Goal: Task Accomplishment & Management: Manage account settings

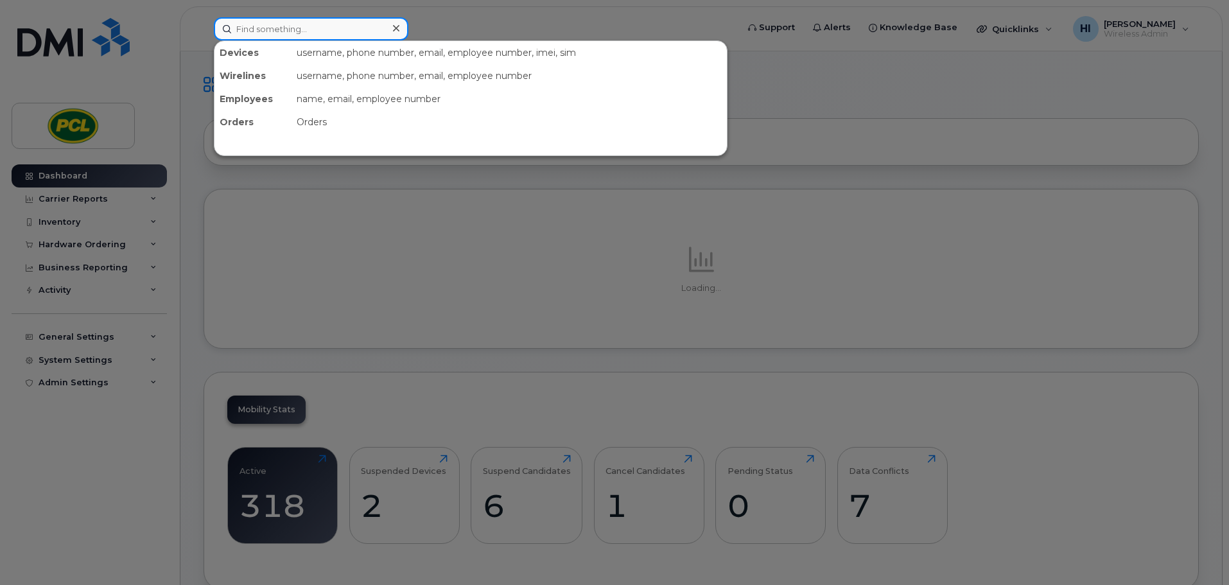
click at [271, 30] on input at bounding box center [311, 28] width 195 height 23
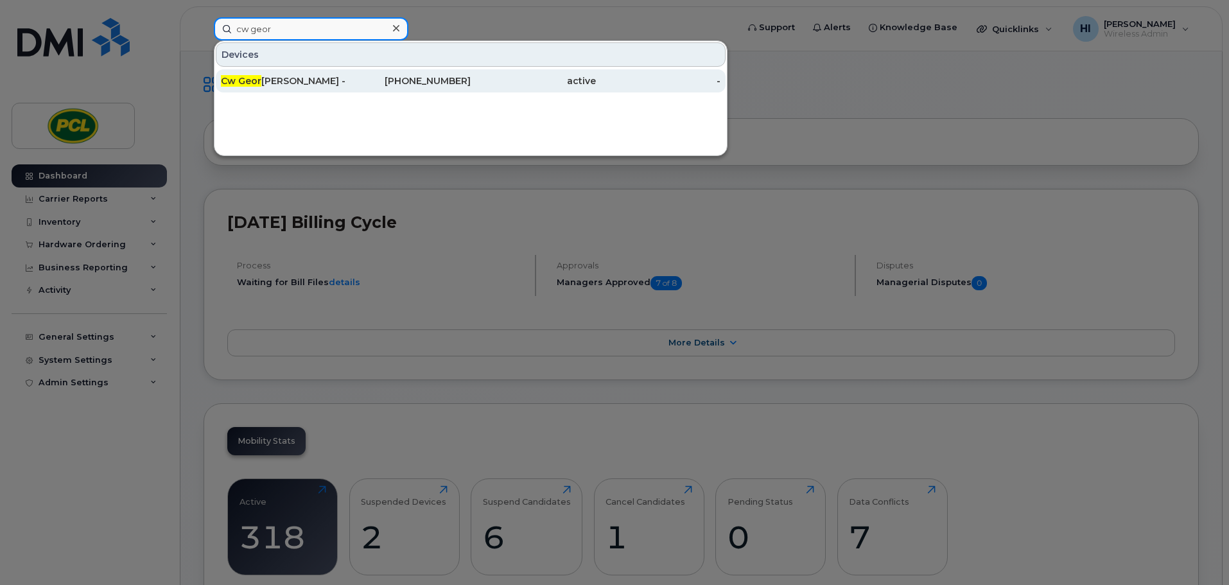
type input "cw geor"
click at [286, 85] on div "Cw Geor ge Boyack - Hub" at bounding box center [283, 81] width 125 height 13
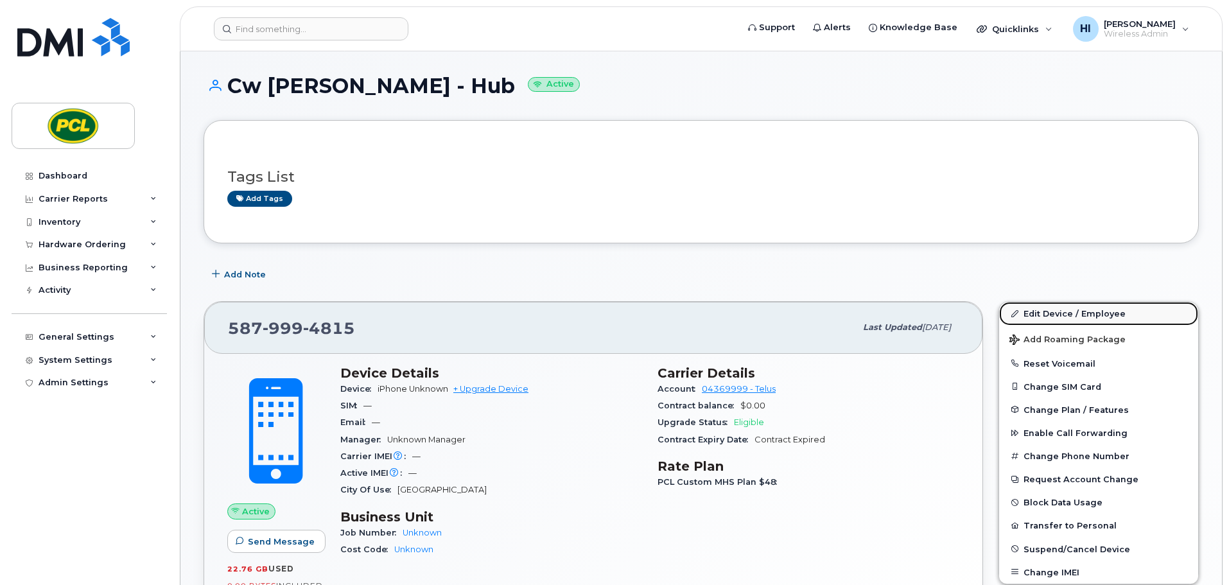
click at [1065, 315] on link "Edit Device / Employee" at bounding box center [1099, 313] width 199 height 23
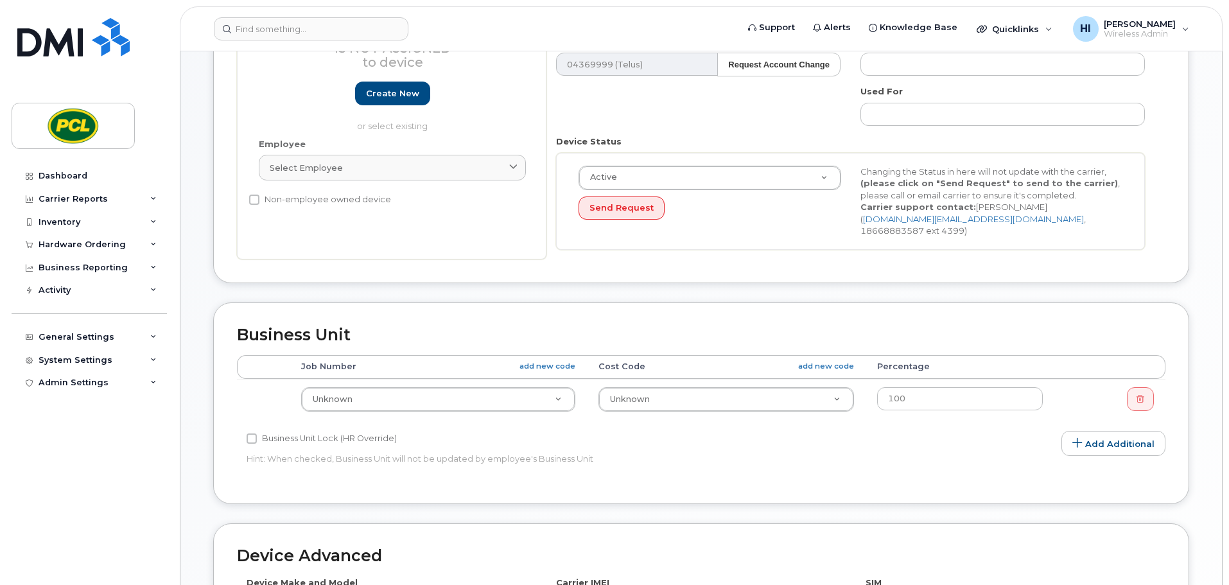
scroll to position [273, 0]
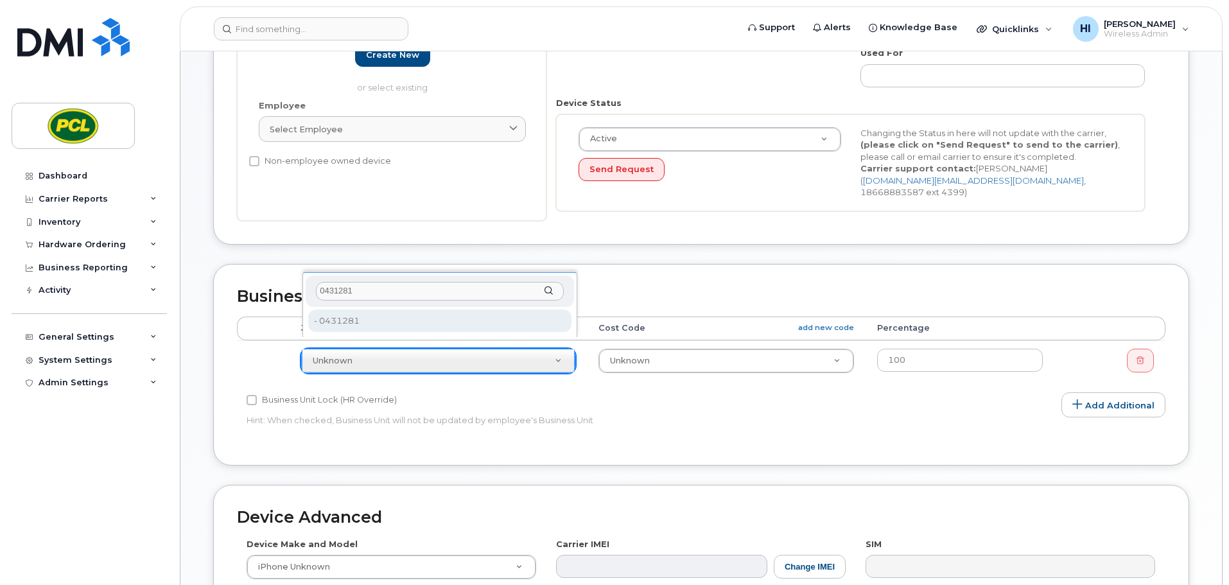
type input "0431281"
type input "2207529"
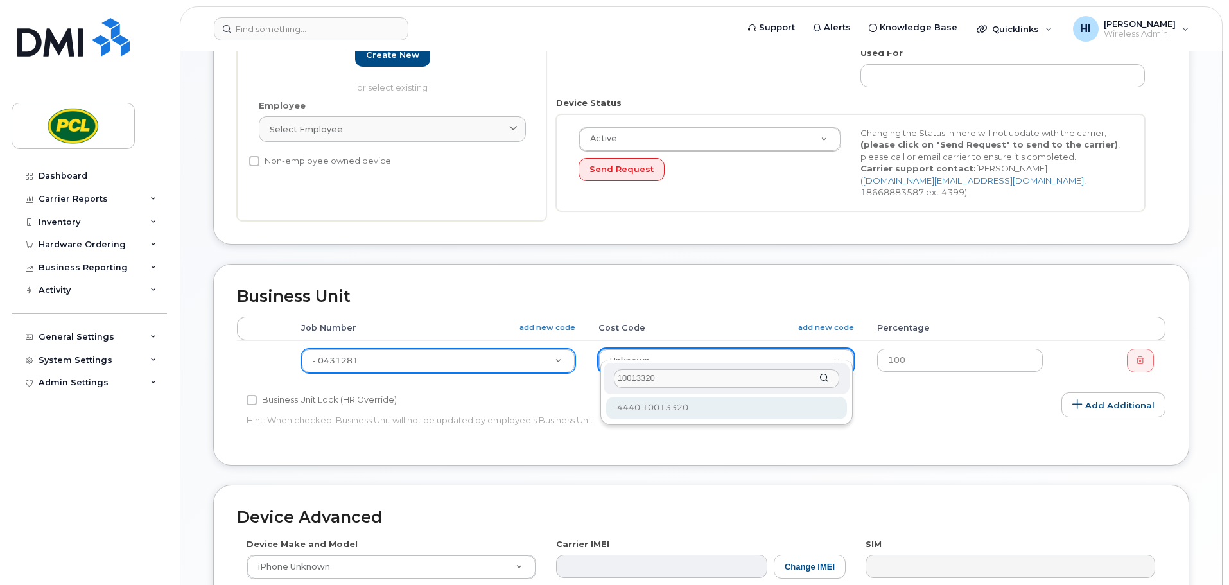
type input "10013320"
type input "7039"
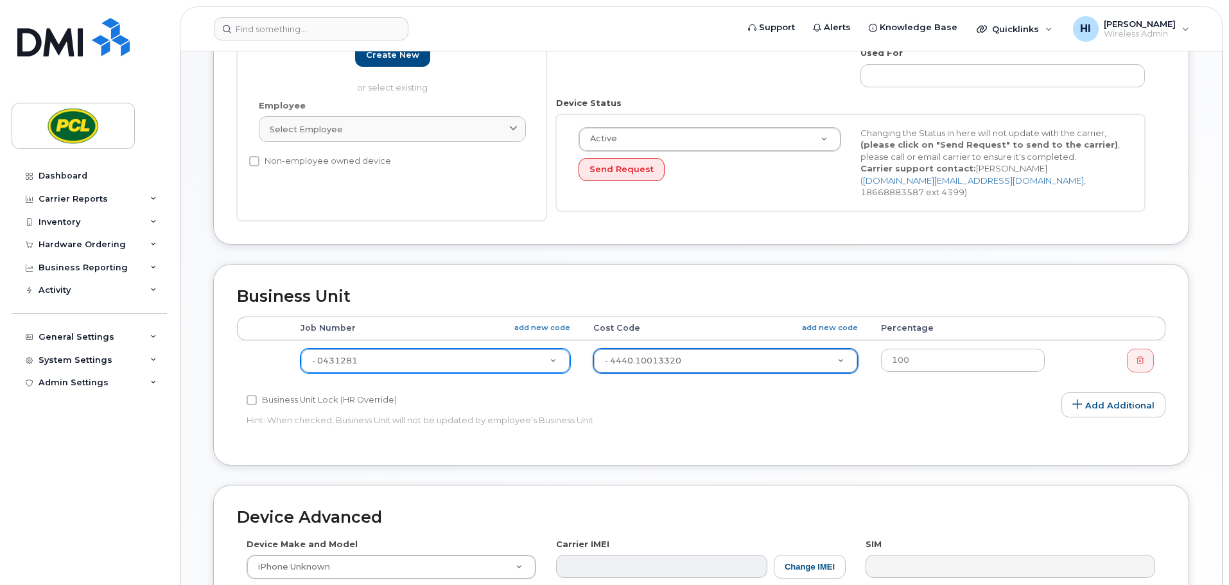
click at [1203, 339] on div "Edit Device Device General Employee Is not assigned to device Create new or sel…" at bounding box center [702, 302] width 1042 height 1049
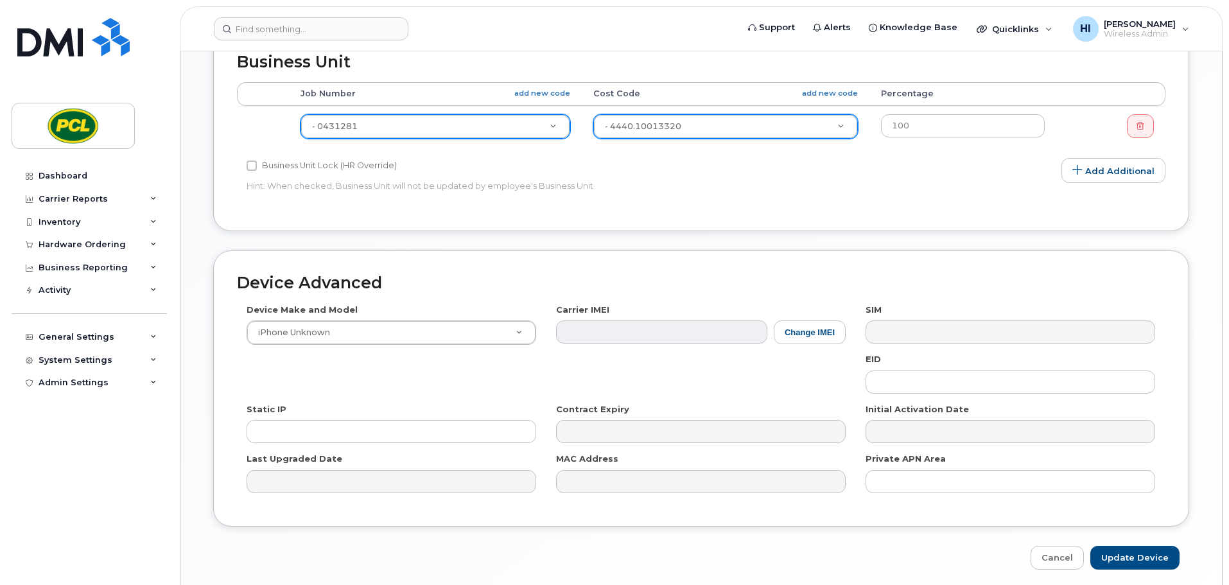
scroll to position [544, 0]
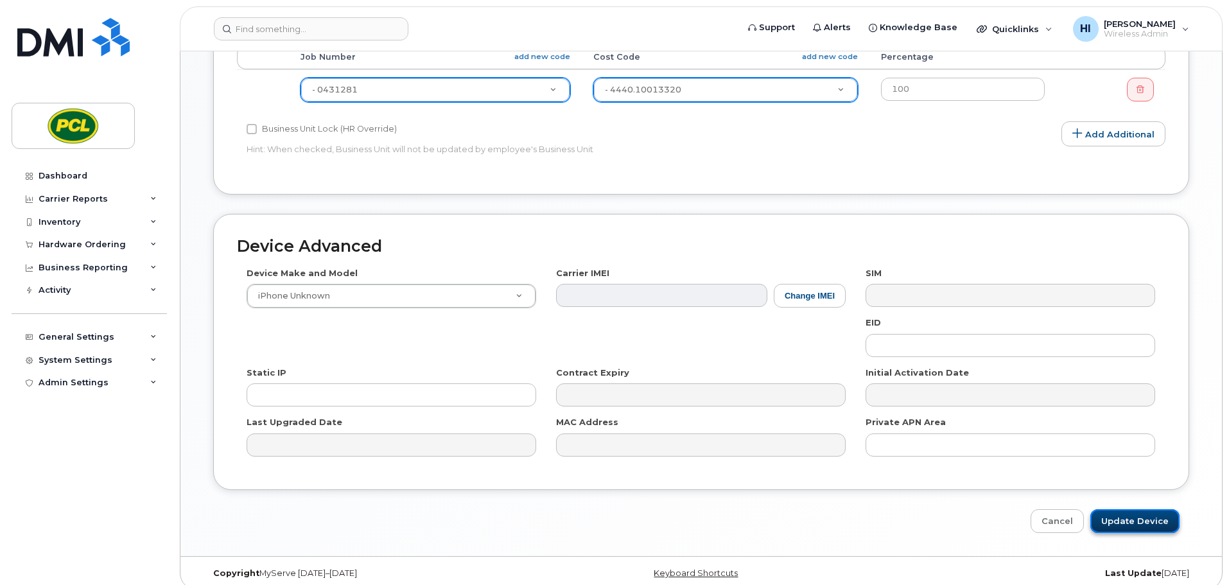
click at [1146, 511] on input "Update Device" at bounding box center [1135, 521] width 89 height 24
type input "Saving..."
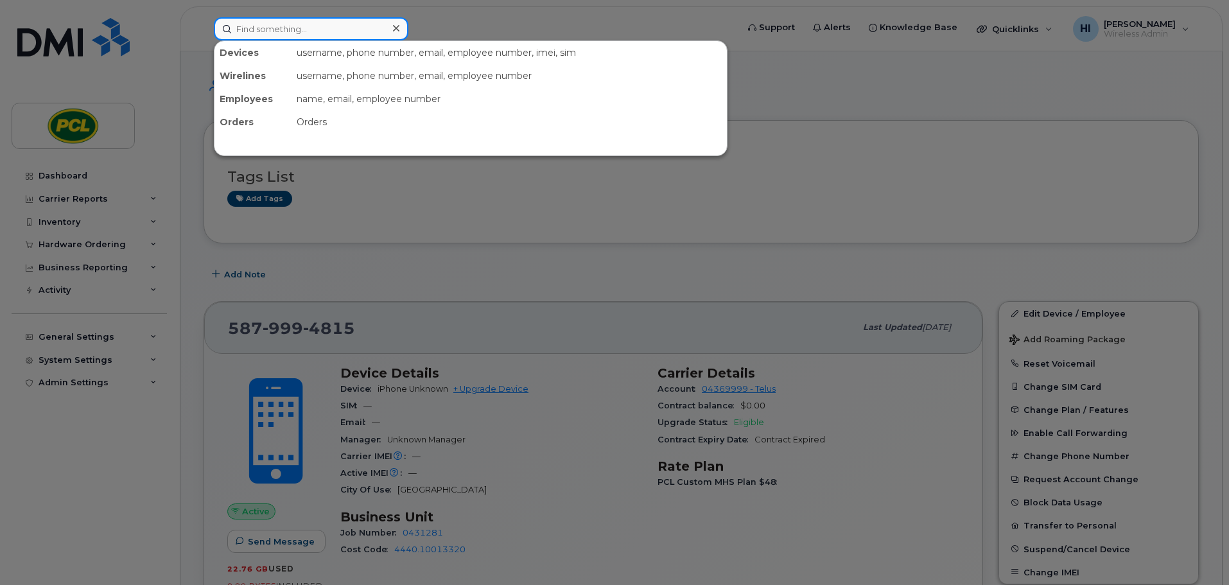
click at [285, 30] on input at bounding box center [311, 28] width 195 height 23
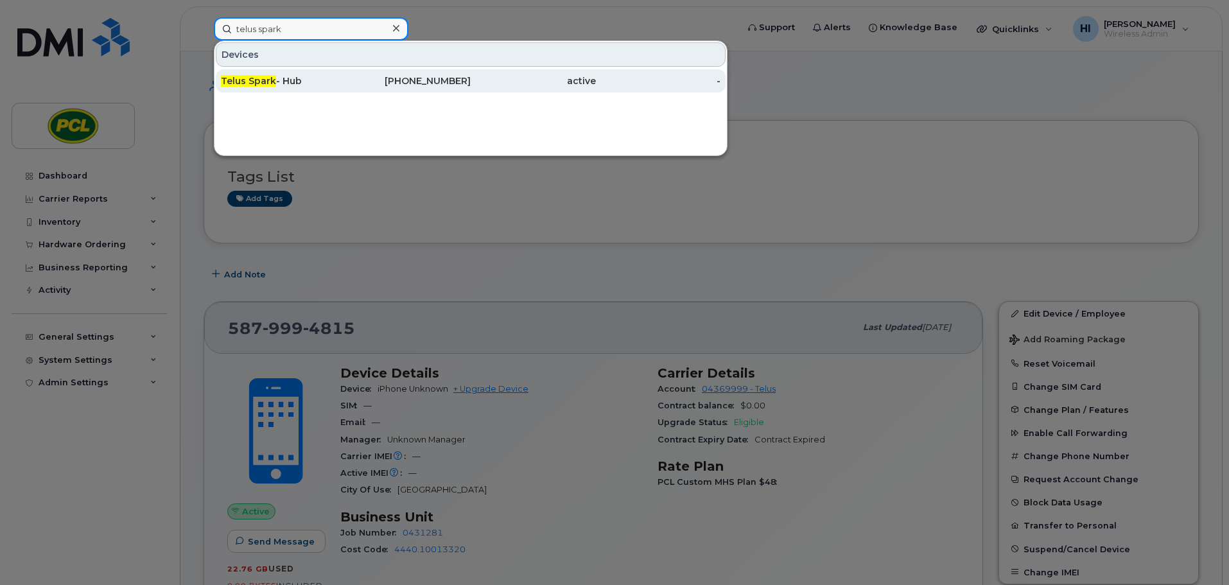
type input "telus spark"
click at [256, 76] on span "Telus Spark" at bounding box center [248, 81] width 55 height 12
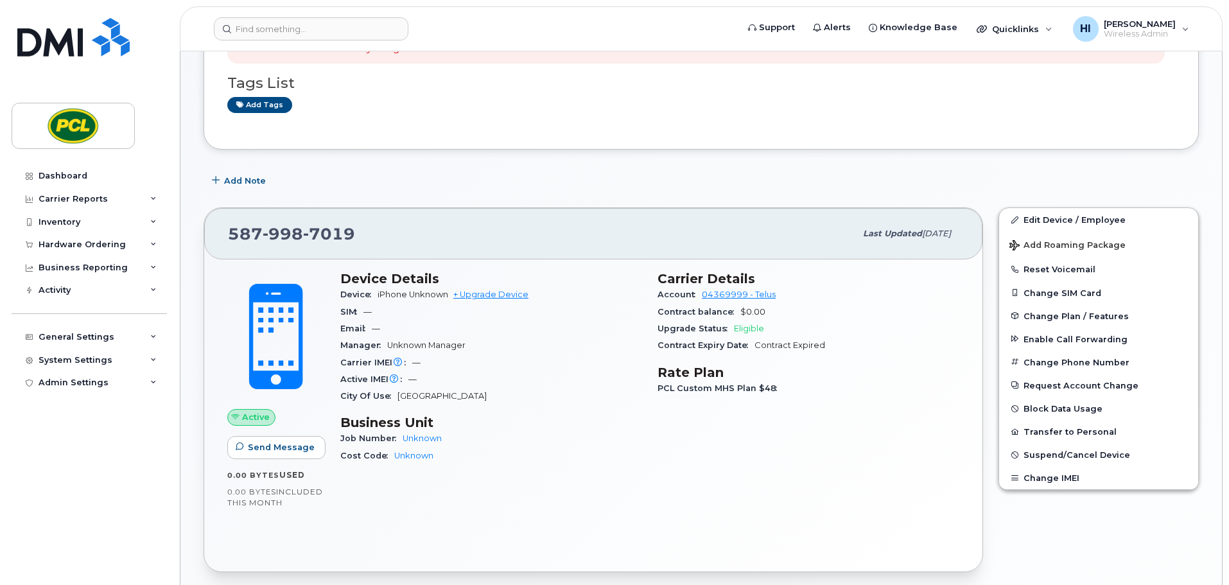
scroll to position [145, 0]
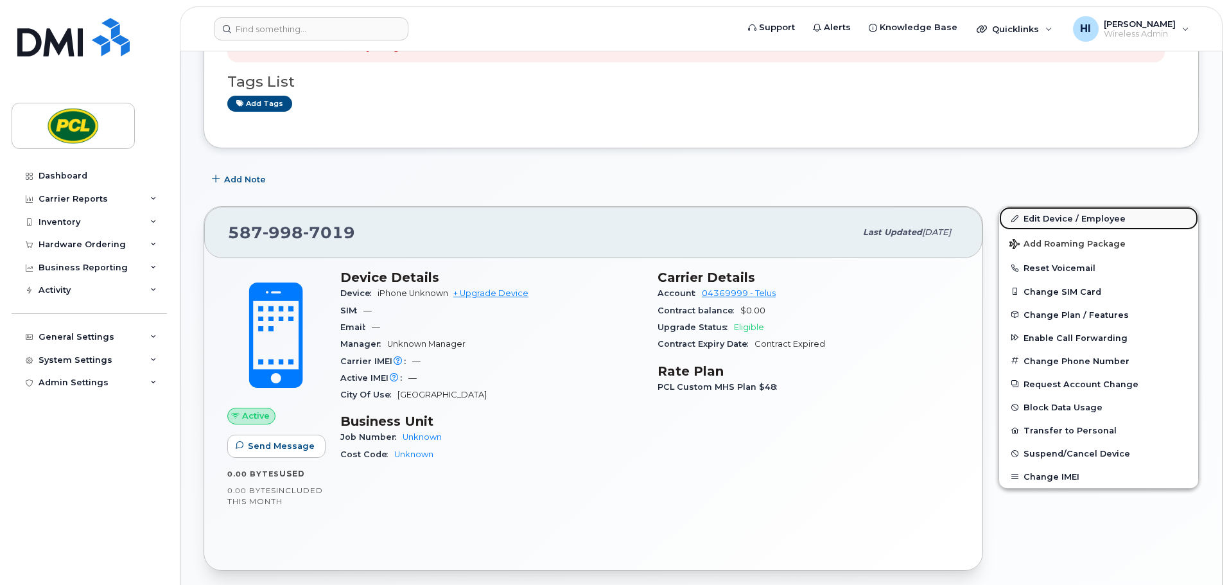
click at [1083, 217] on link "Edit Device / Employee" at bounding box center [1099, 218] width 199 height 23
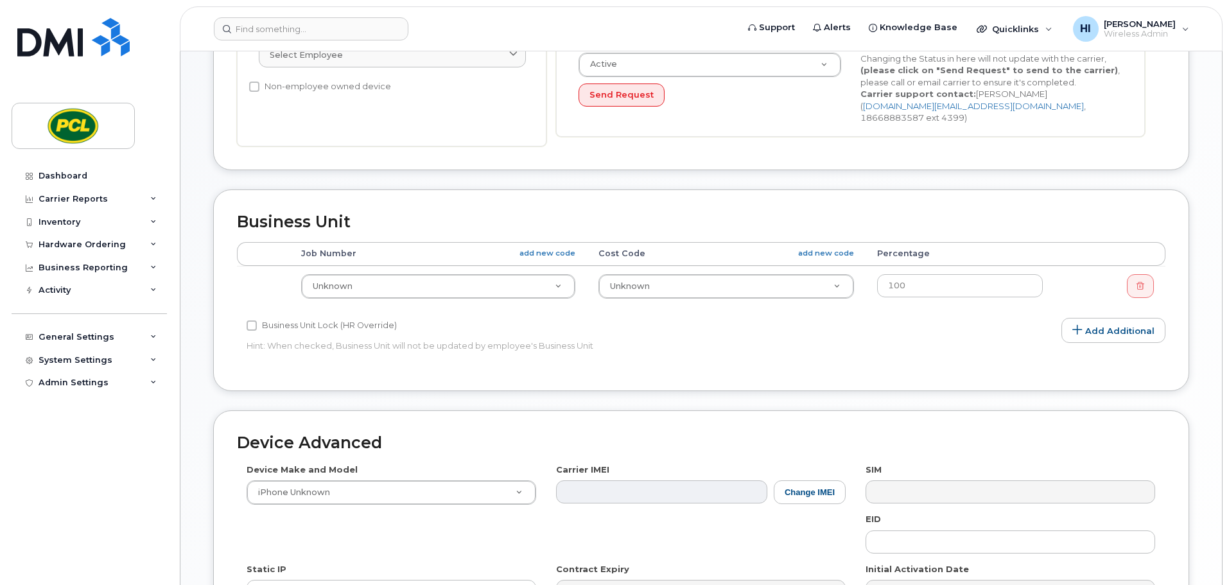
scroll to position [353, 0]
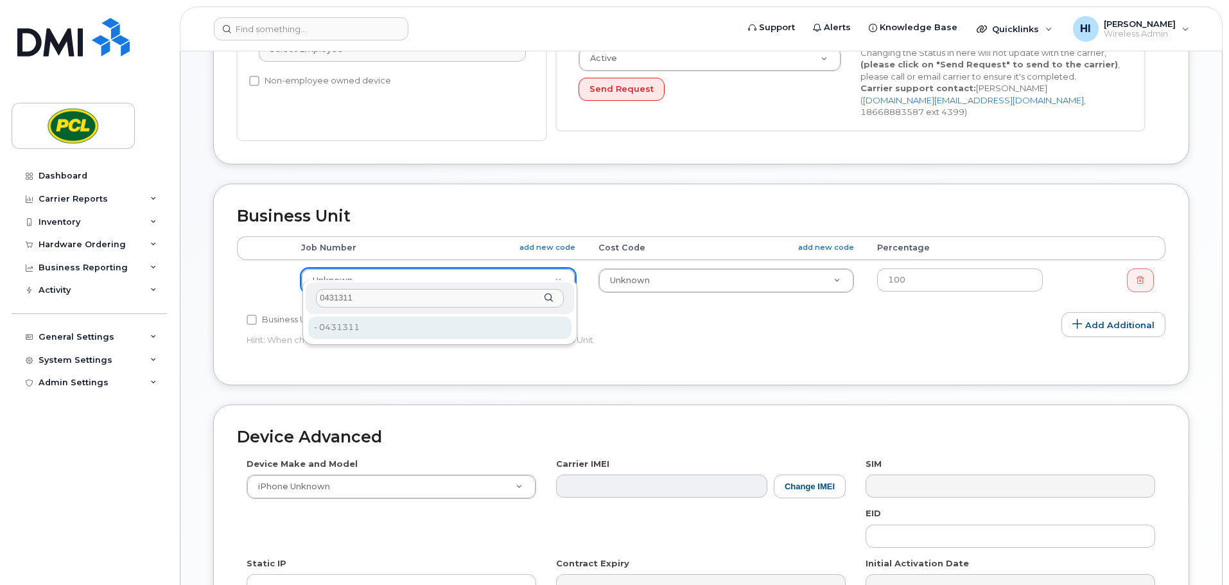
type input "0431311"
type input "2209613"
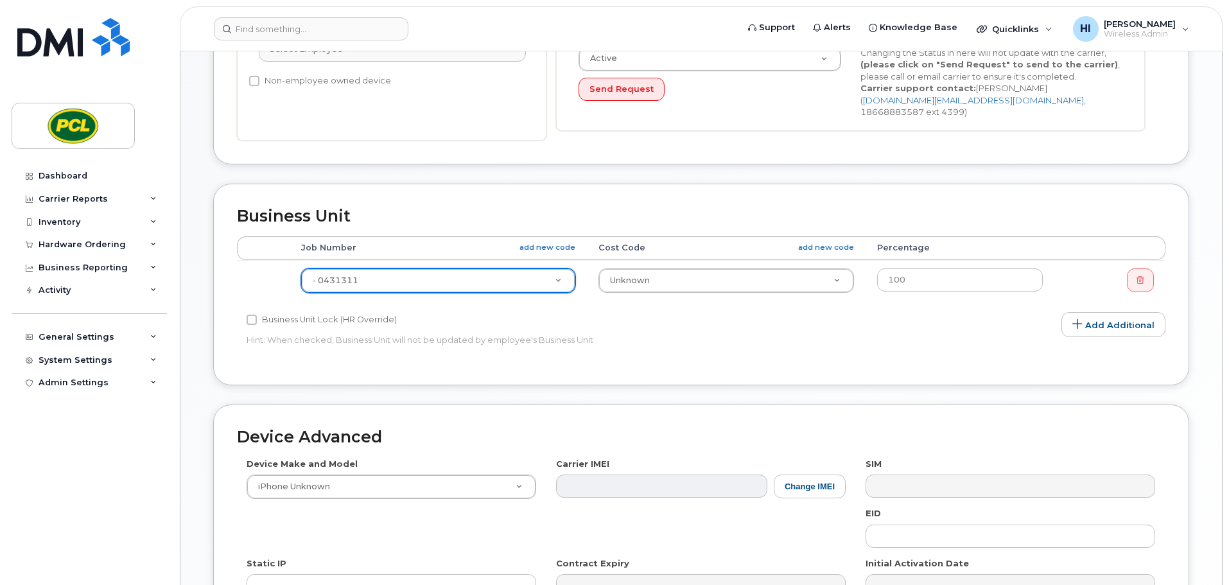
drag, startPoint x: 637, startPoint y: 265, endPoint x: 628, endPoint y: 267, distance: 9.8
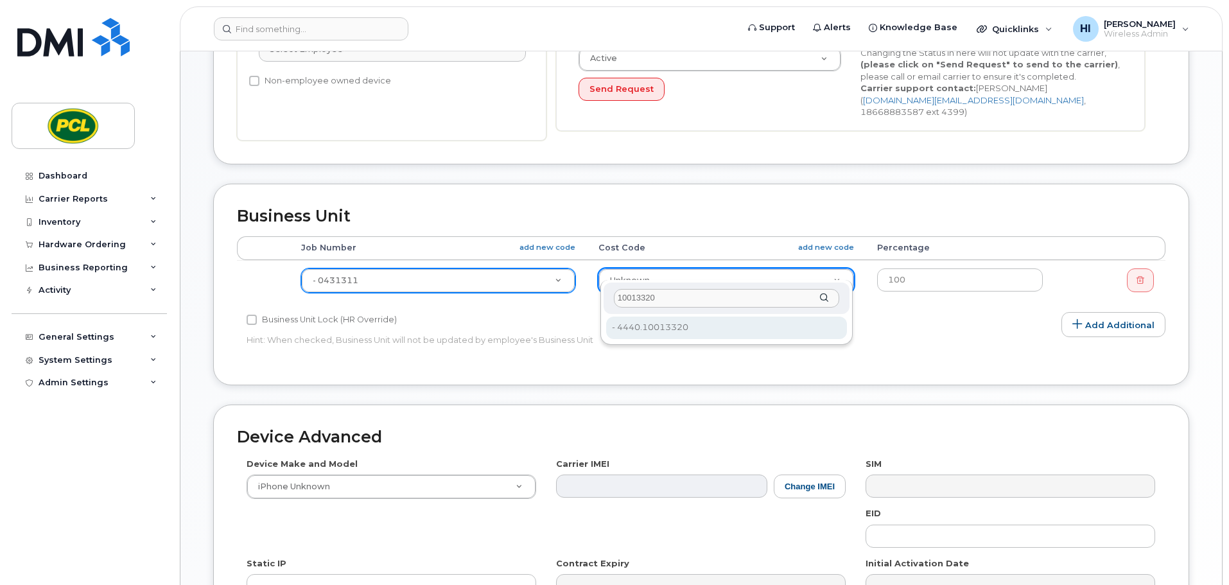
type input "10013320"
type input "7039"
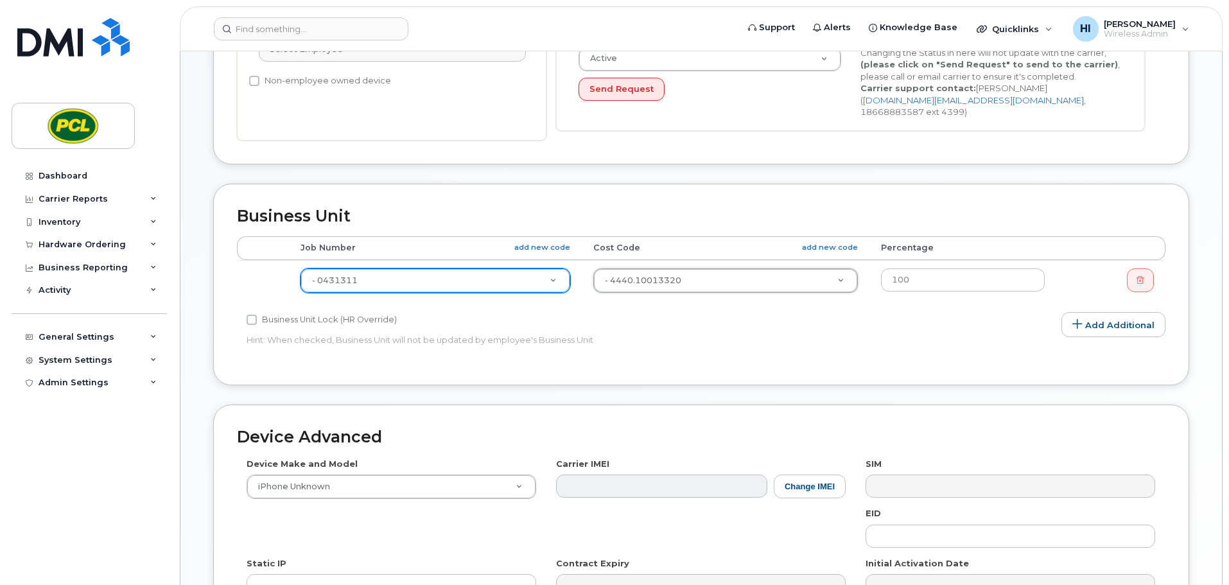
click at [1208, 351] on div "Edit Device Device General Employee Is not assigned to device Create new or sel…" at bounding box center [702, 222] width 1042 height 1049
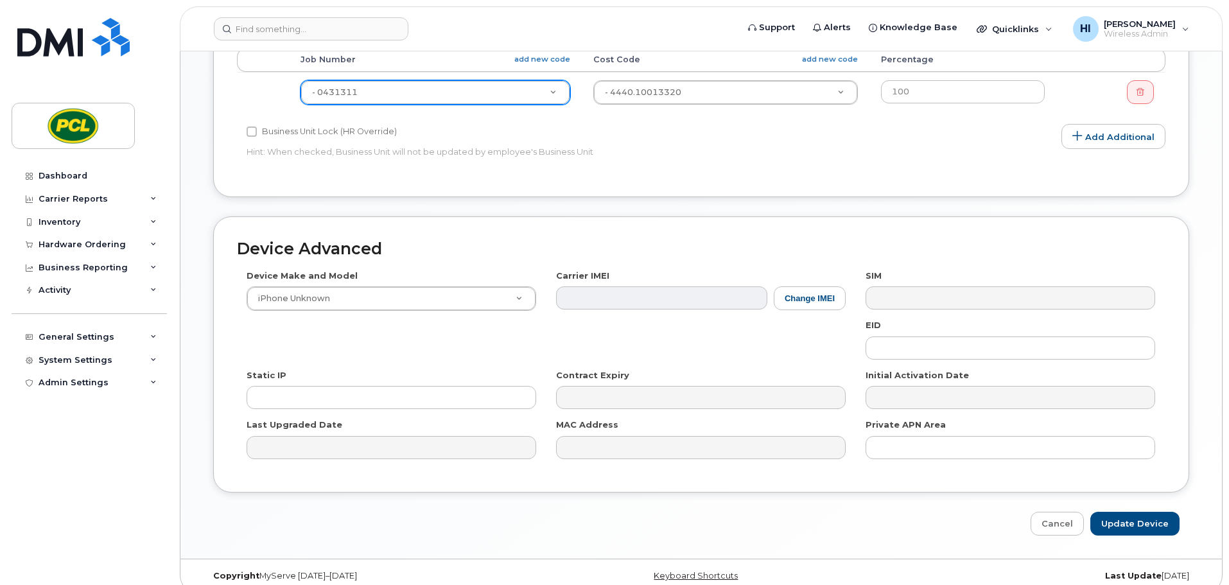
scroll to position [544, 0]
click at [1161, 497] on div "Device Advanced Device Make and Model iPhone Unknown HUB Netgear Orbi Aircard E…" at bounding box center [702, 373] width 996 height 319
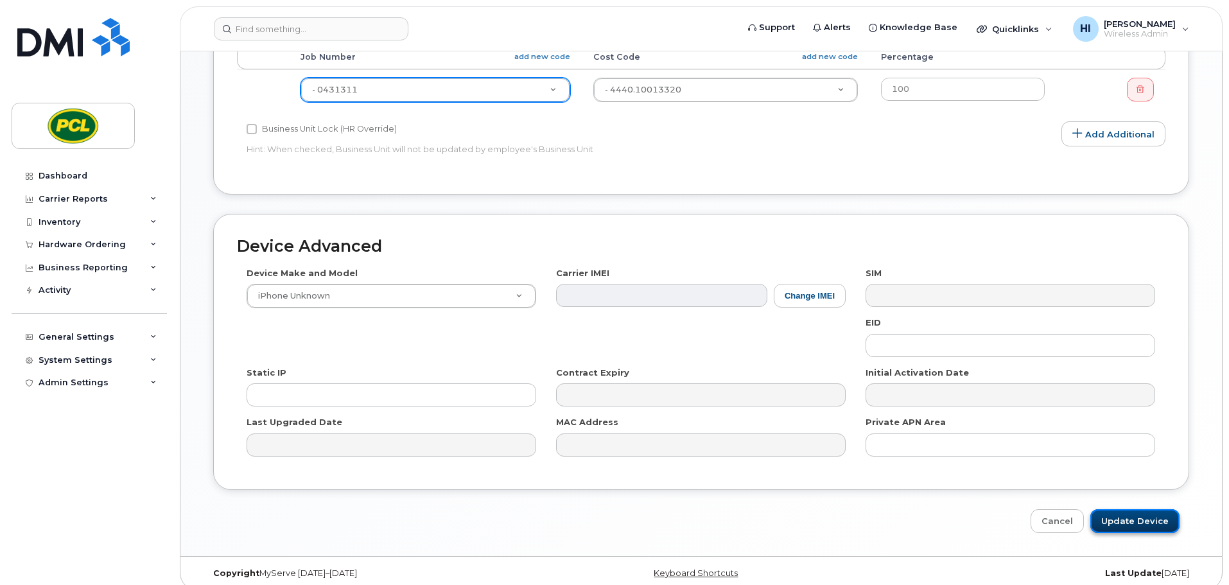
click at [1157, 509] on input "Update Device" at bounding box center [1135, 521] width 89 height 24
type input "Saving..."
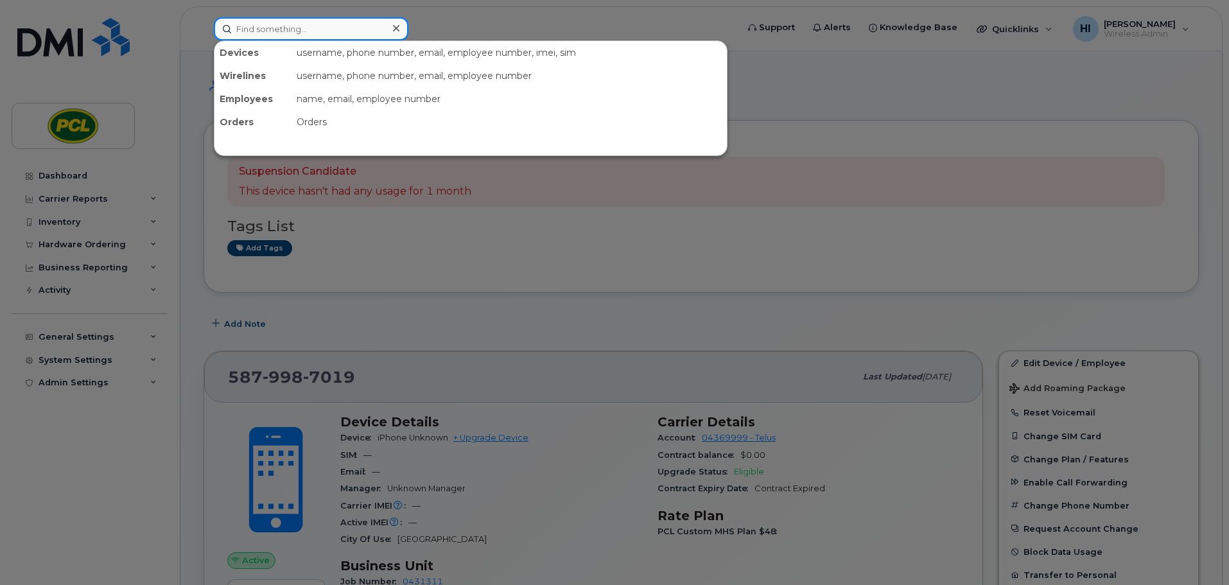
click at [272, 28] on input at bounding box center [311, 28] width 195 height 23
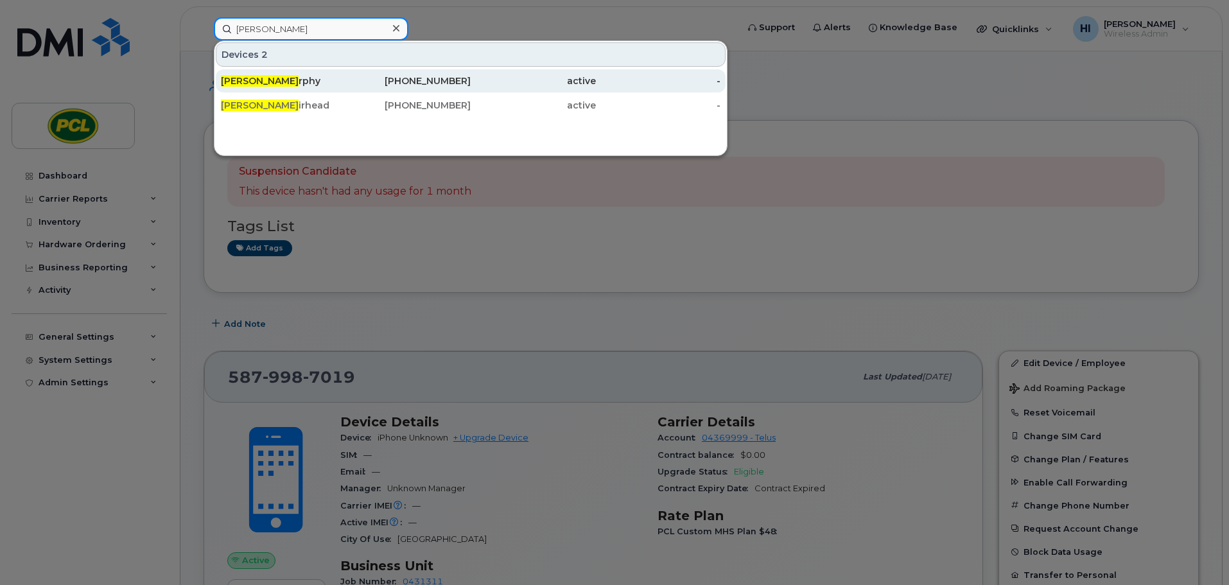
type input "justin mu"
click at [276, 84] on div "Justin Mu rphy" at bounding box center [283, 81] width 125 height 13
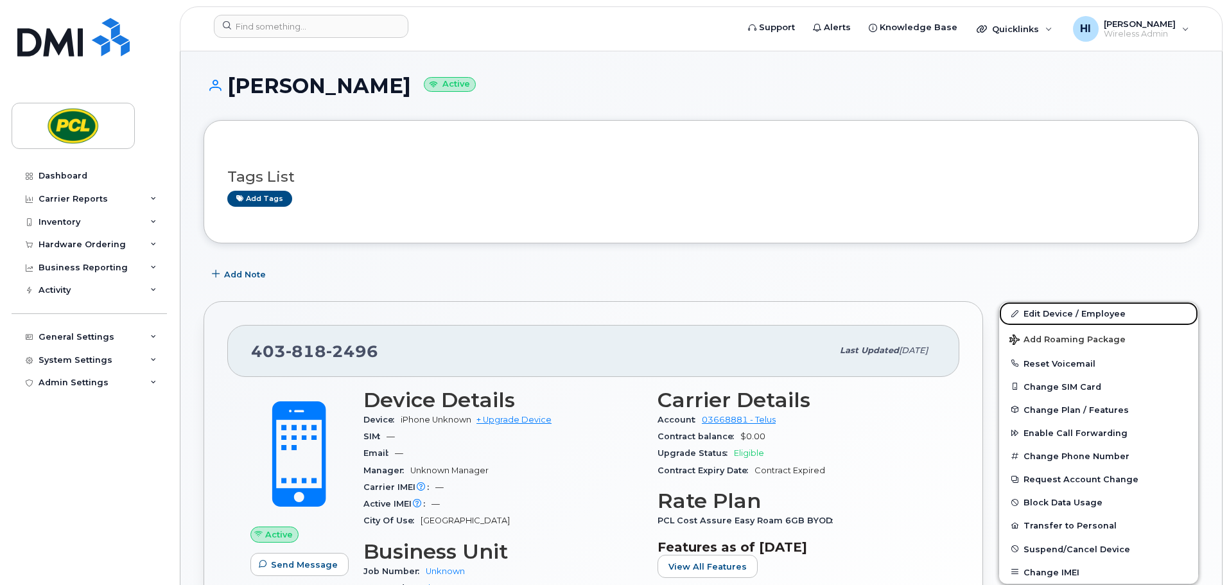
drag, startPoint x: 1055, startPoint y: 313, endPoint x: 631, endPoint y: 427, distance: 438.5
click at [1055, 313] on link "Edit Device / Employee" at bounding box center [1099, 313] width 199 height 23
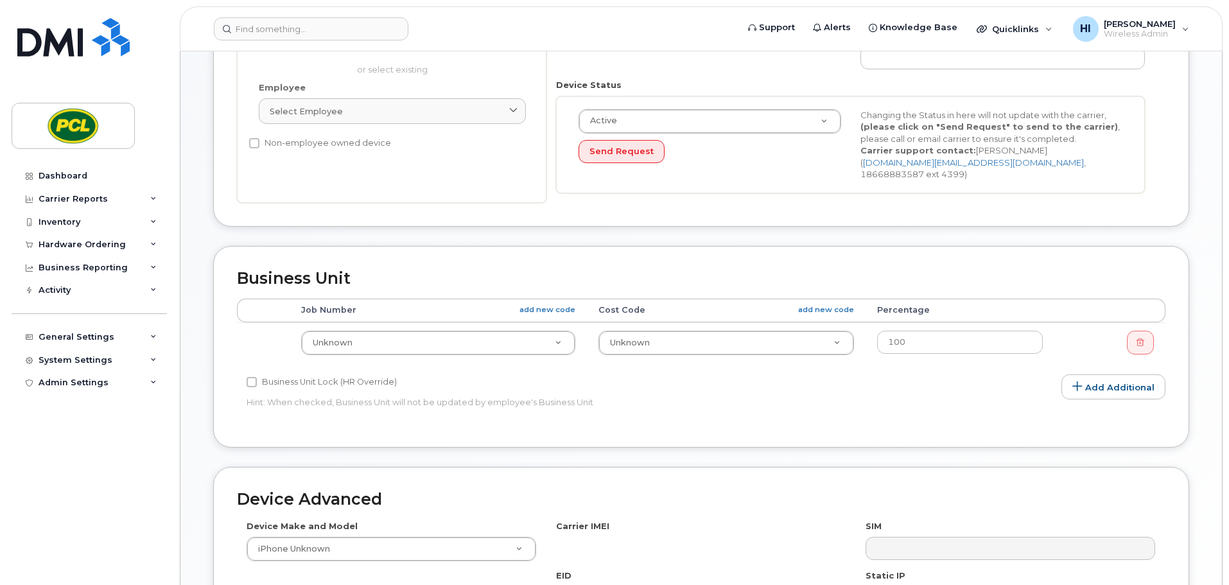
scroll to position [337, 0]
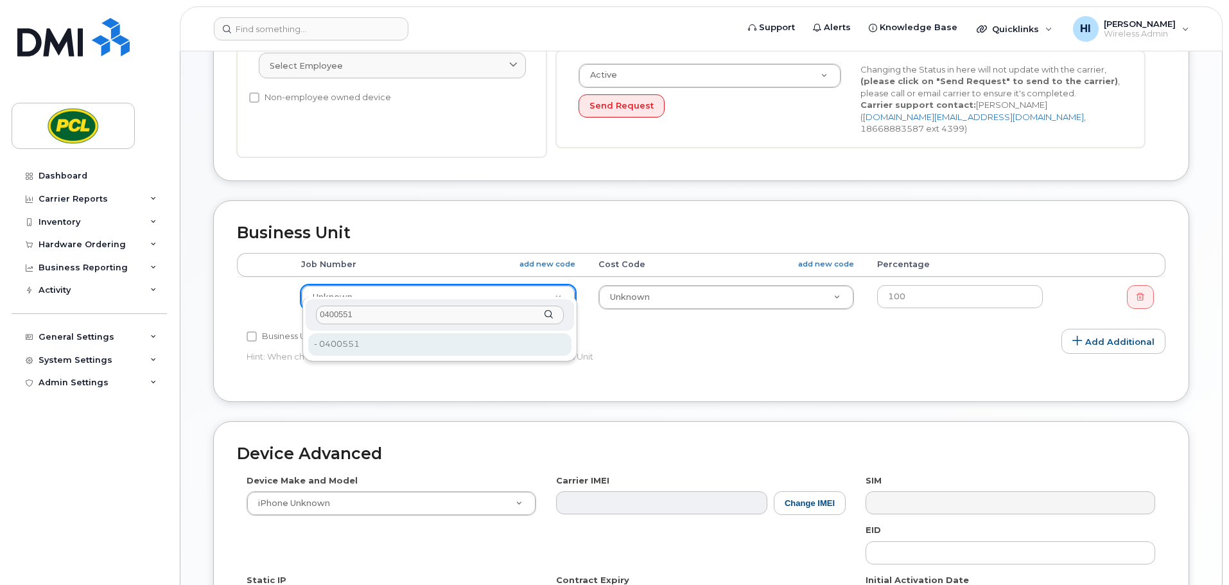
type input "0400551"
type input "2207752"
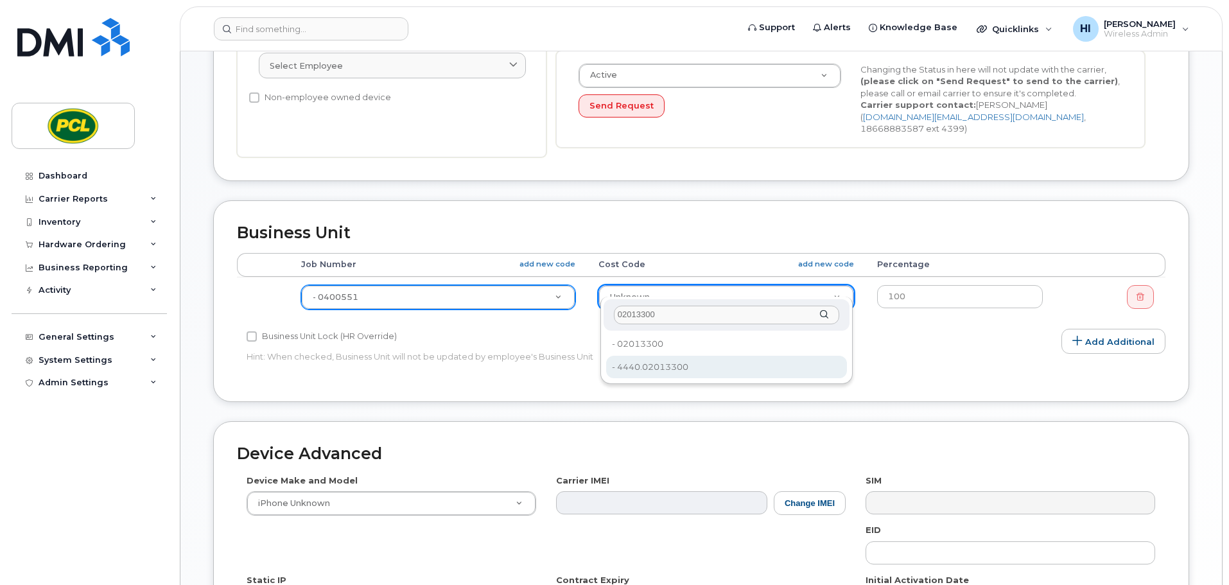
type input "02013300"
type input "7558"
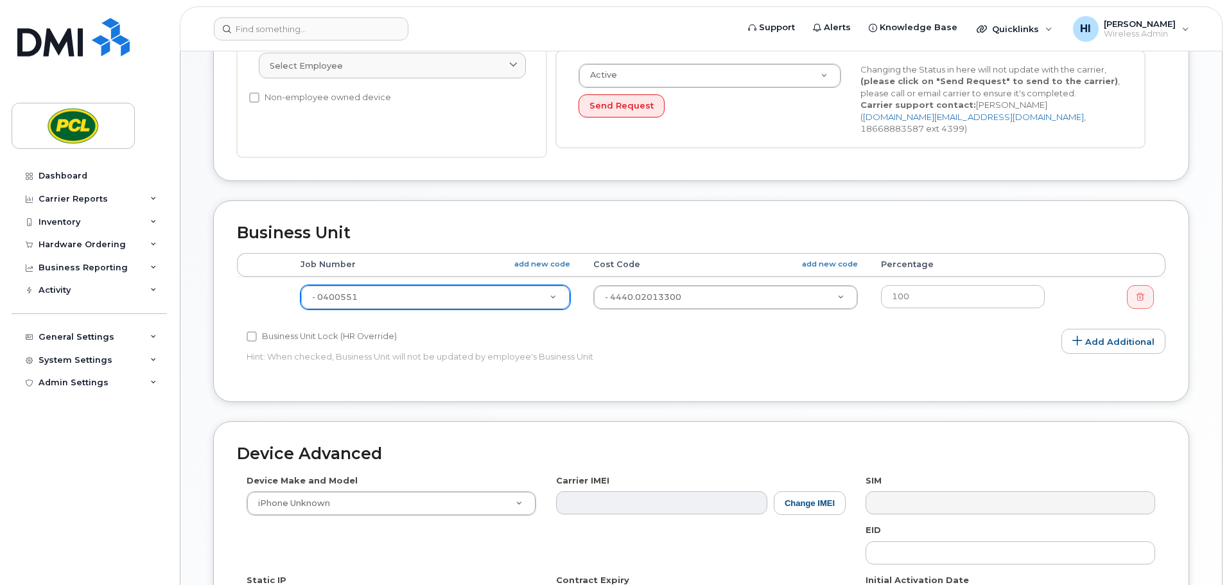
drag, startPoint x: 1204, startPoint y: 322, endPoint x: 1207, endPoint y: 360, distance: 38.7
click at [1205, 322] on div "Edit Device Device General Employee Is not assigned to device Create new or sel…" at bounding box center [702, 239] width 1042 height 1049
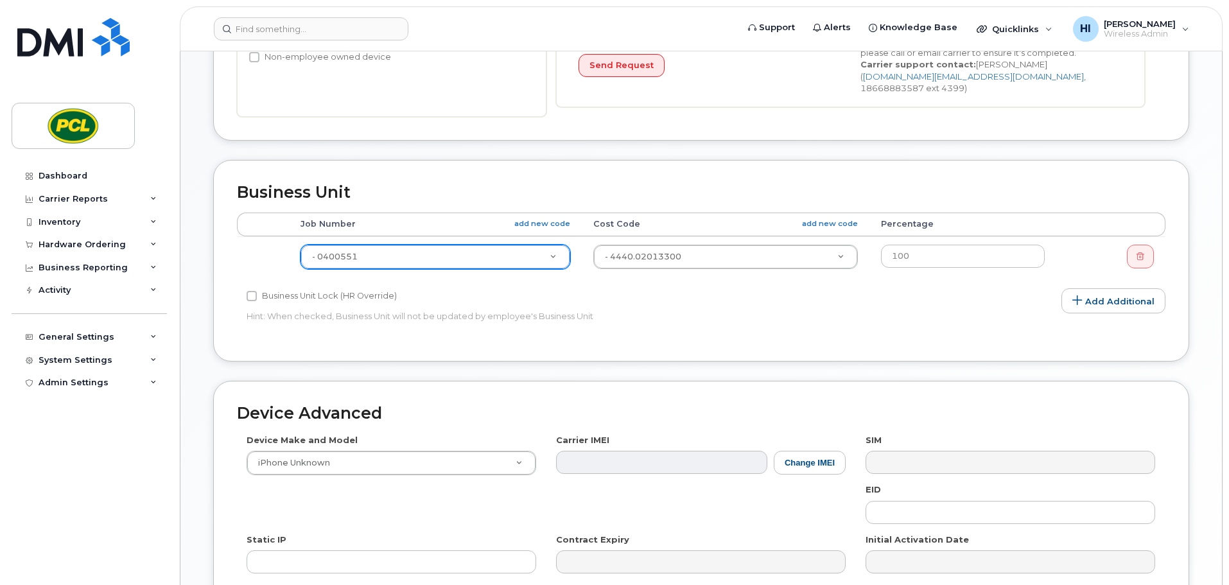
scroll to position [544, 0]
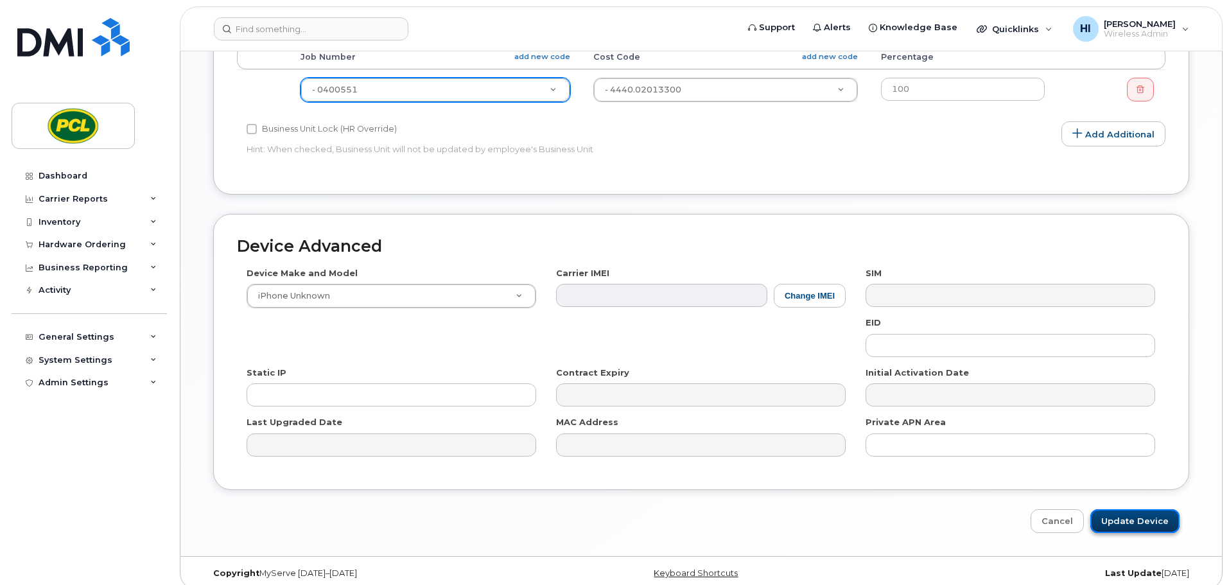
click at [1160, 509] on input "Update Device" at bounding box center [1135, 521] width 89 height 24
type input "Saving..."
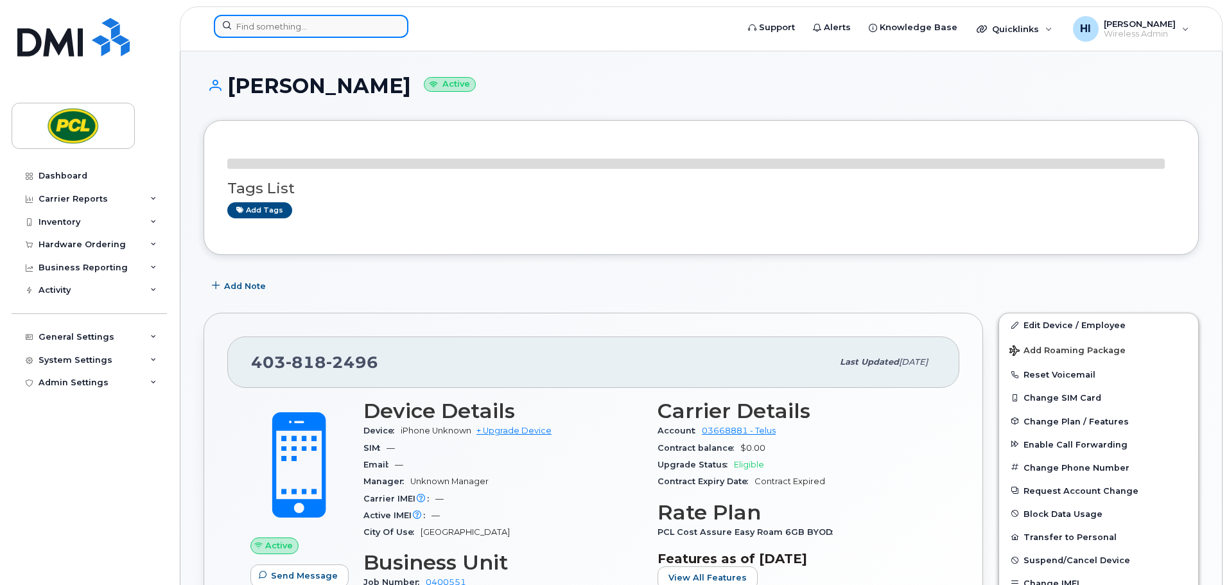
click at [270, 27] on input at bounding box center [311, 26] width 195 height 23
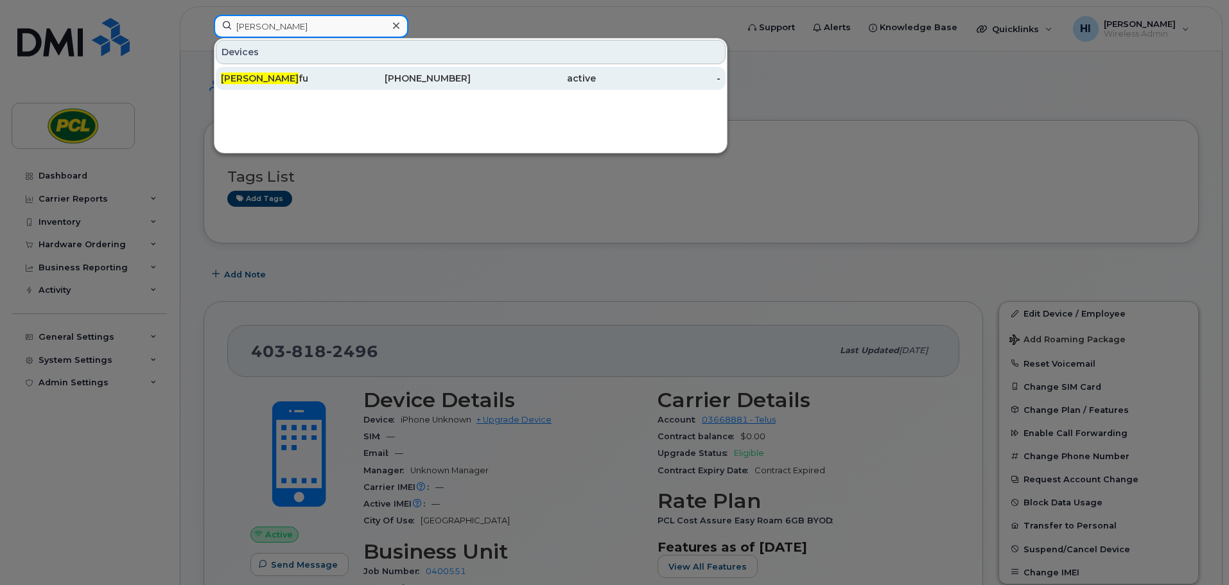
type input "[PERSON_NAME]"
click at [256, 81] on span "[PERSON_NAME]" at bounding box center [260, 79] width 78 height 12
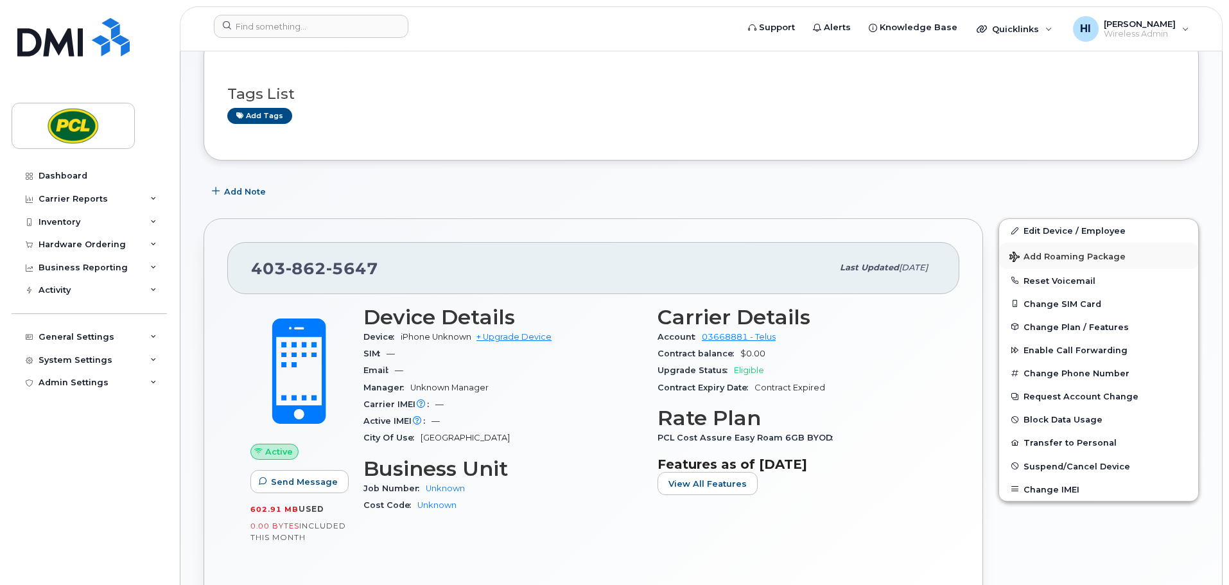
scroll to position [96, 0]
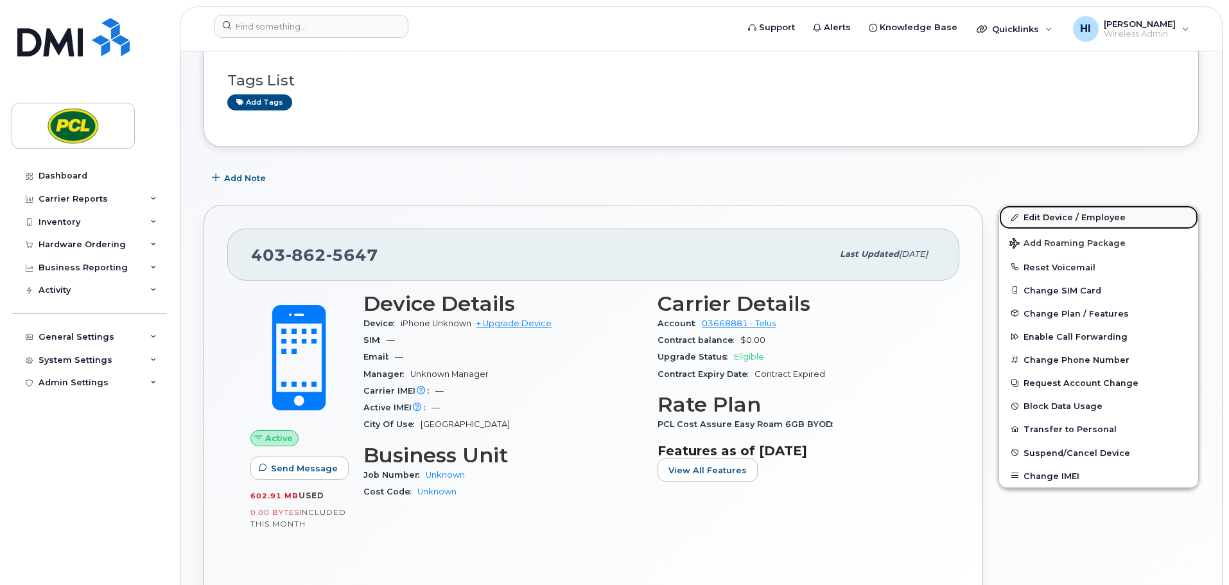
click at [1070, 220] on link "Edit Device / Employee" at bounding box center [1099, 217] width 199 height 23
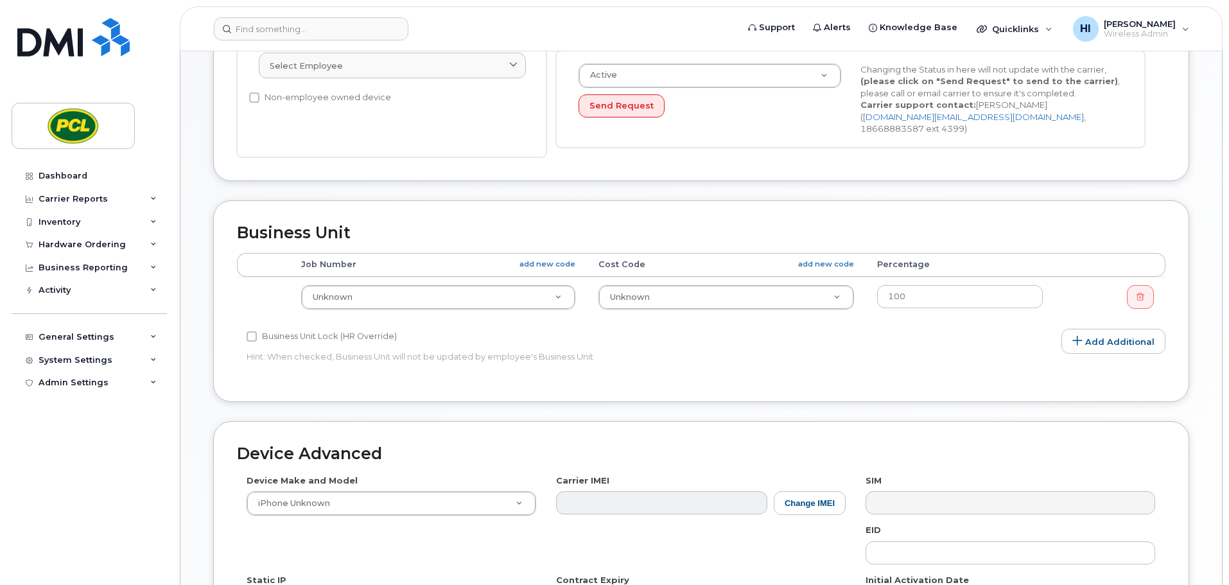
scroll to position [353, 0]
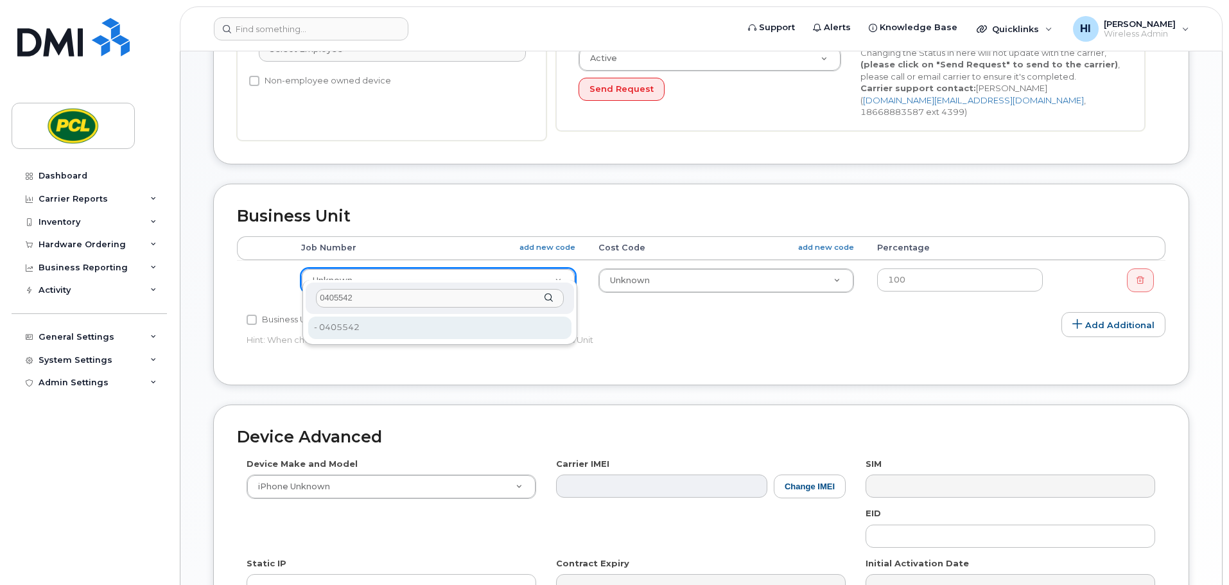
type input "0405542"
type input "2208455"
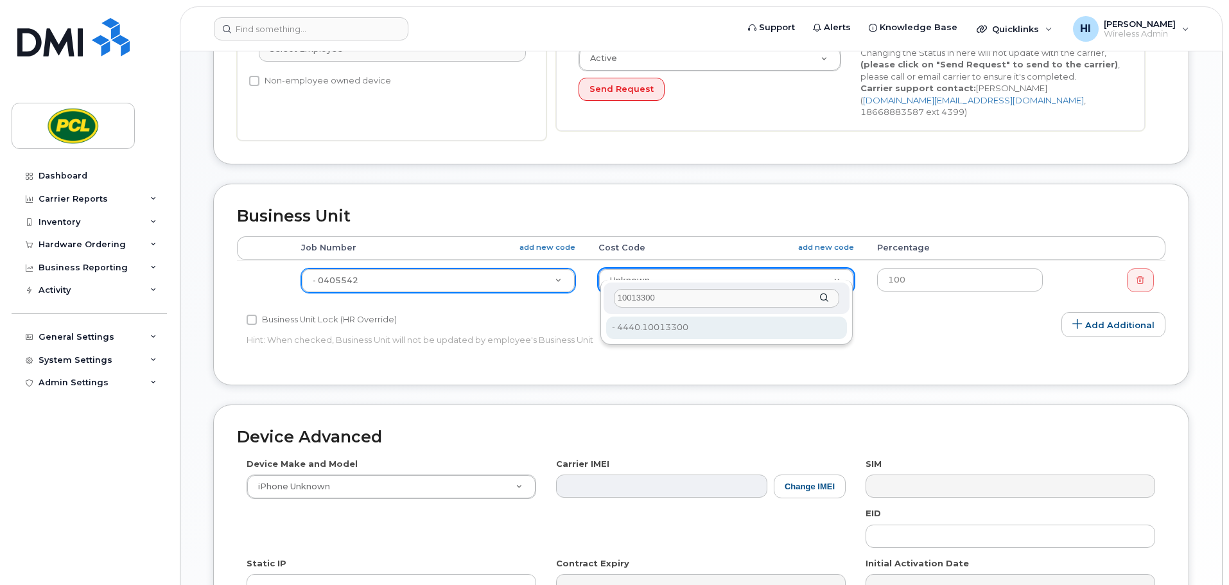
type input "10013300"
drag, startPoint x: 669, startPoint y: 327, endPoint x: 863, endPoint y: 367, distance: 198.2
type input "6819"
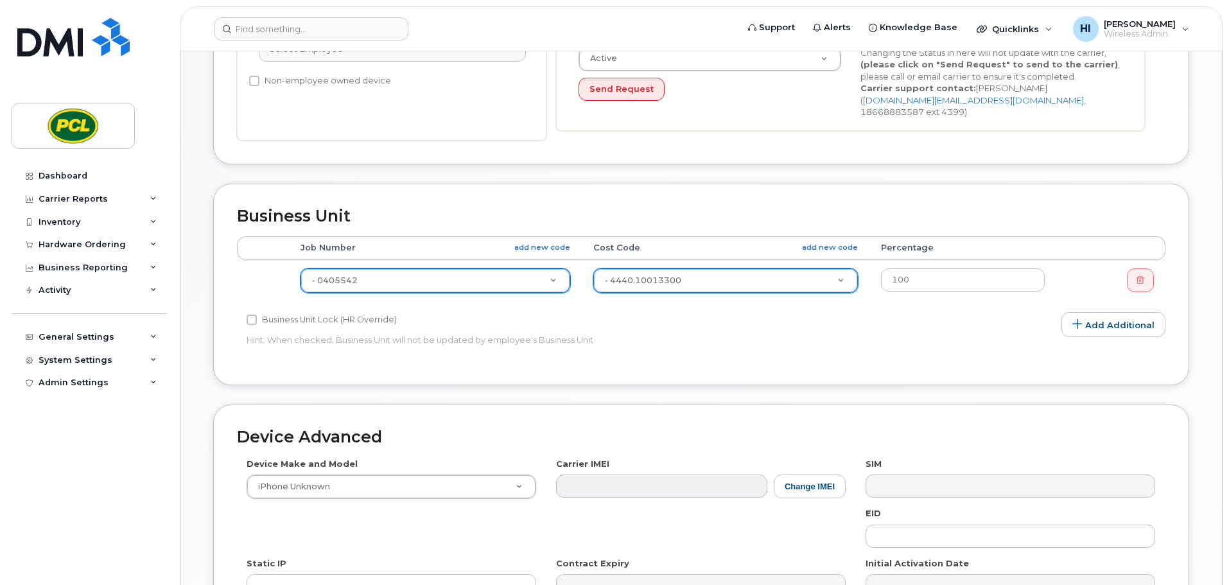
drag, startPoint x: 1205, startPoint y: 310, endPoint x: 1205, endPoint y: 326, distance: 16.1
click at [1207, 310] on div "Edit Device Device General Employee Is not assigned to device Create new or sel…" at bounding box center [702, 222] width 1042 height 1049
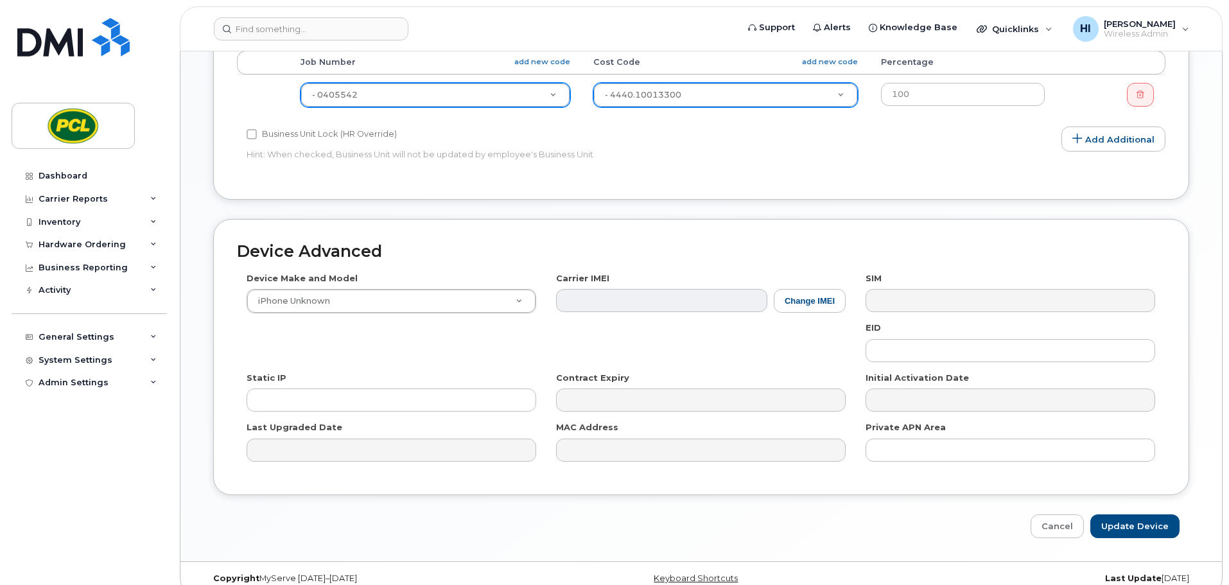
scroll to position [544, 0]
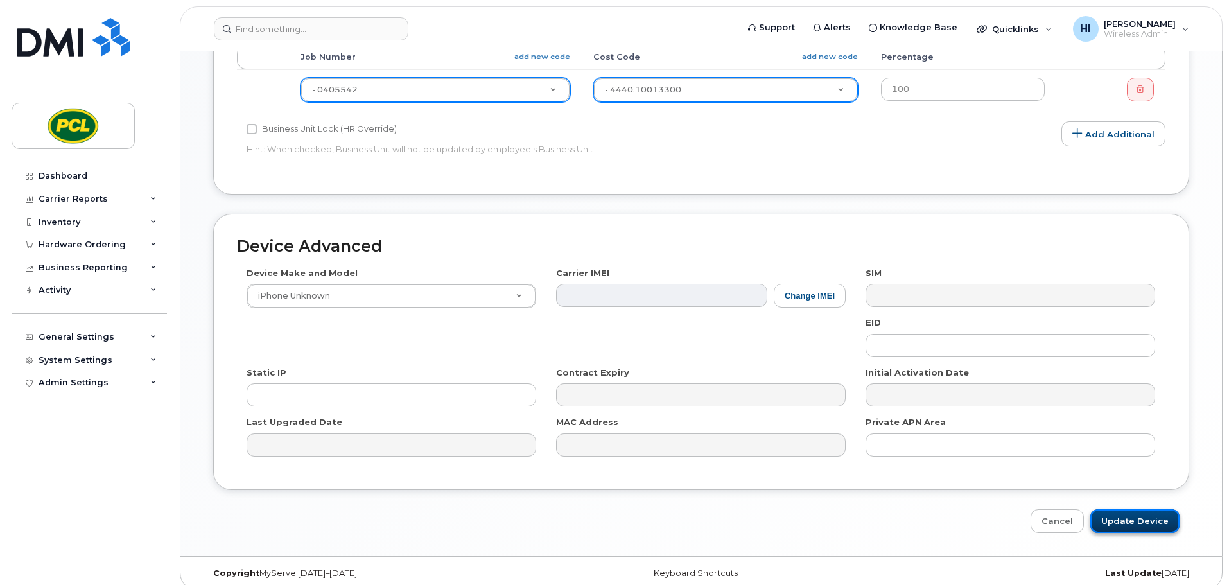
click at [1156, 509] on input "Update Device" at bounding box center [1135, 521] width 89 height 24
type input "Saving..."
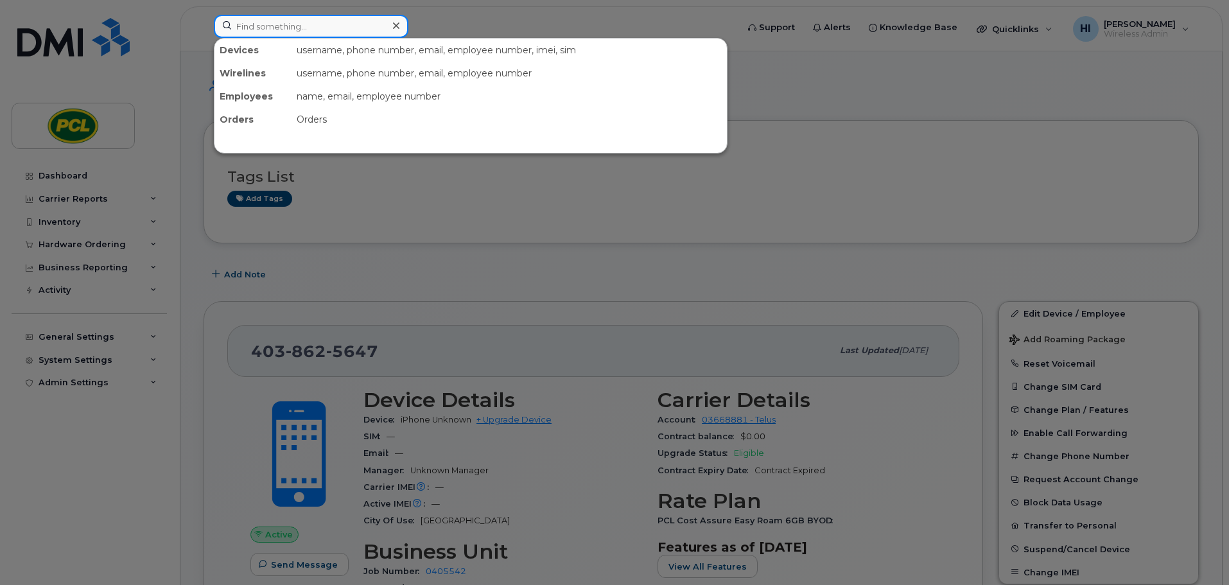
click at [279, 20] on input at bounding box center [311, 26] width 195 height 23
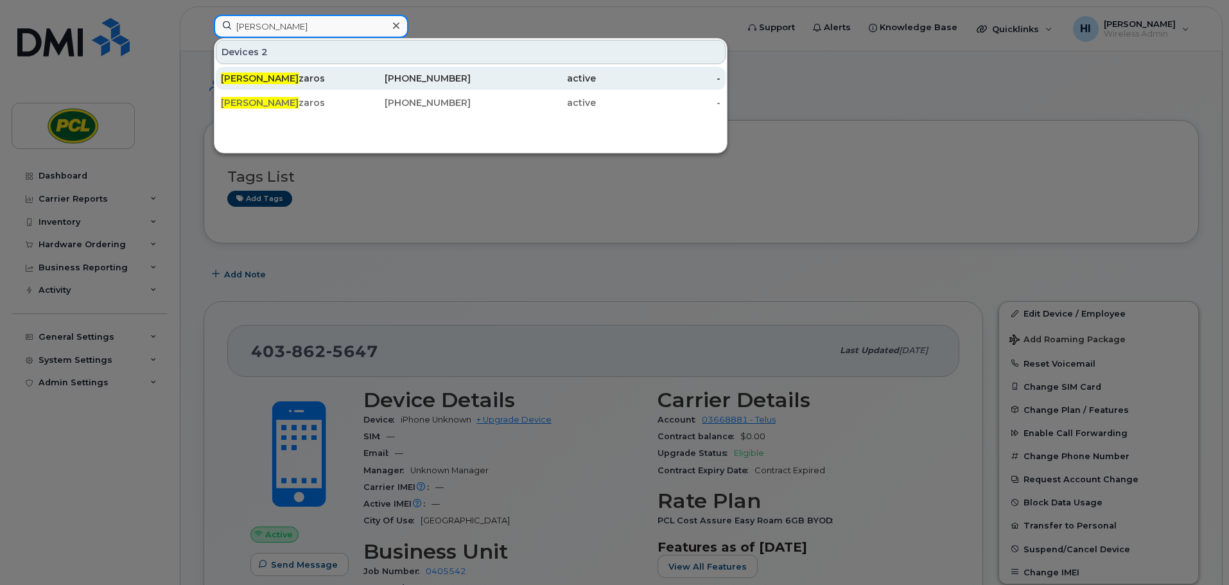
type input "matt mes"
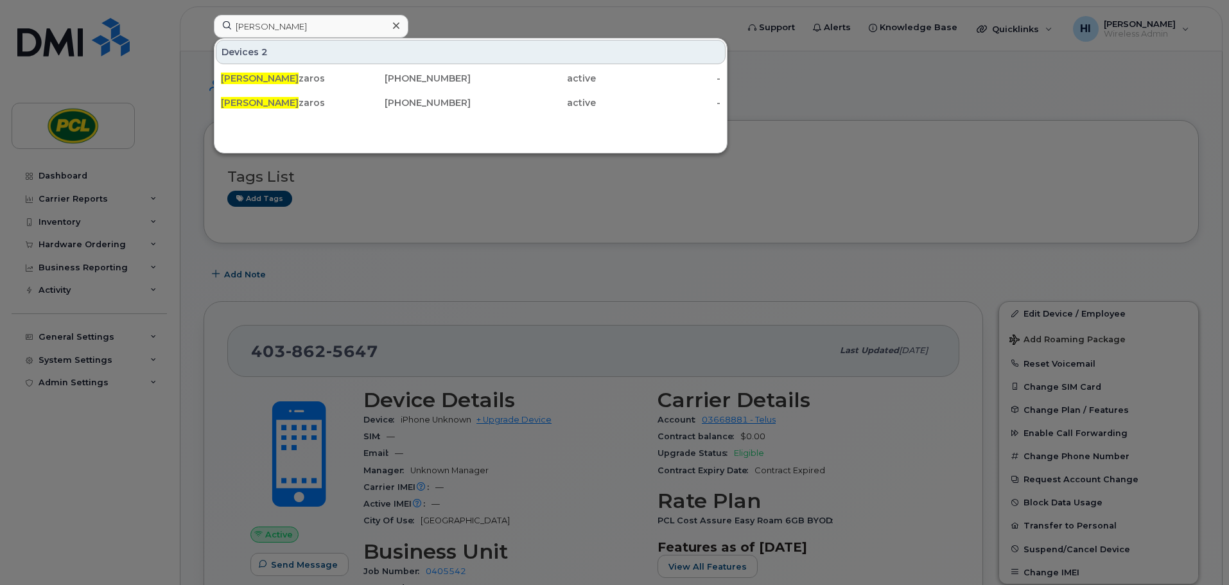
drag, startPoint x: 263, startPoint y: 82, endPoint x: 363, endPoint y: 242, distance: 188.7
click at [263, 82] on span "Matt Mes" at bounding box center [260, 79] width 78 height 12
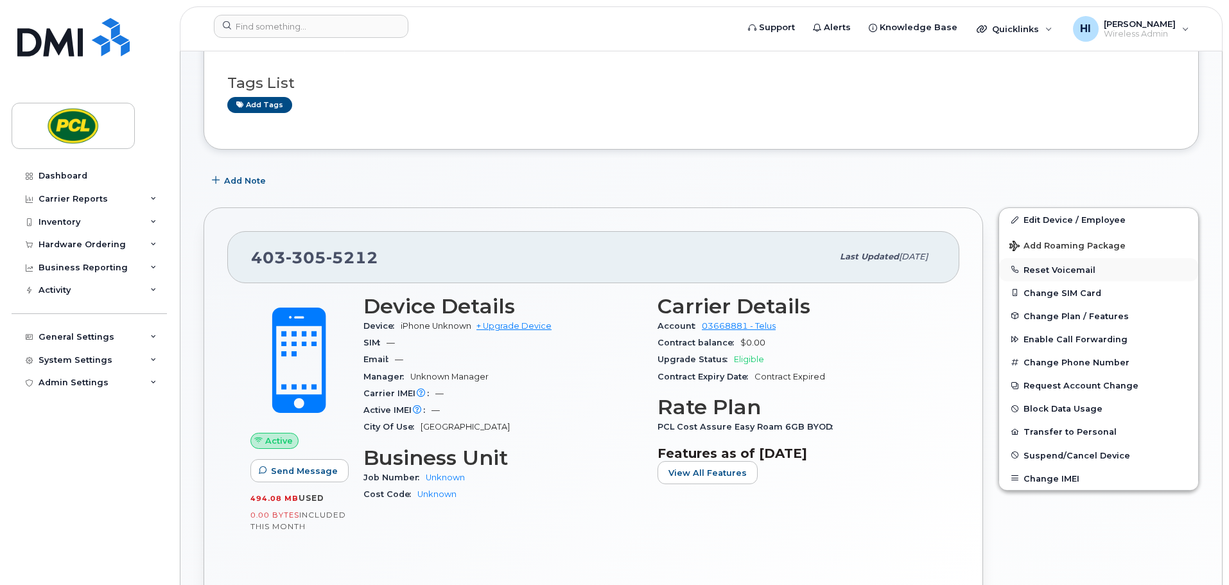
scroll to position [112, 0]
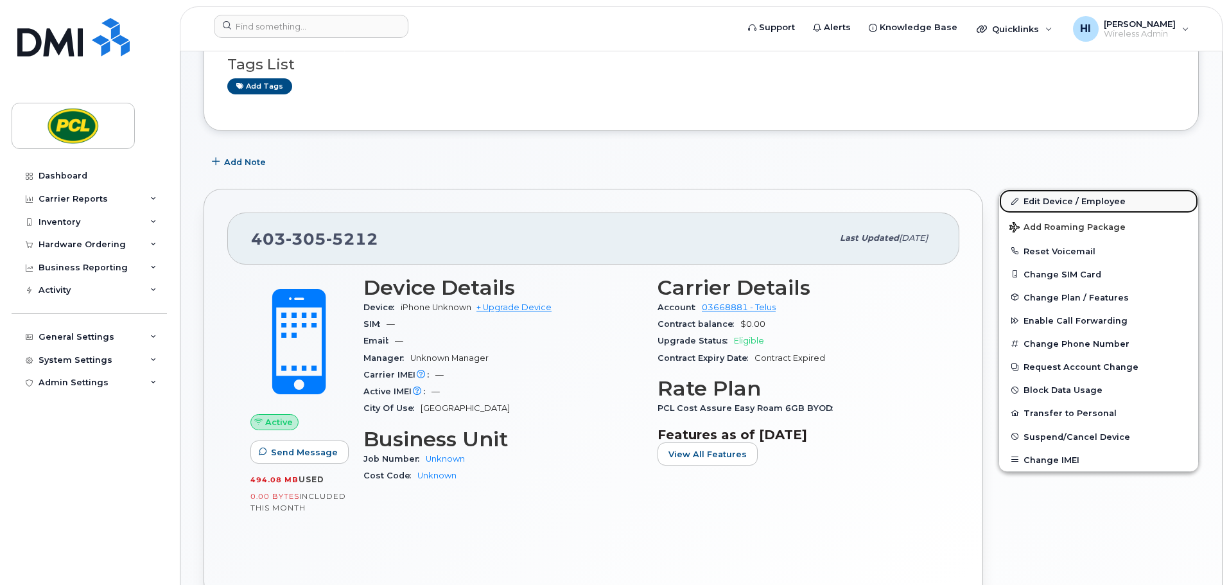
click at [1059, 203] on link "Edit Device / Employee" at bounding box center [1099, 200] width 199 height 23
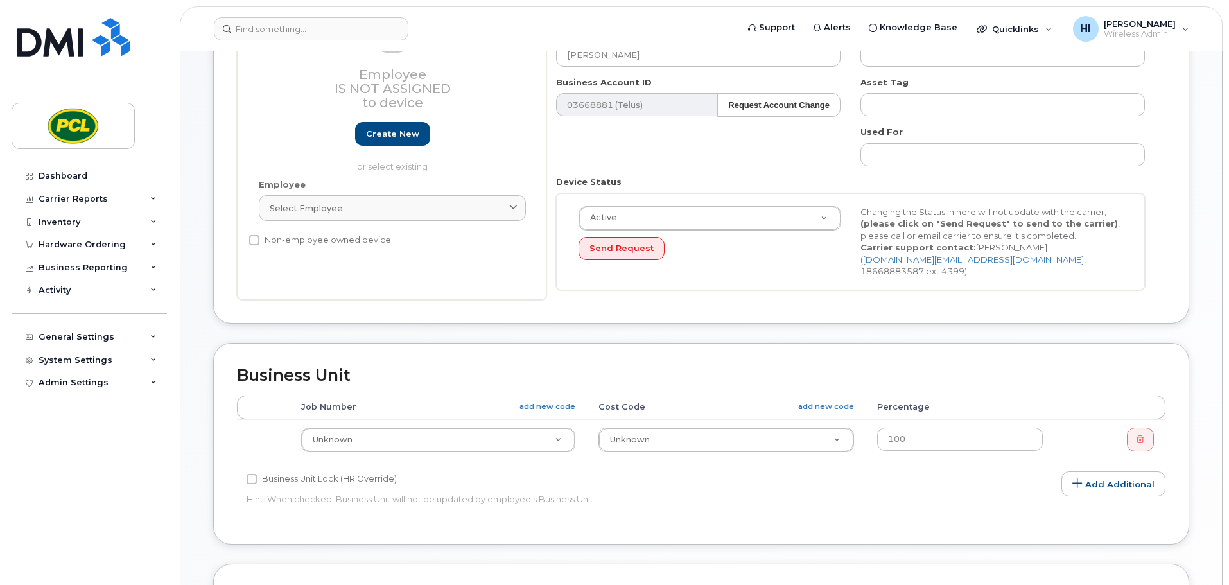
scroll to position [209, 0]
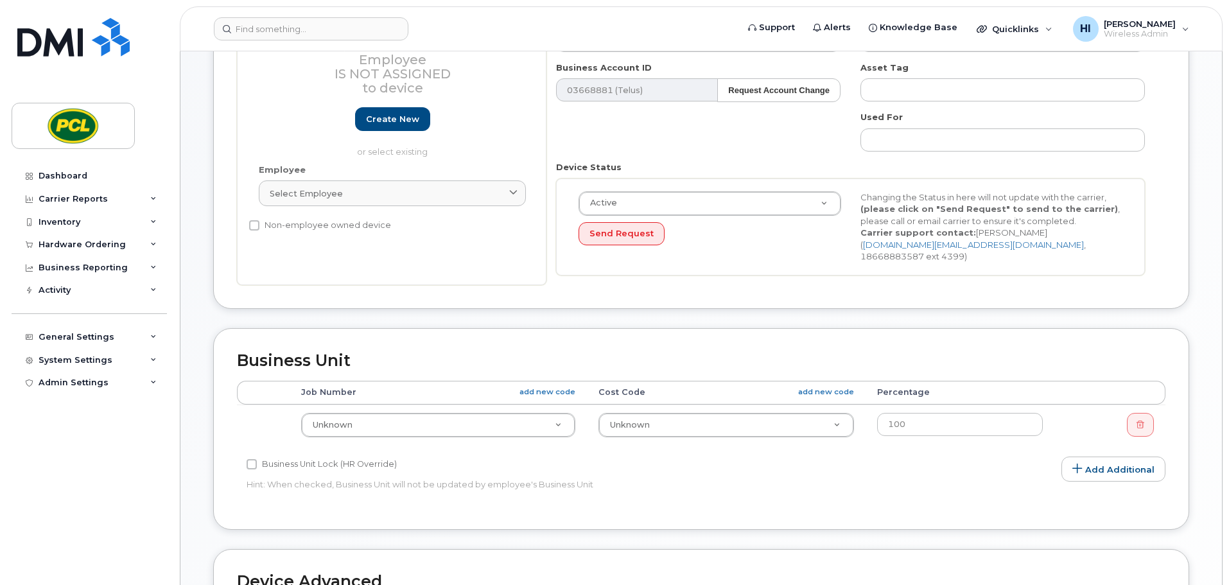
click at [359, 405] on td "Unknown 6026" at bounding box center [438, 425] width 297 height 40
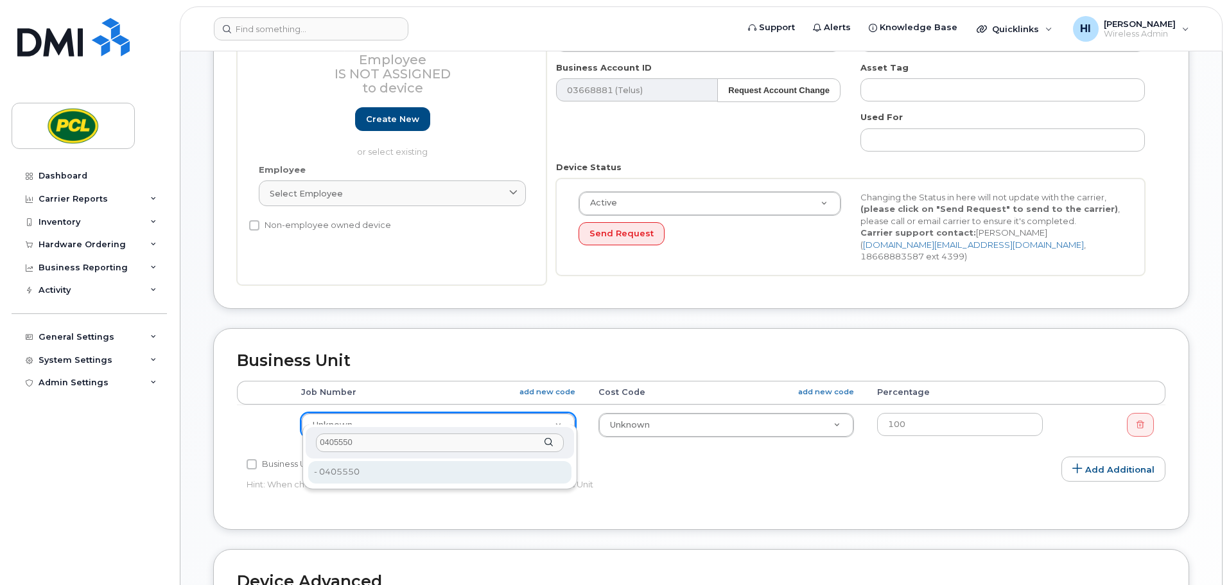
type input "0405550"
type input "2207723"
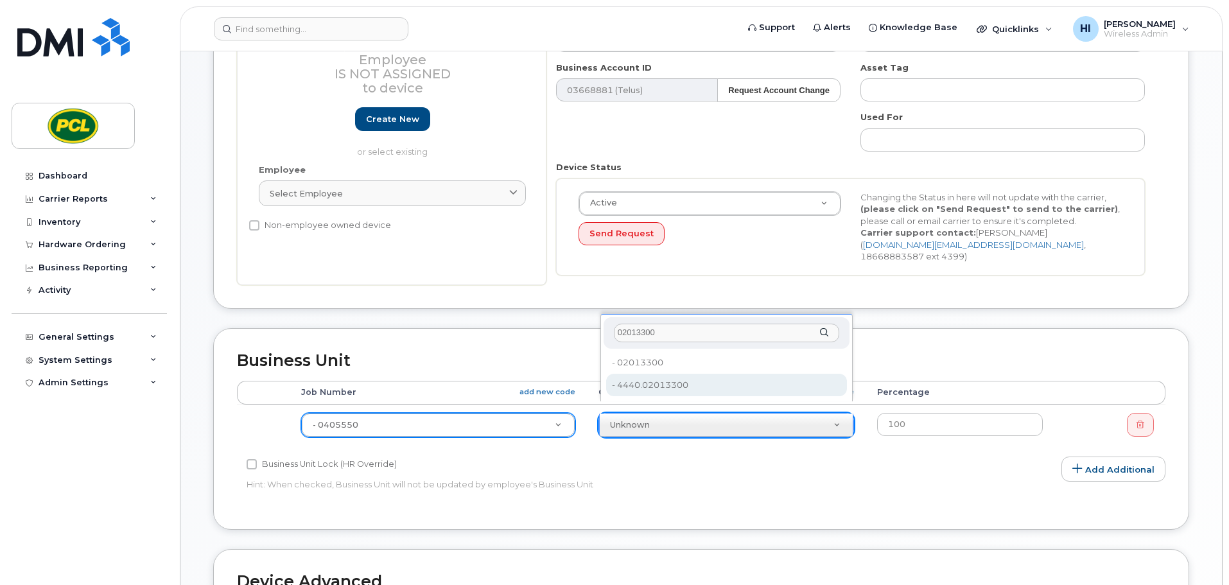
type input "02013300"
type input "7558"
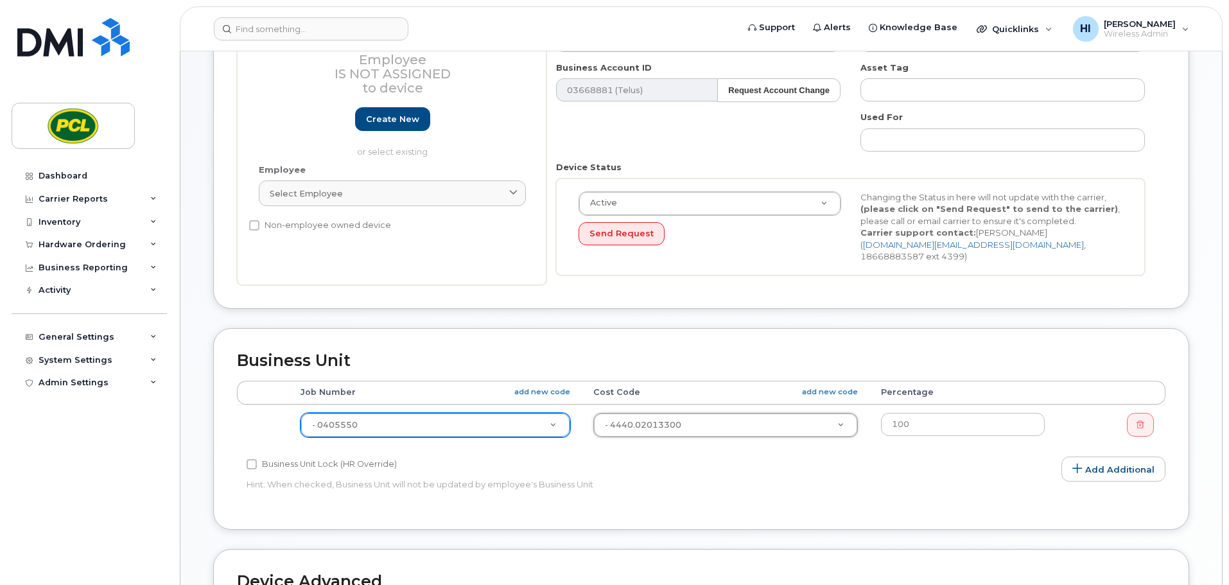
click at [1209, 368] on div "Edit Device Device General Employee Is not assigned to device Create new or sel…" at bounding box center [702, 367] width 1042 height 1049
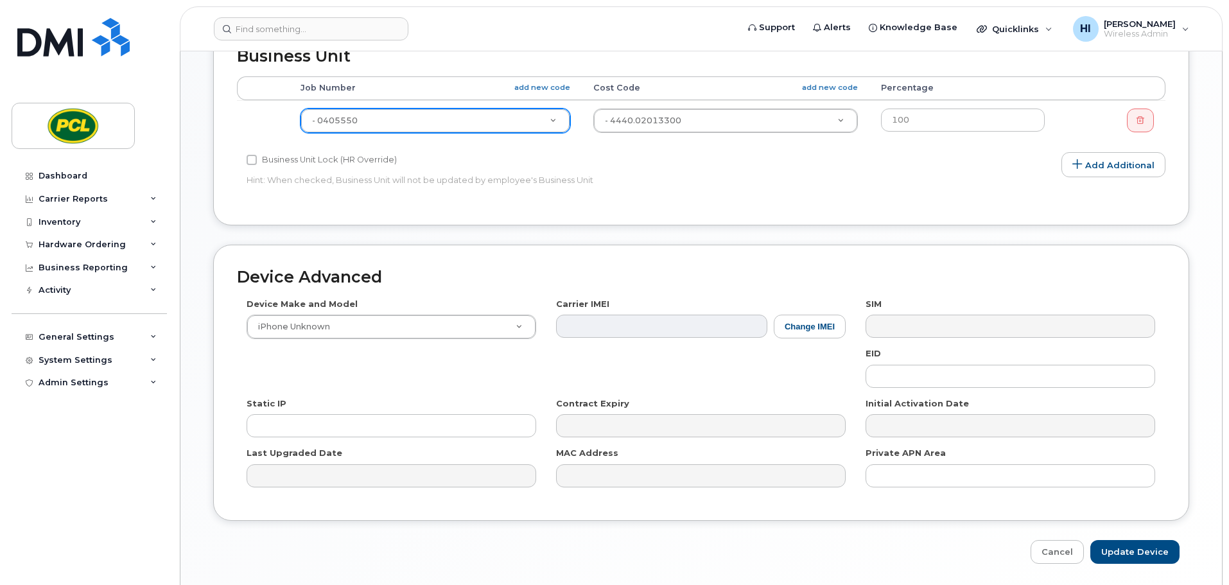
scroll to position [544, 0]
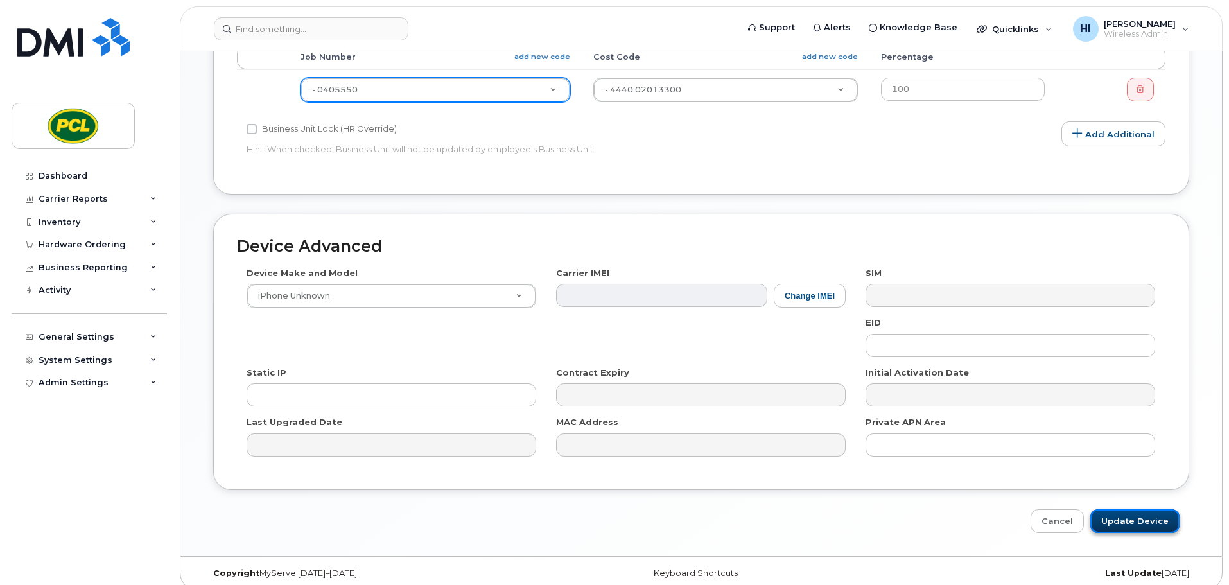
click at [1142, 509] on input "Update Device" at bounding box center [1135, 521] width 89 height 24
type input "Saving..."
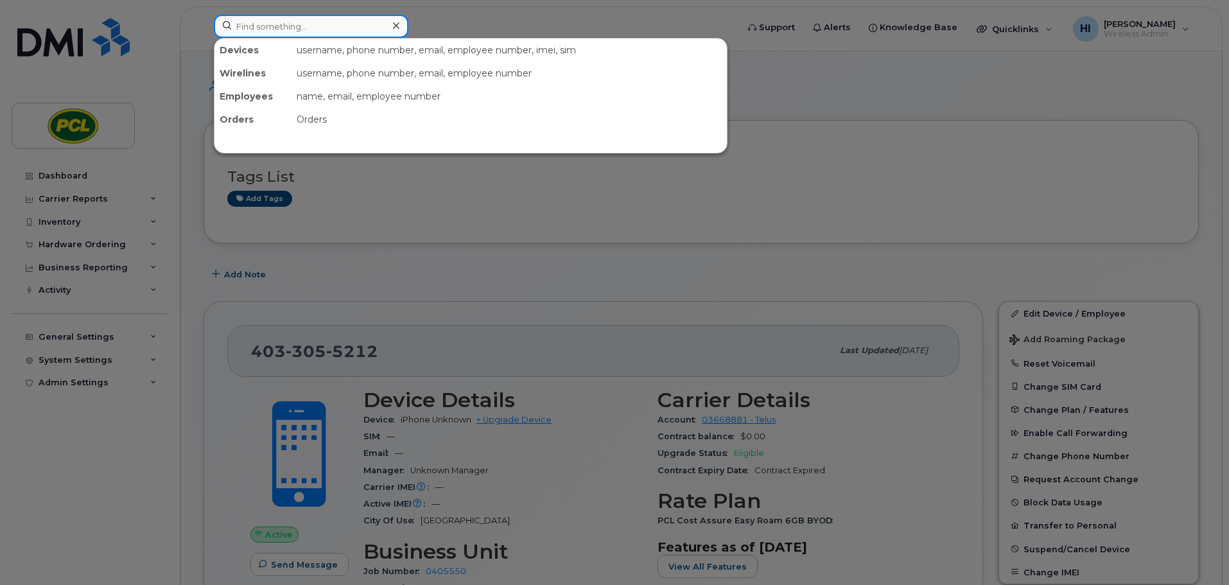
click at [250, 24] on input at bounding box center [311, 26] width 195 height 23
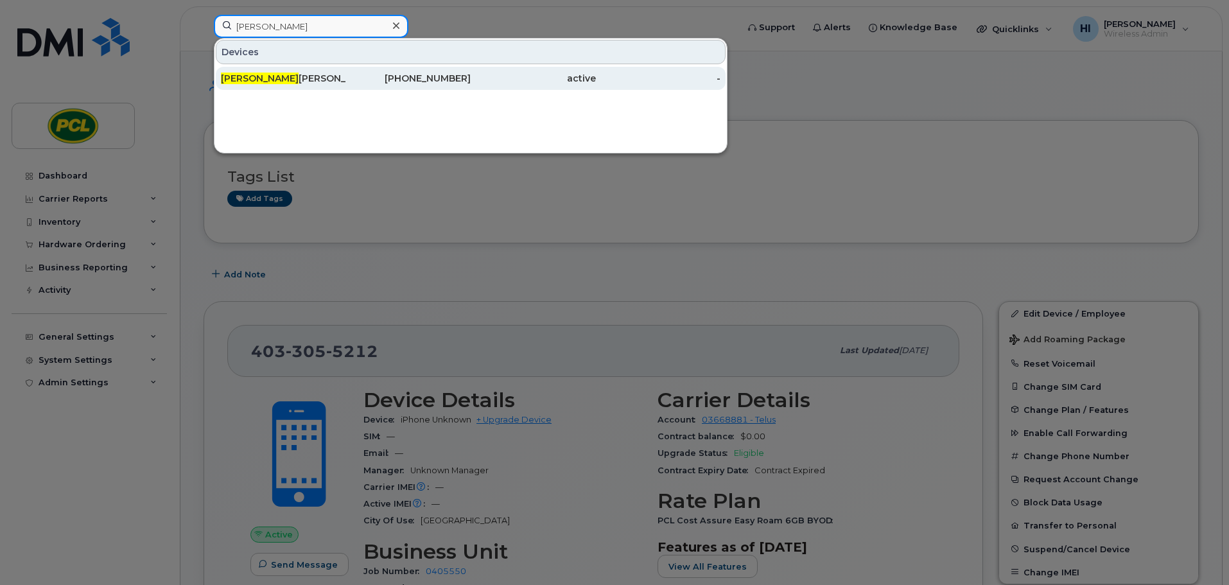
type input "walter fab"
click at [275, 71] on div "Walter Fab ian Reyes" at bounding box center [283, 78] width 125 height 23
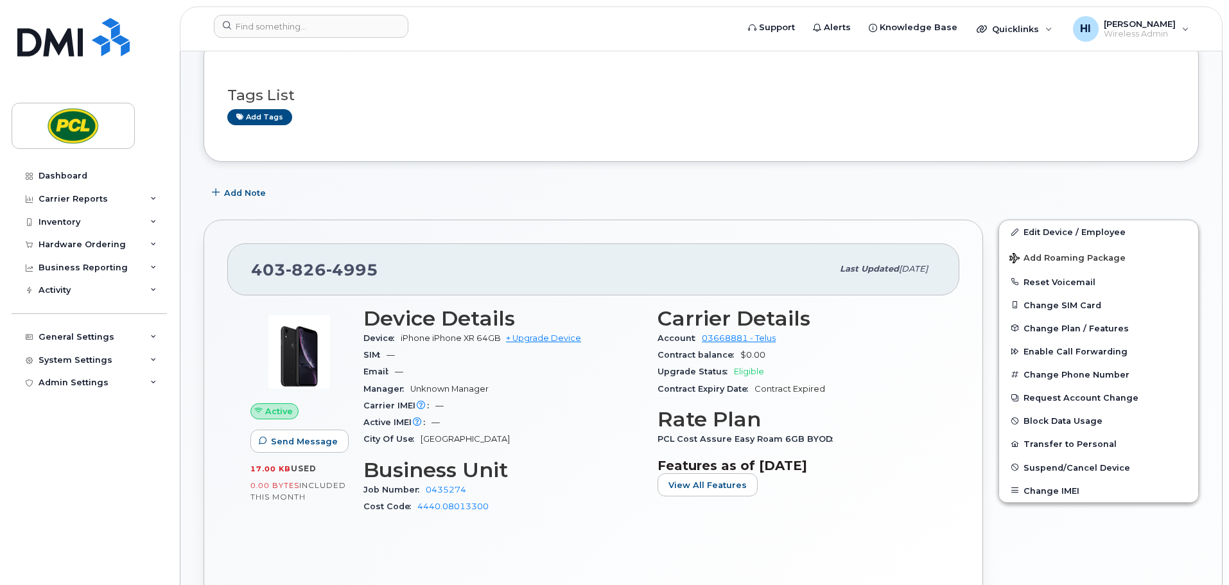
scroll to position [96, 0]
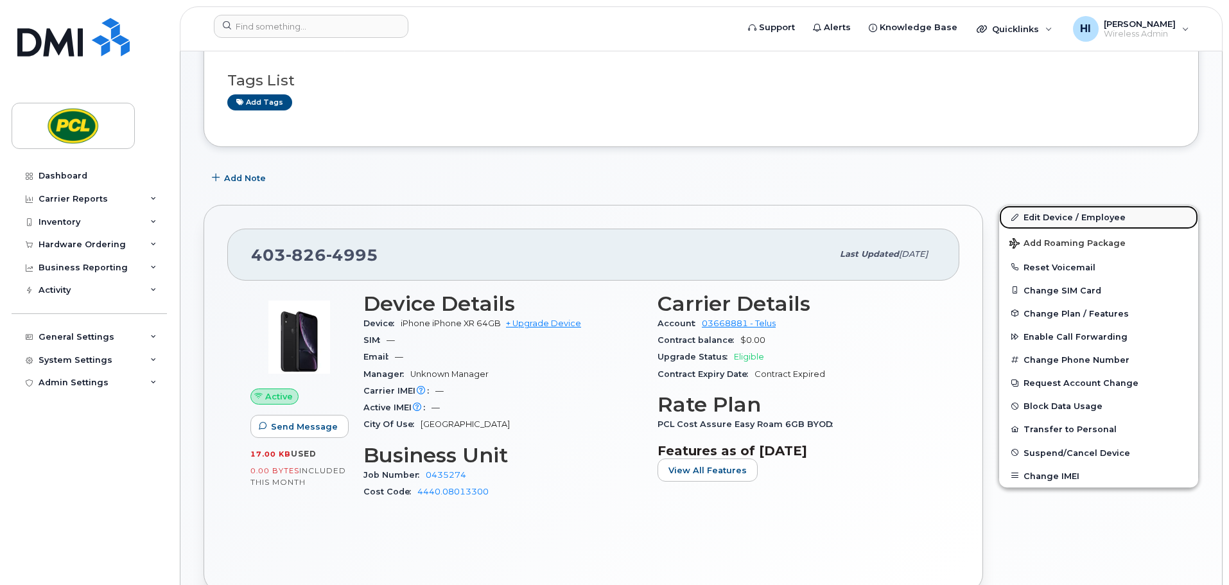
click at [1057, 214] on link "Edit Device / Employee" at bounding box center [1099, 217] width 199 height 23
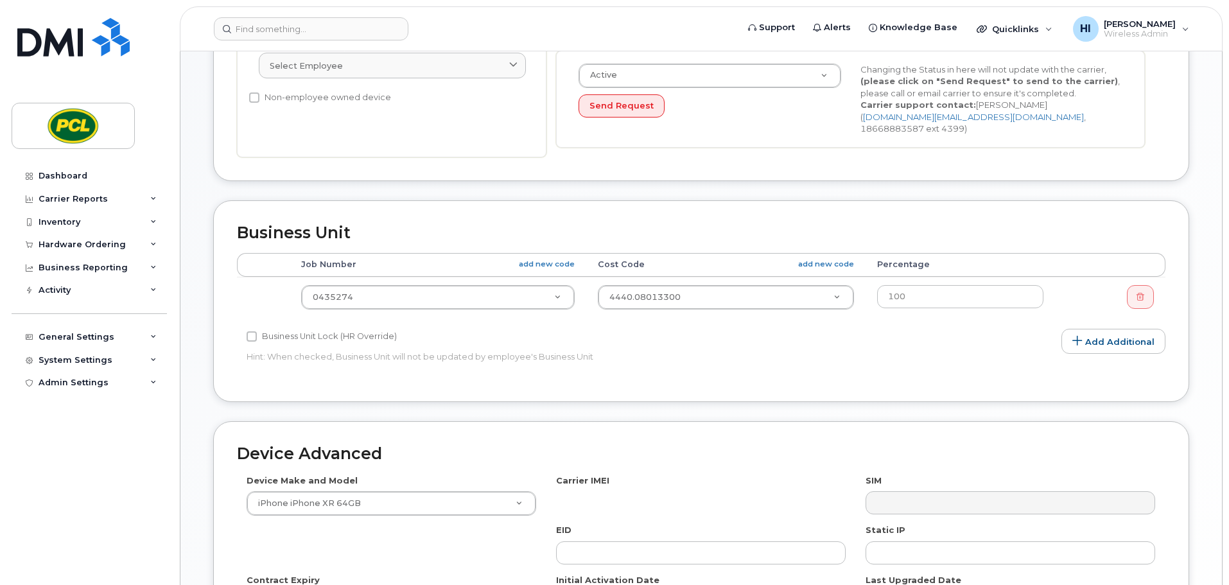
scroll to position [337, 0]
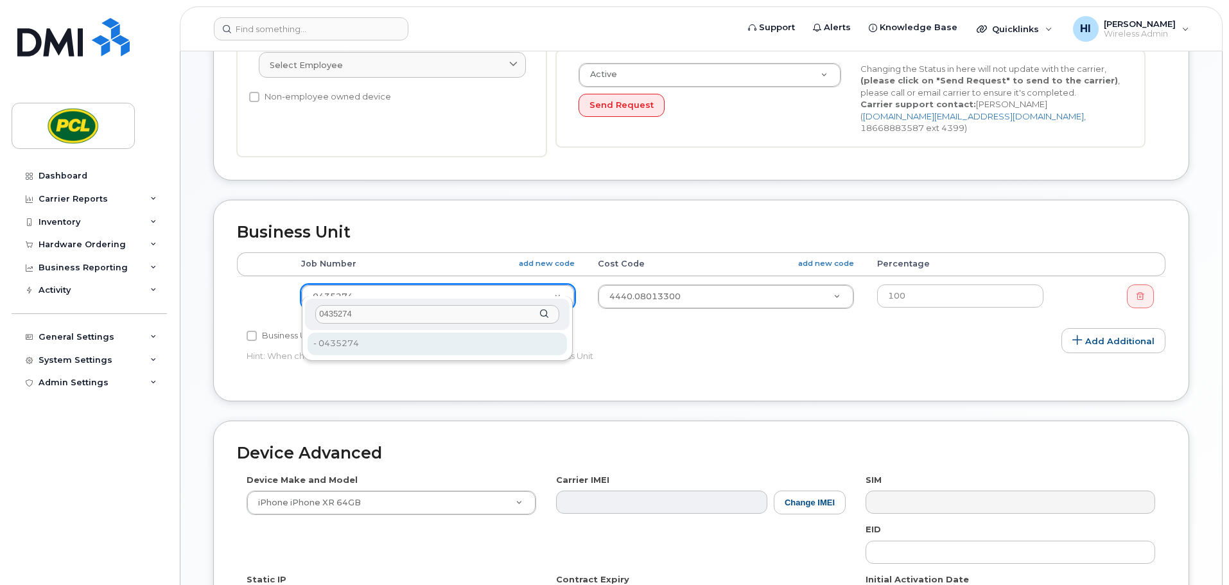
type input "0435274"
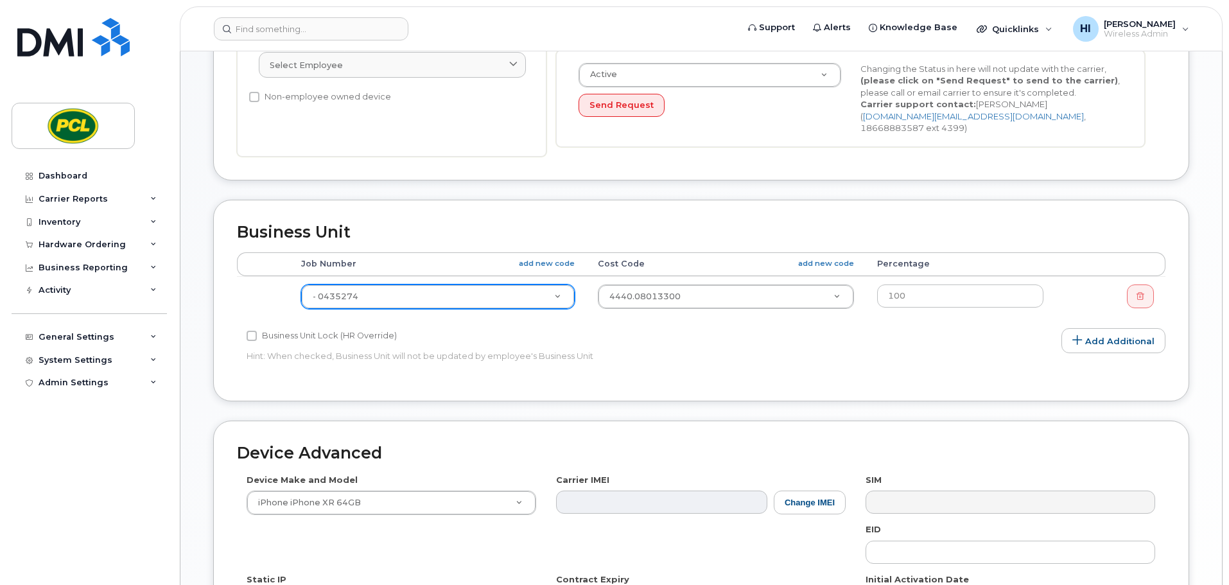
click at [628, 330] on div "Business Unit Lock (HR Override)" at bounding box center [546, 335] width 599 height 15
click at [1206, 393] on div "Edit Device Device General Employee Is not assigned to device Create new or sel…" at bounding box center [702, 238] width 1042 height 1049
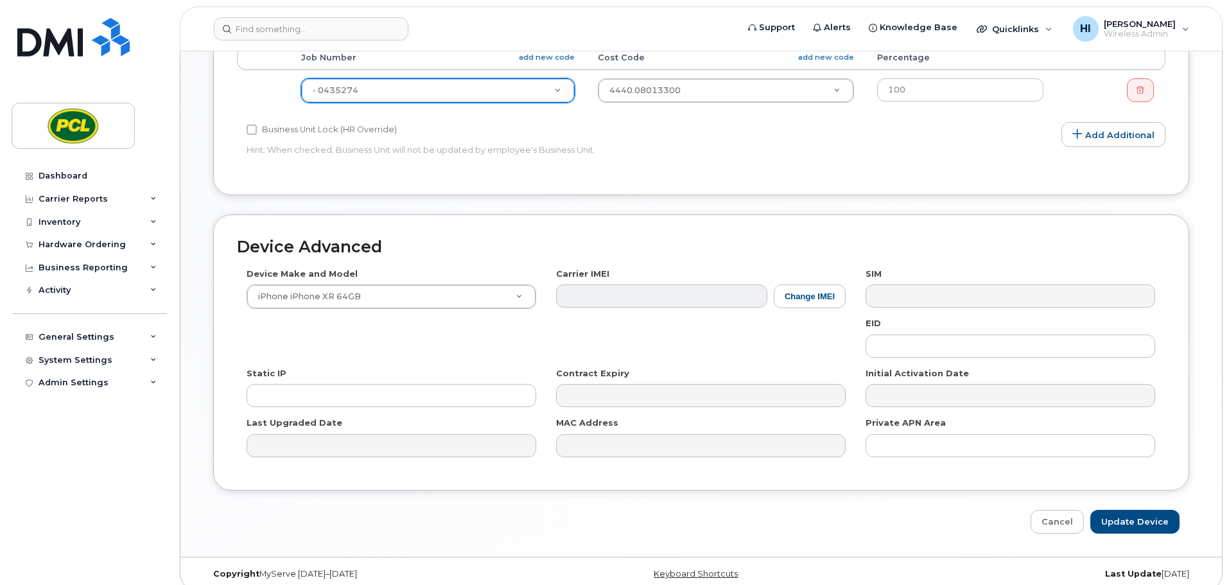
scroll to position [544, 0]
drag, startPoint x: 1149, startPoint y: 509, endPoint x: 1044, endPoint y: 514, distance: 105.5
click at [1150, 509] on input "Update Device" at bounding box center [1135, 521] width 89 height 24
type input "Saving..."
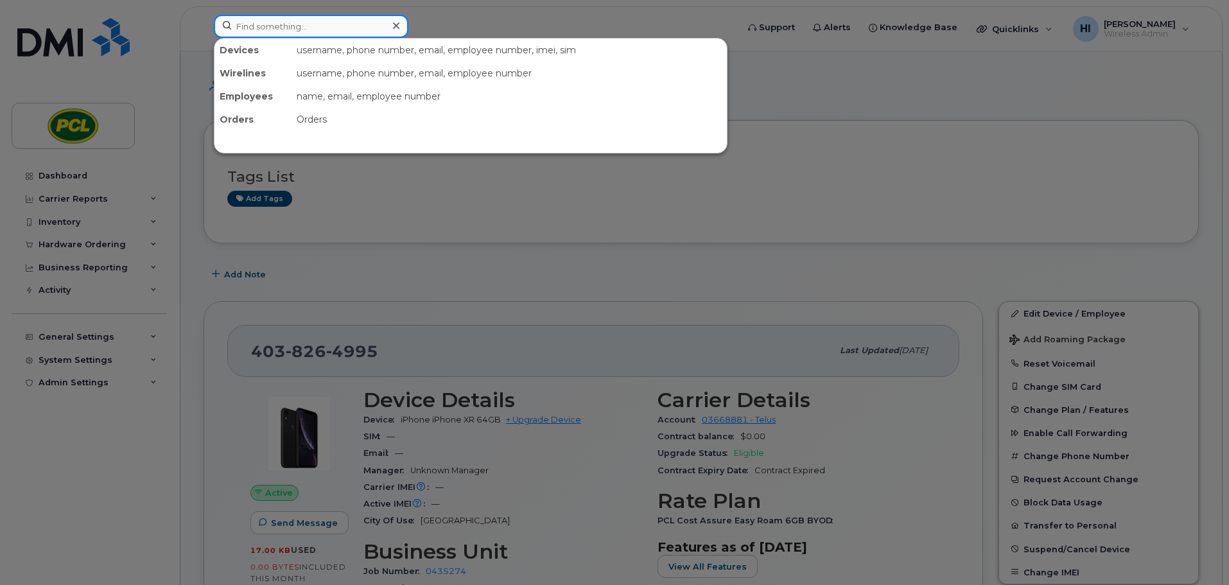
click at [258, 22] on input at bounding box center [311, 26] width 195 height 23
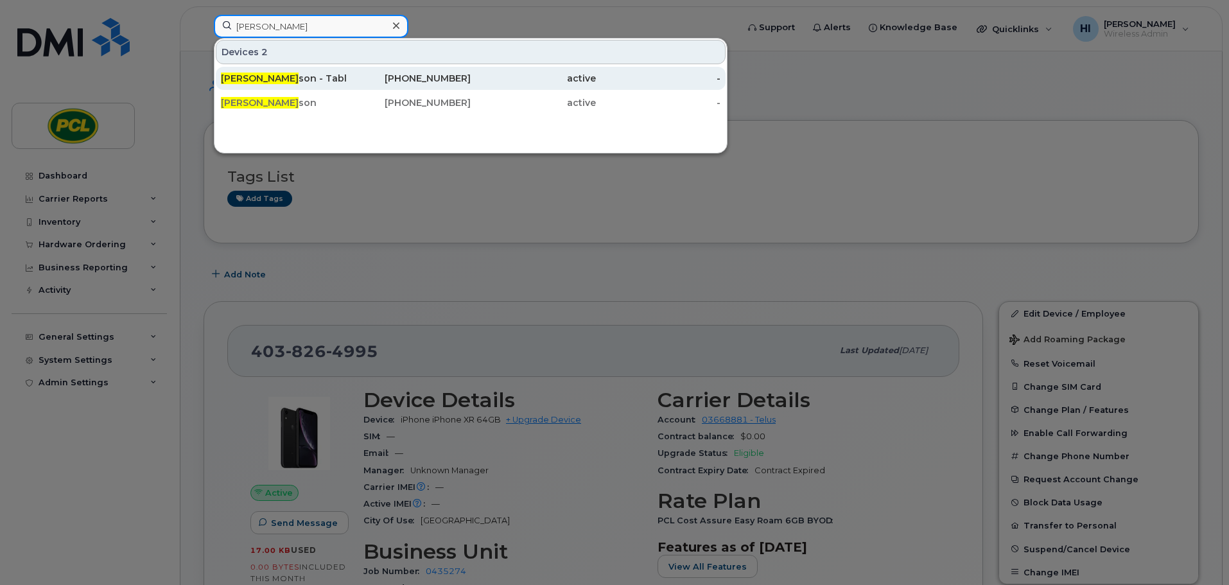
type input "[PERSON_NAME]"
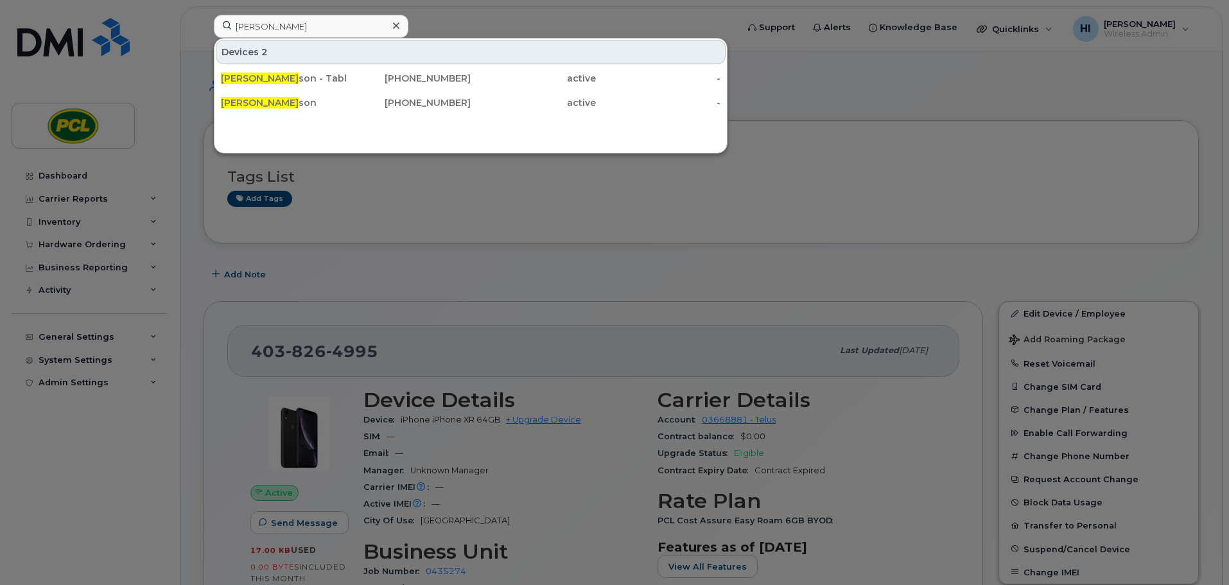
drag, startPoint x: 289, startPoint y: 77, endPoint x: 540, endPoint y: 173, distance: 268.4
click at [291, 77] on div "[PERSON_NAME] son - Tablet" at bounding box center [283, 78] width 125 height 13
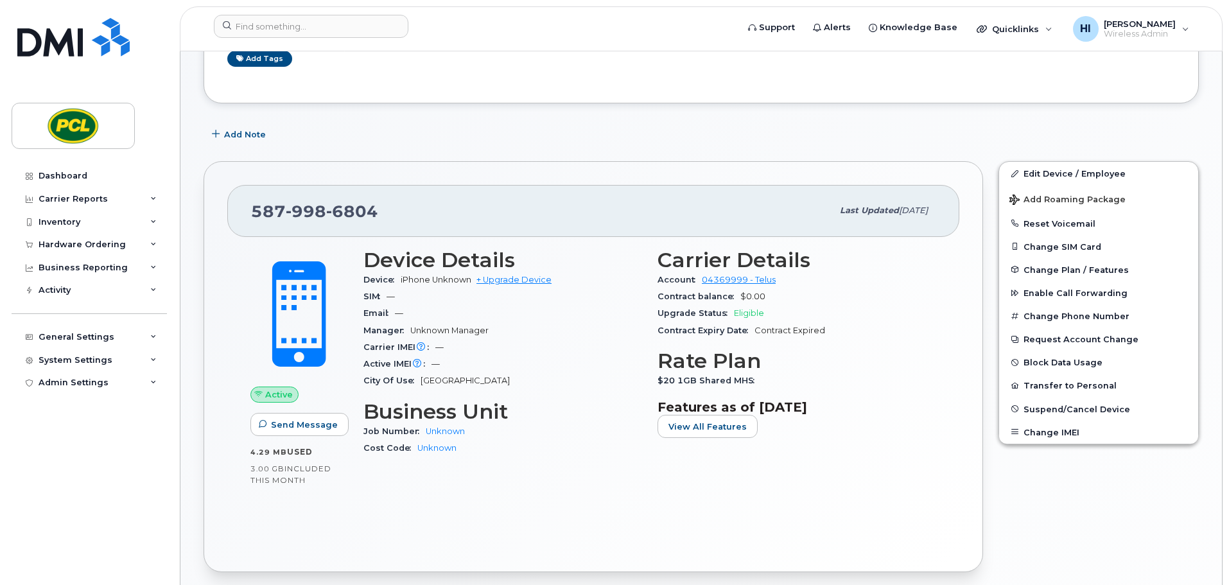
scroll to position [145, 0]
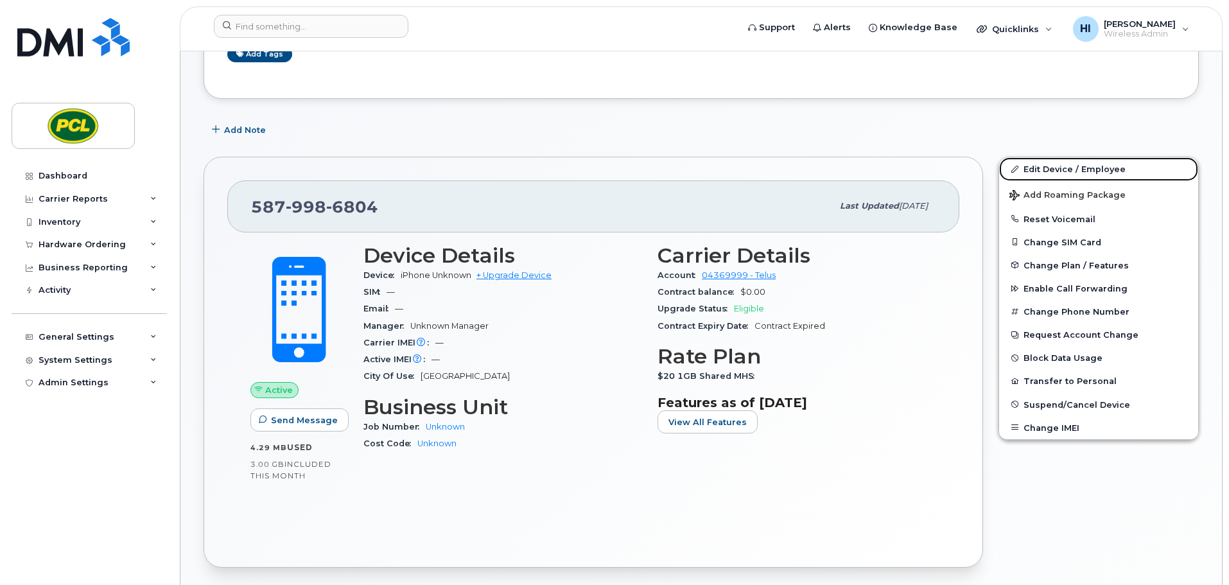
drag, startPoint x: 1061, startPoint y: 164, endPoint x: 1001, endPoint y: 177, distance: 61.7
click at [1062, 164] on link "Edit Device / Employee" at bounding box center [1099, 168] width 199 height 23
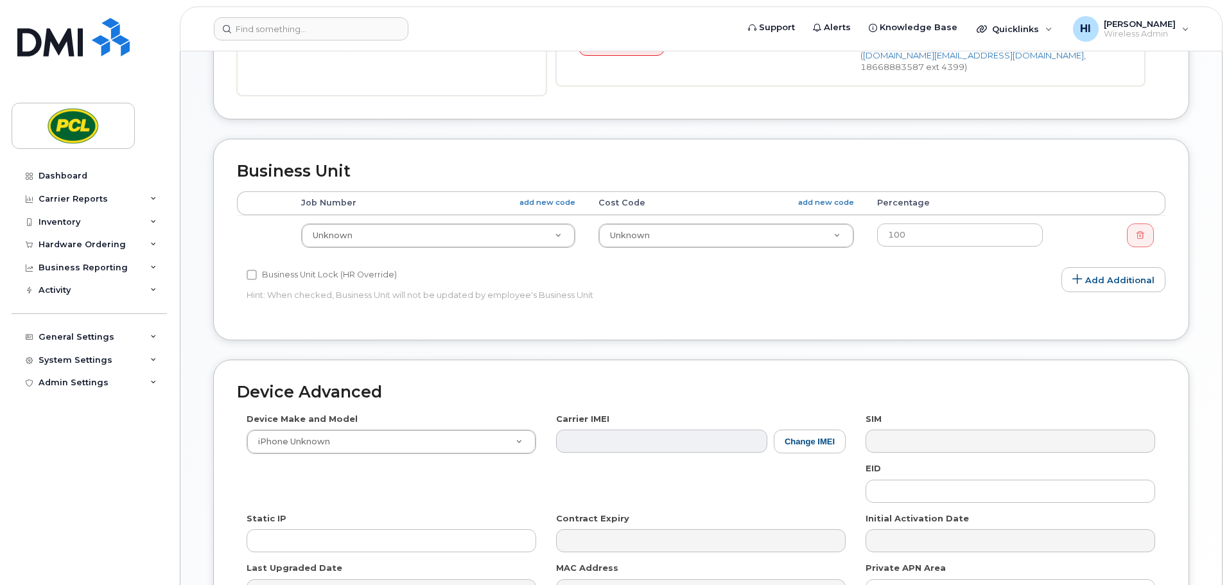
scroll to position [401, 0]
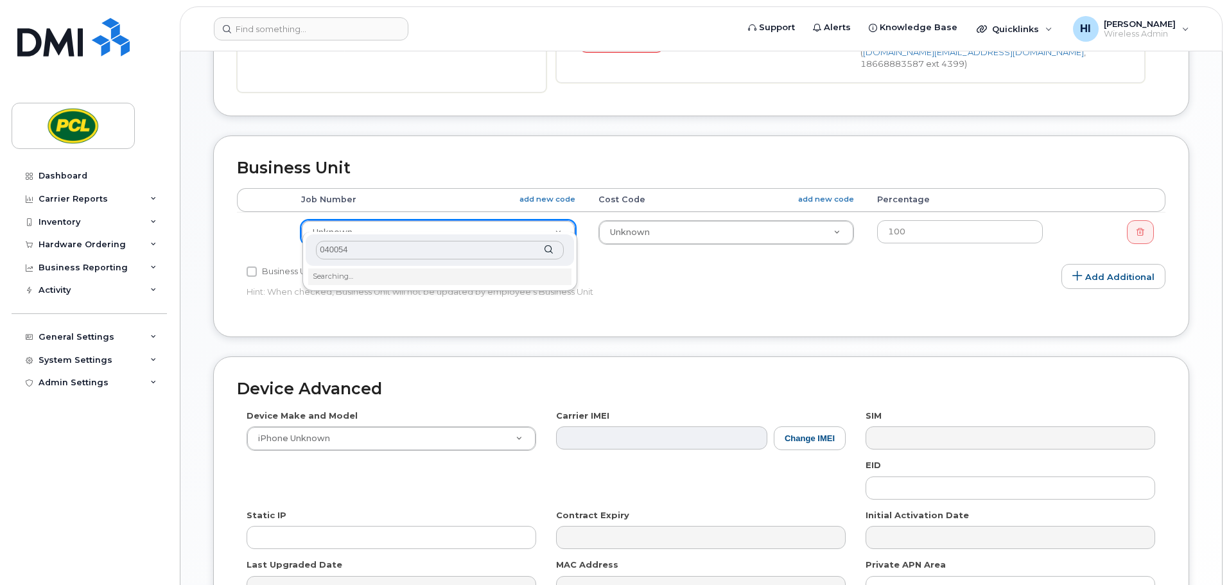
type input "0400545"
click at [365, 251] on input "0400545" at bounding box center [440, 250] width 248 height 19
click at [75, 383] on div "Admin Settings" at bounding box center [74, 383] width 70 height 10
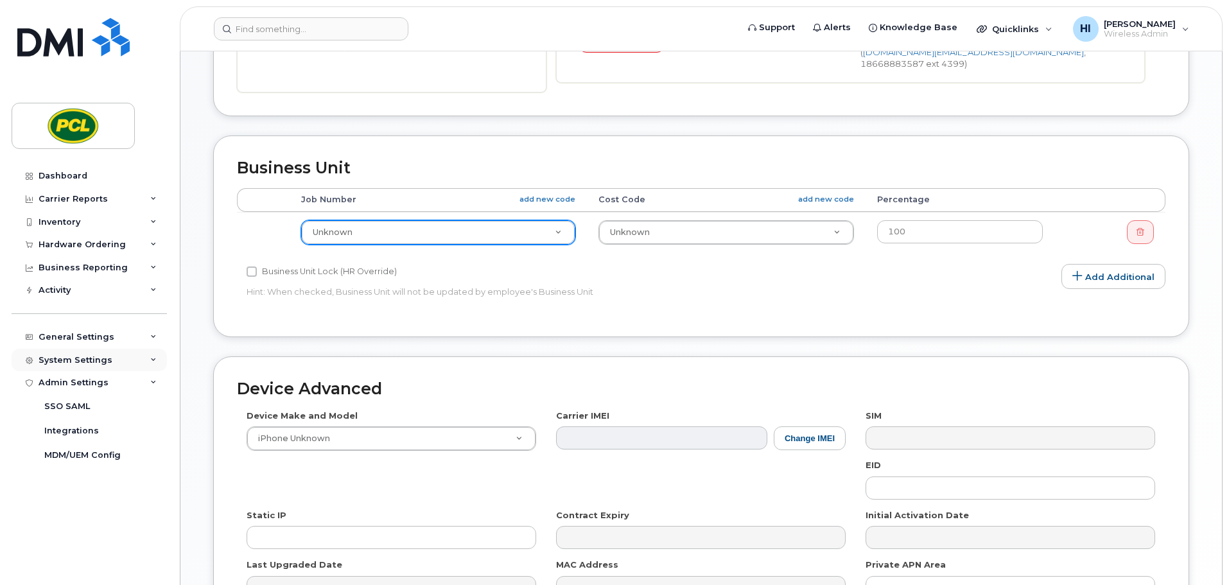
click at [69, 359] on div "System Settings" at bounding box center [76, 360] width 74 height 10
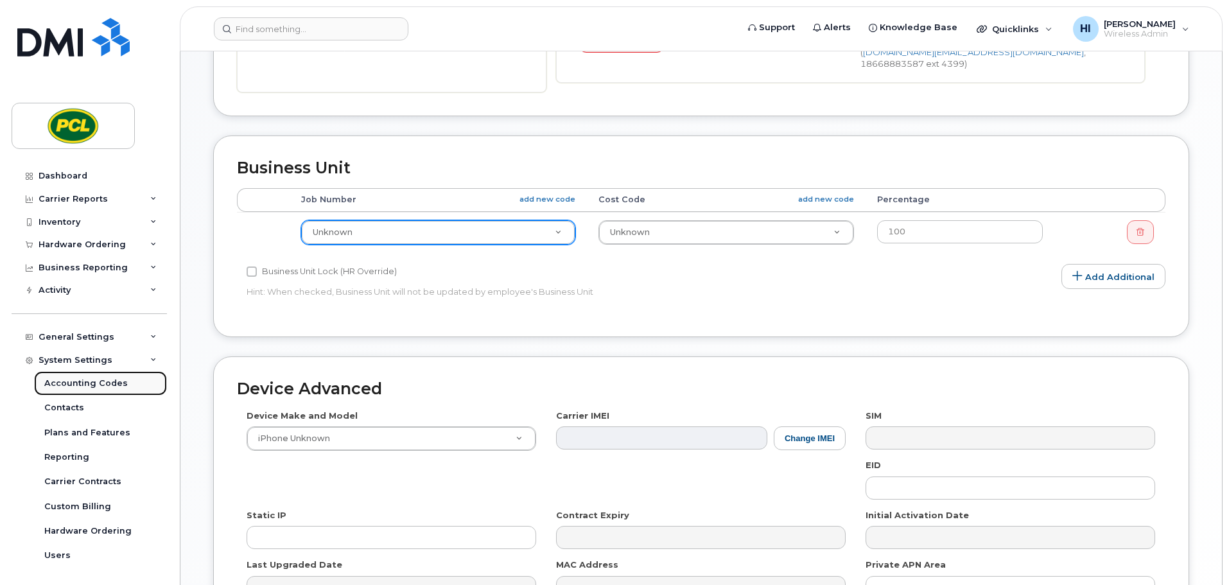
click at [75, 384] on div "Accounting Codes" at bounding box center [86, 384] width 84 height 12
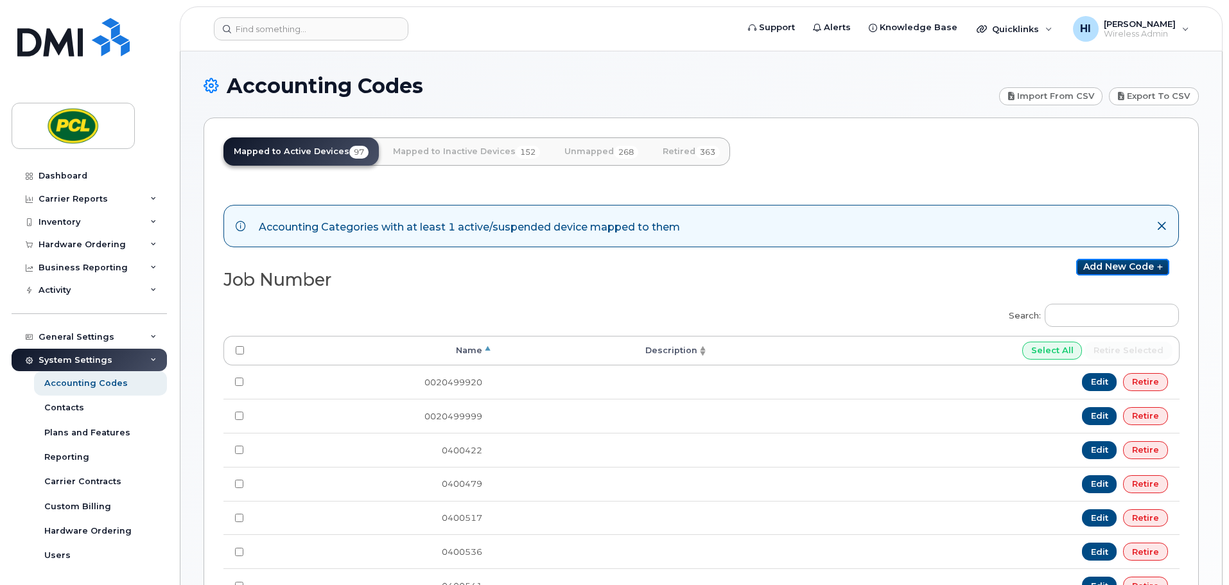
drag, startPoint x: 1129, startPoint y: 266, endPoint x: 644, endPoint y: 345, distance: 492.0
click at [1129, 266] on link "Add new code" at bounding box center [1123, 267] width 93 height 17
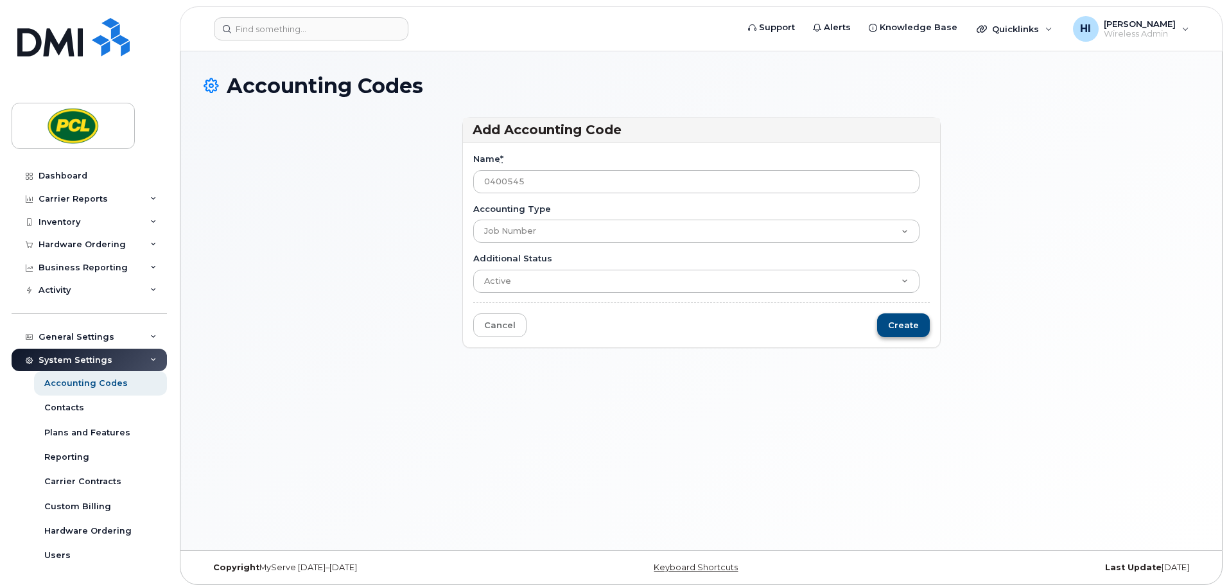
type input "0400545"
click at [907, 324] on input "Create" at bounding box center [903, 325] width 53 height 24
type input "Saving..."
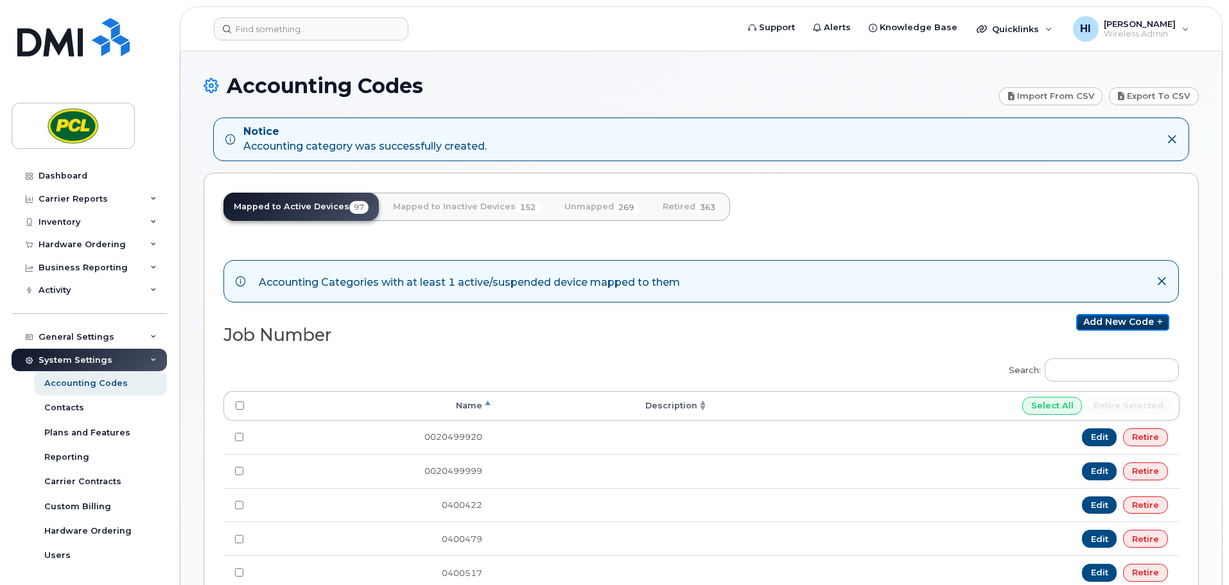
drag, startPoint x: 1116, startPoint y: 321, endPoint x: 867, endPoint y: 312, distance: 250.0
click at [1116, 321] on link "Add new code" at bounding box center [1123, 322] width 93 height 17
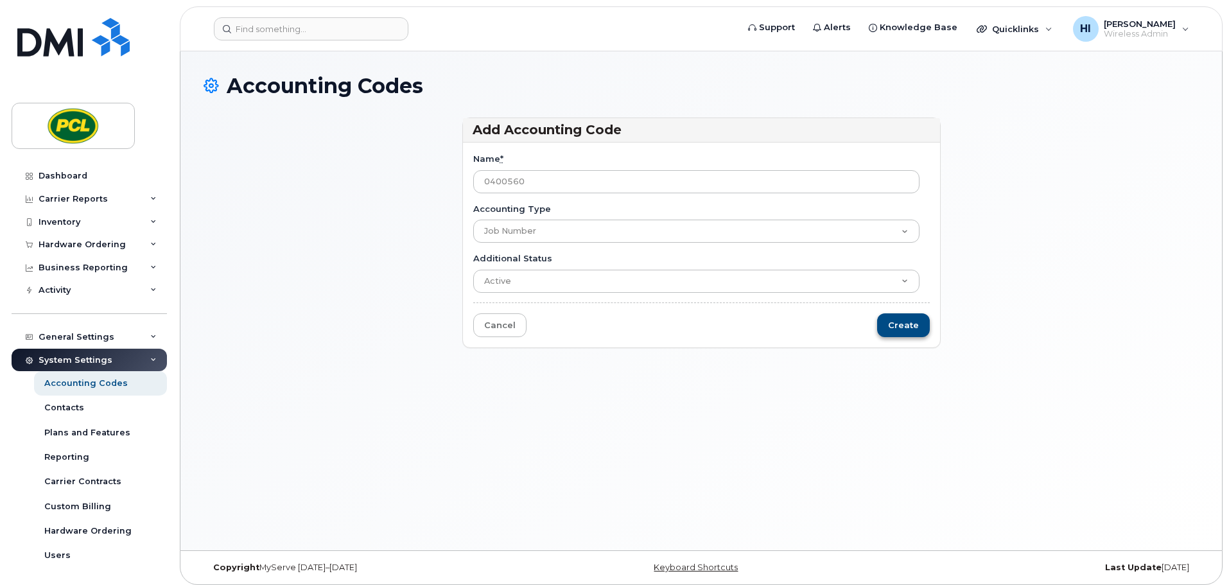
type input "0400560"
click at [907, 324] on input "Create" at bounding box center [903, 325] width 53 height 24
type input "Saving..."
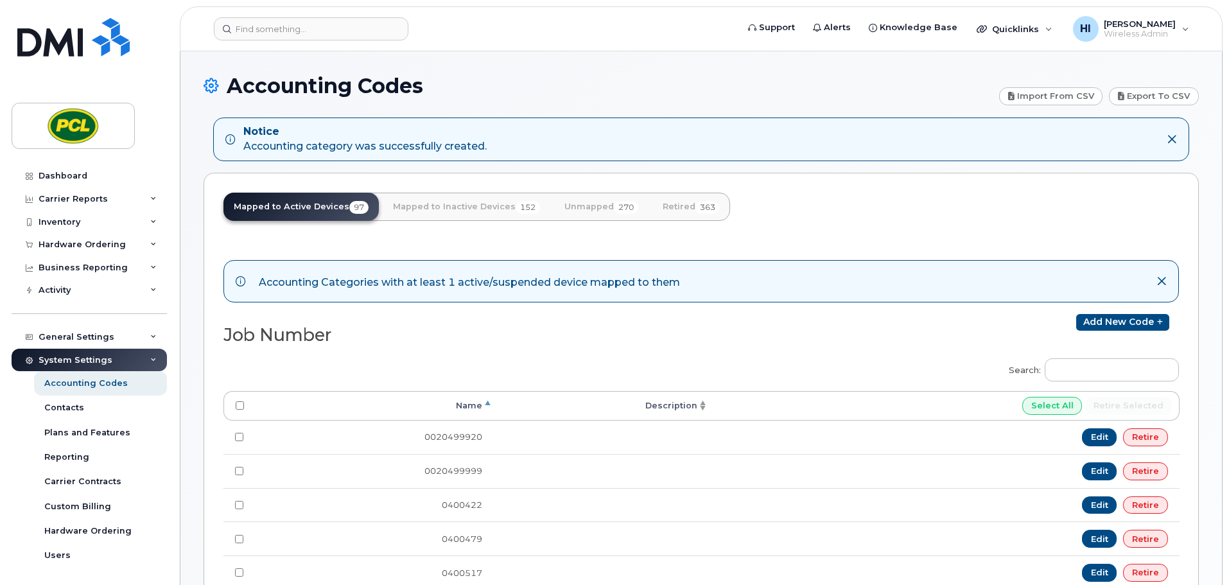
click at [473, 77] on h1 "Accounting Codes" at bounding box center [598, 86] width 789 height 22
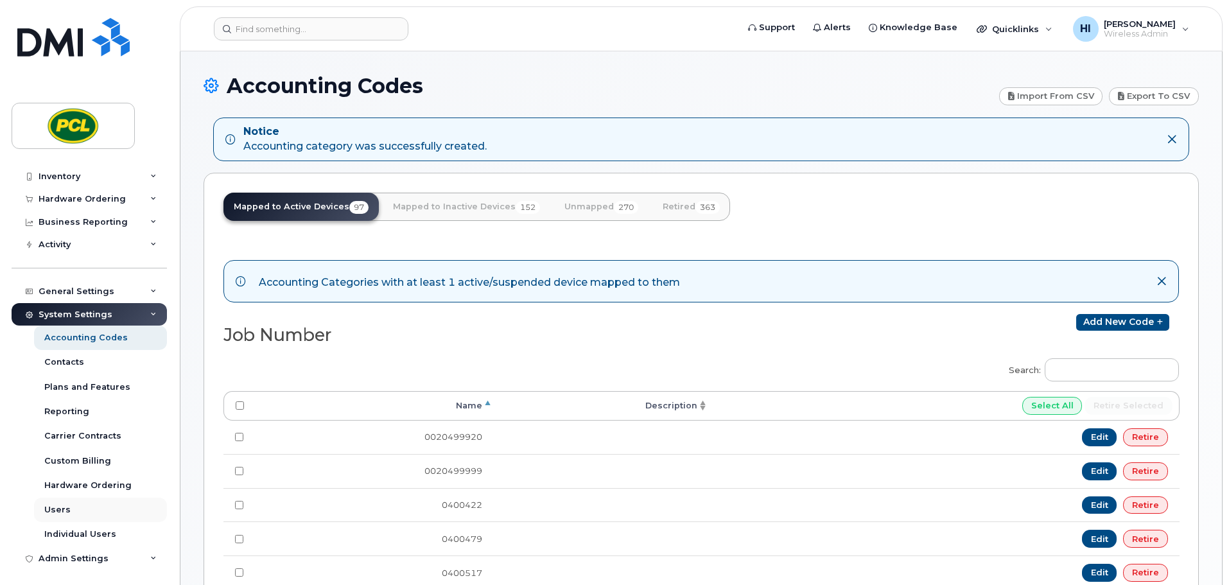
scroll to position [49, 0]
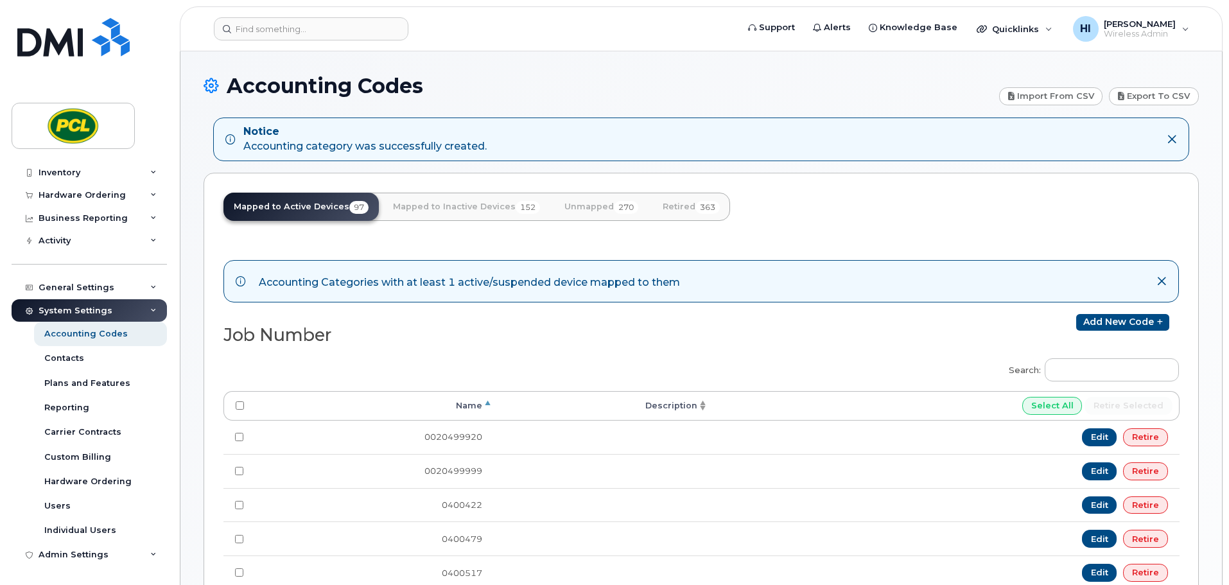
click at [150, 304] on div "System Settings" at bounding box center [89, 310] width 155 height 23
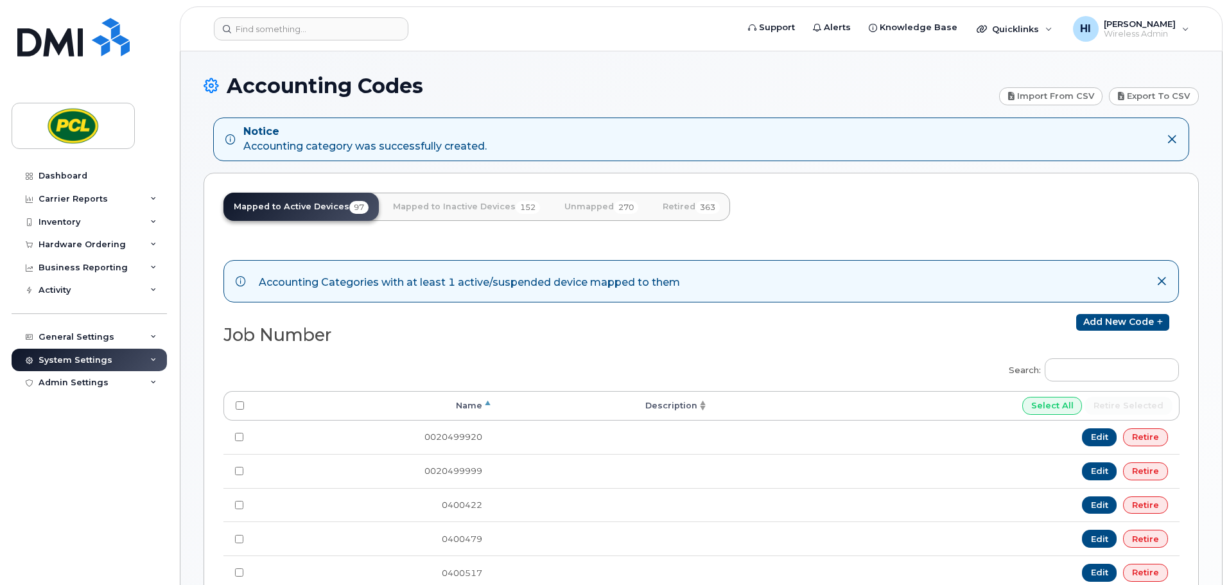
scroll to position [0, 0]
click at [155, 335] on icon at bounding box center [153, 337] width 6 height 6
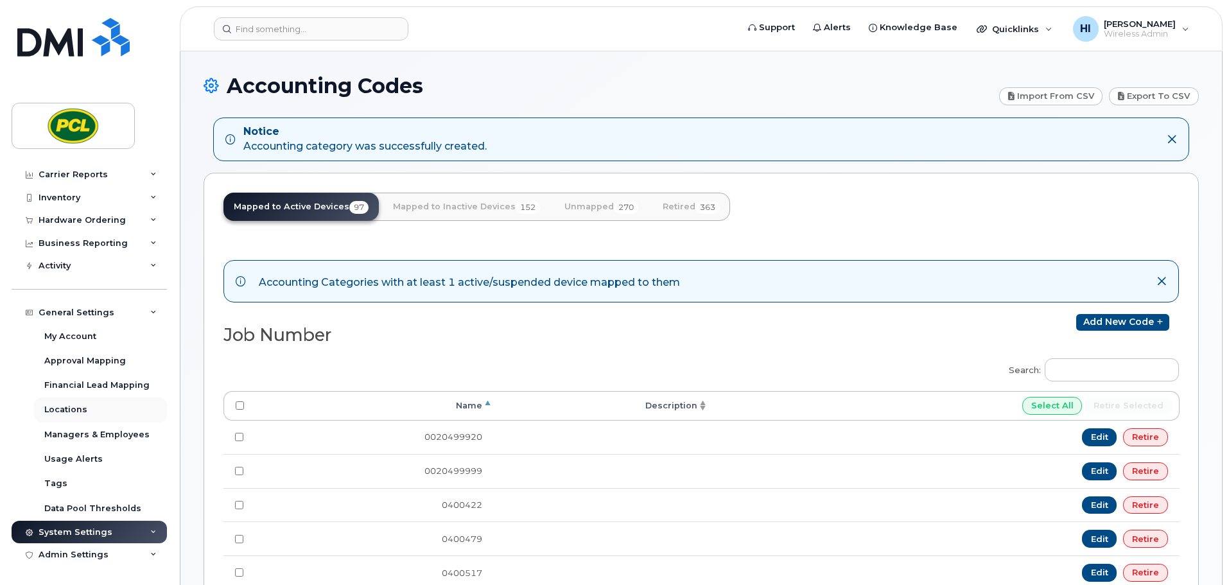
scroll to position [25, 0]
click at [75, 433] on div "Managers & Employees" at bounding box center [96, 434] width 105 height 12
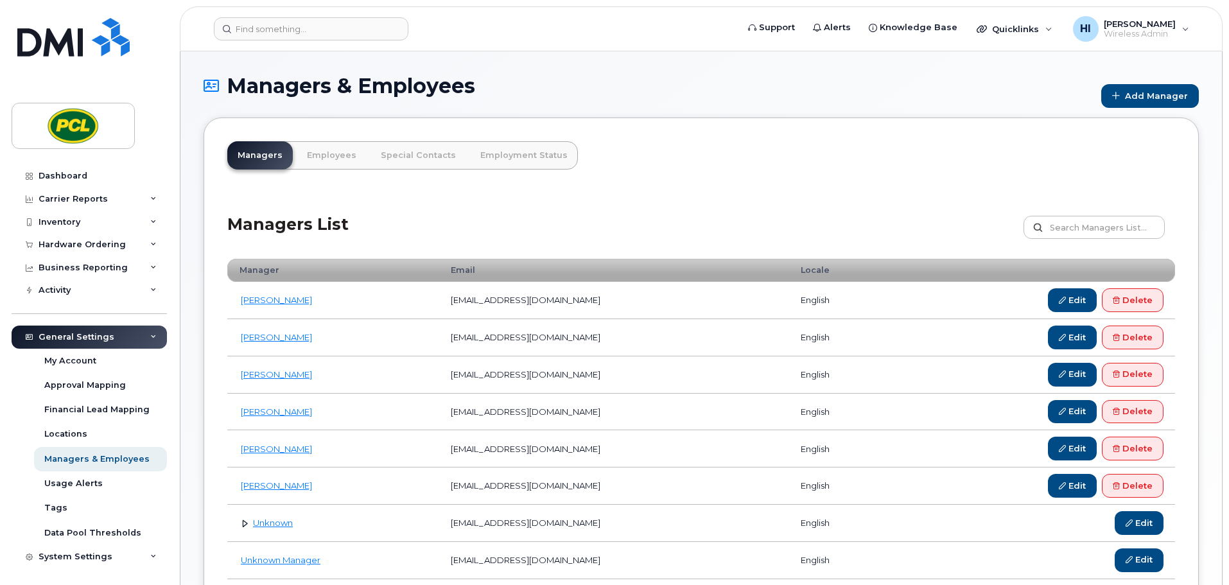
scroll to position [25, 0]
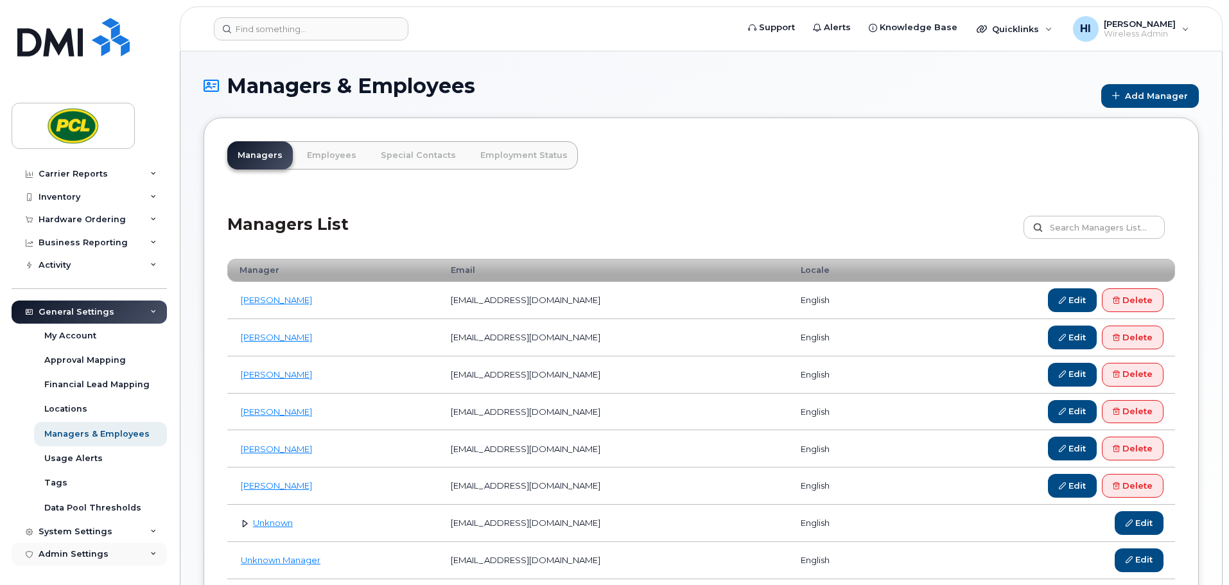
click at [150, 554] on icon at bounding box center [153, 554] width 6 height 6
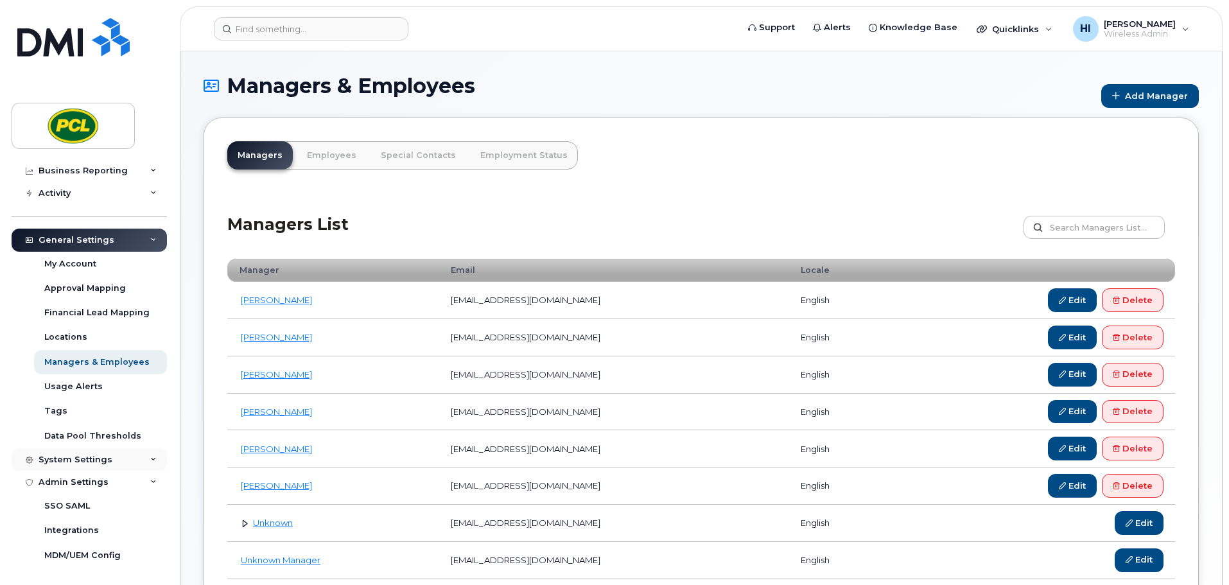
scroll to position [98, 0]
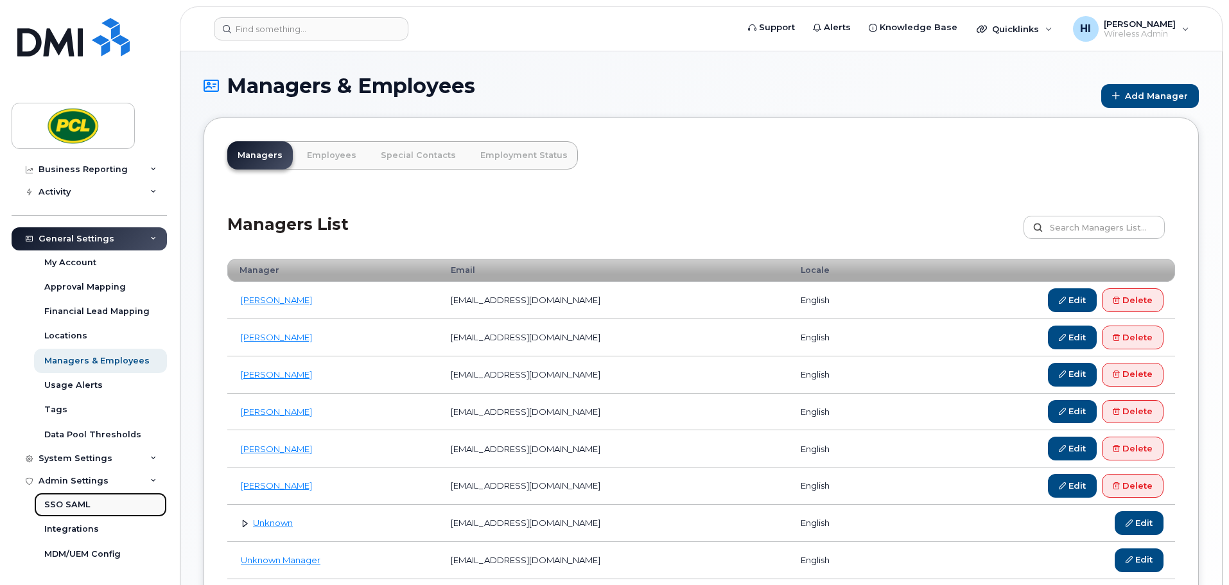
click at [99, 504] on link "SSO SAML" at bounding box center [100, 505] width 133 height 24
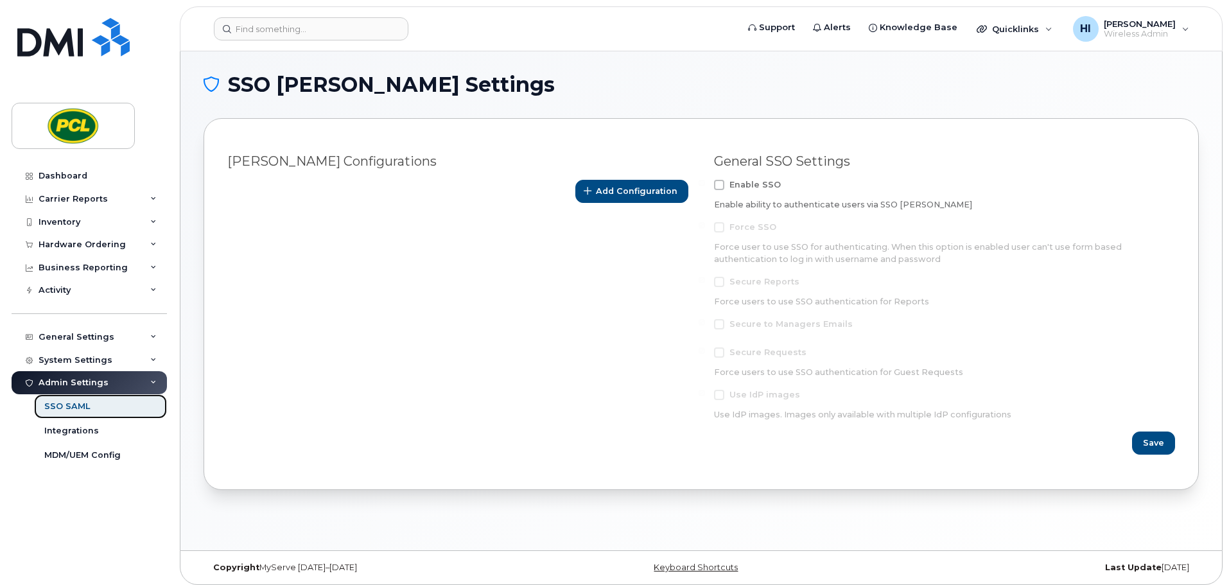
scroll to position [6, 0]
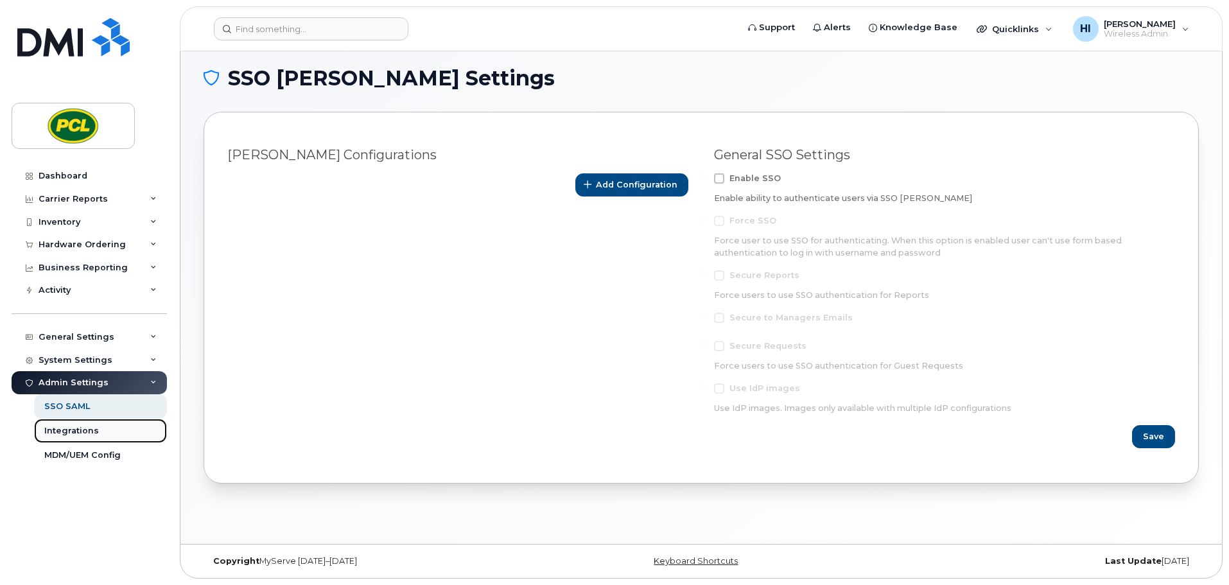
click at [59, 432] on div "Integrations" at bounding box center [71, 431] width 55 height 12
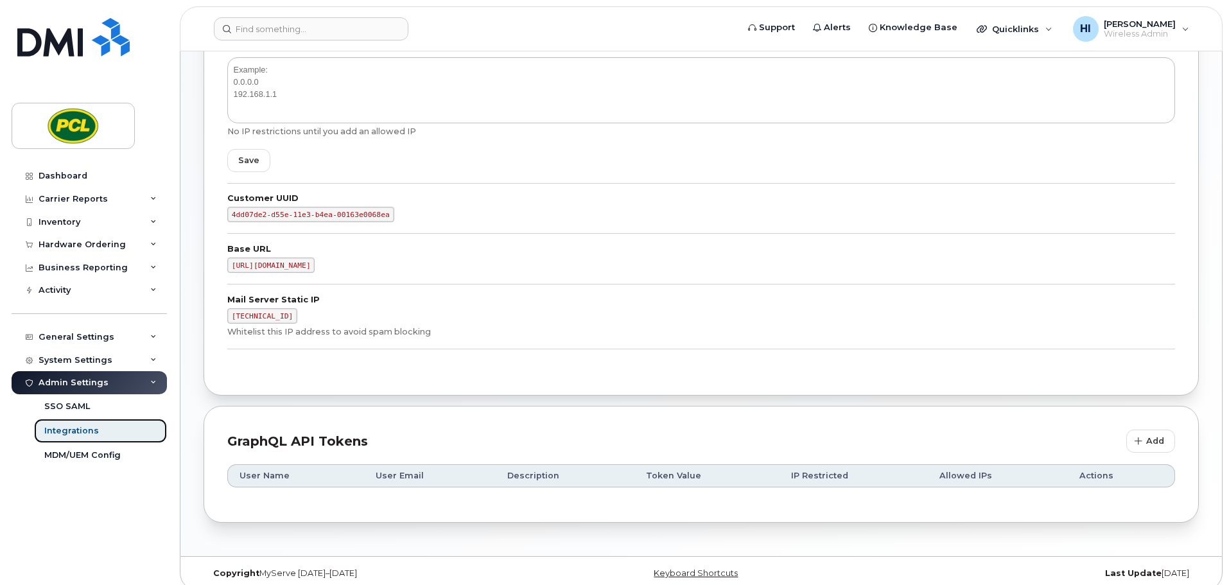
scroll to position [271, 0]
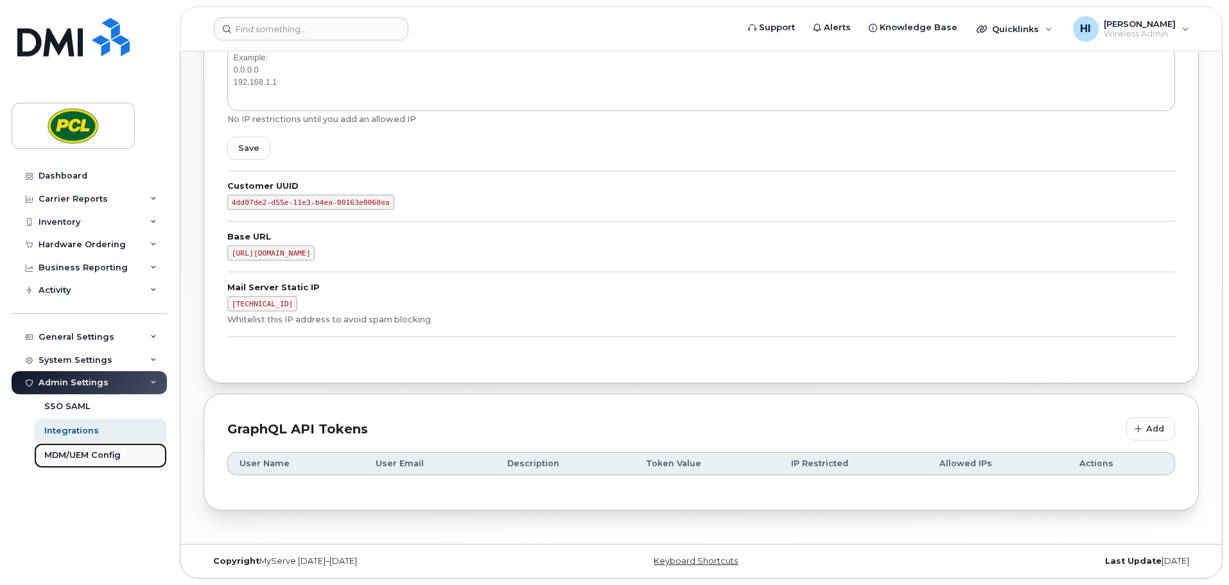
click at [81, 451] on div "MDM/UEM Config" at bounding box center [82, 456] width 76 height 12
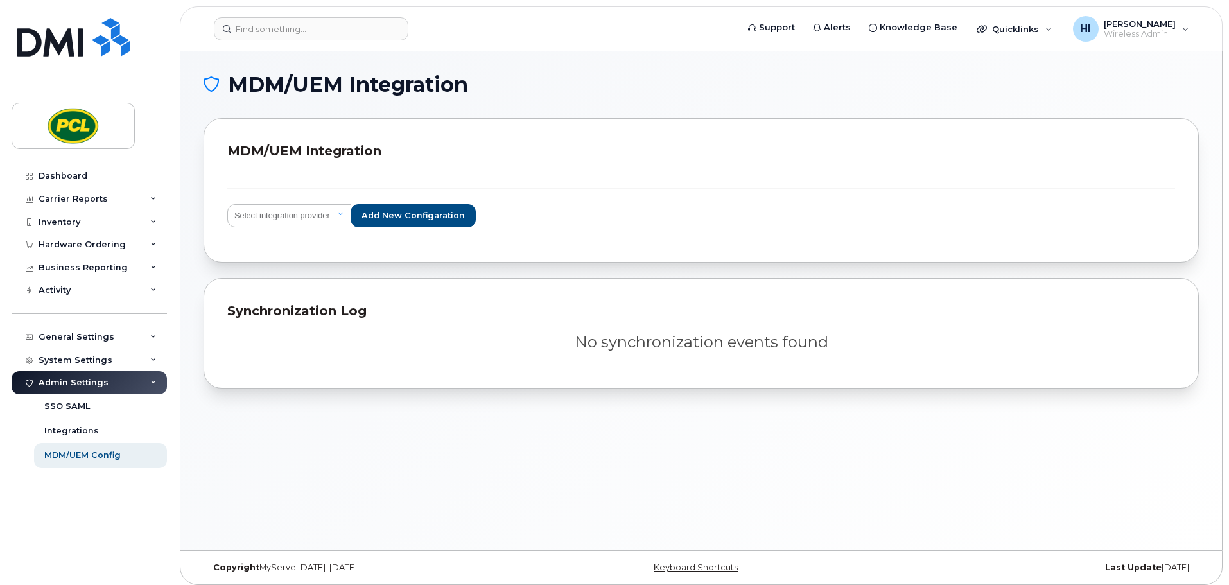
click at [109, 382] on div "Admin Settings" at bounding box center [89, 382] width 155 height 23
click at [154, 358] on icon at bounding box center [153, 360] width 6 height 6
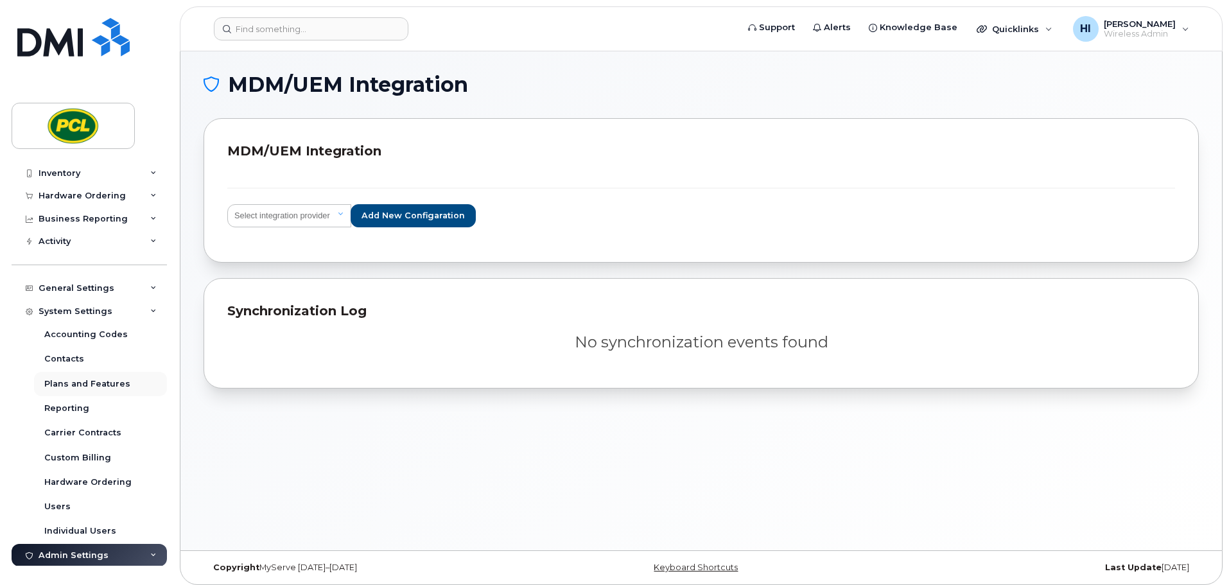
scroll to position [49, 0]
click at [57, 409] on div "Reporting" at bounding box center [66, 408] width 45 height 12
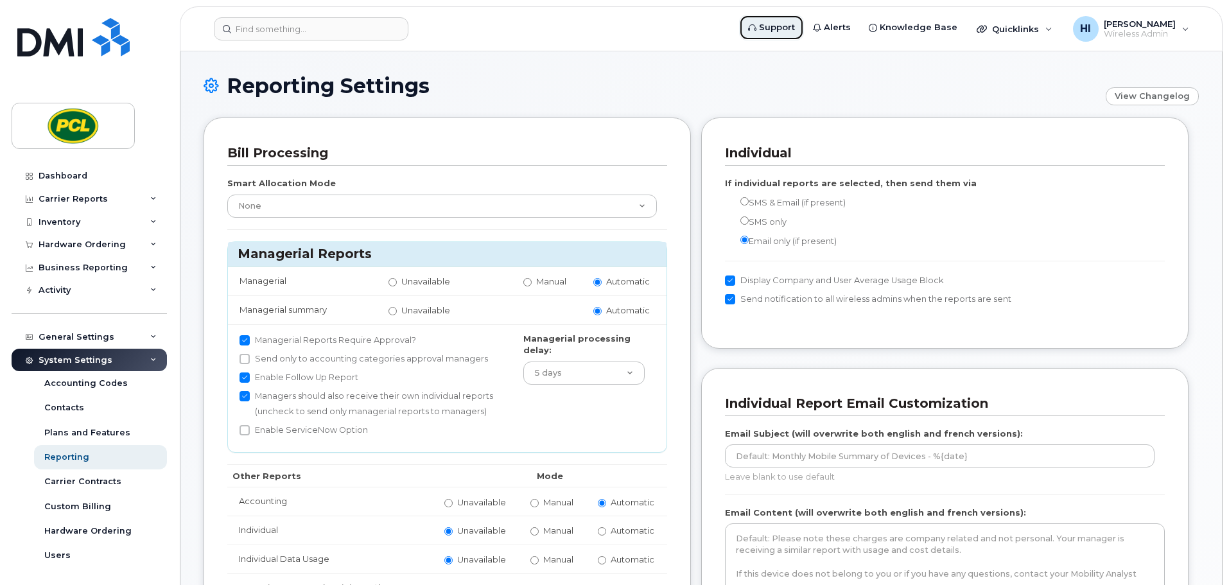
click at [788, 25] on span "Support" at bounding box center [777, 27] width 36 height 13
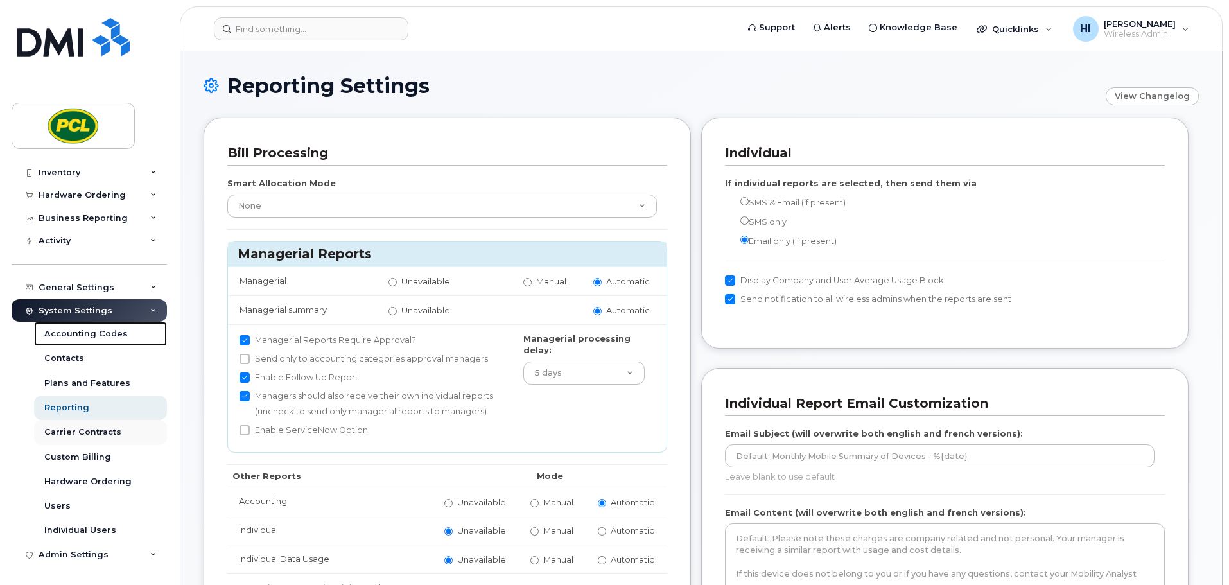
drag, startPoint x: 70, startPoint y: 335, endPoint x: 94, endPoint y: 426, distance: 93.6
click at [70, 335] on div "Accounting Codes" at bounding box center [86, 334] width 84 height 12
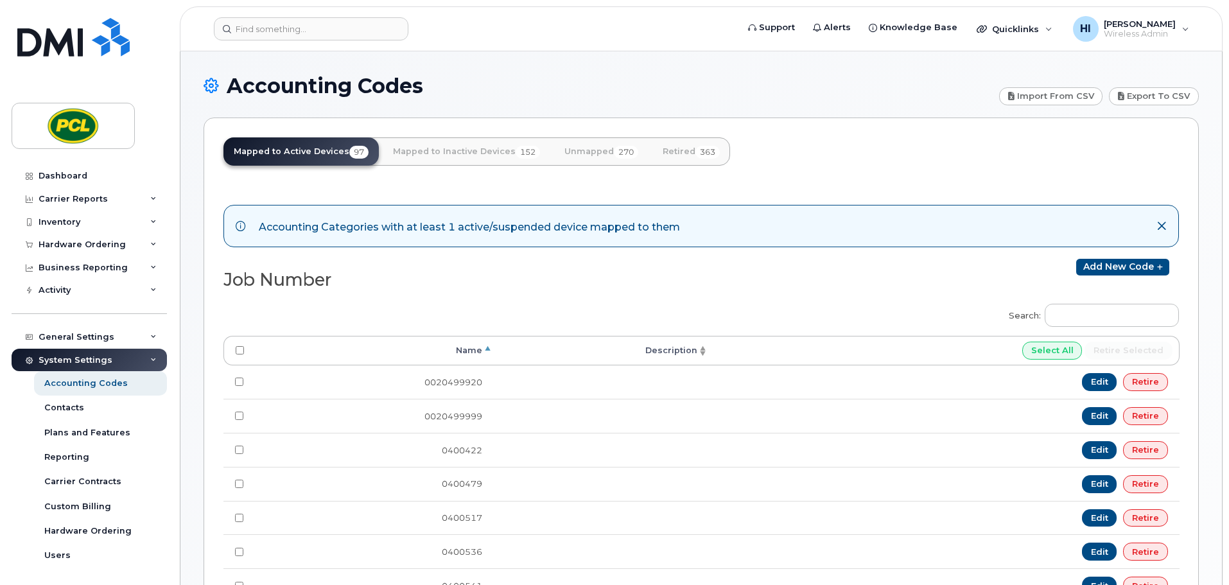
click at [150, 358] on icon at bounding box center [153, 360] width 6 height 6
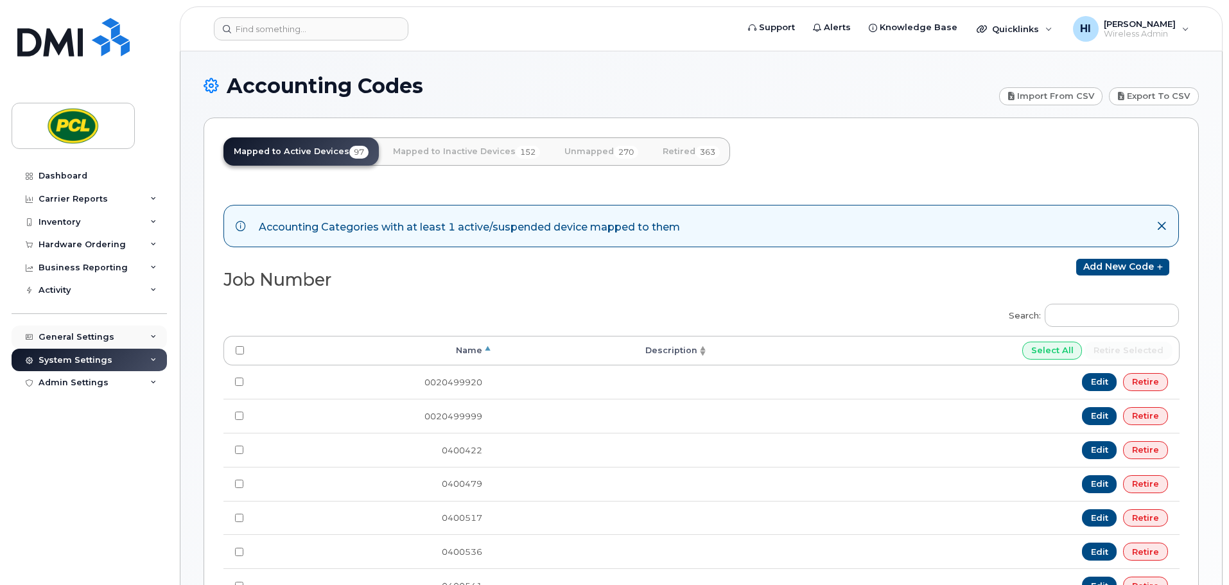
click at [152, 333] on div "General Settings" at bounding box center [89, 337] width 155 height 23
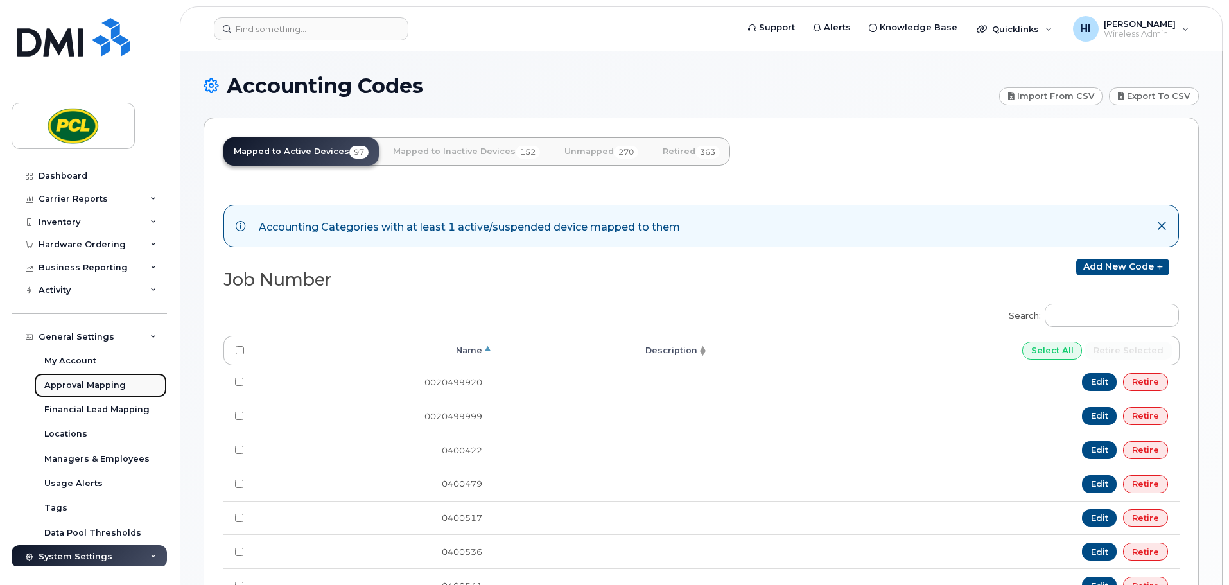
click at [65, 381] on div "Approval Mapping" at bounding box center [85, 386] width 82 height 12
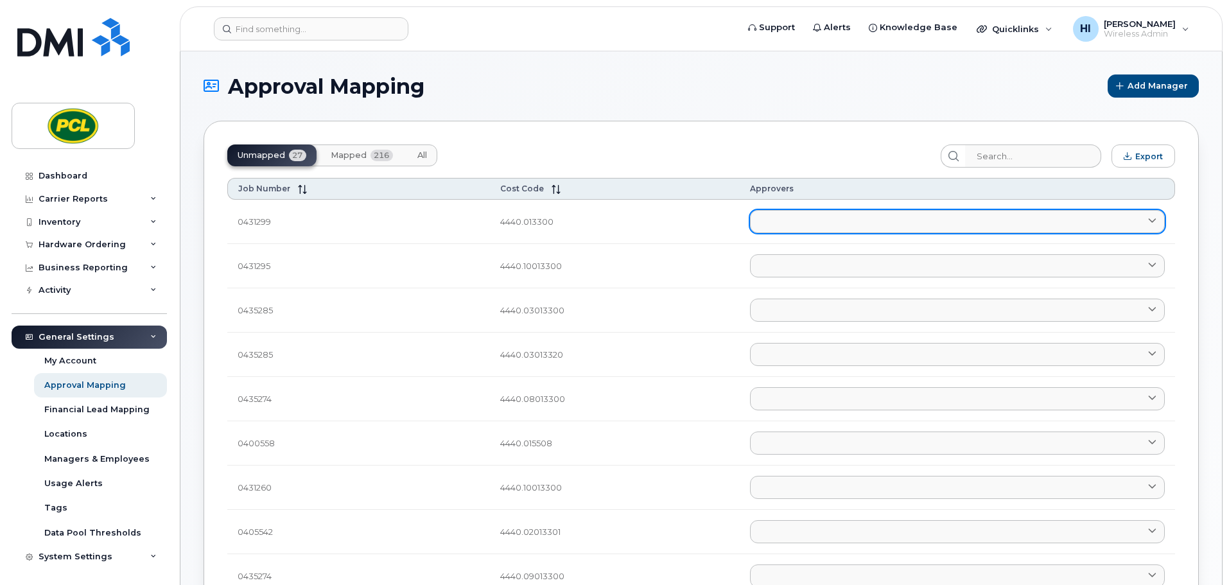
click at [784, 217] on link at bounding box center [957, 221] width 415 height 23
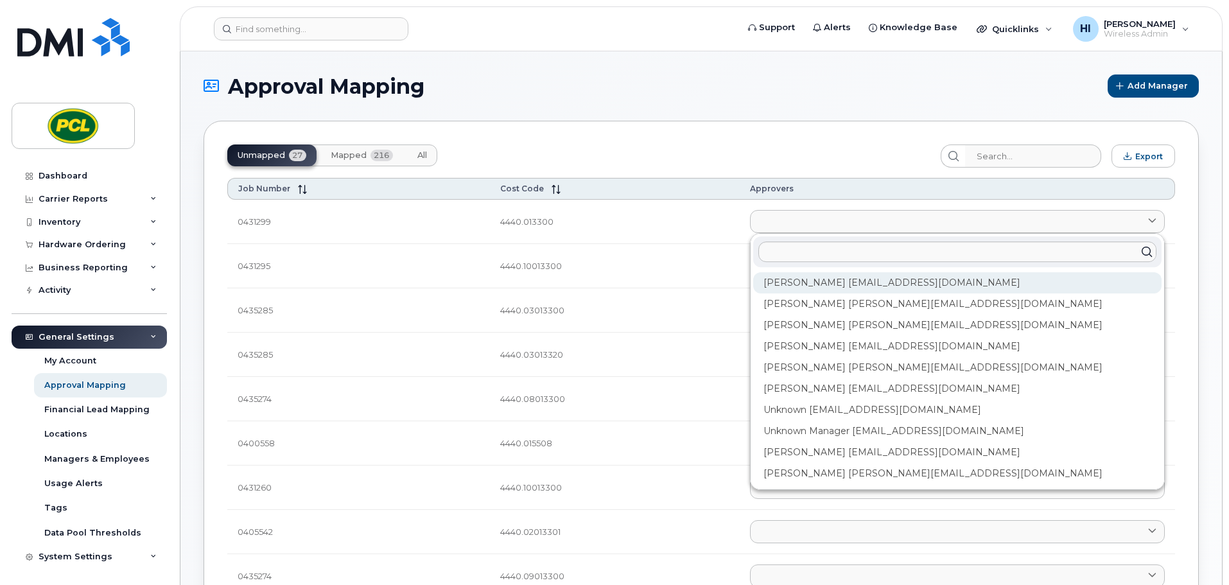
click at [788, 283] on div "Amanda Lucier alucier@pcl.com" at bounding box center [958, 282] width 409 height 21
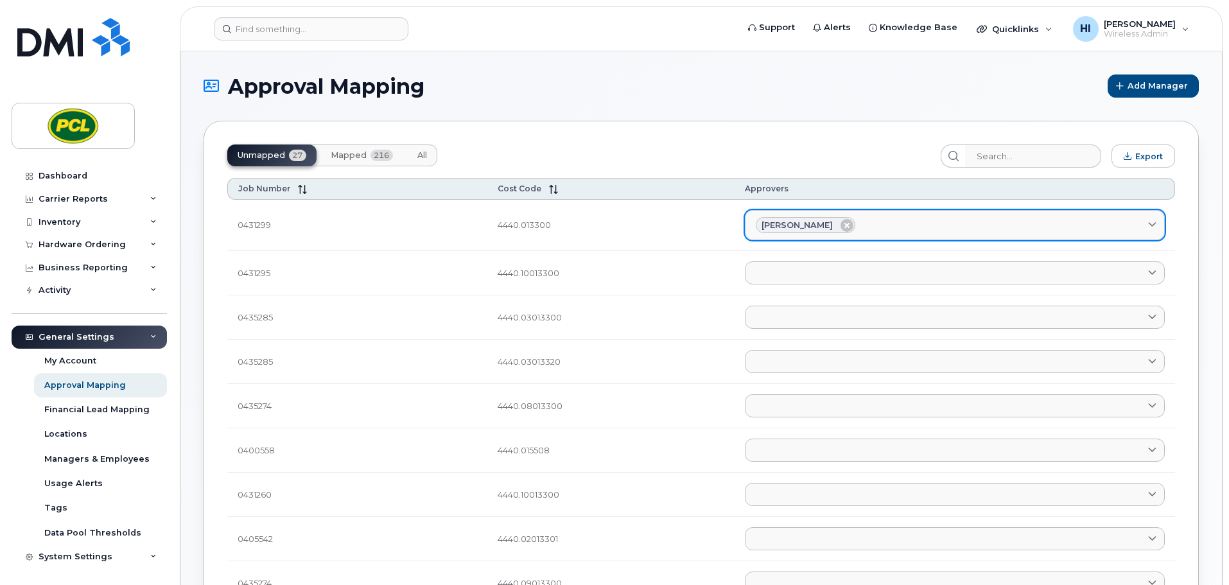
click at [877, 224] on div "Amanda Lucier" at bounding box center [955, 225] width 398 height 17
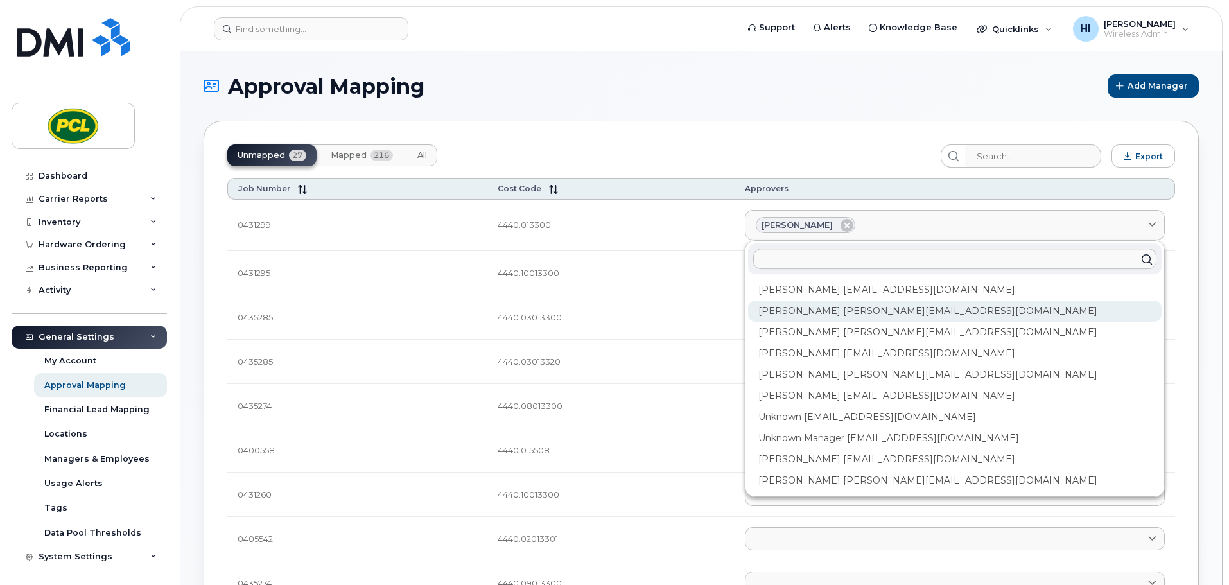
click at [861, 305] on div "Anna Slater AMSlater@pcl.com" at bounding box center [955, 311] width 414 height 21
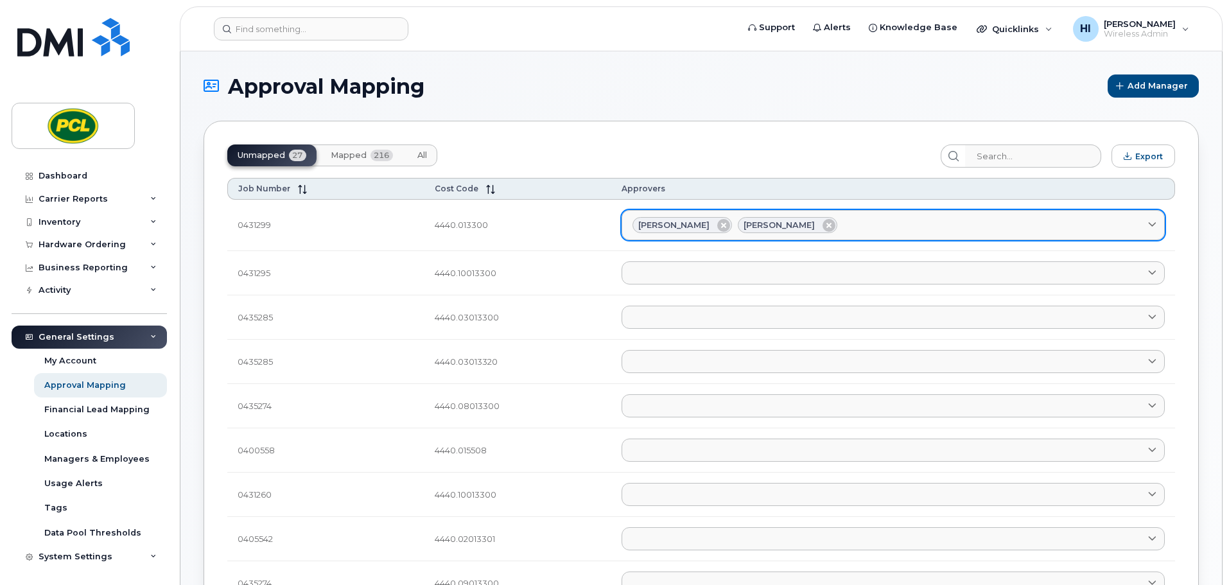
click at [890, 227] on div "Amanda Lucier Anna Slater" at bounding box center [894, 225] width 522 height 17
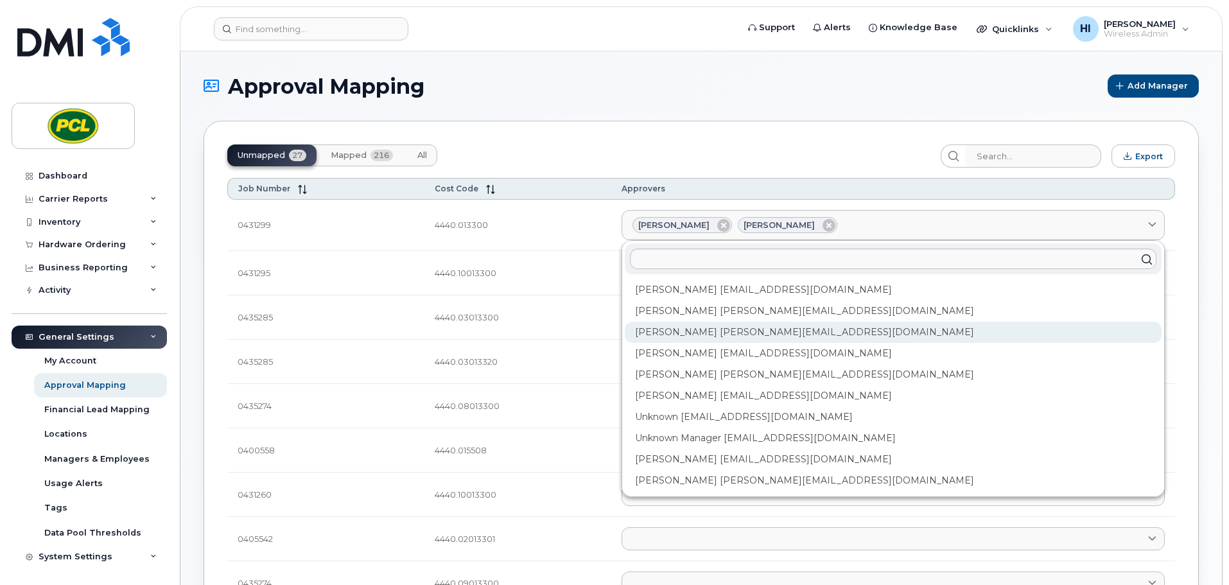
click at [709, 330] on div "Duy Huynh Duyhuynh@pcl.com" at bounding box center [893, 332] width 537 height 21
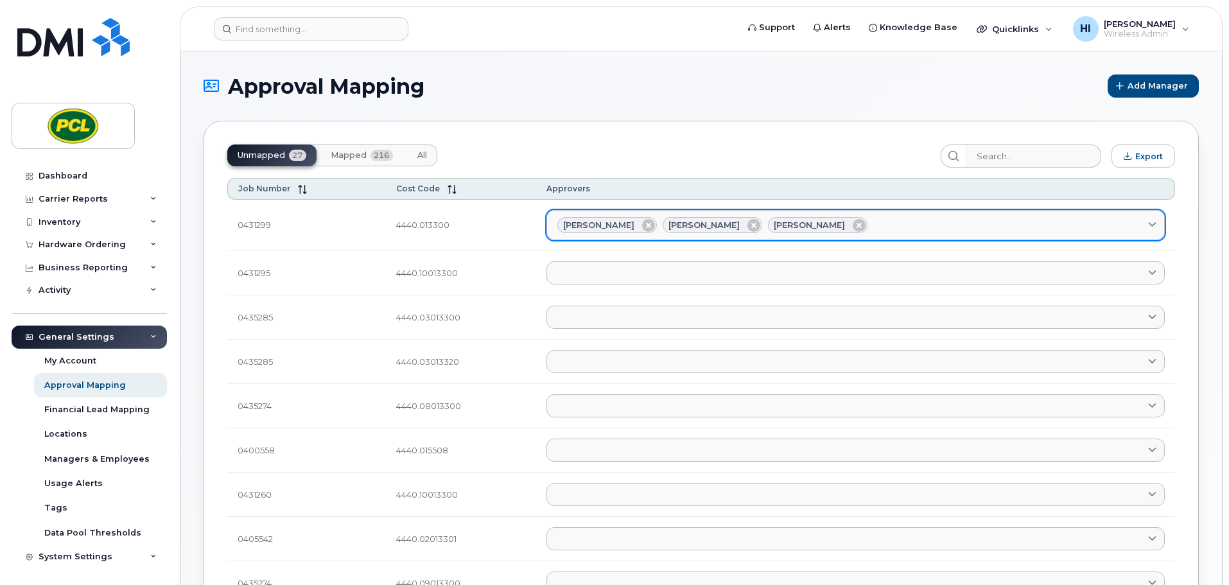
click at [889, 220] on div "Amanda Lucier Anna Slater Duy Huynh" at bounding box center [856, 225] width 597 height 17
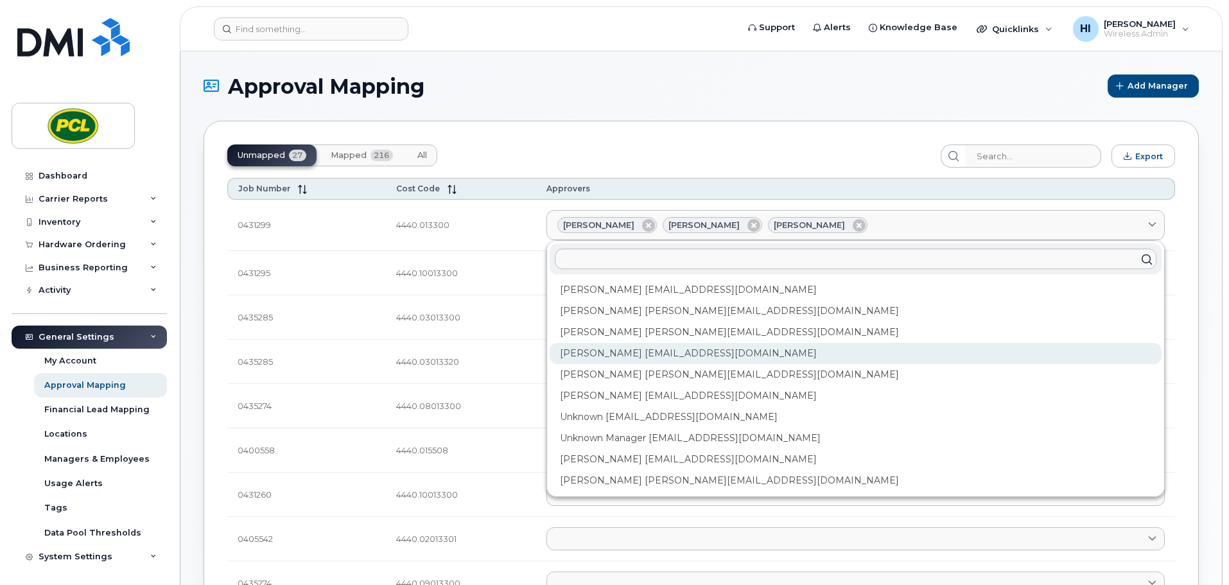
click at [651, 353] on div "Heather Innes HMInnes@pcl.com" at bounding box center [856, 353] width 612 height 21
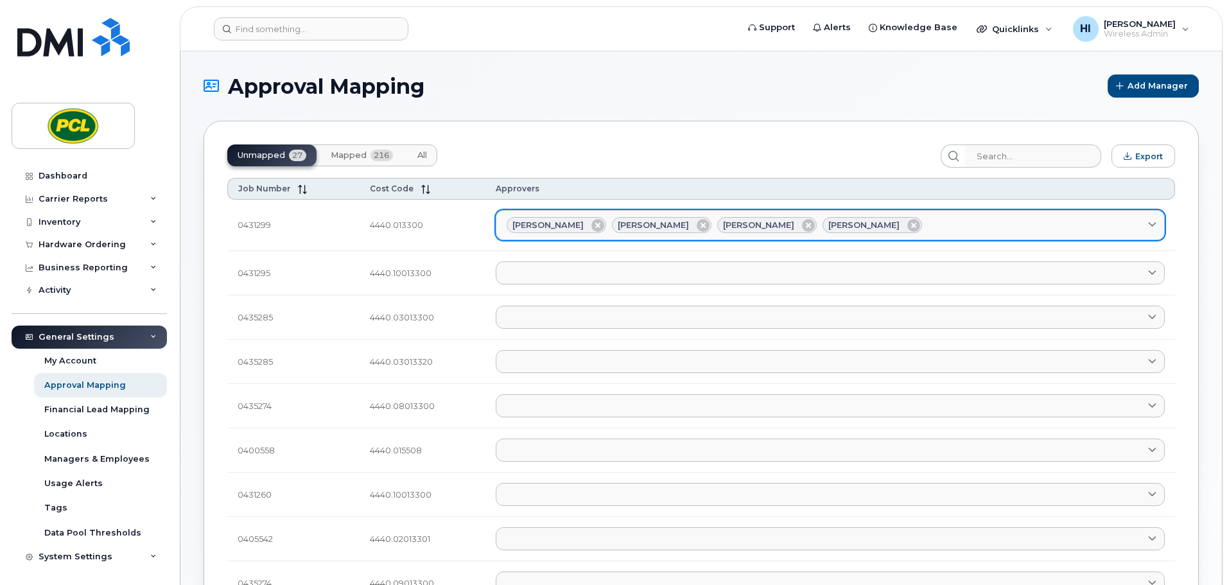
click at [910, 224] on div "Amanda Lucier Anna Slater Duy Huynh Heather Innes" at bounding box center [831, 225] width 648 height 17
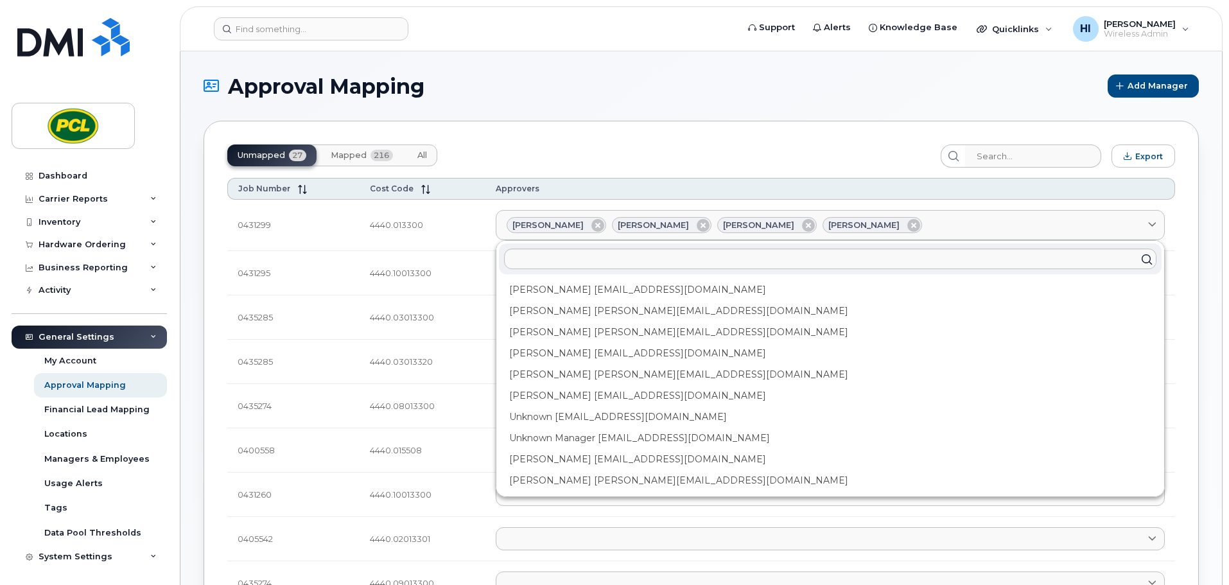
drag, startPoint x: 612, startPoint y: 378, endPoint x: 816, endPoint y: 295, distance: 219.6
click at [613, 378] on div "Kimberley Kim kimberleykim@pcl.com" at bounding box center [830, 374] width 663 height 21
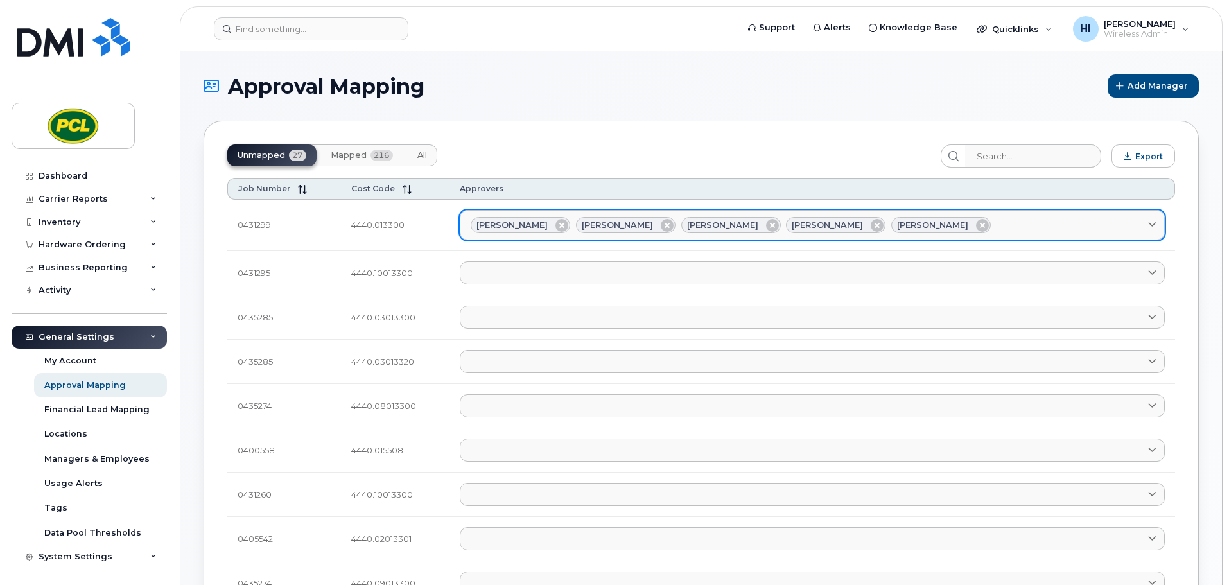
click at [978, 218] on div "Amanda Lucier Anna Slater Duy Huynh Heather Innes Kimberley Kim" at bounding box center [812, 225] width 683 height 17
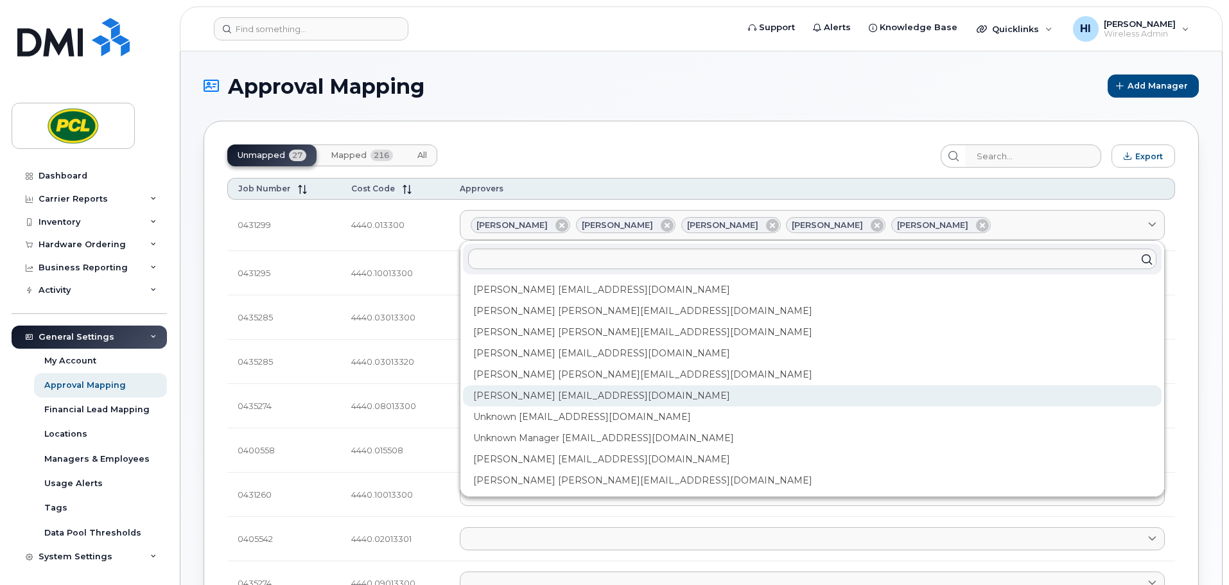
click at [577, 401] on div "Rob Wilkins RFWilkins@pcl.com" at bounding box center [812, 395] width 699 height 21
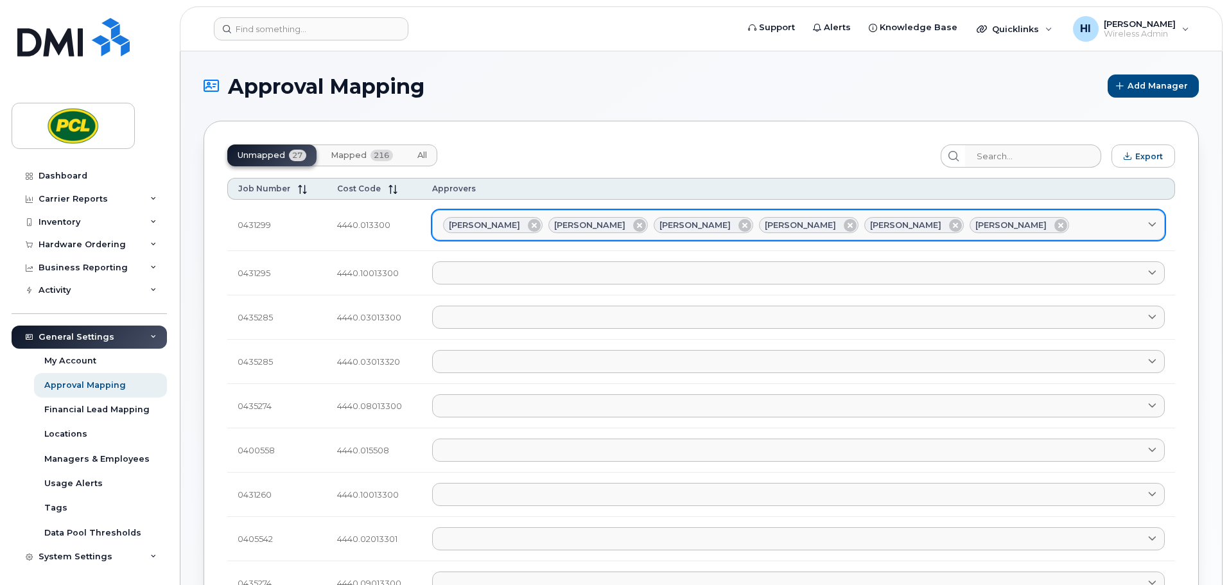
click at [1030, 214] on link "Amanda Lucier Anna Slater Duy Huynh Heather Innes Kimberley Kim Rob Wilkins" at bounding box center [798, 225] width 733 height 31
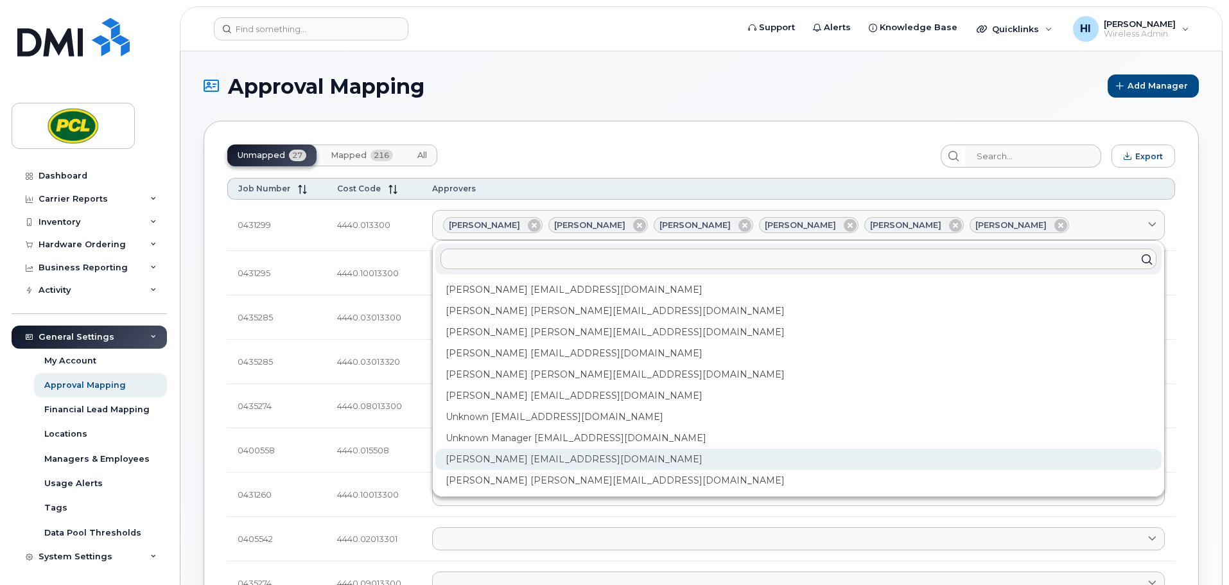
click at [561, 454] on div "Yvonne Love YCLove@pcl.com" at bounding box center [799, 459] width 727 height 21
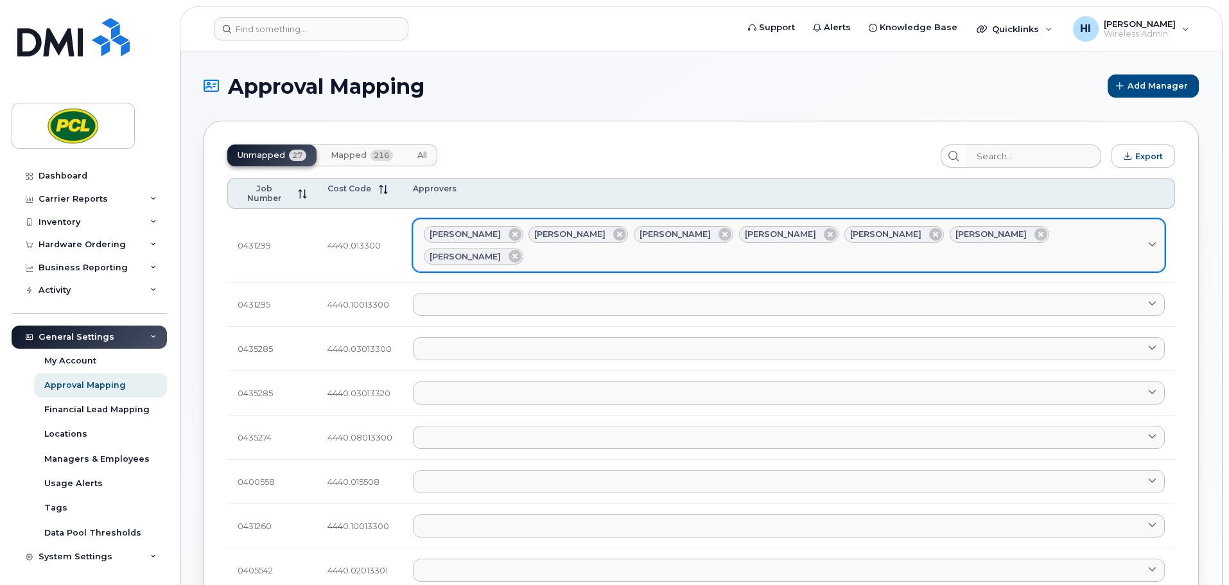
click at [1075, 226] on div "Amanda Lucier Anna Slater Duy Huynh Heather Innes Kimberley Kim Rob Wilkins Yvo…" at bounding box center [789, 245] width 731 height 39
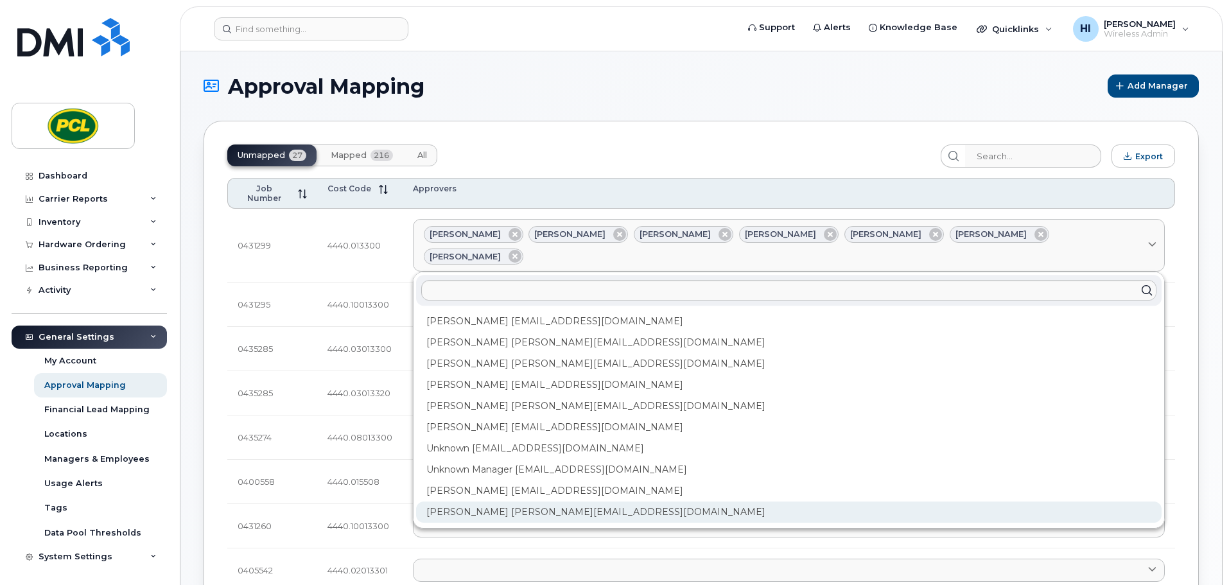
click at [504, 502] on div "Zuhaib Nasser ZfNasser@pcl.com" at bounding box center [789, 512] width 746 height 21
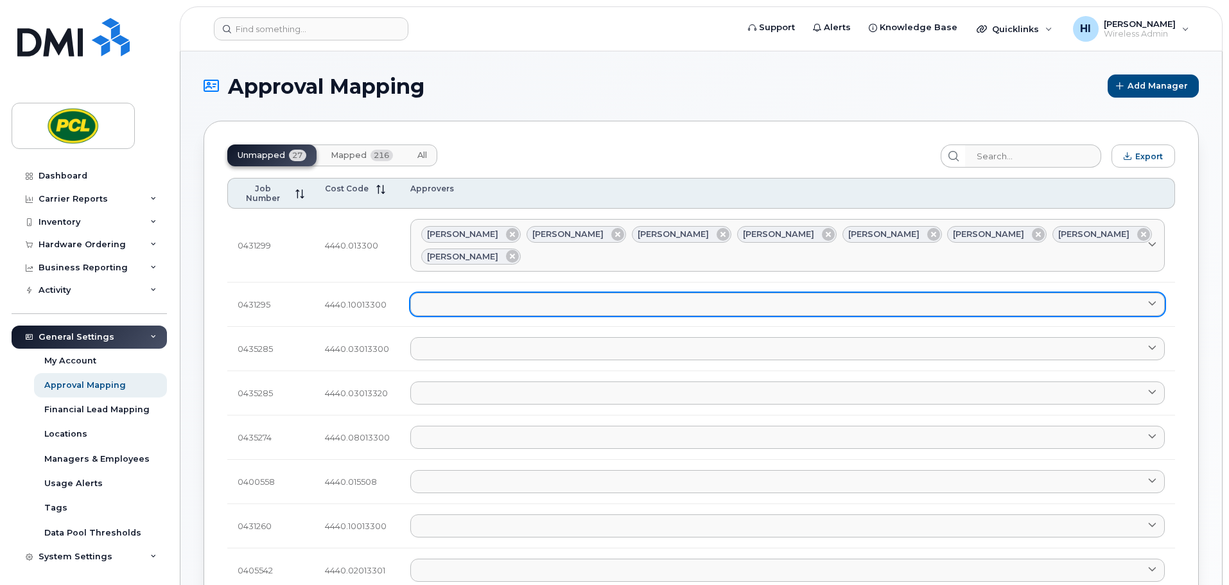
click at [438, 293] on link at bounding box center [787, 304] width 755 height 23
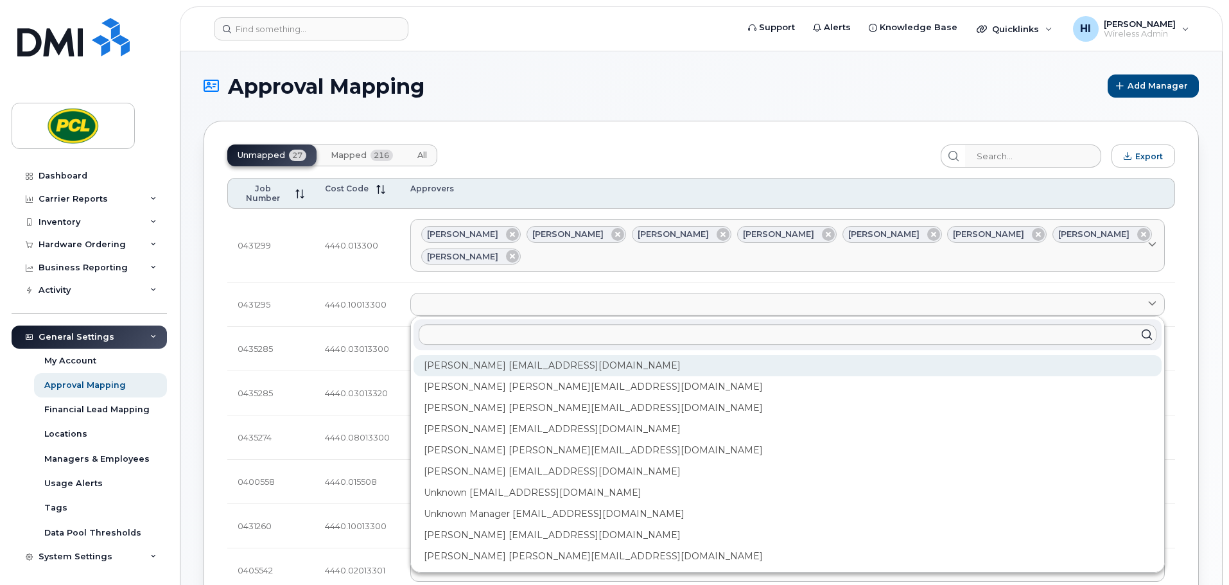
click at [448, 355] on div "Amanda Lucier alucier@pcl.com" at bounding box center [788, 365] width 748 height 21
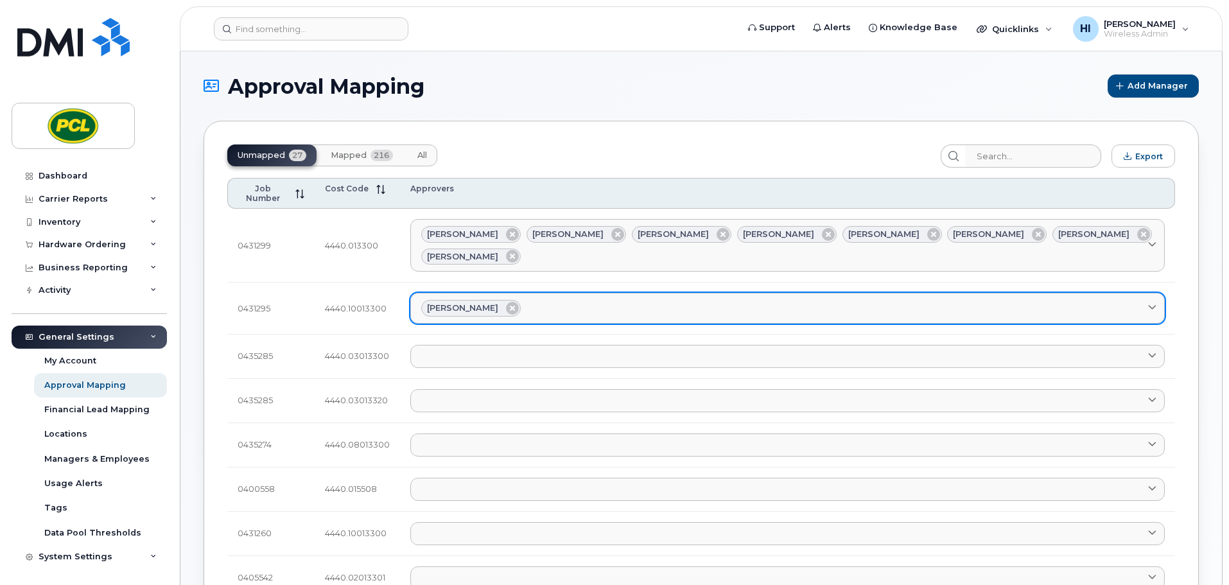
click at [562, 300] on div "[PERSON_NAME]" at bounding box center [787, 308] width 733 height 17
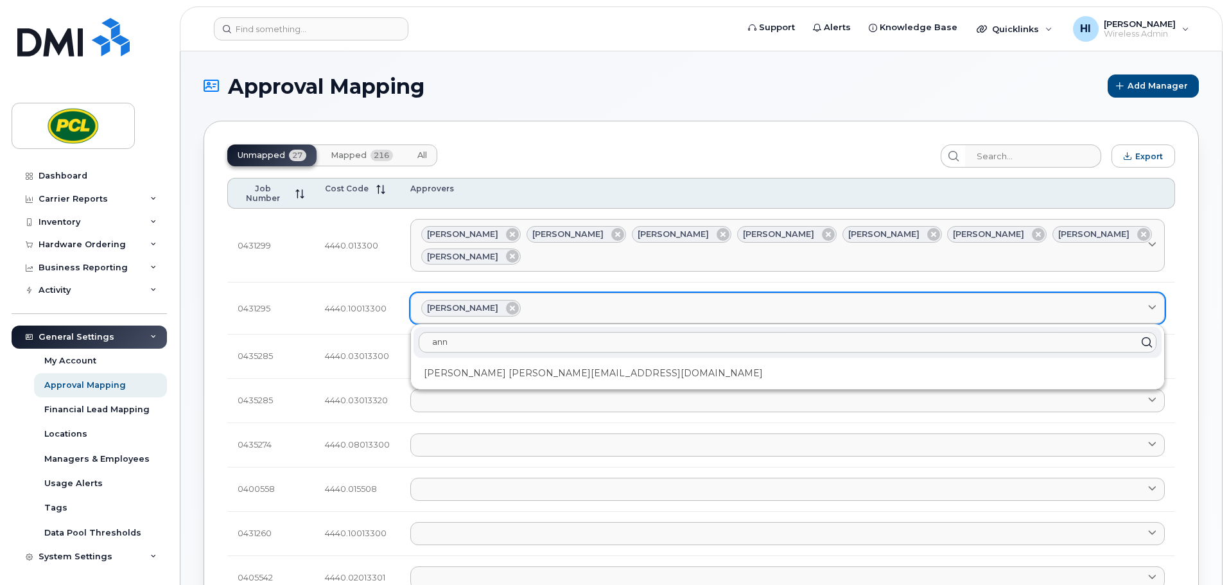
type input "ann"
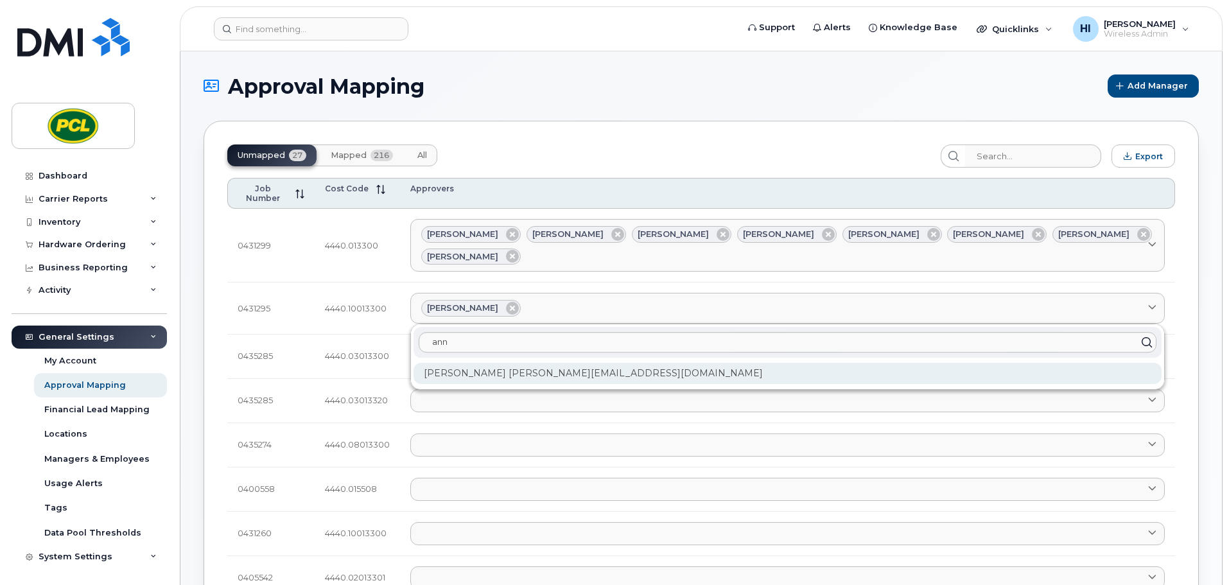
click at [477, 363] on div "Anna Slater AMSlater@pcl.com" at bounding box center [788, 373] width 748 height 21
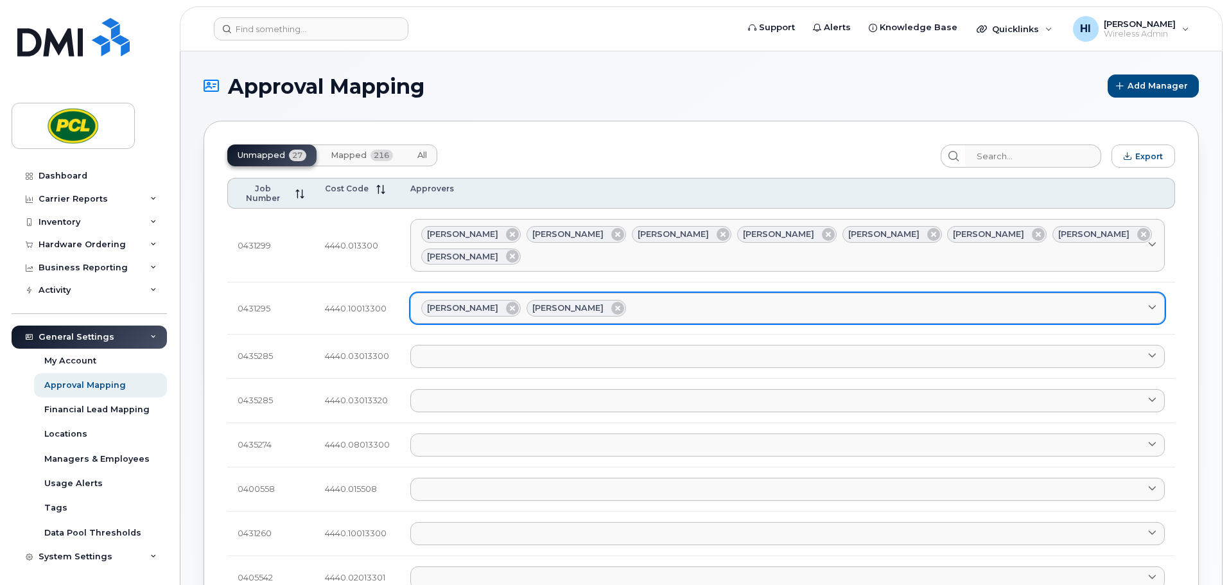
click at [622, 300] on div "Amanda Lucier Anna Slater" at bounding box center [787, 308] width 733 height 17
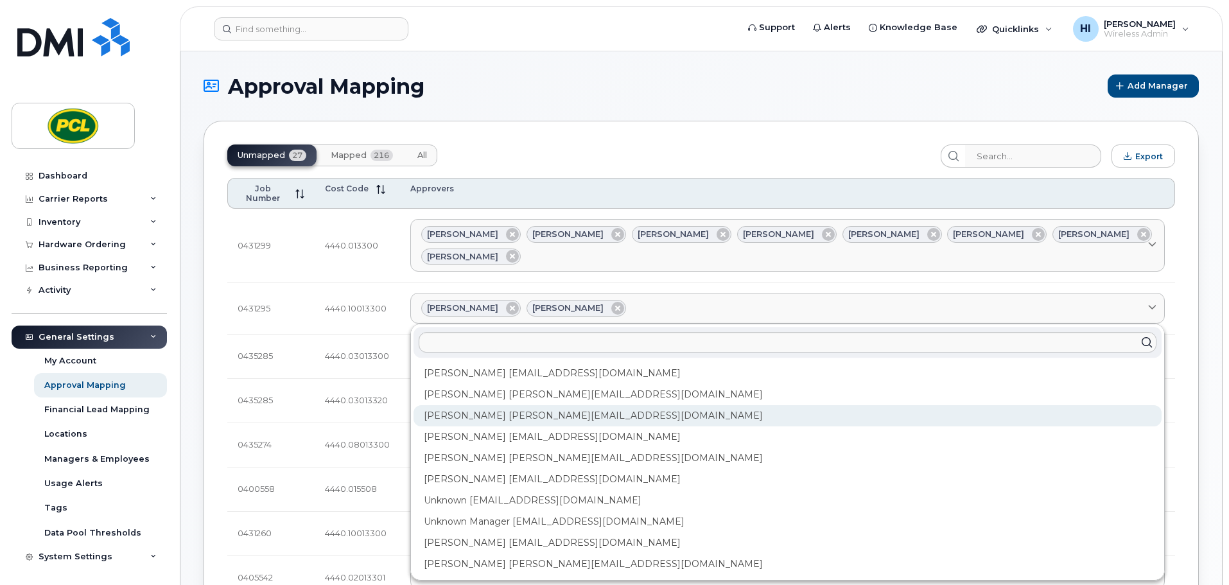
click at [484, 405] on div "Duy Huynh Duyhuynh@pcl.com" at bounding box center [788, 415] width 748 height 21
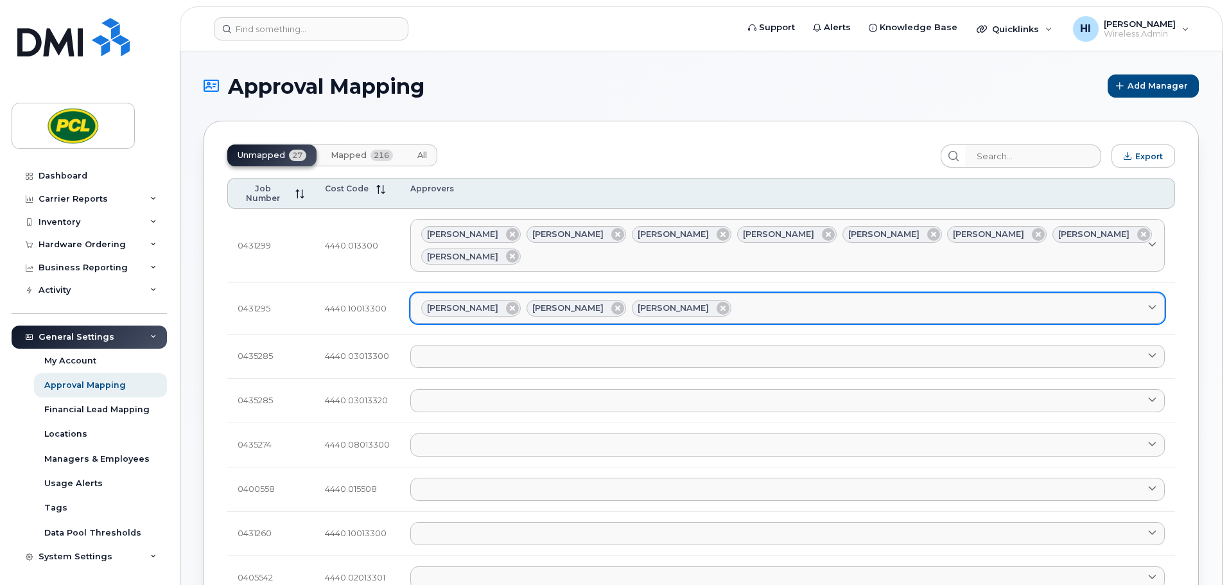
click at [693, 300] on div "Amanda Lucier Anna Slater Duy Huynh" at bounding box center [787, 308] width 733 height 17
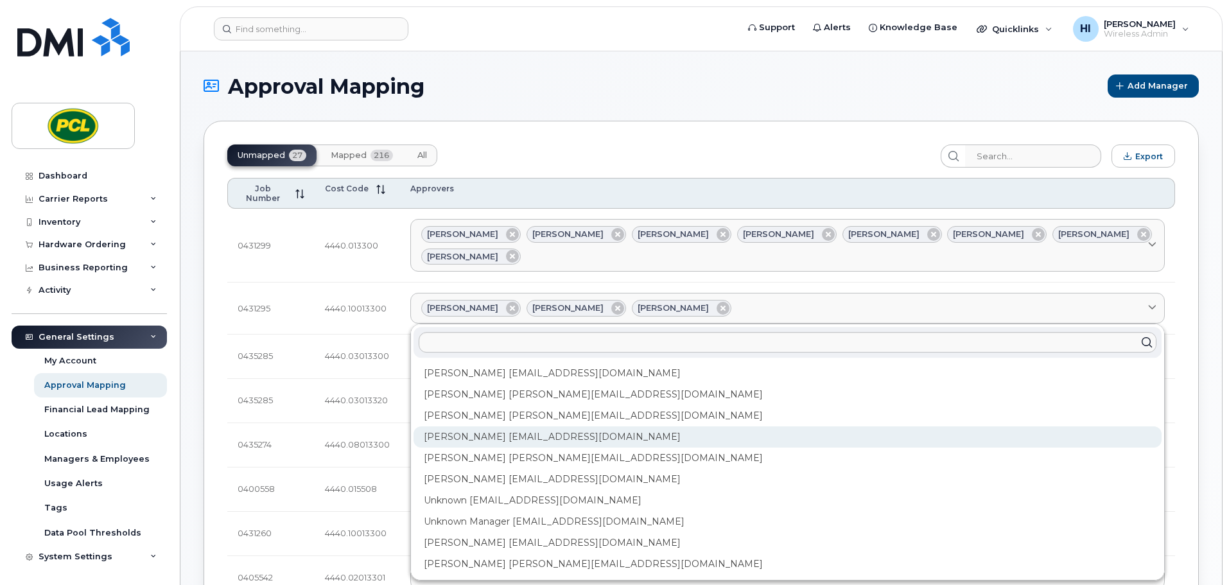
click at [480, 427] on div "Heather Innes HMInnes@pcl.com" at bounding box center [788, 437] width 748 height 21
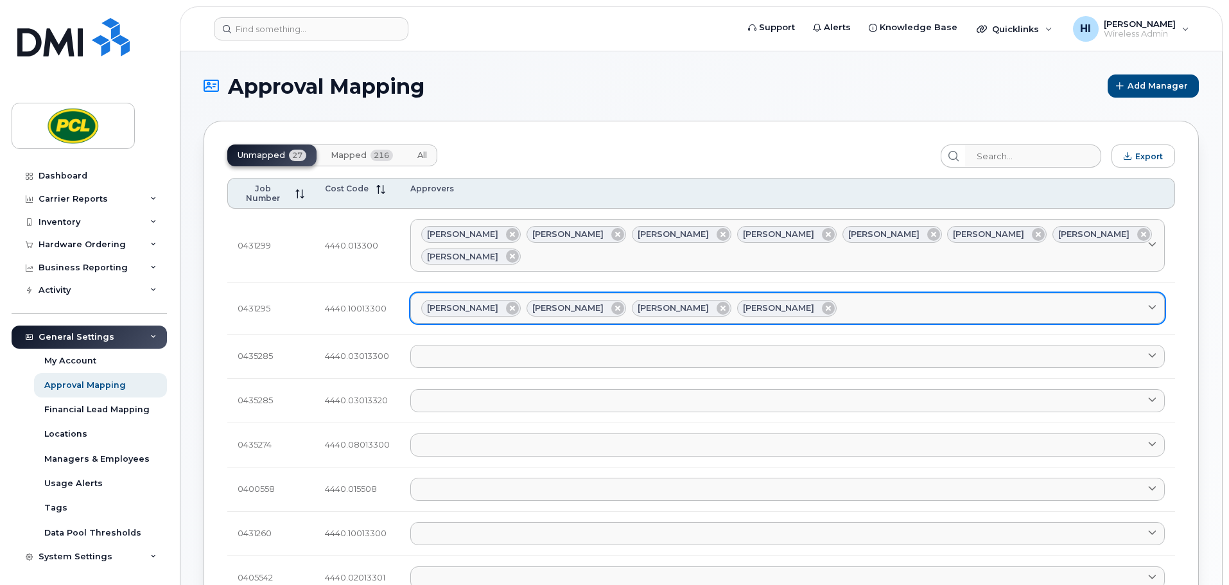
click at [796, 300] on div "Amanda Lucier Anna Slater Duy Huynh Heather Innes" at bounding box center [787, 308] width 733 height 17
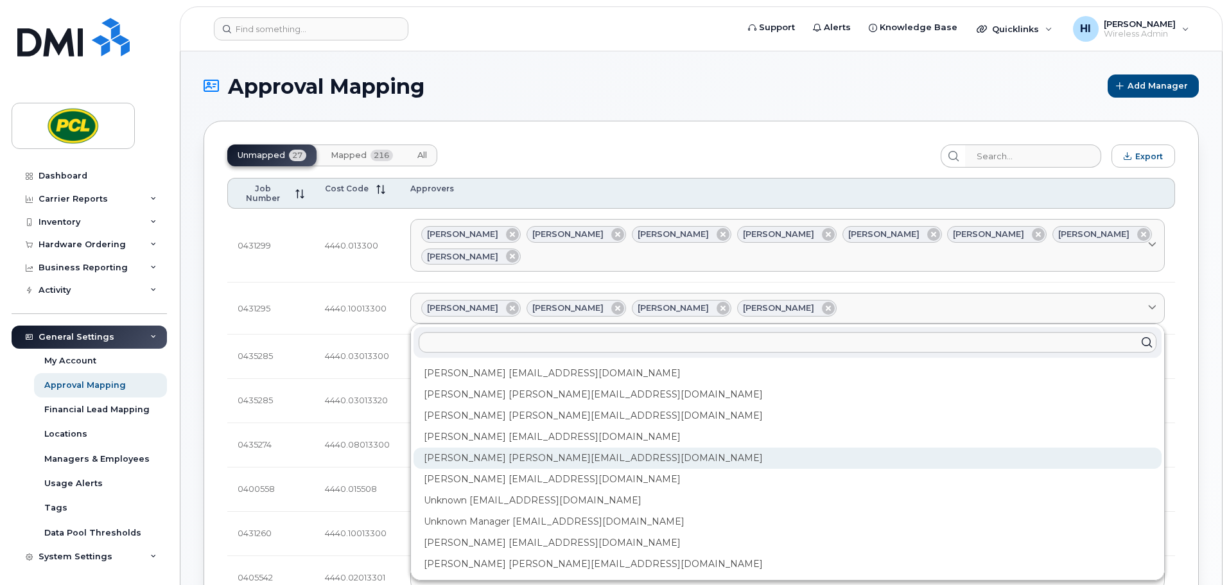
click at [463, 448] on div "Kimberley Kim kimberleykim@pcl.com" at bounding box center [788, 458] width 748 height 21
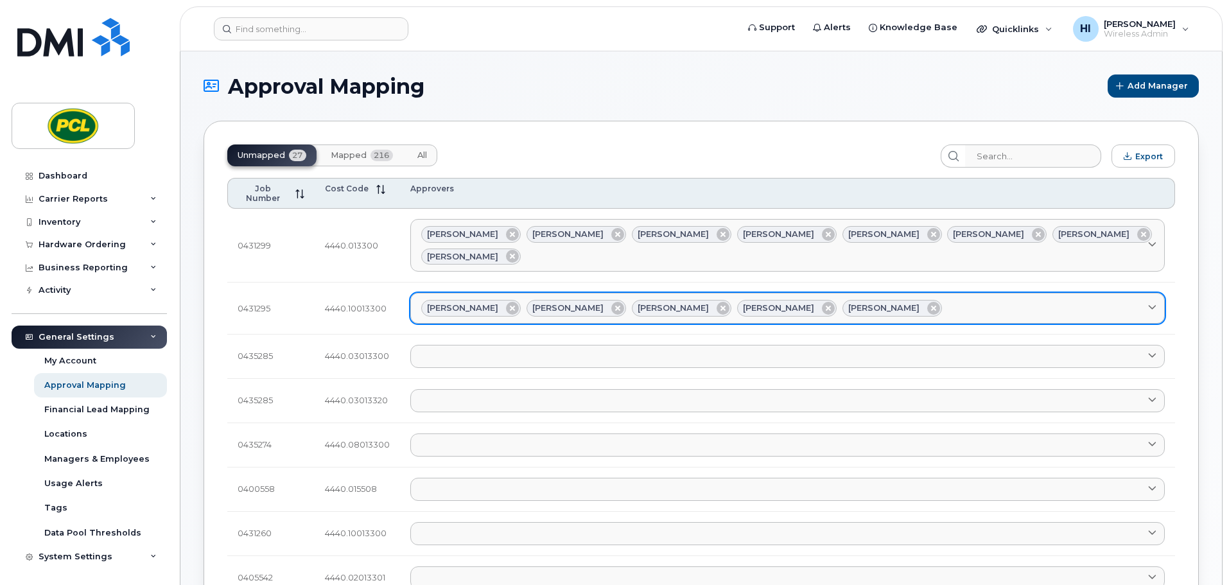
click at [894, 300] on div "Amanda Lucier Anna Slater Duy Huynh Heather Innes Kimberley Kim" at bounding box center [787, 308] width 733 height 17
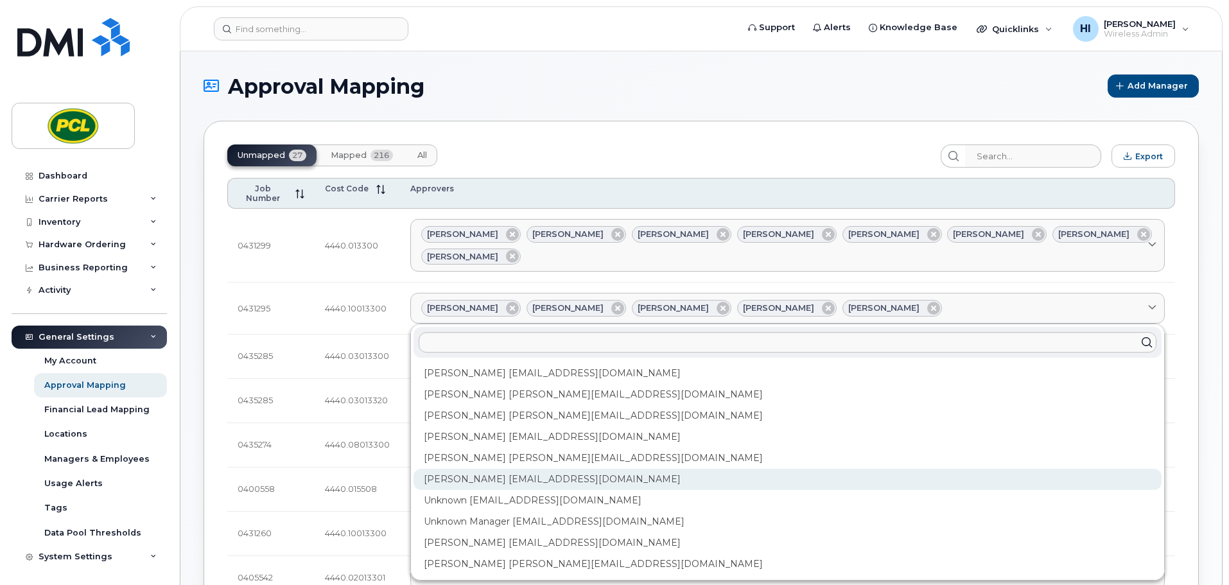
click at [482, 469] on div "Rob Wilkins RFWilkins@pcl.com" at bounding box center [788, 479] width 748 height 21
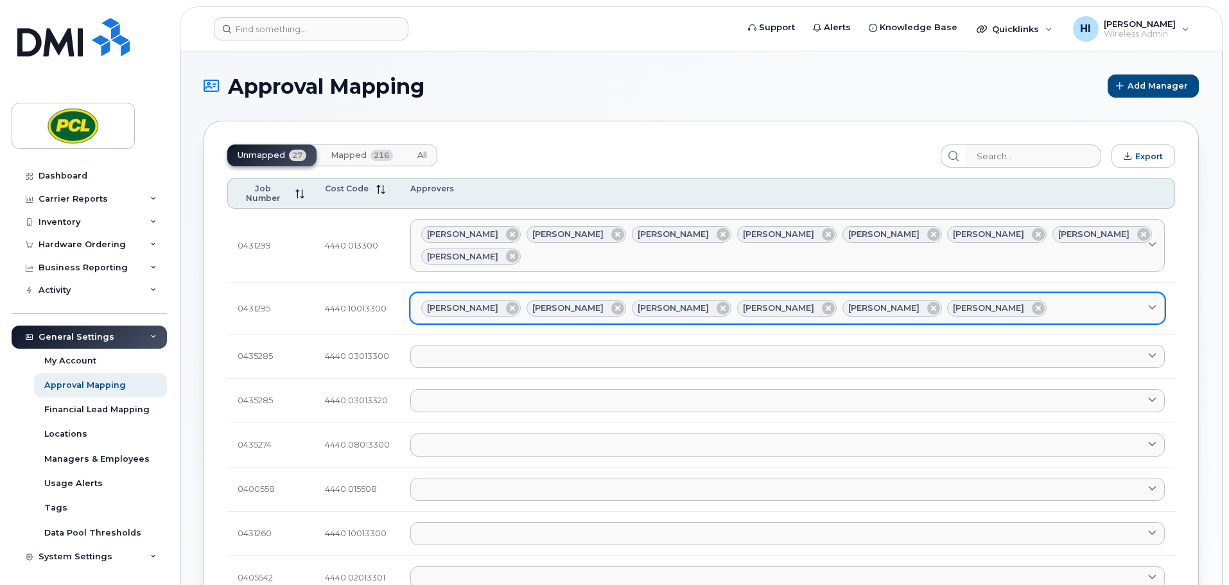
click at [983, 300] on div "Amanda Lucier Anna Slater Duy Huynh Heather Innes Kimberley Kim Rob Wilkins" at bounding box center [787, 308] width 733 height 17
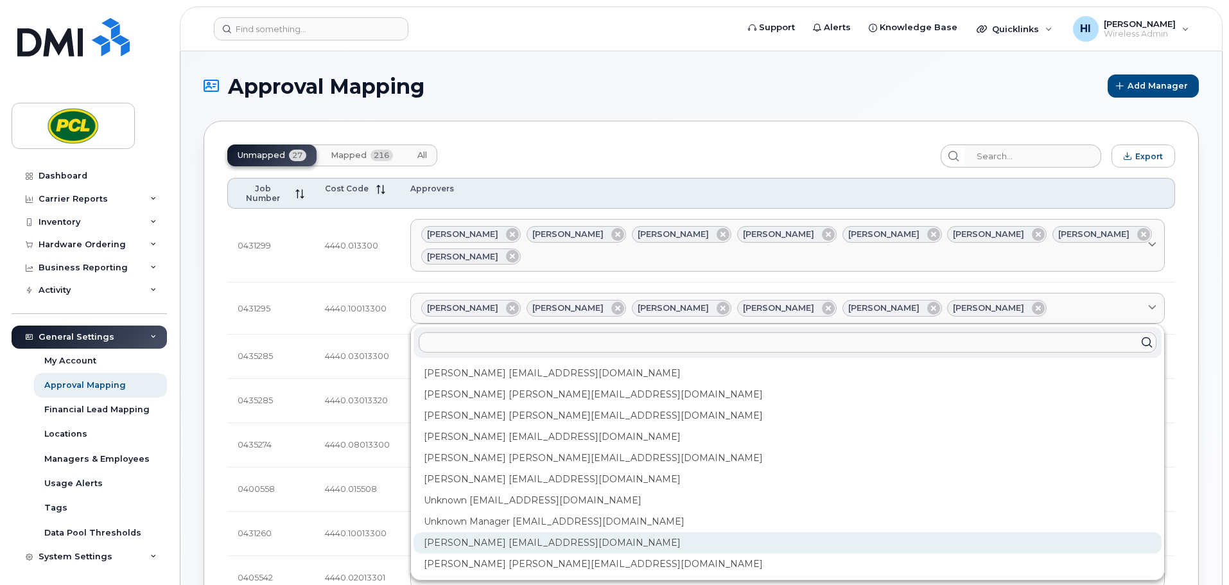
click at [545, 533] on div "Yvonne Love YCLove@pcl.com" at bounding box center [788, 543] width 748 height 21
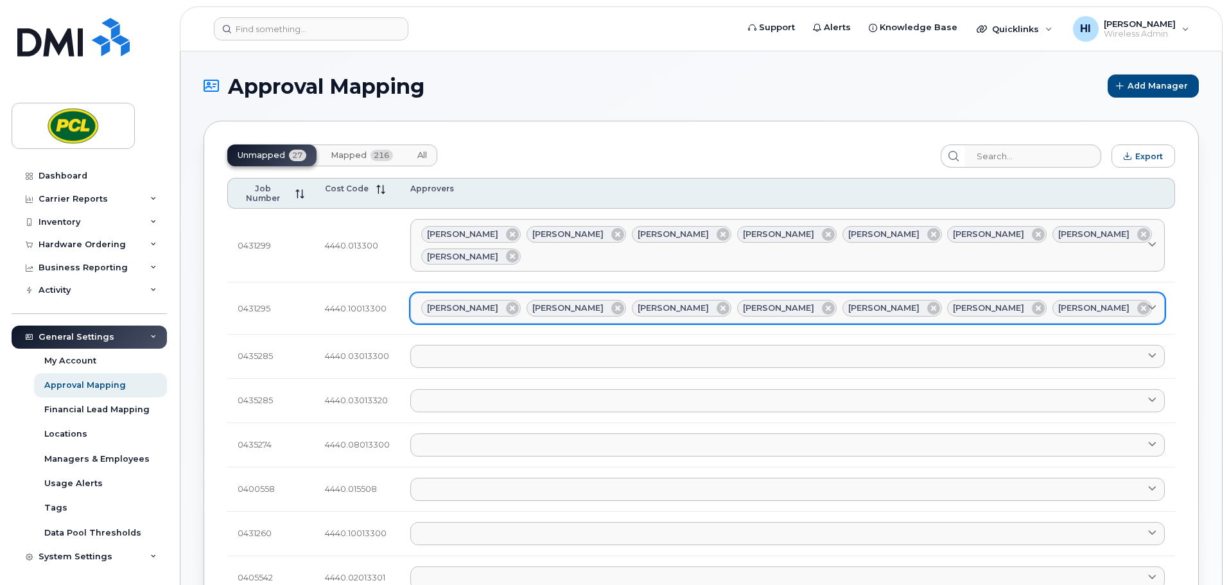
click at [1079, 300] on div "Amanda Lucier Anna Slater Duy Huynh Heather Innes Kimberley Kim Rob Wilkins Yvo…" at bounding box center [787, 308] width 733 height 17
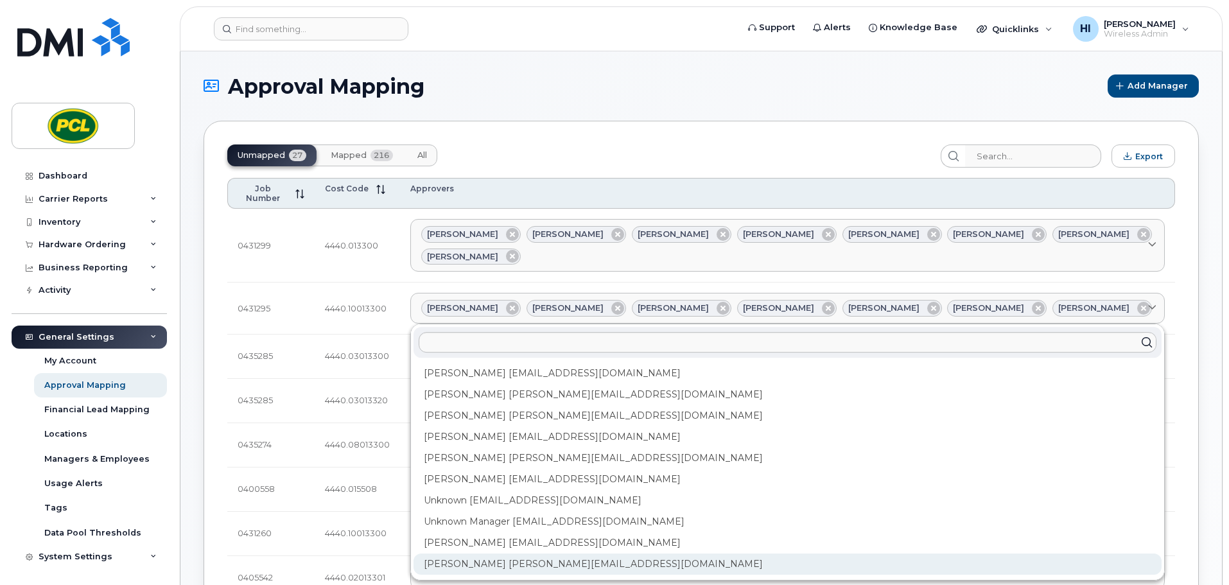
click at [531, 554] on div "Zuhaib Nasser ZfNasser@pcl.com" at bounding box center [788, 564] width 748 height 21
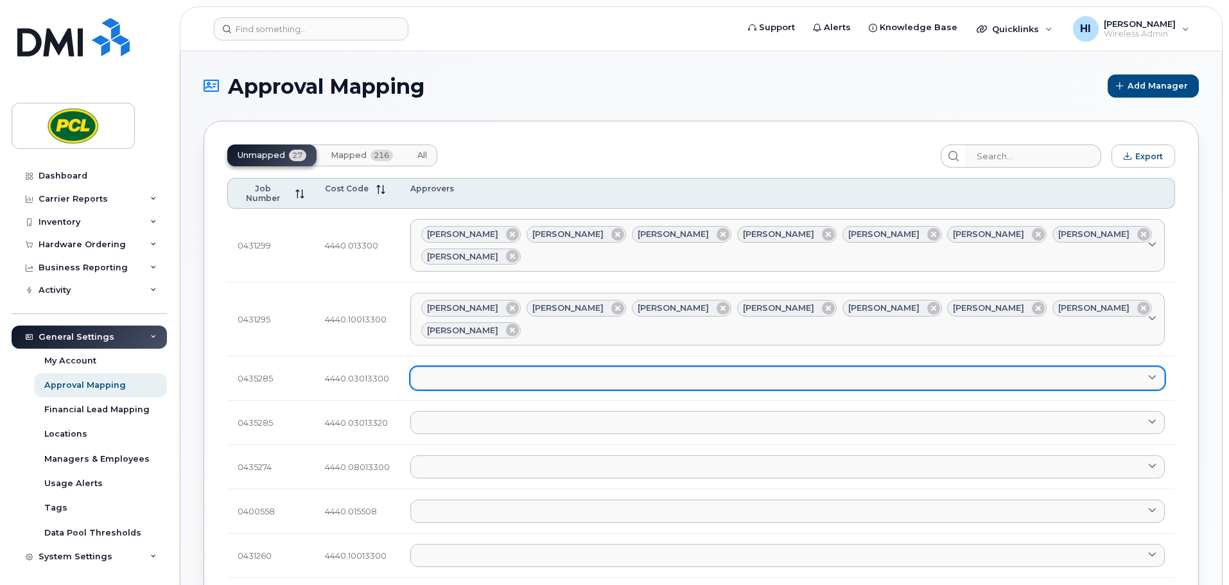
click at [423, 367] on link at bounding box center [787, 378] width 755 height 23
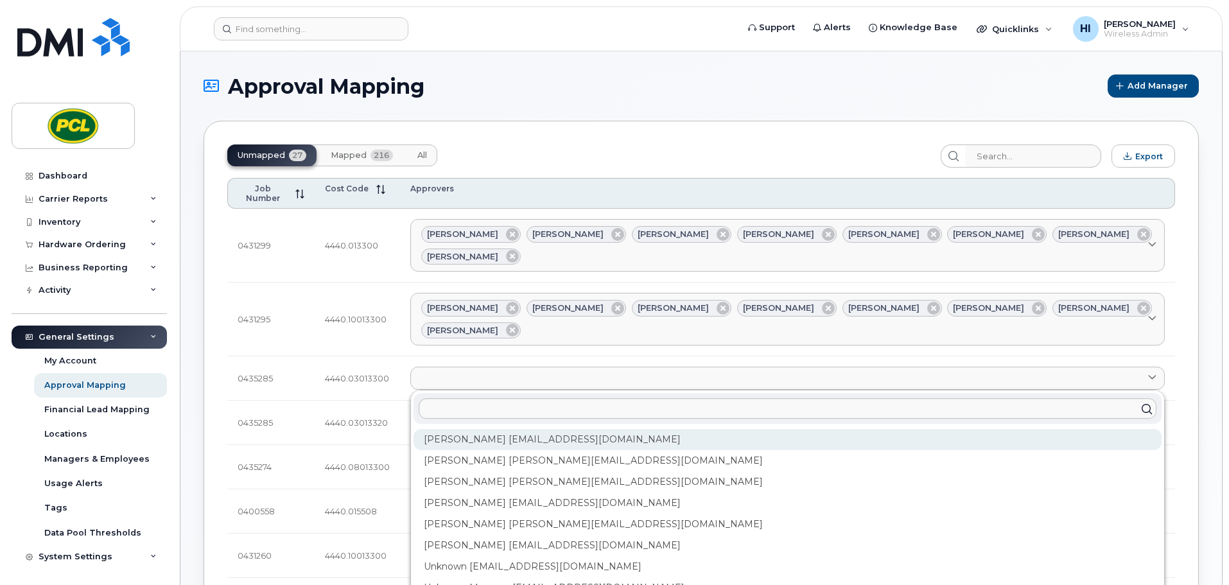
click at [447, 429] on div "Amanda Lucier alucier@pcl.com" at bounding box center [788, 439] width 748 height 21
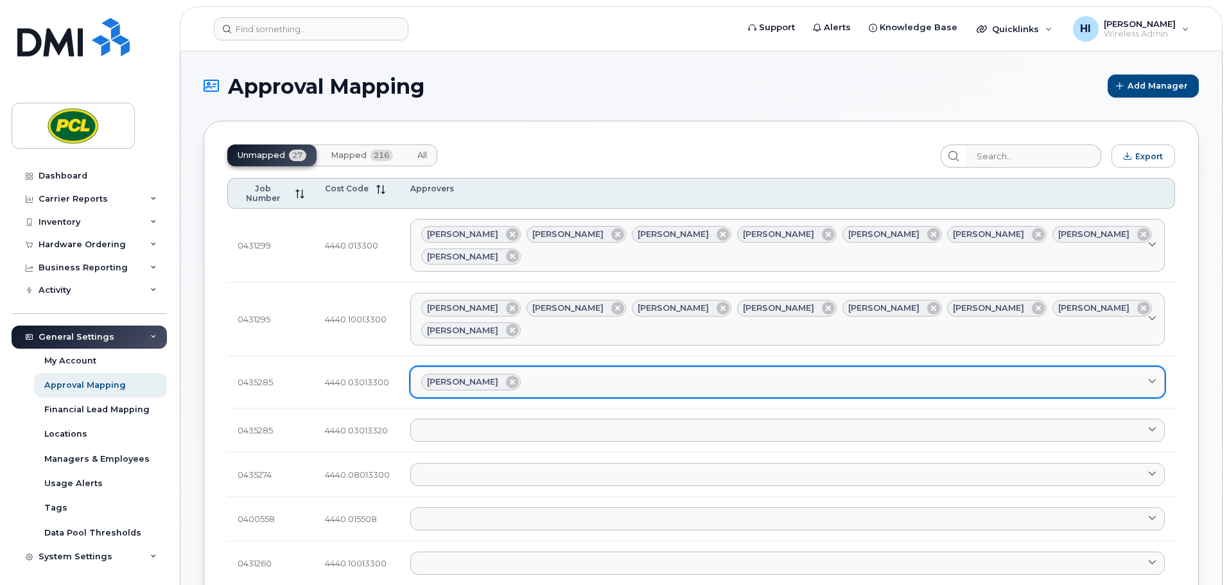
click at [555, 374] on div "Amanda Lucier" at bounding box center [787, 382] width 733 height 17
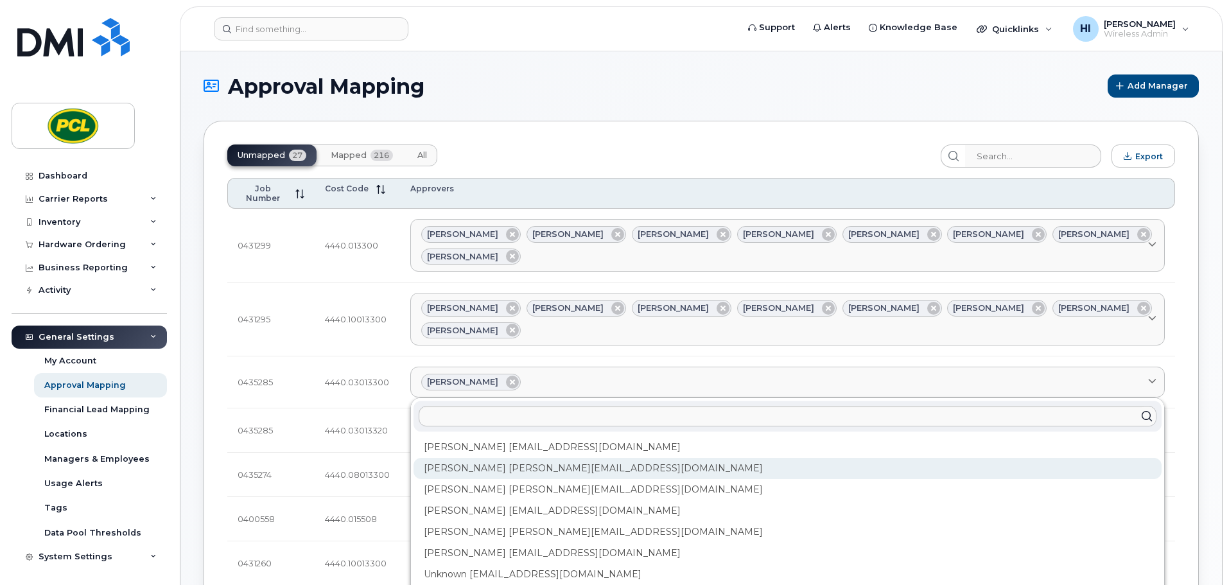
click at [503, 458] on div "Anna Slater AMSlater@pcl.com" at bounding box center [788, 468] width 748 height 21
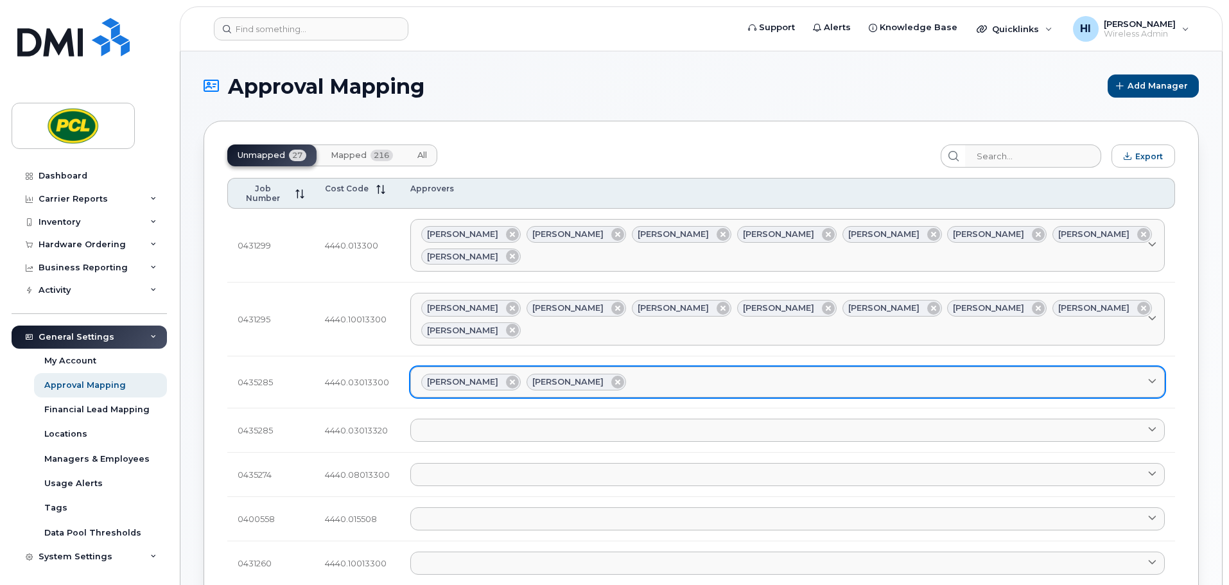
click at [628, 374] on div "Amanda Lucier Anna Slater" at bounding box center [787, 382] width 733 height 17
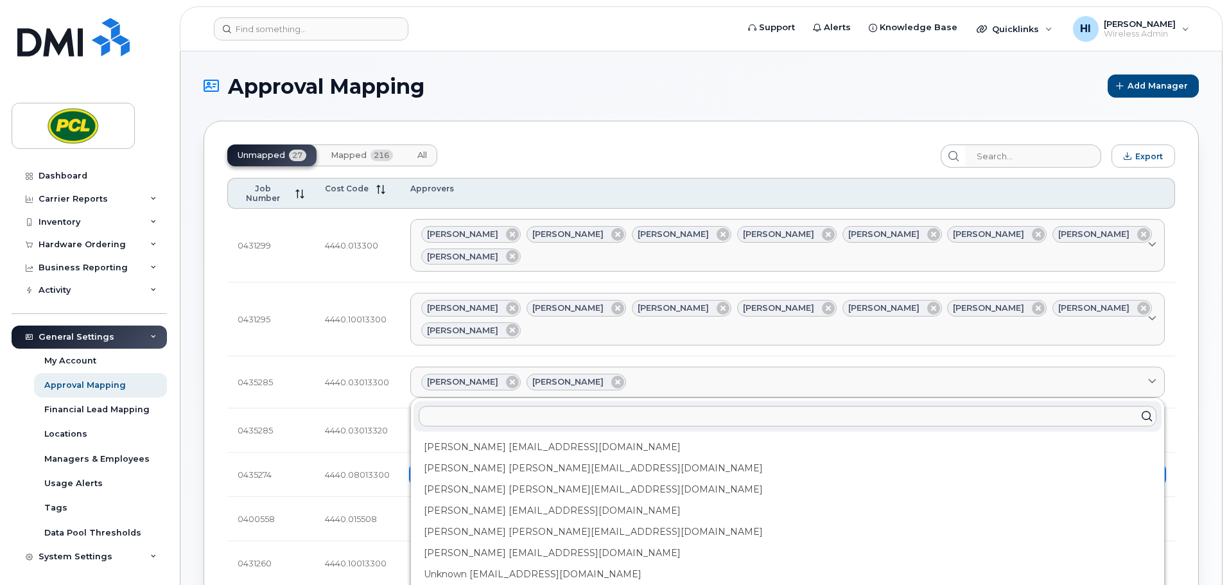
click at [519, 479] on div "Duy Huynh Duyhuynh@pcl.com" at bounding box center [788, 489] width 748 height 21
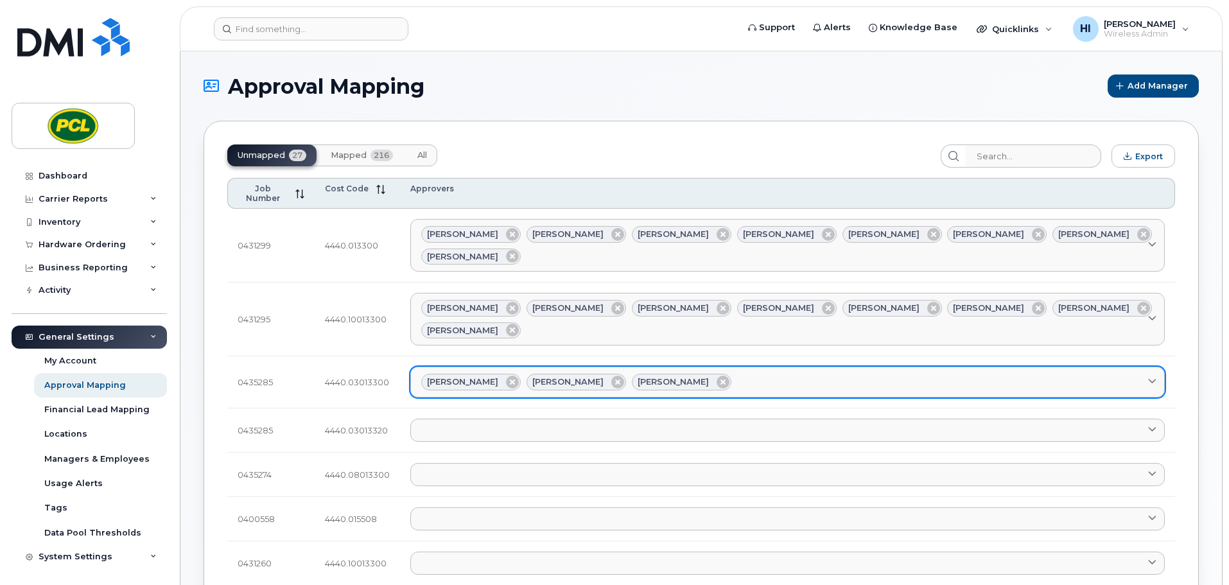
click at [716, 374] on div "Amanda Lucier Anna Slater Duy Huynh" at bounding box center [787, 382] width 733 height 17
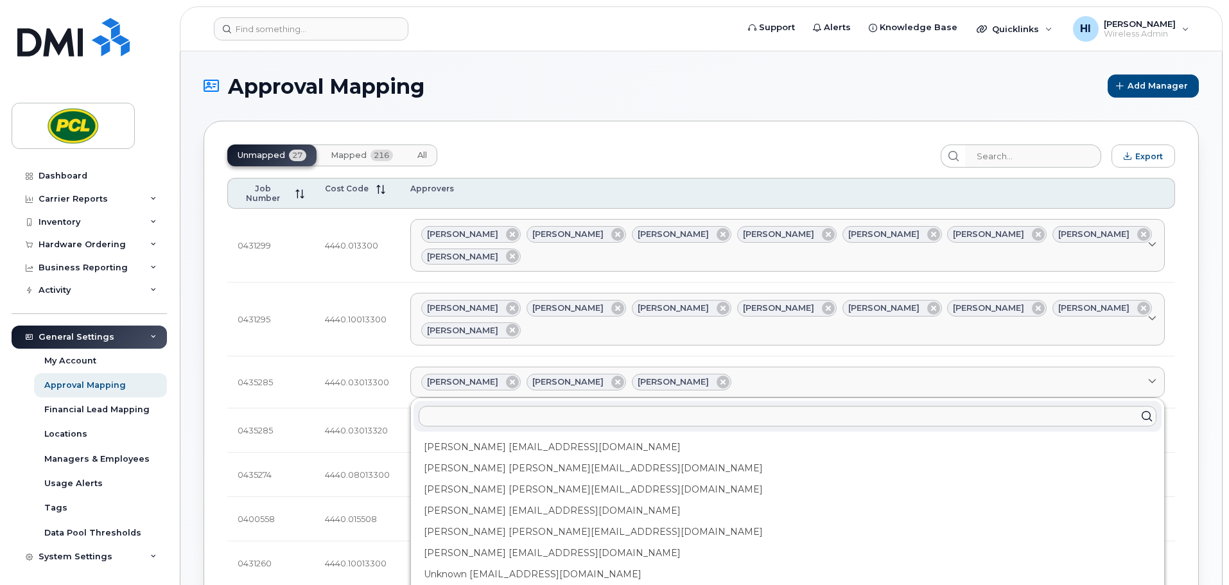
drag, startPoint x: 495, startPoint y: 454, endPoint x: 692, endPoint y: 361, distance: 218.7
click at [496, 500] on div "Heather Innes HMInnes@pcl.com" at bounding box center [788, 510] width 748 height 21
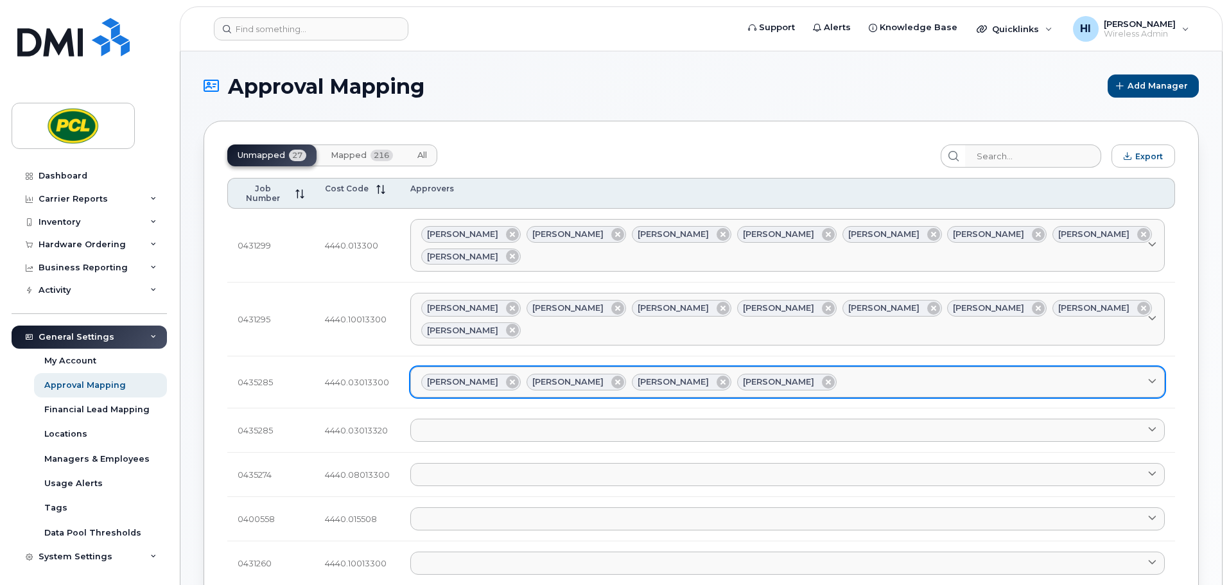
click at [805, 374] on div "Amanda Lucier Anna Slater Duy Huynh Heather Innes" at bounding box center [787, 382] width 733 height 17
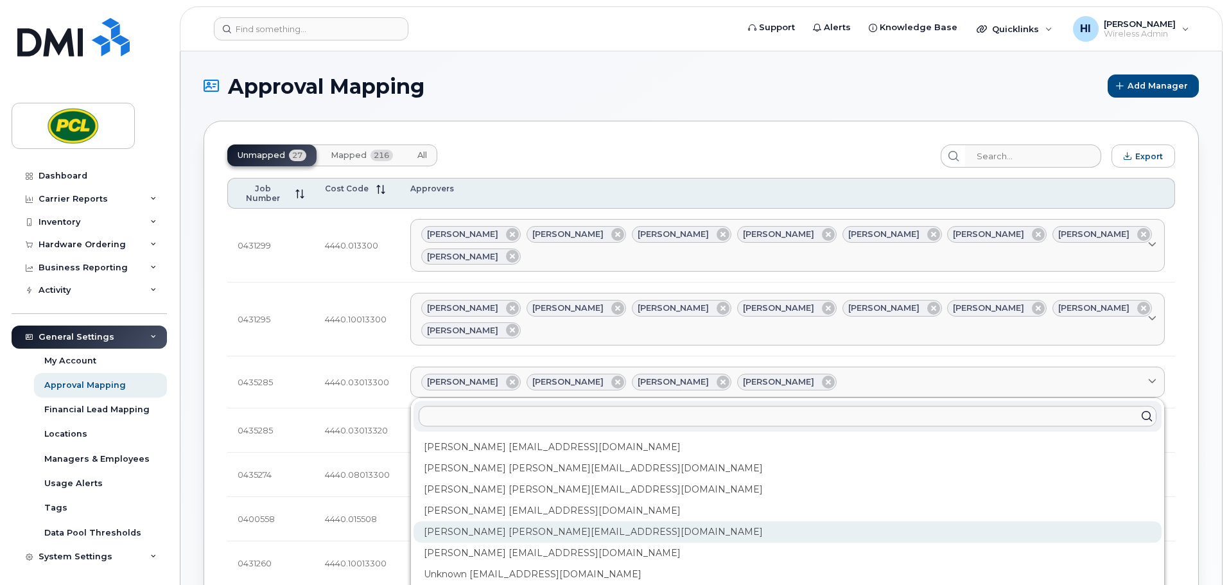
click at [472, 522] on div "Kimberley Kim kimberleykim@pcl.com" at bounding box center [788, 532] width 748 height 21
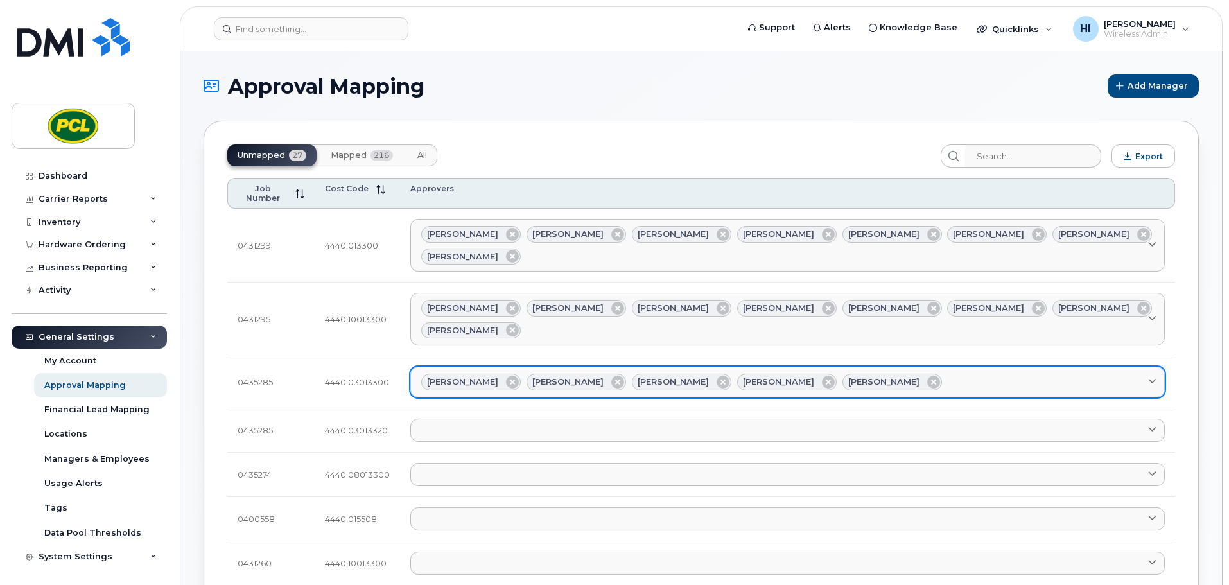
click at [909, 374] on div "Amanda Lucier Anna Slater Duy Huynh Heather Innes Kimberley Kim" at bounding box center [787, 382] width 733 height 17
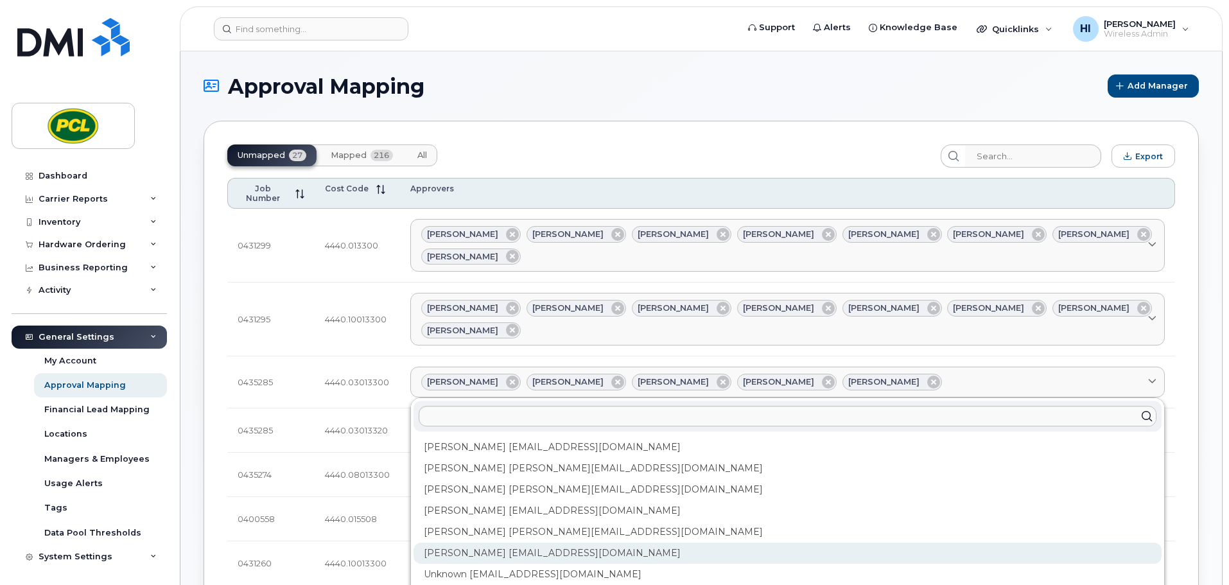
click at [510, 543] on div "Rob Wilkins RFWilkins@pcl.com" at bounding box center [788, 553] width 748 height 21
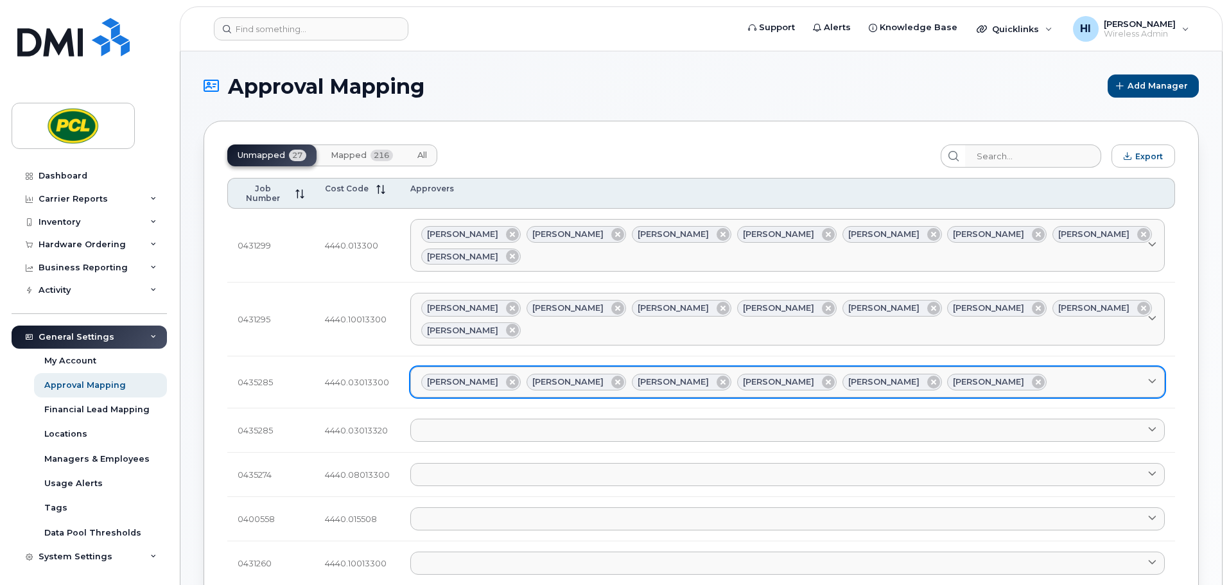
click at [975, 374] on div "Amanda Lucier Anna Slater Duy Huynh Heather Innes Kimberley Kim Rob Wilkins" at bounding box center [787, 382] width 733 height 17
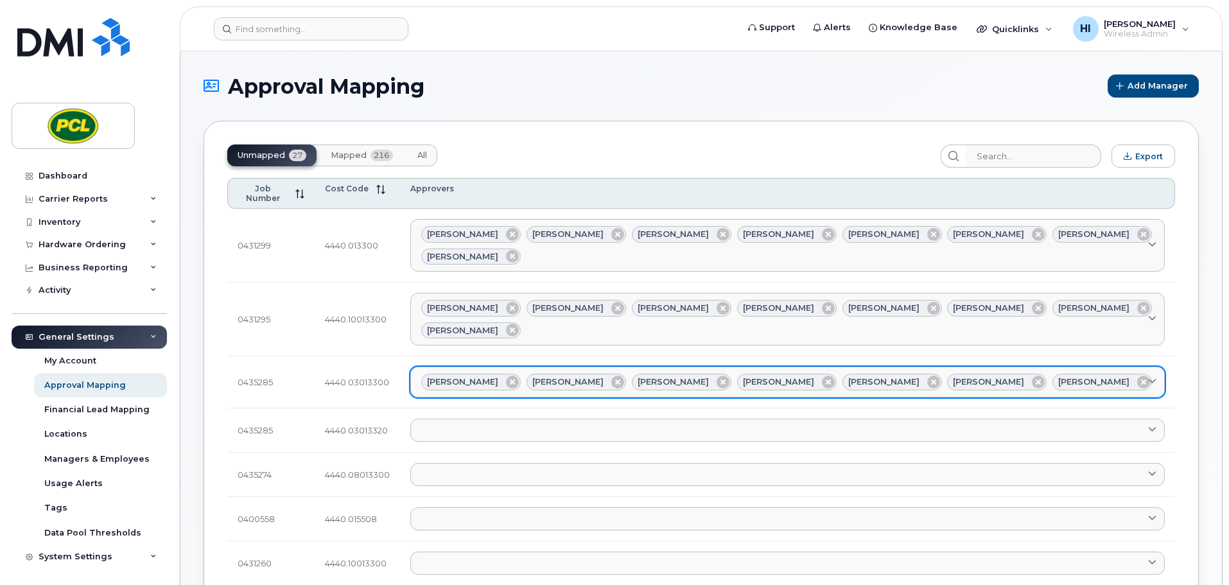
click at [1058, 374] on div "Amanda Lucier Anna Slater Duy Huynh Heather Innes Kimberley Kim Rob Wilkins Yvo…" at bounding box center [787, 382] width 733 height 17
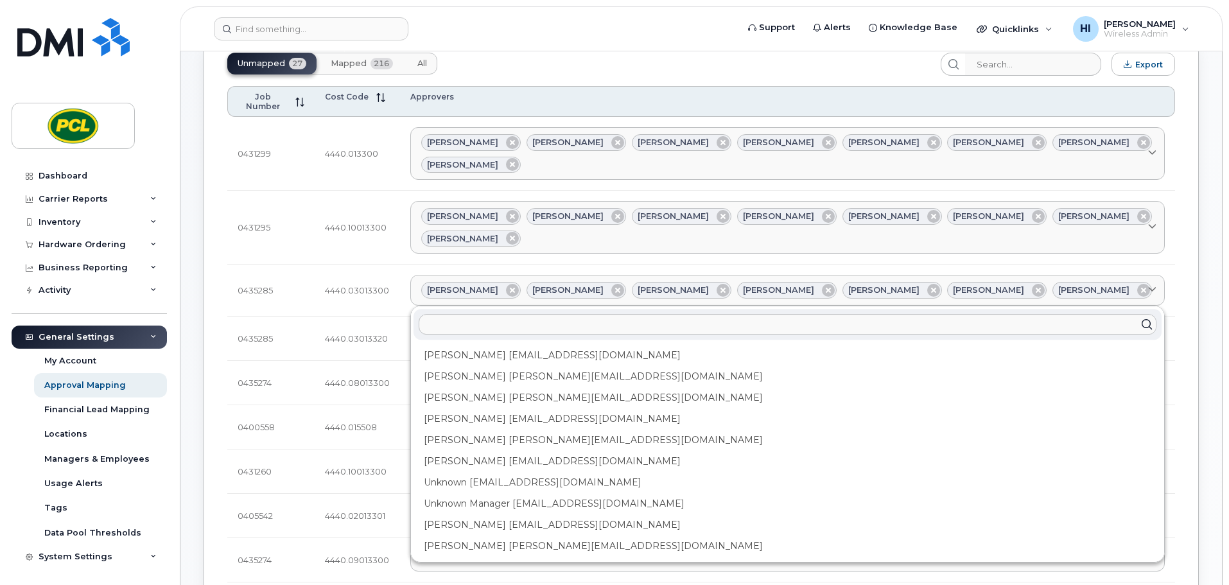
scroll to position [96, 0]
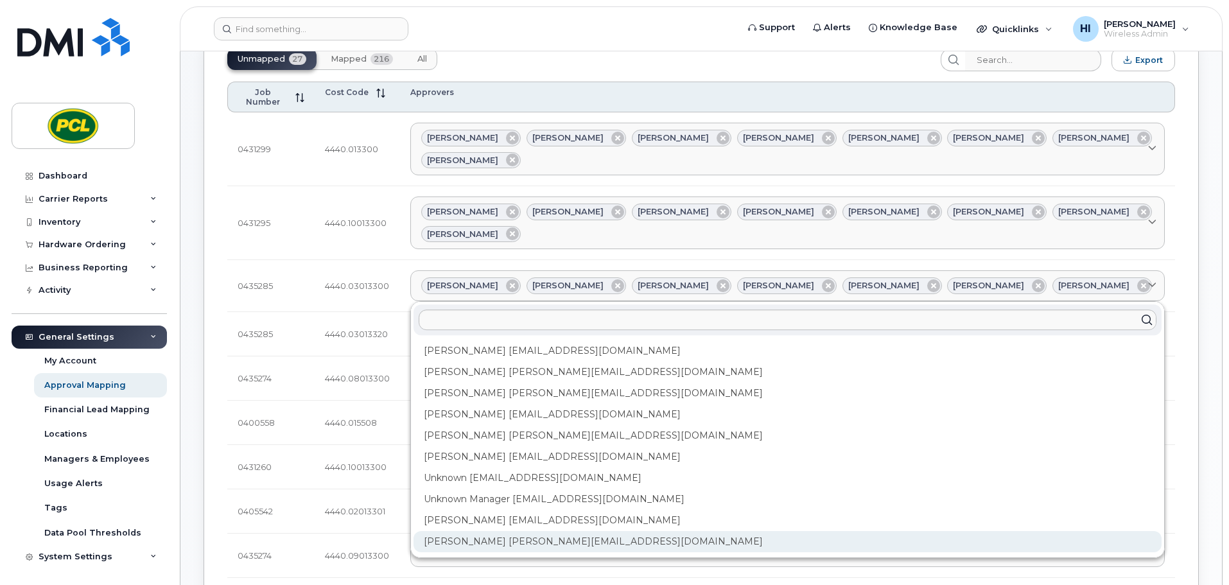
click at [471, 531] on div "Zuhaib Nasser ZfNasser@pcl.com" at bounding box center [788, 541] width 748 height 21
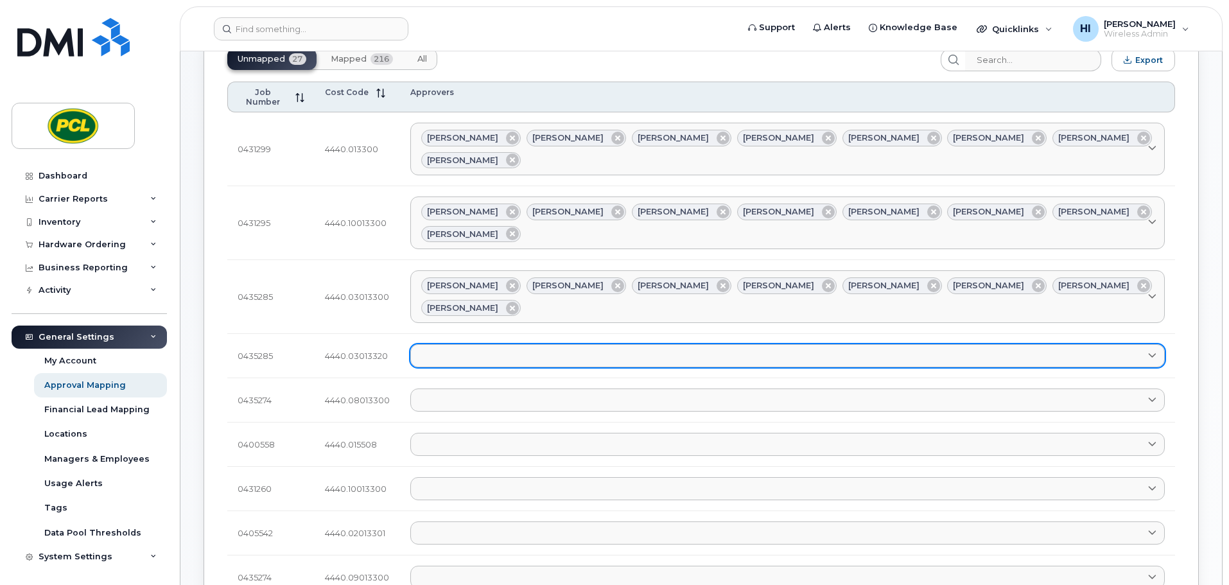
click at [430, 344] on link at bounding box center [787, 355] width 755 height 23
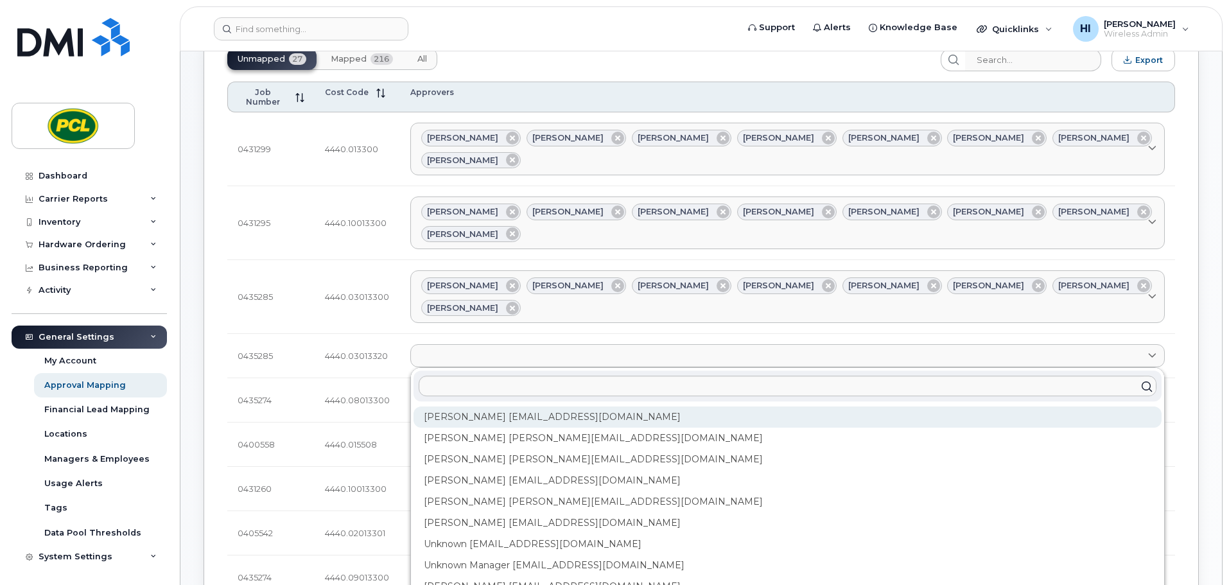
click at [440, 407] on div "Amanda Lucier alucier@pcl.com" at bounding box center [788, 417] width 748 height 21
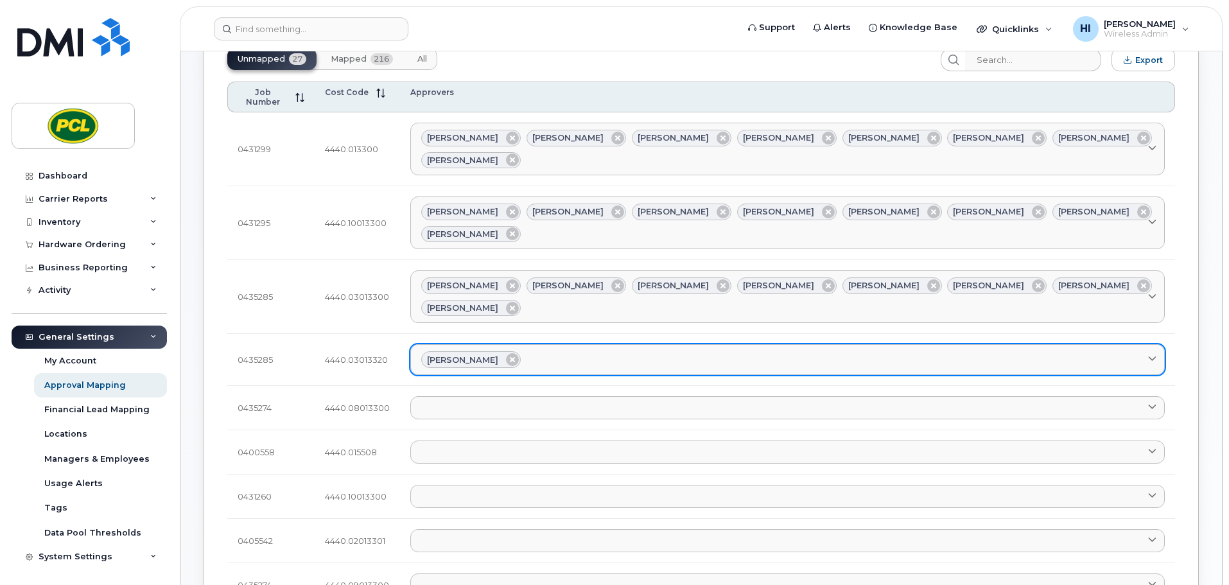
click at [560, 351] on div "Amanda Lucier" at bounding box center [787, 359] width 733 height 17
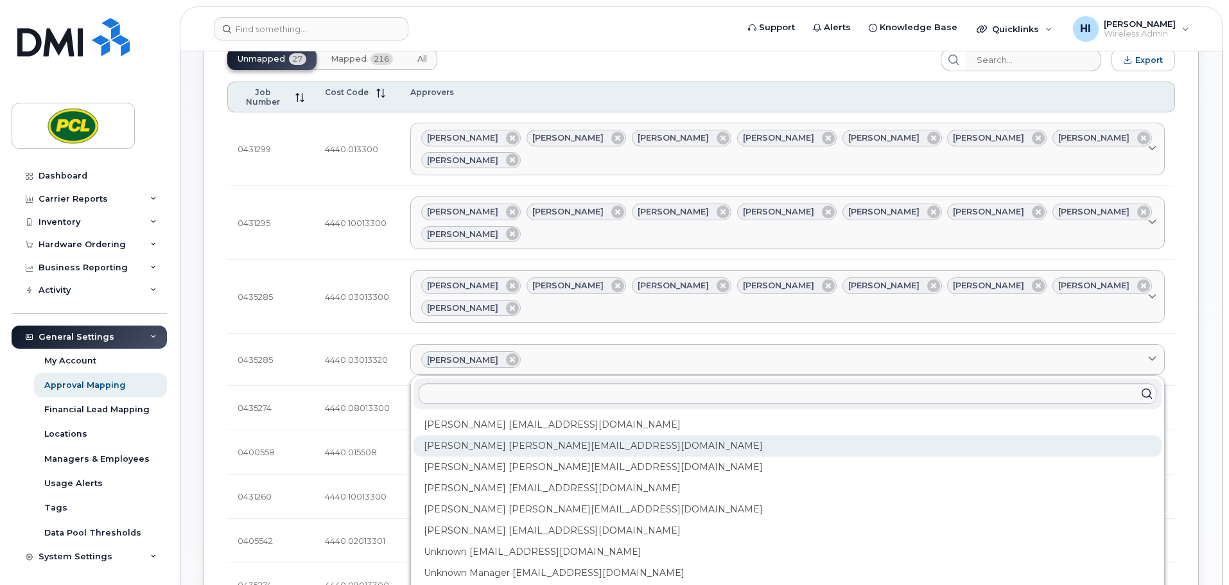
click at [515, 436] on div "Anna Slater AMSlater@pcl.com" at bounding box center [788, 446] width 748 height 21
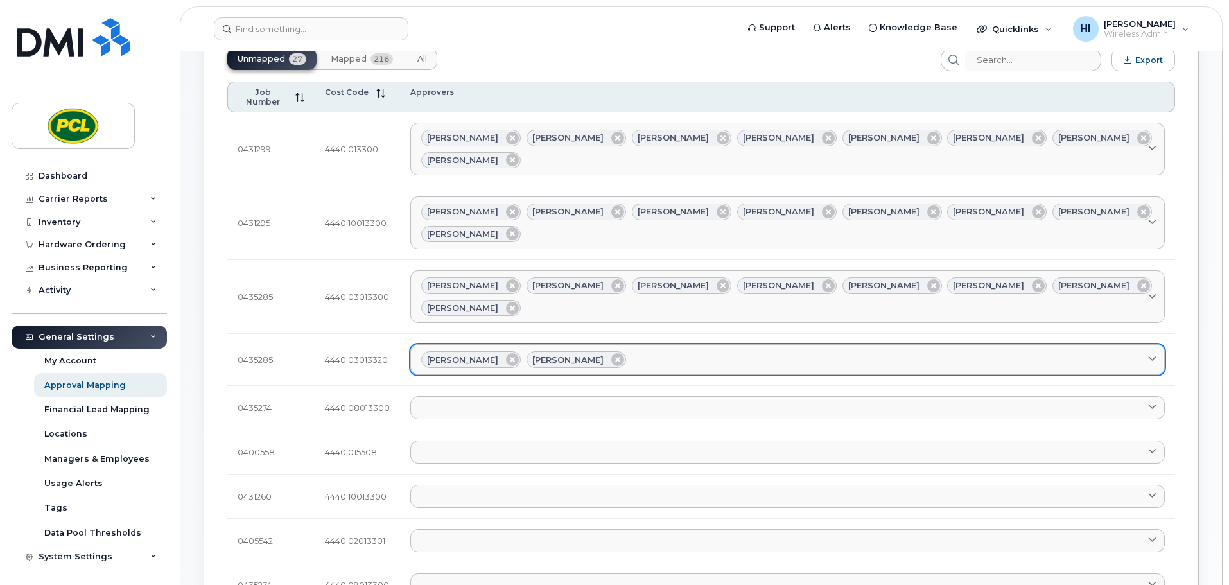
click at [653, 351] on div "Amanda Lucier Anna Slater" at bounding box center [787, 359] width 733 height 17
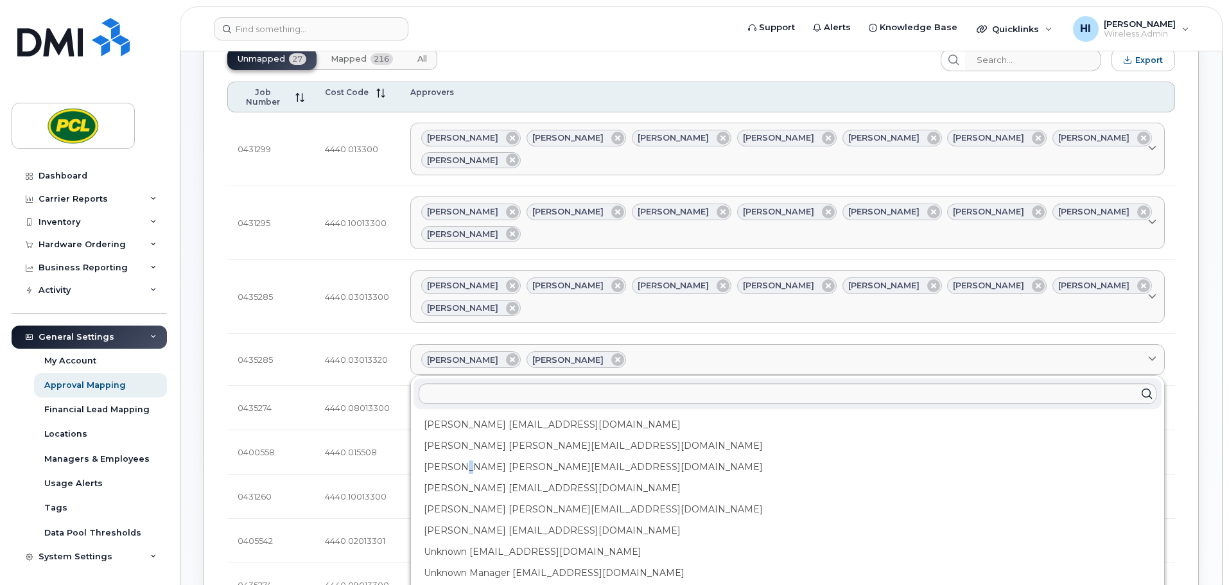
click at [468, 457] on div "Duy Huynh Duyhuynh@pcl.com" at bounding box center [788, 467] width 748 height 21
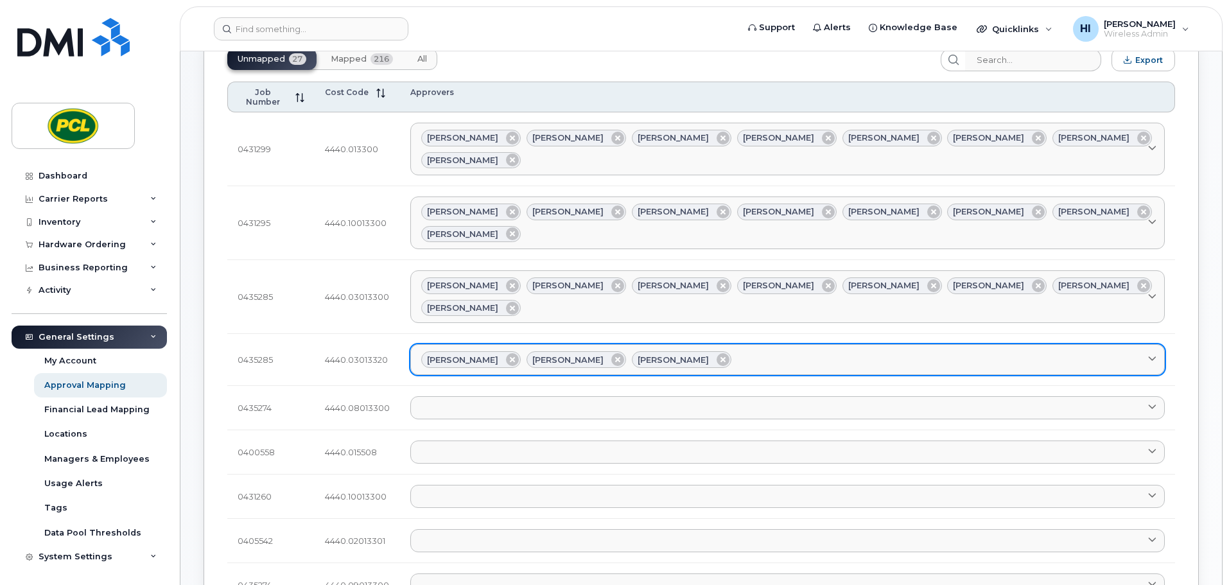
click at [742, 351] on div "Amanda Lucier Anna Slater Duy Huynh" at bounding box center [787, 359] width 733 height 17
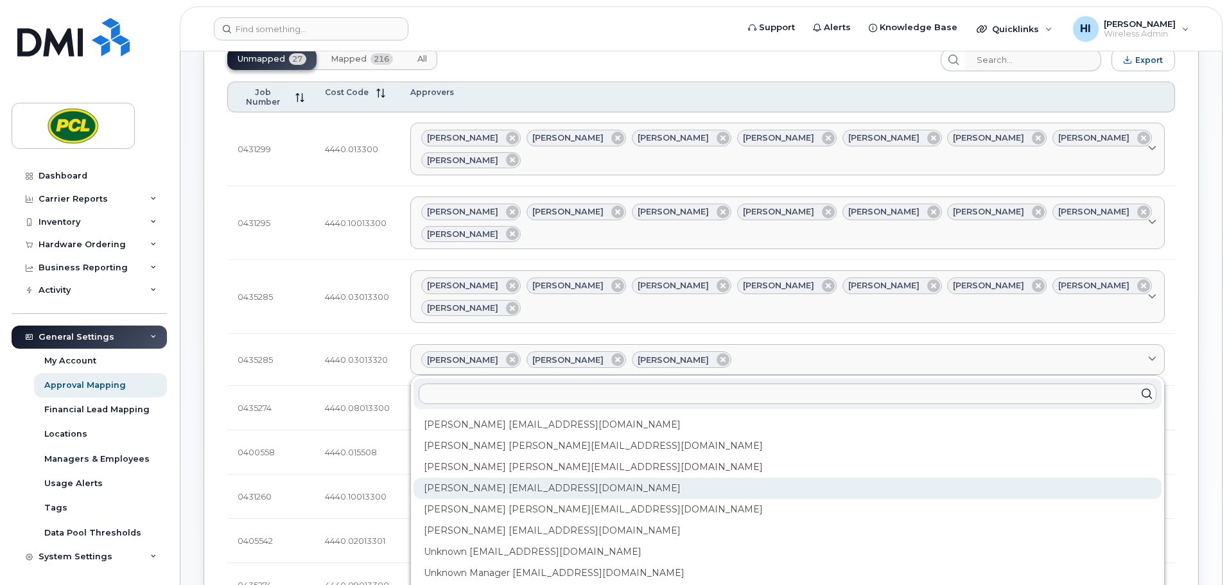
click at [510, 478] on div "Heather Innes HMInnes@pcl.com" at bounding box center [788, 488] width 748 height 21
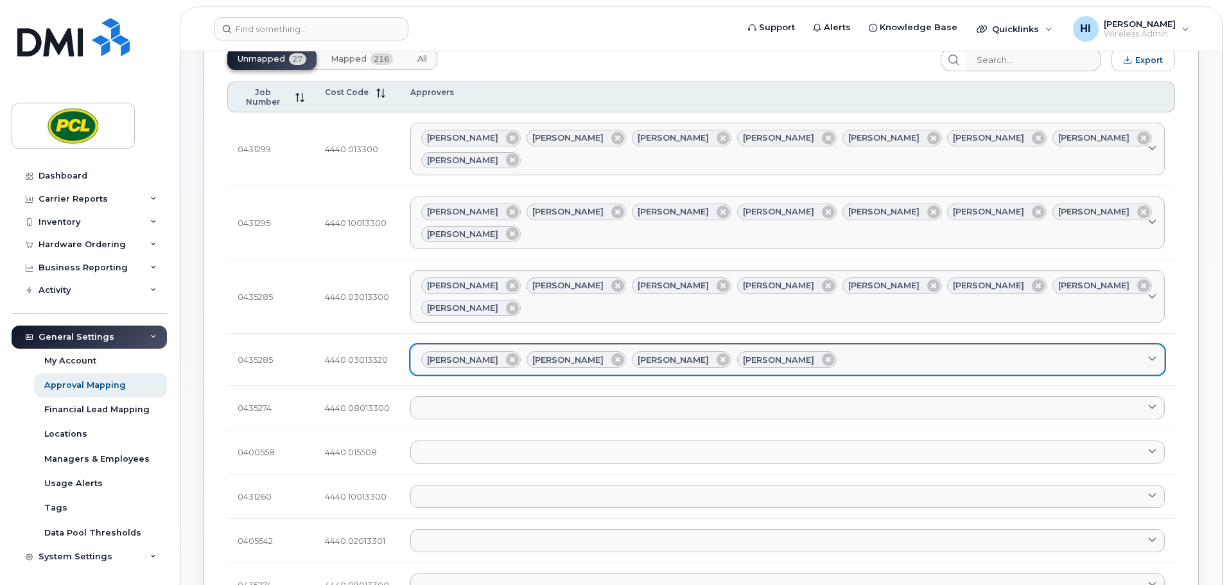
click at [807, 351] on div "Amanda Lucier Anna Slater Duy Huynh Heather Innes" at bounding box center [787, 359] width 733 height 17
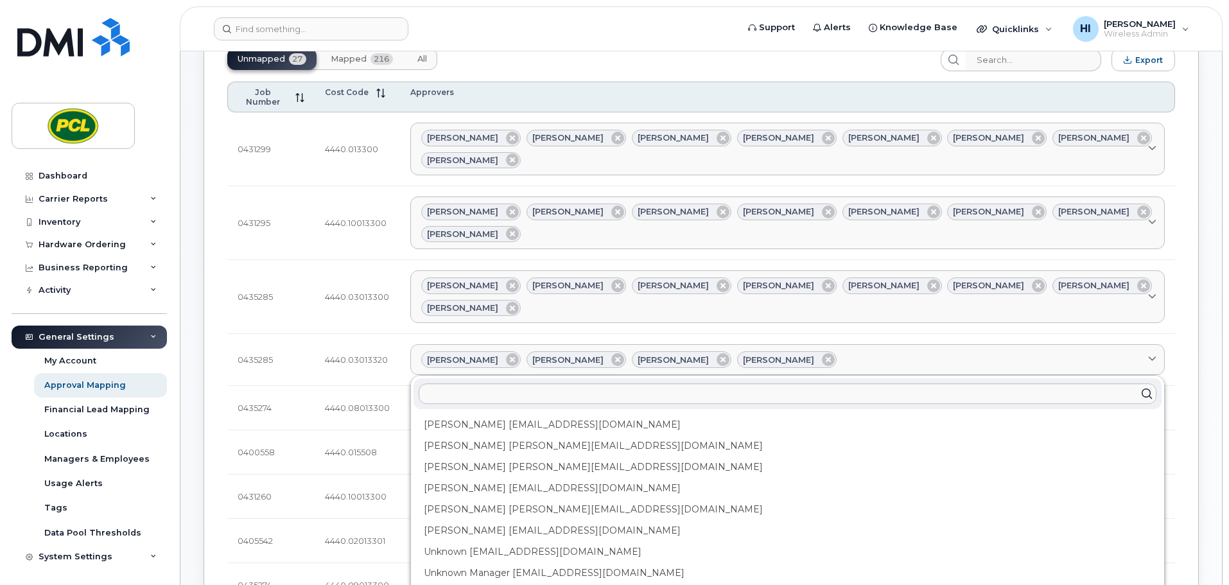
click at [535, 499] on div "Kimberley Kim kimberleykim@pcl.com" at bounding box center [788, 509] width 748 height 21
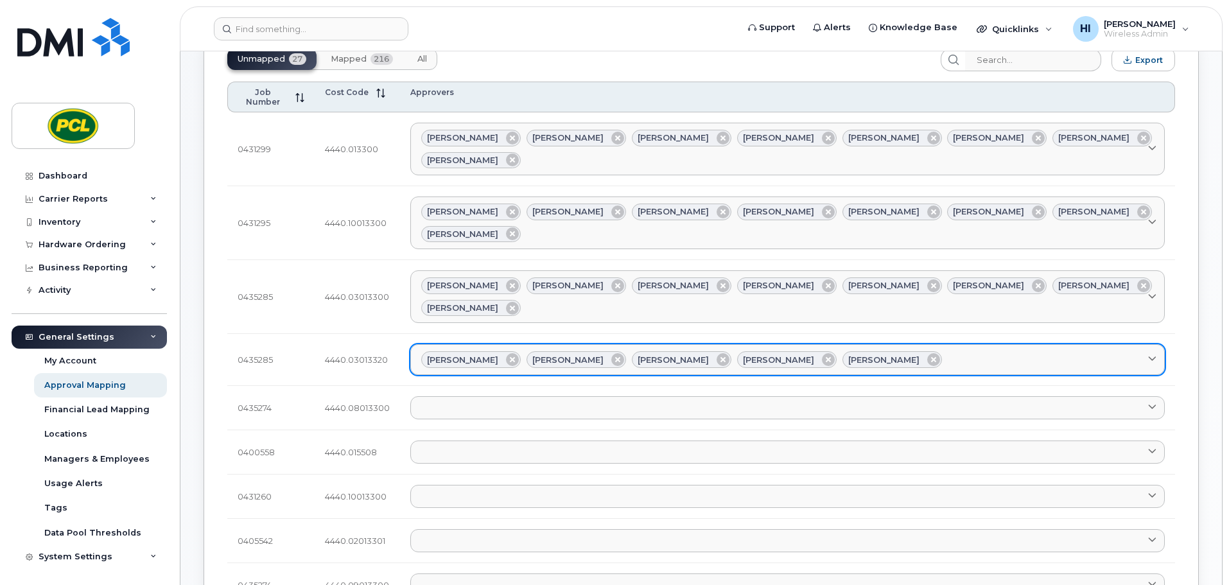
click at [913, 351] on div "Amanda Lucier Anna Slater Duy Huynh Heather Innes Kimberley Kim" at bounding box center [787, 359] width 733 height 17
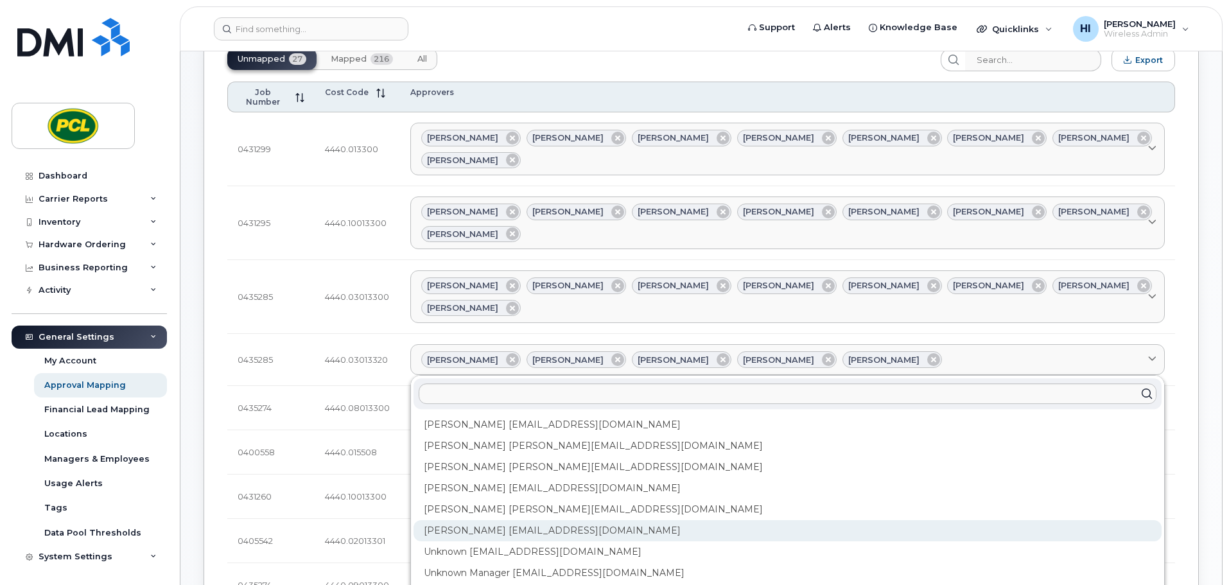
click at [486, 520] on div "Rob Wilkins RFWilkins@pcl.com" at bounding box center [788, 530] width 748 height 21
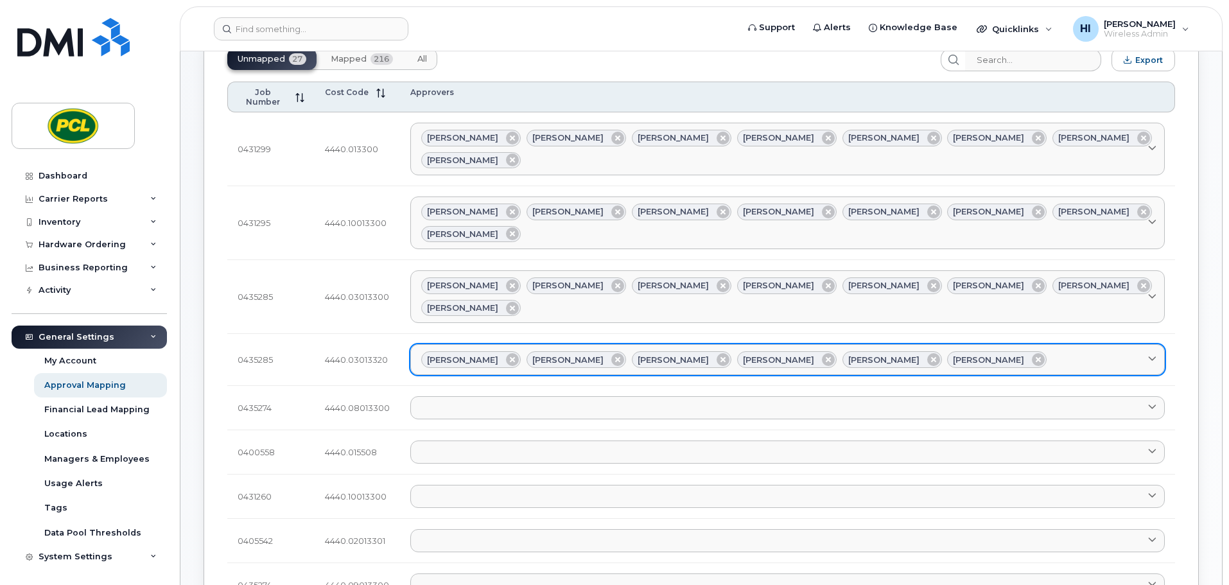
click at [990, 351] on div "Amanda Lucier Anna Slater Duy Huynh Heather Innes Kimberley Kim Rob Wilkins" at bounding box center [787, 359] width 733 height 17
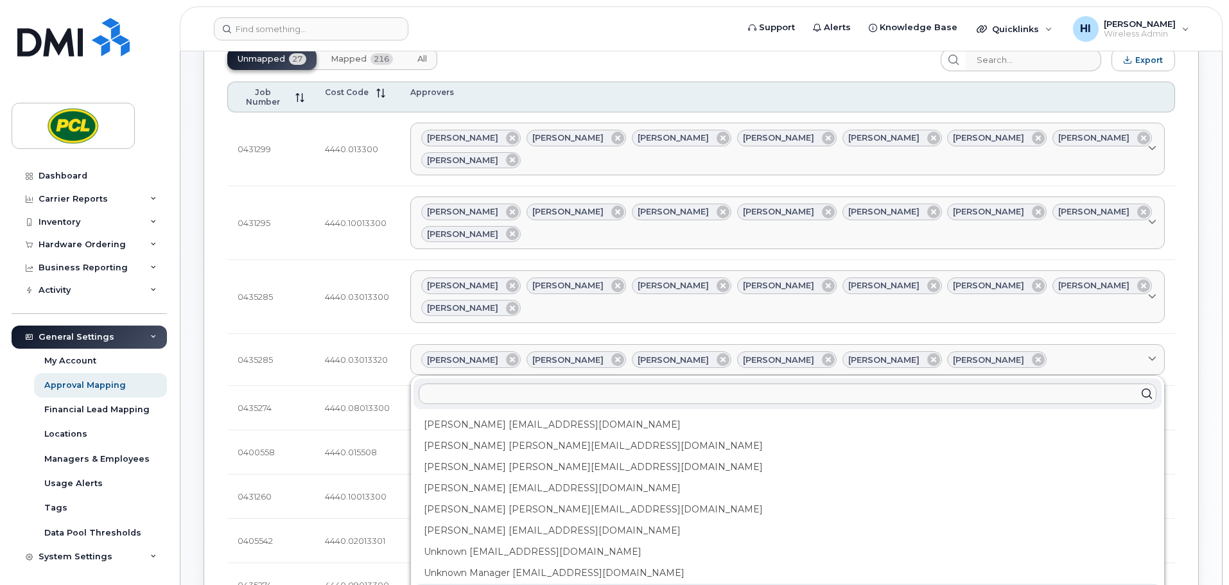
click at [516, 584] on div "Yvonne Love YCLove@pcl.com" at bounding box center [788, 594] width 748 height 21
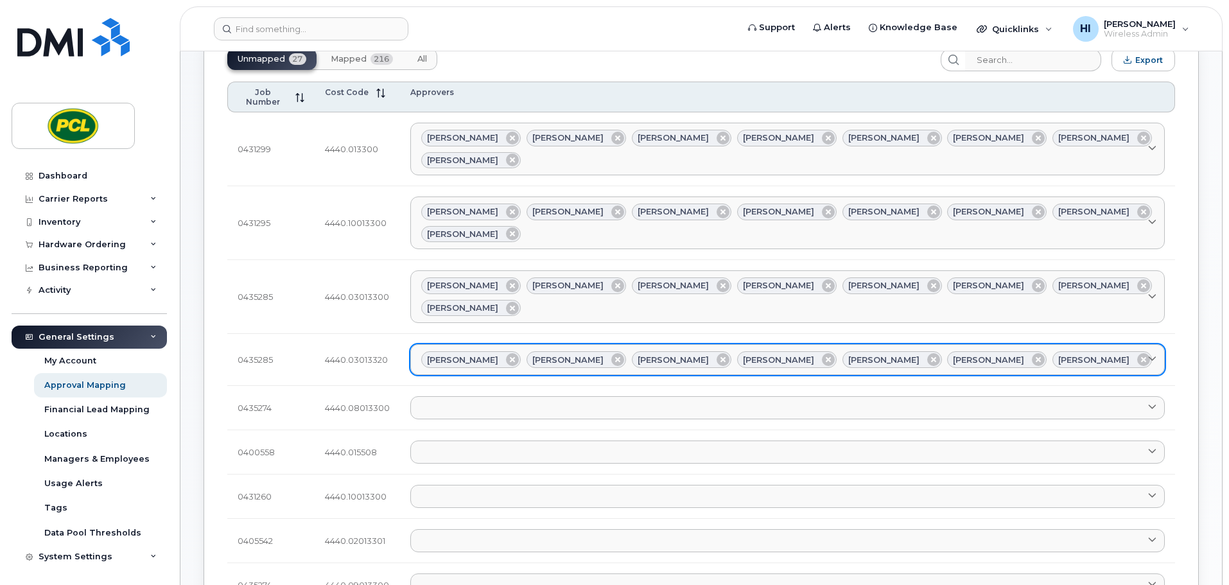
click at [1064, 351] on div "Amanda Lucier Anna Slater Duy Huynh Heather Innes Kimberley Kim Rob Wilkins Yvo…" at bounding box center [787, 359] width 733 height 17
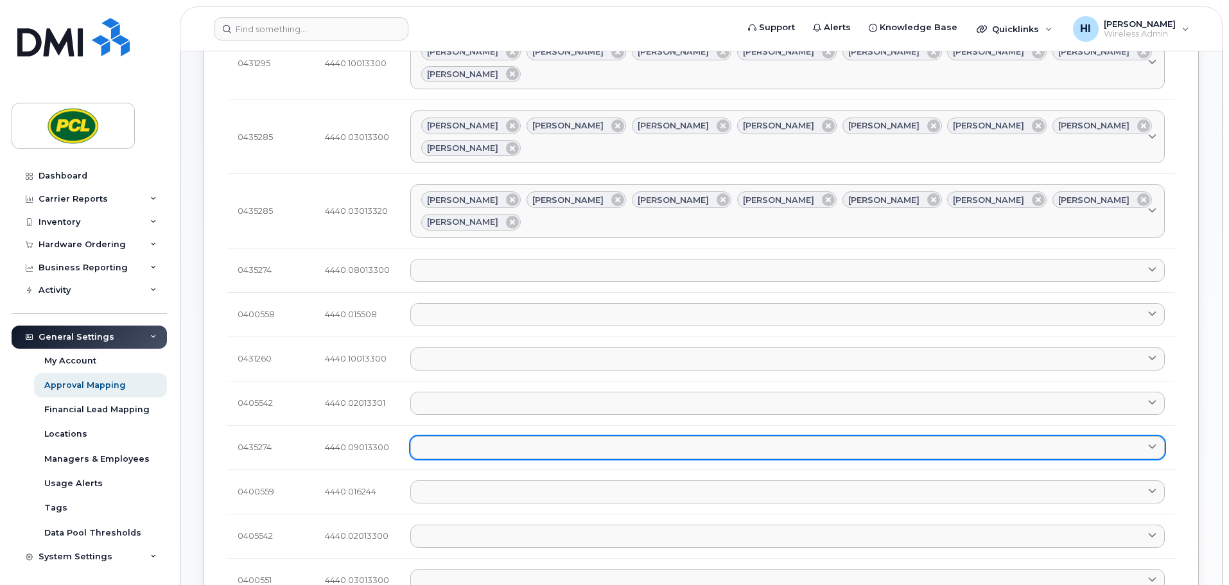
scroll to position [257, 0]
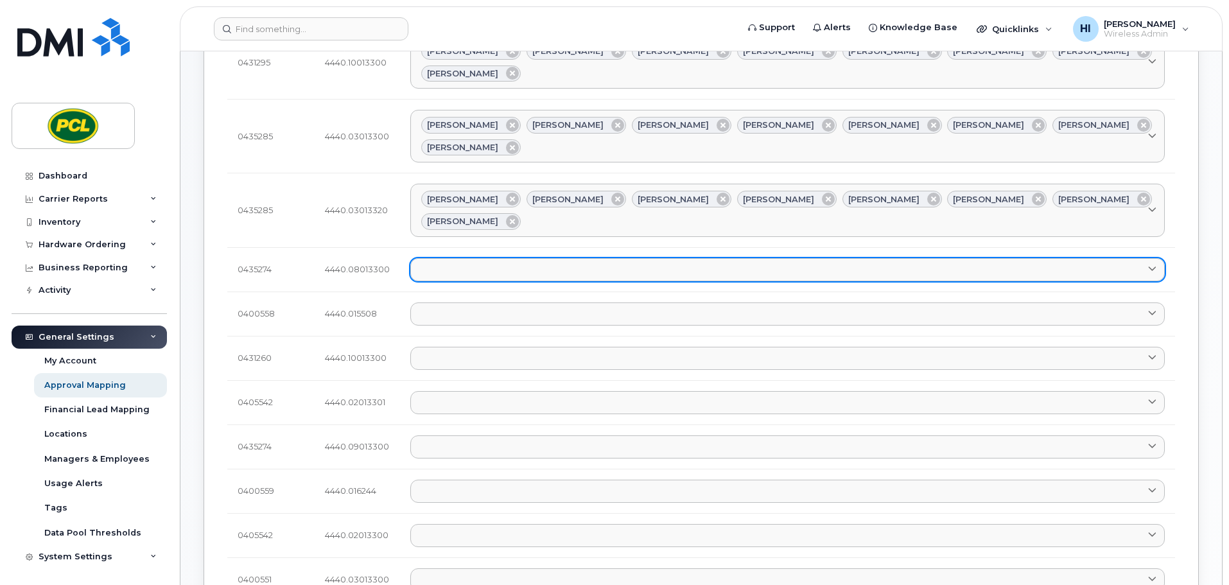
click at [439, 258] on link at bounding box center [787, 269] width 755 height 23
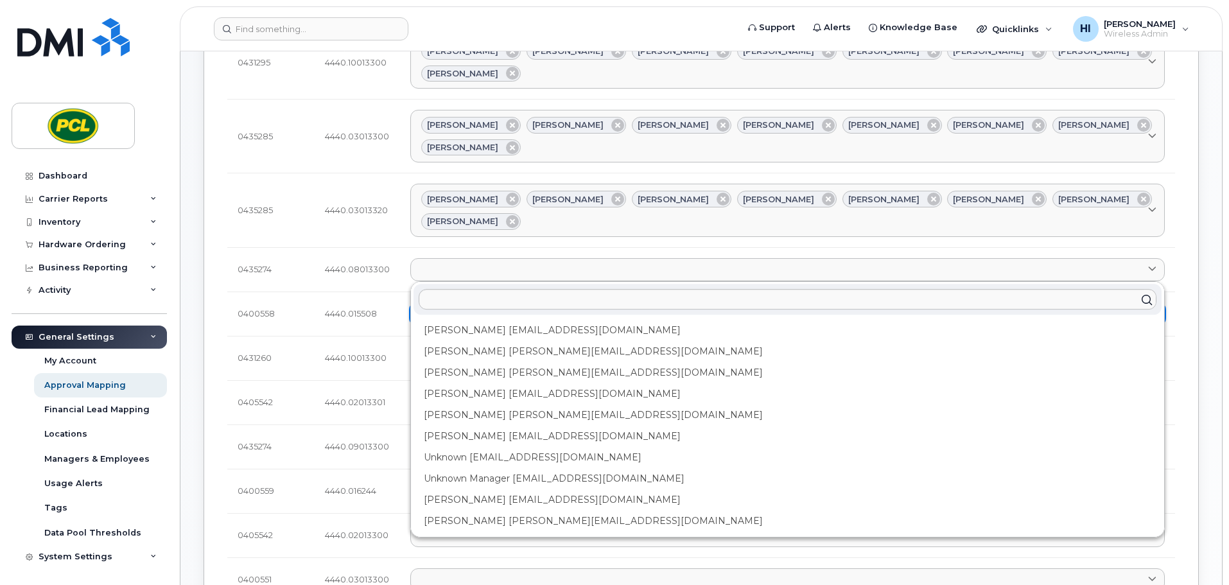
click at [473, 320] on div "Amanda Lucier alucier@pcl.com" at bounding box center [788, 330] width 748 height 21
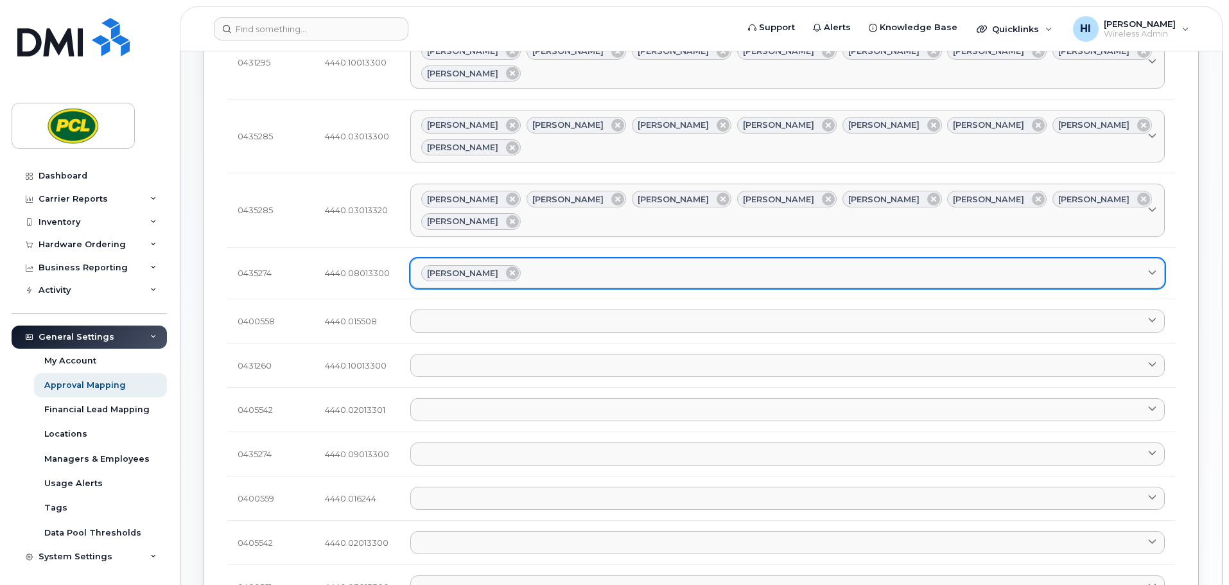
click at [560, 265] on div "Amanda Lucier" at bounding box center [787, 273] width 733 height 17
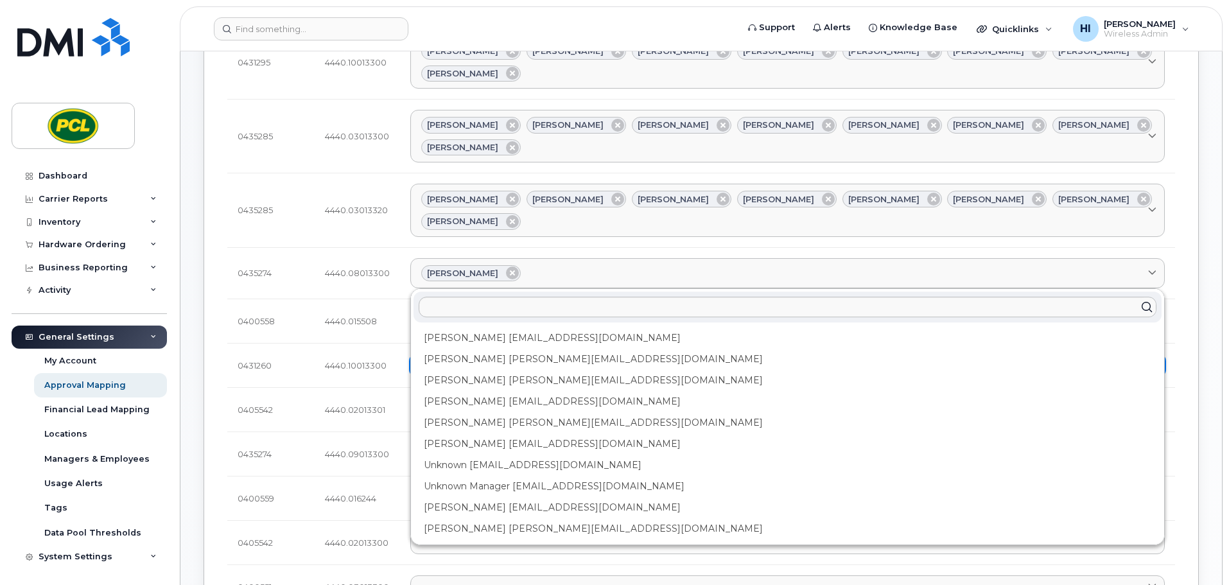
drag, startPoint x: 484, startPoint y: 263, endPoint x: 491, endPoint y: 258, distance: 8.2
click at [484, 349] on div "Anna Slater AMSlater@pcl.com" at bounding box center [788, 359] width 748 height 21
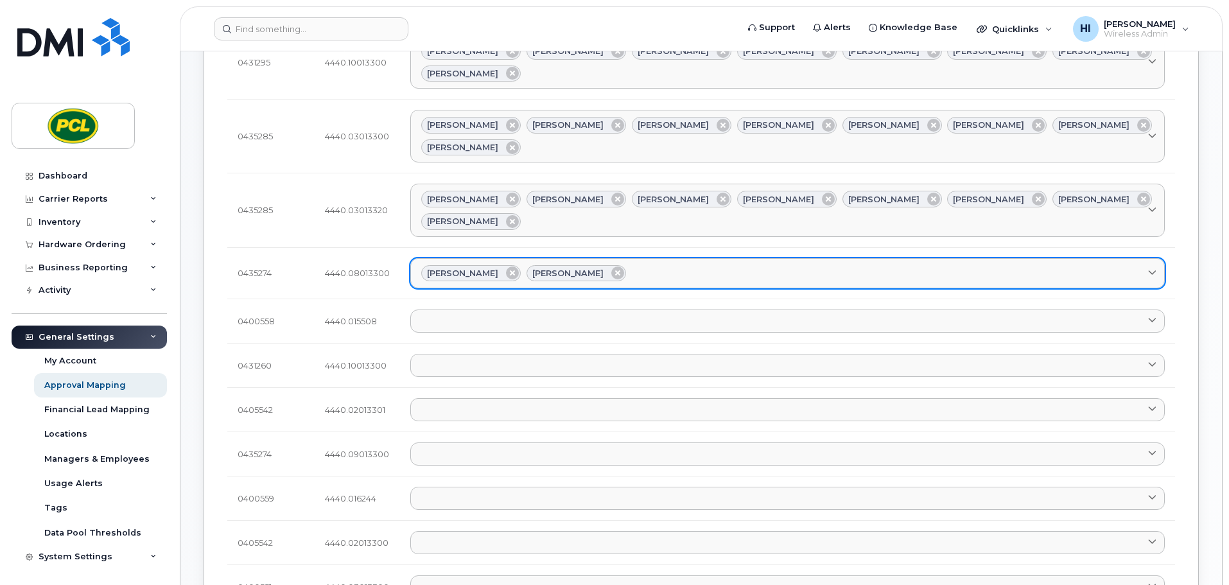
click at [635, 265] on div "Amanda Lucier Anna Slater" at bounding box center [787, 273] width 733 height 17
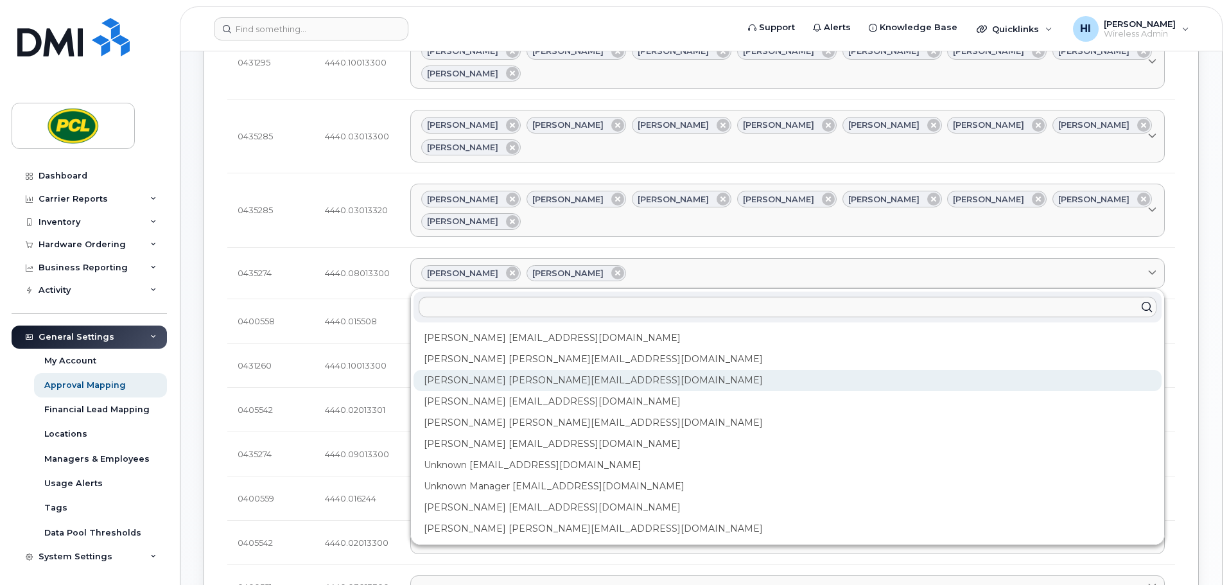
click at [487, 370] on div "Duy Huynh Duyhuynh@pcl.com" at bounding box center [788, 380] width 748 height 21
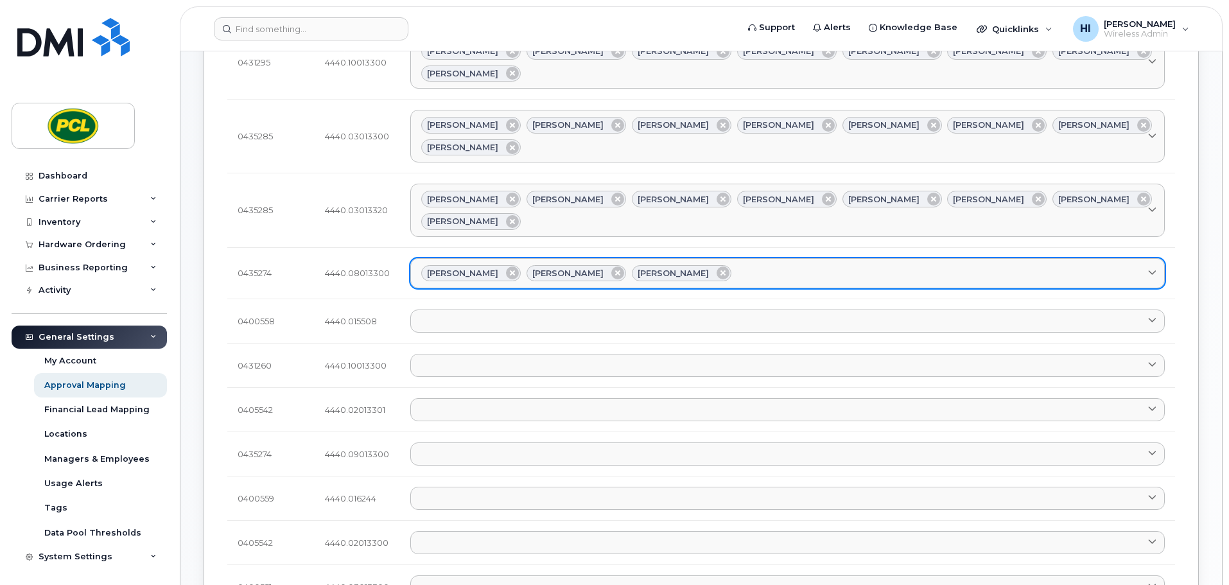
click at [739, 265] on div "Amanda Lucier Anna Slater Duy Huynh" at bounding box center [787, 273] width 733 height 17
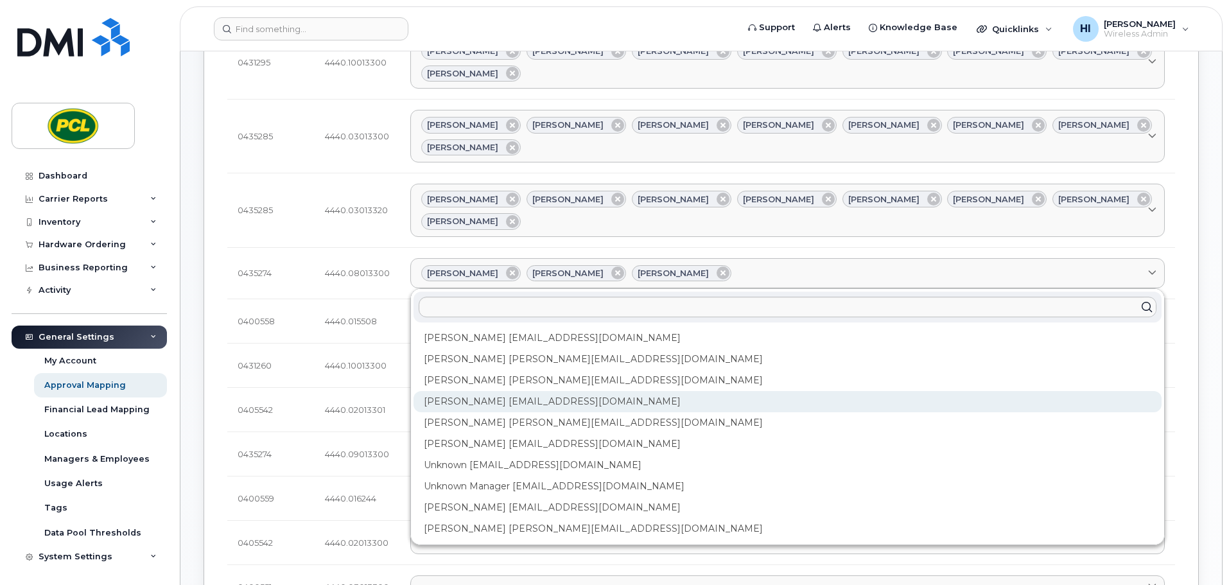
click at [483, 391] on div "Heather Innes HMInnes@pcl.com" at bounding box center [788, 401] width 748 height 21
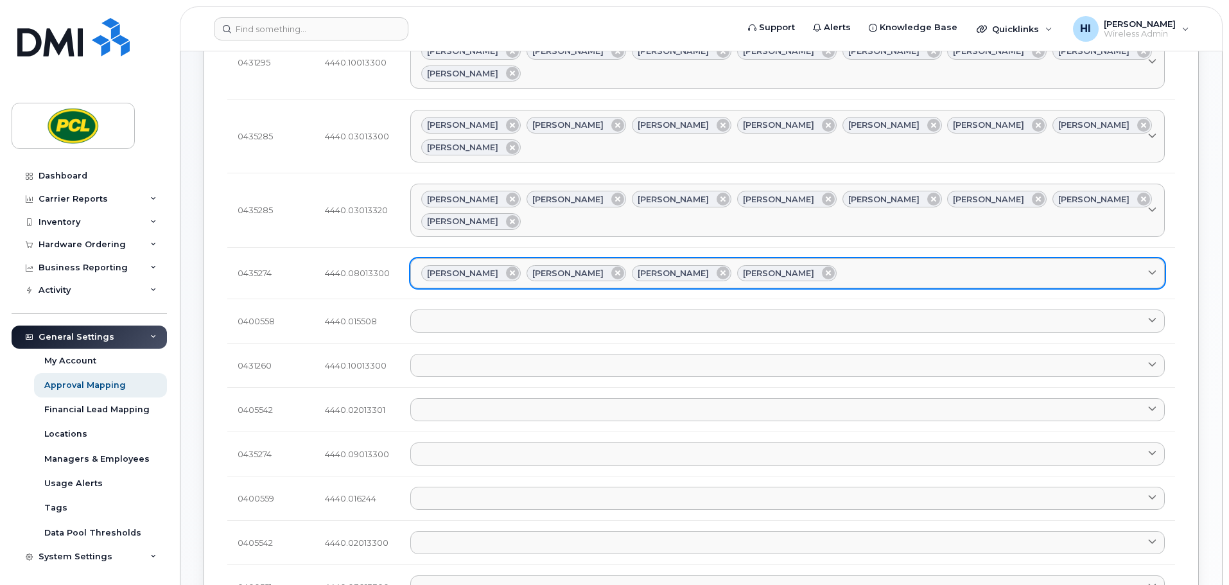
click at [845, 258] on link "Amanda Lucier Anna Slater Duy Huynh Heather Innes" at bounding box center [787, 273] width 755 height 31
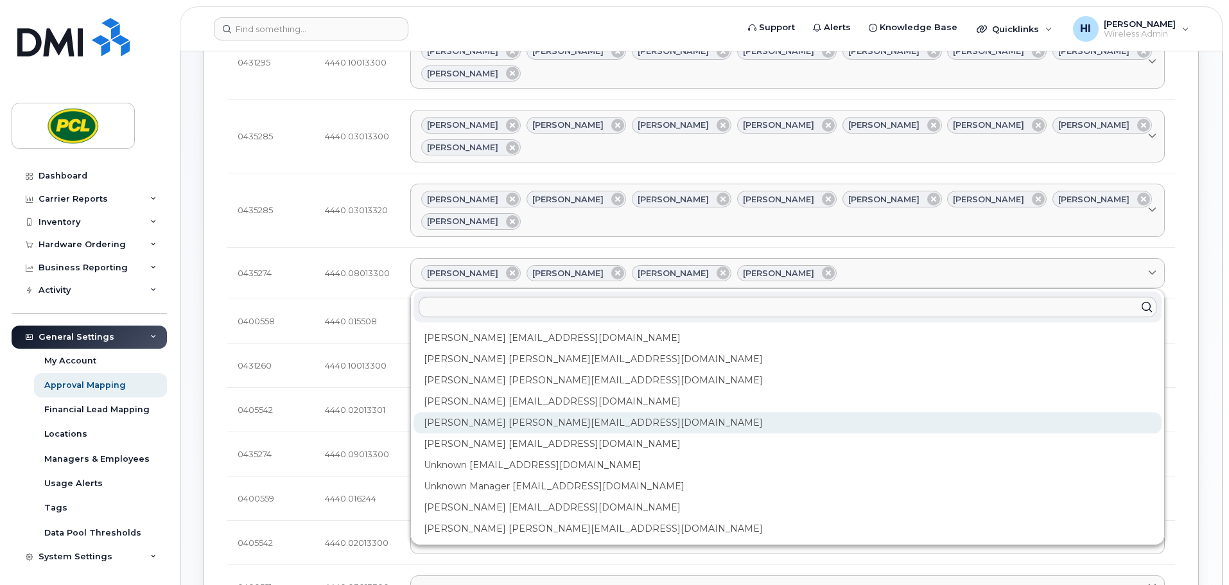
click at [500, 412] on div "Kimberley Kim kimberleykim@pcl.com" at bounding box center [788, 422] width 748 height 21
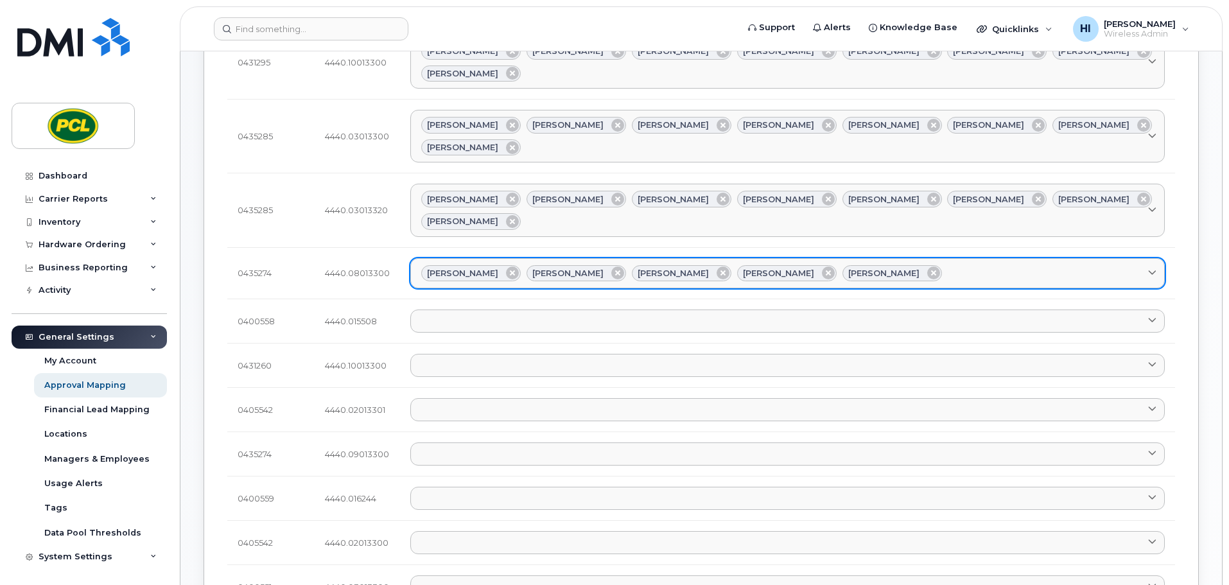
click at [901, 265] on div "Amanda Lucier Anna Slater Duy Huynh Heather Innes Kimberley Kim" at bounding box center [787, 273] width 733 height 17
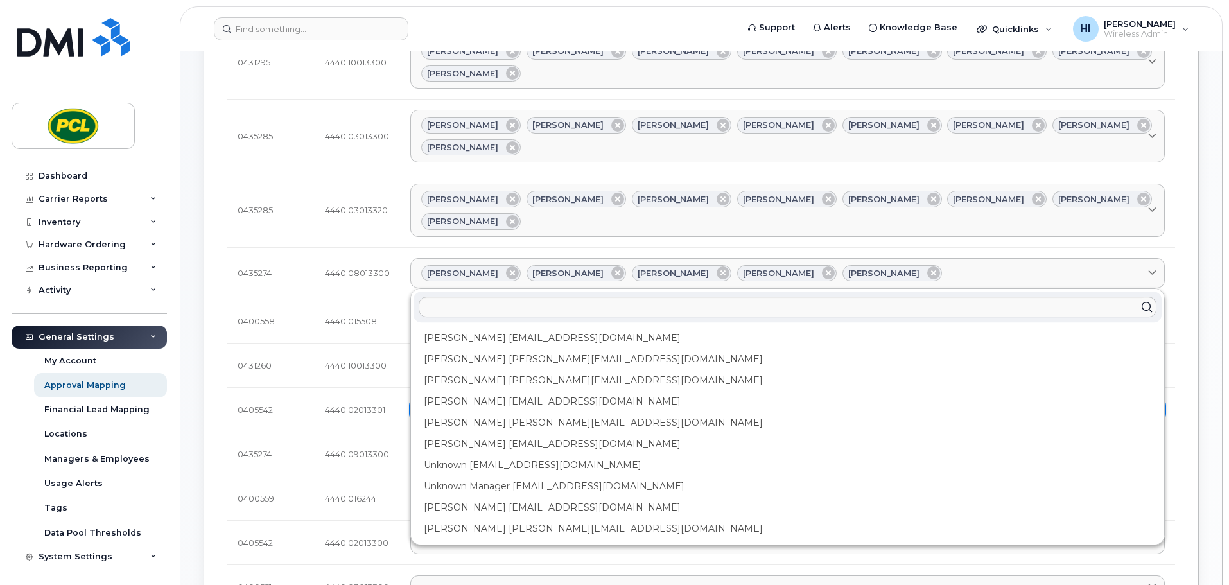
drag, startPoint x: 502, startPoint y: 342, endPoint x: 673, endPoint y: 322, distance: 172.7
click at [502, 434] on div "Rob Wilkins RFWilkins@pcl.com" at bounding box center [788, 444] width 748 height 21
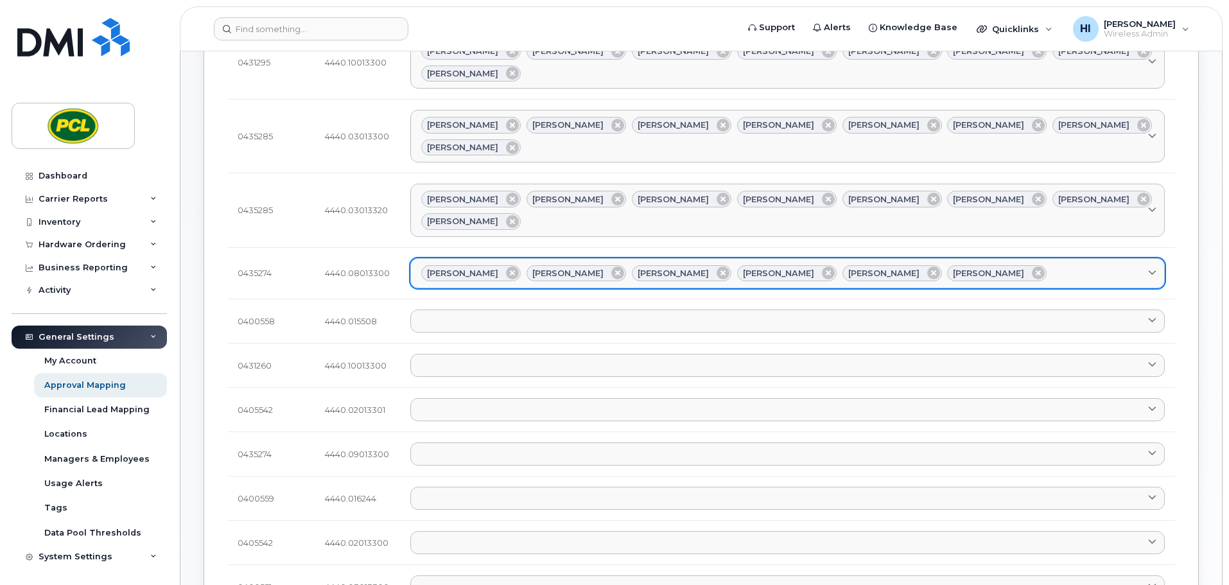
click at [1002, 265] on div "Amanda Lucier Anna Slater Duy Huynh Heather Innes Kimberley Kim Rob Wilkins" at bounding box center [787, 273] width 733 height 17
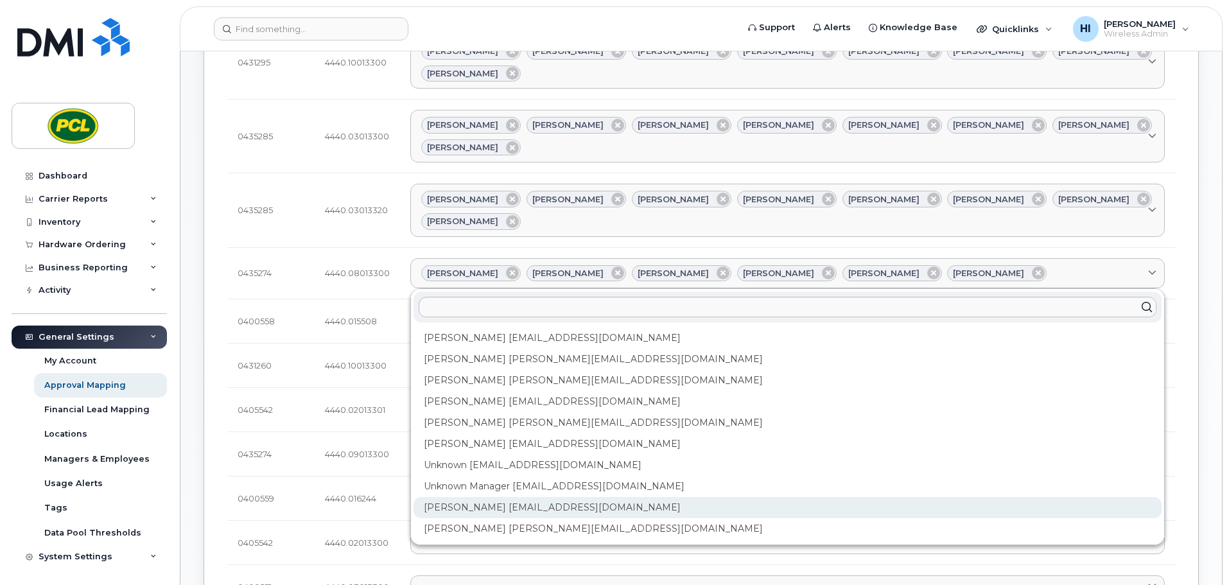
click at [464, 497] on div "Yvonne Love YCLove@pcl.com" at bounding box center [788, 507] width 748 height 21
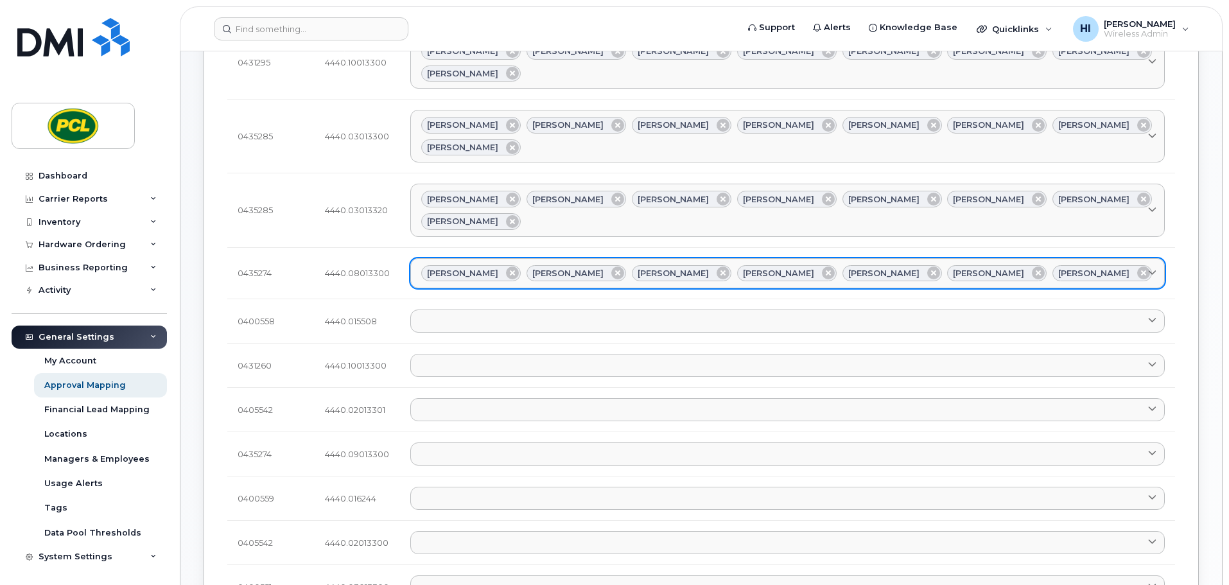
click at [1117, 265] on div "Amanda Lucier Anna Slater Duy Huynh Heather Innes Kimberley Kim Rob Wilkins Yvo…" at bounding box center [787, 273] width 733 height 17
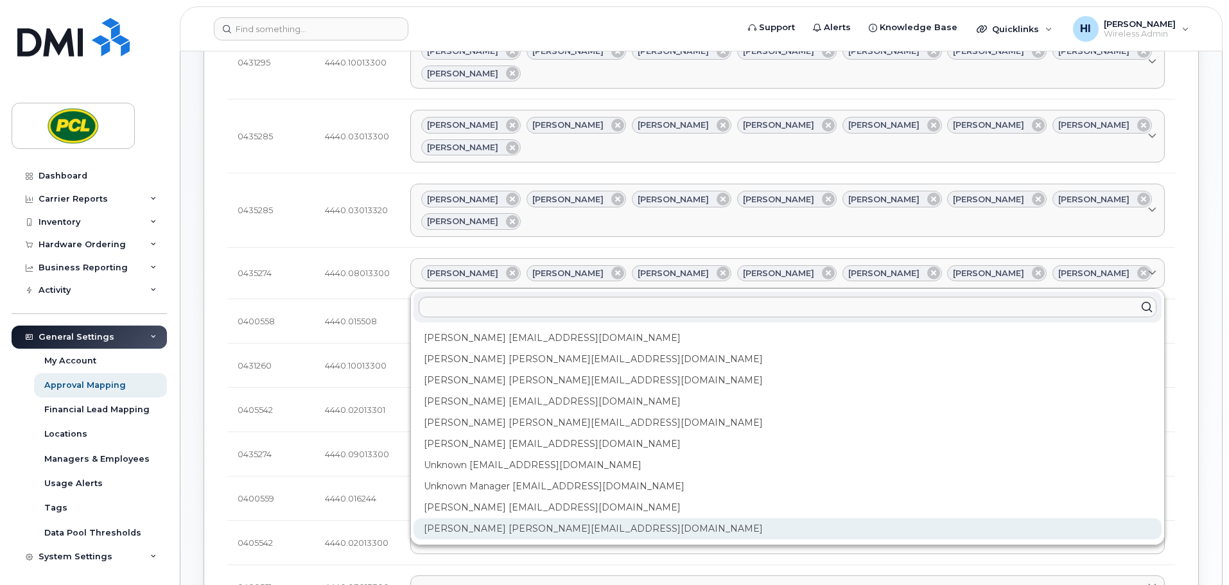
click at [492, 518] on div "Zuhaib Nasser ZfNasser@pcl.com" at bounding box center [788, 528] width 748 height 21
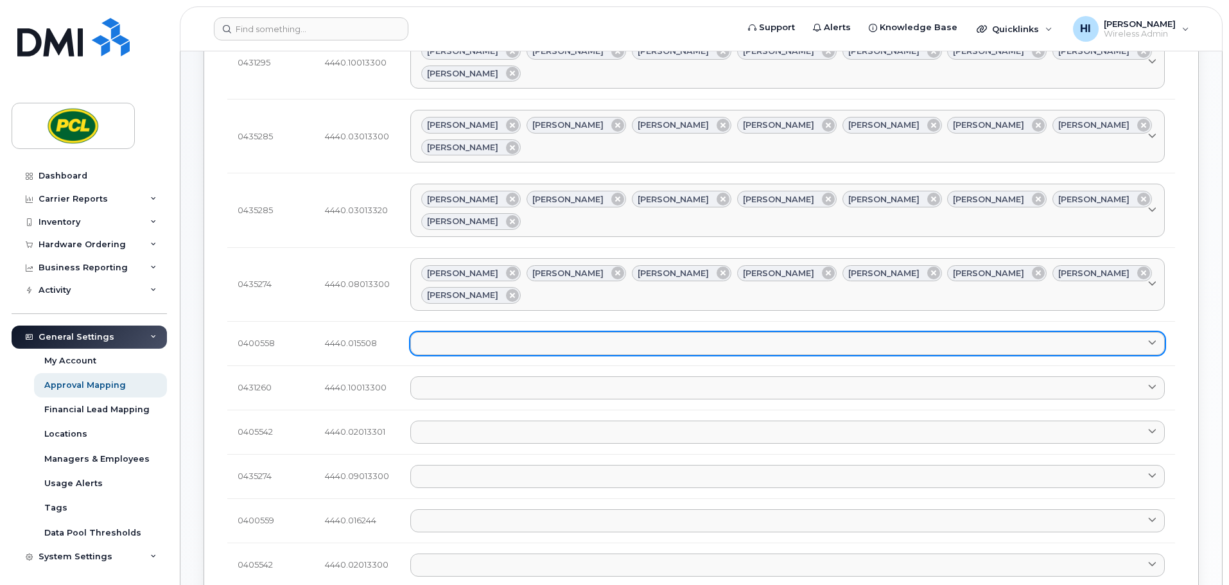
click at [456, 332] on link at bounding box center [787, 343] width 755 height 23
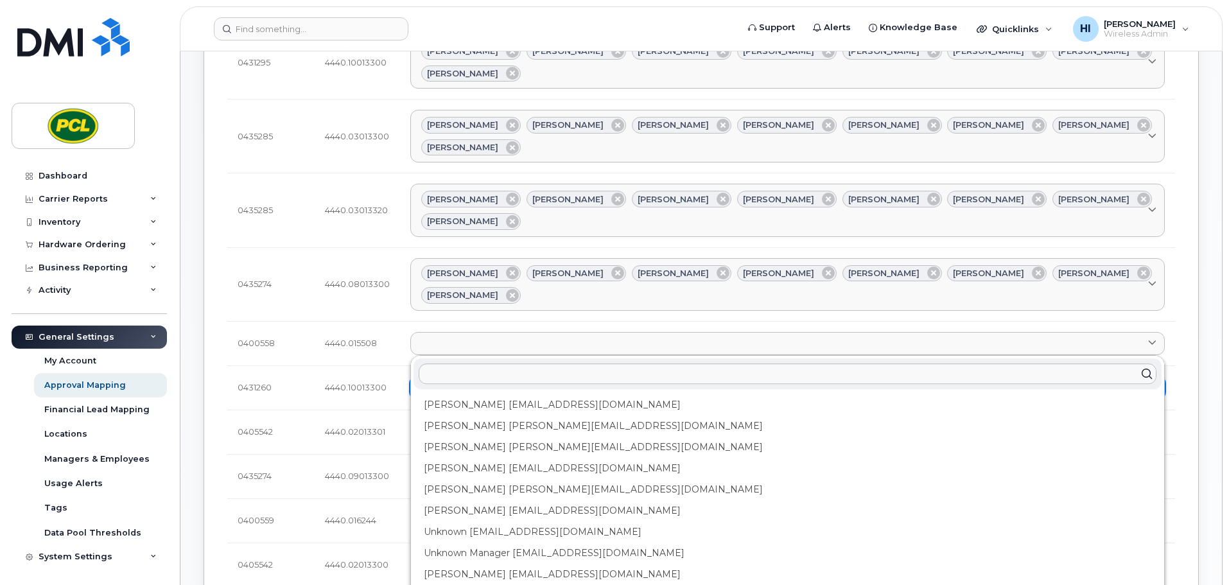
click at [446, 394] on div "Amanda Lucier alucier@pcl.com" at bounding box center [788, 404] width 748 height 21
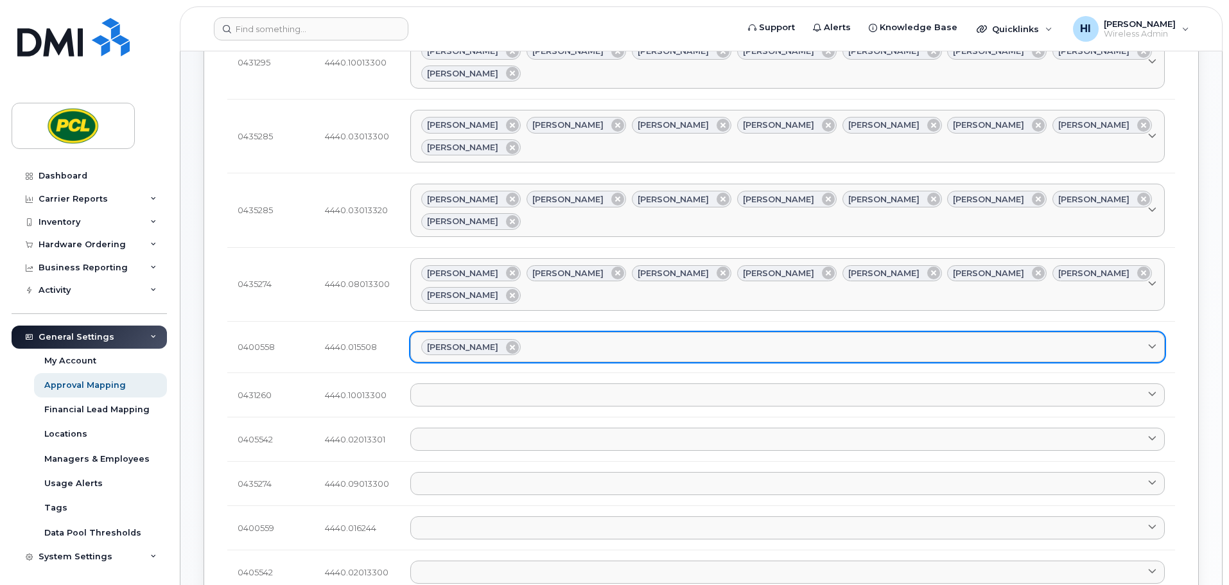
click at [540, 339] on div "Amanda Lucier" at bounding box center [787, 347] width 733 height 17
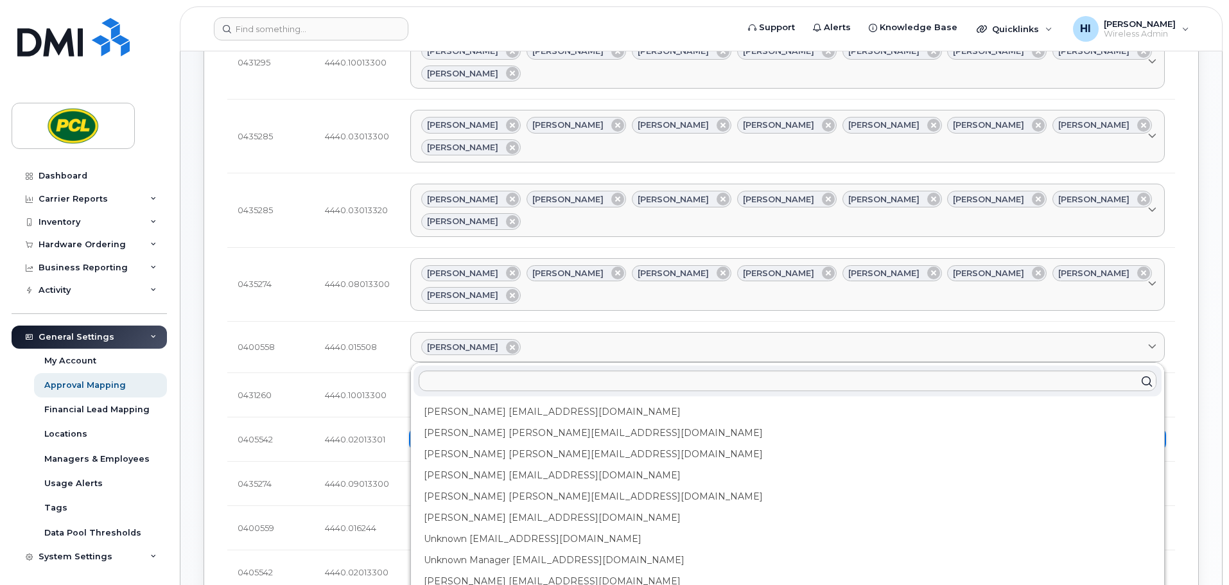
drag, startPoint x: 501, startPoint y: 315, endPoint x: 512, endPoint y: 308, distance: 13.0
click at [501, 423] on div "Anna Slater AMSlater@pcl.com" at bounding box center [788, 433] width 748 height 21
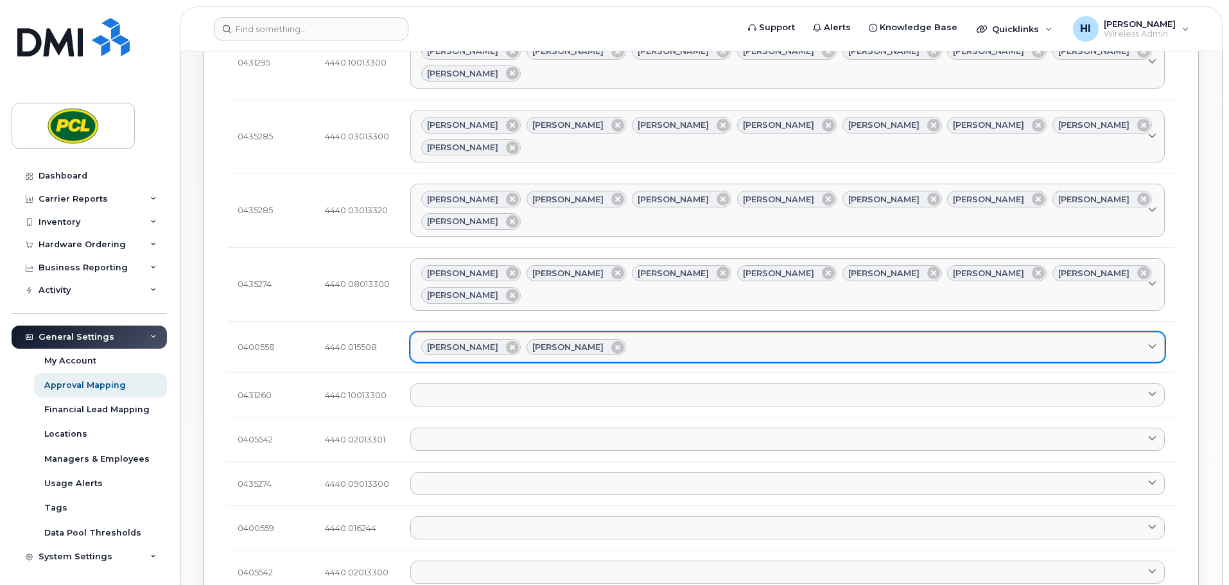
click at [640, 339] on div "Amanda Lucier Anna Slater" at bounding box center [787, 347] width 733 height 17
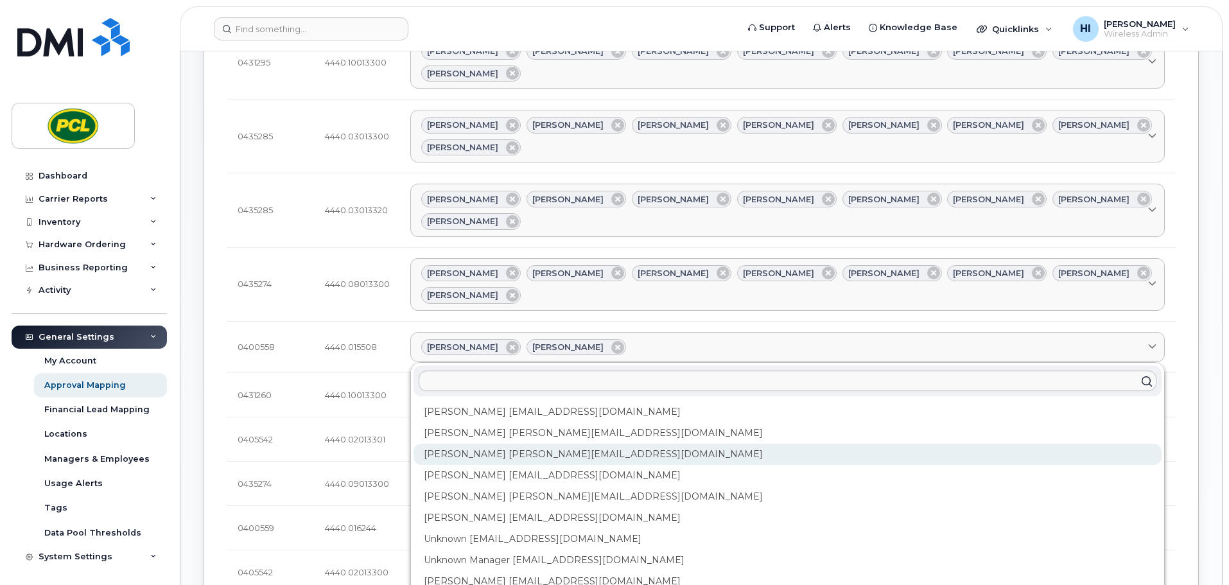
click at [567, 444] on div "Duy Huynh Duyhuynh@pcl.com" at bounding box center [788, 454] width 748 height 21
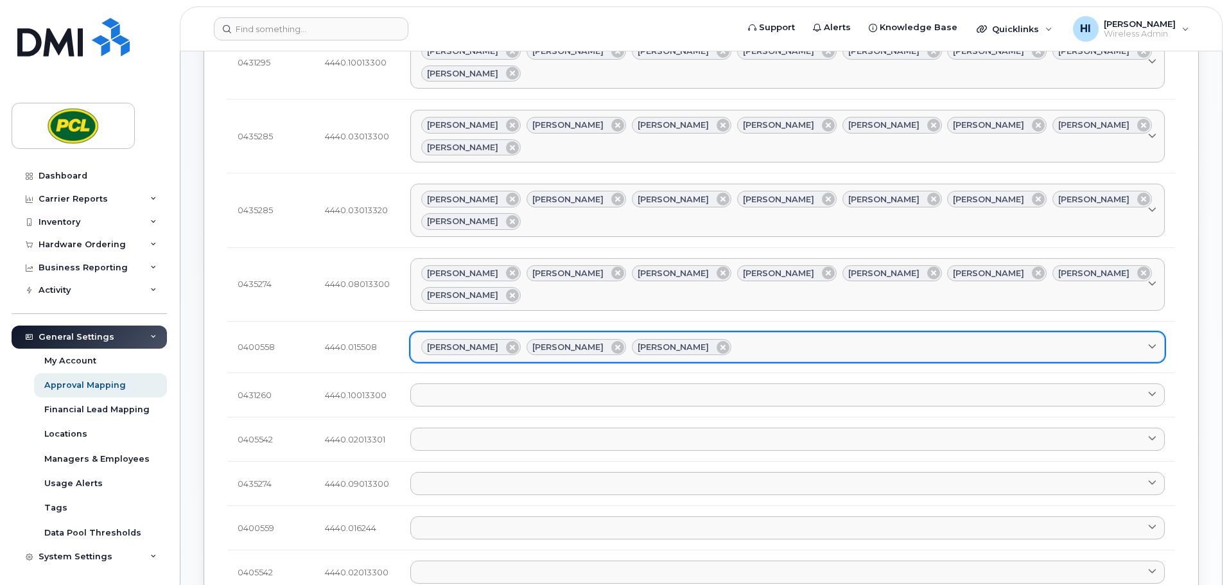
click at [725, 339] on div "Amanda Lucier Anna Slater Duy Huynh" at bounding box center [787, 347] width 733 height 17
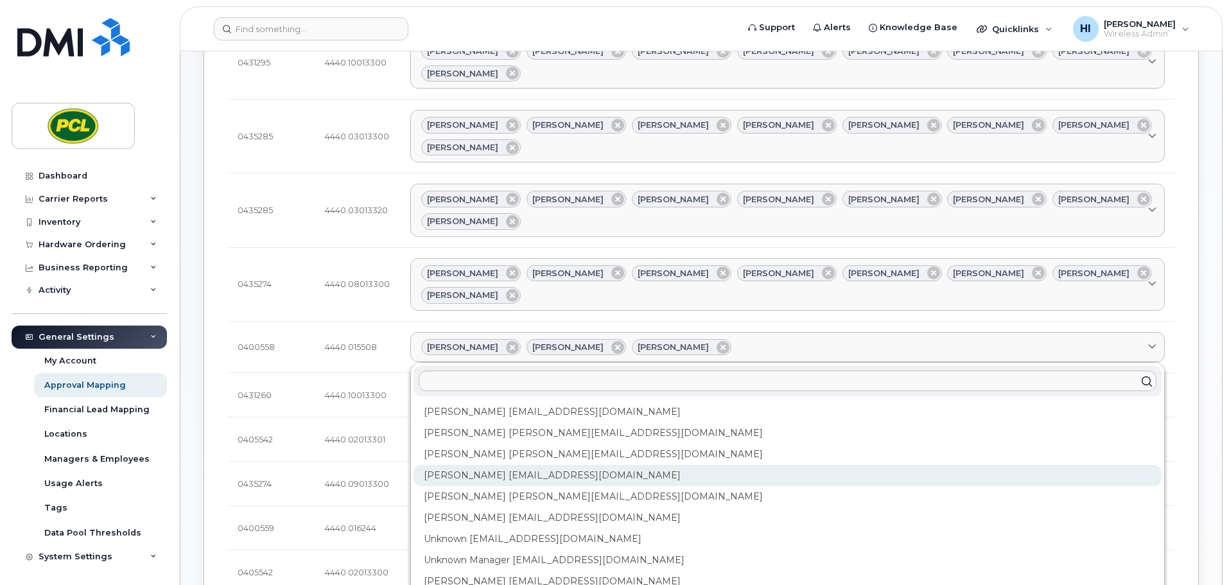
click at [554, 465] on div "Heather Innes HMInnes@pcl.com" at bounding box center [788, 475] width 748 height 21
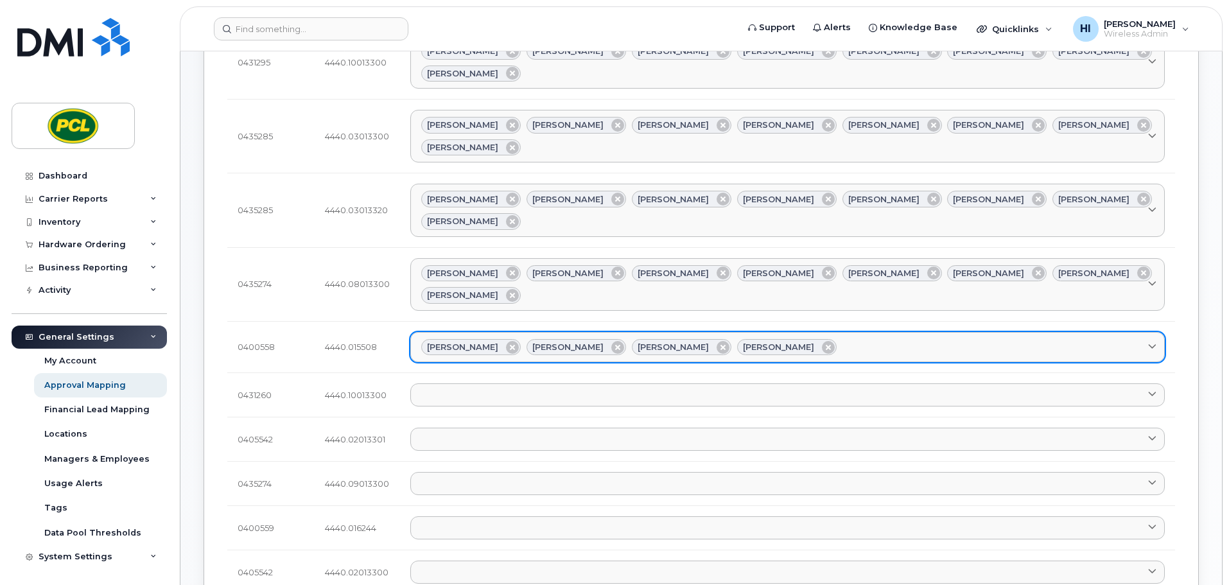
click at [827, 339] on div "Amanda Lucier Anna Slater Duy Huynh Heather Innes" at bounding box center [787, 347] width 733 height 17
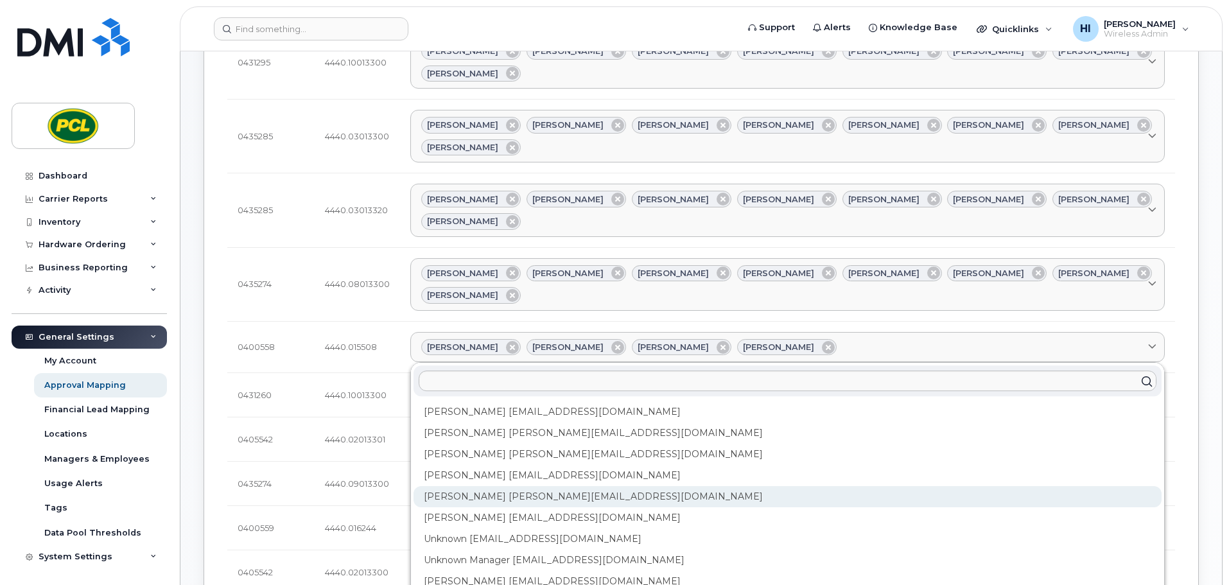
click at [549, 486] on div "Kimberley Kim kimberleykim@pcl.com" at bounding box center [788, 496] width 748 height 21
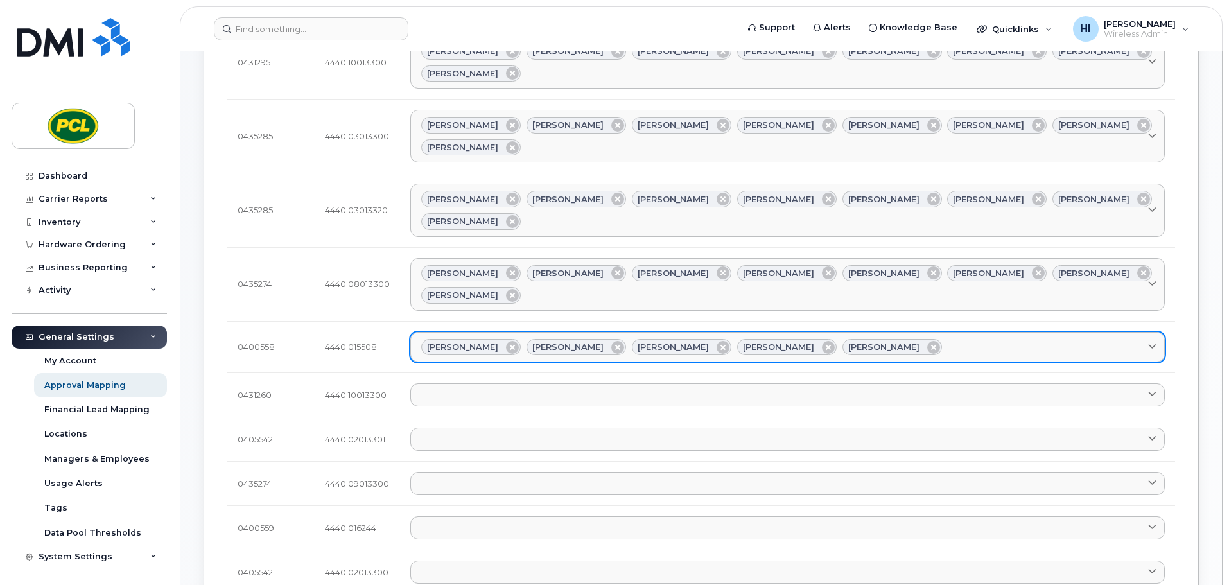
click at [922, 332] on link "Amanda Lucier Anna Slater Duy Huynh Heather Innes Kimberley Kim" at bounding box center [787, 347] width 755 height 31
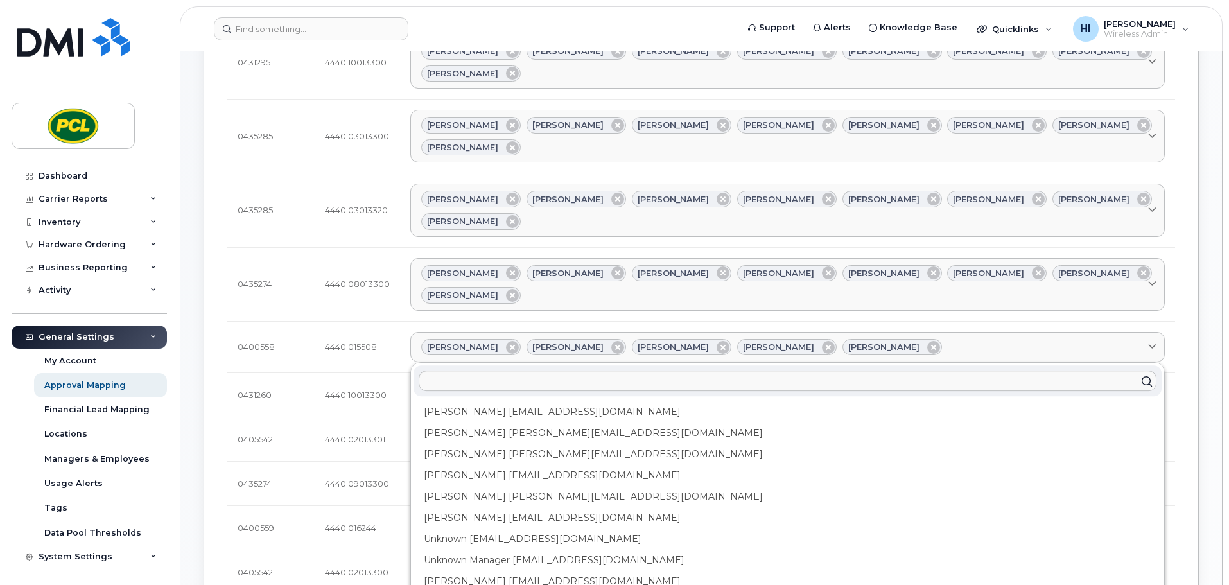
drag, startPoint x: 527, startPoint y: 399, endPoint x: 759, endPoint y: 345, distance: 238.1
click at [528, 507] on div "Rob Wilkins RFWilkins@pcl.com" at bounding box center [788, 517] width 748 height 21
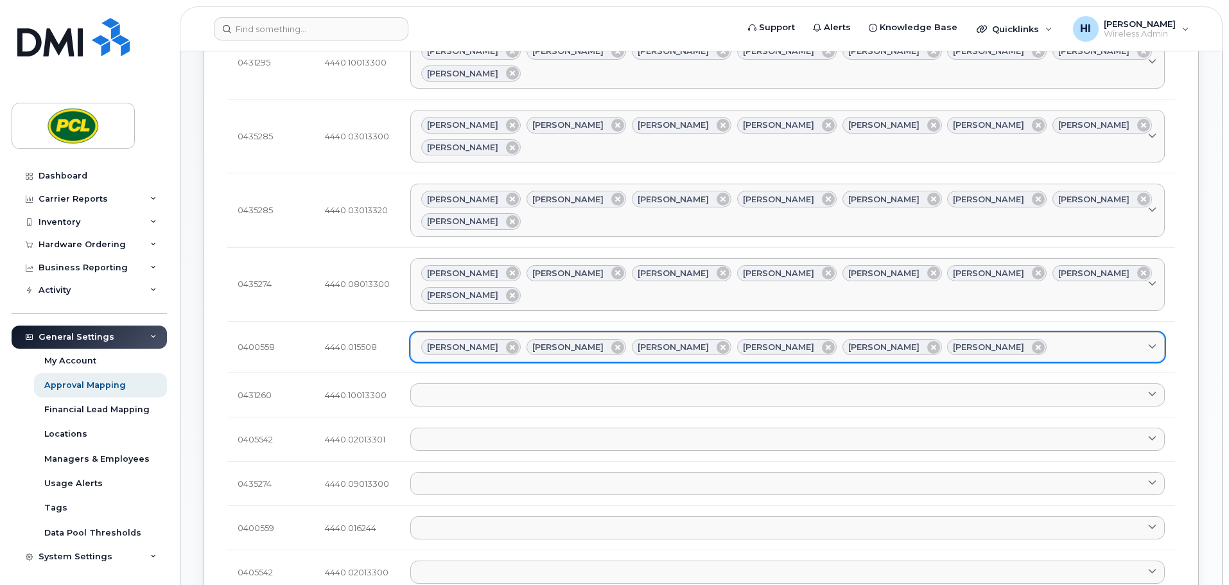
click at [985, 339] on div "Amanda Lucier Anna Slater Duy Huynh Heather Innes Kimberley Kim Rob Wilkins" at bounding box center [787, 347] width 733 height 17
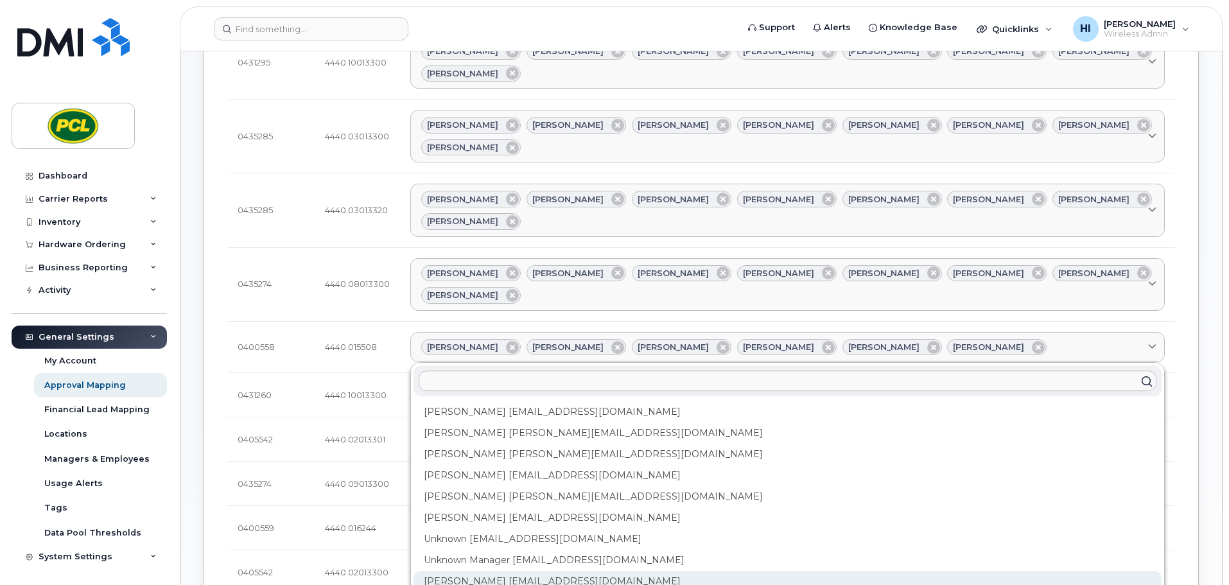
click at [484, 571] on div "Yvonne Love YCLove@pcl.com" at bounding box center [788, 581] width 748 height 21
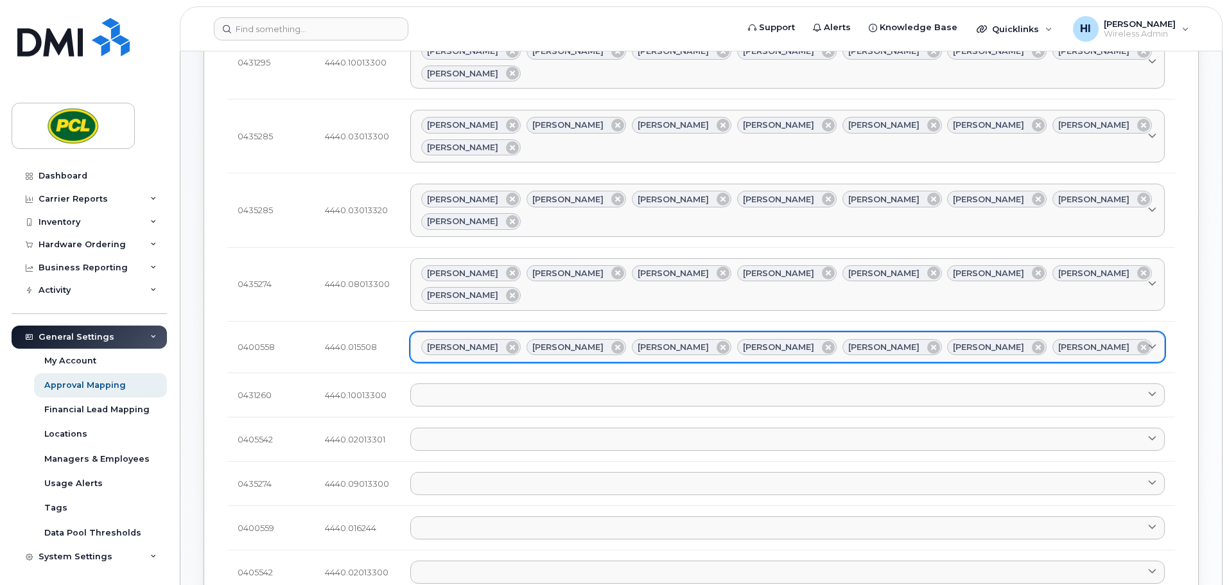
click at [1081, 339] on div "Amanda Lucier Anna Slater Duy Huynh Heather Innes Kimberley Kim Rob Wilkins Yvo…" at bounding box center [787, 347] width 733 height 17
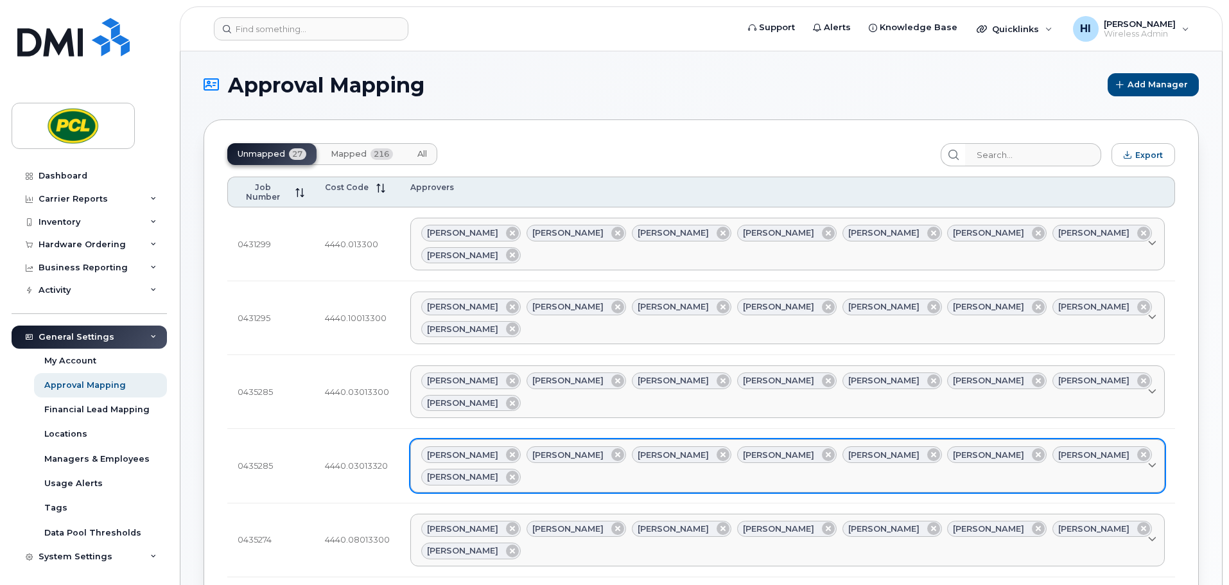
scroll to position [0, 0]
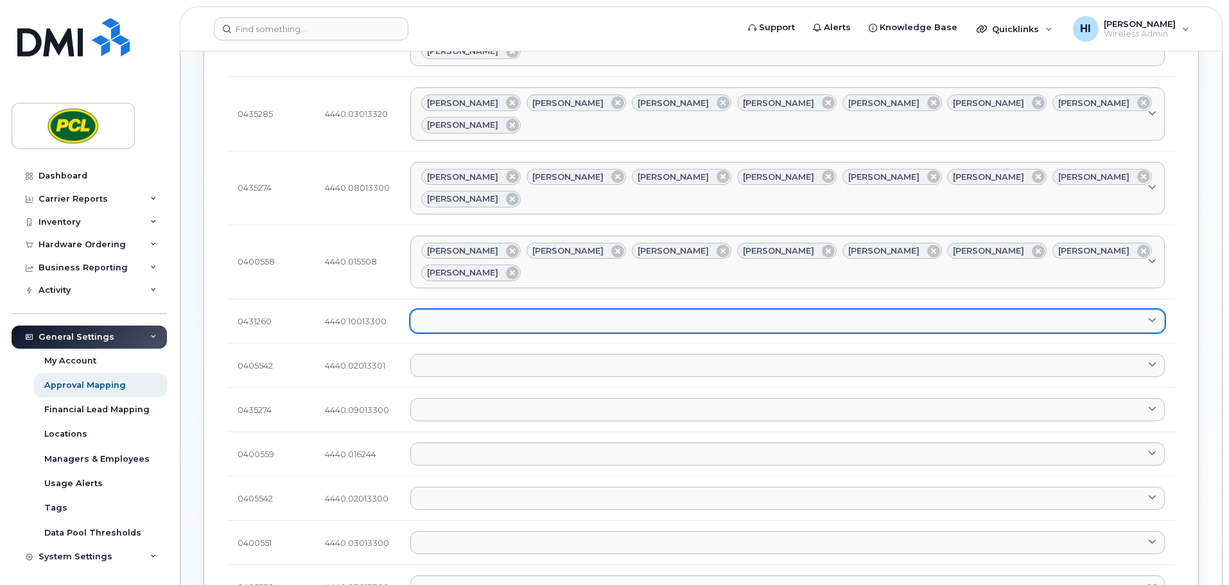
click at [427, 310] on link at bounding box center [787, 321] width 755 height 23
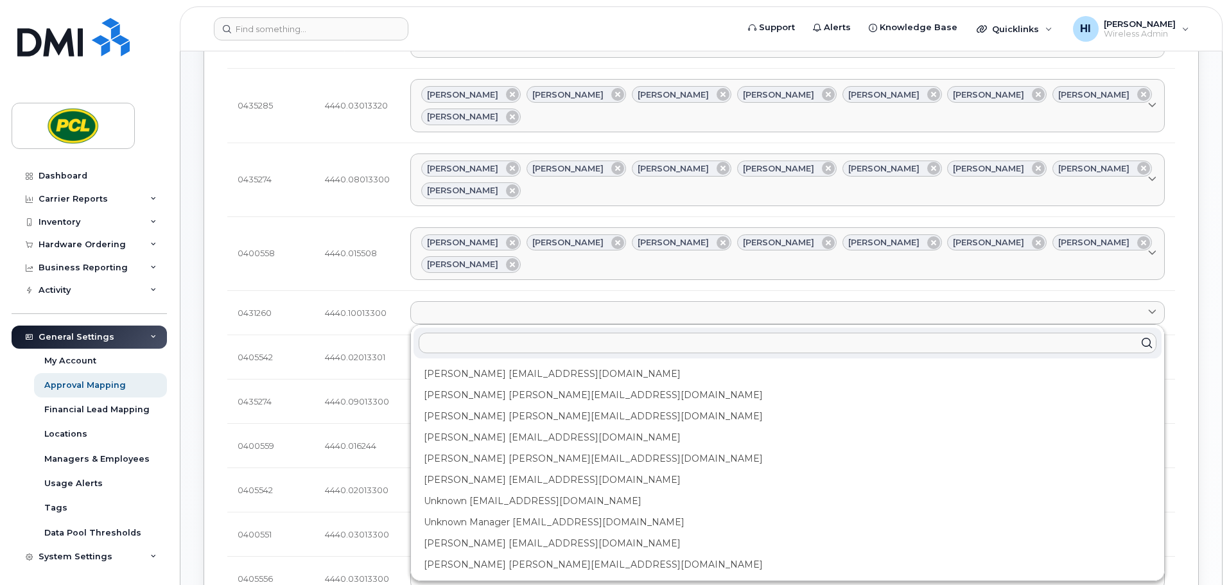
scroll to position [369, 0]
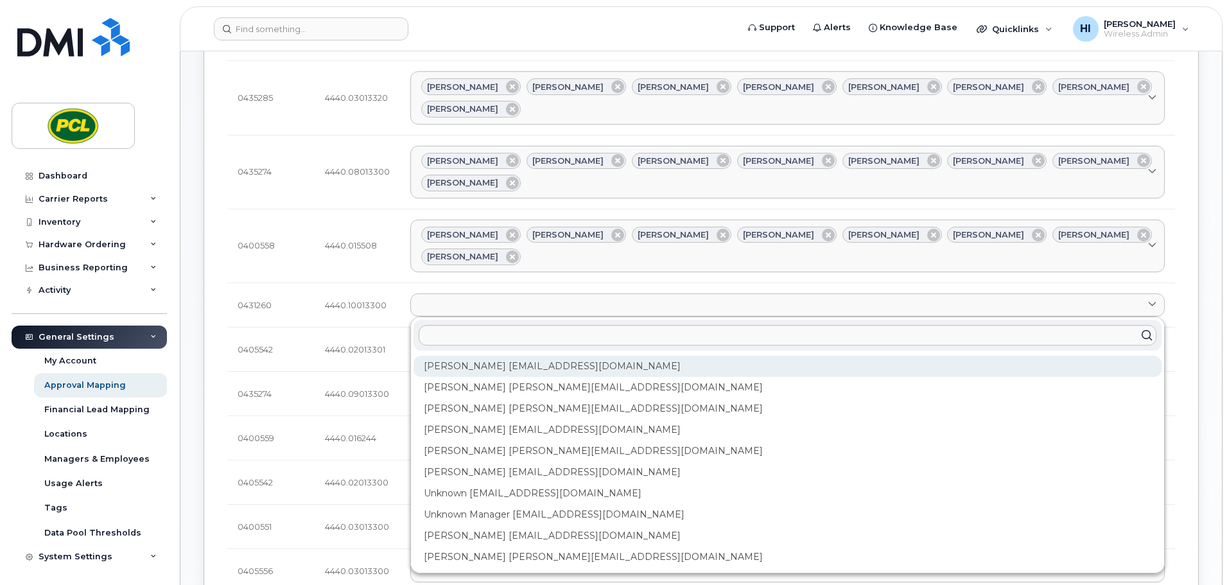
click at [459, 356] on div "Amanda Lucier alucier@pcl.com" at bounding box center [788, 366] width 748 height 21
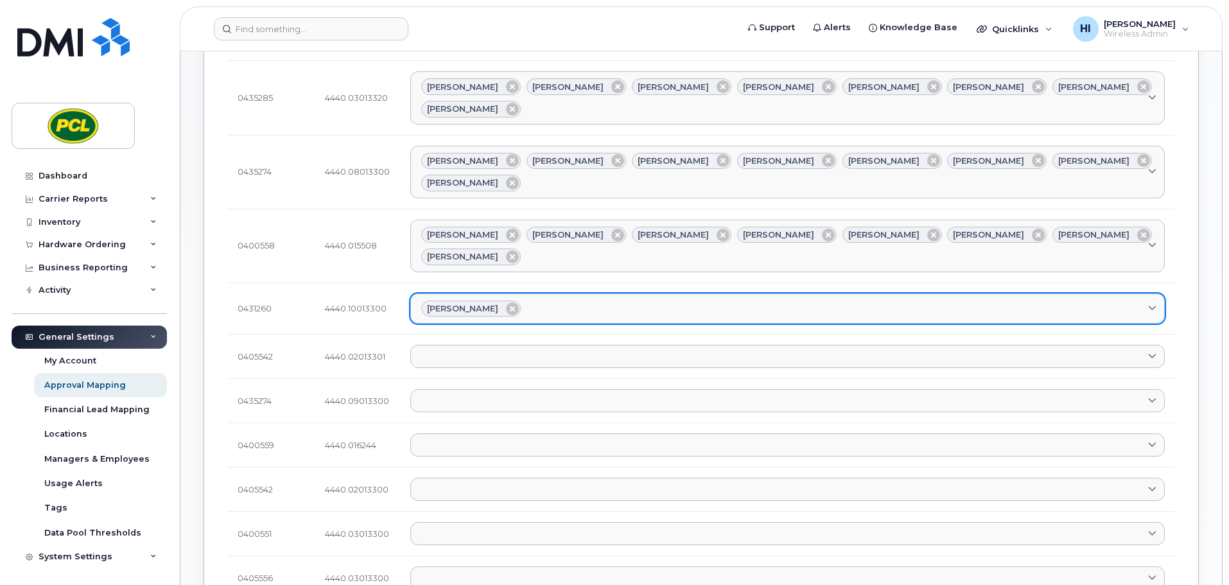
click at [546, 301] on div "Amanda Lucier" at bounding box center [787, 309] width 733 height 17
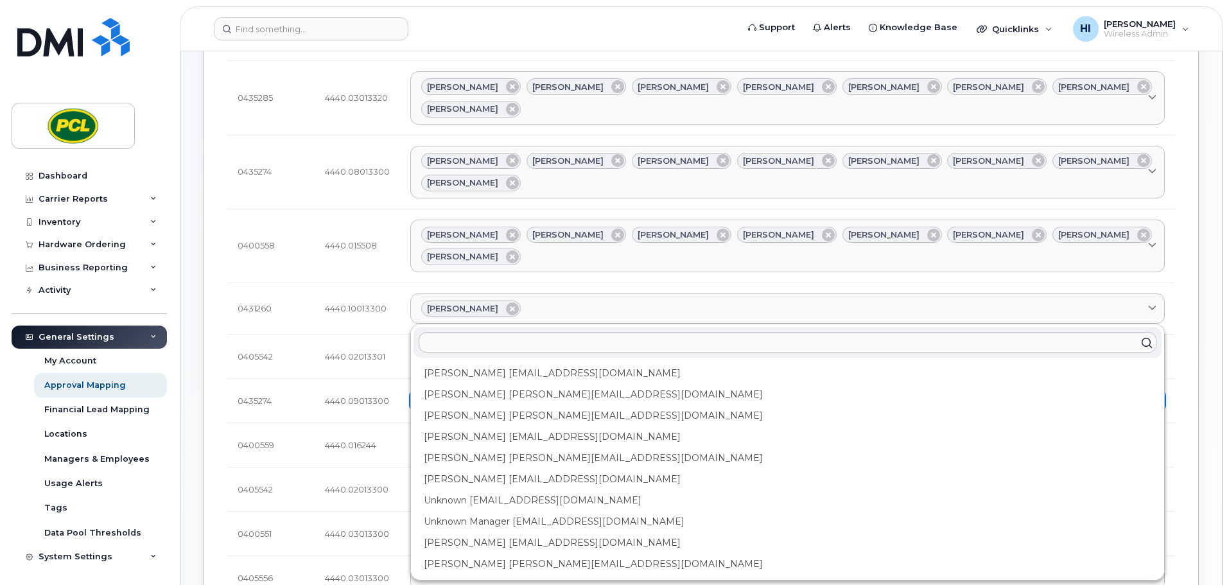
click at [481, 384] on div "Anna Slater AMSlater@pcl.com" at bounding box center [788, 394] width 748 height 21
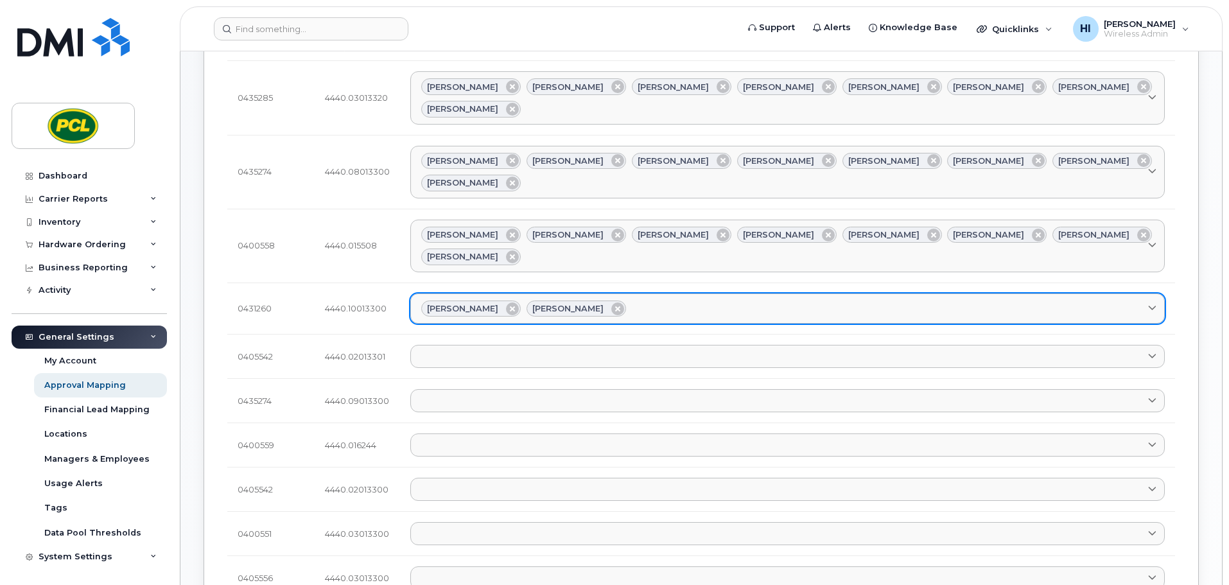
click at [626, 301] on div "Amanda Lucier Anna Slater" at bounding box center [787, 309] width 733 height 17
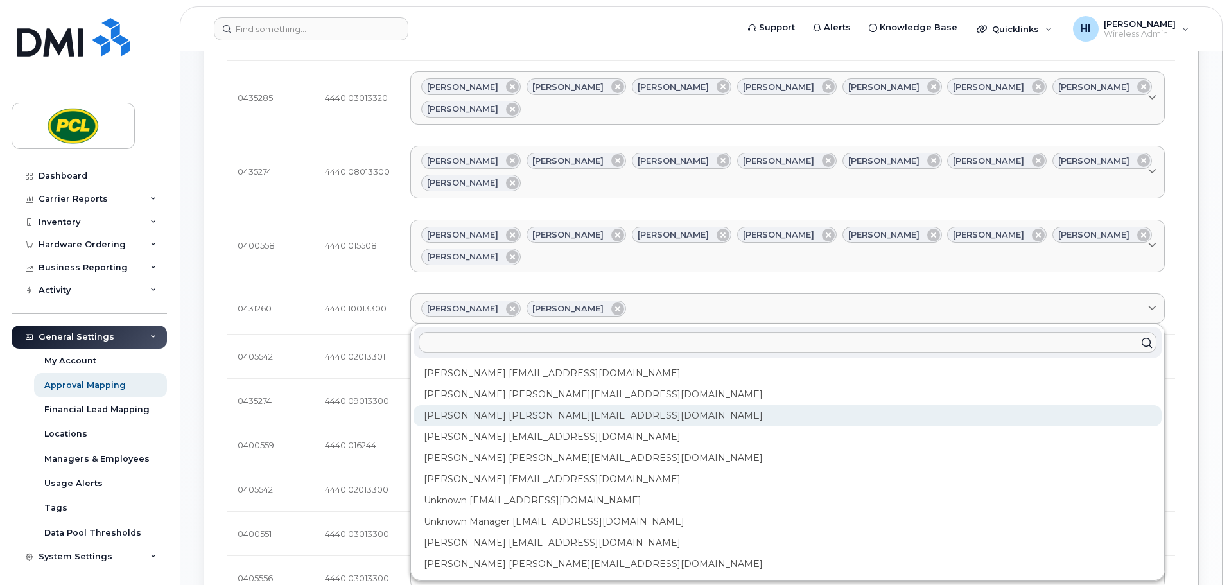
click at [500, 405] on div "Duy Huynh Duyhuynh@pcl.com" at bounding box center [788, 415] width 748 height 21
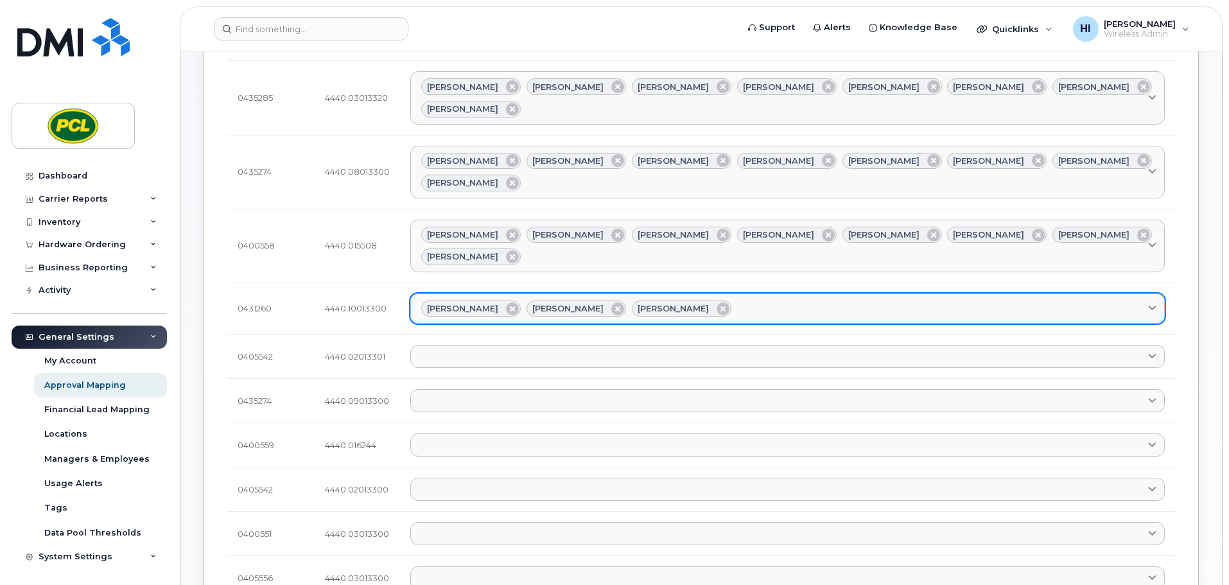
click at [715, 301] on div "Amanda Lucier Anna Slater Duy Huynh" at bounding box center [787, 309] width 733 height 17
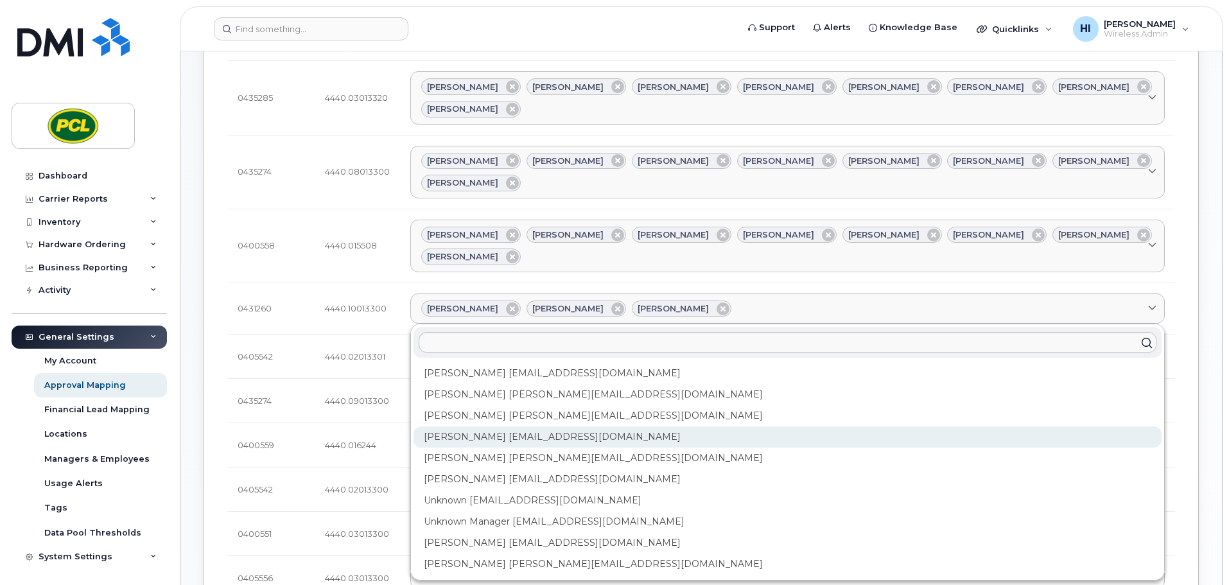
click at [516, 427] on div "Heather Innes HMInnes@pcl.com" at bounding box center [788, 437] width 748 height 21
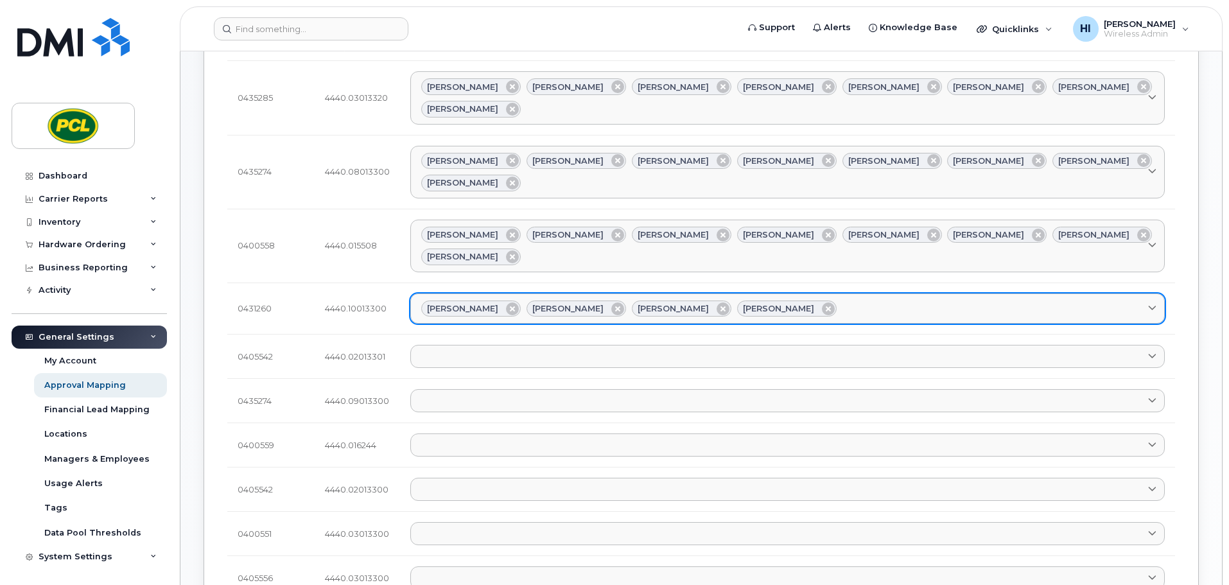
click at [824, 301] on div "Amanda Lucier Anna Slater Duy Huynh Heather Innes" at bounding box center [787, 309] width 733 height 17
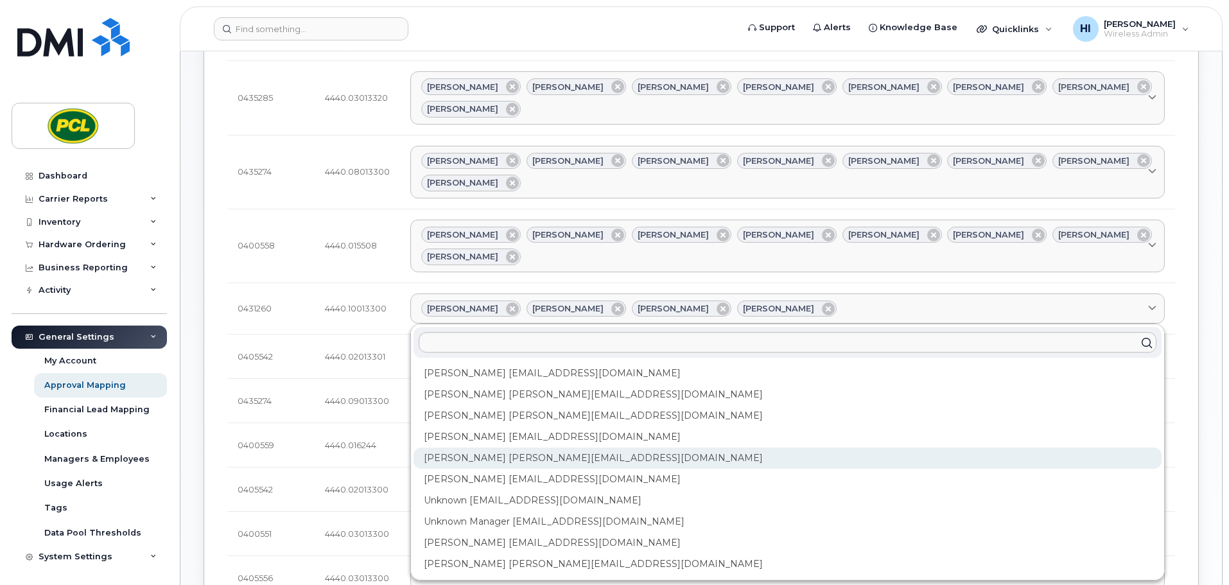
click at [495, 448] on div "Kimberley Kim kimberleykim@pcl.com" at bounding box center [788, 458] width 748 height 21
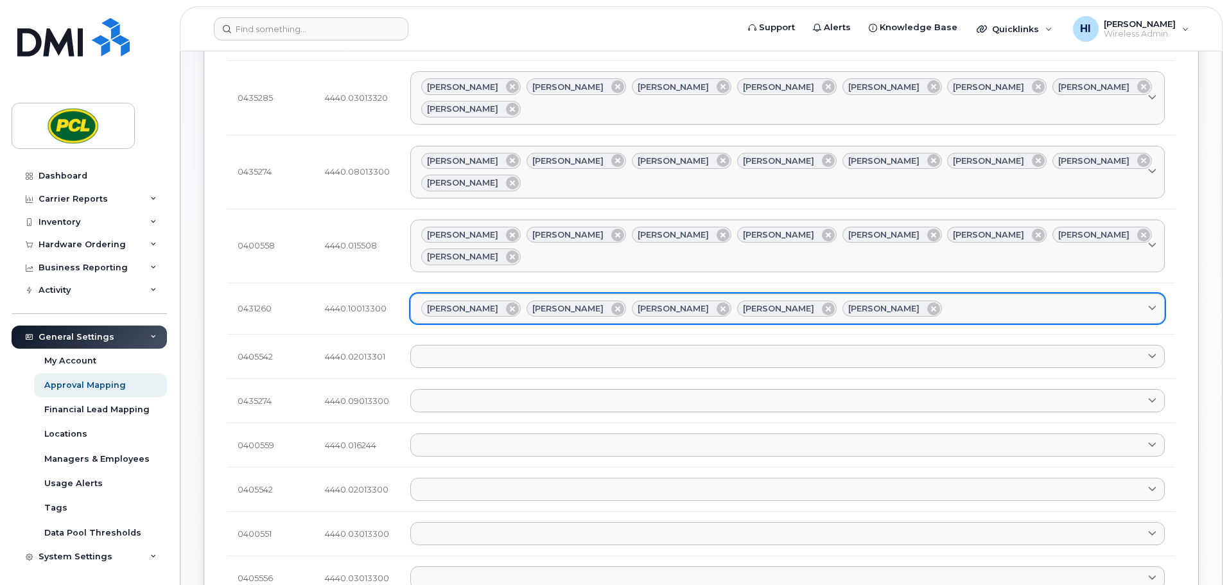
click at [893, 301] on div "Amanda Lucier Anna Slater Duy Huynh Heather Innes Kimberley Kim" at bounding box center [787, 309] width 733 height 17
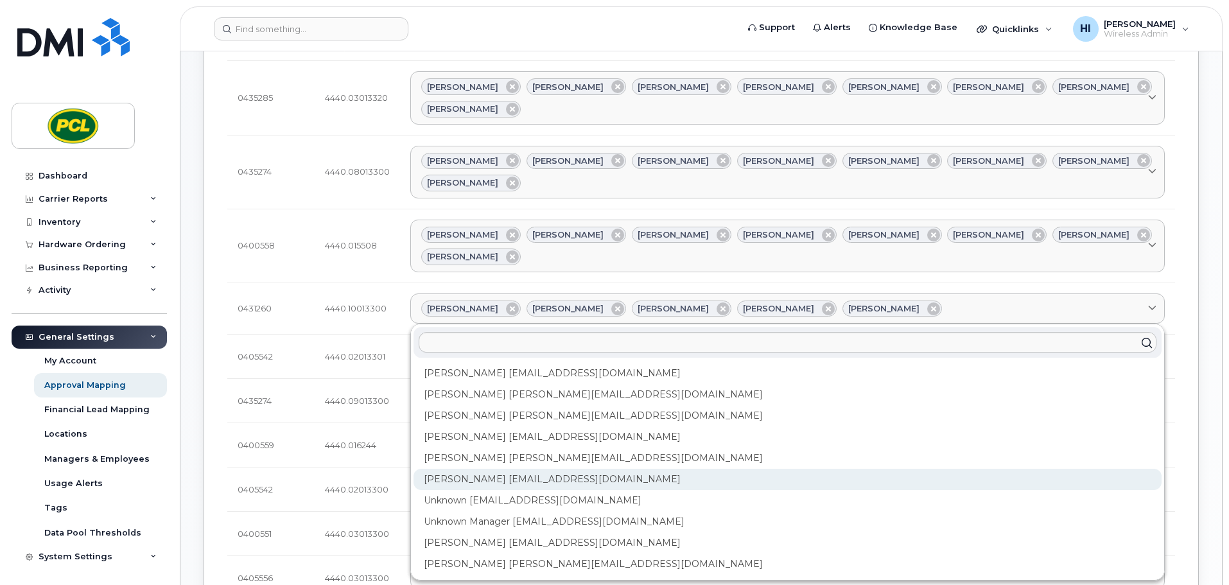
click at [528, 469] on div "Rob Wilkins RFWilkins@pcl.com" at bounding box center [788, 479] width 748 height 21
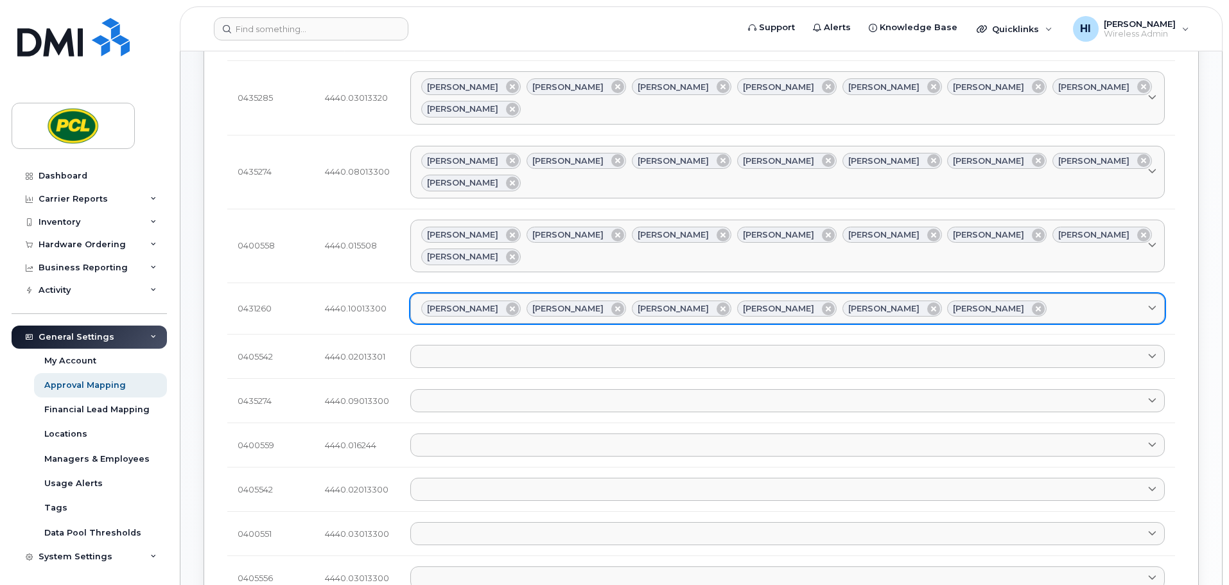
click at [1002, 301] on div "Amanda Lucier Anna Slater Duy Huynh Heather Innes Kimberley Kim Rob Wilkins" at bounding box center [787, 309] width 733 height 17
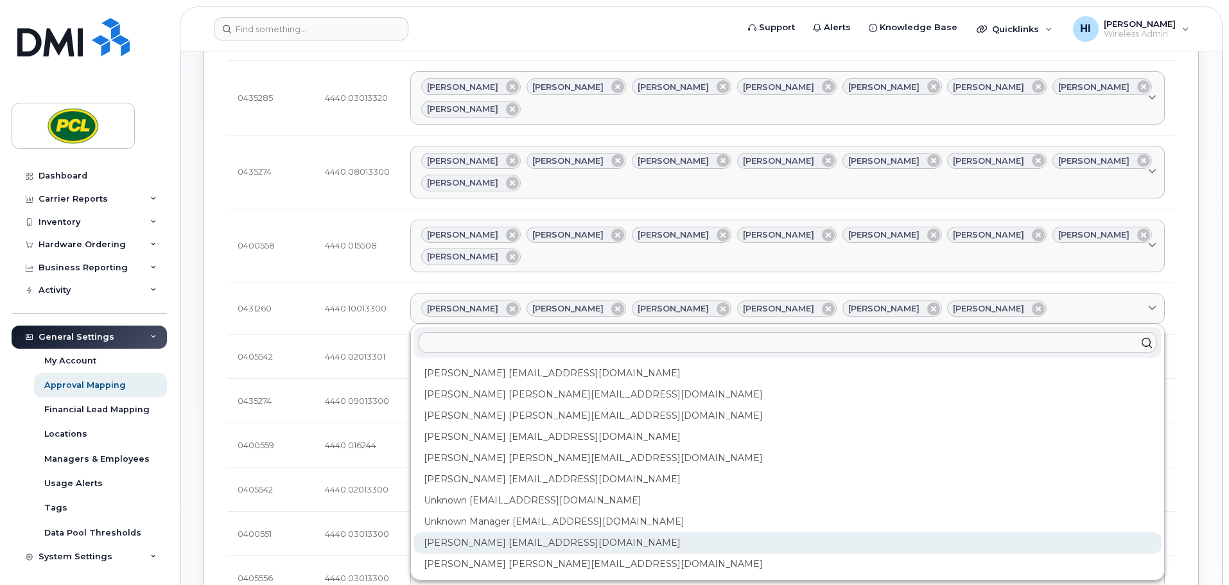
click at [487, 533] on div "Yvonne Love YCLove@pcl.com" at bounding box center [788, 543] width 748 height 21
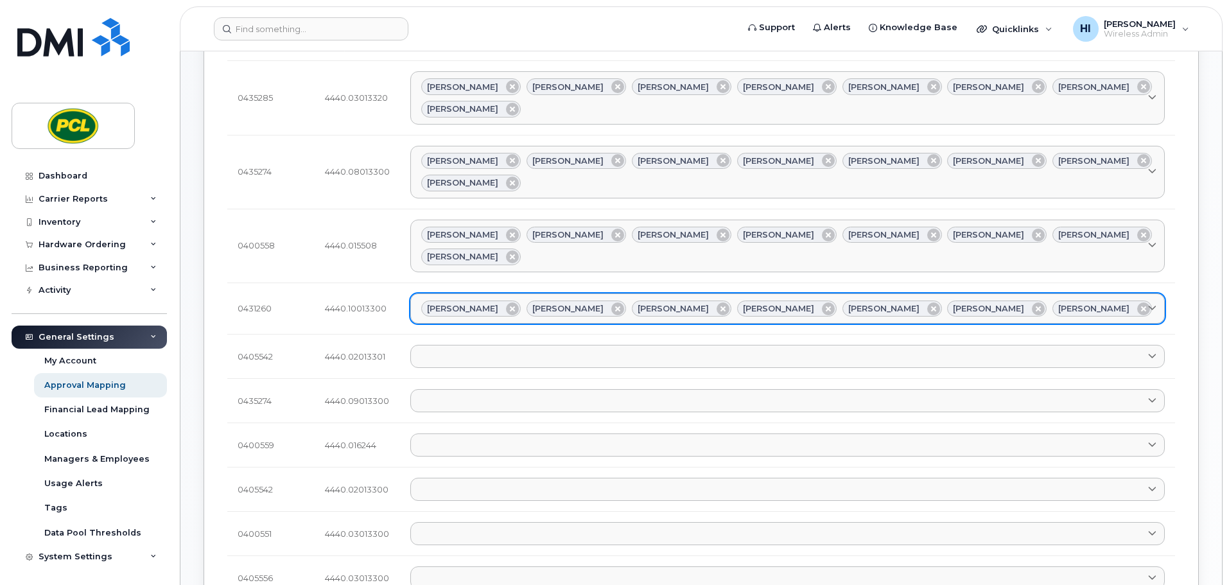
click at [1068, 301] on div "Amanda Lucier Anna Slater Duy Huynh Heather Innes Kimberley Kim Rob Wilkins Yvo…" at bounding box center [787, 309] width 733 height 17
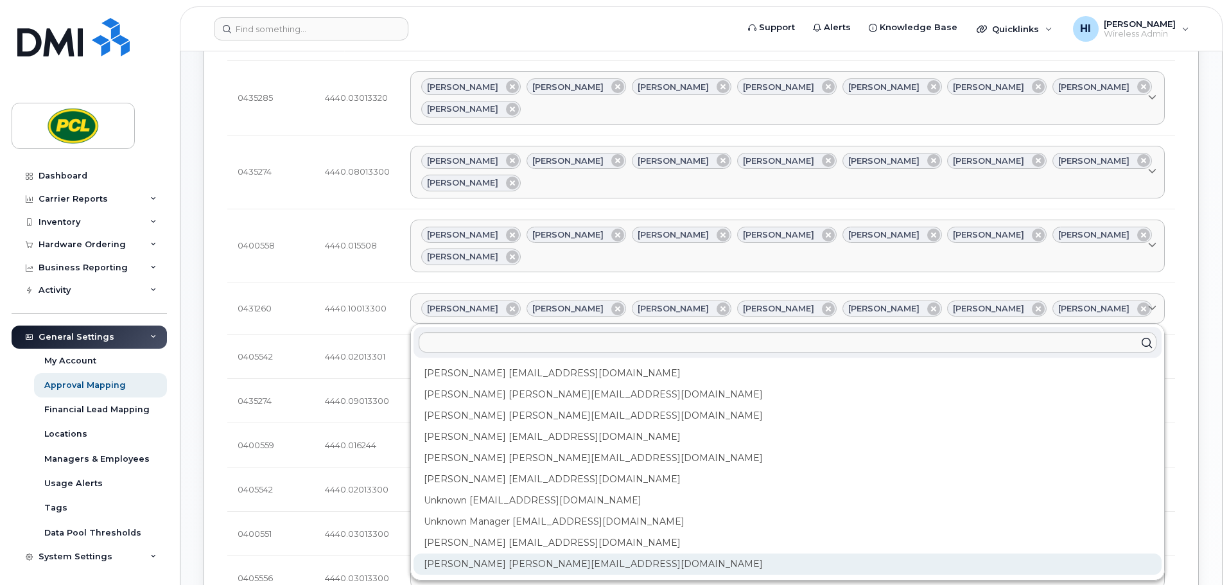
click at [490, 554] on div "Zuhaib Nasser ZfNasser@pcl.com" at bounding box center [788, 564] width 748 height 21
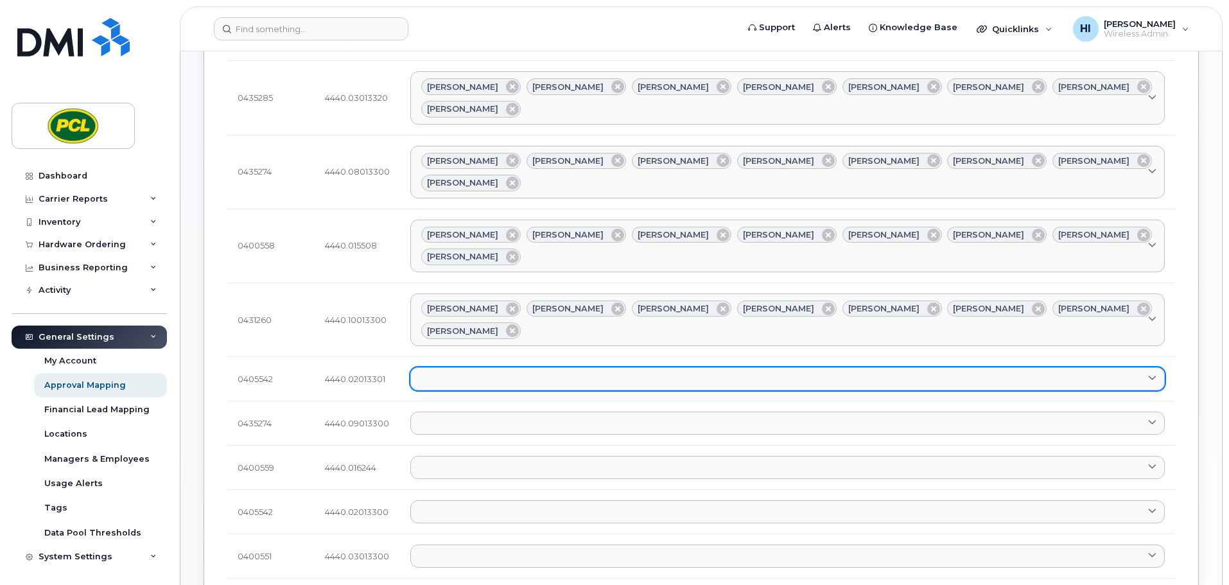
click at [426, 367] on link at bounding box center [787, 378] width 755 height 23
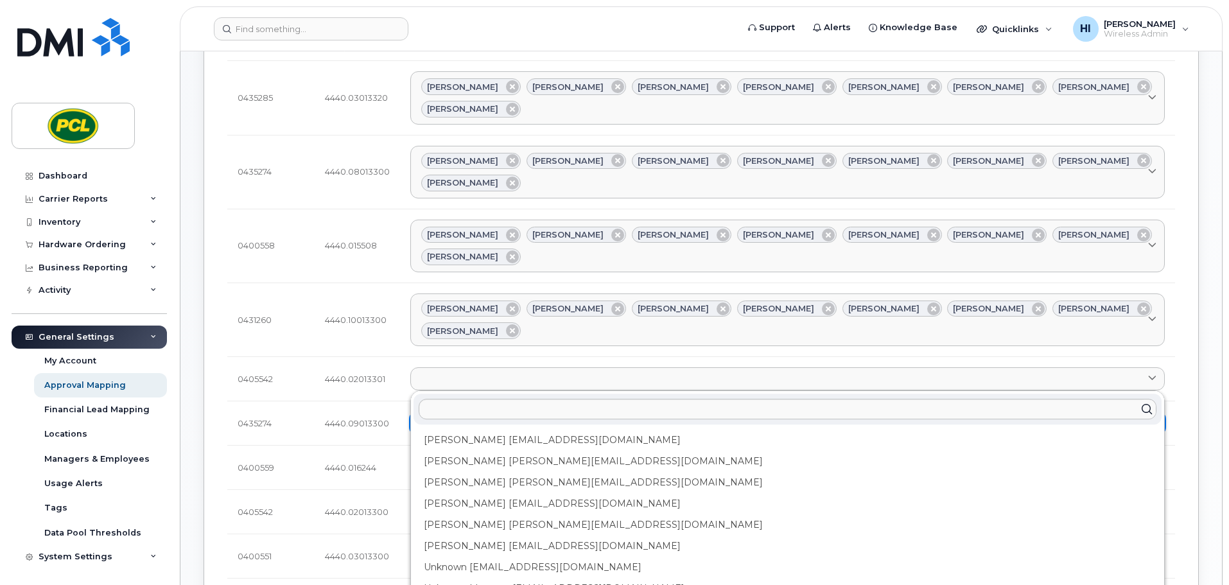
drag, startPoint x: 456, startPoint y: 274, endPoint x: 470, endPoint y: 262, distance: 17.8
click at [457, 430] on div "Amanda Lucier alucier@pcl.com" at bounding box center [788, 440] width 748 height 21
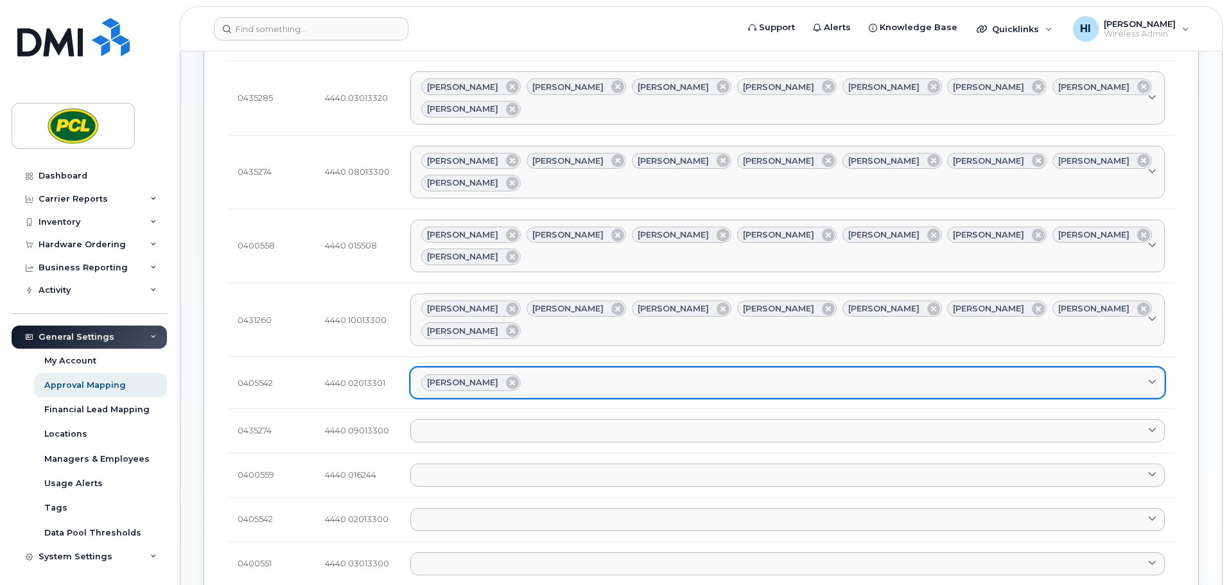
click at [536, 367] on link "Amanda Lucier" at bounding box center [787, 382] width 755 height 31
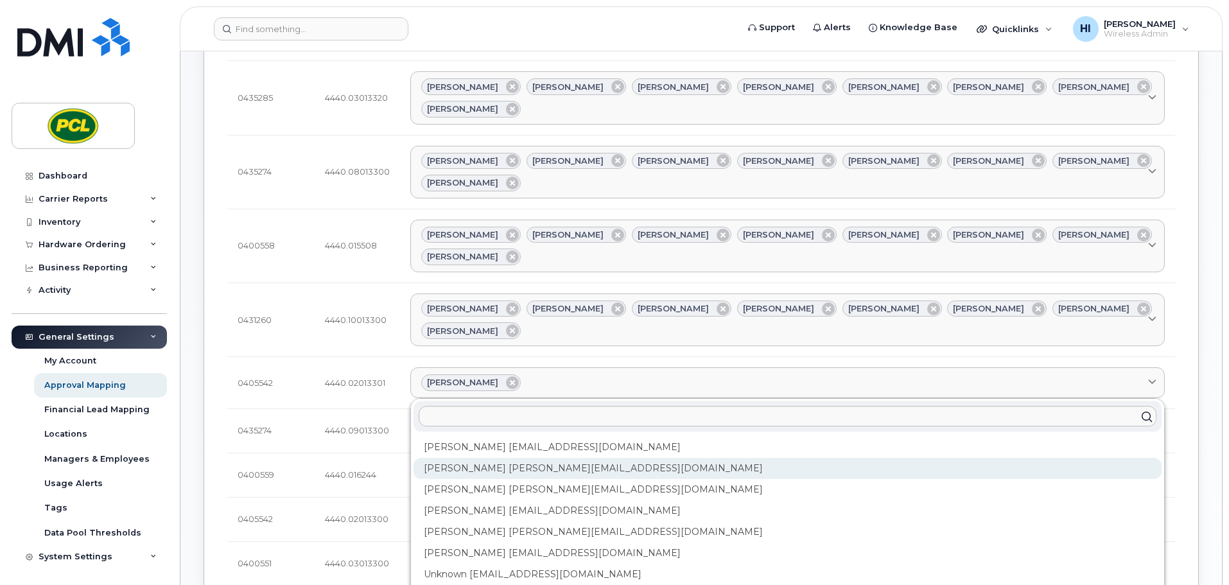
click at [481, 458] on div "Anna Slater AMSlater@pcl.com" at bounding box center [788, 468] width 748 height 21
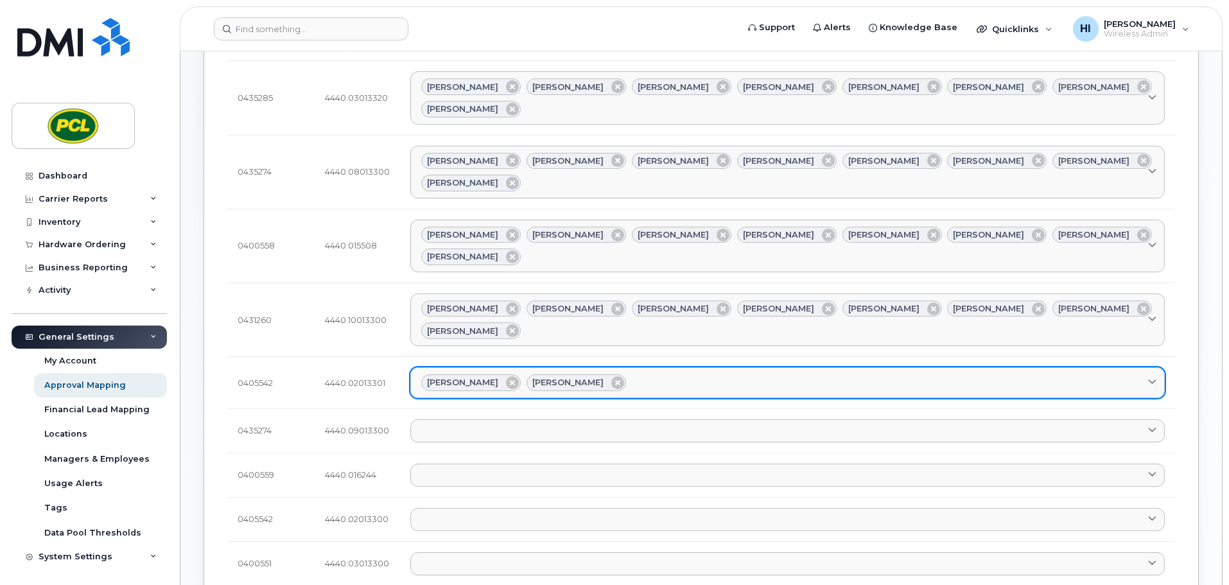
click at [650, 375] on div "Amanda Lucier Anna Slater" at bounding box center [787, 383] width 733 height 17
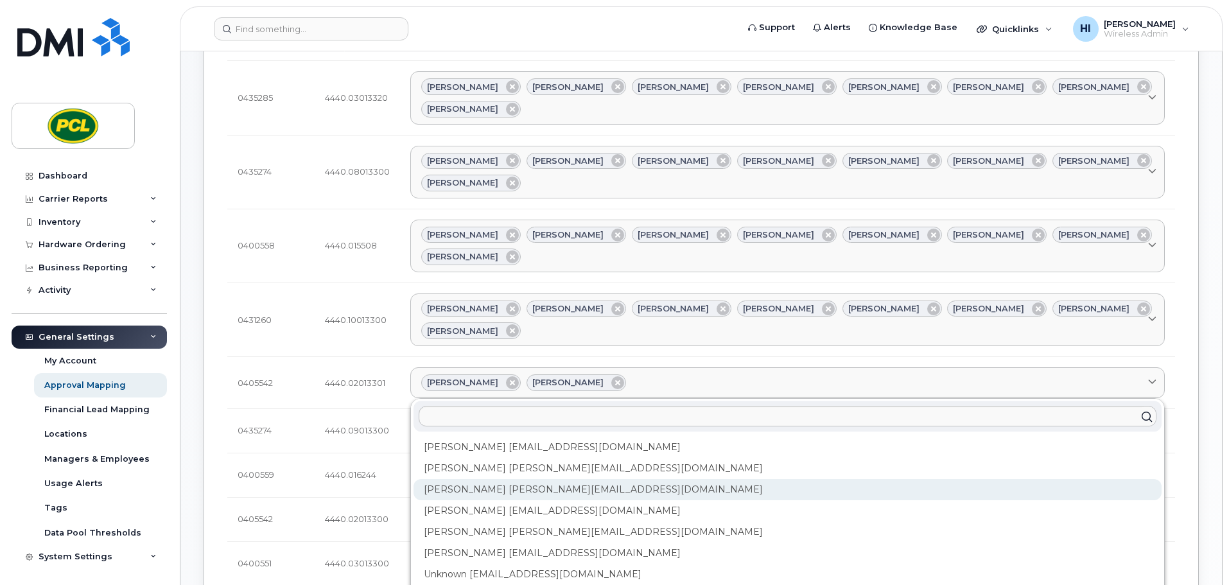
click at [498, 479] on div "Duy Huynh Duyhuynh@pcl.com" at bounding box center [788, 489] width 748 height 21
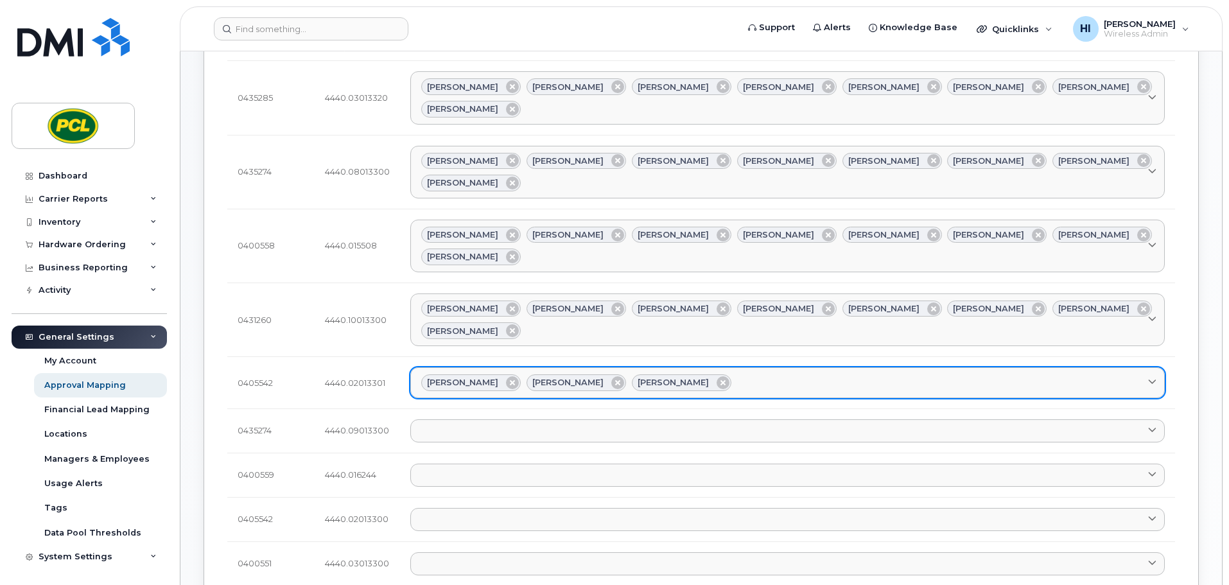
click at [714, 375] on div "Amanda Lucier Anna Slater Duy Huynh" at bounding box center [787, 383] width 733 height 17
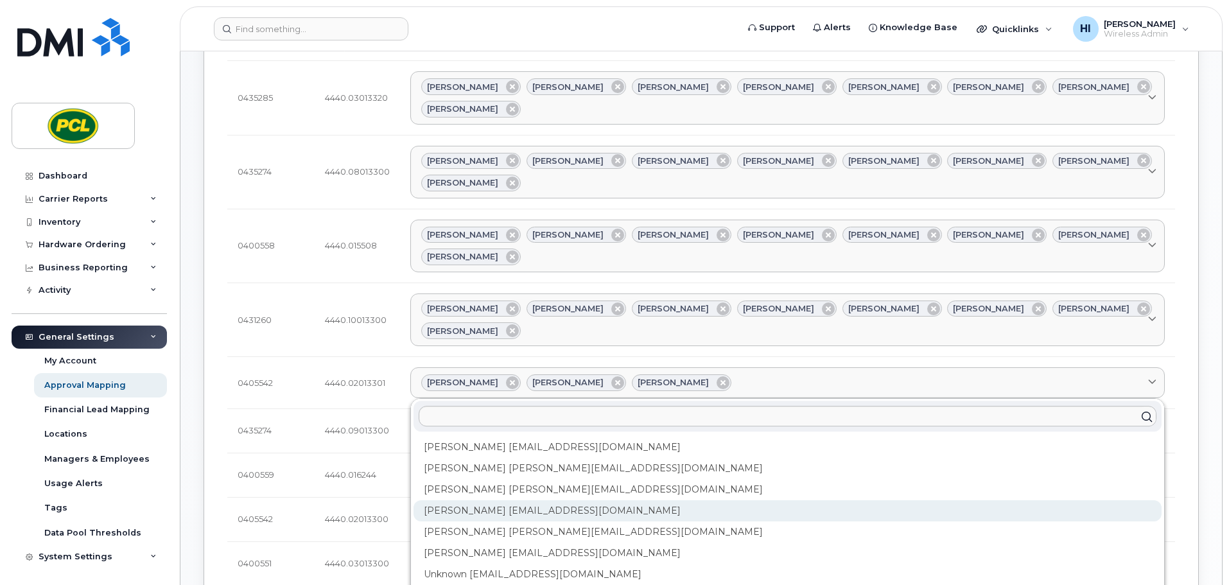
click at [523, 500] on div "Heather Innes HMInnes@pcl.com" at bounding box center [788, 510] width 748 height 21
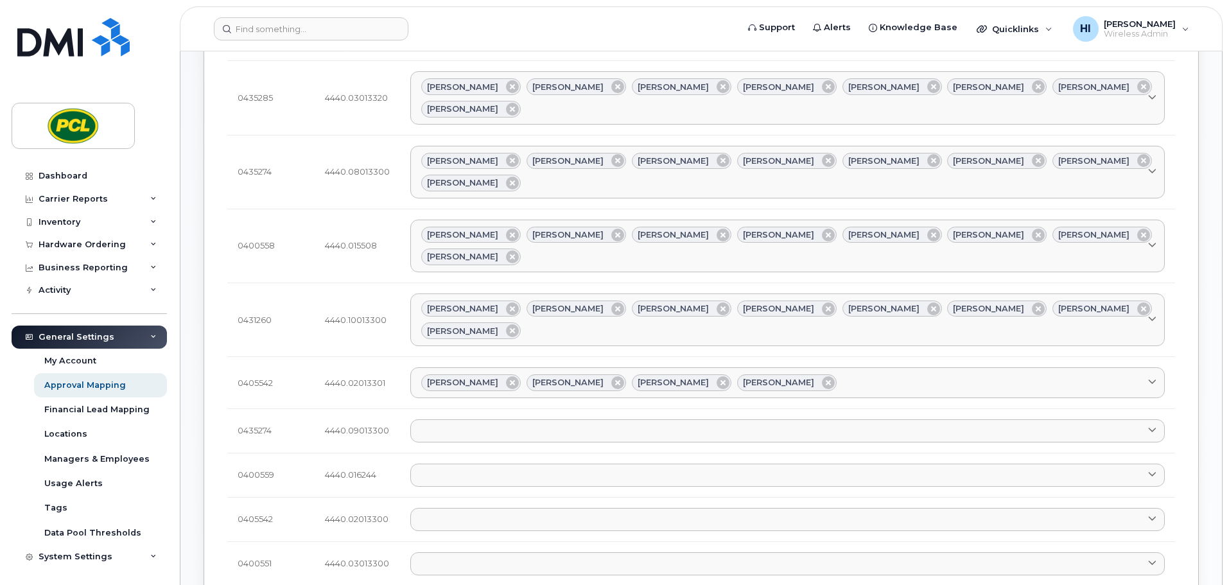
click at [816, 357] on td "Amanda Lucier Anna Slater Duy Huynh Heather Innes Amanda Lucier alucier@pcl.com…" at bounding box center [787, 383] width 775 height 52
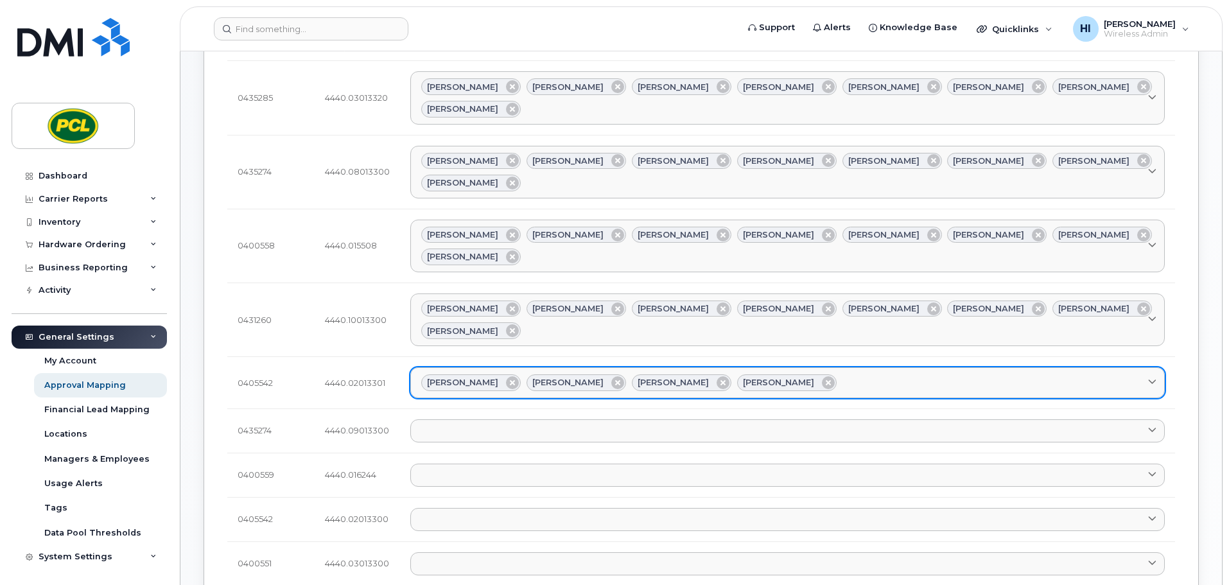
click at [808, 375] on div "Amanda Lucier Anna Slater Duy Huynh Heather Innes" at bounding box center [787, 383] width 733 height 17
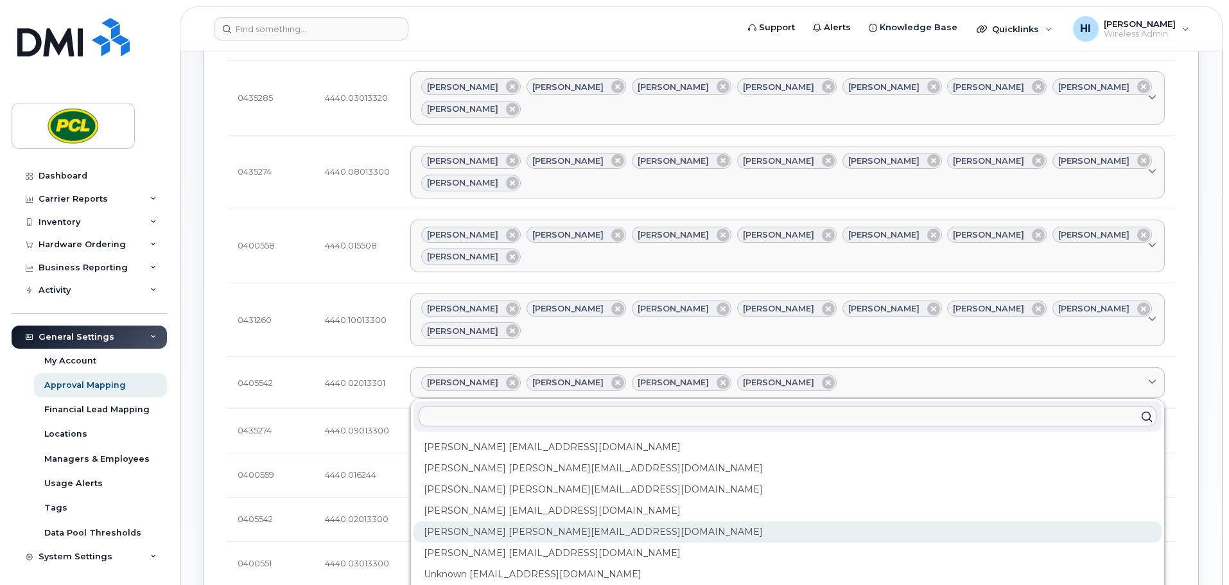
click at [522, 522] on div "Kimberley Kim kimberleykim@pcl.com" at bounding box center [788, 532] width 748 height 21
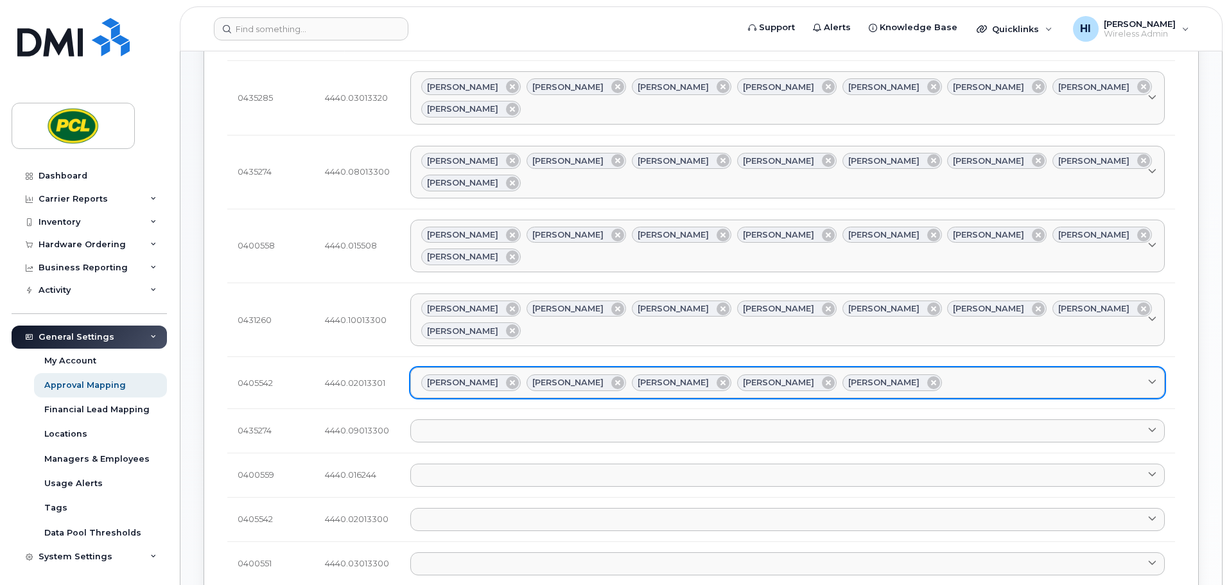
click at [905, 375] on div "Amanda Lucier Anna Slater Duy Huynh Heather Innes Kimberley Kim" at bounding box center [787, 383] width 733 height 17
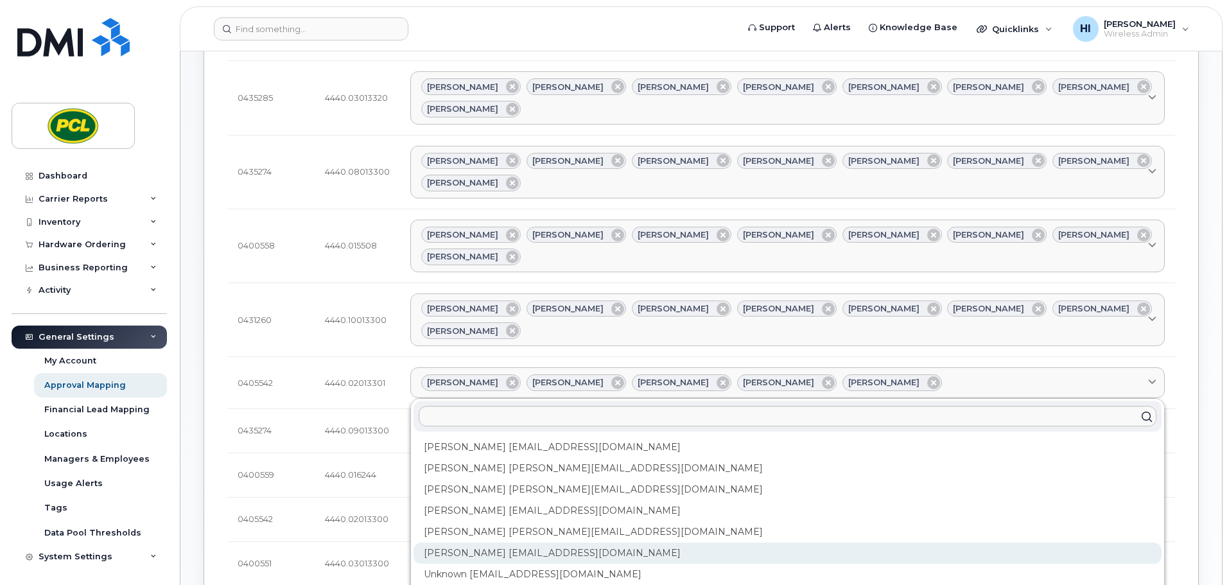
click at [554, 543] on div "Rob Wilkins RFWilkins@pcl.com" at bounding box center [788, 553] width 748 height 21
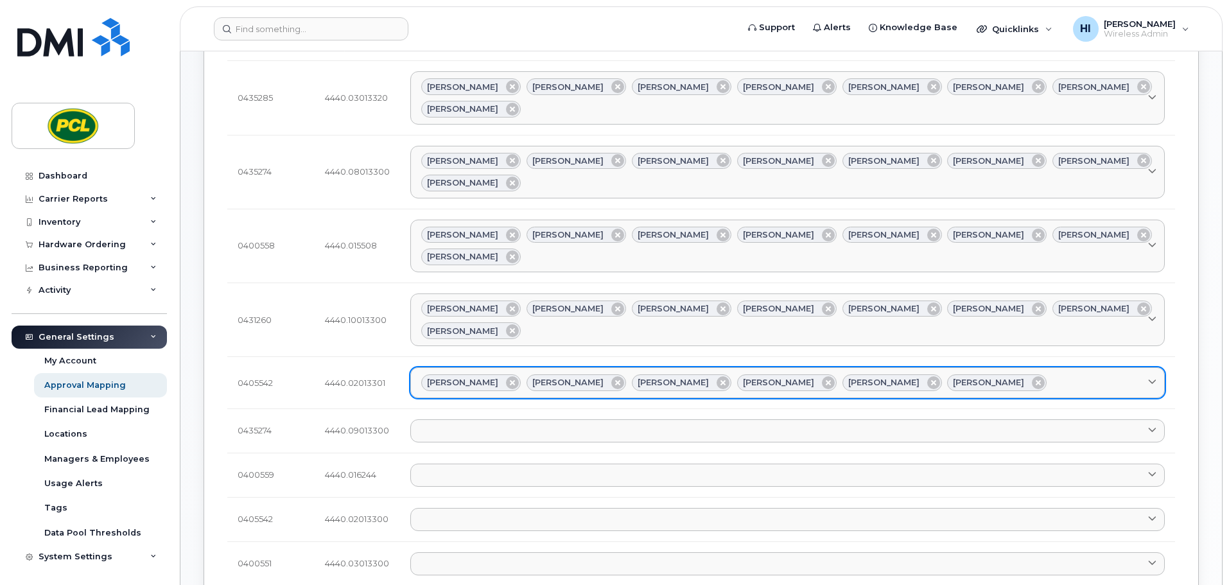
click at [969, 375] on div "Amanda Lucier Anna Slater Duy Huynh Heather Innes Kimberley Kim Rob Wilkins" at bounding box center [787, 383] width 733 height 17
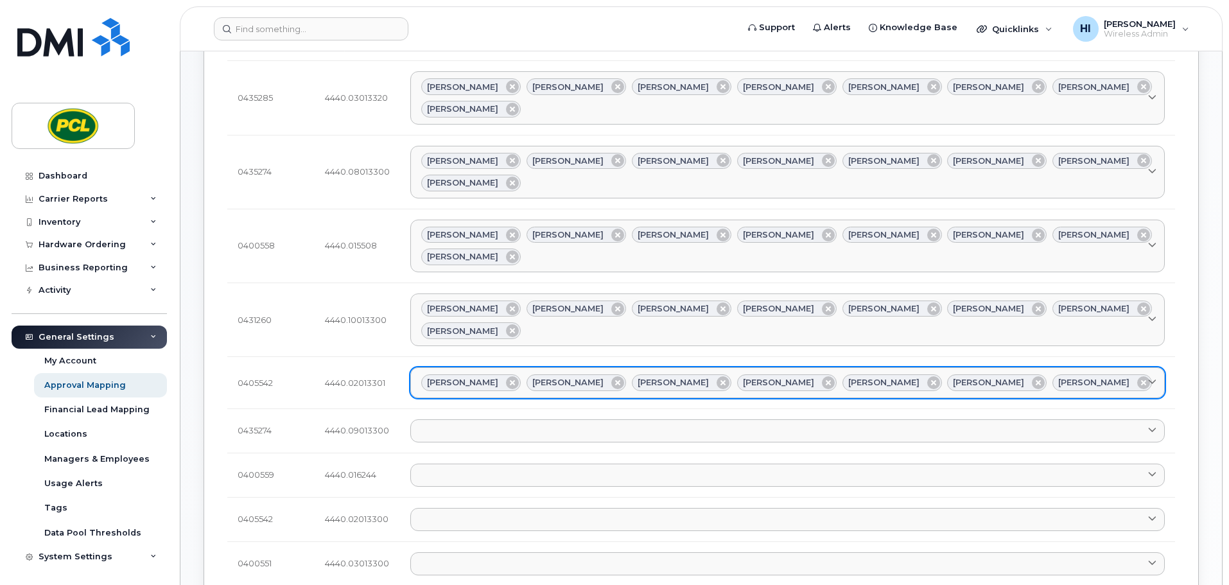
click at [1067, 375] on div "Amanda Lucier Anna Slater Duy Huynh Heather Innes Kimberley Kim Rob Wilkins Yvo…" at bounding box center [787, 383] width 733 height 17
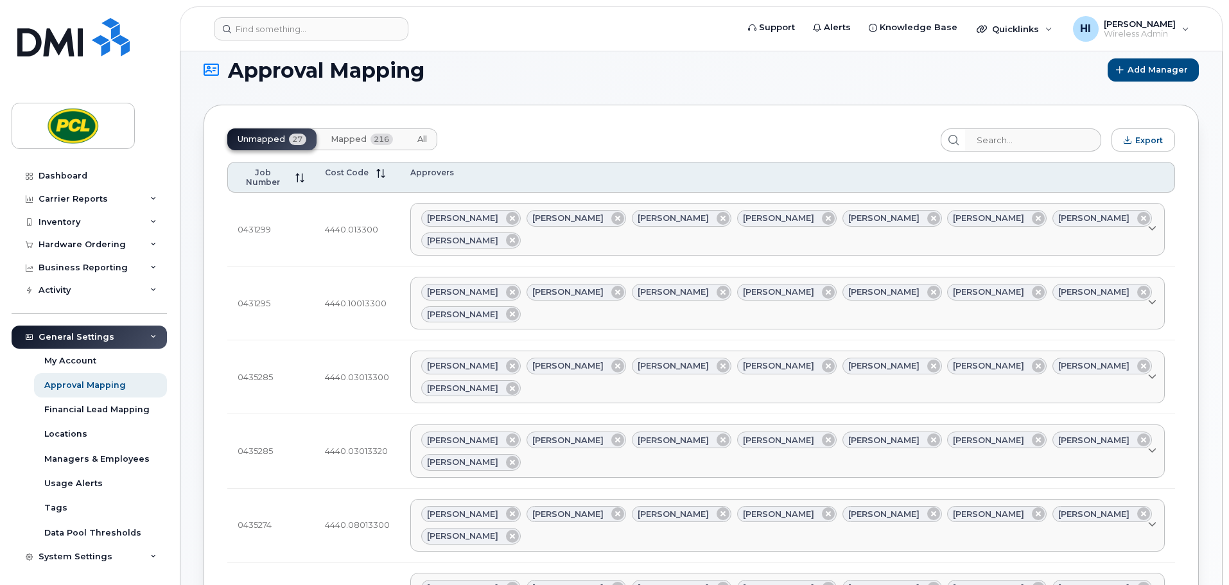
scroll to position [0, 0]
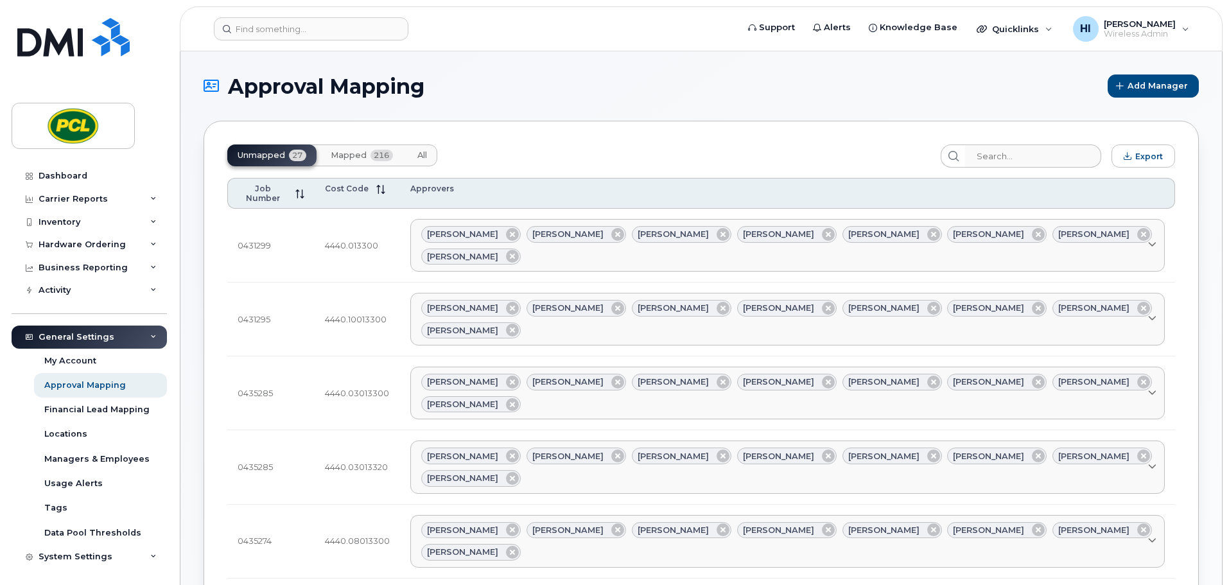
click at [353, 154] on span "Mapped" at bounding box center [349, 155] width 36 height 10
click at [272, 156] on span "Unmapped" at bounding box center [262, 155] width 48 height 10
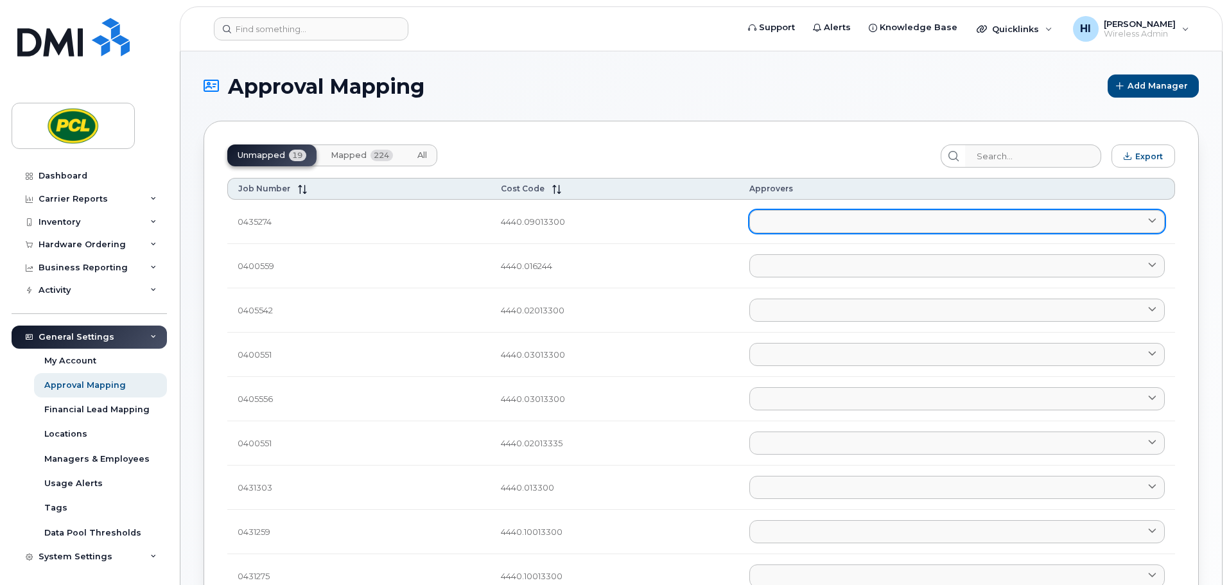
click at [772, 223] on link at bounding box center [958, 221] width 416 height 23
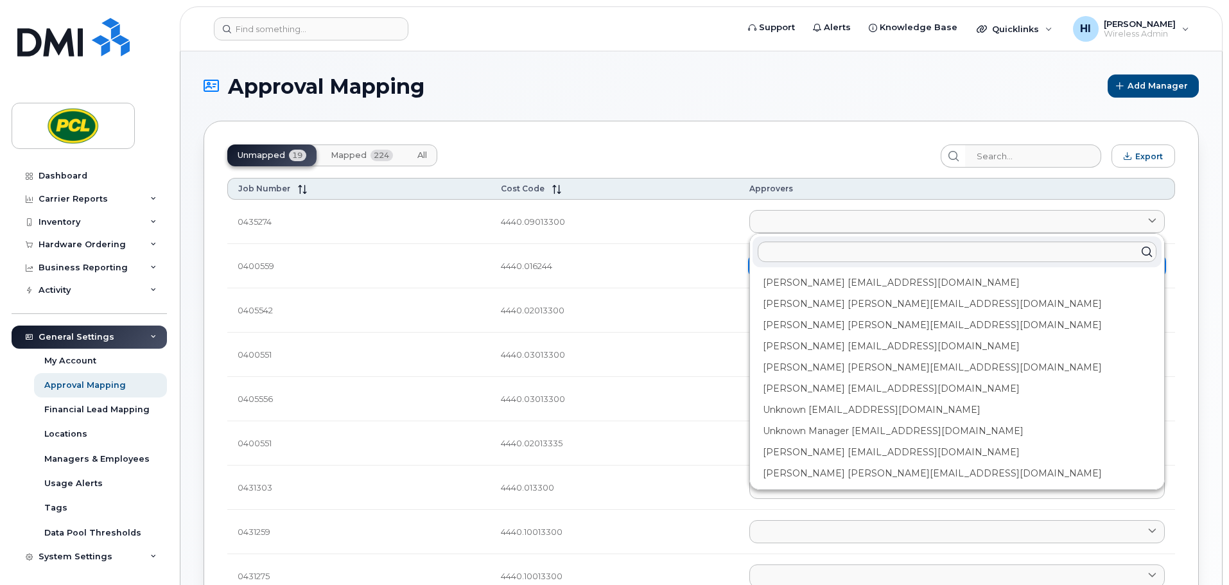
drag, startPoint x: 798, startPoint y: 283, endPoint x: 802, endPoint y: 276, distance: 7.8
click at [799, 281] on div "Amanda Lucier alucier@pcl.com" at bounding box center [957, 282] width 409 height 21
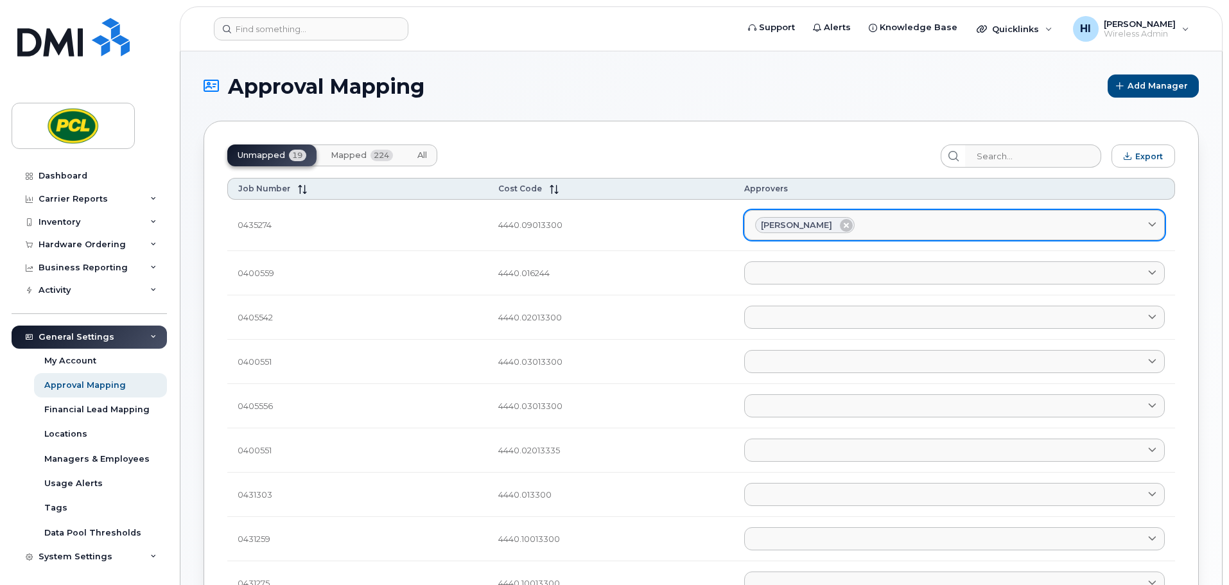
click at [878, 228] on div "Amanda Lucier" at bounding box center [954, 225] width 399 height 17
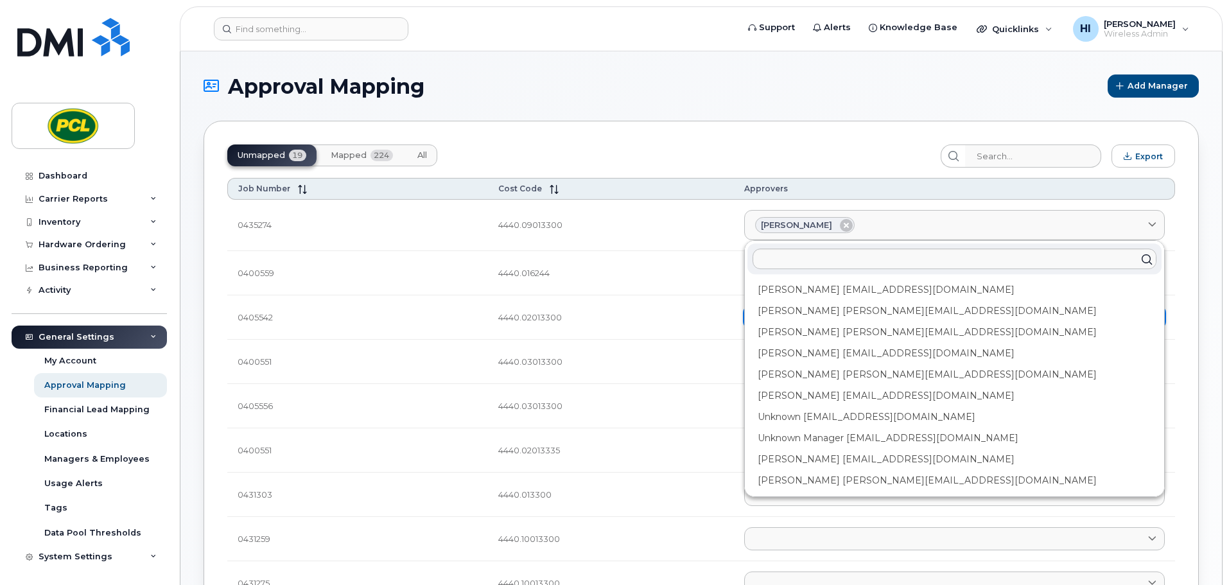
click at [825, 313] on div "Anna Slater AMSlater@pcl.com" at bounding box center [955, 311] width 414 height 21
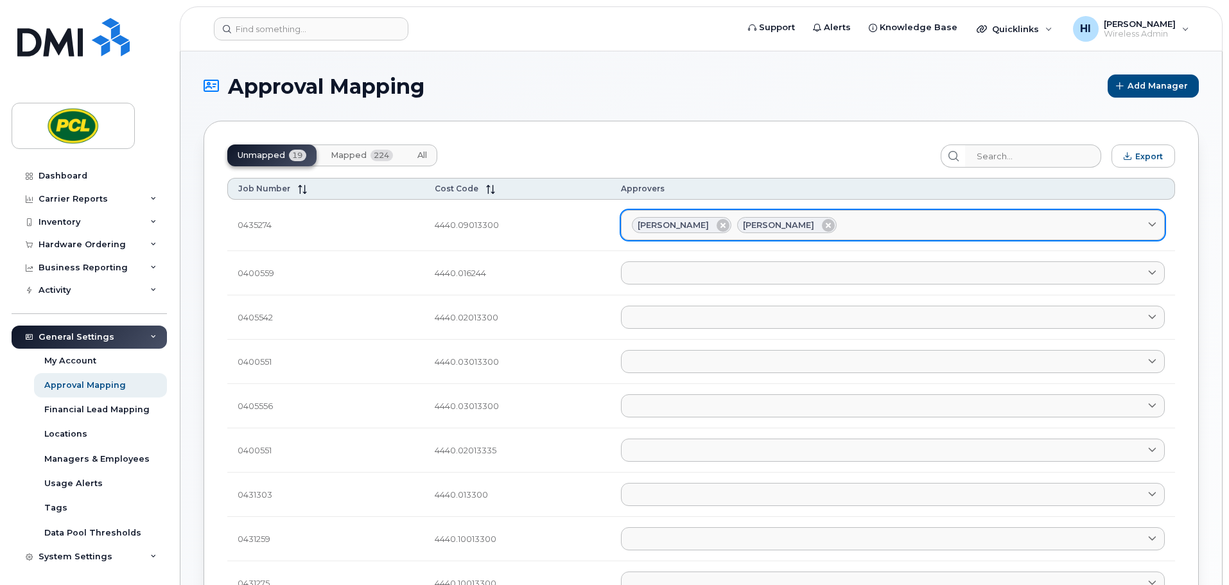
click at [854, 225] on div "Amanda Lucier Anna Slater" at bounding box center [893, 225] width 522 height 17
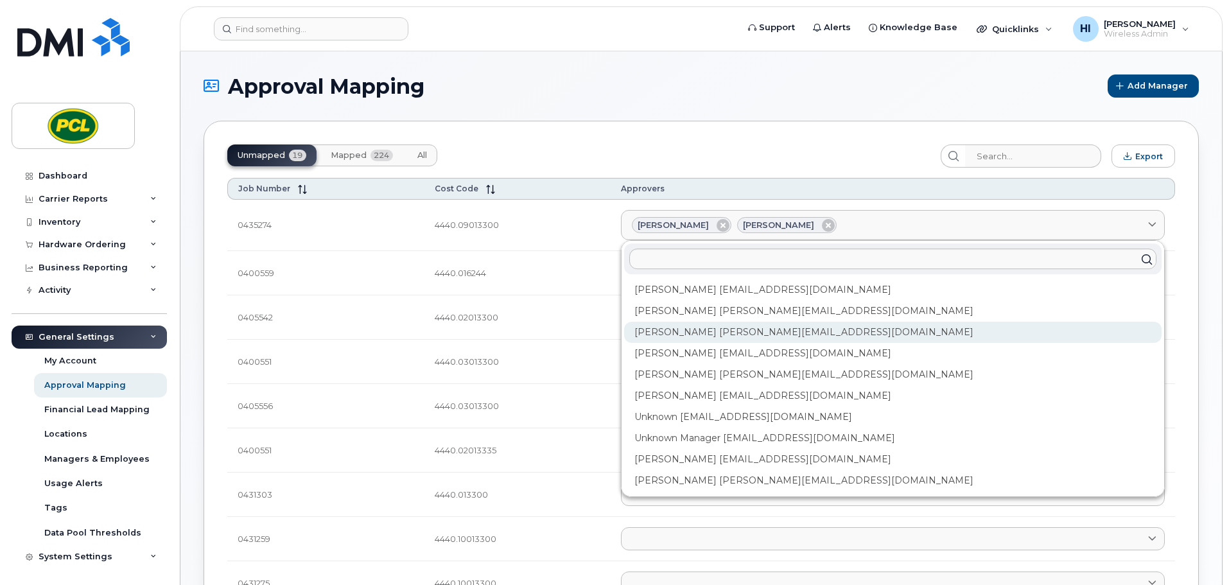
click at [692, 336] on div "Duy Huynh Duyhuynh@pcl.com" at bounding box center [893, 332] width 538 height 21
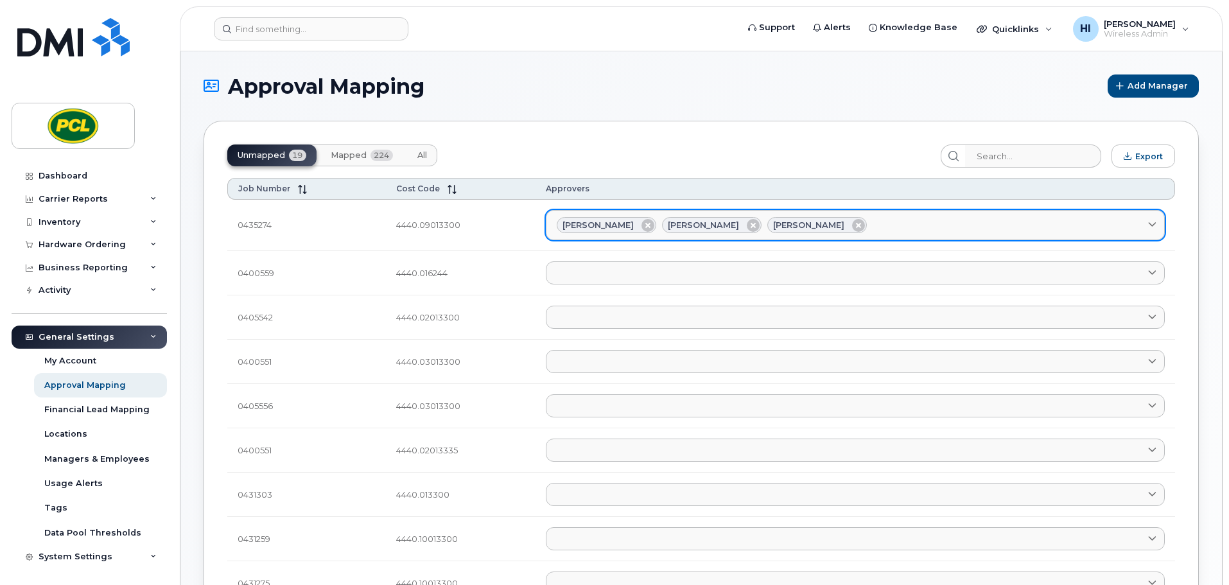
drag, startPoint x: 820, startPoint y: 236, endPoint x: 827, endPoint y: 234, distance: 6.7
click at [822, 235] on link "Amanda Lucier Anna Slater Duy Huynh" at bounding box center [855, 225] width 619 height 31
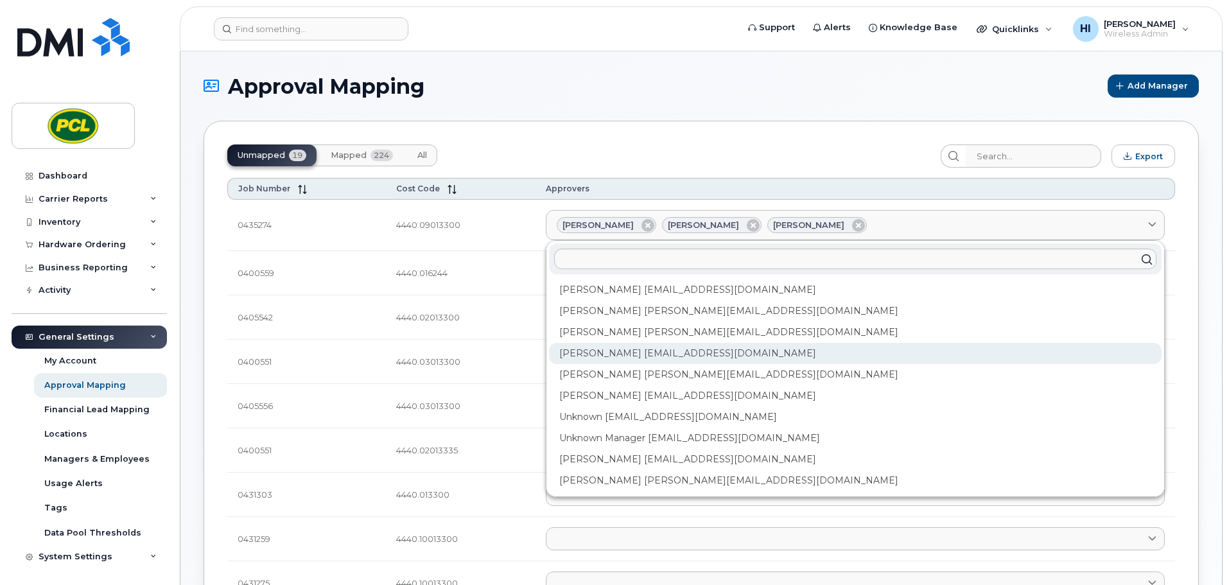
click at [630, 361] on div "Heather Innes HMInnes@pcl.com" at bounding box center [855, 353] width 613 height 21
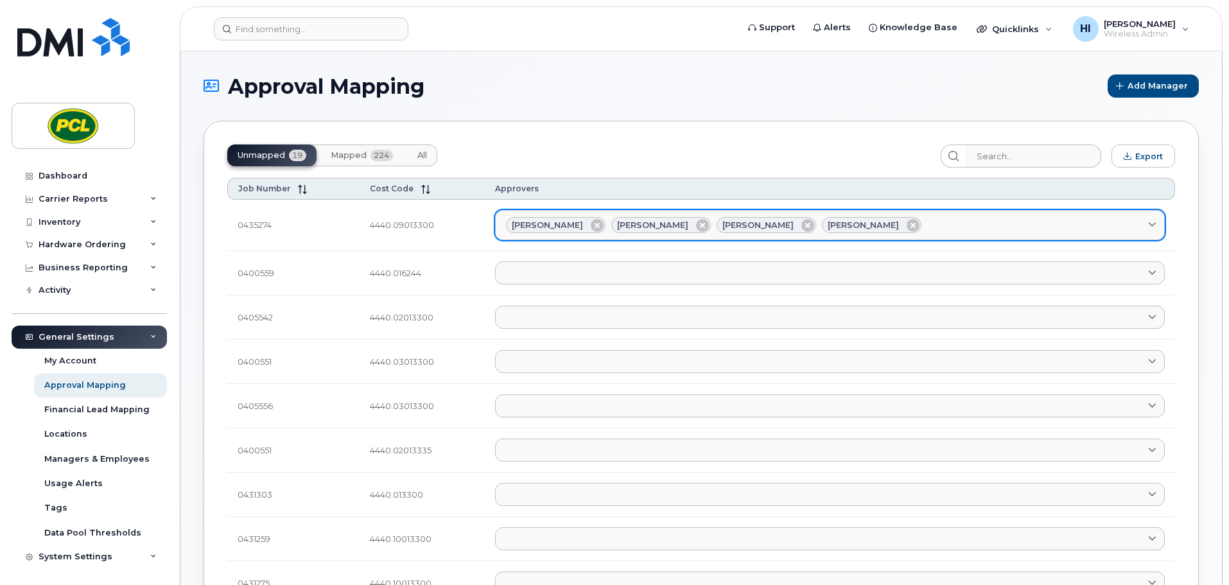
click at [922, 224] on div "Amanda Lucier Anna Slater Duy Huynh Heather Innes" at bounding box center [830, 225] width 648 height 17
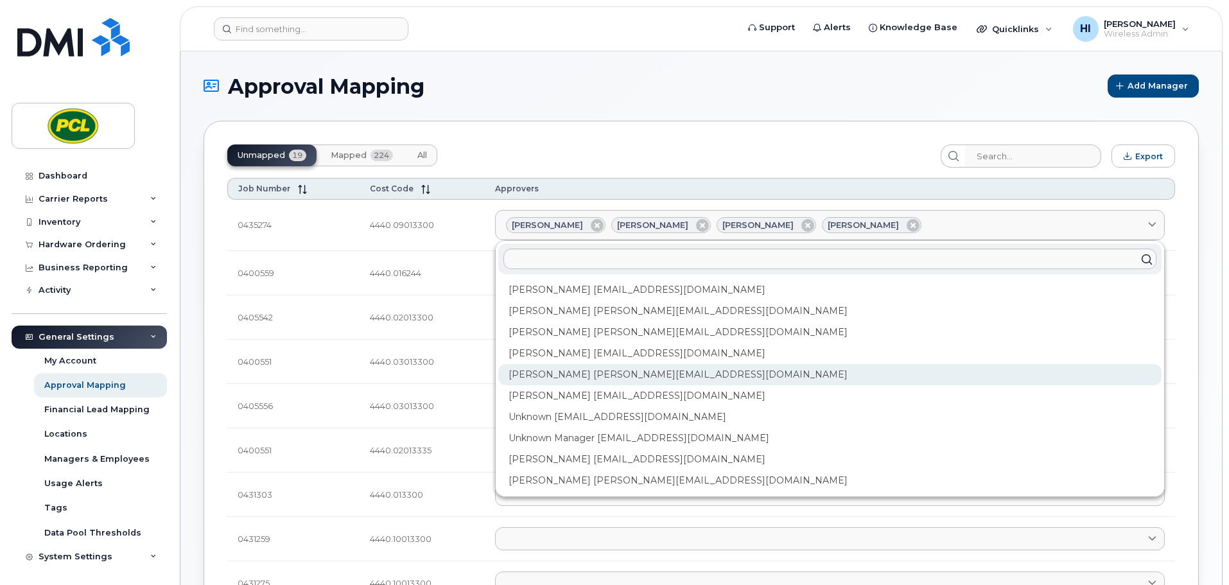
click at [577, 378] on div "Kimberley Kim kimberleykim@pcl.com" at bounding box center [830, 374] width 664 height 21
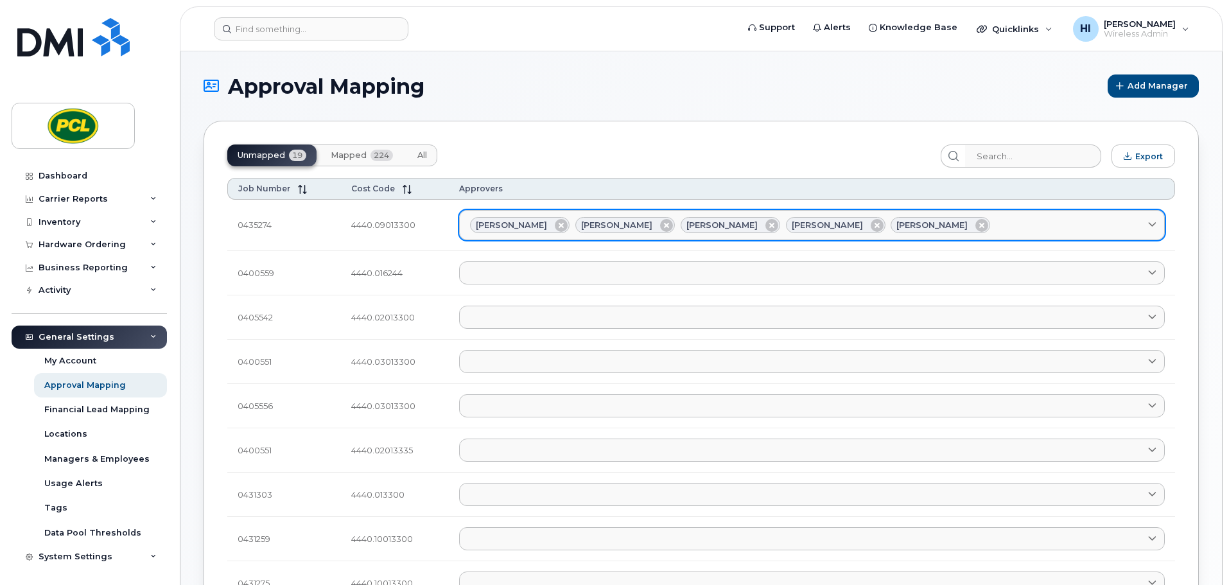
click at [967, 222] on div "Amanda Lucier Anna Slater Duy Huynh Heather Innes Kimberley Kim" at bounding box center [812, 225] width 684 height 17
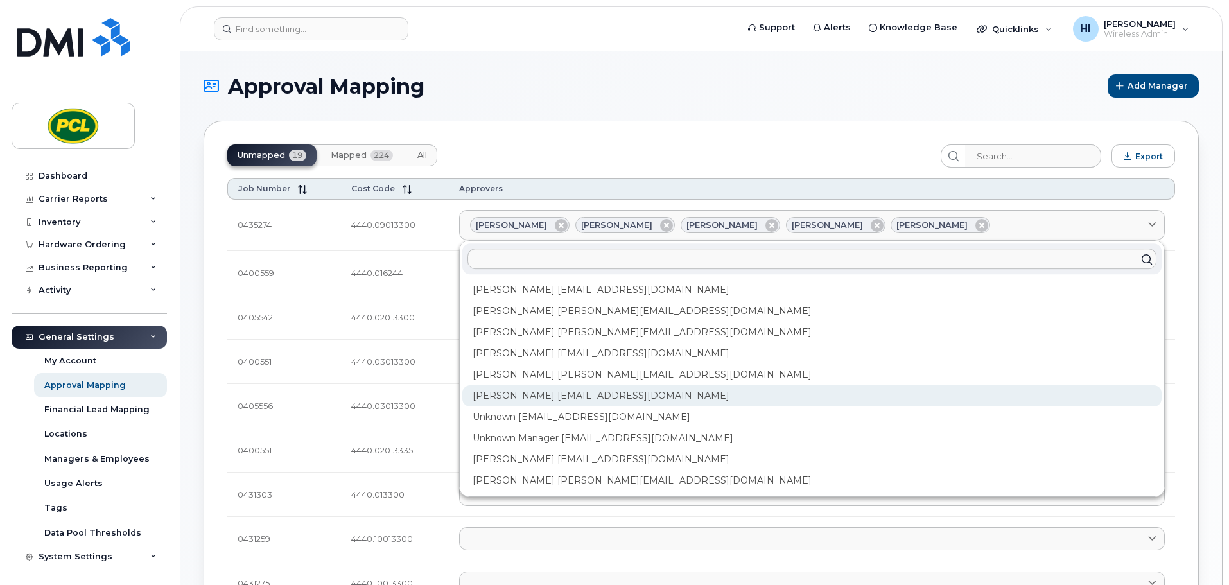
click at [578, 398] on div "Rob Wilkins RFWilkins@pcl.com" at bounding box center [813, 395] width 700 height 21
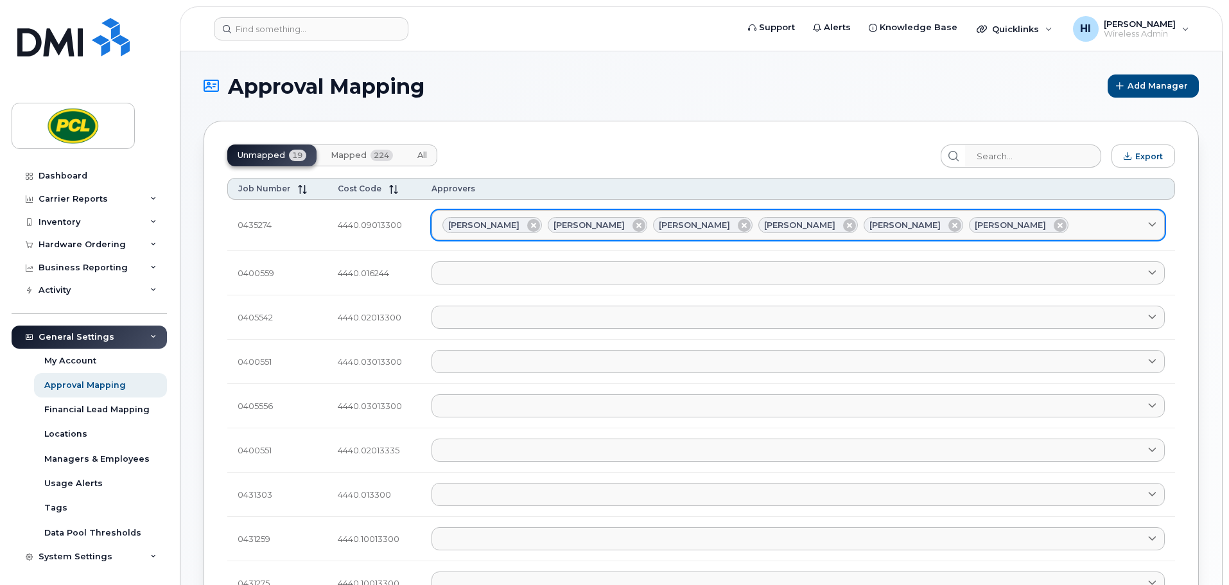
click at [1030, 222] on div "Amanda Lucier Anna Slater Duy Huynh Heather Innes Kimberley Kim Rob Wilkins" at bounding box center [799, 225] width 712 height 17
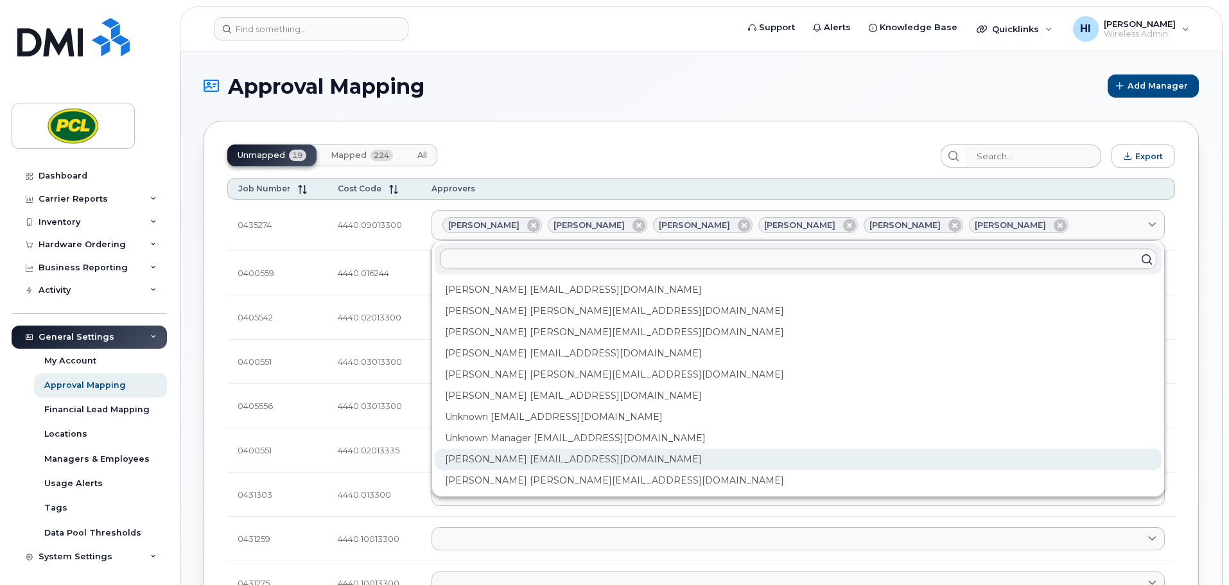
click at [585, 454] on div "Yvonne Love YCLove@pcl.com" at bounding box center [798, 459] width 727 height 21
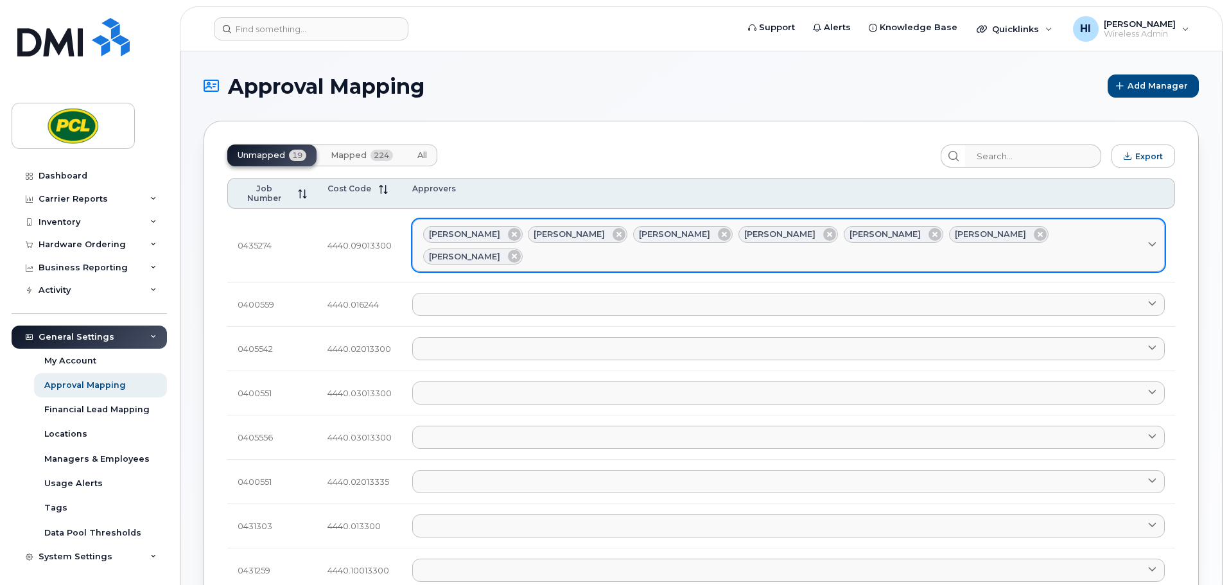
click at [1062, 235] on link "Amanda Lucier Anna Slater Duy Huynh Heather Innes Kimberley Kim Rob Wilkins Yvo…" at bounding box center [788, 245] width 753 height 53
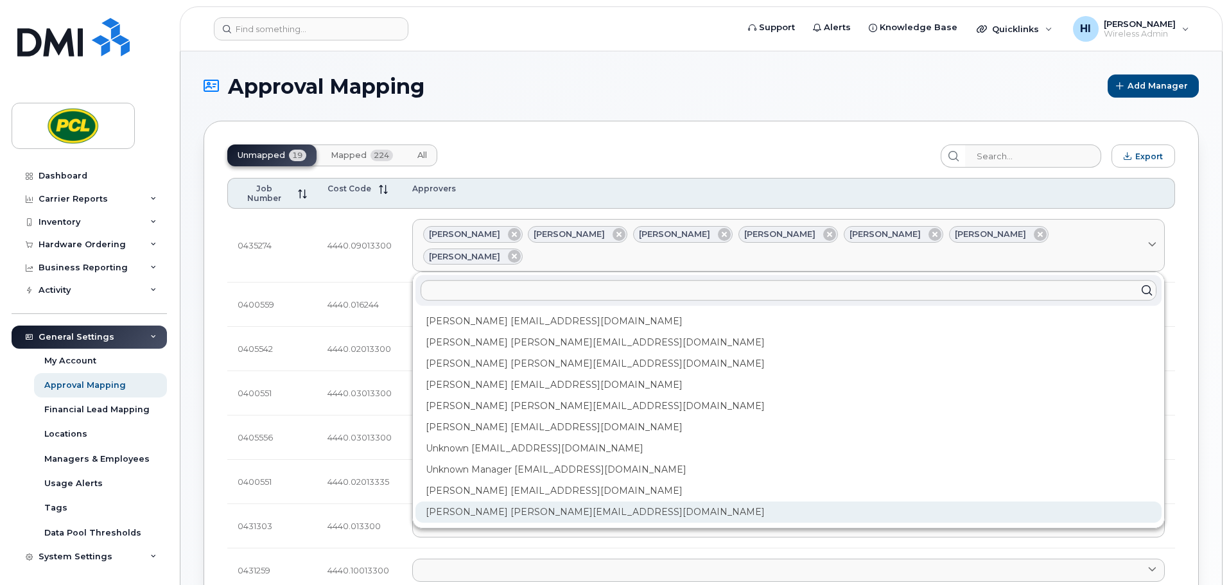
click at [563, 502] on div "Zuhaib Nasser ZfNasser@pcl.com" at bounding box center [789, 512] width 746 height 21
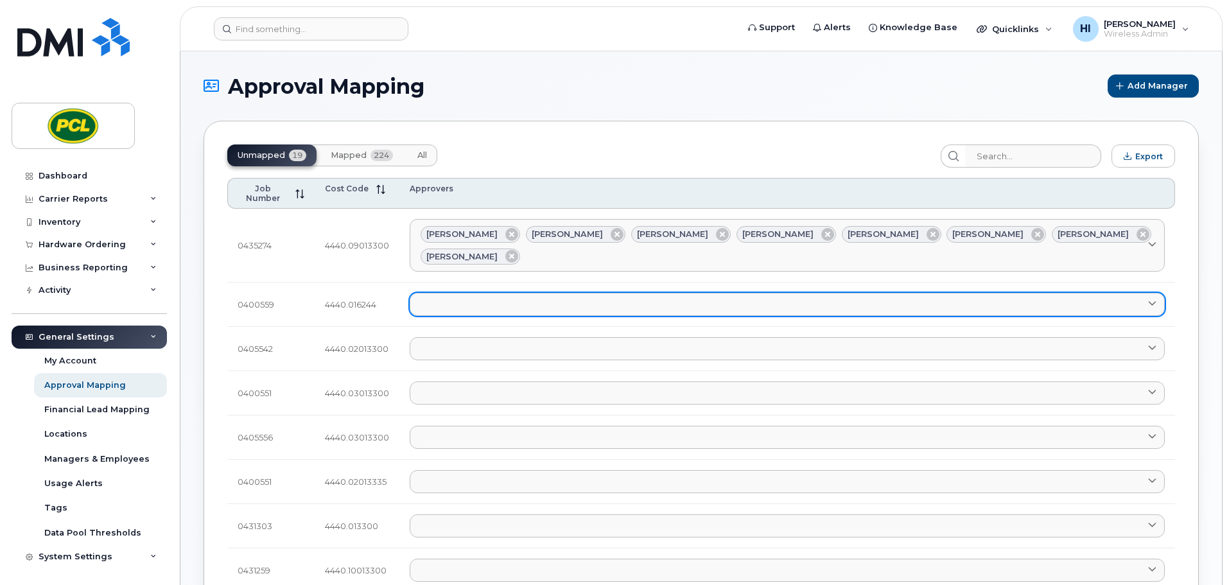
click at [446, 293] on link at bounding box center [787, 304] width 755 height 23
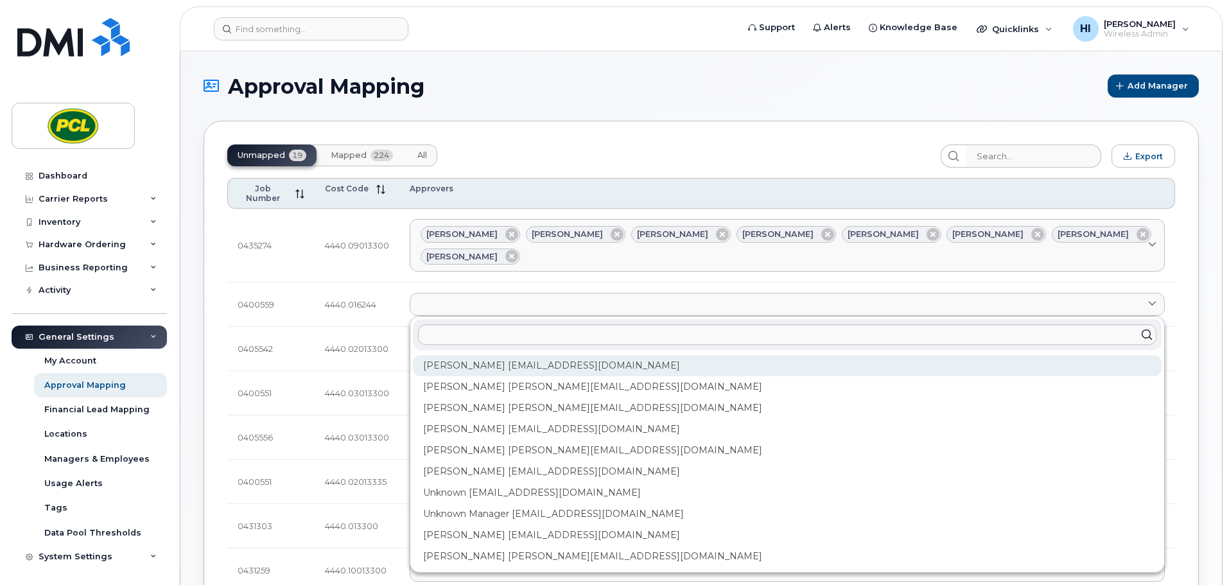
click at [464, 355] on div "Amanda Lucier alucier@pcl.com" at bounding box center [787, 365] width 749 height 21
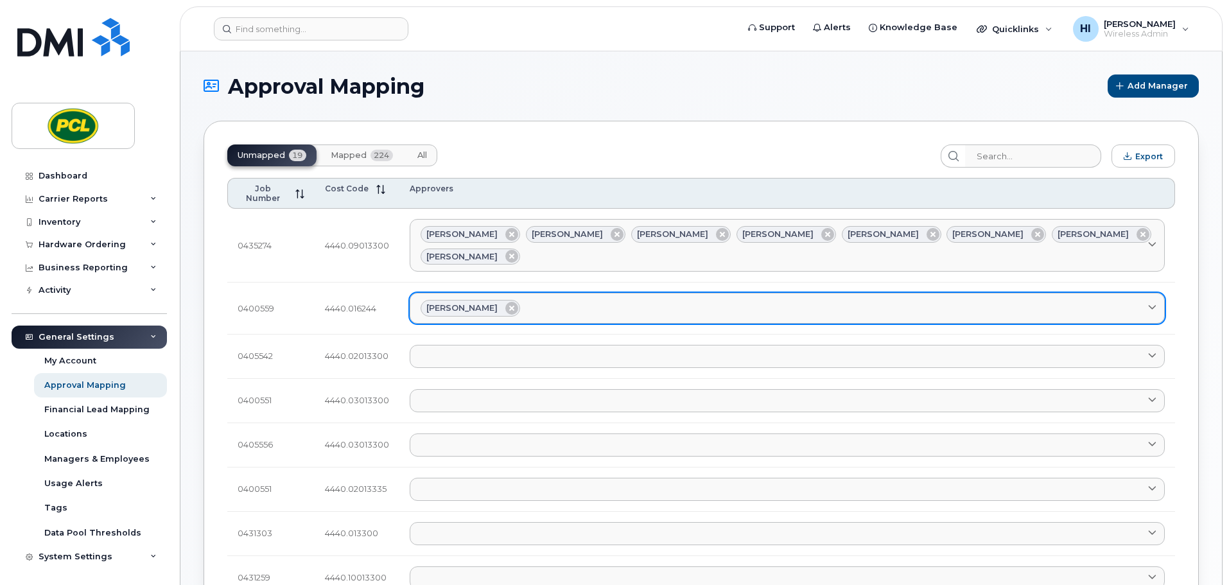
click at [538, 300] on div "Amanda Lucier" at bounding box center [788, 308] width 734 height 17
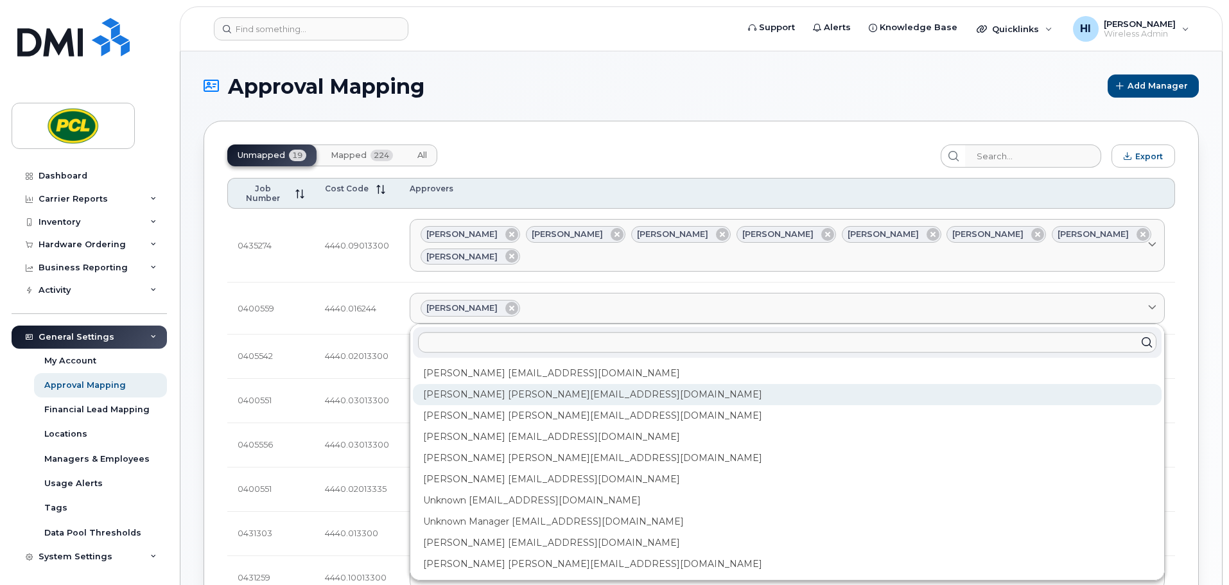
click at [493, 384] on div "Anna Slater AMSlater@pcl.com" at bounding box center [787, 394] width 749 height 21
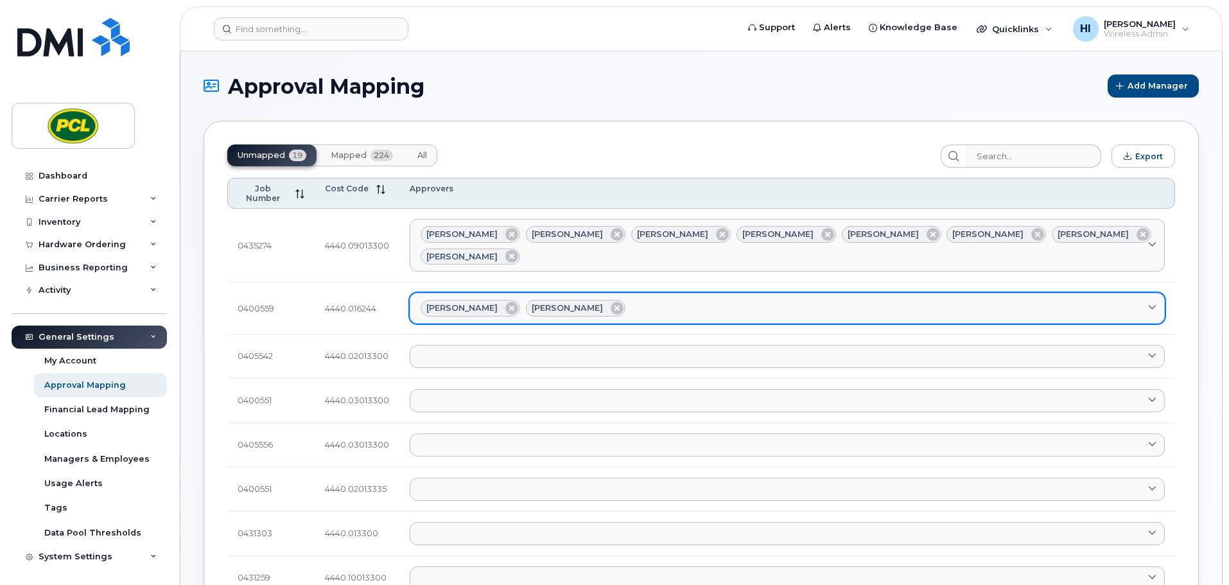
click at [635, 300] on div "Amanda Lucier Anna Slater" at bounding box center [788, 308] width 734 height 17
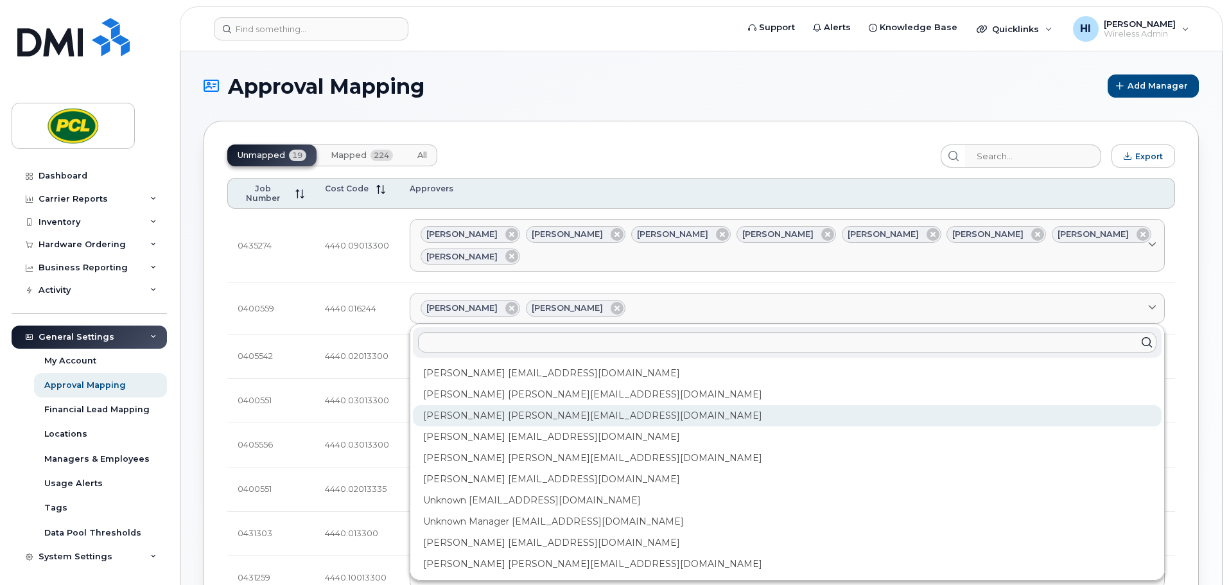
click at [499, 405] on div "Duy Huynh Duyhuynh@pcl.com" at bounding box center [787, 415] width 749 height 21
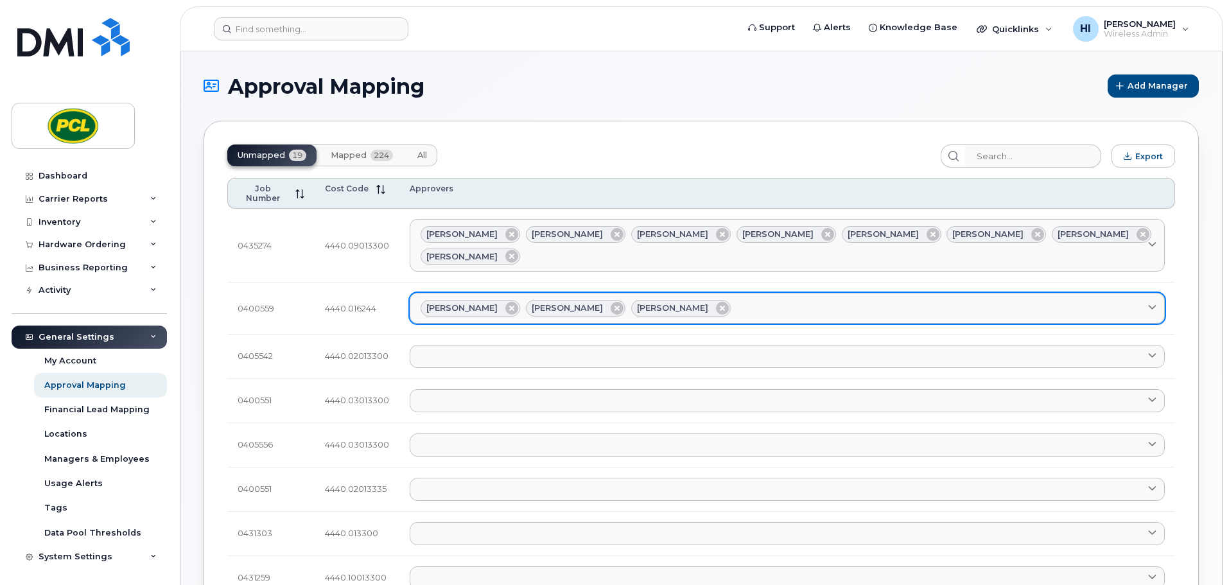
click at [725, 300] on div "Amanda Lucier Anna Slater Duy Huynh" at bounding box center [788, 308] width 734 height 17
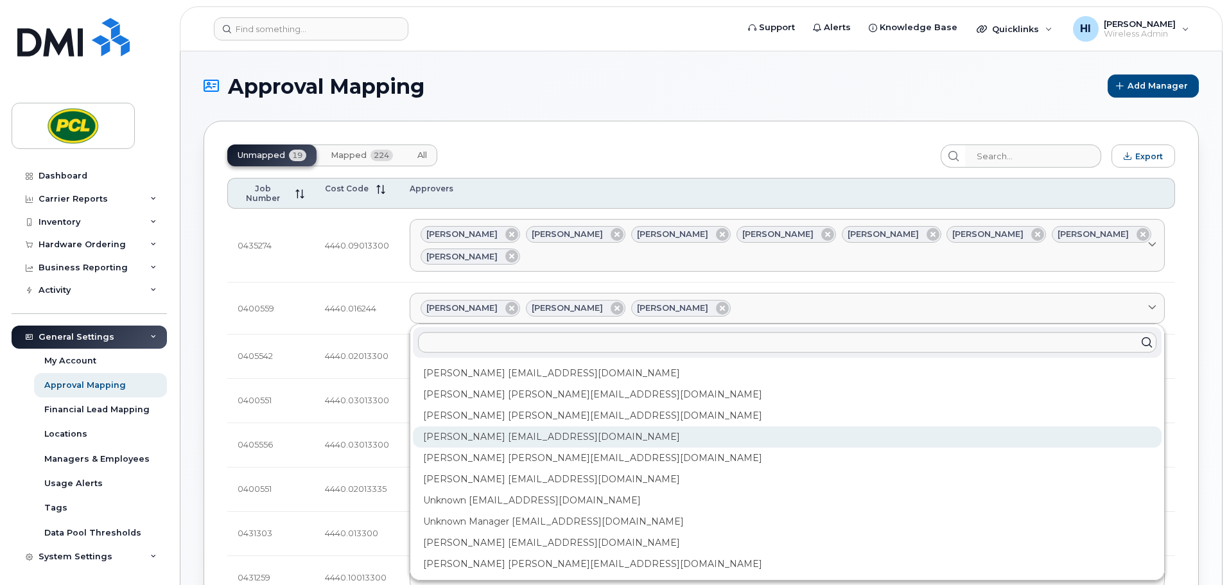
click at [499, 427] on div "Heather Innes HMInnes@pcl.com" at bounding box center [787, 437] width 749 height 21
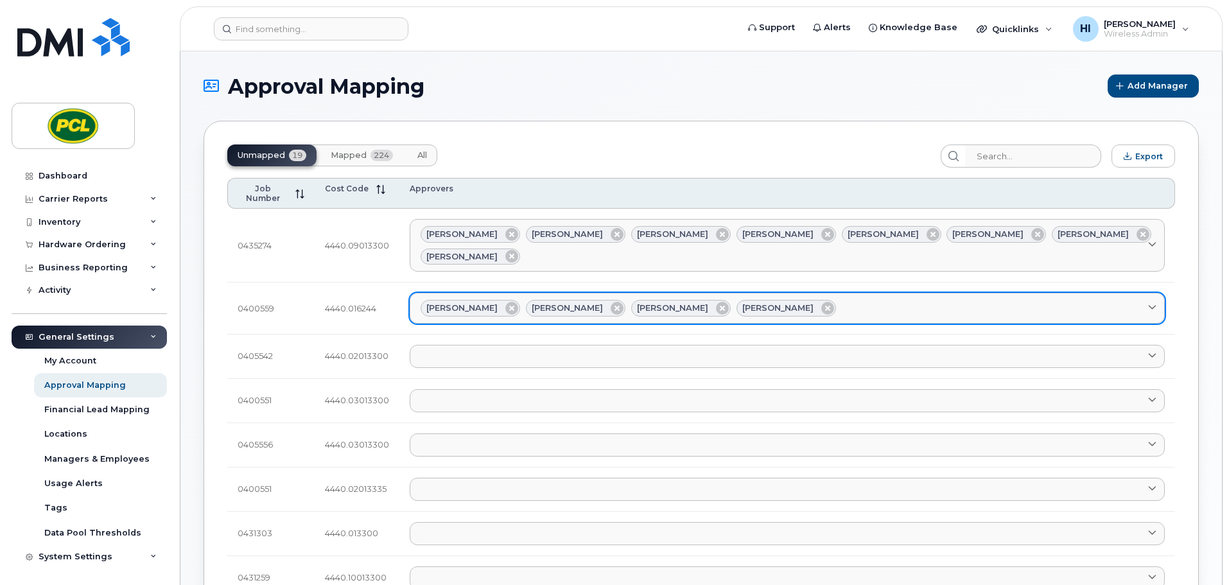
click at [813, 300] on div "Amanda Lucier Anna Slater Duy Huynh Heather Innes" at bounding box center [788, 308] width 734 height 17
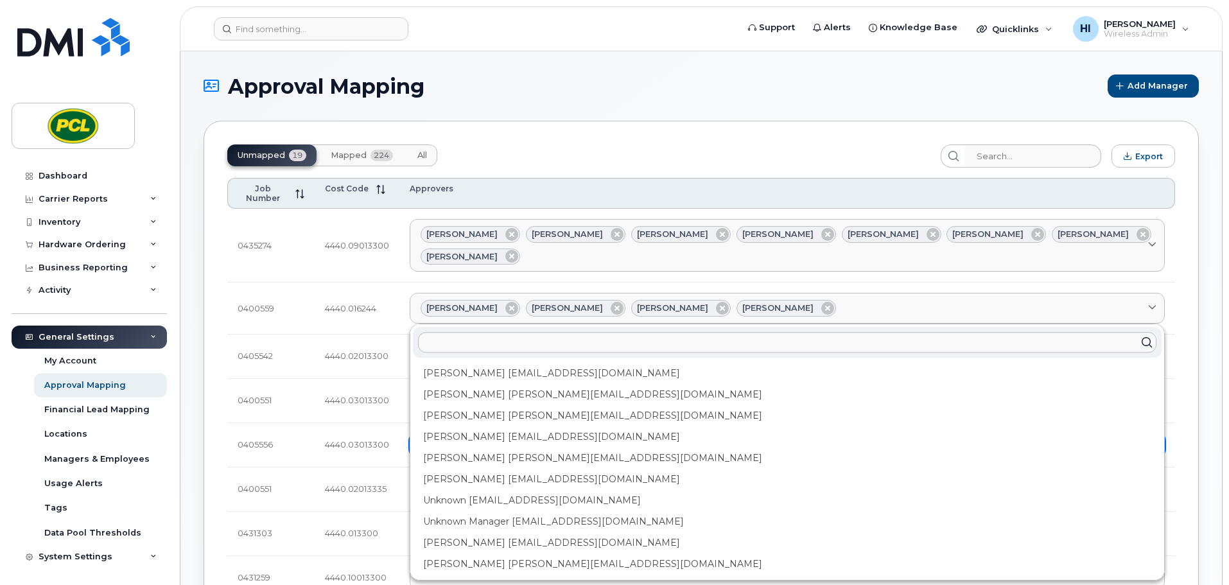
click at [580, 448] on div "Kimberley Kim kimberleykim@pcl.com" at bounding box center [787, 458] width 749 height 21
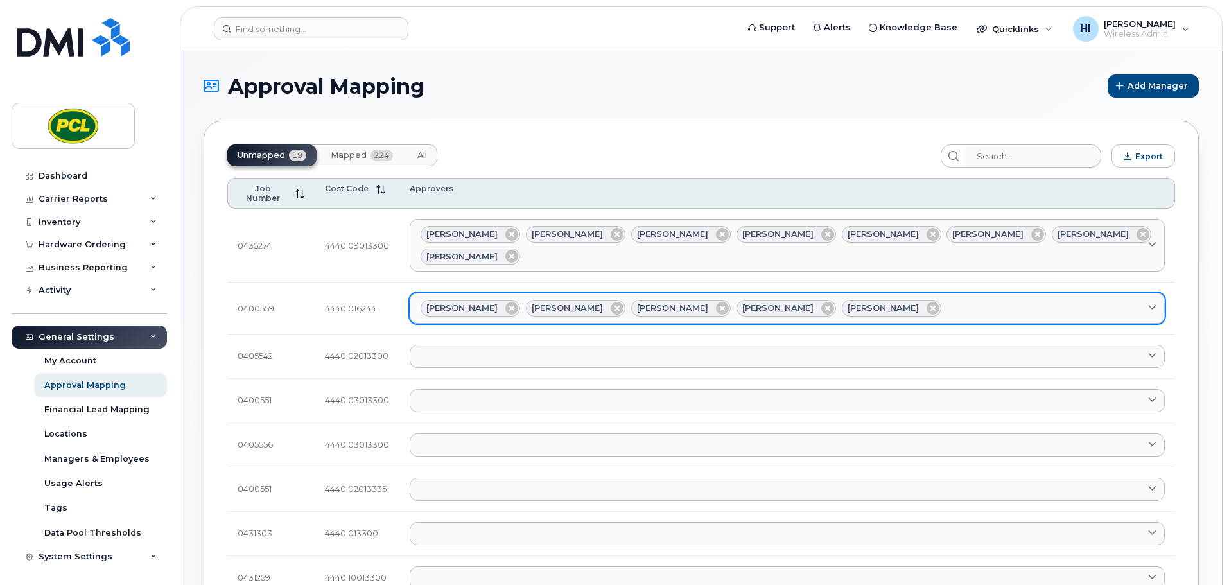
click at [919, 293] on link "Amanda Lucier Anna Slater Duy Huynh Heather Innes Kimberley Kim" at bounding box center [787, 308] width 755 height 31
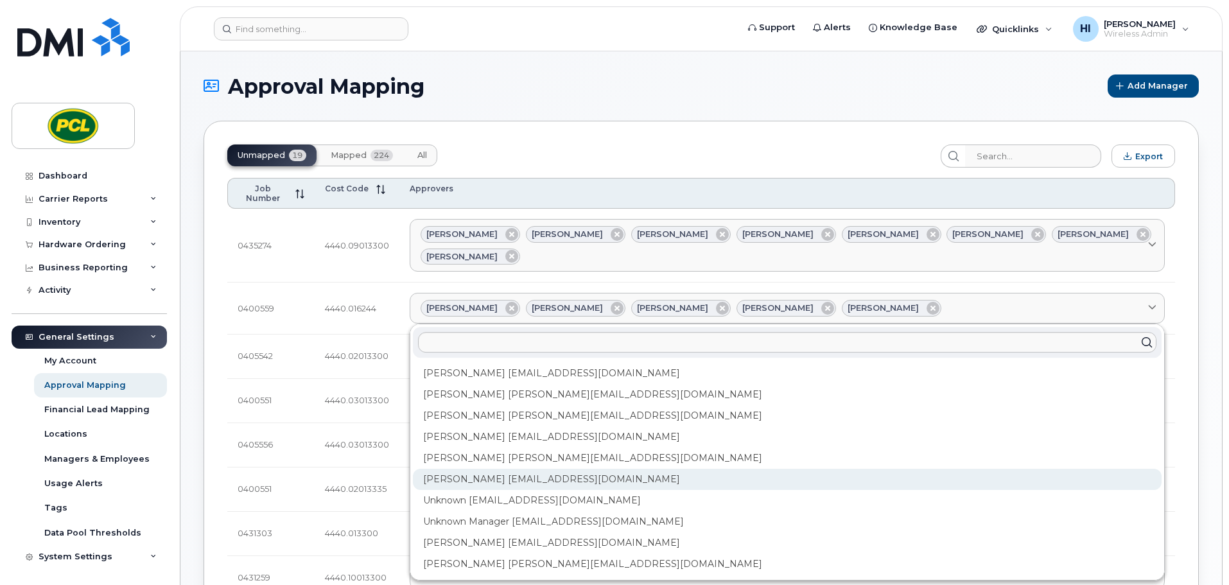
click at [567, 469] on div "Rob Wilkins RFWilkins@pcl.com" at bounding box center [787, 479] width 749 height 21
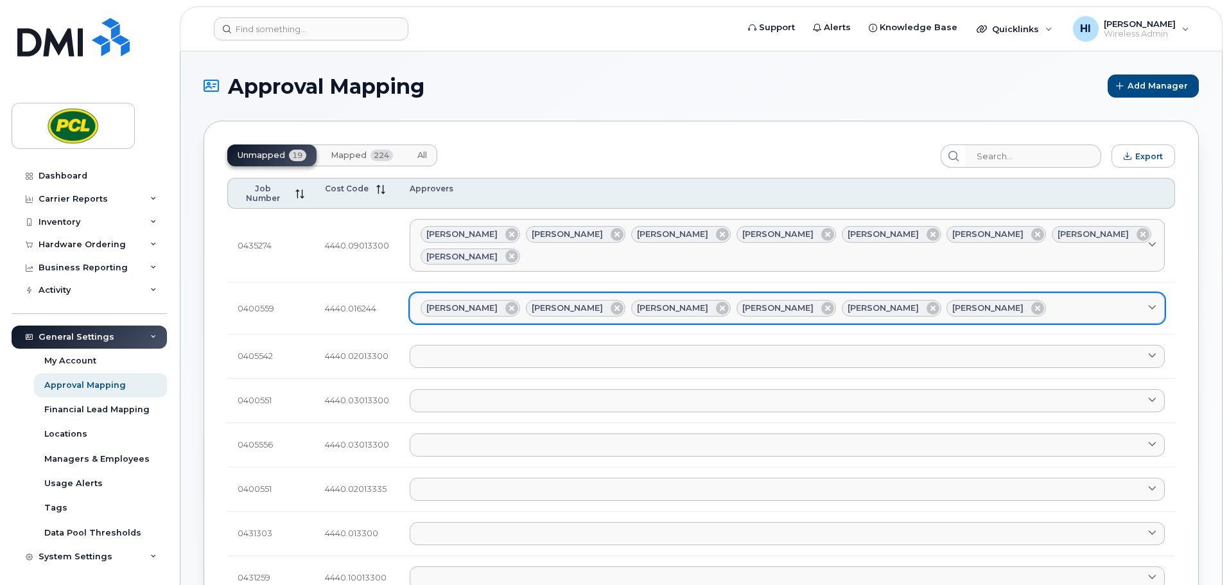
click at [979, 300] on div "Amanda Lucier Anna Slater Duy Huynh Heather Innes Kimberley Kim Rob Wilkins" at bounding box center [788, 308] width 734 height 17
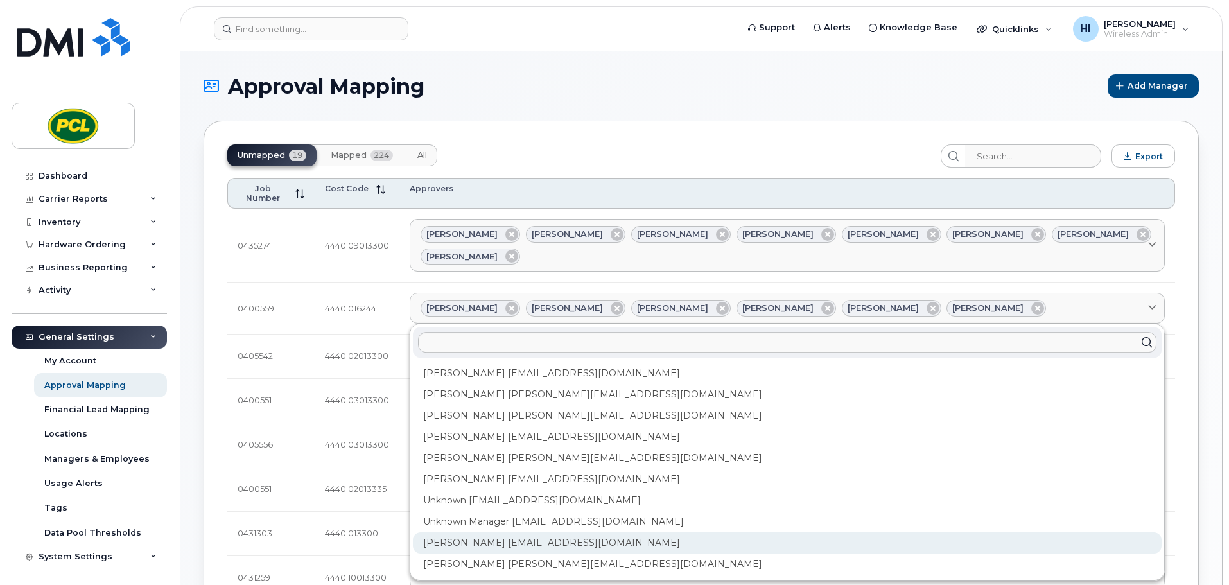
click at [542, 533] on div "Yvonne Love YCLove@pcl.com" at bounding box center [787, 543] width 749 height 21
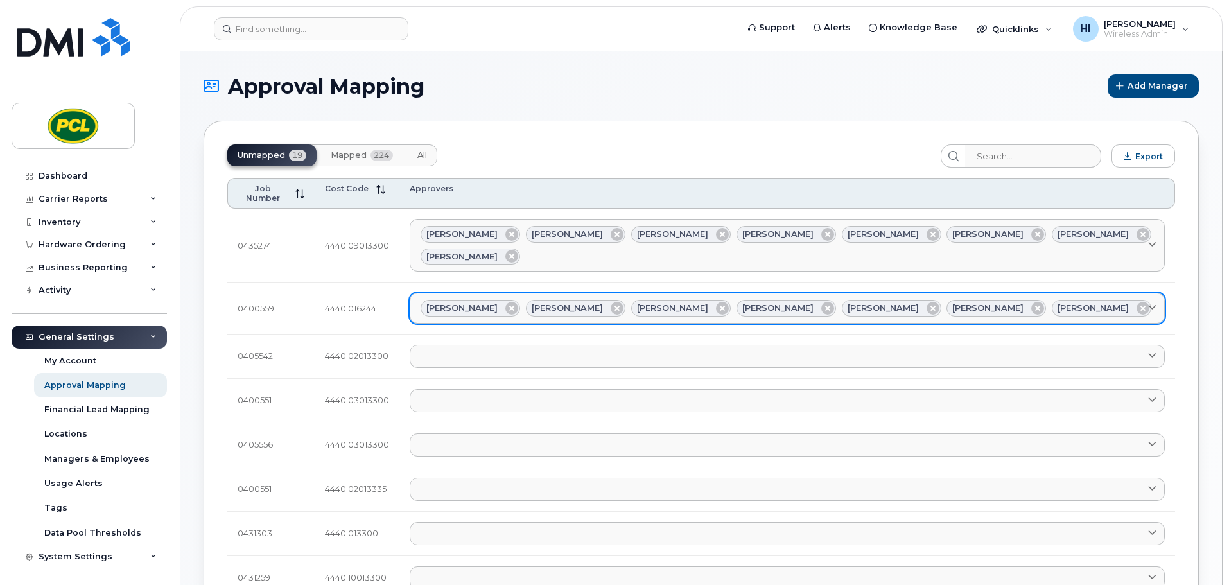
click at [1075, 300] on div "Amanda Lucier Anna Slater Duy Huynh Heather Innes Kimberley Kim Rob Wilkins Yvo…" at bounding box center [788, 308] width 734 height 17
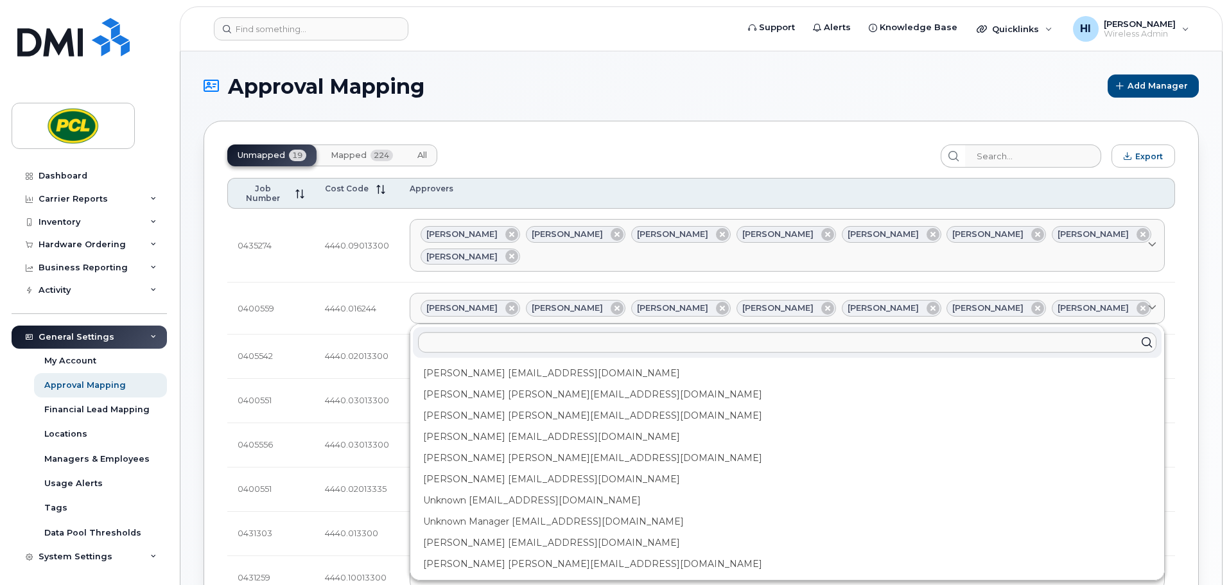
click at [516, 554] on div "Zuhaib Nasser ZfNasser@pcl.com" at bounding box center [787, 564] width 749 height 21
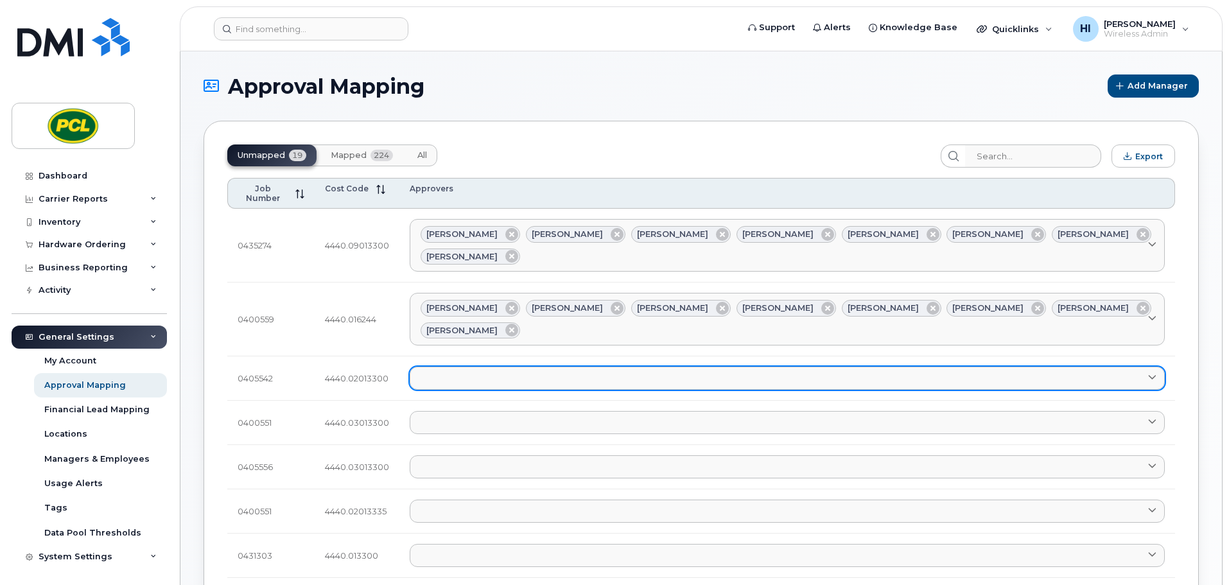
click at [438, 367] on link at bounding box center [787, 378] width 755 height 23
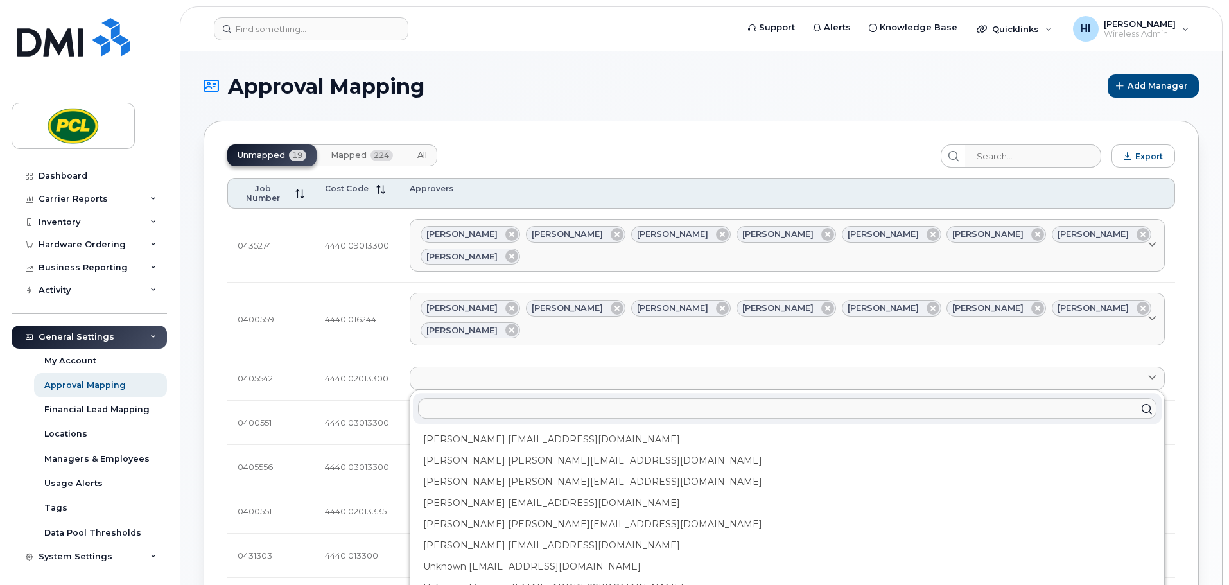
drag, startPoint x: 448, startPoint y: 385, endPoint x: 485, endPoint y: 352, distance: 49.1
click at [450, 429] on div "Amanda Lucier alucier@pcl.com" at bounding box center [787, 439] width 749 height 21
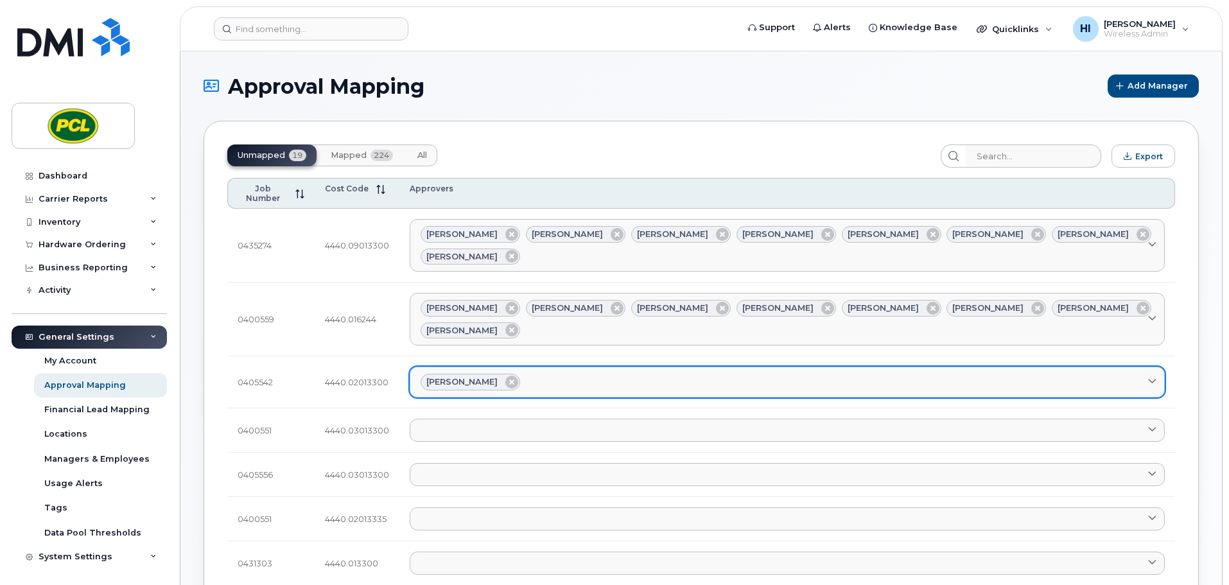
click at [528, 374] on div "Amanda Lucier" at bounding box center [788, 382] width 734 height 17
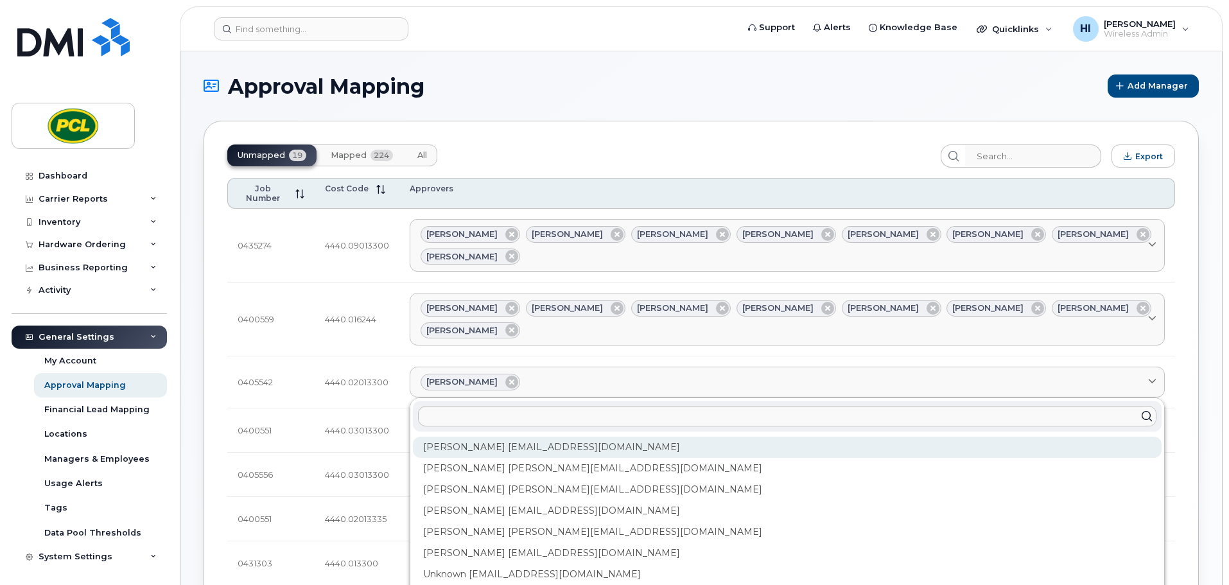
click at [490, 437] on div "Amanda Lucier alucier@pcl.com" at bounding box center [787, 447] width 749 height 21
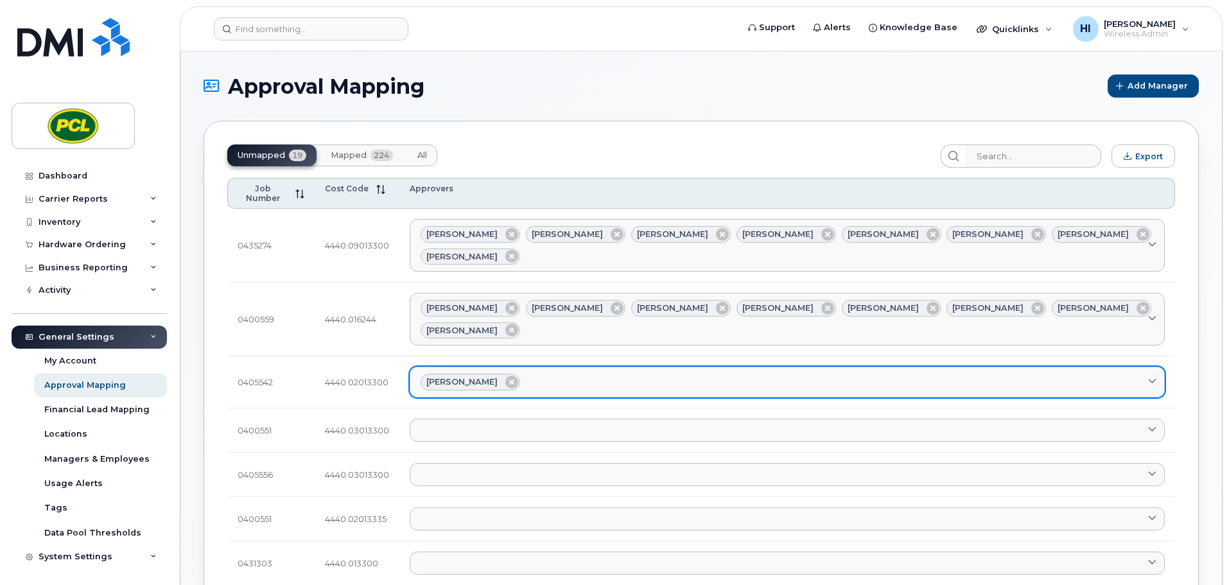
click at [535, 374] on div "Amanda Lucier" at bounding box center [788, 382] width 734 height 17
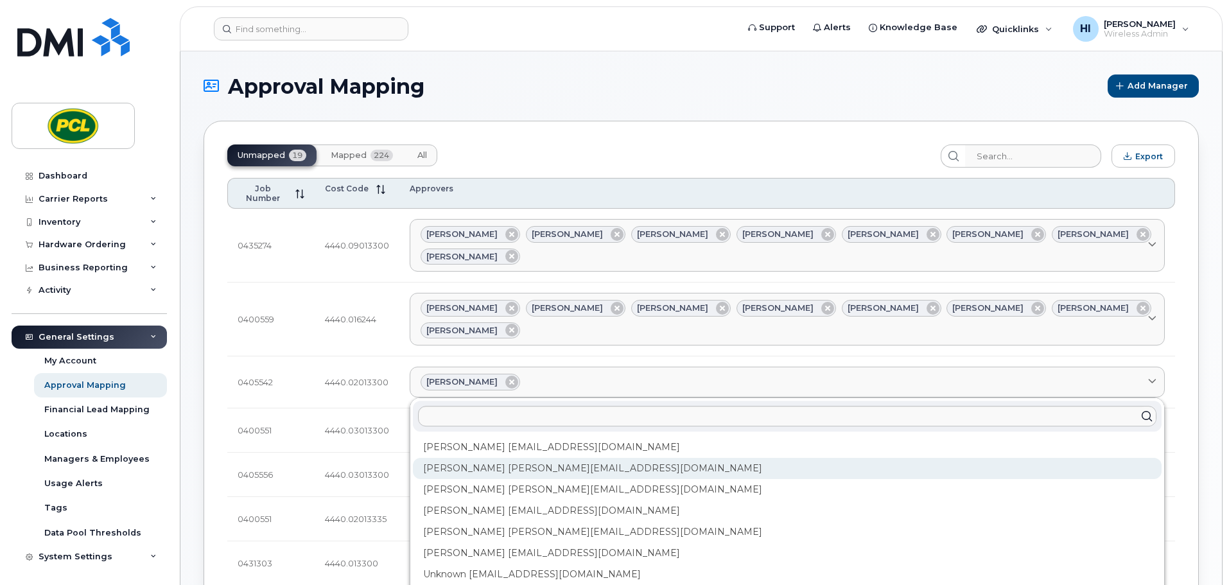
click at [497, 458] on div "Anna Slater AMSlater@pcl.com" at bounding box center [787, 468] width 749 height 21
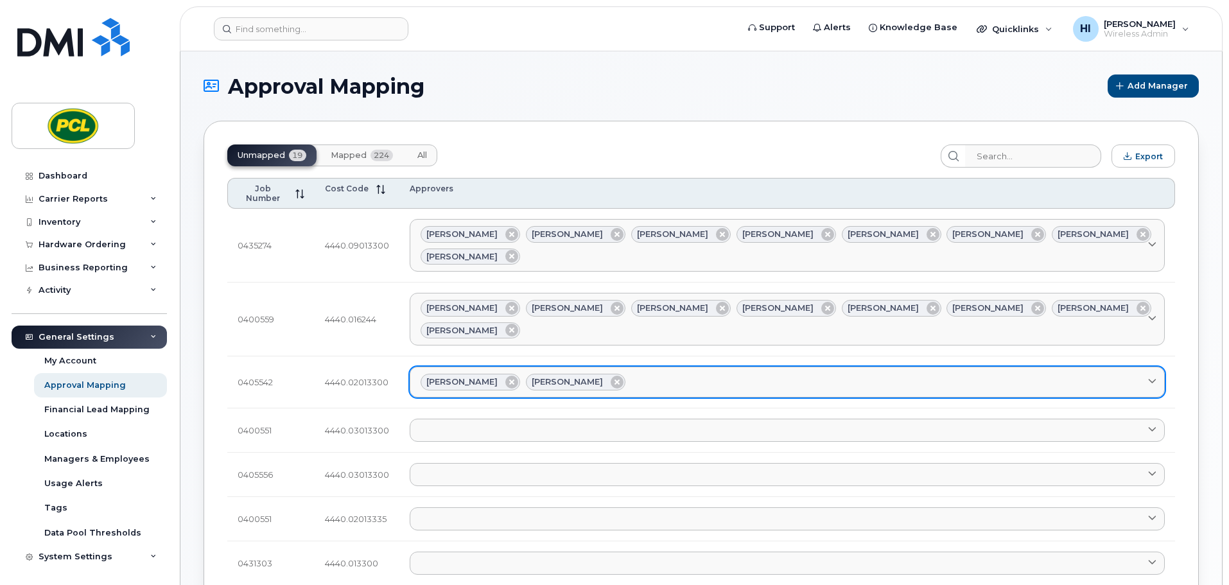
click at [628, 374] on div "Amanda Lucier Anna Slater" at bounding box center [788, 382] width 734 height 17
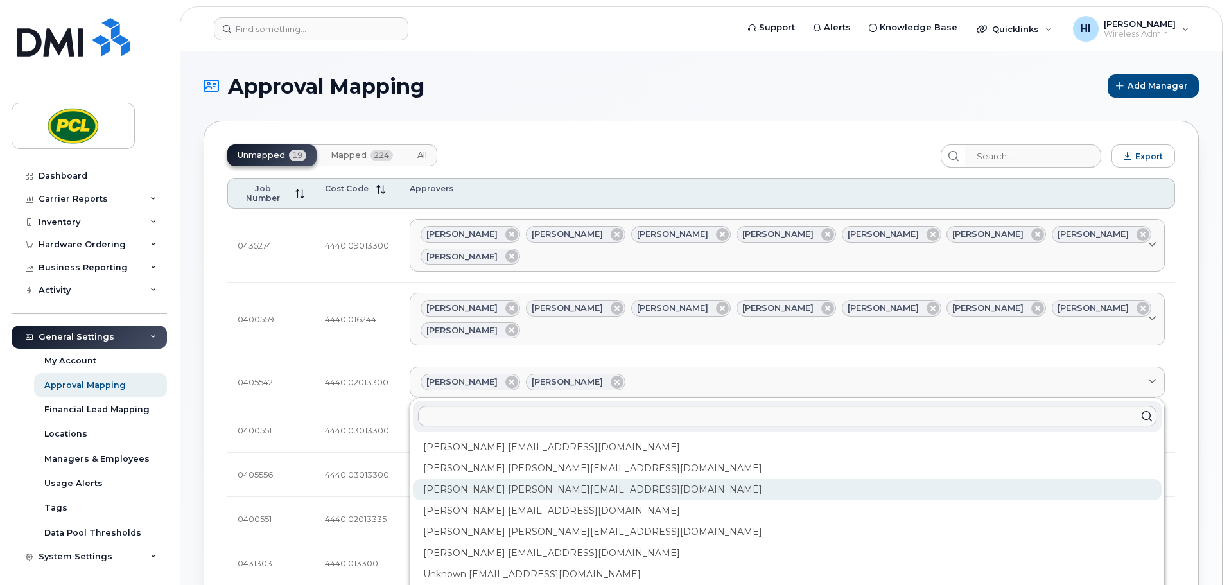
click at [530, 479] on div "Duy Huynh Duyhuynh@pcl.com" at bounding box center [787, 489] width 749 height 21
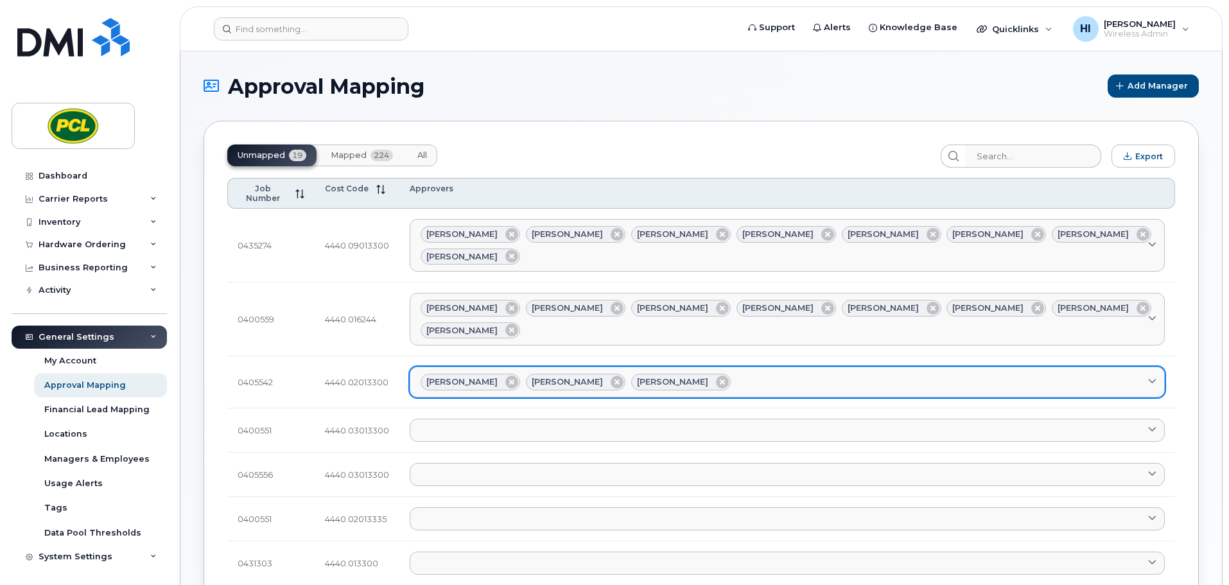
click at [700, 367] on link "Amanda Lucier Anna Slater Duy Huynh" at bounding box center [787, 382] width 755 height 31
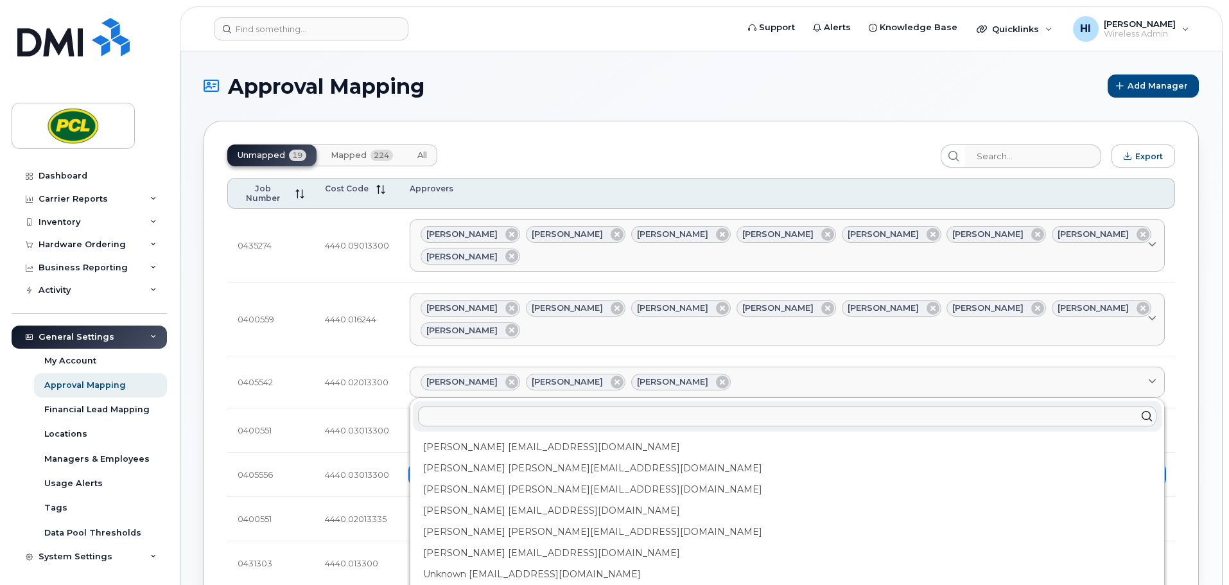
drag, startPoint x: 482, startPoint y: 454, endPoint x: 613, endPoint y: 414, distance: 137.8
click at [483, 500] on div "Heather Innes HMInnes@pcl.com" at bounding box center [787, 510] width 749 height 21
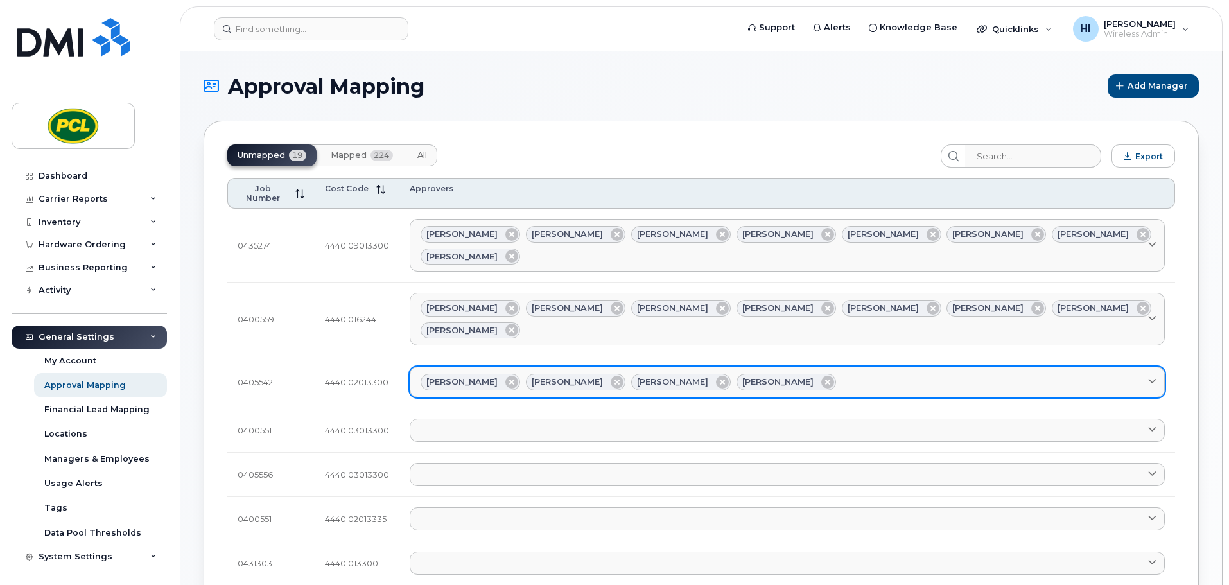
click at [802, 374] on div "Amanda Lucier Anna Slater Duy Huynh Heather Innes" at bounding box center [788, 382] width 734 height 17
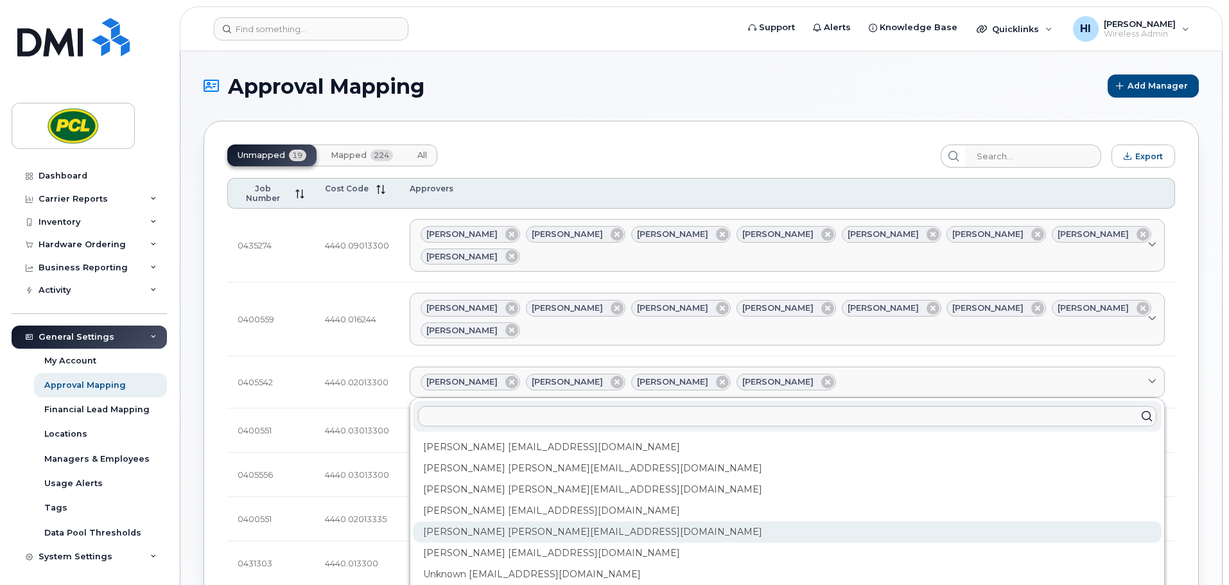
click at [501, 522] on div "Kimberley Kim kimberleykim@pcl.com" at bounding box center [787, 532] width 749 height 21
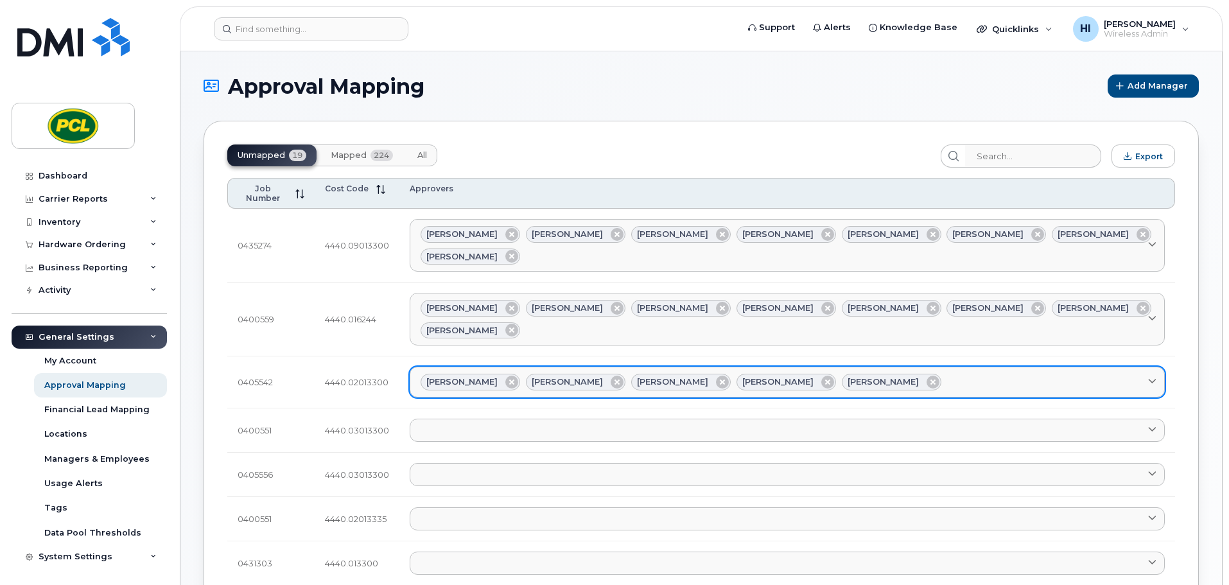
click at [901, 374] on div "Amanda Lucier Anna Slater Duy Huynh Heather Innes Kimberley Kim" at bounding box center [788, 382] width 734 height 17
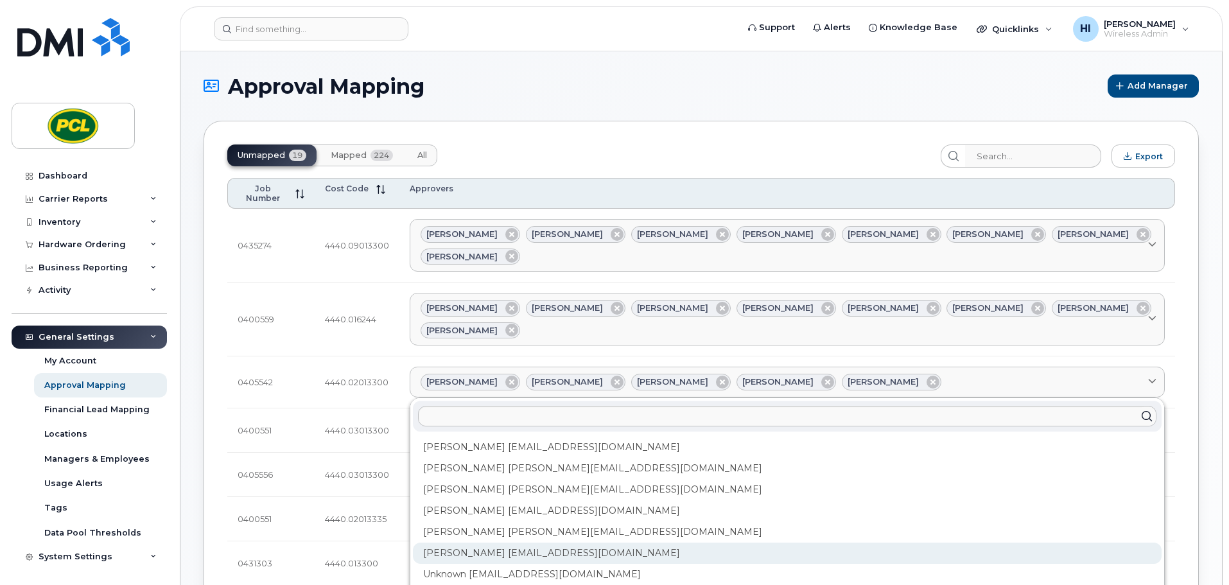
click at [490, 543] on div "Rob Wilkins RFWilkins@pcl.com" at bounding box center [787, 553] width 749 height 21
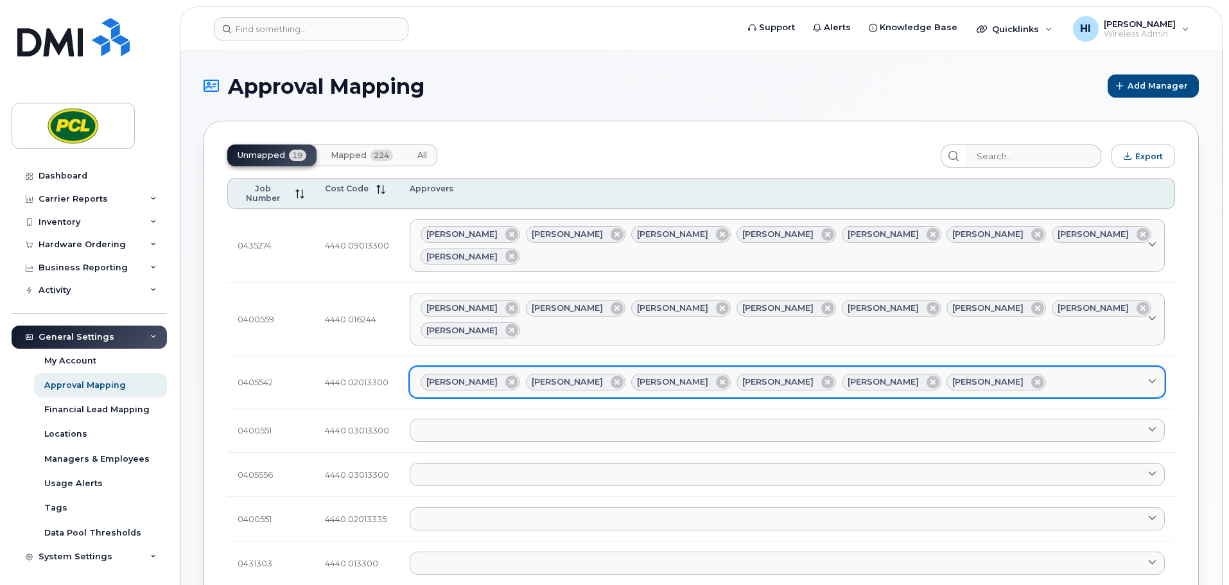
click at [981, 374] on div "Amanda Lucier Anna Slater Duy Huynh Heather Innes Kimberley Kim Rob Wilkins" at bounding box center [788, 382] width 734 height 17
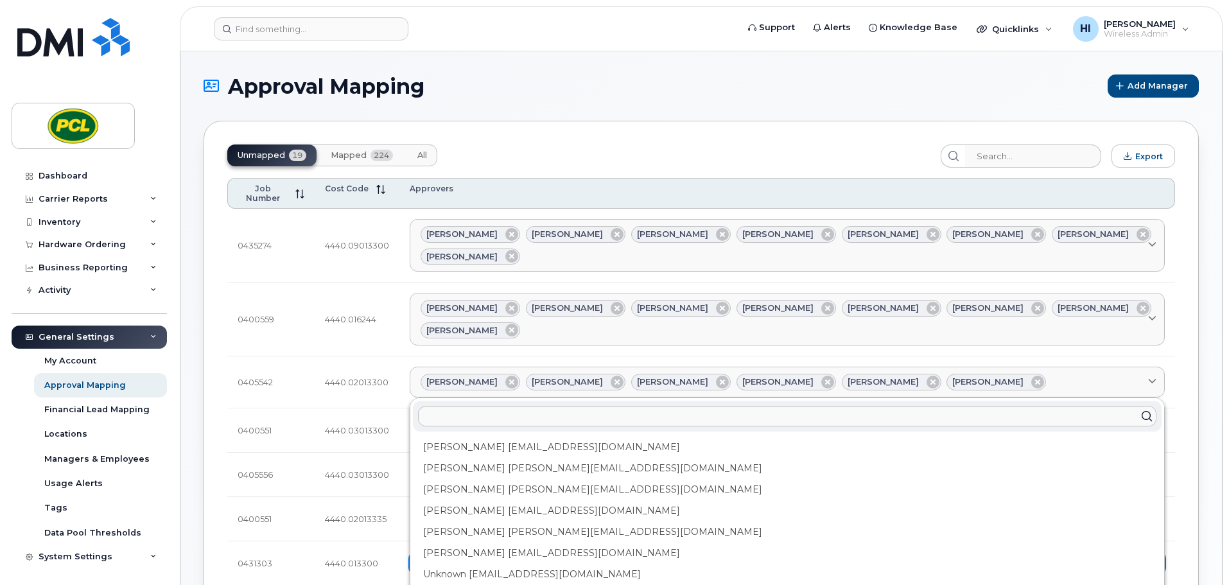
drag, startPoint x: 477, startPoint y: 560, endPoint x: 664, endPoint y: 515, distance: 191.8
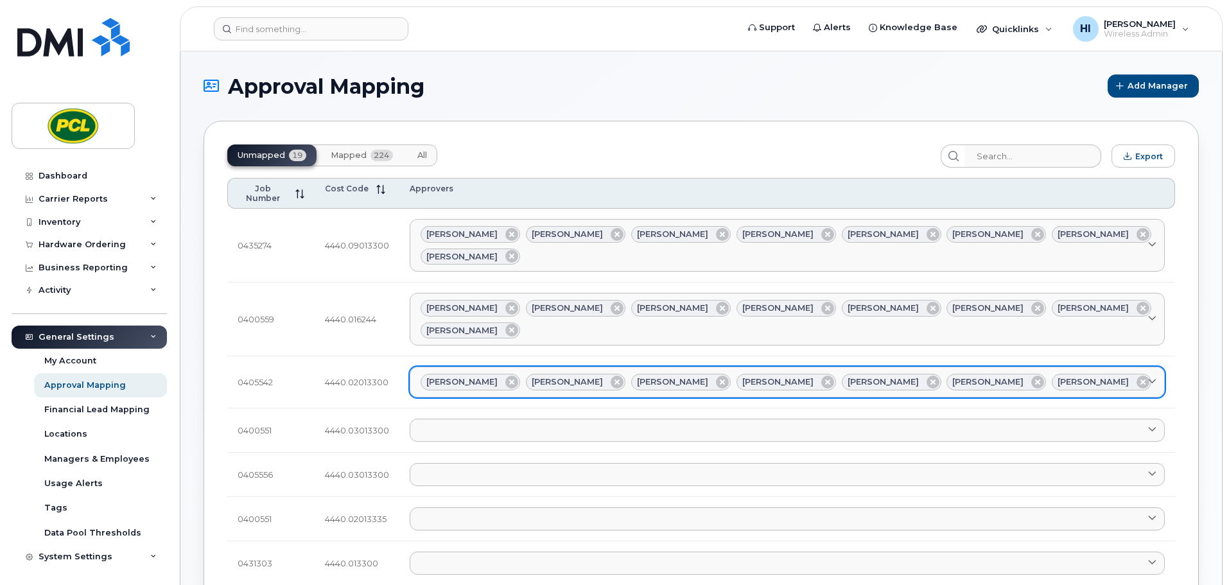
click at [1066, 374] on div "Amanda Lucier Anna Slater Duy Huynh Heather Innes Kimberley Kim Rob Wilkins Yvo…" at bounding box center [788, 382] width 734 height 17
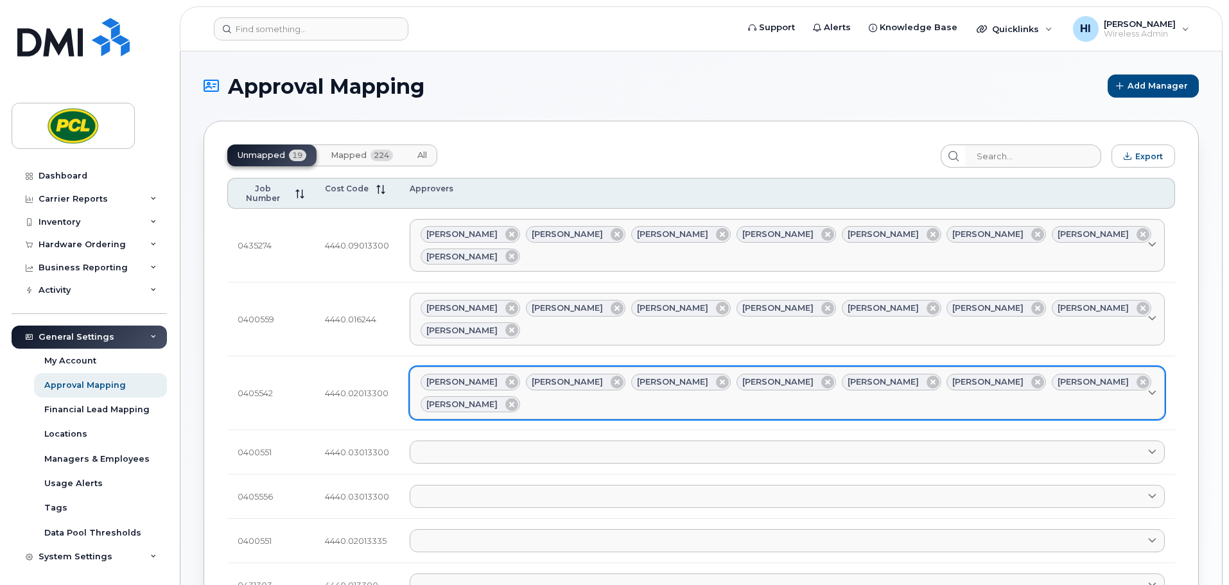
click at [417, 367] on link "Amanda Lucier Anna Slater Duy Huynh Heather Innes Kimberley Kim Rob Wilkins Yvo…" at bounding box center [787, 393] width 755 height 53
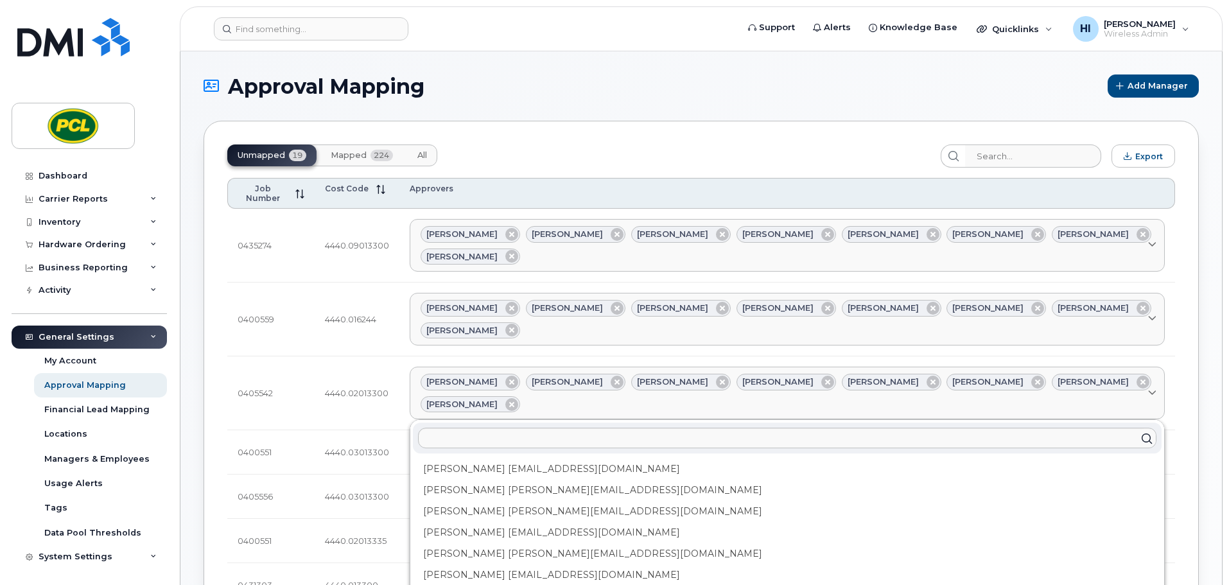
drag, startPoint x: 416, startPoint y: 331, endPoint x: 888, endPoint y: 375, distance: 474.8
click at [891, 423] on div at bounding box center [787, 438] width 749 height 31
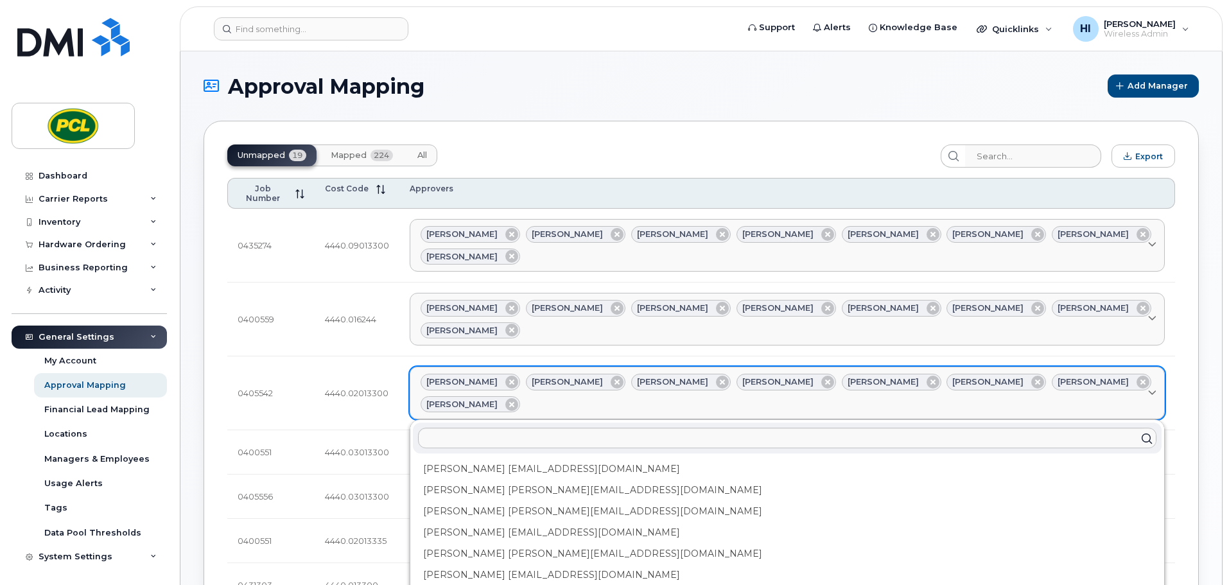
click at [416, 367] on link "Amanda Lucier Anna Slater Duy Huynh Heather Innes Kimberley Kim Rob Wilkins Yvo…" at bounding box center [787, 393] width 755 height 53
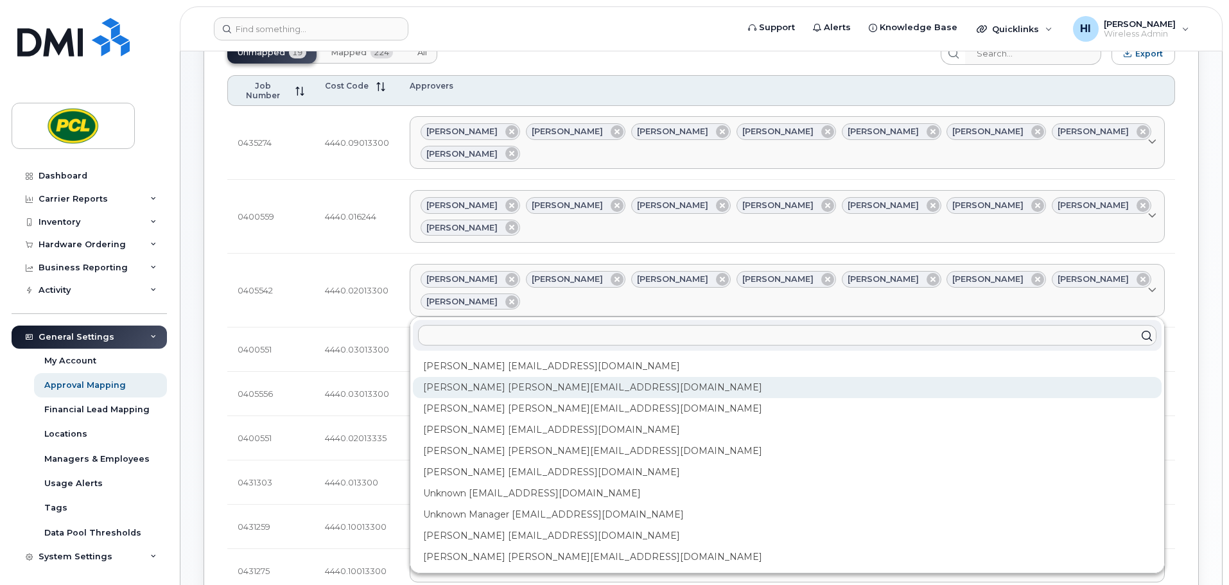
scroll to position [112, 0]
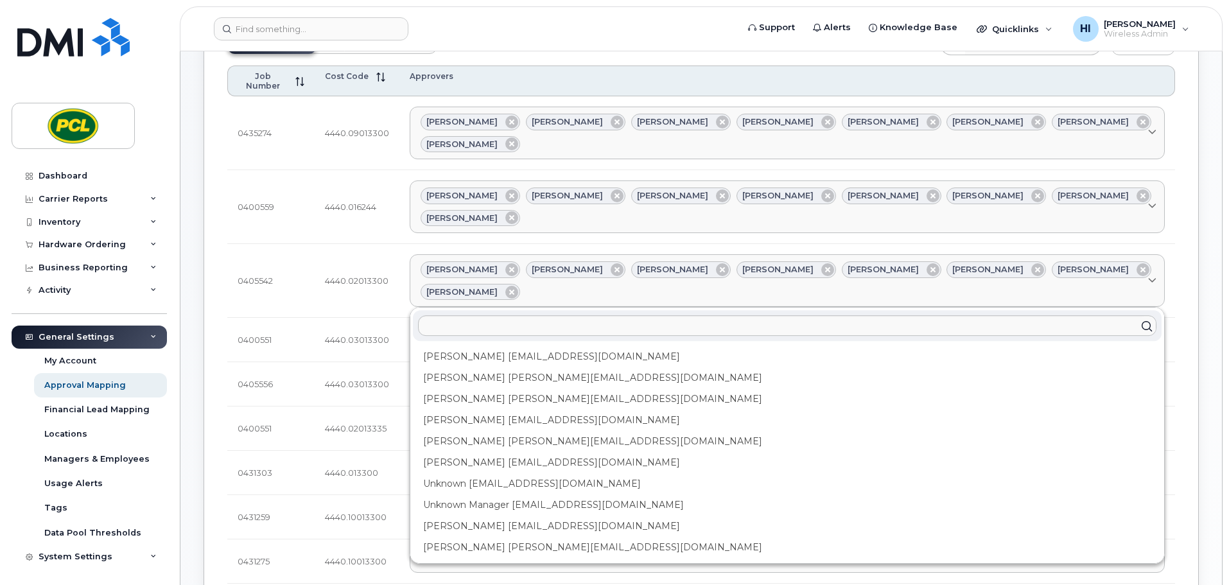
click at [1186, 231] on div "Unmapped 19 Mapped 224 All Export Job Number Cost Code Approvers 0435274 4440.0…" at bounding box center [702, 545] width 996 height 1075
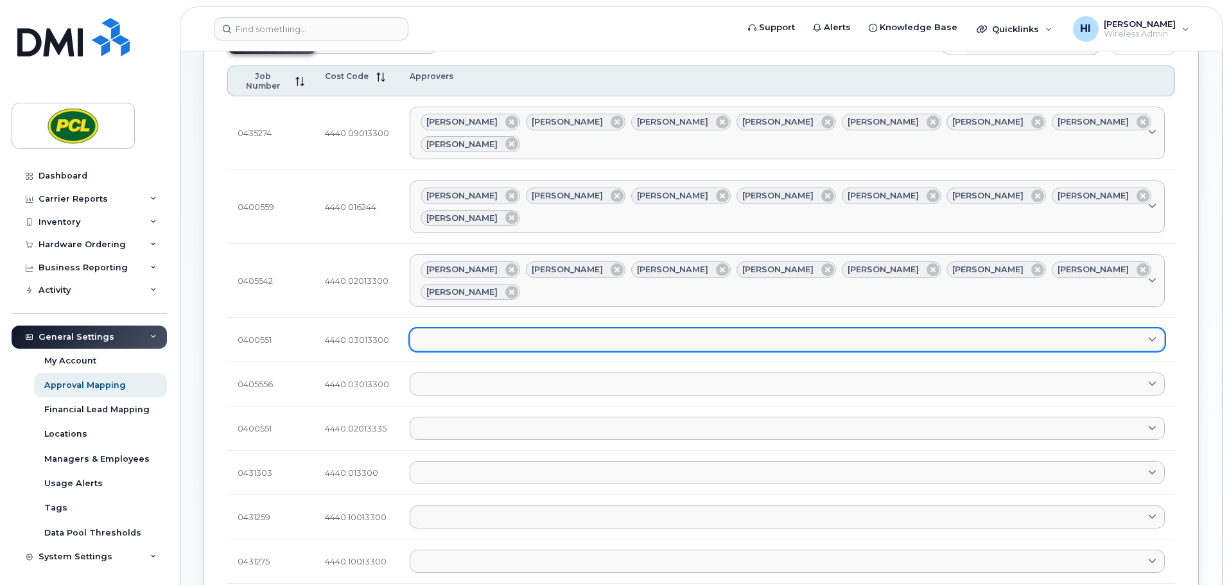
click at [436, 328] on link at bounding box center [787, 339] width 755 height 23
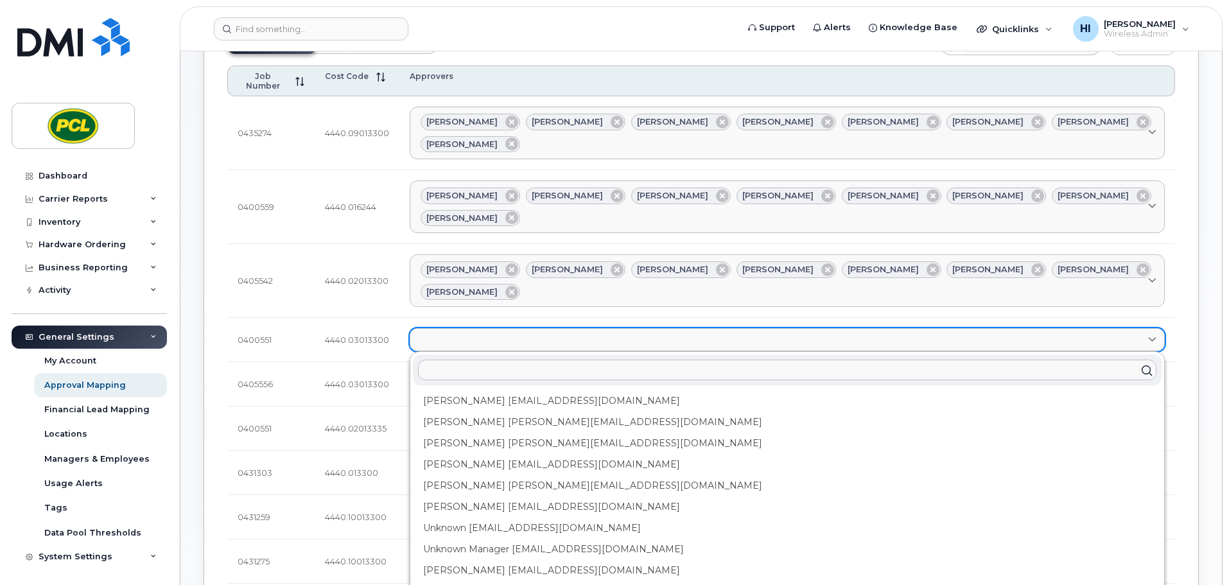
paste input "Please see attached cell phone review for Civil (Base costs 091225-101125 overa…"
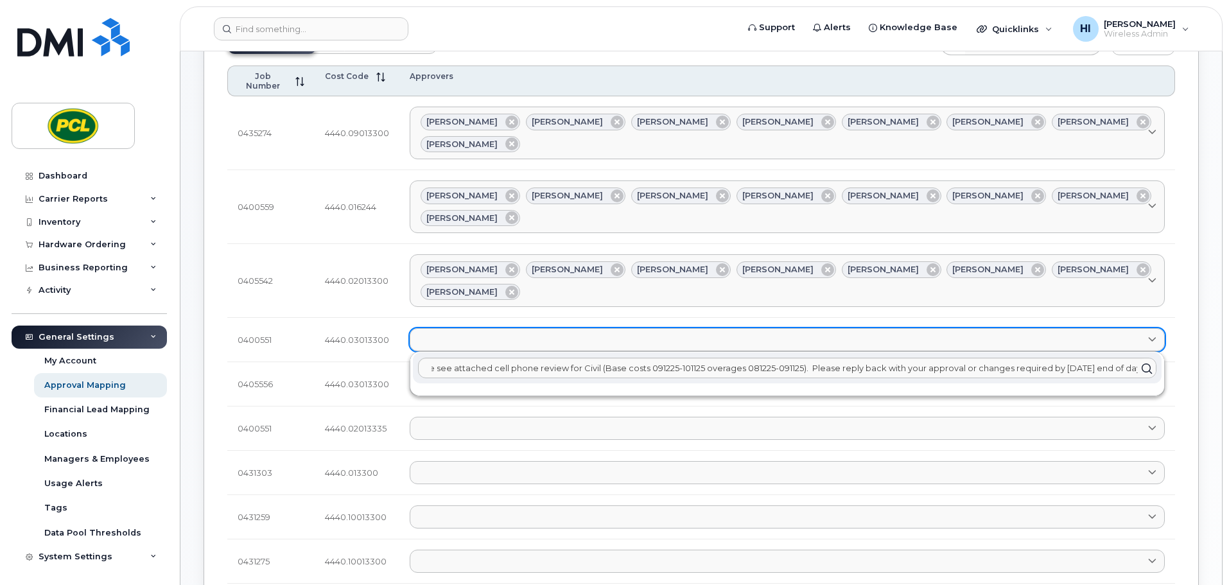
scroll to position [0, 101]
click at [441, 328] on link at bounding box center [787, 339] width 755 height 23
click at [1163, 318] on td "Please see attached cell phone review for Civil (Base costs 091225-101125 overa…" at bounding box center [788, 340] width 776 height 44
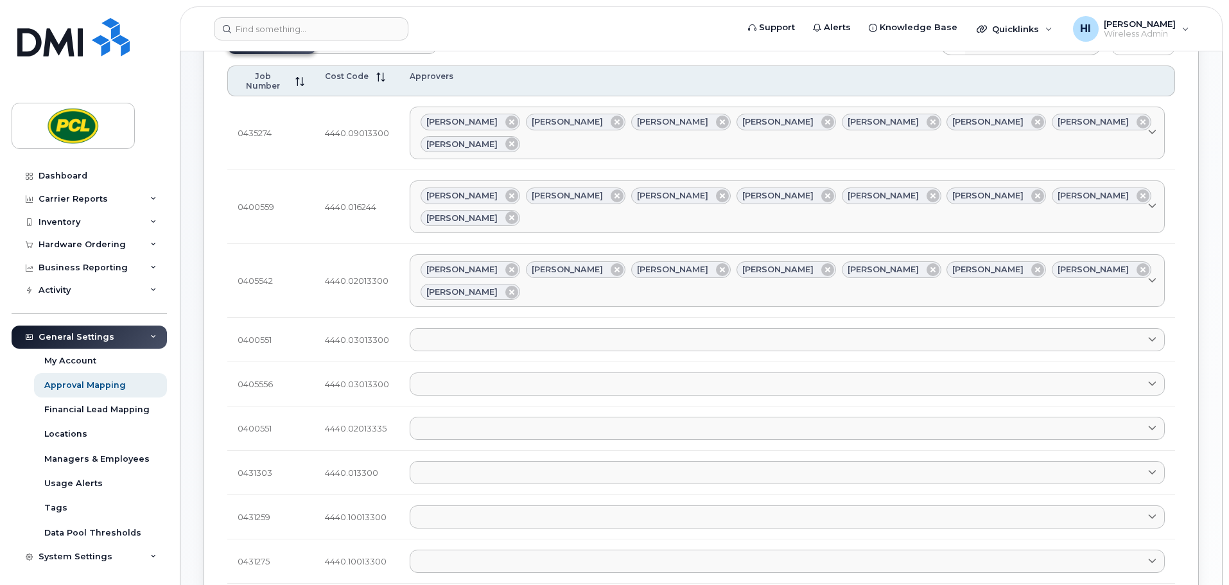
scroll to position [0, 0]
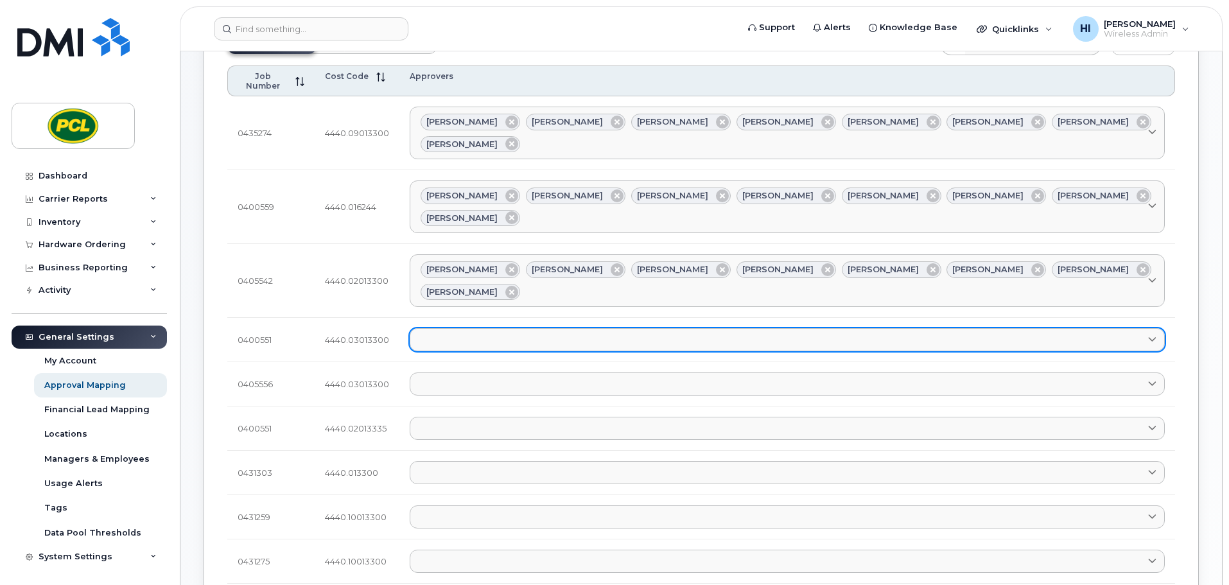
click at [451, 328] on link at bounding box center [787, 339] width 755 height 23
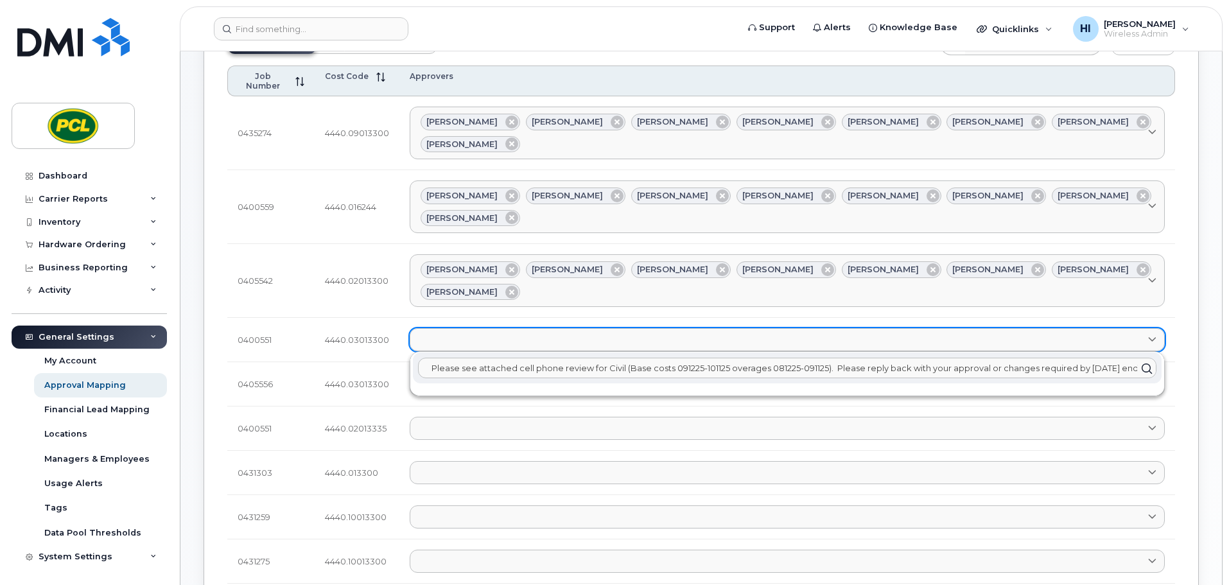
scroll to position [0, 120]
click at [484, 358] on input "Please see attached cell phone review for Civil (Base costs 091225-101125 overa…" at bounding box center [787, 368] width 739 height 21
drag, startPoint x: 432, startPoint y: 295, endPoint x: 1149, endPoint y: 315, distance: 717.2
click at [1149, 352] on div "Please see attached cell phone review for Civil (Base costs 091225-101125 overa…" at bounding box center [787, 374] width 754 height 44
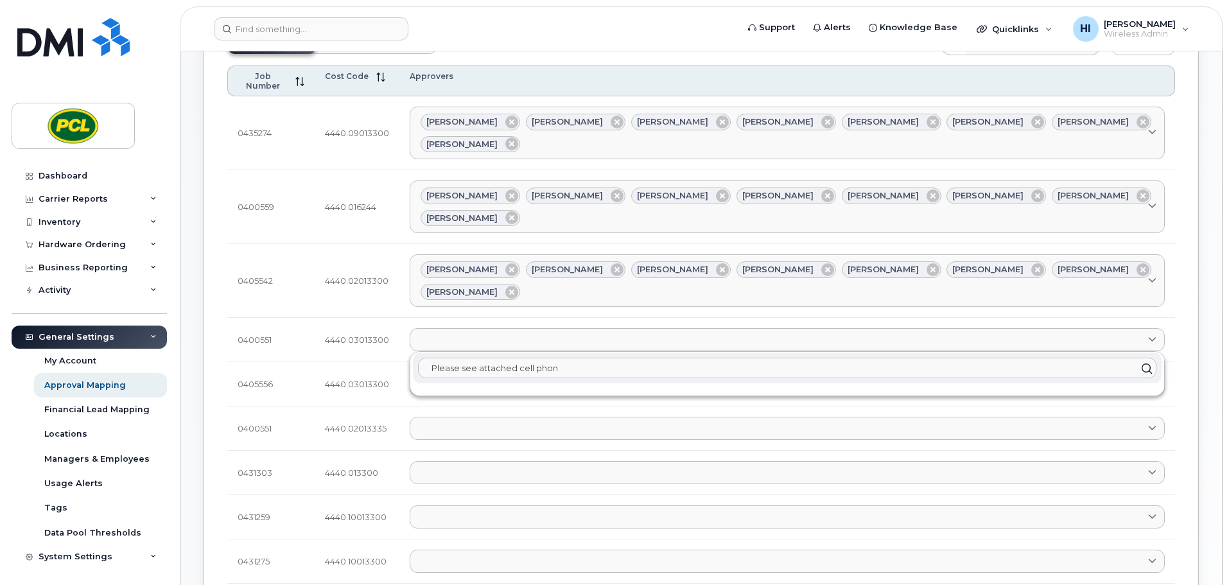
scroll to position [0, 0]
drag, startPoint x: 568, startPoint y: 295, endPoint x: 615, endPoint y: 305, distance: 47.4
click at [317, 318] on tr "0400551 4440.03013300 Please see attached cell phon" at bounding box center [701, 340] width 948 height 44
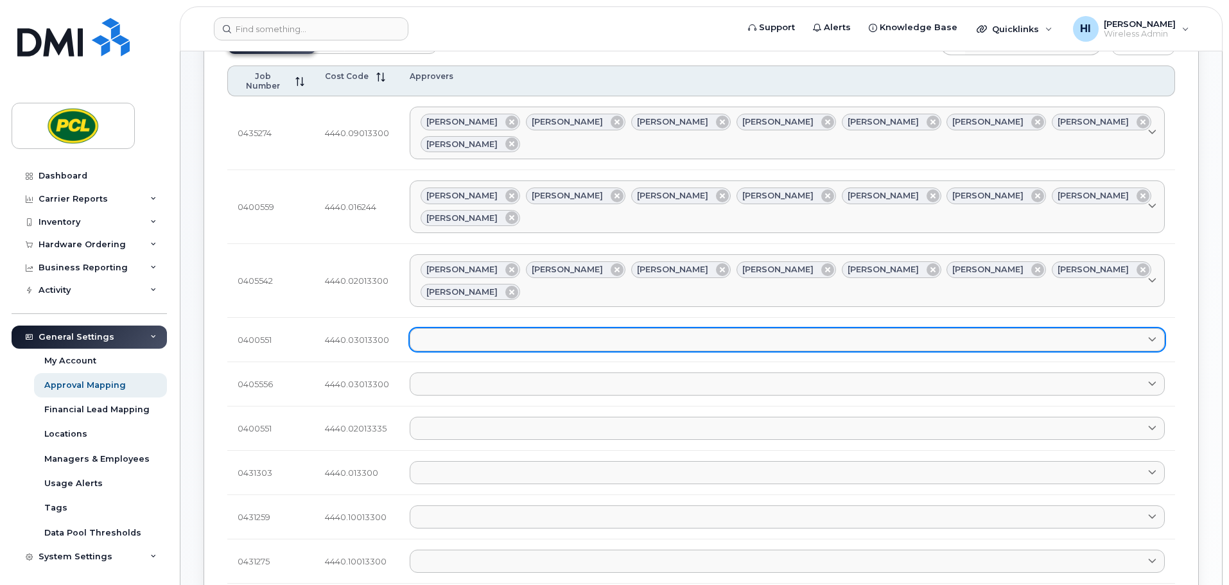
click at [461, 328] on link at bounding box center [787, 339] width 755 height 23
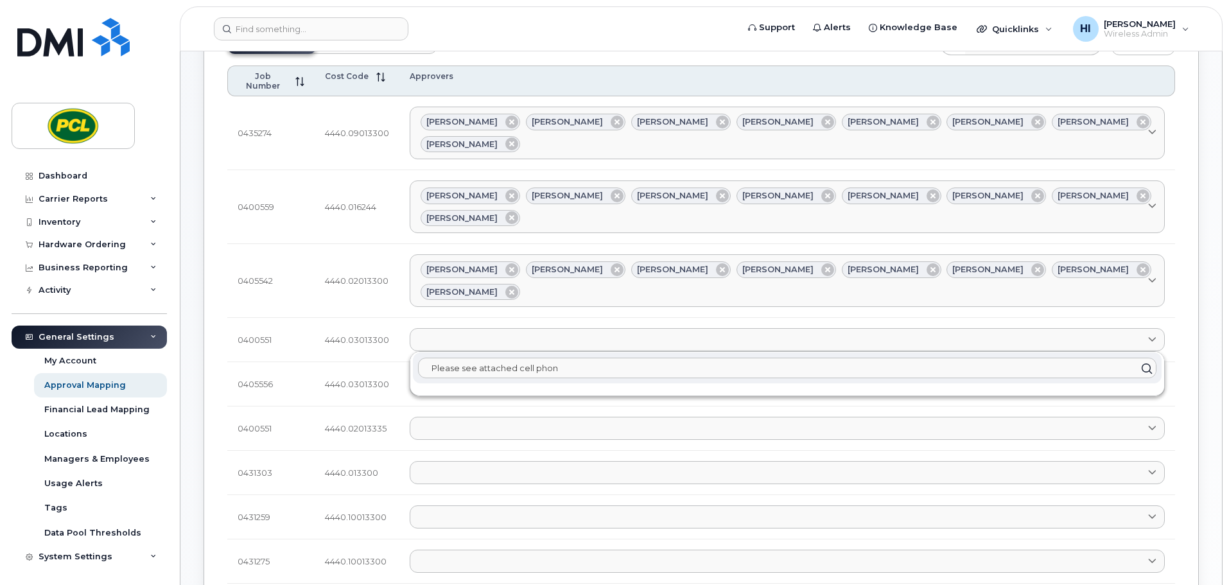
click at [582, 358] on input "Please see attached cell phon" at bounding box center [787, 368] width 739 height 21
click at [433, 328] on link at bounding box center [787, 339] width 755 height 23
click at [440, 328] on link at bounding box center [787, 339] width 755 height 23
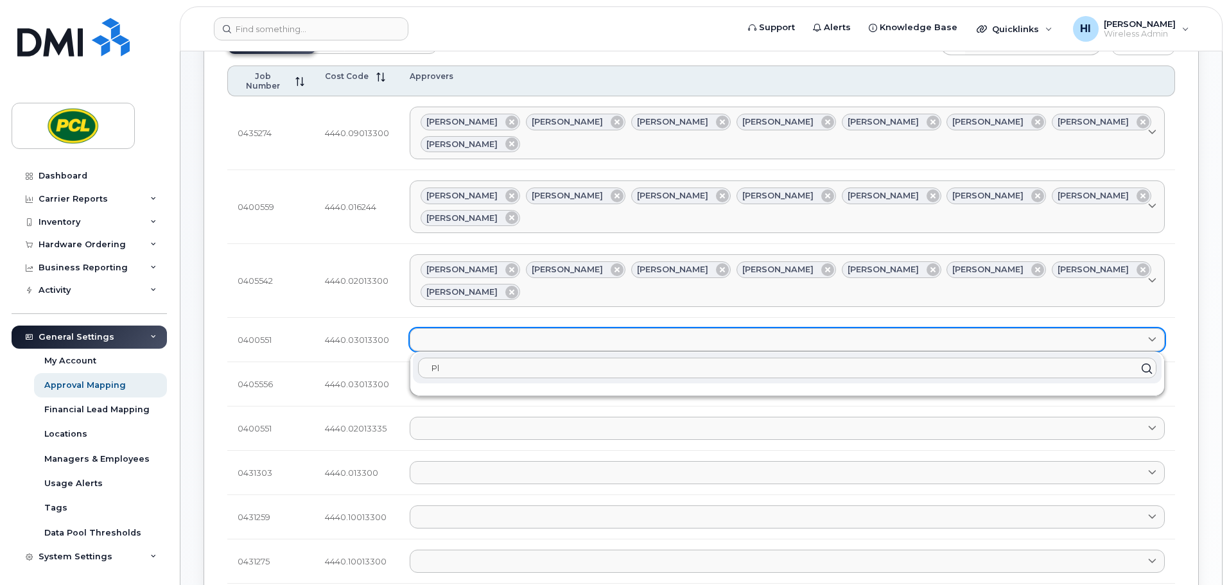
type input "P"
type input "aman"
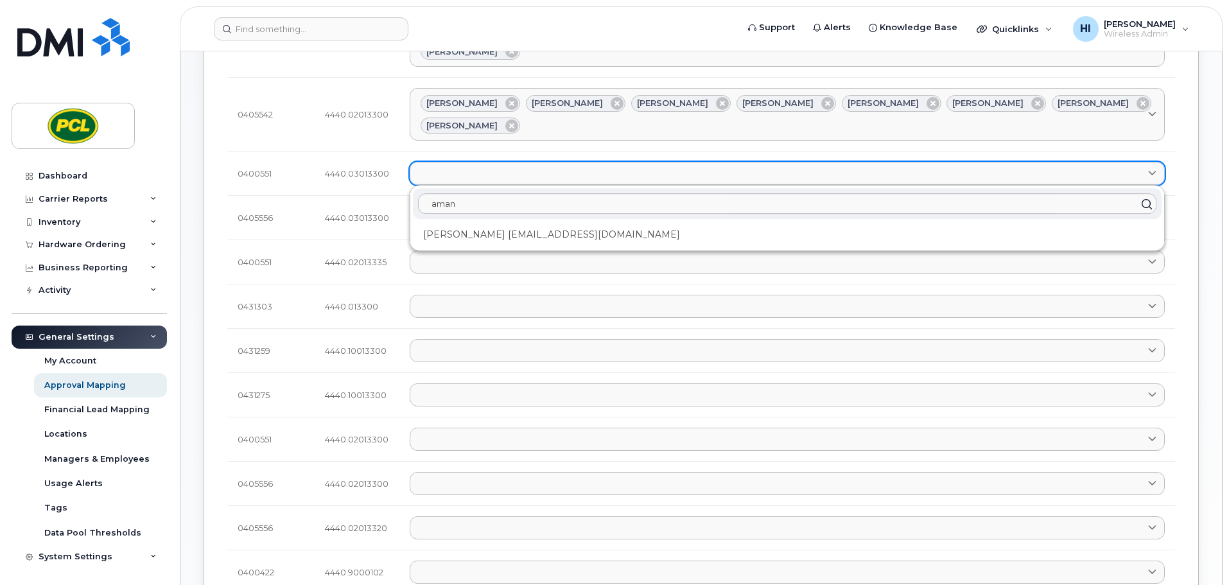
scroll to position [272, 0]
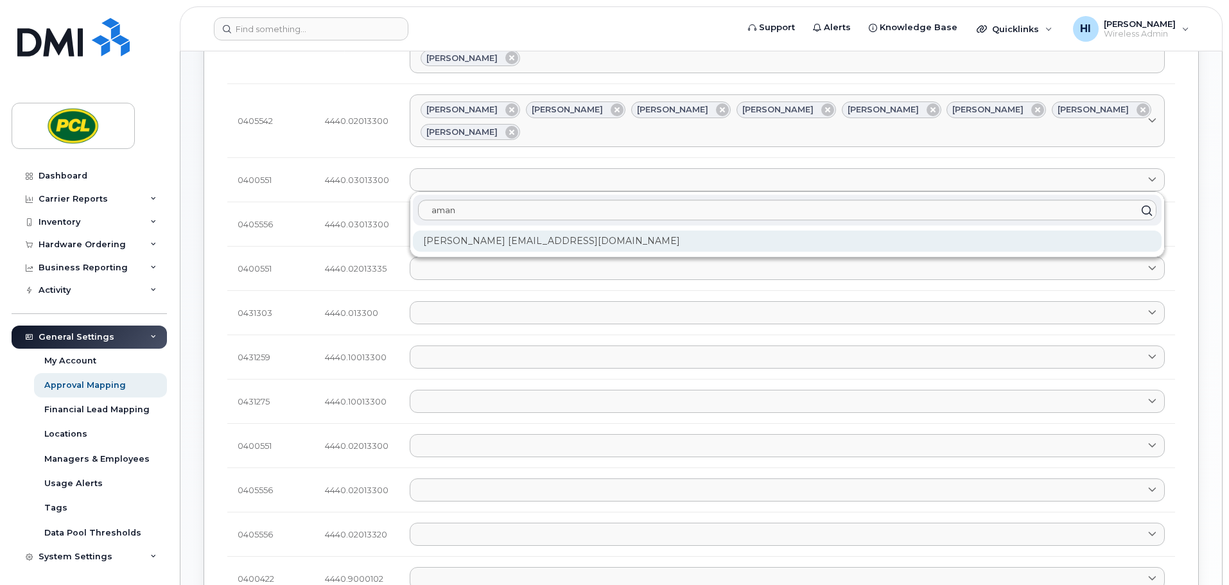
click at [482, 231] on div "Amanda Lucier alucier@pcl.com" at bounding box center [787, 241] width 749 height 21
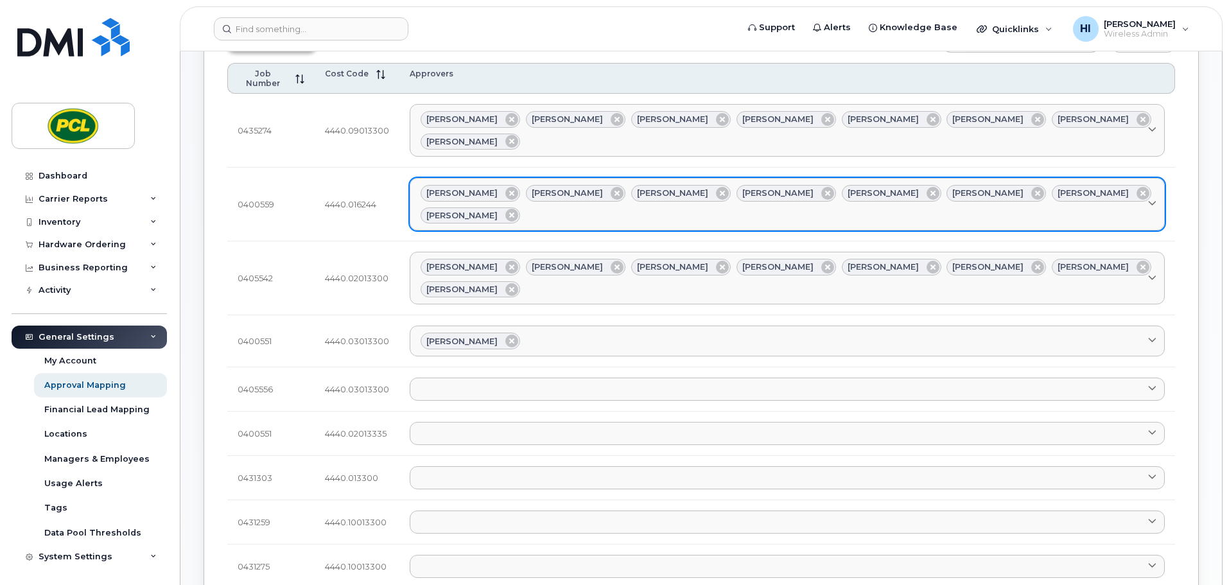
scroll to position [112, 0]
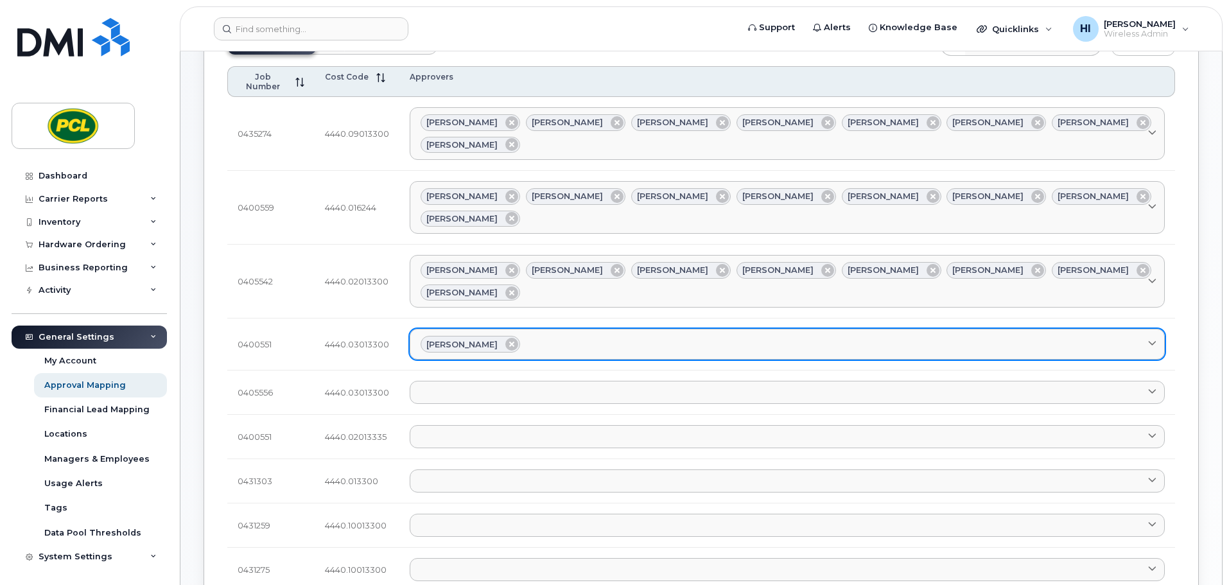
click at [563, 336] on div "Amanda Lucier" at bounding box center [788, 344] width 734 height 17
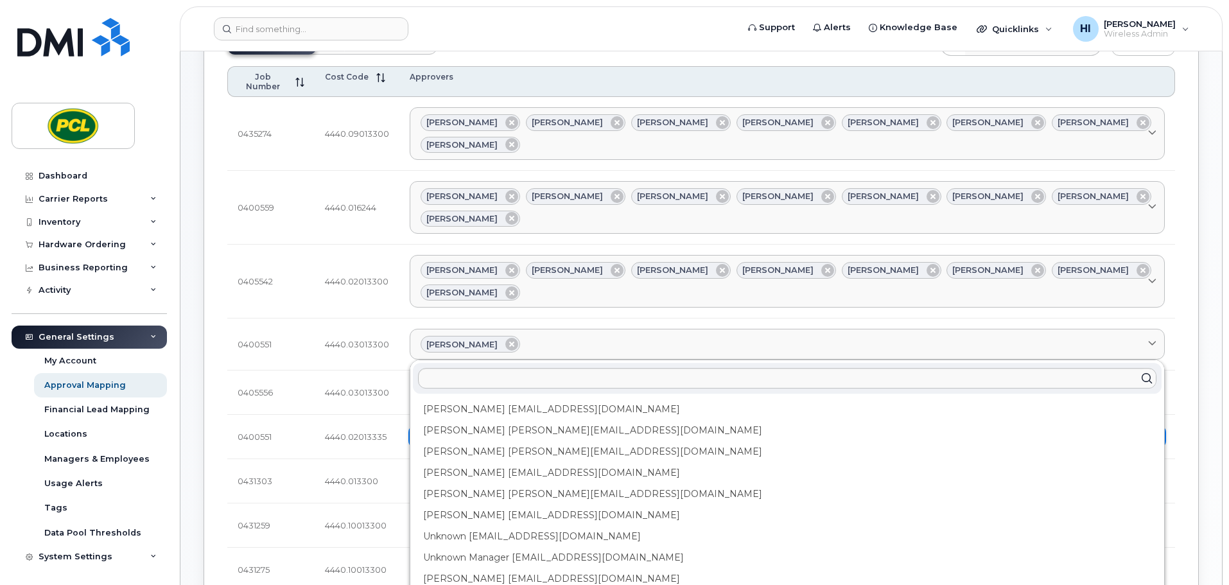
drag, startPoint x: 471, startPoint y: 357, endPoint x: 486, endPoint y: 354, distance: 14.4
click at [472, 420] on div "Anna Slater AMSlater@pcl.com" at bounding box center [787, 430] width 749 height 21
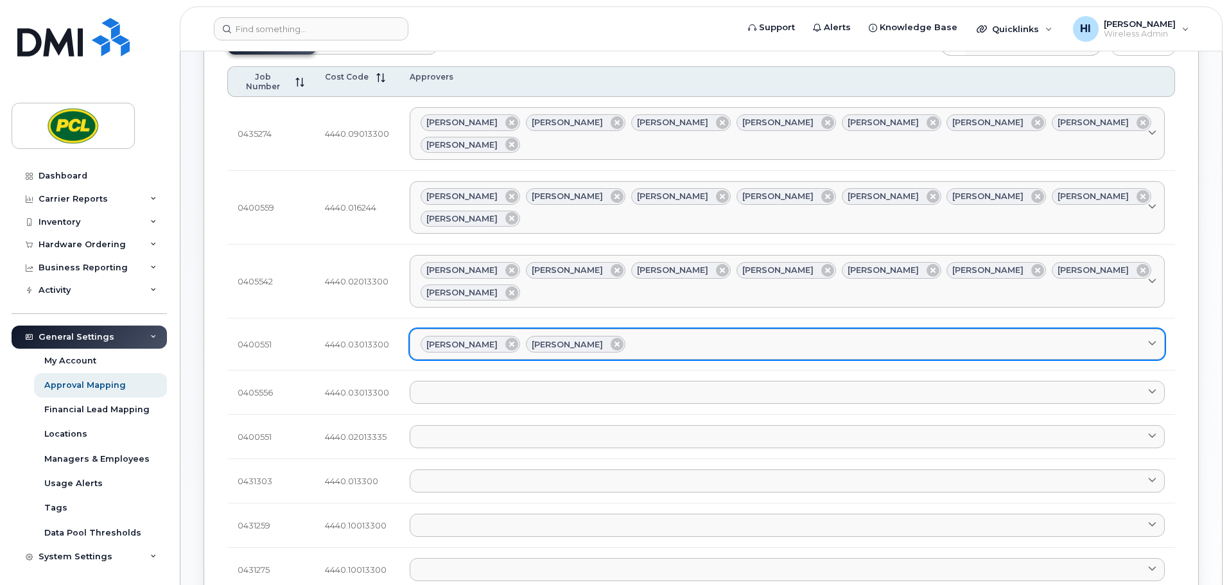
click at [629, 336] on div "Amanda Lucier Anna Slater" at bounding box center [788, 344] width 734 height 17
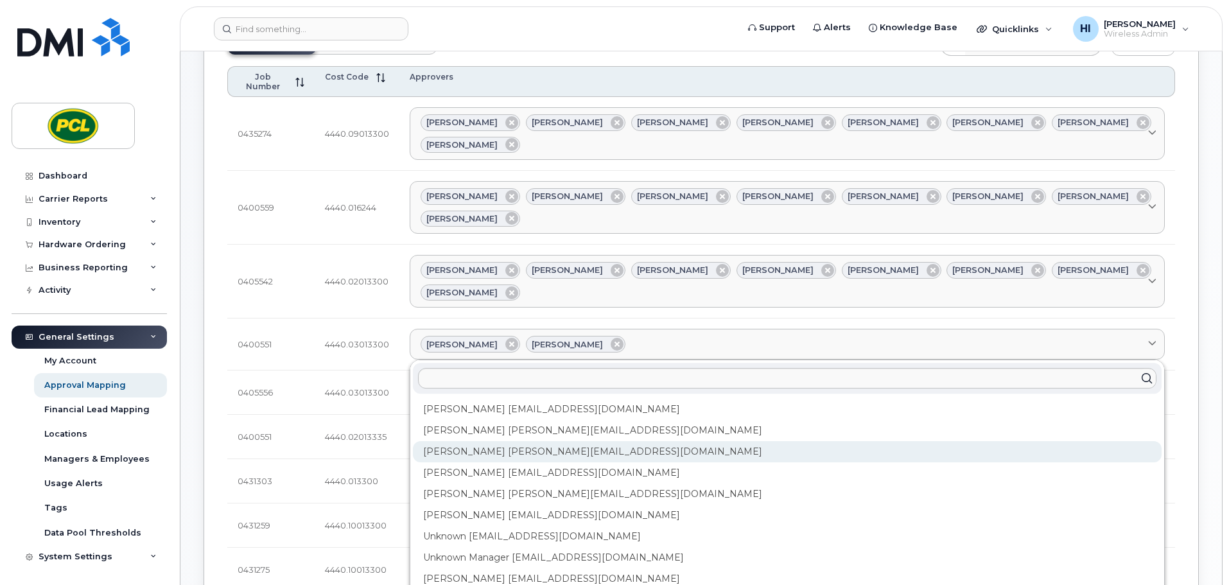
click at [513, 441] on div "Duy Huynh Duyhuynh@pcl.com" at bounding box center [787, 451] width 749 height 21
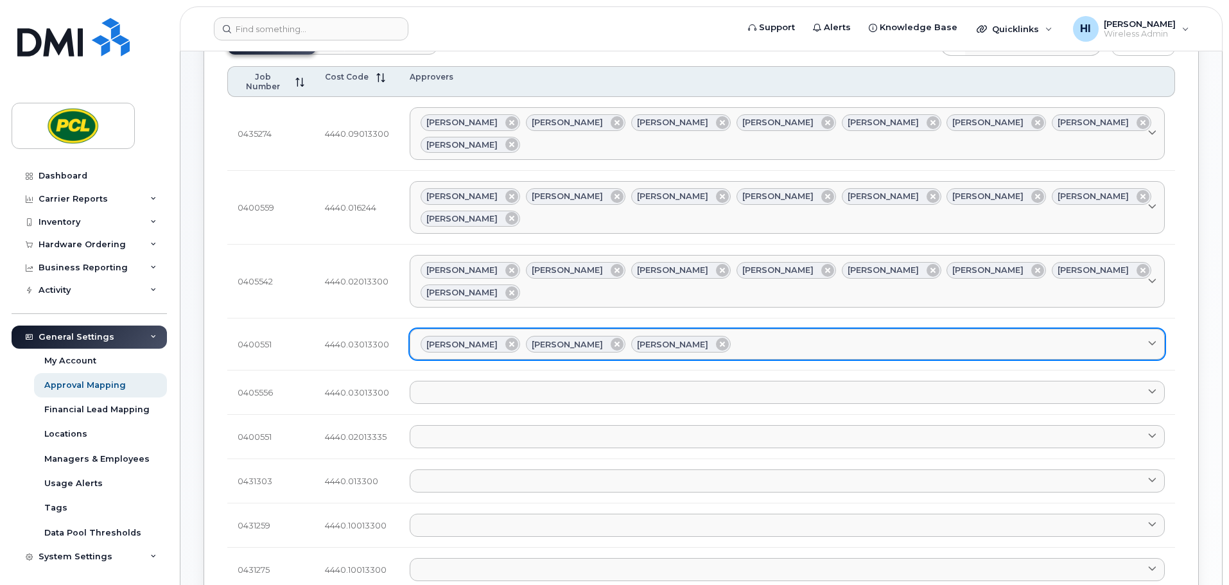
click at [714, 329] on link "Amanda Lucier Anna Slater Duy Huynh" at bounding box center [787, 344] width 755 height 31
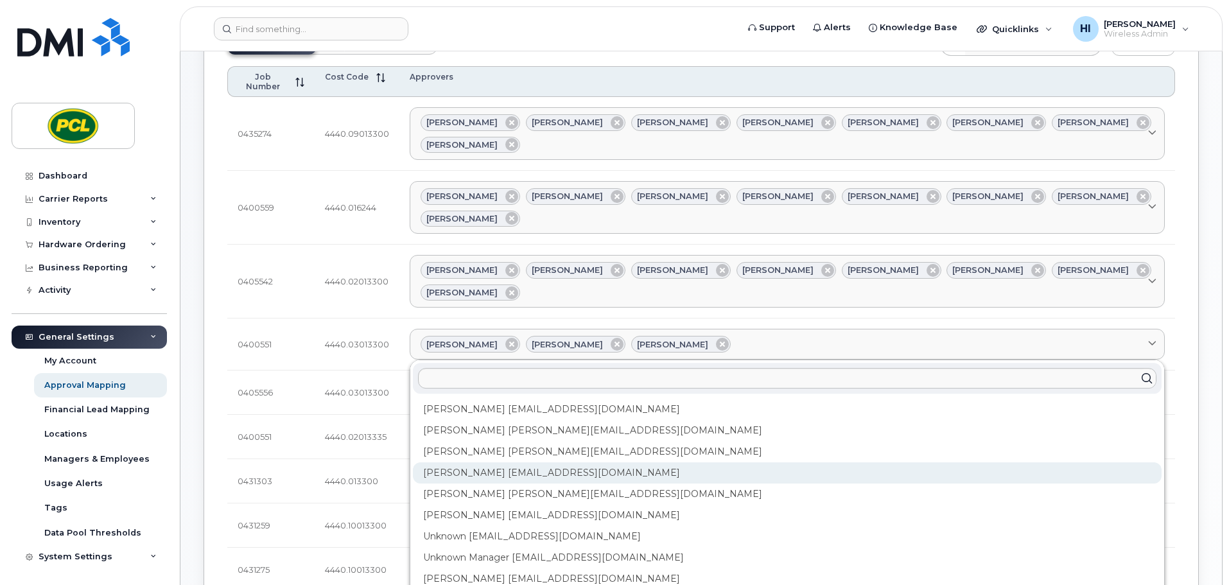
click at [473, 463] on div "Heather Innes HMInnes@pcl.com" at bounding box center [787, 473] width 749 height 21
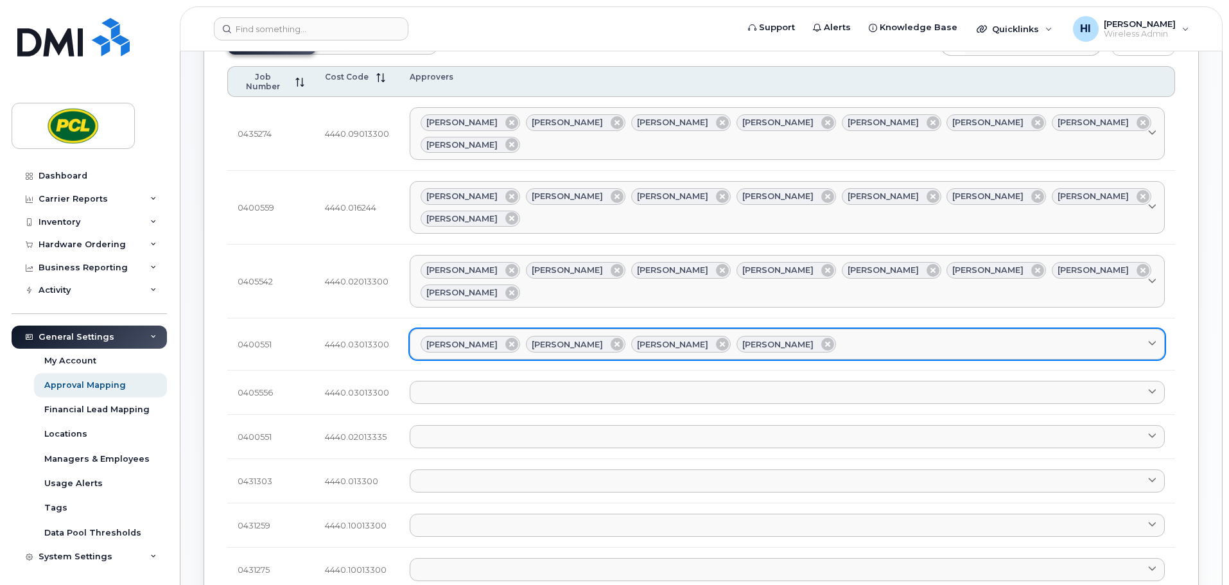
click at [807, 336] on div "Amanda Lucier Anna Slater Duy Huynh Heather Innes" at bounding box center [788, 344] width 734 height 17
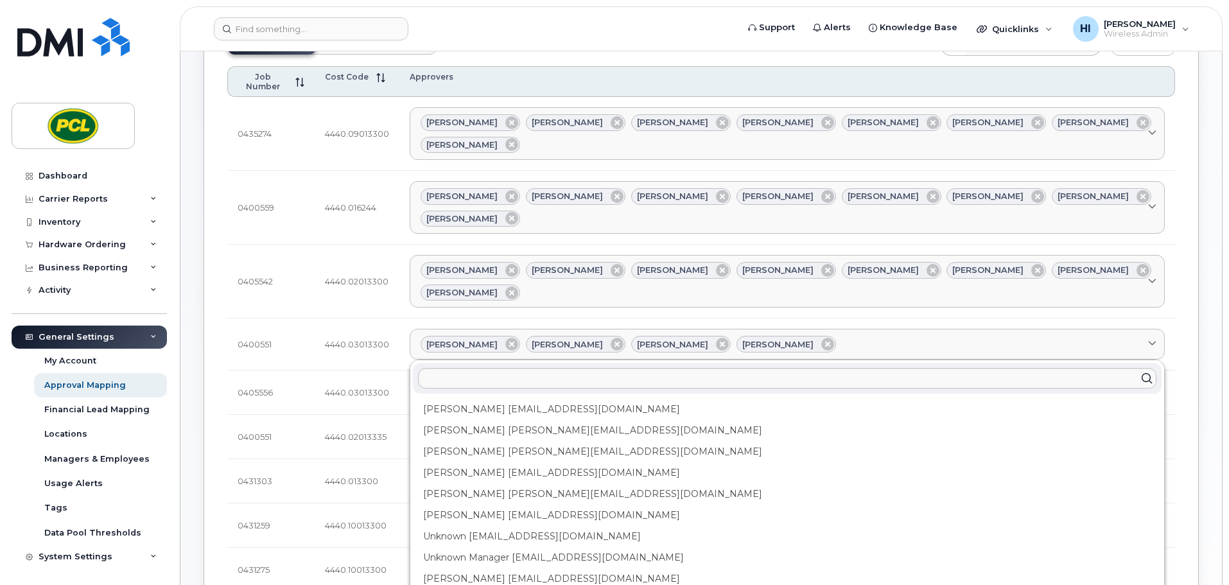
click at [471, 484] on div "Kimberley Kim kimberleykim@pcl.com" at bounding box center [787, 494] width 749 height 21
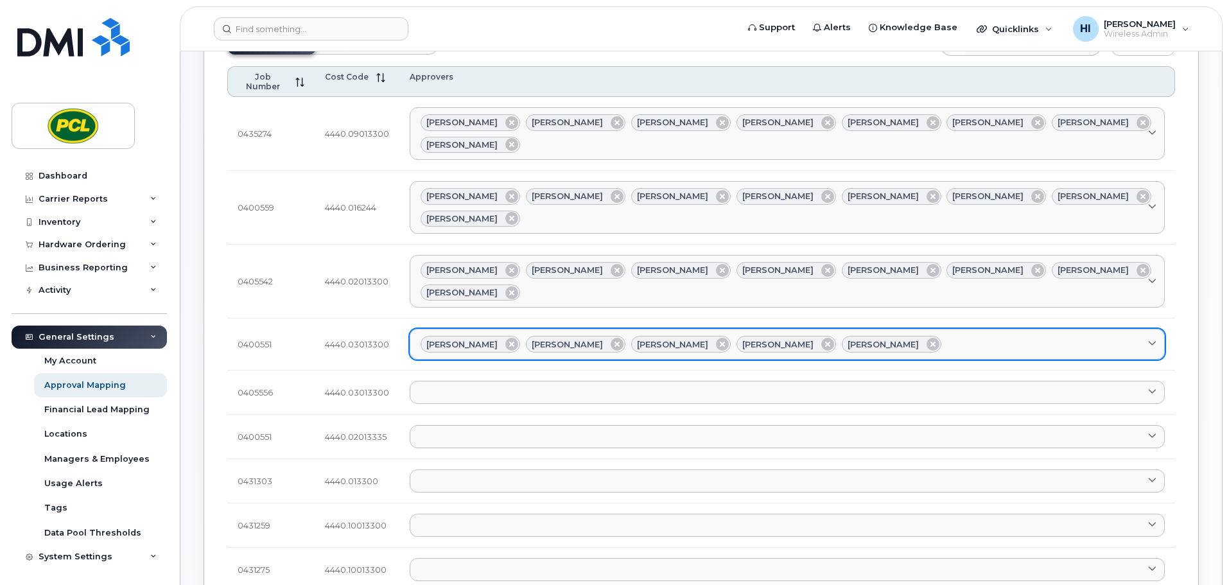
click at [911, 336] on div "Amanda Lucier Anna Slater Duy Huynh Heather Innes Kimberley Kim" at bounding box center [788, 344] width 734 height 17
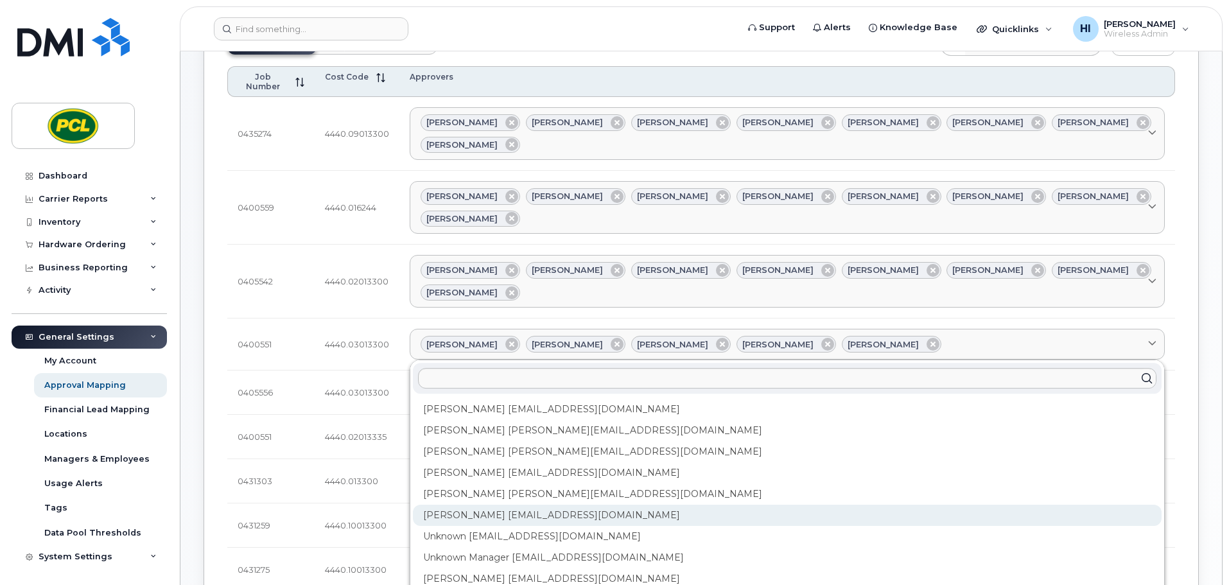
click at [475, 505] on div "Rob Wilkins RFWilkins@pcl.com" at bounding box center [787, 515] width 749 height 21
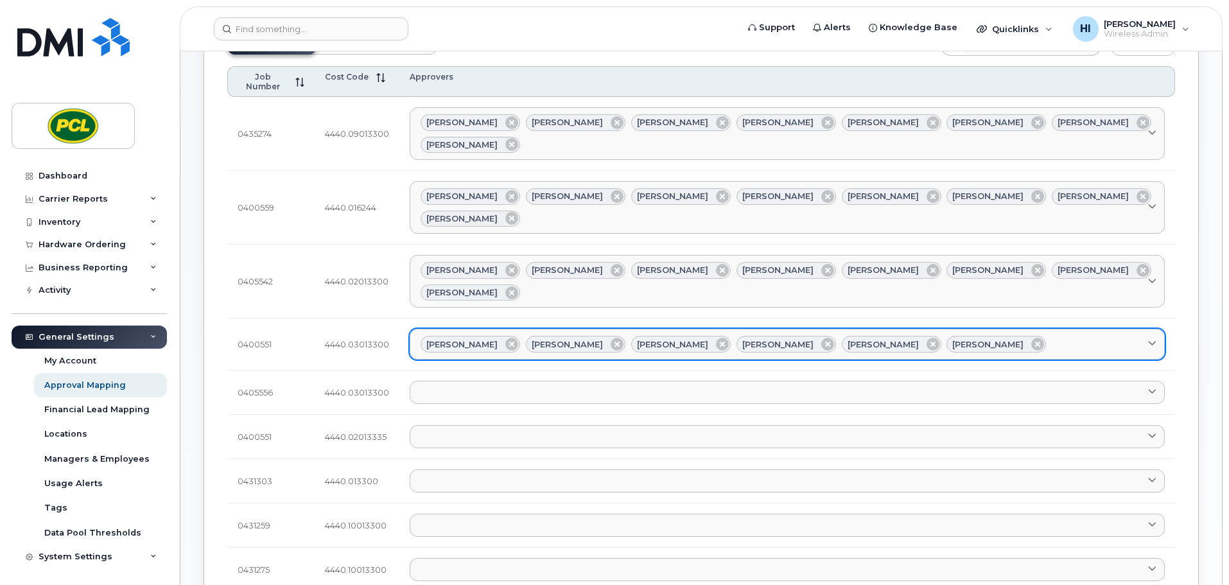
click at [991, 336] on div "Amanda Lucier Anna Slater Duy Huynh Heather Innes Kimberley Kim Rob Wilkins" at bounding box center [788, 344] width 734 height 17
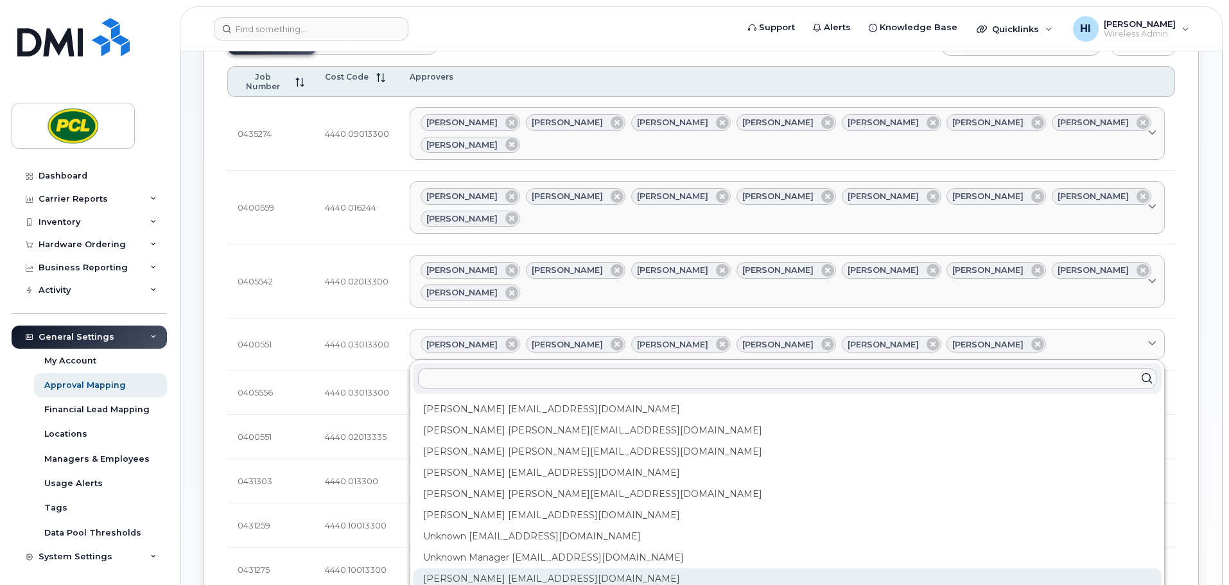
click at [560, 568] on div "Yvonne Love YCLove@pcl.com" at bounding box center [787, 578] width 749 height 21
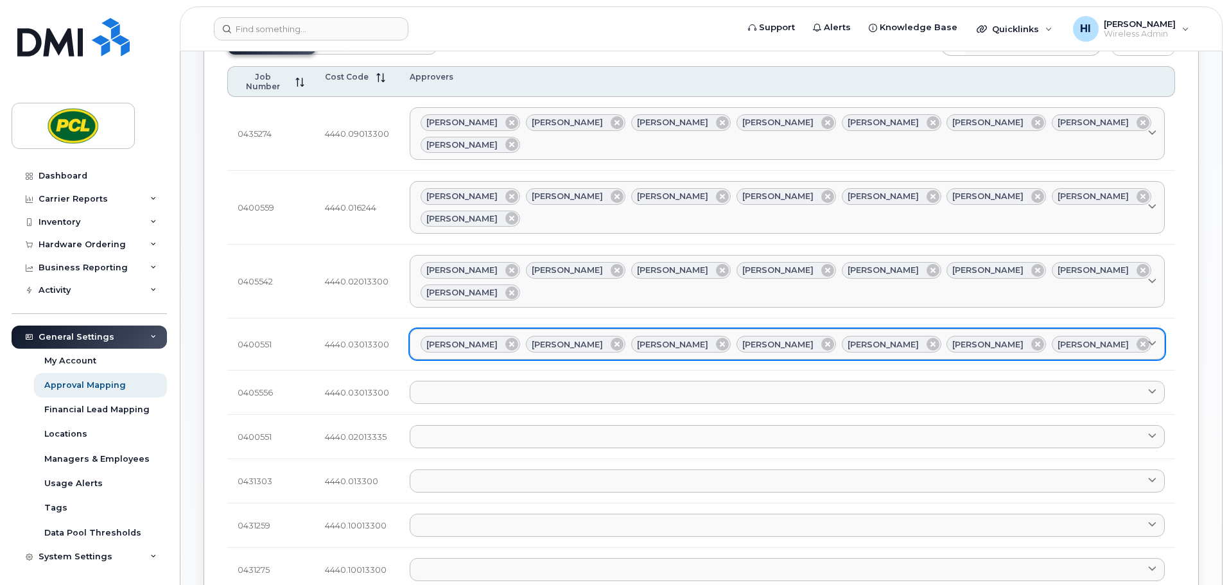
click at [1088, 336] on div "Amanda Lucier Anna Slater Duy Huynh Heather Innes Kimberley Kim Rob Wilkins Yvo…" at bounding box center [788, 344] width 734 height 17
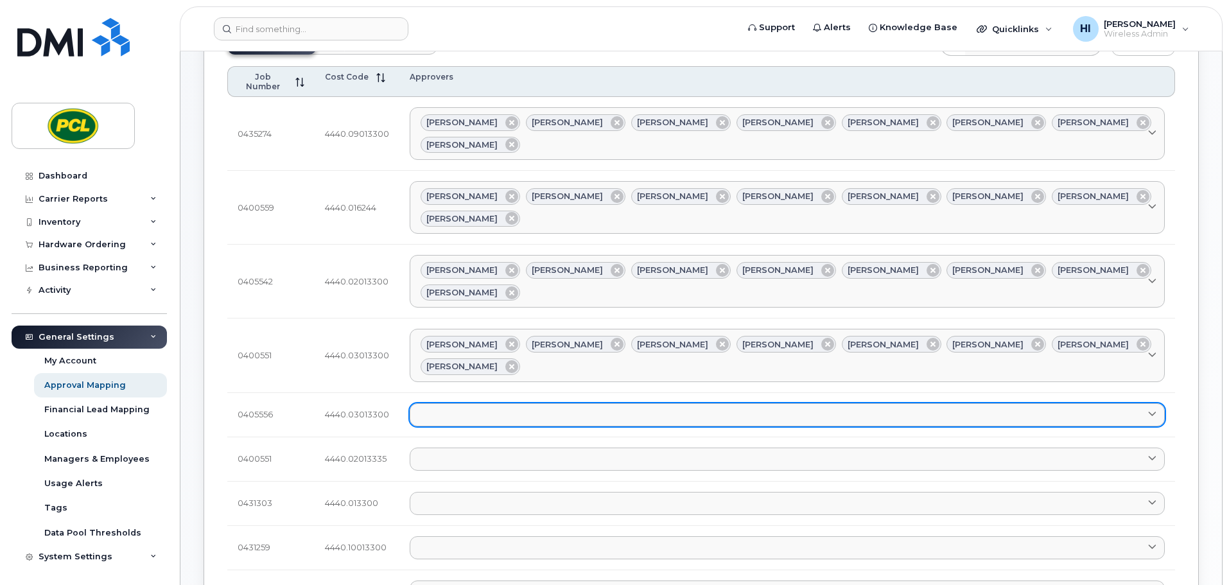
click at [436, 403] on link at bounding box center [787, 414] width 755 height 23
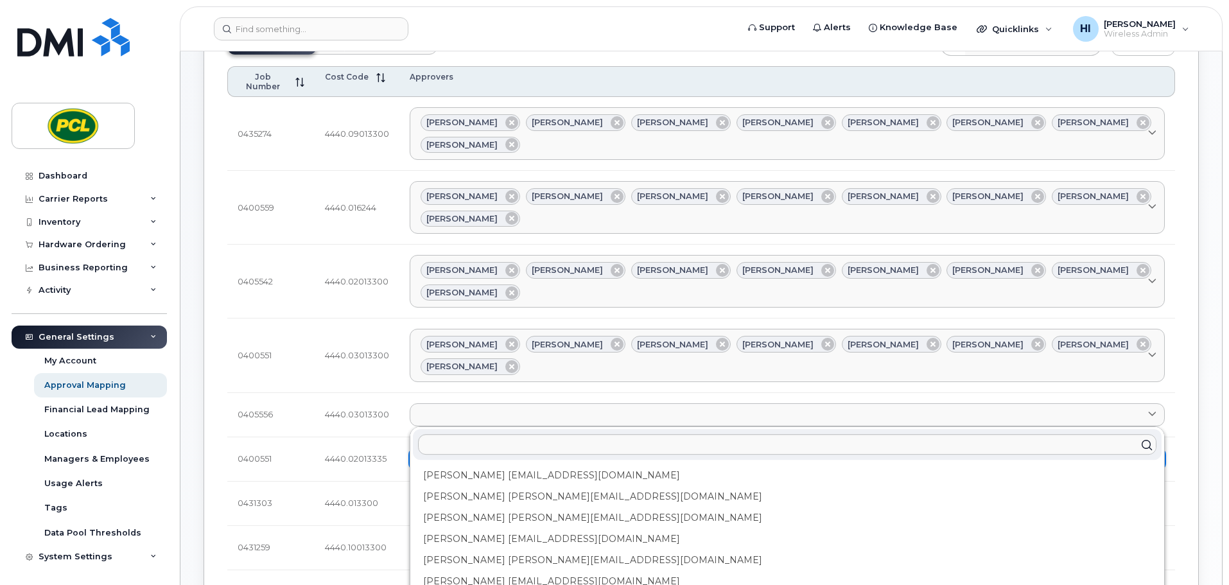
drag, startPoint x: 475, startPoint y: 375, endPoint x: 479, endPoint y: 367, distance: 8.0
click at [475, 465] on div "Amanda Lucier alucier@pcl.com" at bounding box center [787, 475] width 749 height 21
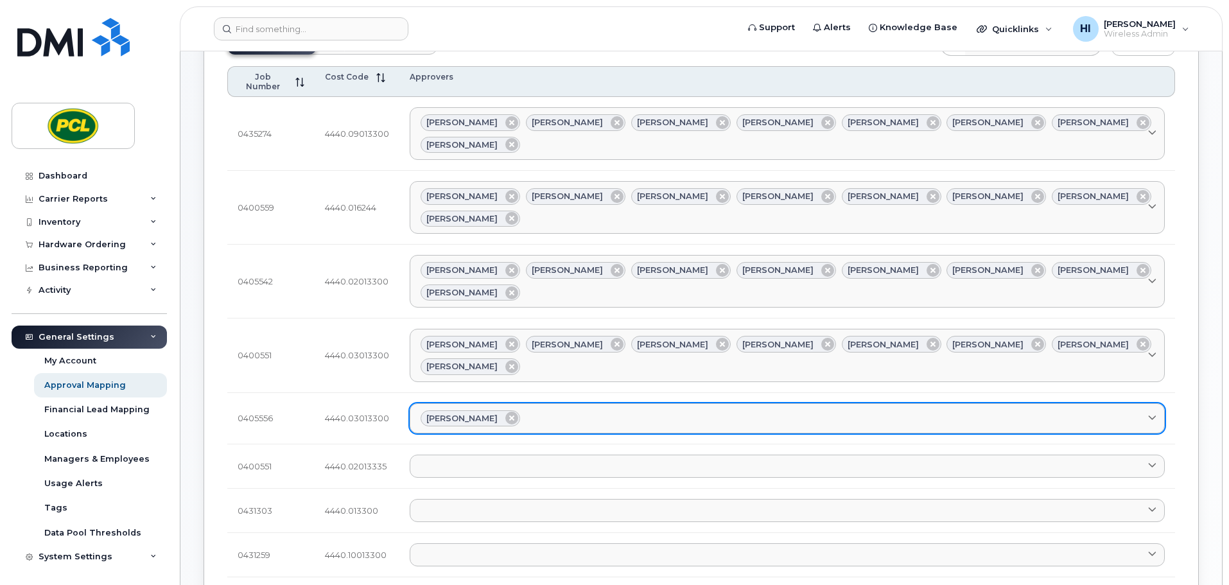
click at [552, 410] on div "Amanda Lucier" at bounding box center [788, 418] width 734 height 17
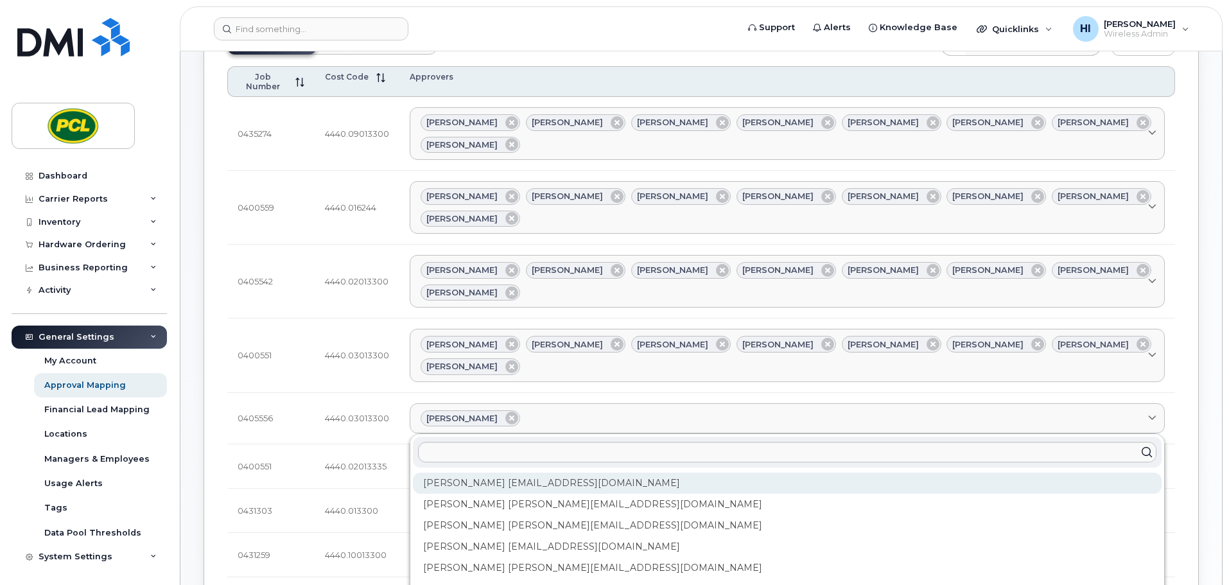
click at [540, 473] on div "Amanda Lucier alucier@pcl.com" at bounding box center [787, 483] width 749 height 21
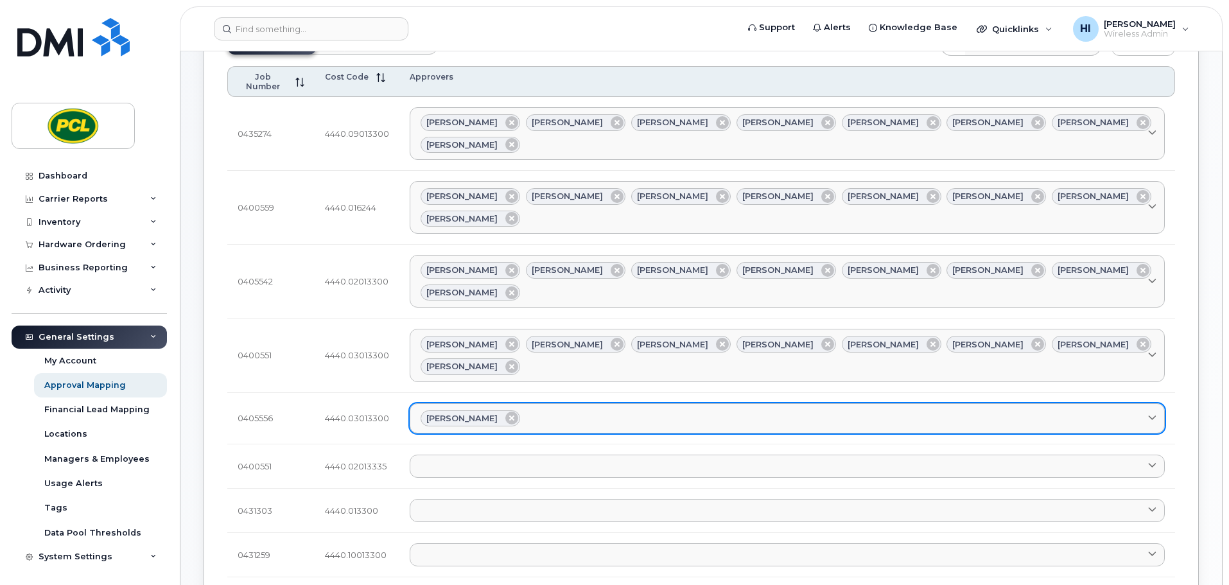
click at [546, 410] on div "Amanda Lucier" at bounding box center [788, 418] width 734 height 17
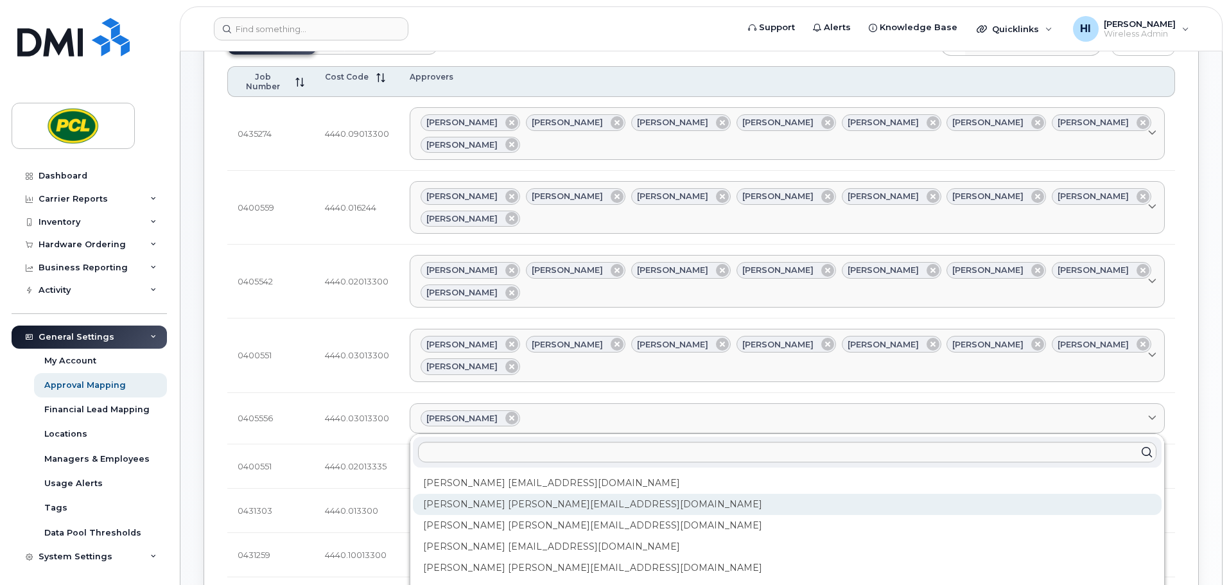
click at [499, 494] on div "Anna Slater AMSlater@pcl.com" at bounding box center [787, 504] width 749 height 21
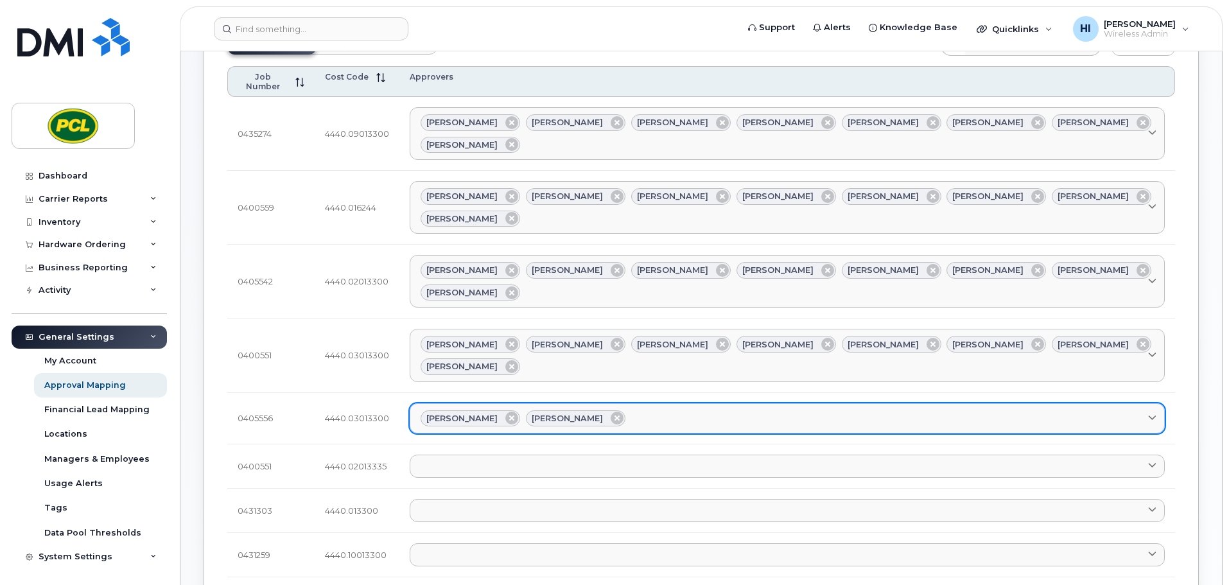
click at [630, 410] on div "Amanda Lucier Anna Slater" at bounding box center [788, 418] width 734 height 17
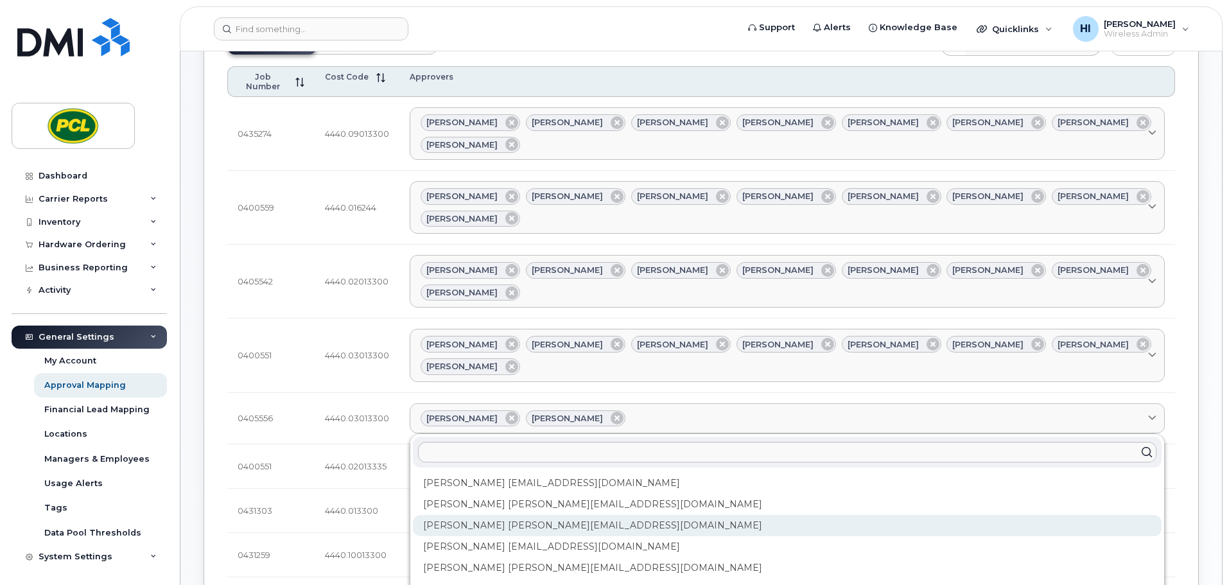
click at [500, 515] on div "Duy Huynh Duyhuynh@pcl.com" at bounding box center [787, 525] width 749 height 21
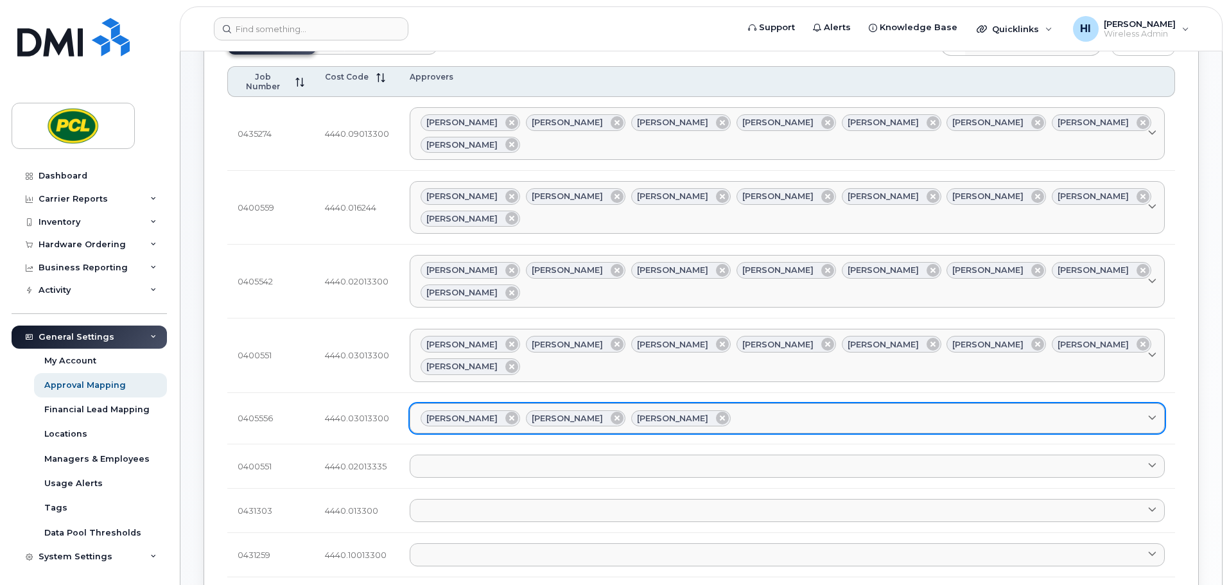
click at [702, 410] on div "Amanda Lucier Anna Slater Duy Huynh" at bounding box center [788, 418] width 734 height 17
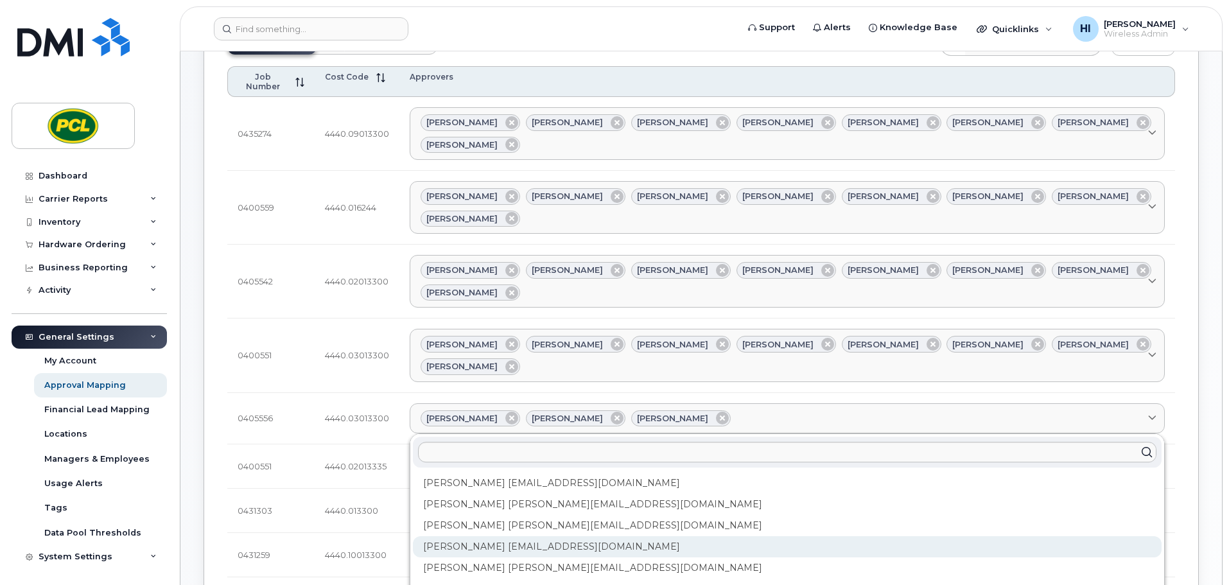
click at [464, 536] on div "Heather Innes HMInnes@pcl.com" at bounding box center [787, 546] width 749 height 21
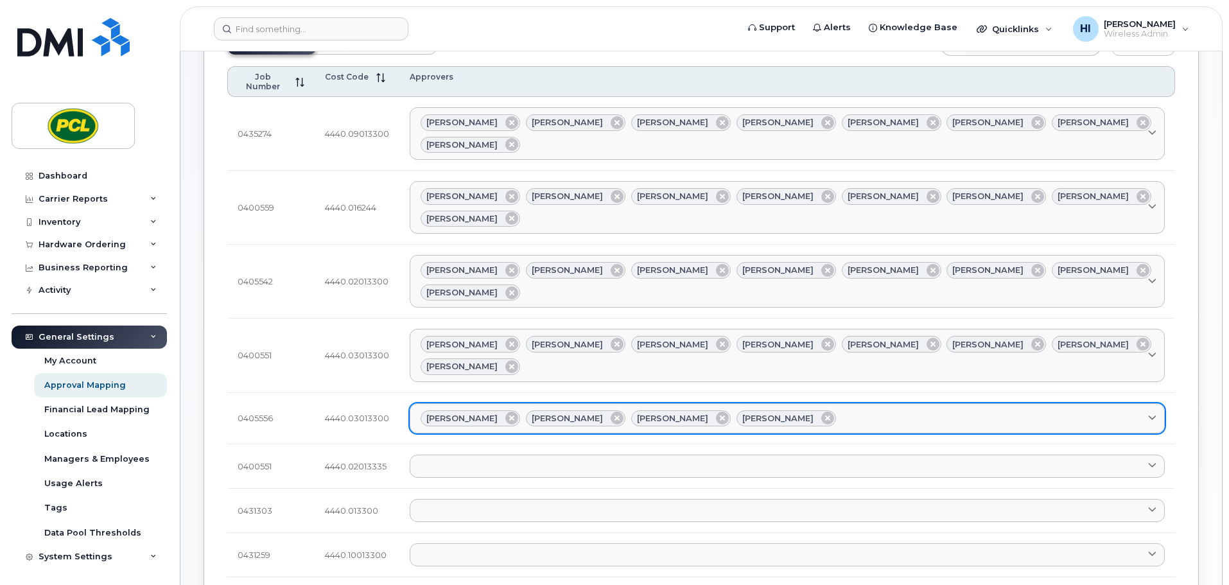
click at [805, 410] on div "Amanda Lucier Anna Slater Duy Huynh Heather Innes" at bounding box center [788, 418] width 734 height 17
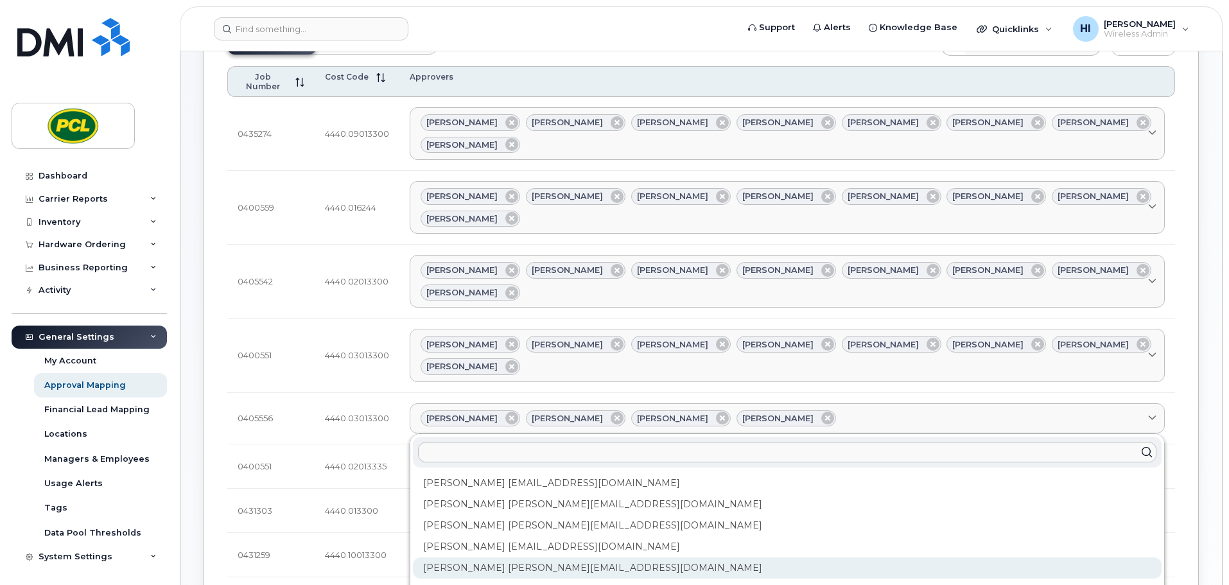
click at [513, 558] on div "Kimberley Kim kimberleykim@pcl.com" at bounding box center [787, 568] width 749 height 21
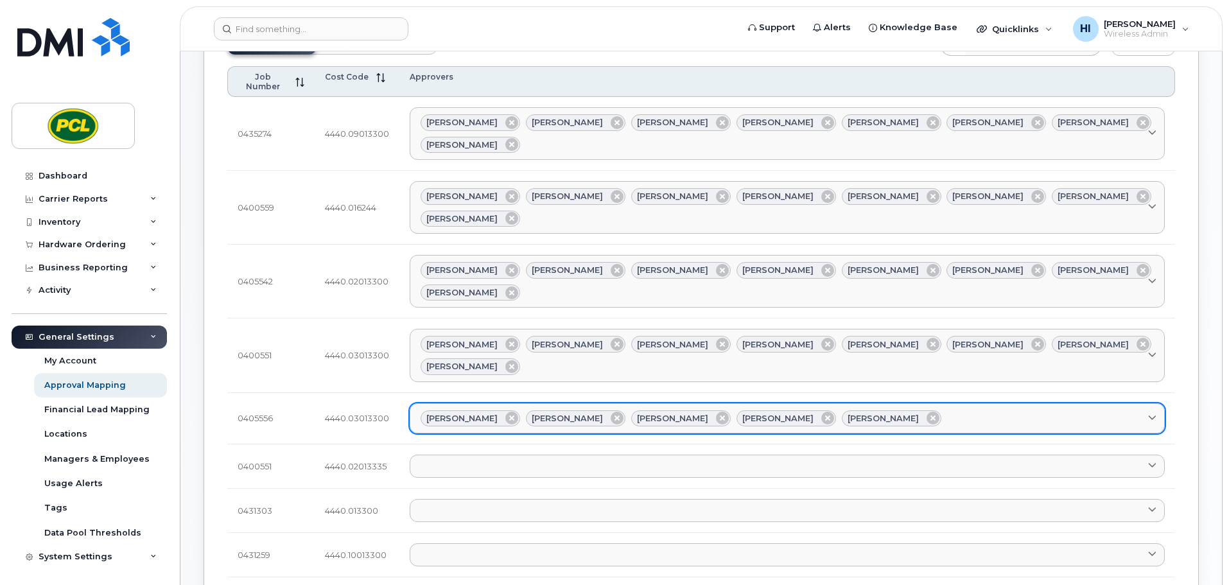
drag, startPoint x: 894, startPoint y: 326, endPoint x: 886, endPoint y: 328, distance: 7.3
click at [894, 410] on div "Amanda Lucier Anna Slater Duy Huynh Heather Innes Kimberley Kim" at bounding box center [788, 418] width 734 height 17
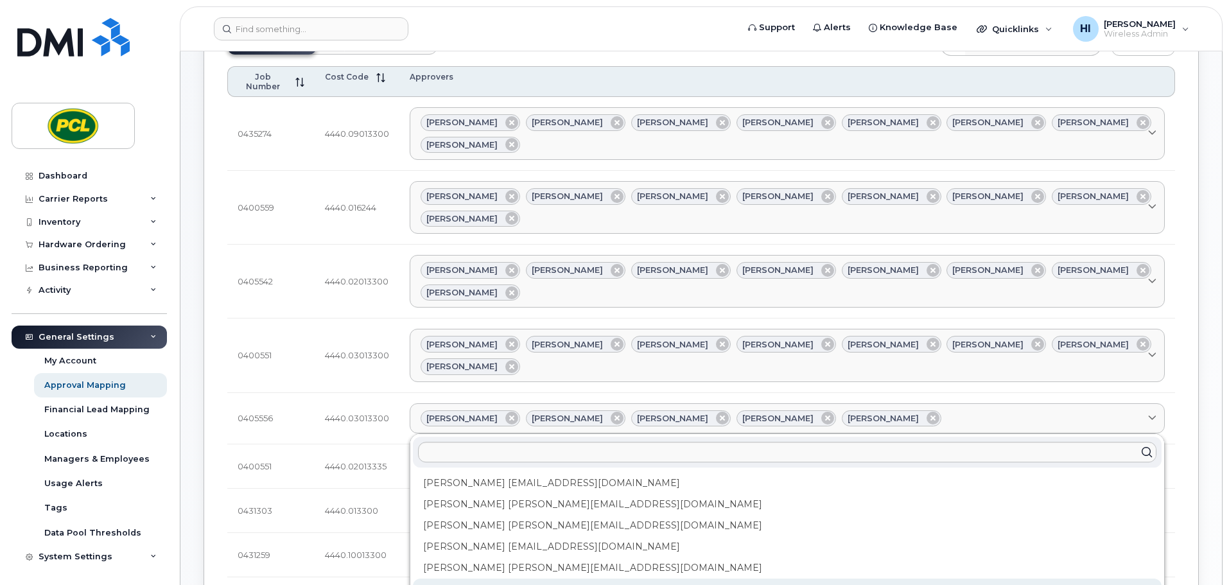
click at [498, 579] on div "Rob Wilkins RFWilkins@pcl.com" at bounding box center [787, 589] width 749 height 21
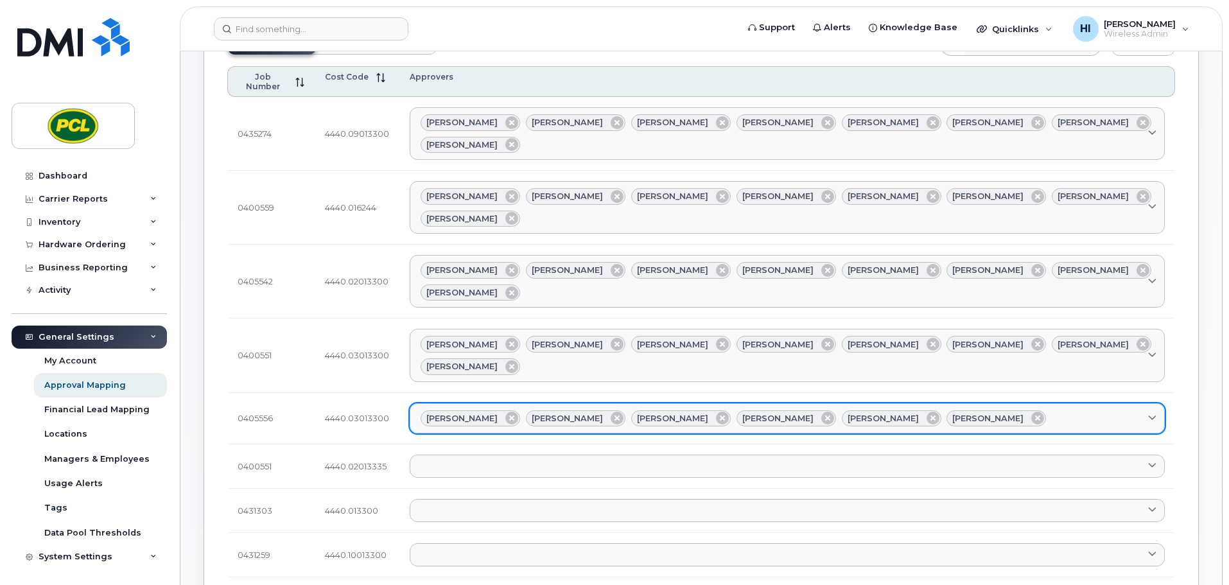
click at [974, 410] on div "Amanda Lucier Anna Slater Duy Huynh Heather Innes Kimberley Kim Rob Wilkins" at bounding box center [788, 418] width 734 height 17
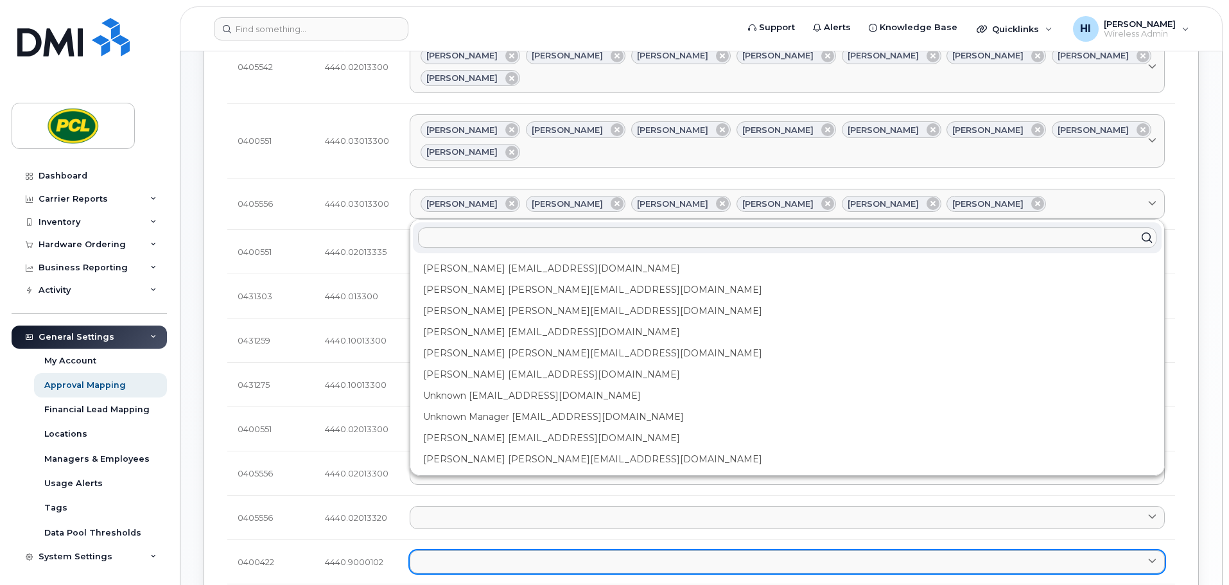
scroll to position [337, 0]
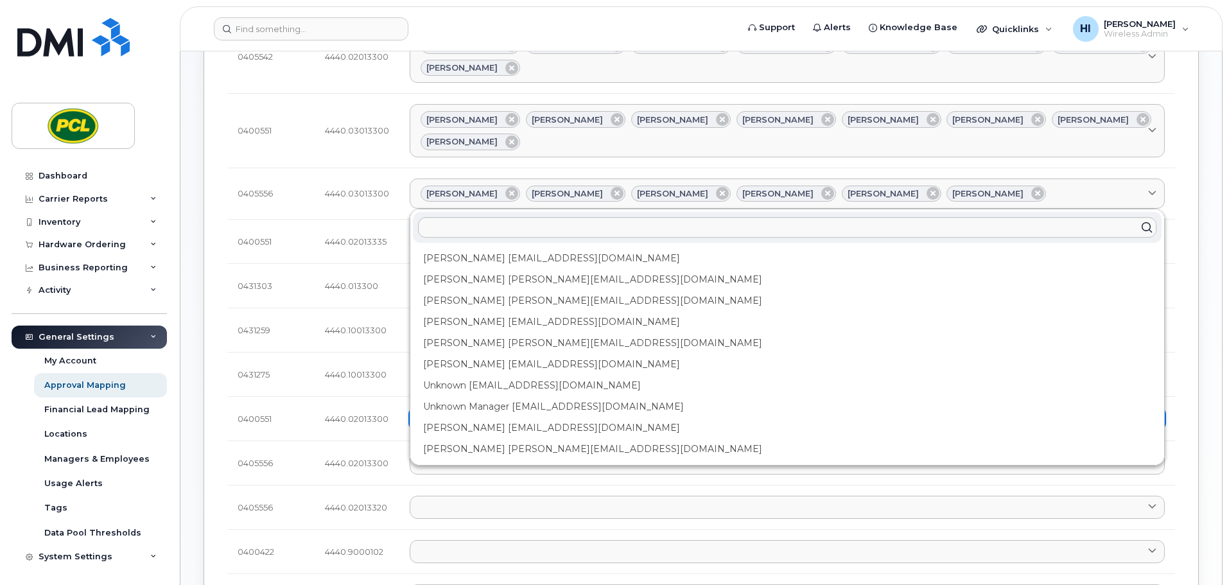
click at [497, 418] on div "Yvonne Love YCLove@pcl.com" at bounding box center [787, 428] width 749 height 21
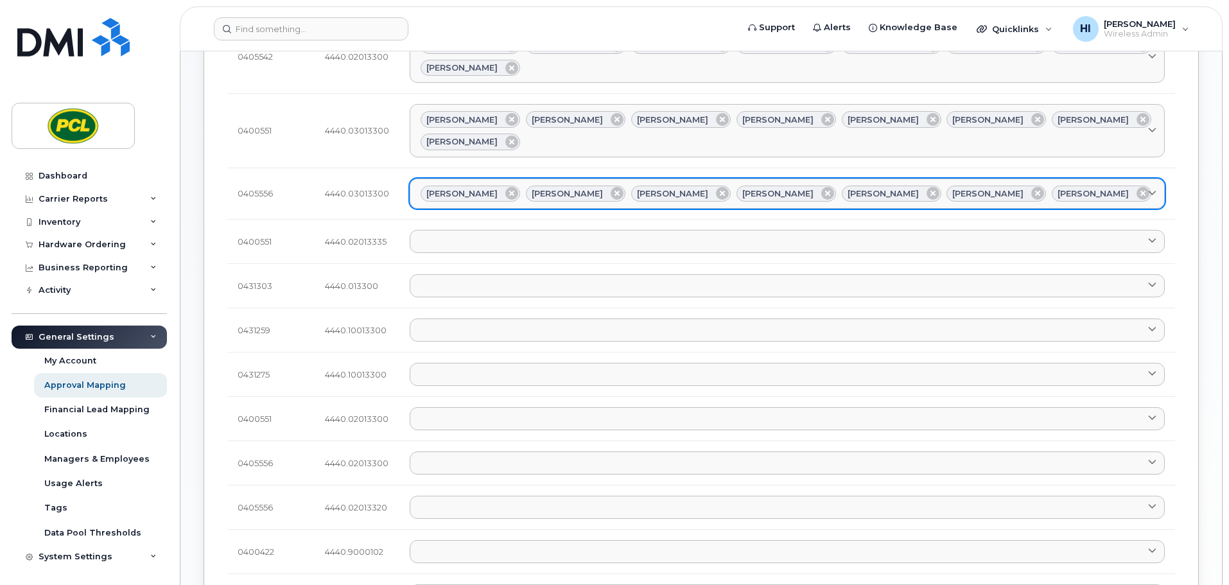
click at [1075, 186] on div "Amanda Lucier Anna Slater Duy Huynh Heather Innes Kimberley Kim Rob Wilkins Yvo…" at bounding box center [788, 194] width 734 height 17
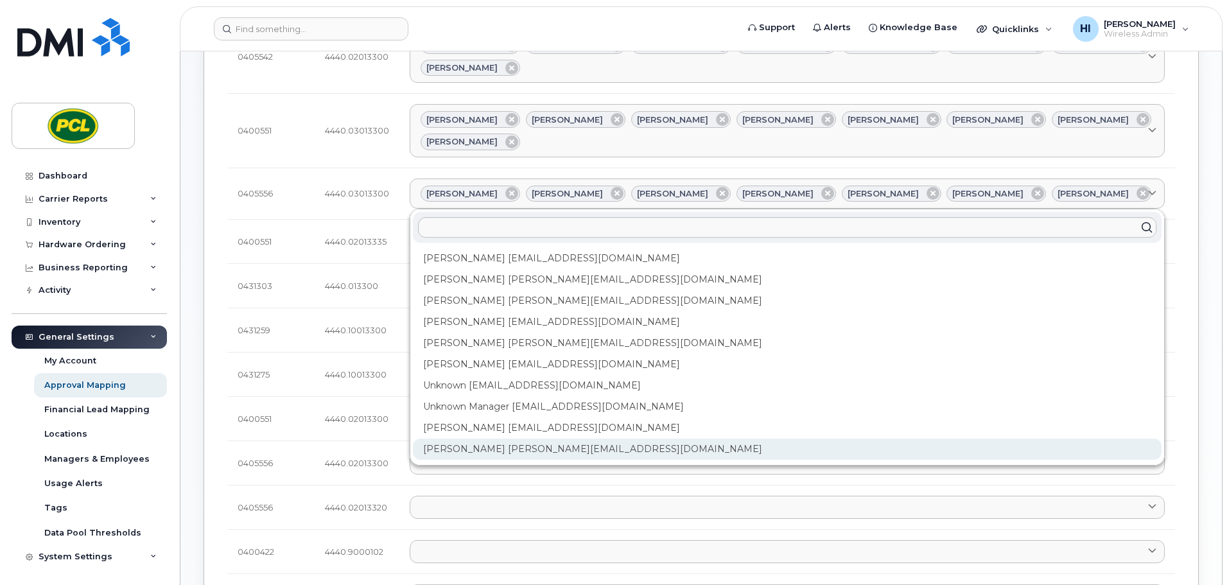
click at [504, 439] on div "Zuhaib Nasser ZfNasser@pcl.com" at bounding box center [787, 449] width 749 height 21
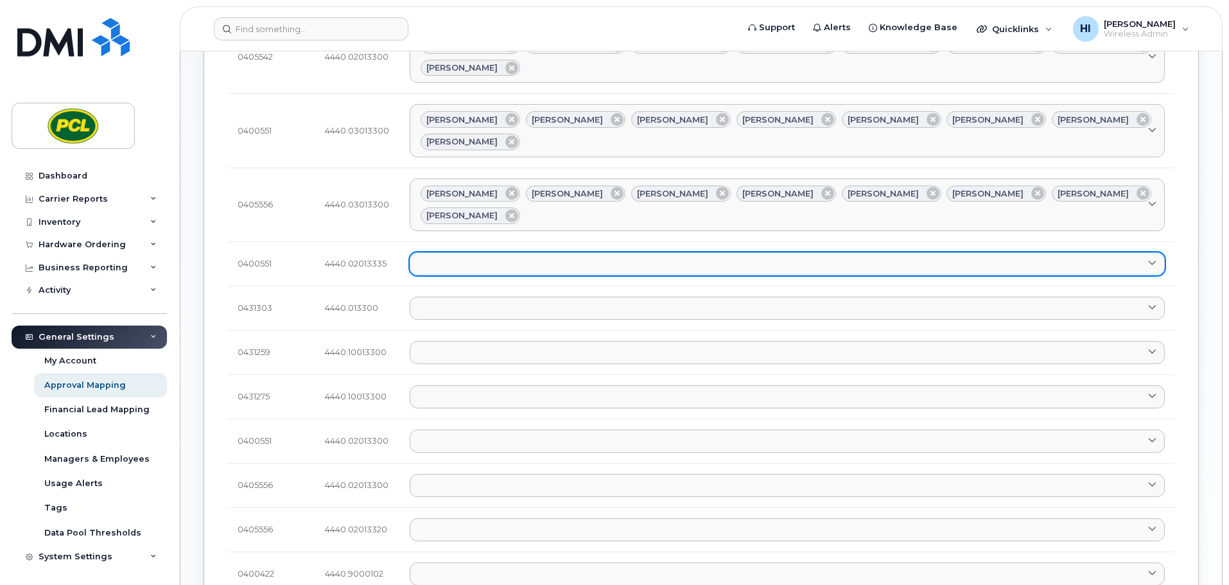
click at [425, 252] on link at bounding box center [787, 263] width 755 height 23
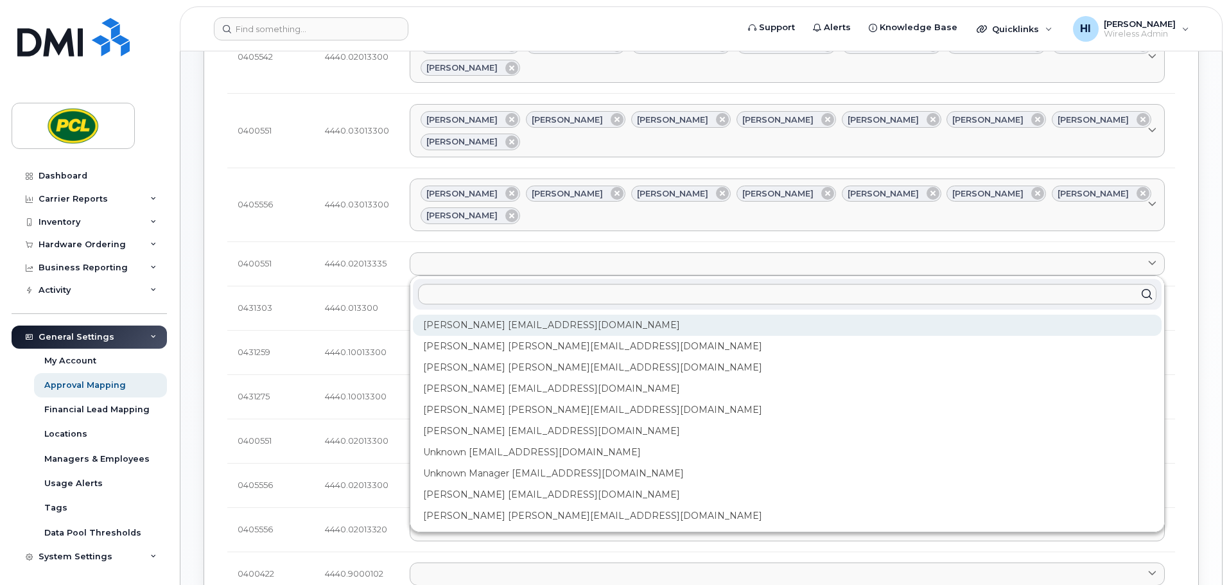
click at [441, 315] on div "Amanda Lucier alucier@pcl.com" at bounding box center [787, 325] width 749 height 21
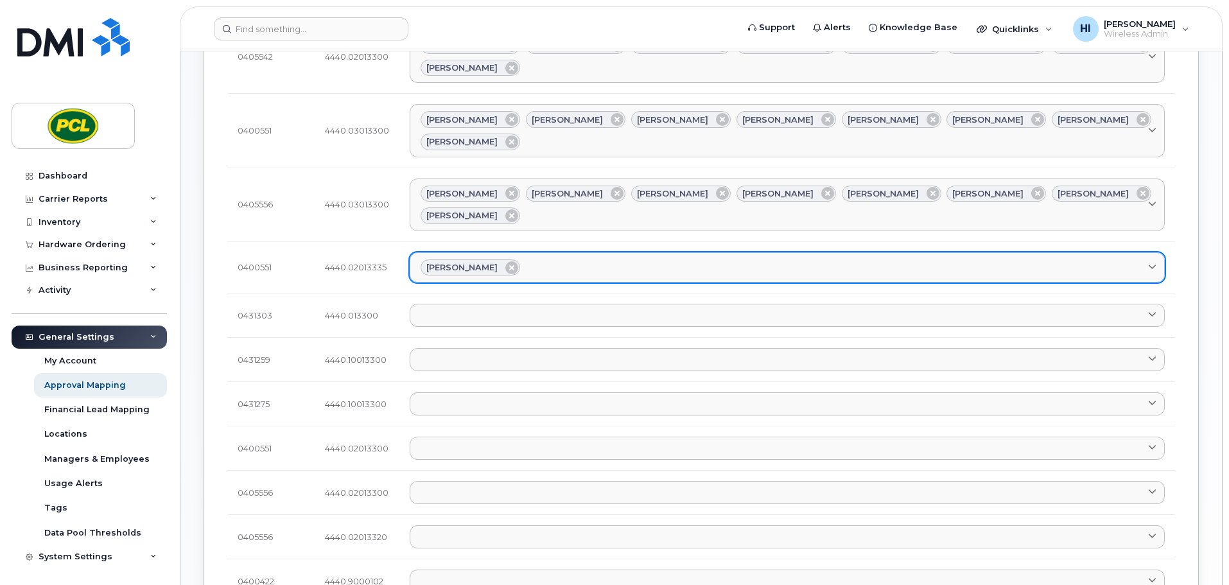
click at [540, 260] on div "Amanda Lucier" at bounding box center [788, 268] width 734 height 17
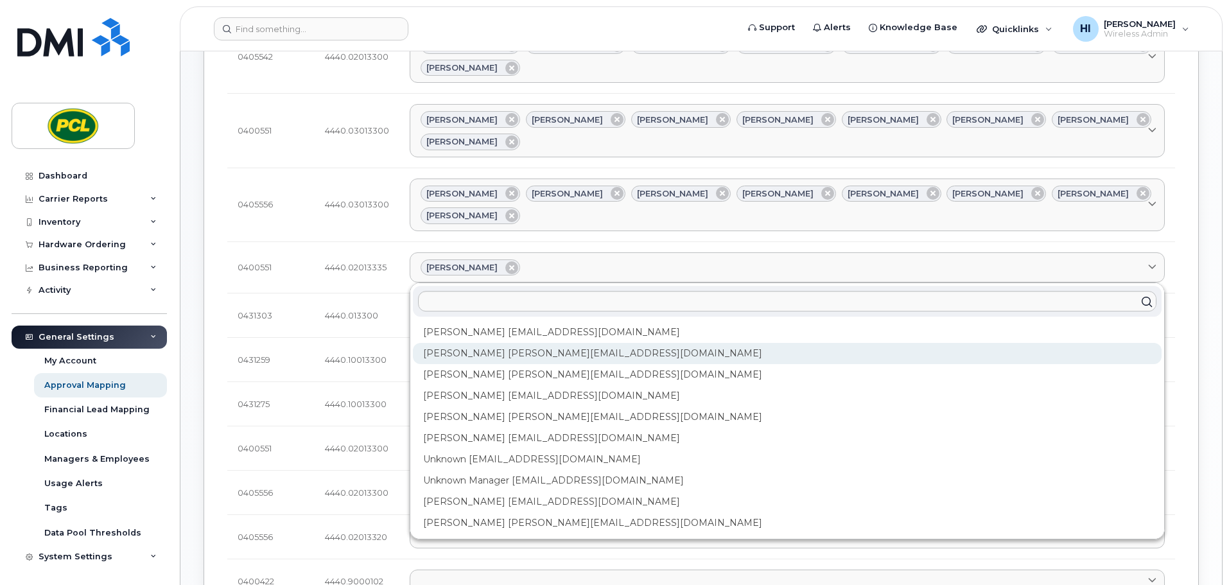
click at [500, 343] on div "Anna Slater AMSlater@pcl.com" at bounding box center [787, 353] width 749 height 21
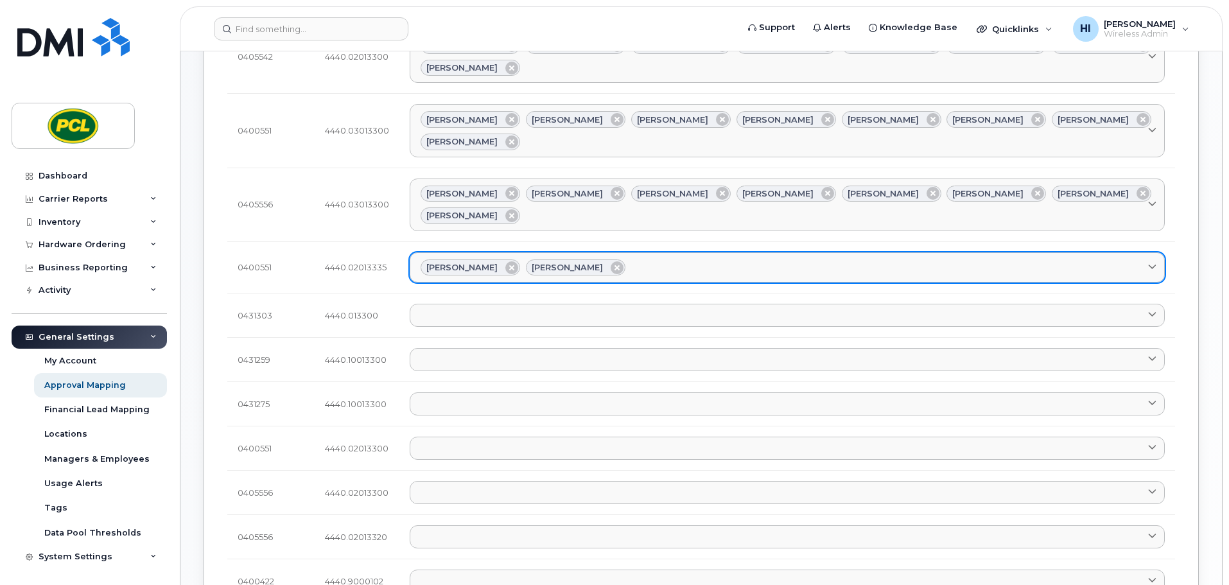
click at [637, 260] on div "Amanda Lucier Anna Slater" at bounding box center [788, 268] width 734 height 17
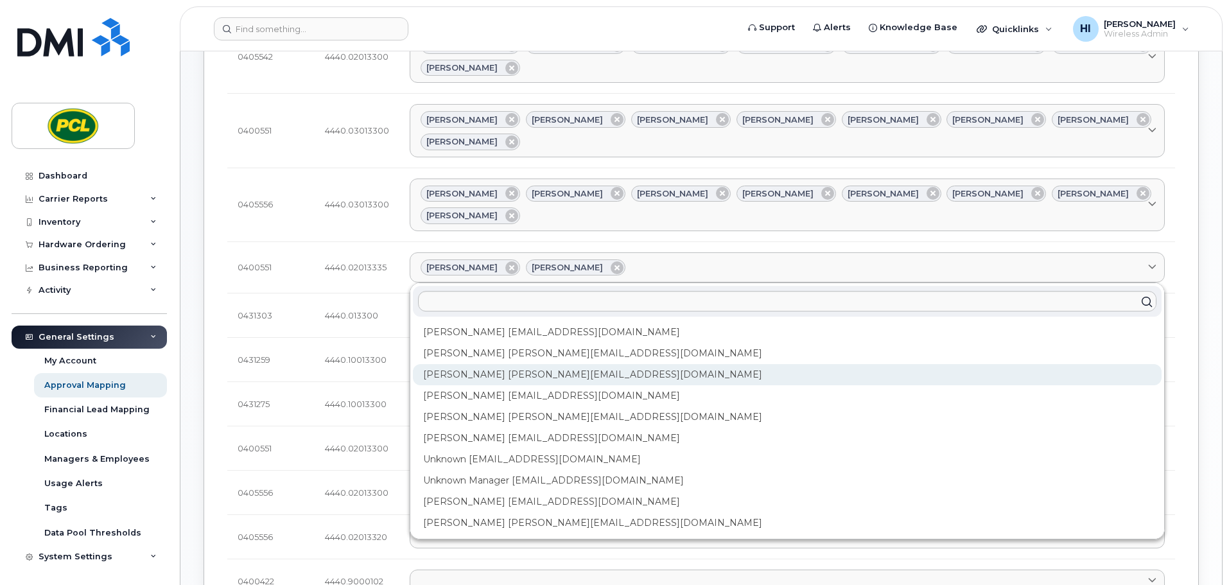
click at [518, 364] on div "Duy Huynh Duyhuynh@pcl.com" at bounding box center [787, 374] width 749 height 21
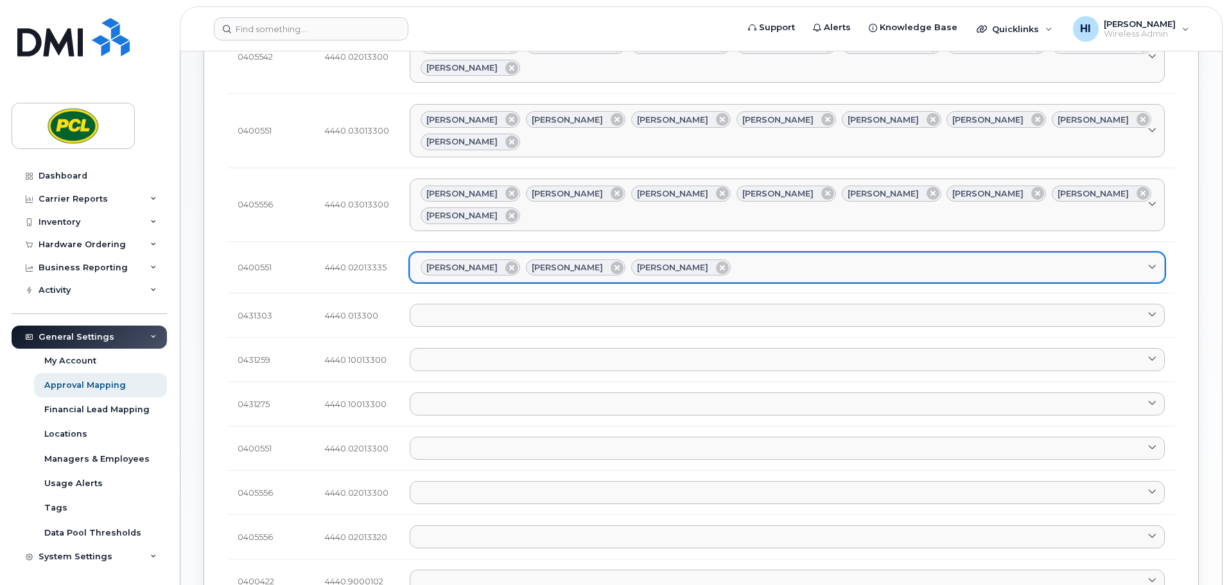
drag, startPoint x: 721, startPoint y: 153, endPoint x: 695, endPoint y: 162, distance: 27.2
click at [721, 260] on div "Amanda Lucier Anna Slater Duy Huynh" at bounding box center [788, 268] width 734 height 17
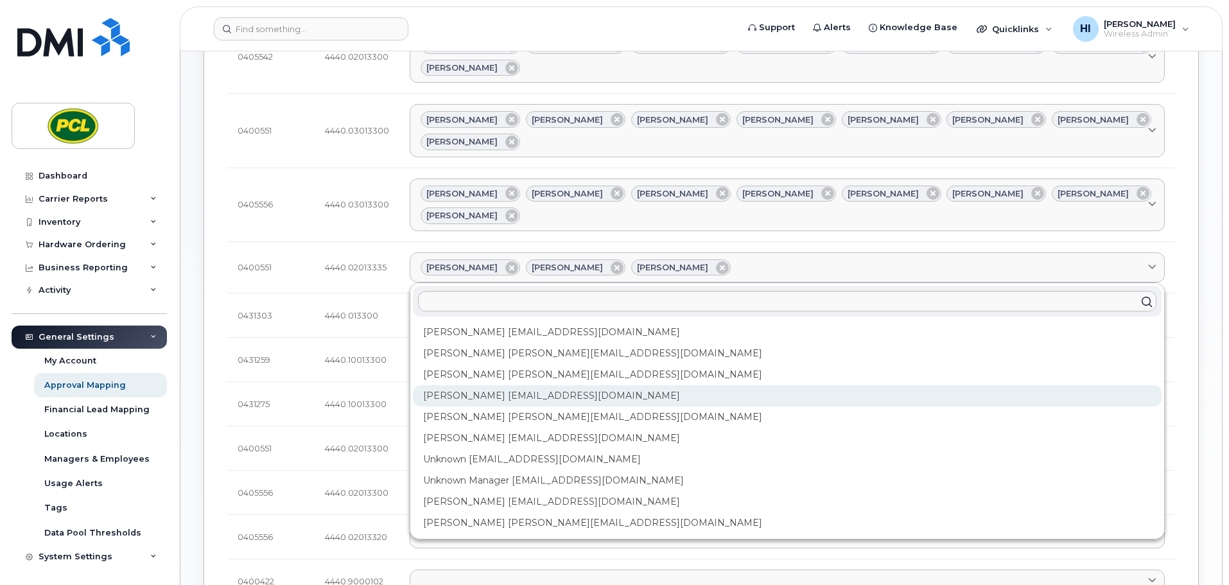
click at [533, 385] on div "Heather Innes HMInnes@pcl.com" at bounding box center [787, 395] width 749 height 21
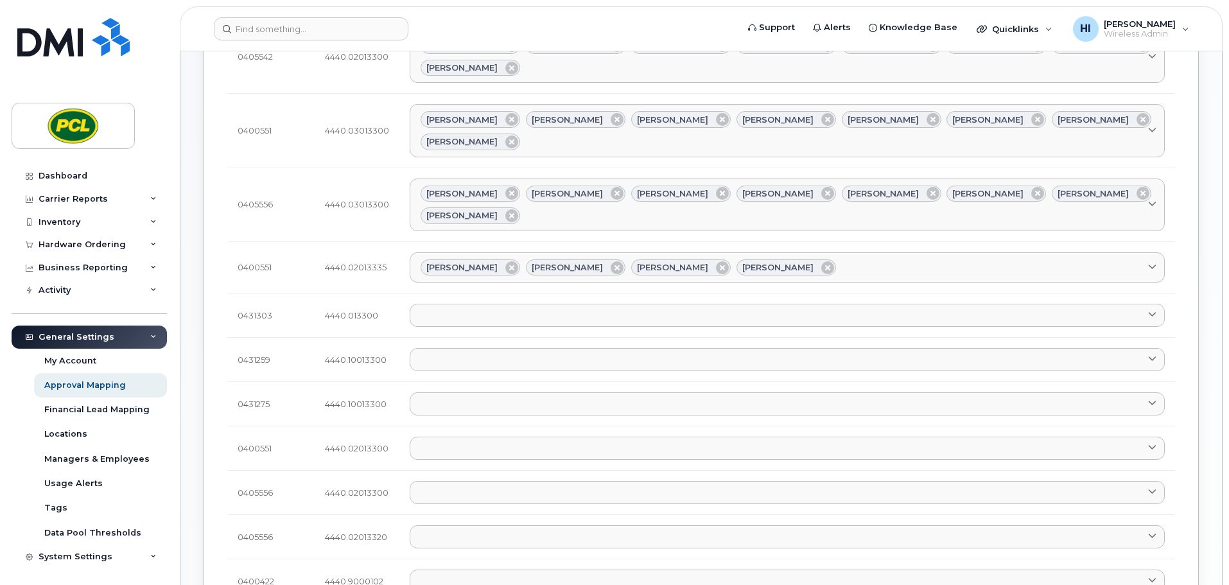
click at [815, 242] on td "Amanda Lucier Anna Slater Duy Huynh Heather Innes Amanda Lucier alucier@pcl.com…" at bounding box center [788, 268] width 776 height 52
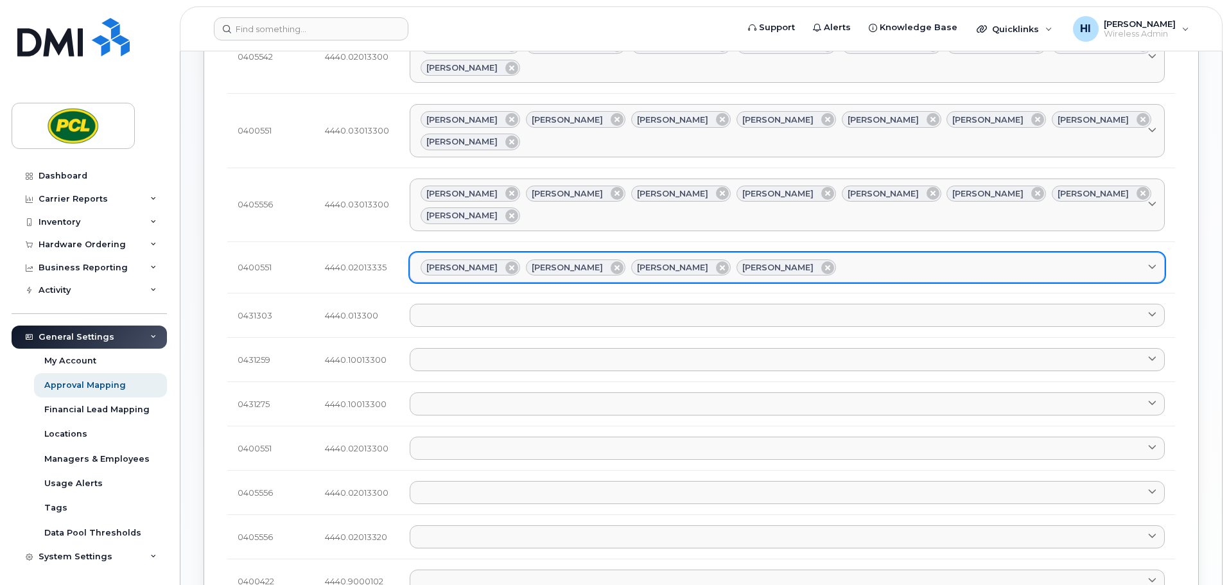
click at [804, 260] on div "Amanda Lucier Anna Slater Duy Huynh Heather Innes" at bounding box center [788, 268] width 734 height 17
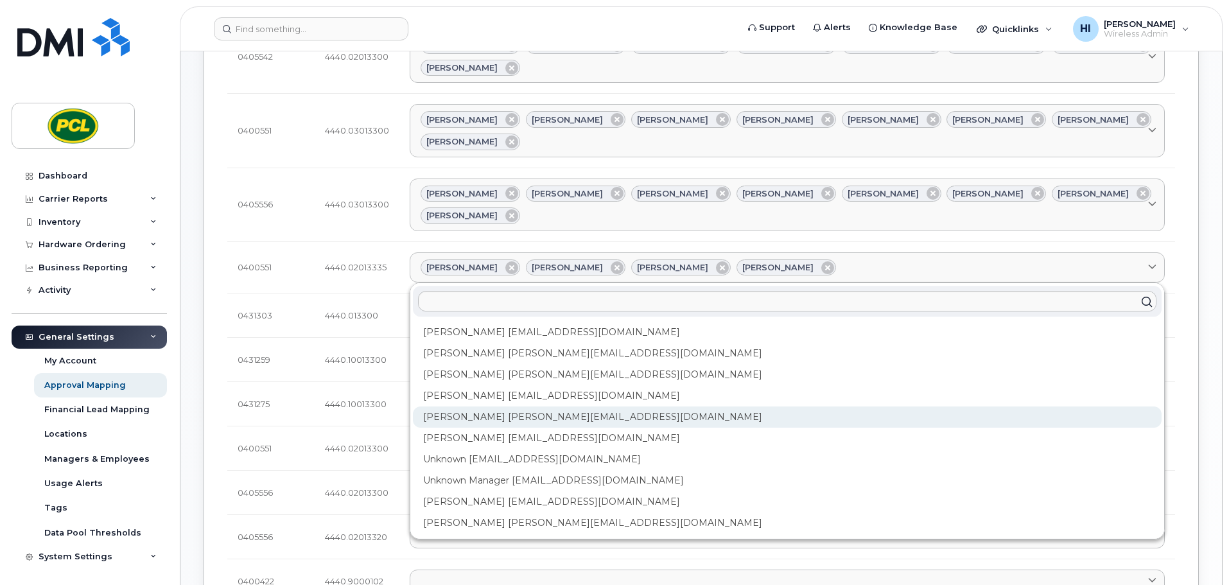
click at [463, 407] on div "Kimberley Kim kimberleykim@pcl.com" at bounding box center [787, 417] width 749 height 21
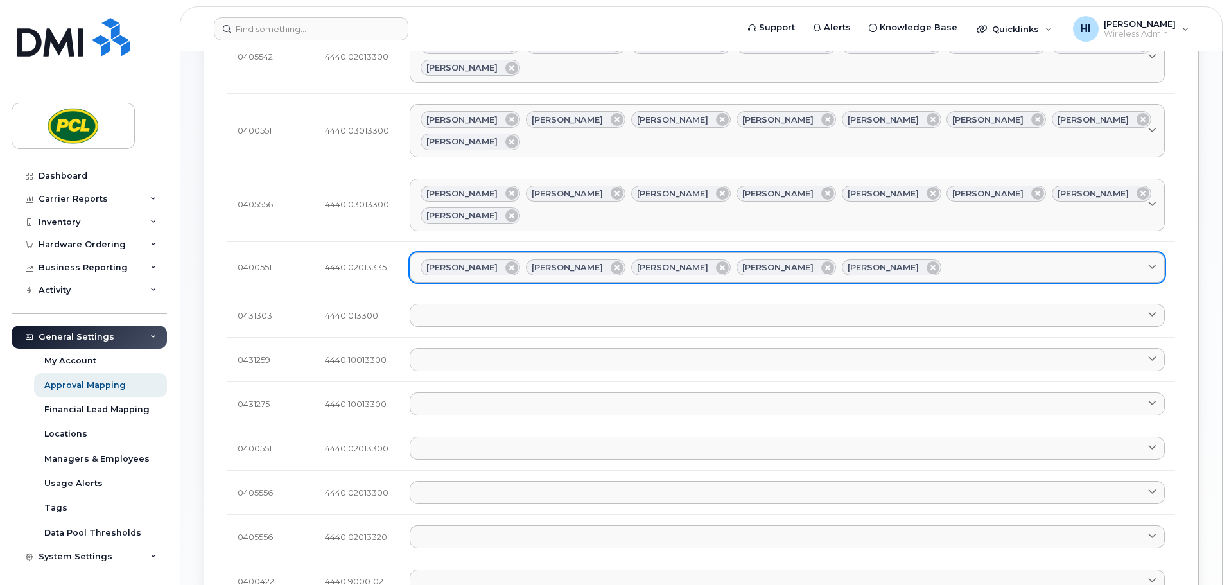
click at [915, 260] on div "Amanda Lucier Anna Slater Duy Huynh Heather Innes Kimberley Kim" at bounding box center [788, 268] width 734 height 17
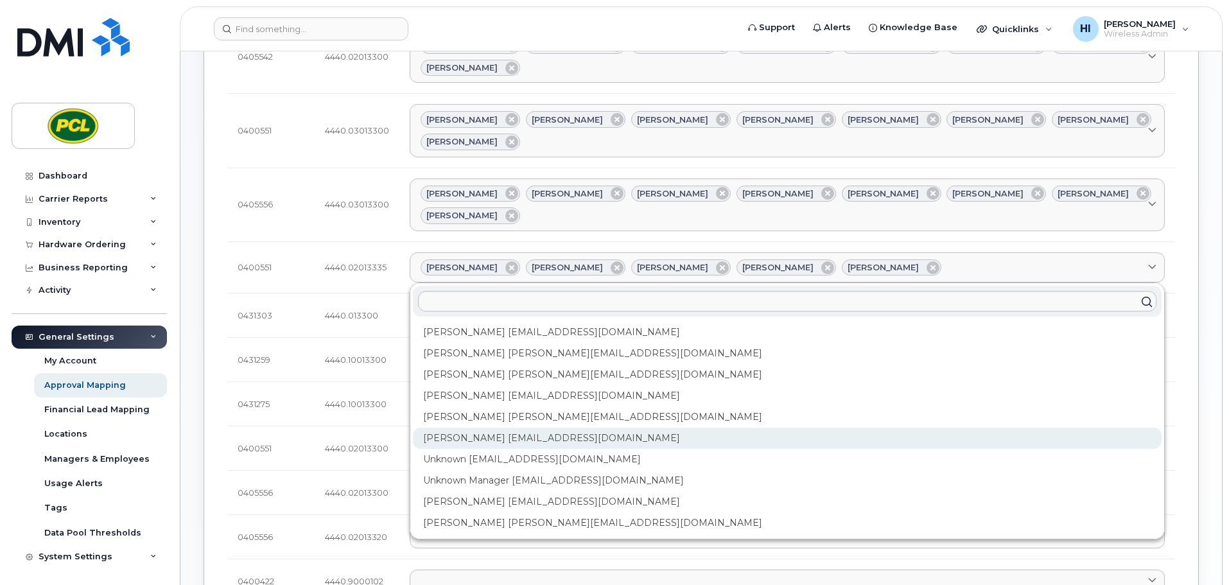
click at [532, 428] on div "Rob Wilkins RFWilkins@pcl.com" at bounding box center [787, 438] width 749 height 21
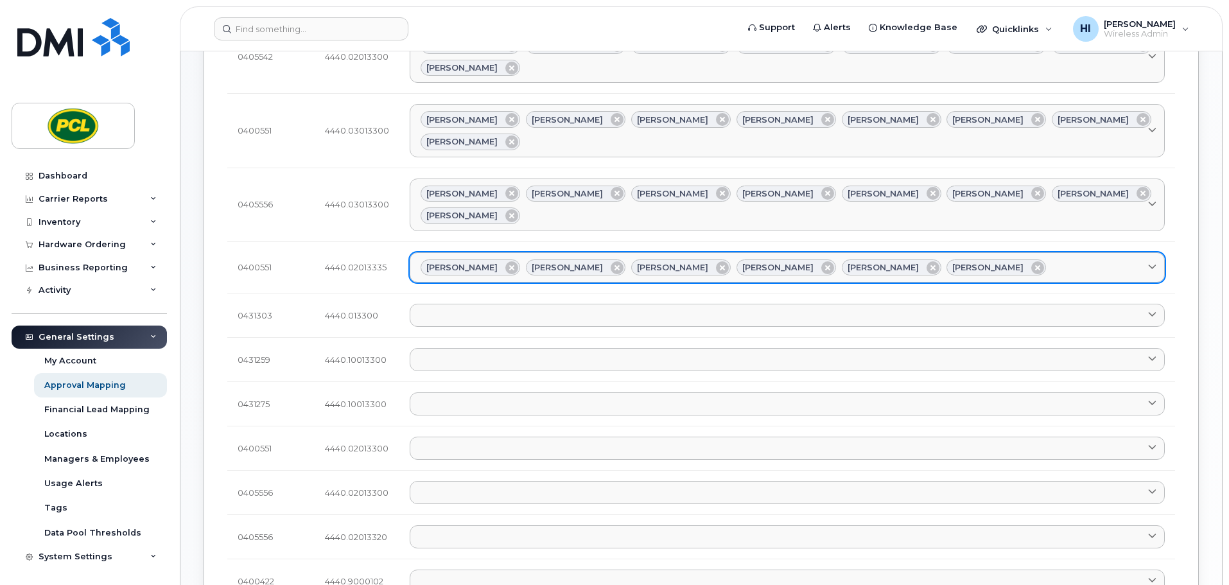
click at [987, 260] on div "Amanda Lucier Anna Slater Duy Huynh Heather Innes Kimberley Kim Rob Wilkins" at bounding box center [788, 268] width 734 height 17
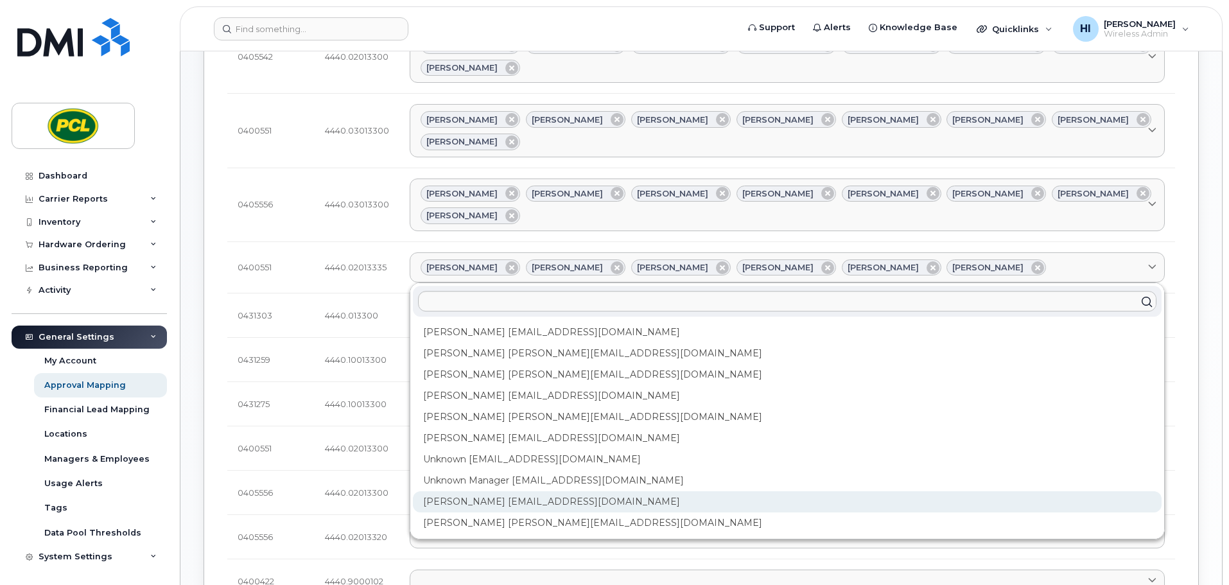
click at [484, 491] on div "Yvonne Love YCLove@pcl.com" at bounding box center [787, 501] width 749 height 21
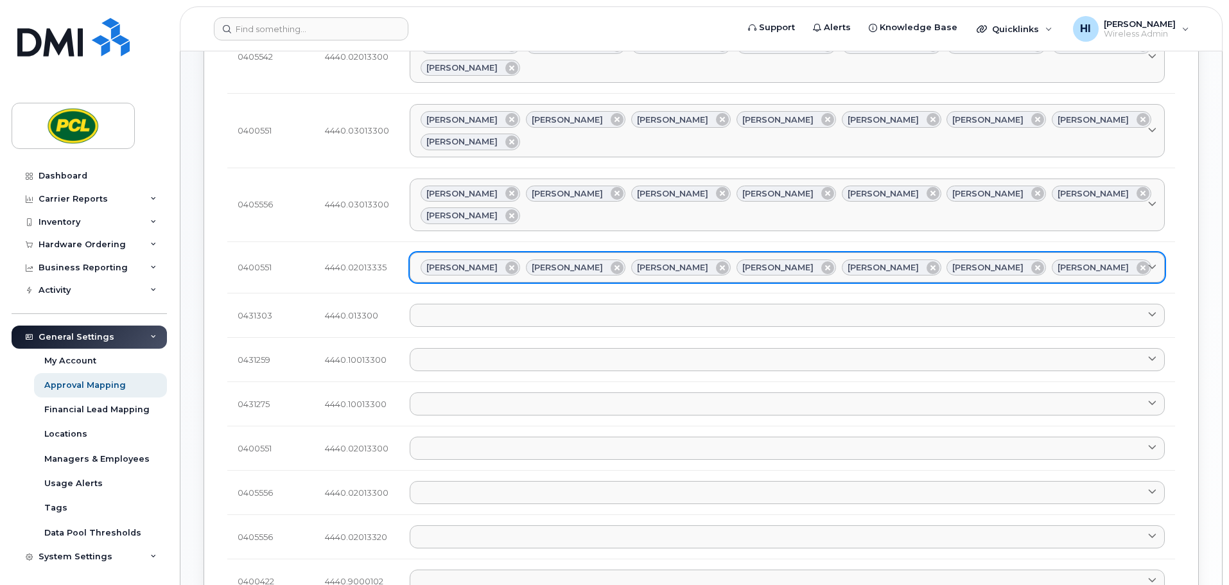
click at [1082, 260] on div "Amanda Lucier Anna Slater Duy Huynh Heather Innes Kimberley Kim Rob Wilkins Yvo…" at bounding box center [788, 268] width 734 height 17
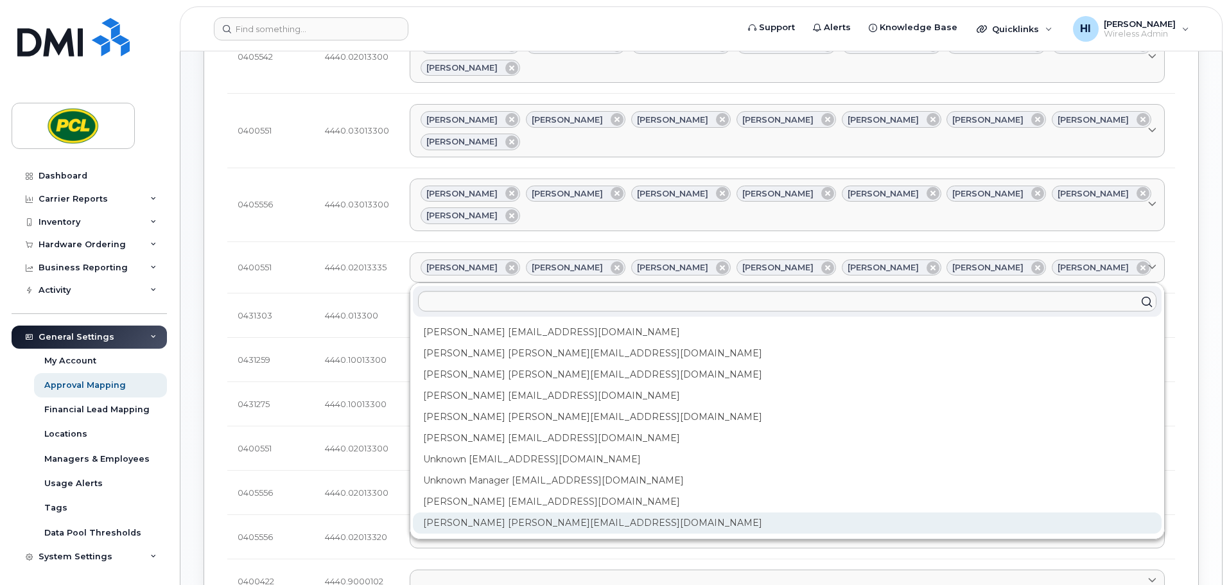
click at [451, 513] on div "Zuhaib Nasser ZfNasser@pcl.com" at bounding box center [787, 523] width 749 height 21
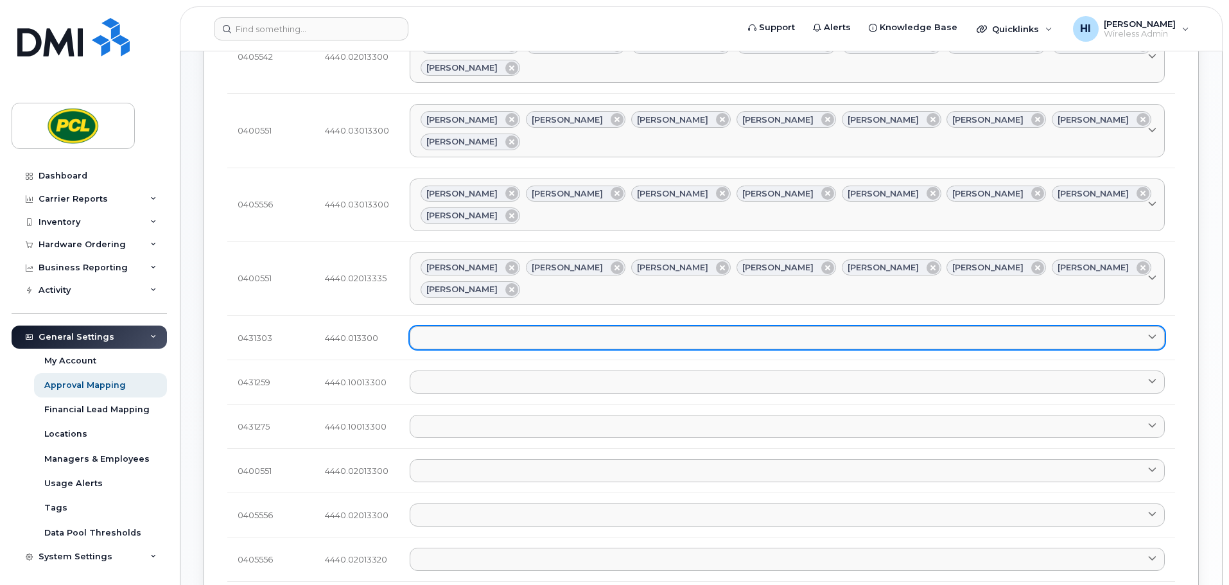
click at [450, 326] on link at bounding box center [787, 337] width 755 height 23
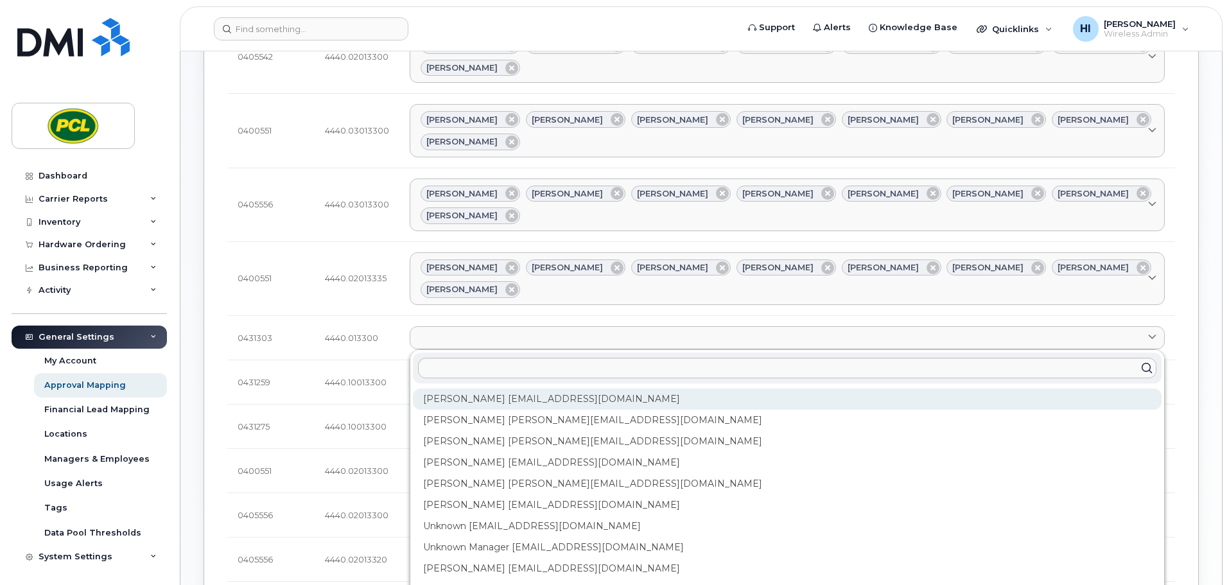
click at [457, 389] on div "Amanda Lucier alucier@pcl.com" at bounding box center [787, 399] width 749 height 21
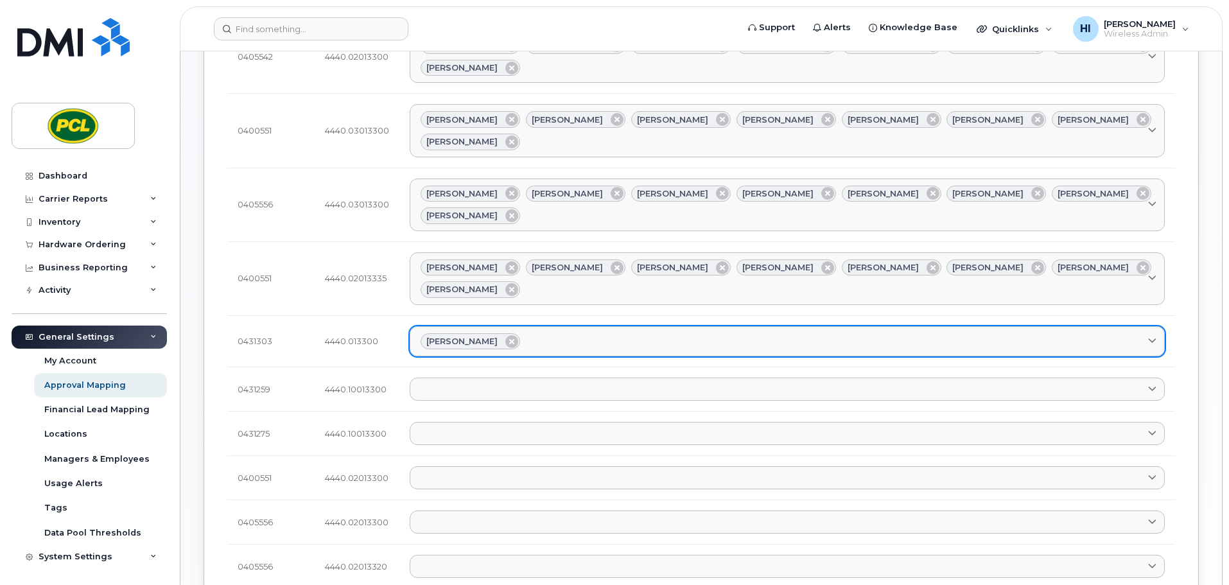
click at [550, 333] on div "Amanda Lucier" at bounding box center [788, 341] width 734 height 17
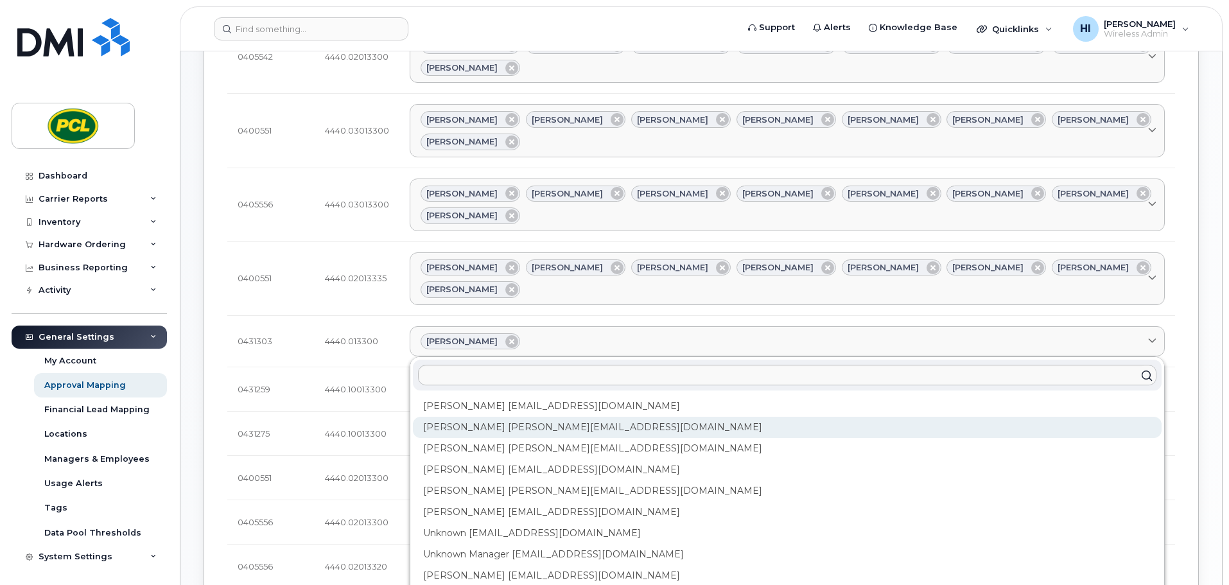
click at [489, 417] on div "Anna Slater AMSlater@pcl.com" at bounding box center [787, 427] width 749 height 21
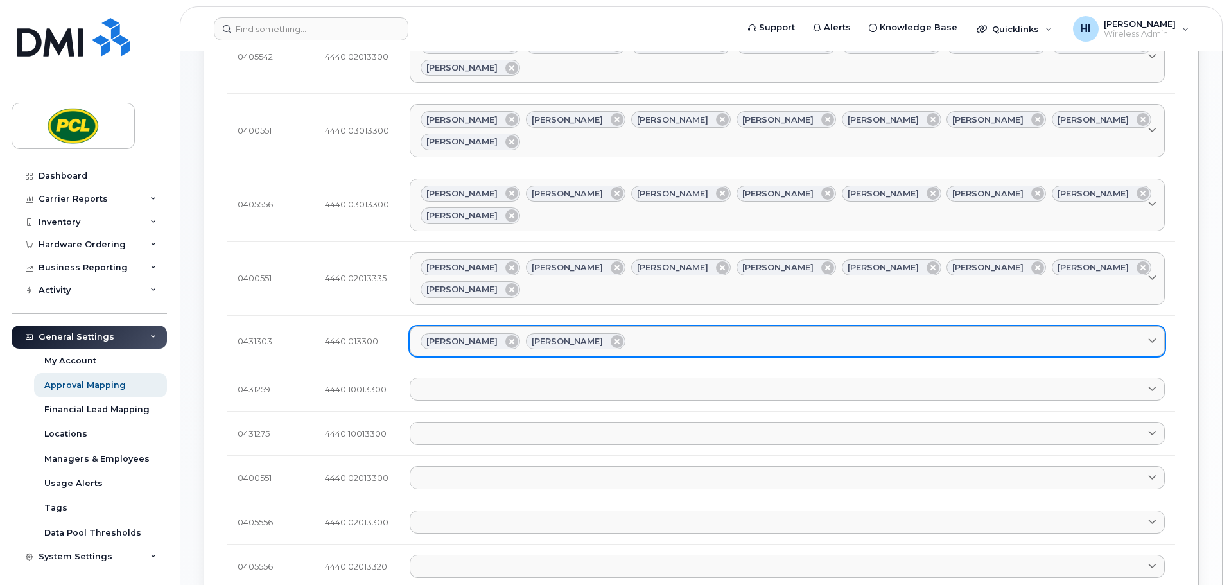
click at [633, 333] on div "Amanda Lucier Anna Slater" at bounding box center [788, 341] width 734 height 17
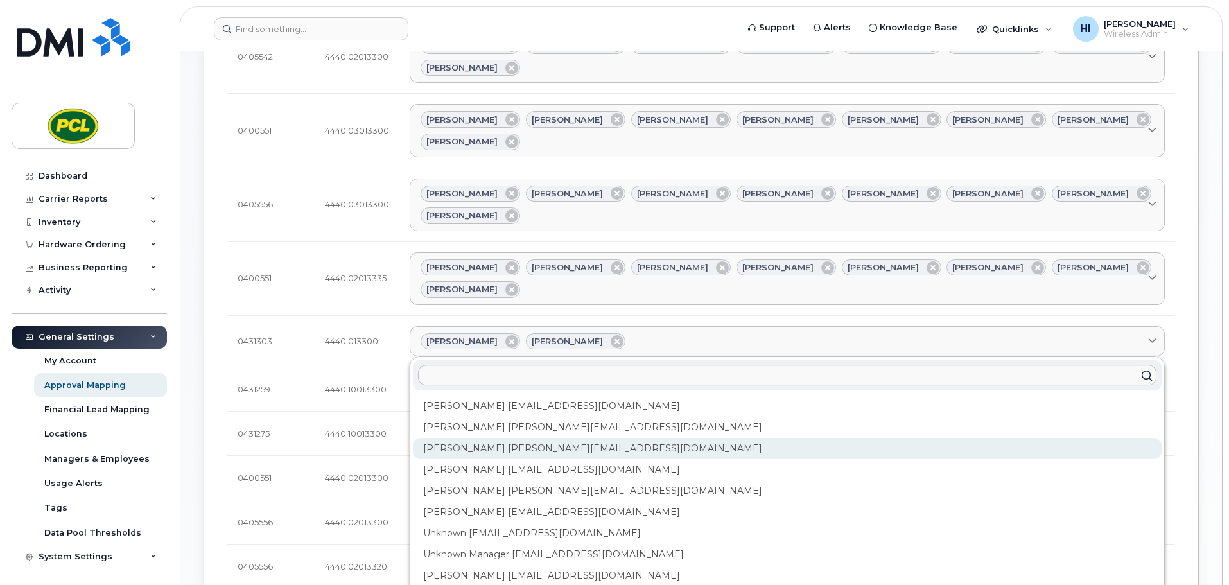
click at [506, 438] on div "Duy Huynh Duyhuynh@pcl.com" at bounding box center [787, 448] width 749 height 21
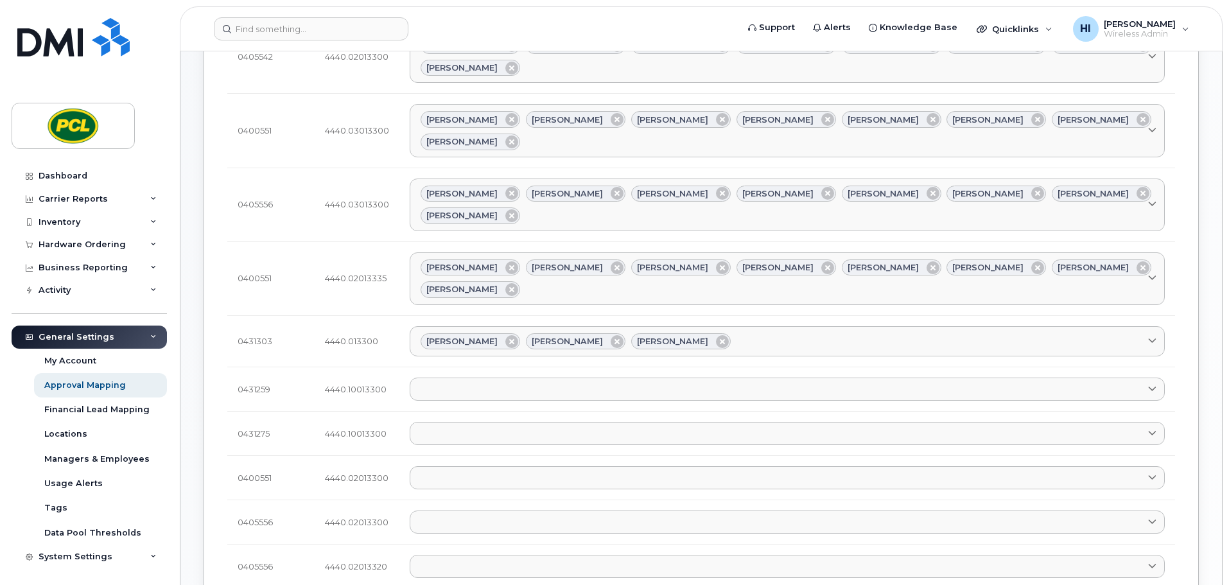
drag, startPoint x: 723, startPoint y: 193, endPoint x: 631, endPoint y: 252, distance: 108.9
click at [722, 333] on div "Amanda Lucier Anna Slater Duy Huynh" at bounding box center [788, 341] width 734 height 17
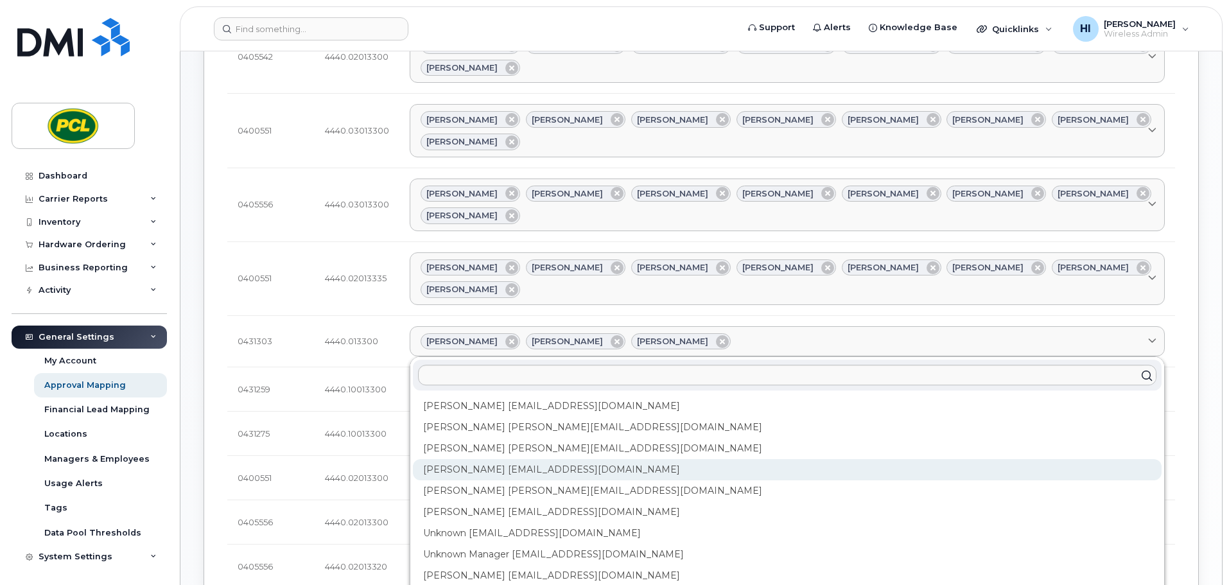
click at [515, 459] on div "Heather Innes HMInnes@pcl.com" at bounding box center [787, 469] width 749 height 21
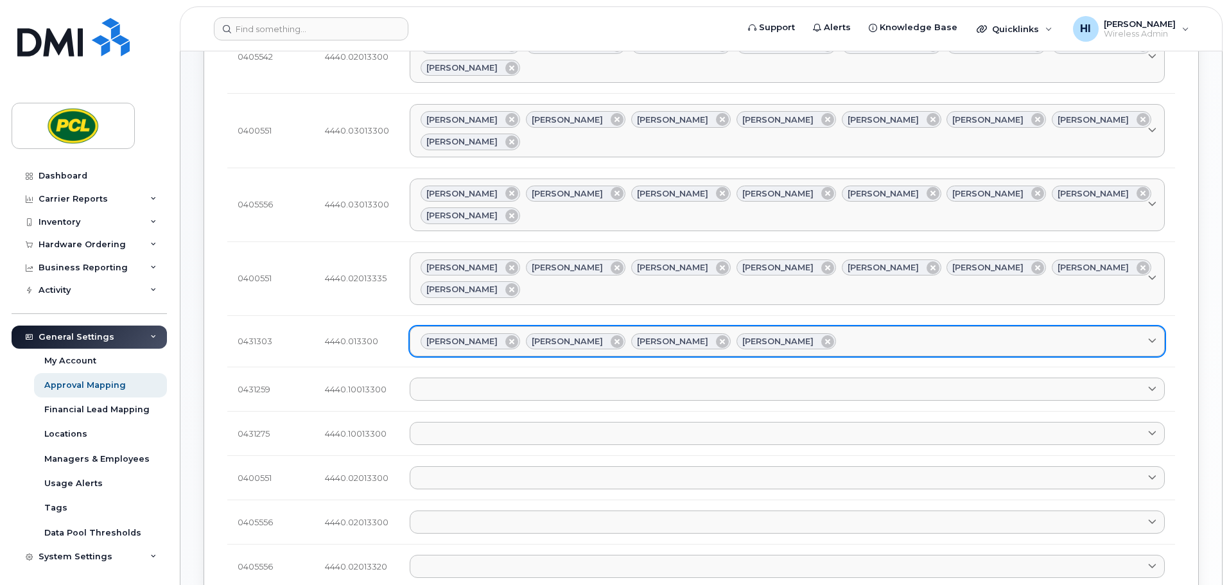
click at [809, 326] on link "Amanda Lucier Anna Slater Duy Huynh Heather Innes" at bounding box center [787, 341] width 755 height 31
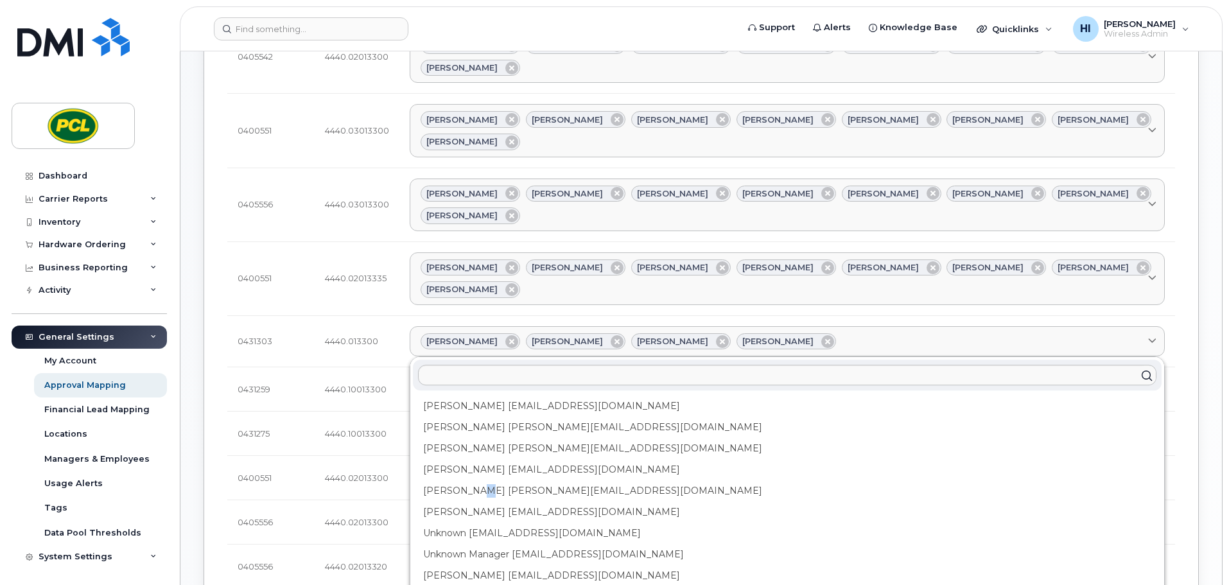
click at [477, 480] on div "Kimberley Kim kimberleykim@pcl.com" at bounding box center [787, 490] width 749 height 21
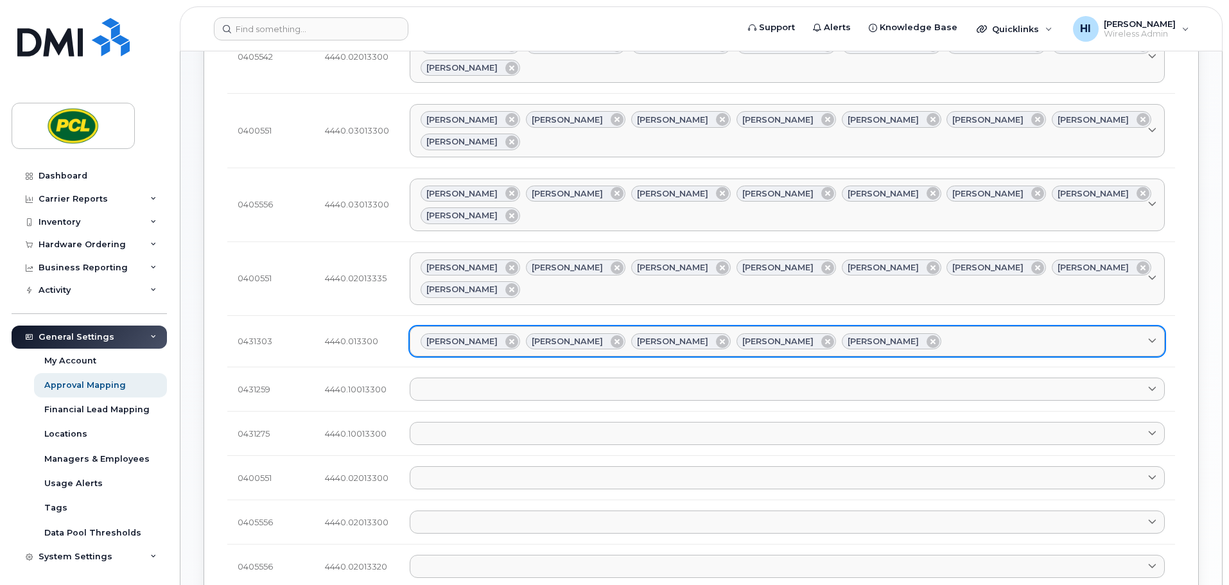
click at [921, 333] on div "Amanda Lucier Anna Slater Duy Huynh Heather Innes Kimberley Kim" at bounding box center [788, 341] width 734 height 17
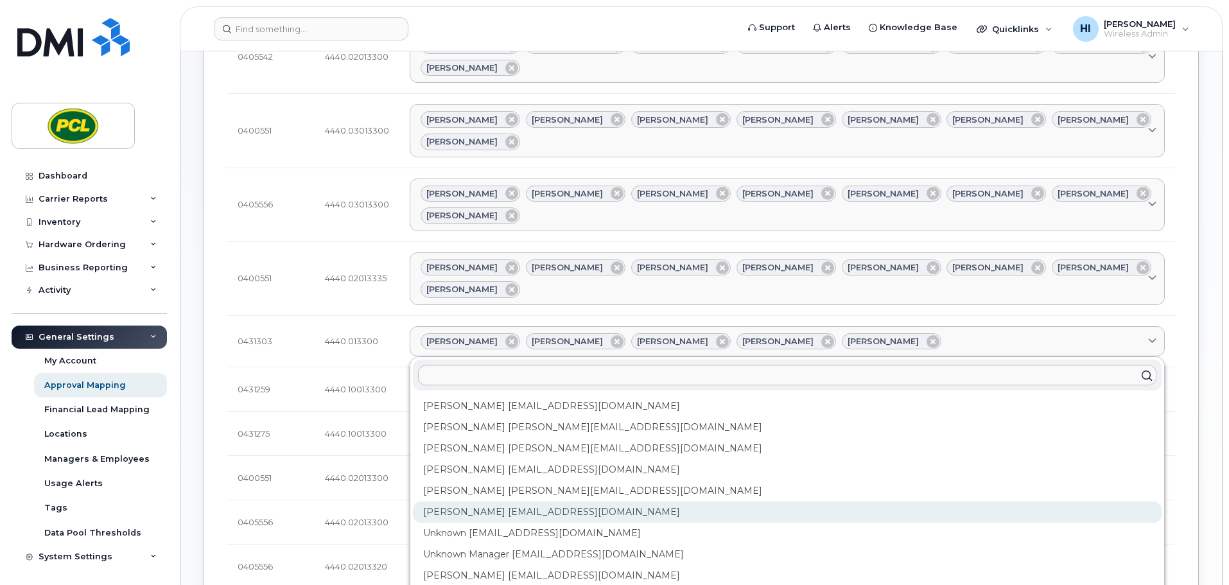
click at [516, 502] on div "Rob Wilkins RFWilkins@pcl.com" at bounding box center [787, 512] width 749 height 21
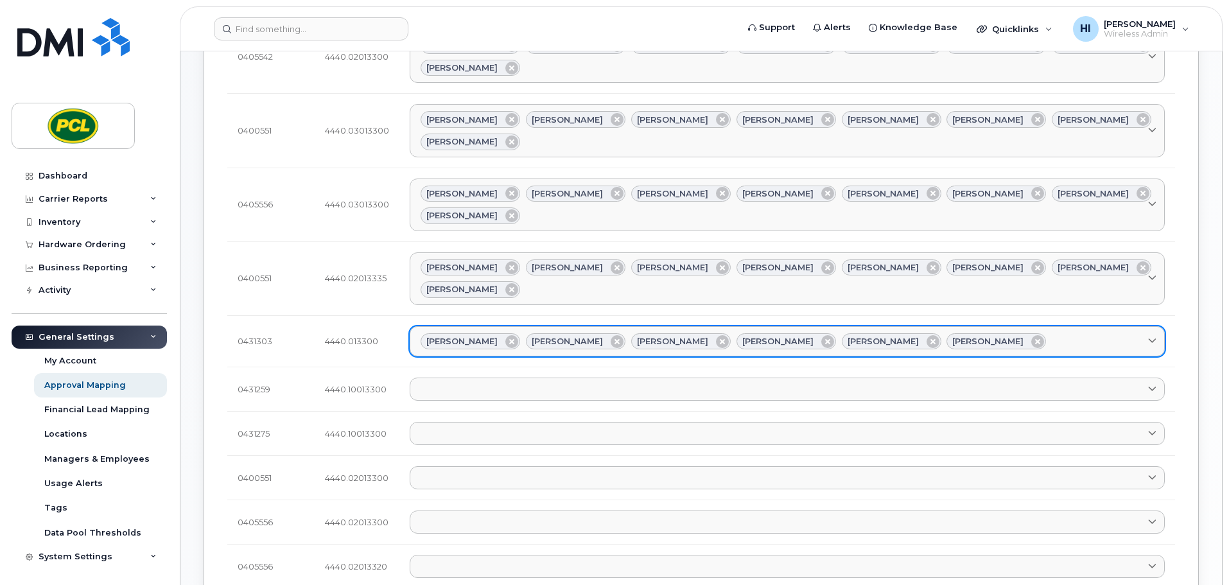
click at [997, 333] on div "Amanda Lucier Anna Slater Duy Huynh Heather Innes Kimberley Kim Rob Wilkins" at bounding box center [788, 341] width 734 height 17
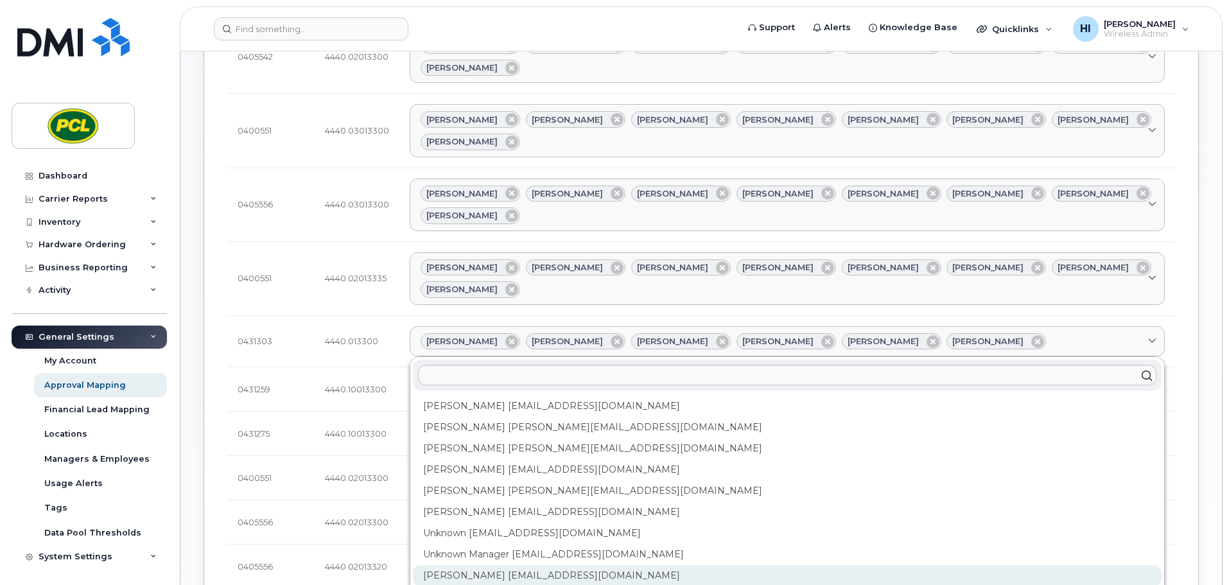
click at [453, 565] on div "Yvonne Love YCLove@pcl.com" at bounding box center [787, 575] width 749 height 21
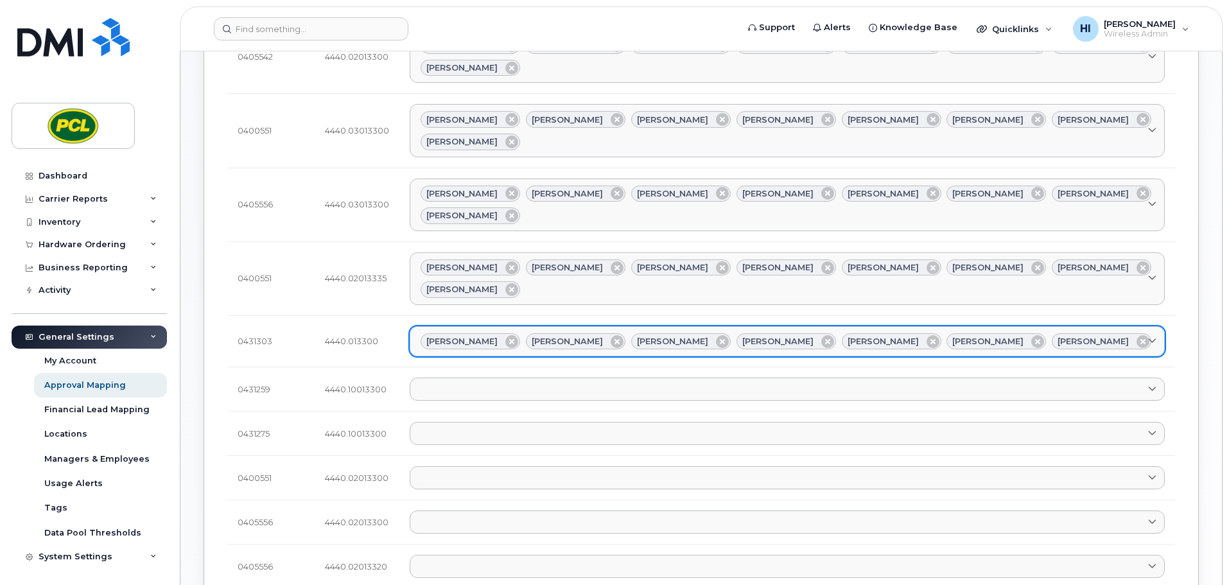
click at [1068, 333] on div "Amanda Lucier Anna Slater Duy Huynh Heather Innes Kimberley Kim Rob Wilkins Yvo…" at bounding box center [788, 341] width 734 height 17
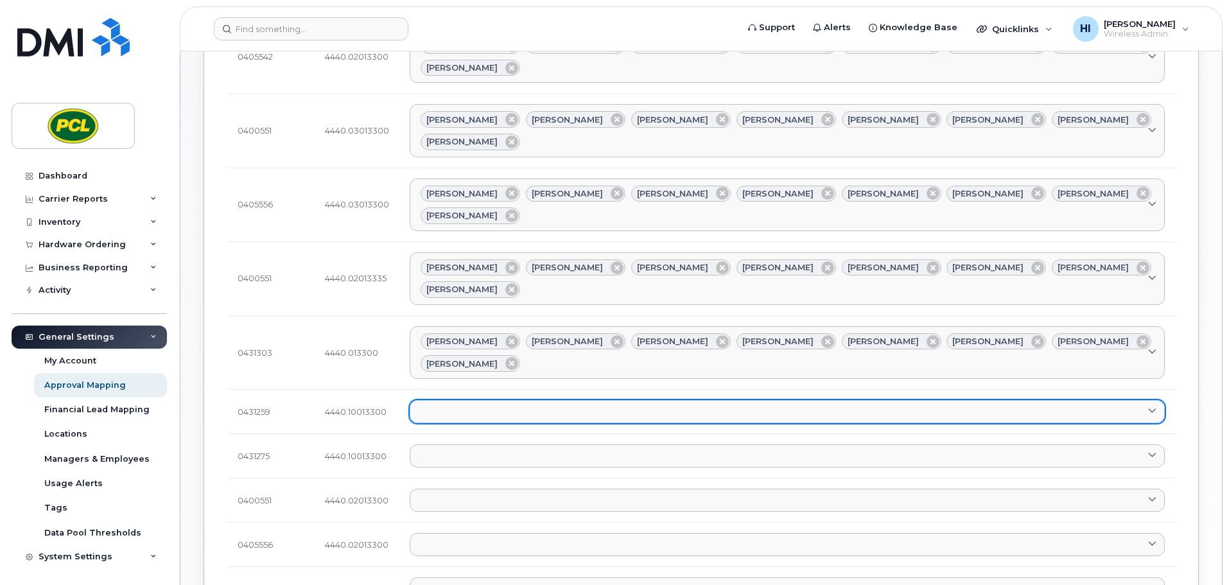
click at [456, 400] on link at bounding box center [787, 411] width 755 height 23
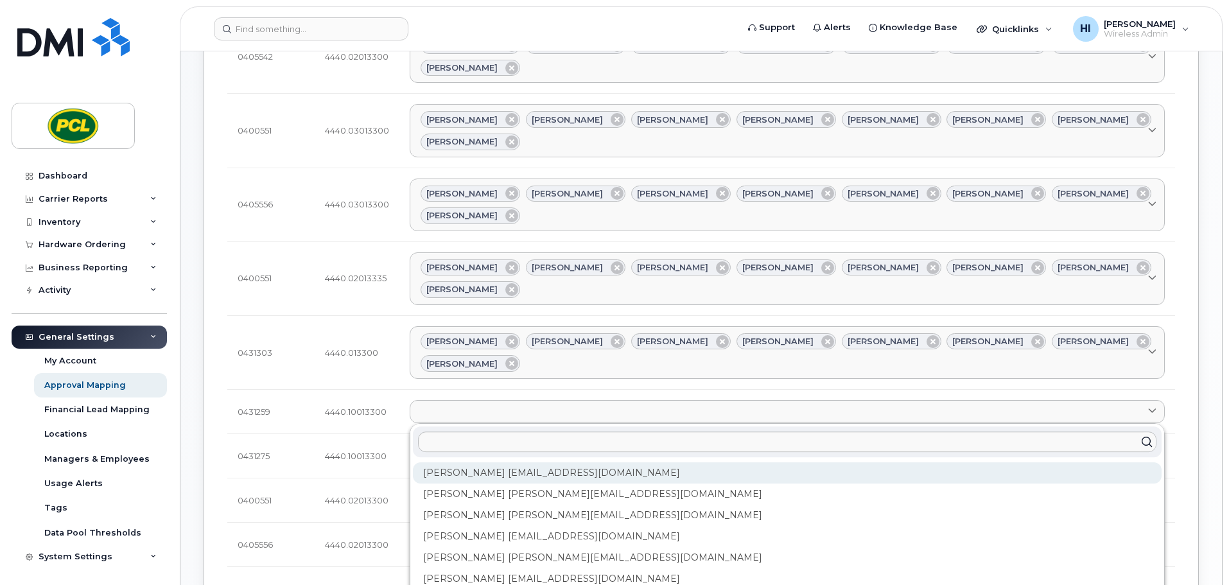
click at [446, 463] on div "Amanda Lucier alucier@pcl.com" at bounding box center [787, 473] width 749 height 21
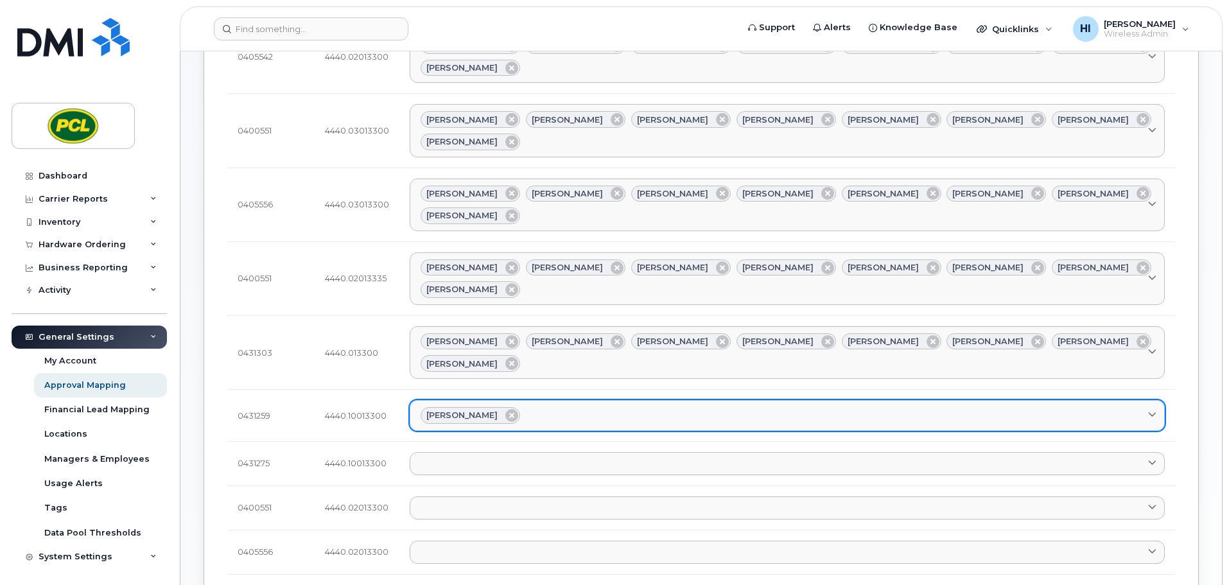
click at [531, 407] on div "Amanda Lucier" at bounding box center [788, 415] width 734 height 17
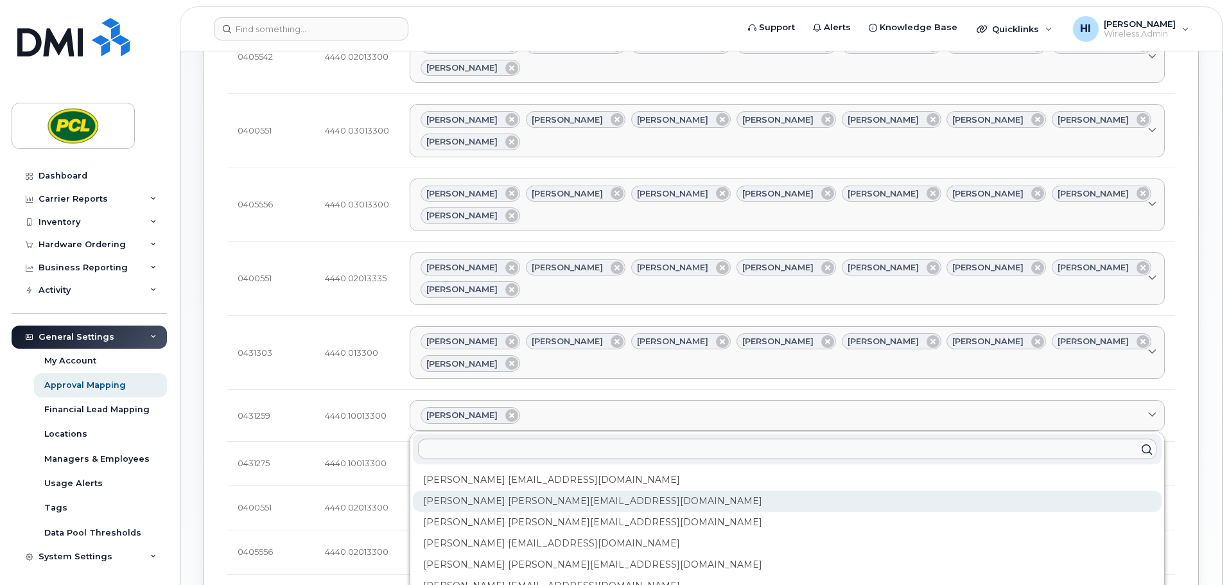
click at [498, 491] on div "Anna Slater AMSlater@pcl.com" at bounding box center [787, 501] width 749 height 21
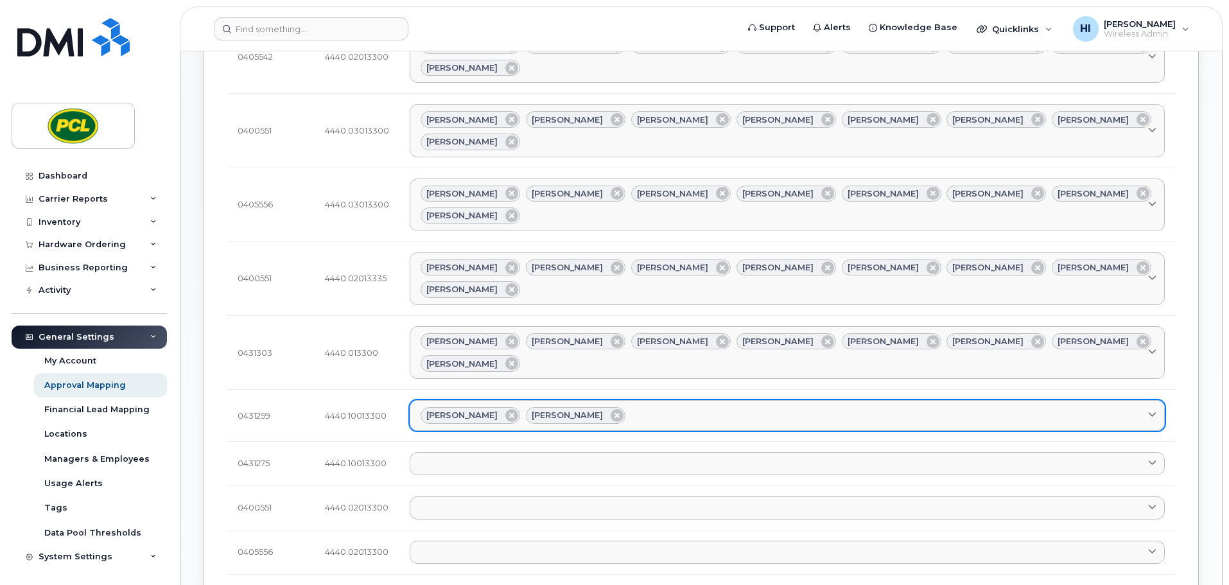
click at [626, 407] on div "Amanda Lucier Anna Slater" at bounding box center [788, 415] width 734 height 17
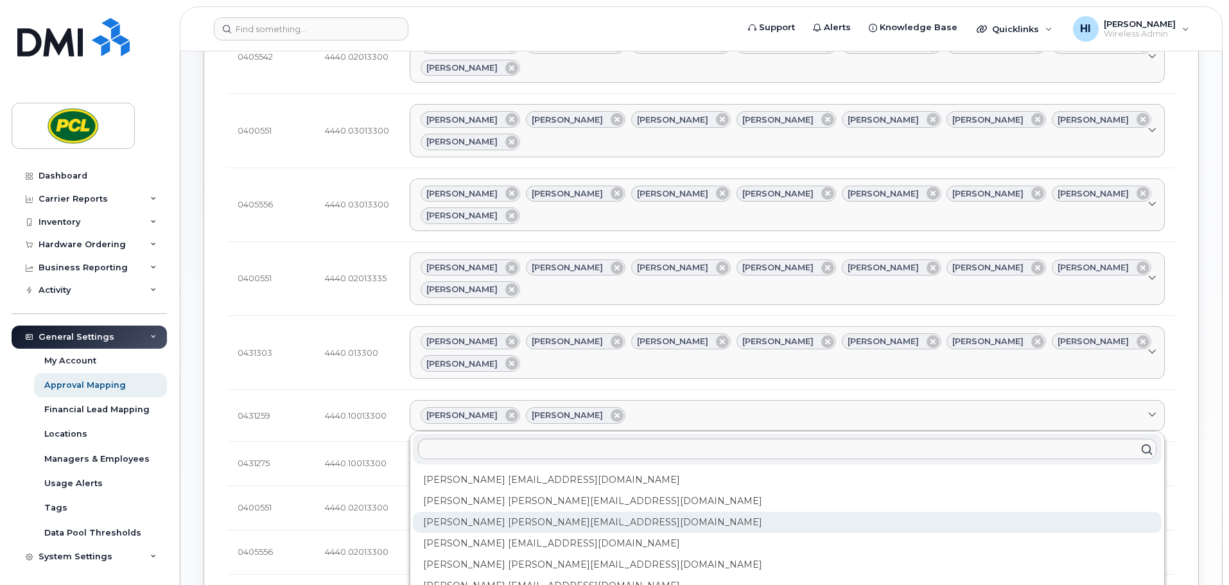
click at [515, 512] on div "Duy Huynh Duyhuynh@pcl.com" at bounding box center [787, 522] width 749 height 21
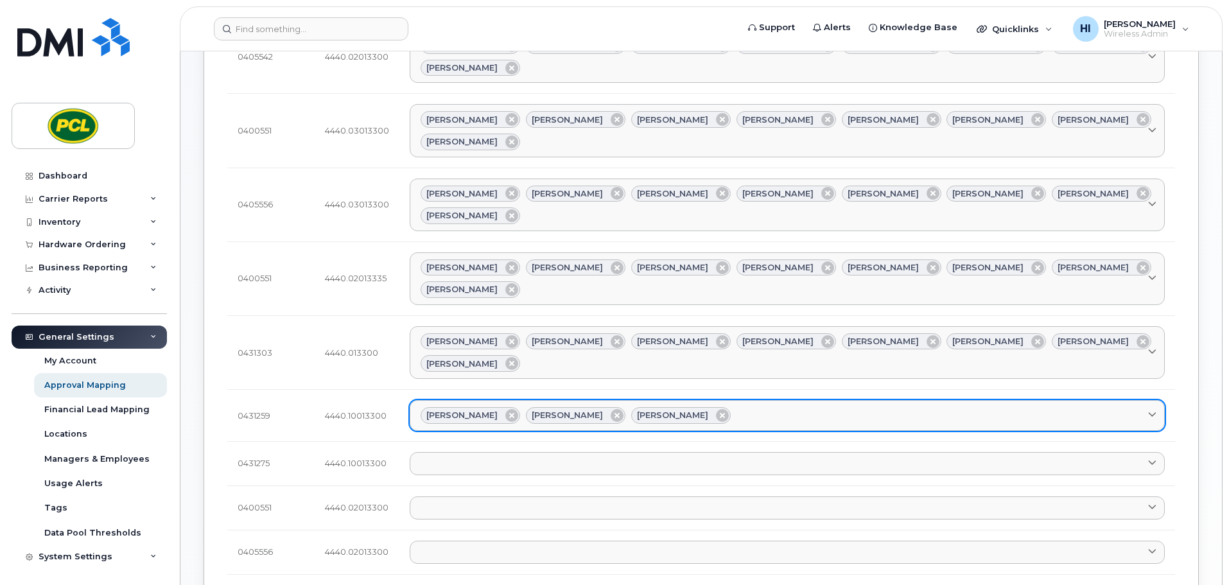
click at [710, 407] on div "Amanda Lucier Anna Slater Duy Huynh" at bounding box center [788, 415] width 734 height 17
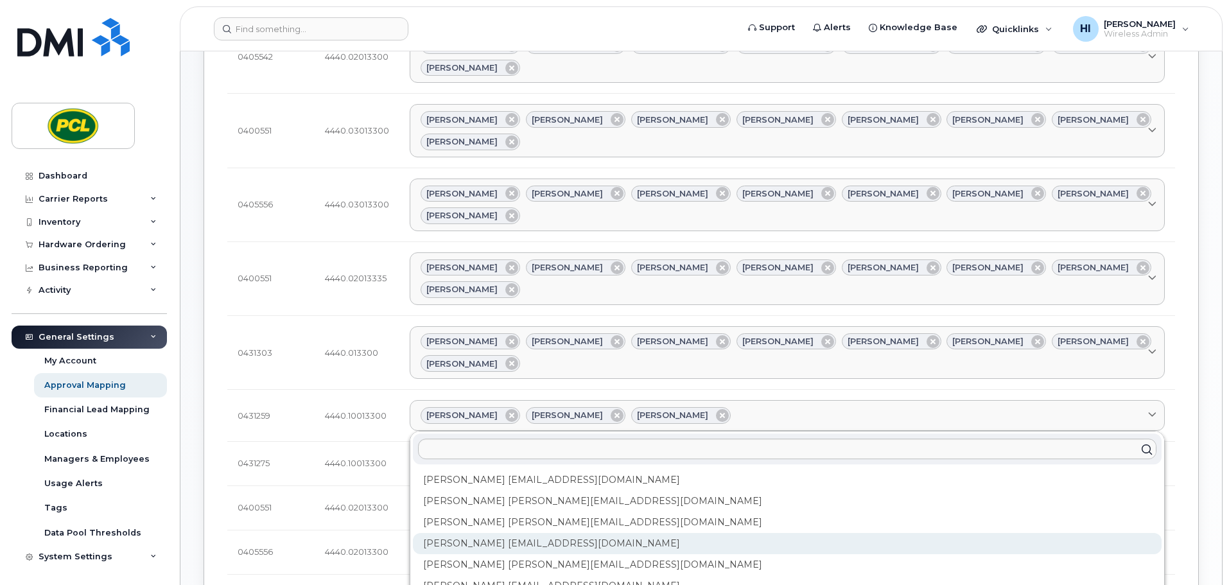
click at [523, 533] on div "Heather Innes HMInnes@pcl.com" at bounding box center [787, 543] width 749 height 21
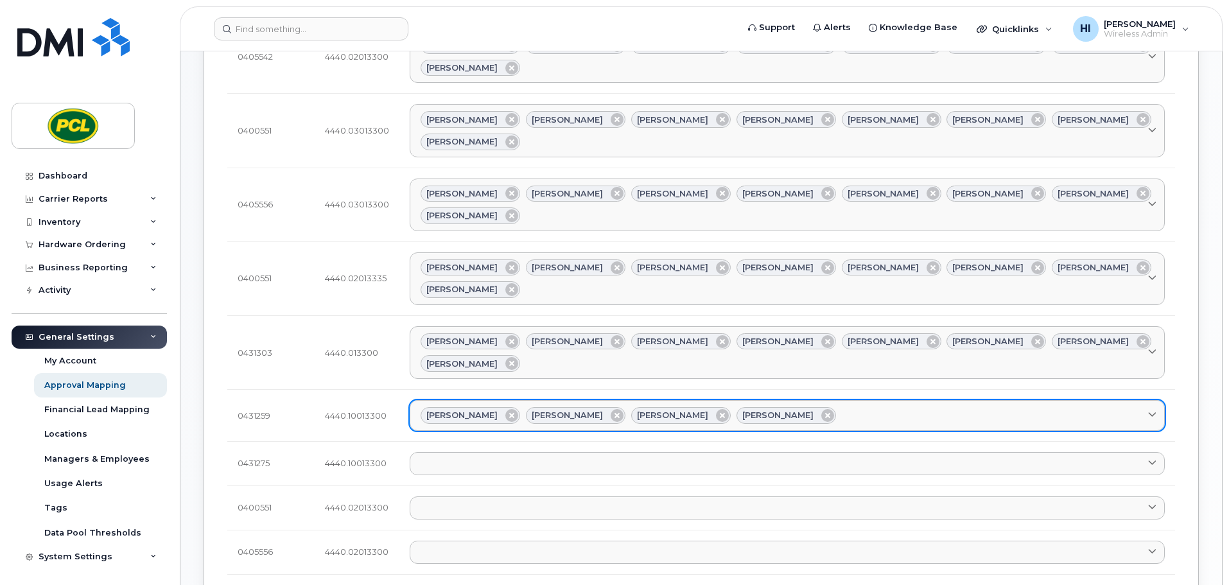
click at [816, 407] on div "Amanda Lucier Anna Slater Duy Huynh Heather Innes" at bounding box center [788, 415] width 734 height 17
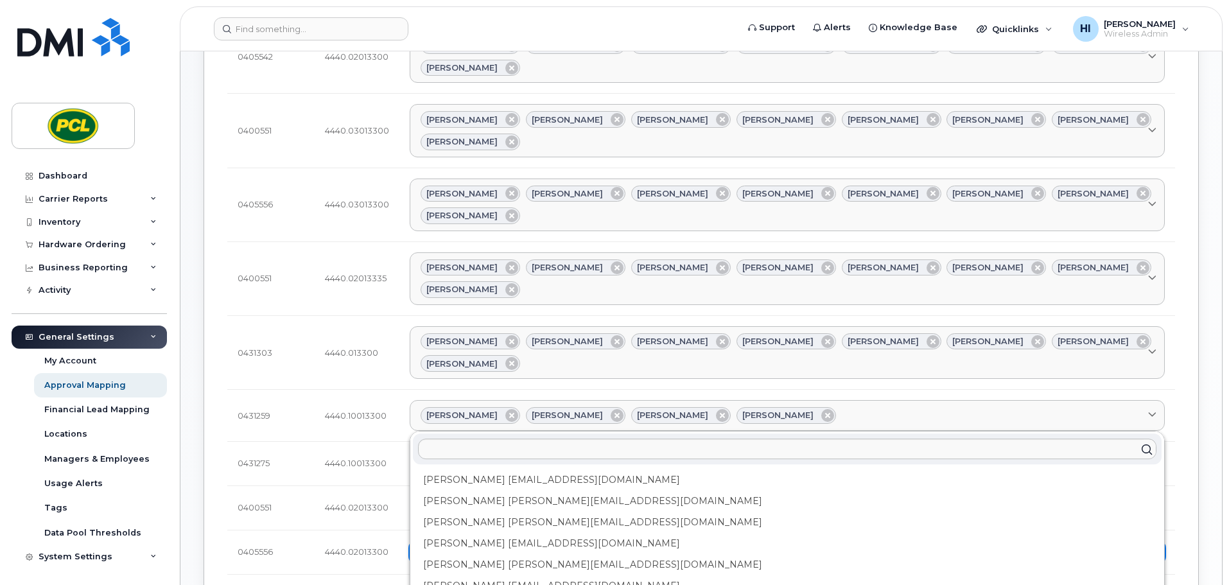
drag, startPoint x: 468, startPoint y: 400, endPoint x: 478, endPoint y: 398, distance: 10.5
click at [468, 554] on div "Kimberley Kim kimberleykim@pcl.com" at bounding box center [787, 564] width 749 height 21
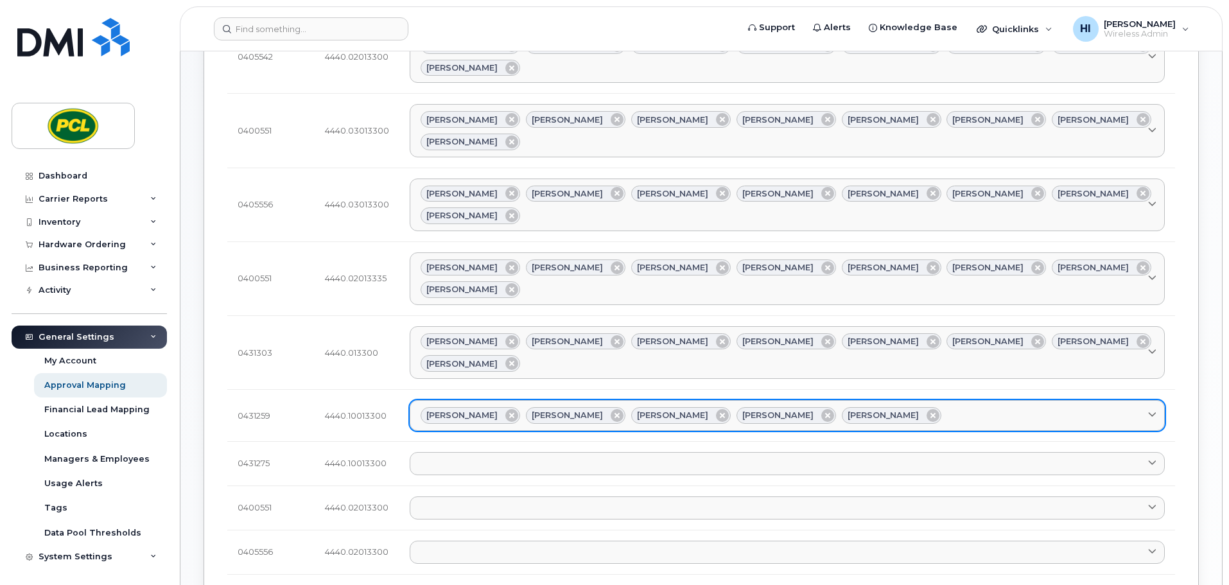
click at [897, 407] on div "Amanda Lucier Anna Slater Duy Huynh Heather Innes Kimberley Kim" at bounding box center [788, 415] width 734 height 17
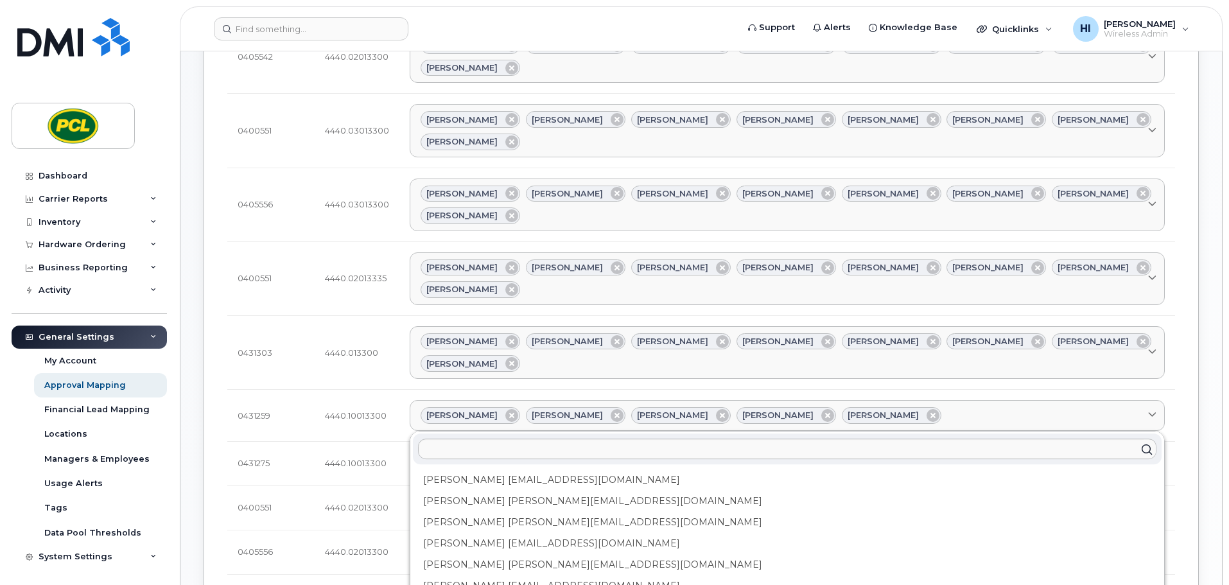
drag, startPoint x: 489, startPoint y: 425, endPoint x: 506, endPoint y: 423, distance: 16.9
click at [490, 576] on div "Rob Wilkins RFWilkins@pcl.com" at bounding box center [787, 586] width 749 height 21
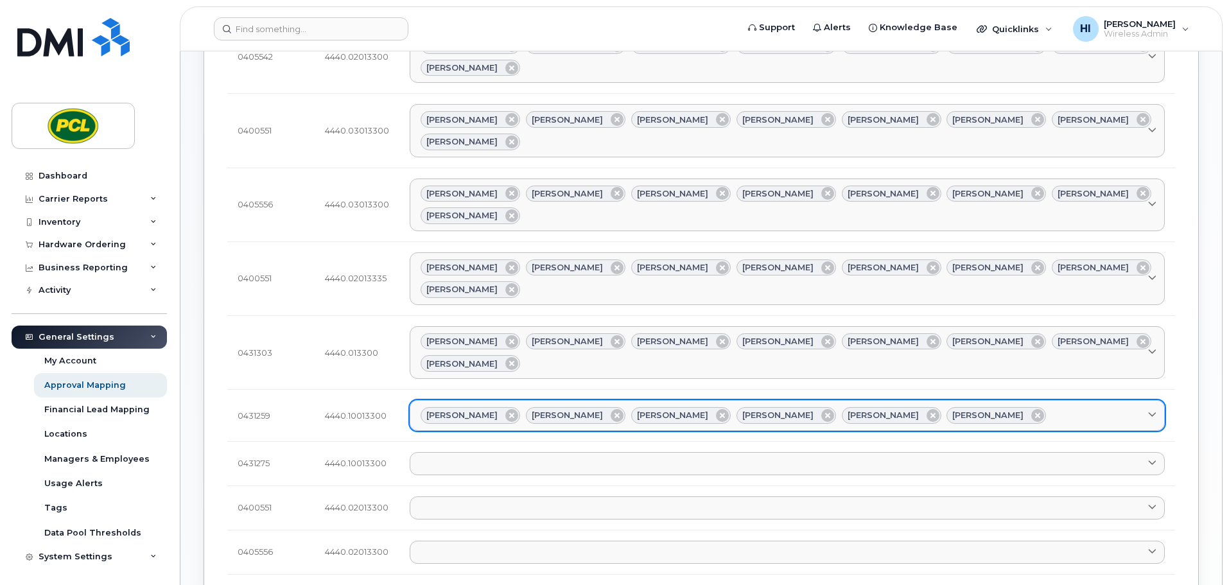
click at [987, 407] on div "Amanda Lucier Anna Slater Duy Huynh Heather Innes Kimberley Kim Rob Wilkins" at bounding box center [788, 415] width 734 height 17
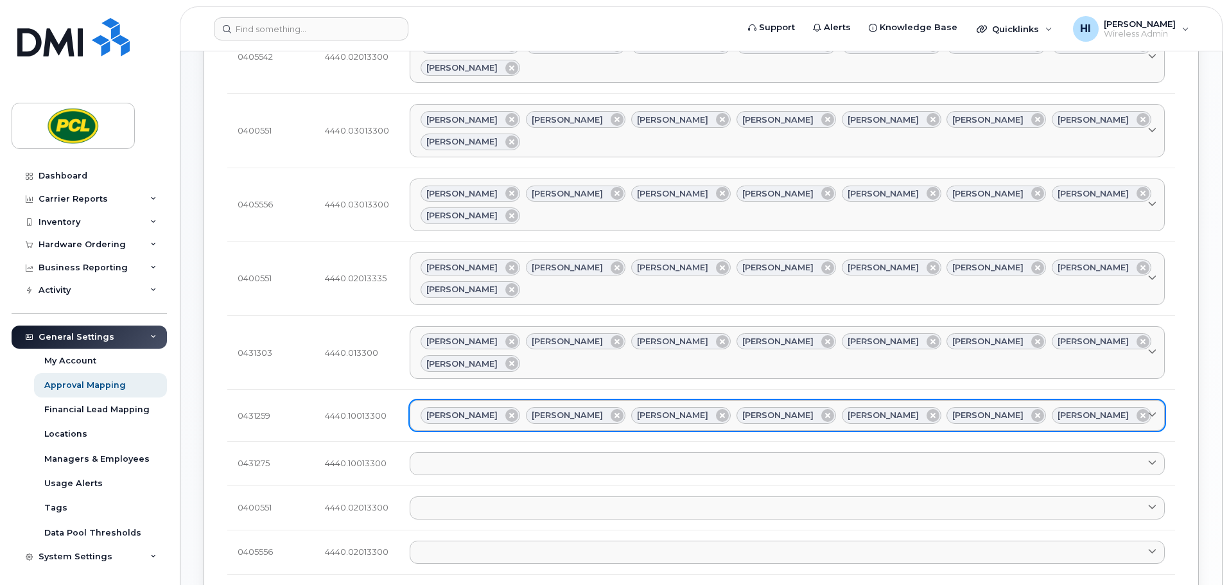
click at [1095, 400] on link "Amanda Lucier Anna Slater Duy Huynh Heather Innes Kimberley Kim Rob Wilkins Yvo…" at bounding box center [787, 415] width 755 height 31
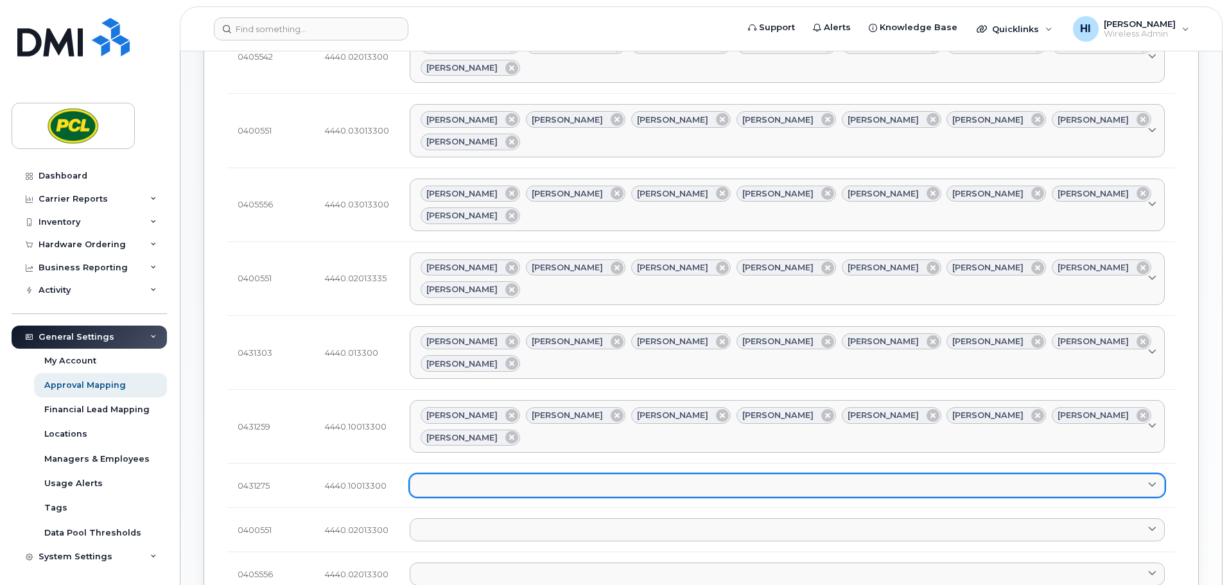
click at [436, 474] on link at bounding box center [787, 485] width 755 height 23
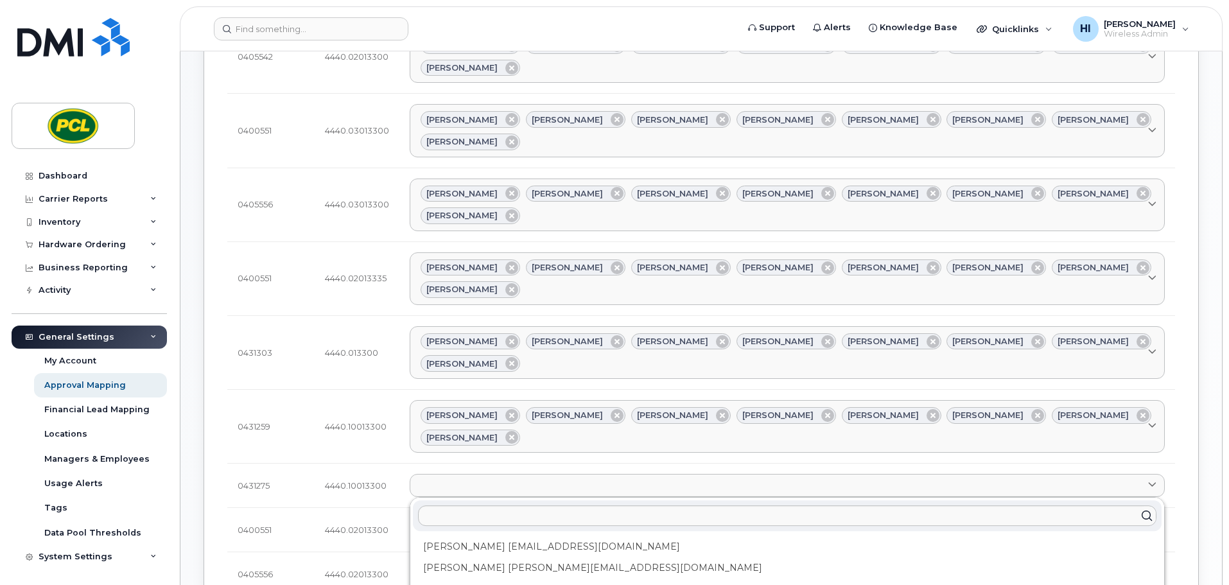
click at [457, 536] on div "Amanda Lucier alucier@pcl.com" at bounding box center [787, 546] width 749 height 21
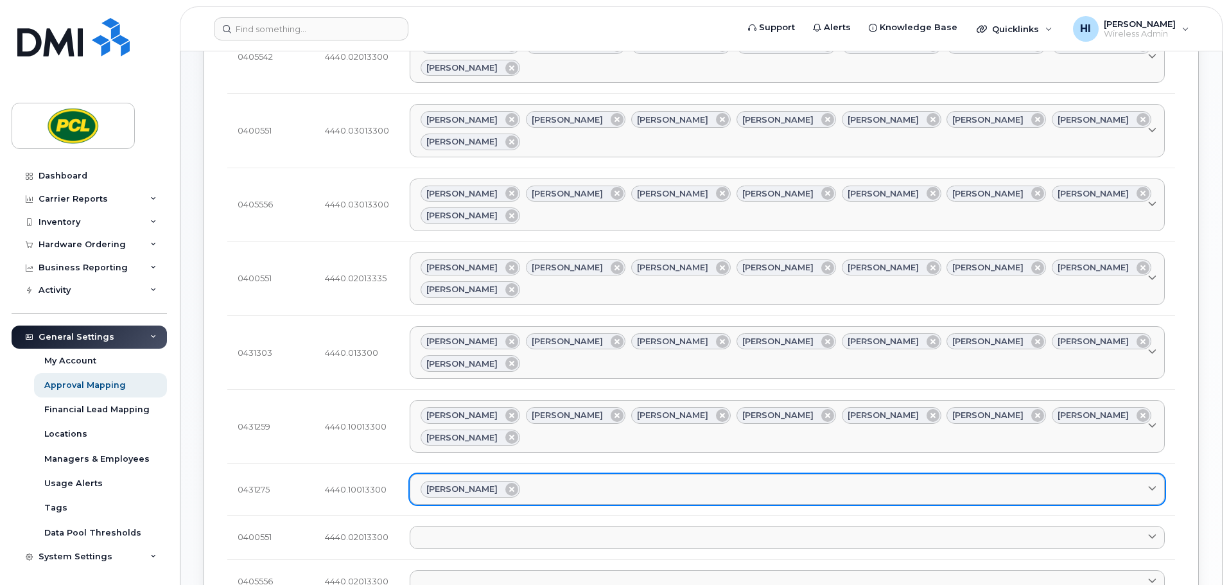
click at [540, 481] on div "Amanda Lucier" at bounding box center [788, 489] width 734 height 17
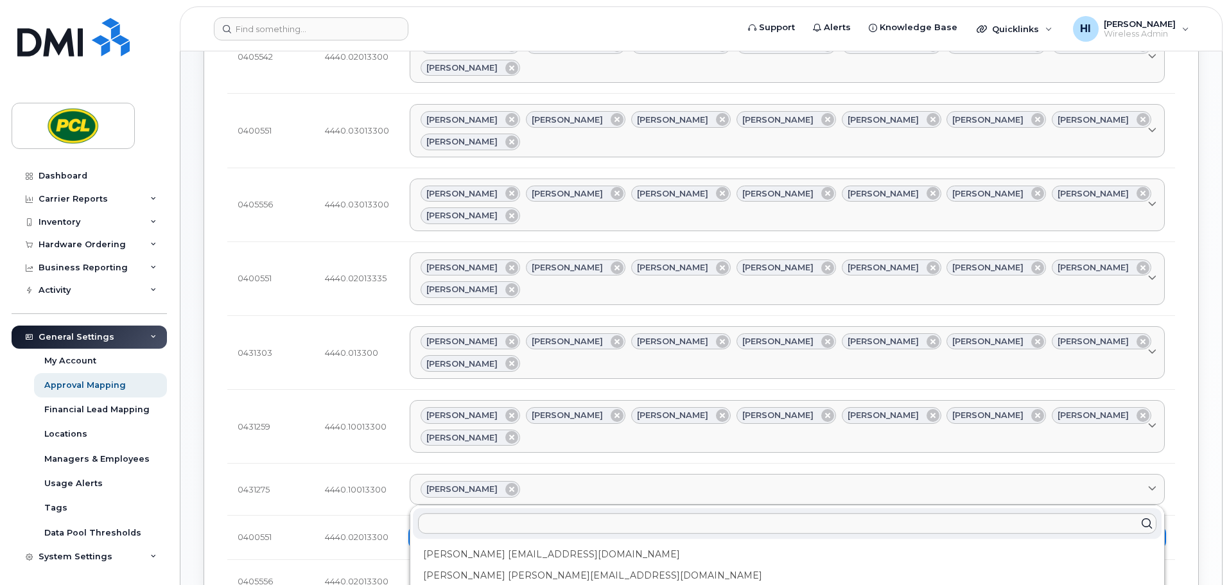
drag, startPoint x: 504, startPoint y: 380, endPoint x: 533, endPoint y: 351, distance: 41.3
click at [504, 565] on div "Anna Slater AMSlater@pcl.com" at bounding box center [787, 575] width 749 height 21
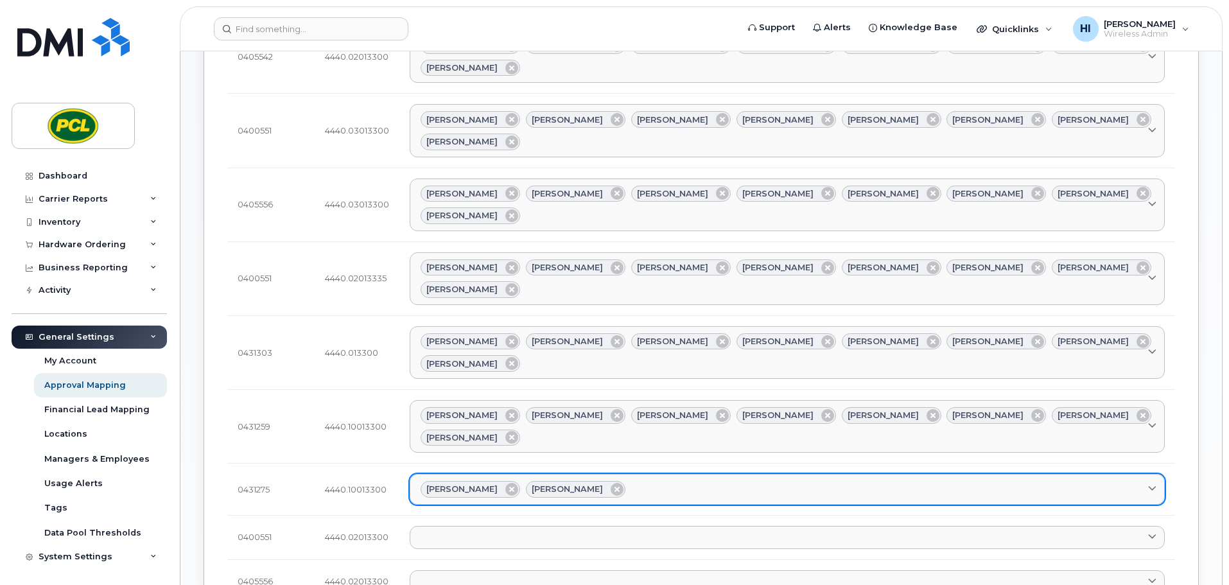
click at [631, 474] on link "Amanda Lucier Anna Slater" at bounding box center [787, 489] width 755 height 31
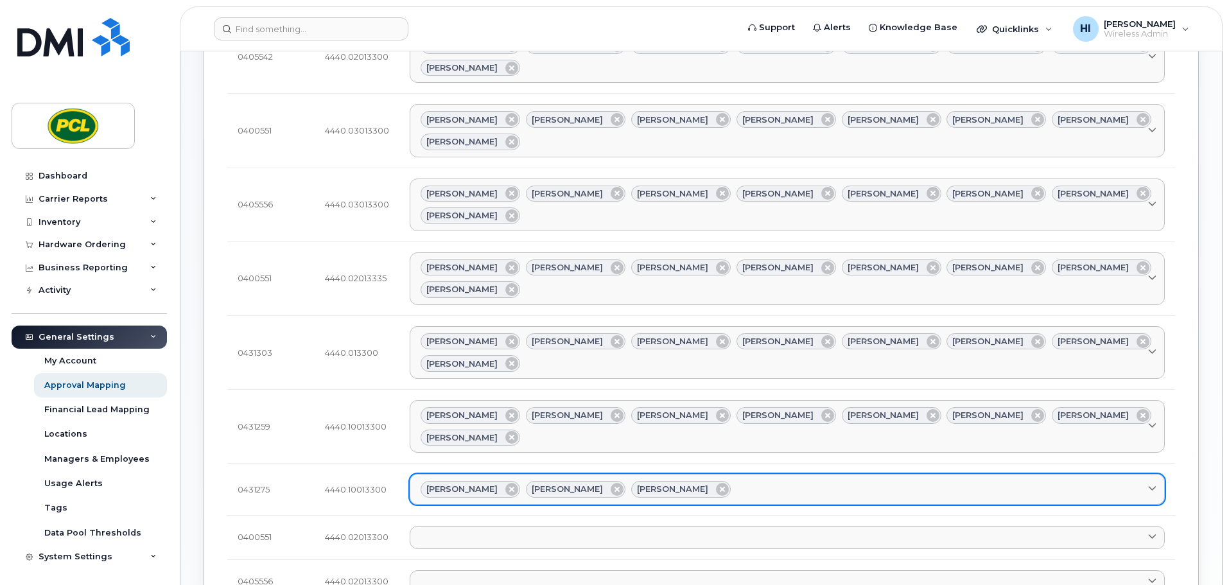
click at [711, 481] on div "Amanda Lucier Anna Slater Duy Huynh" at bounding box center [788, 489] width 734 height 17
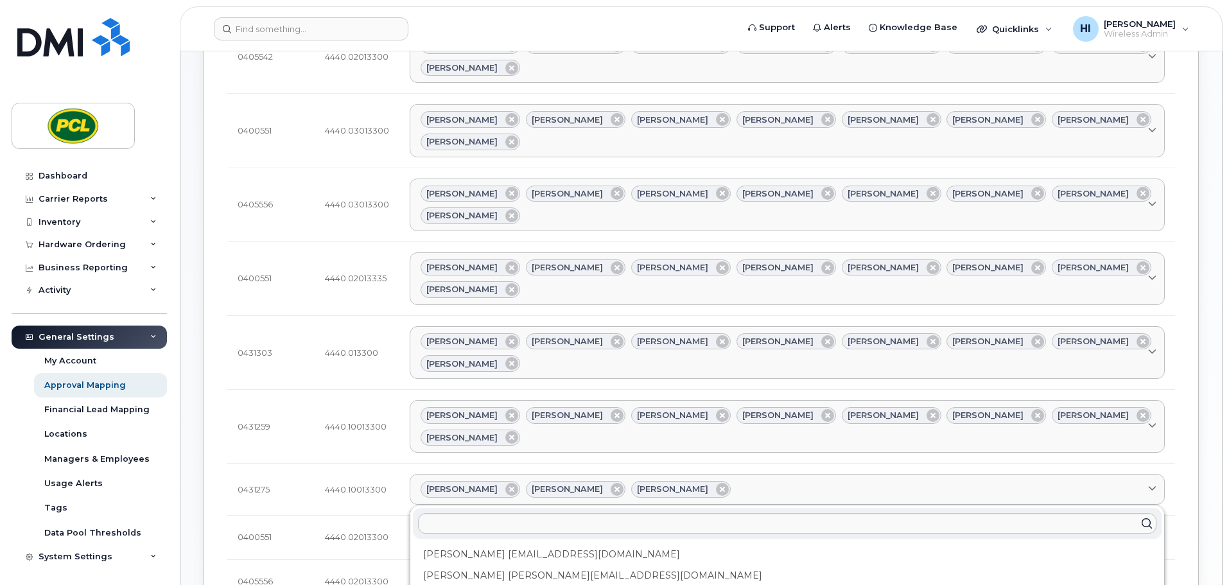
drag, startPoint x: 478, startPoint y: 430, endPoint x: 495, endPoint y: 426, distance: 17.3
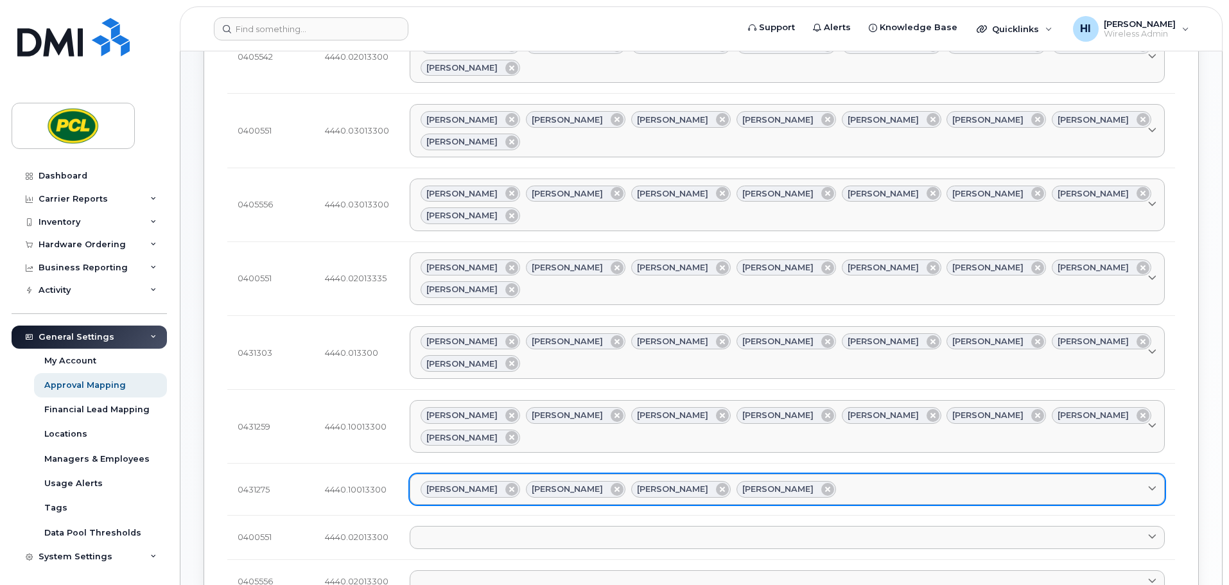
click at [807, 481] on div "Amanda Lucier Anna Slater Duy Huynh Heather Innes" at bounding box center [788, 489] width 734 height 17
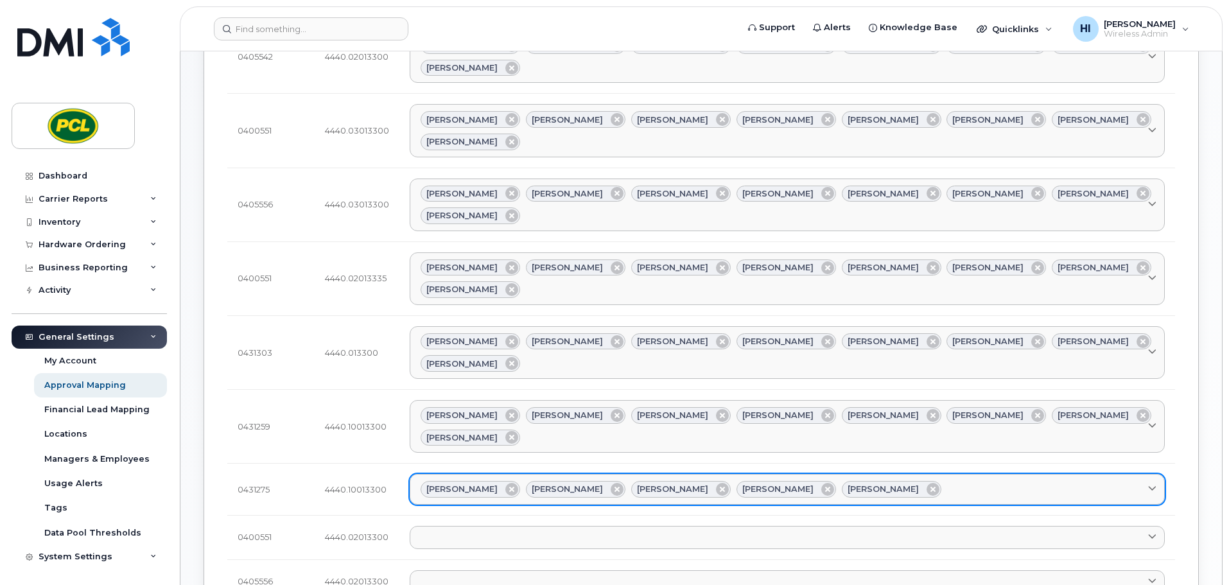
click at [877, 481] on div "Amanda Lucier Anna Slater Duy Huynh Heather Innes Rob Wilkins" at bounding box center [788, 489] width 734 height 17
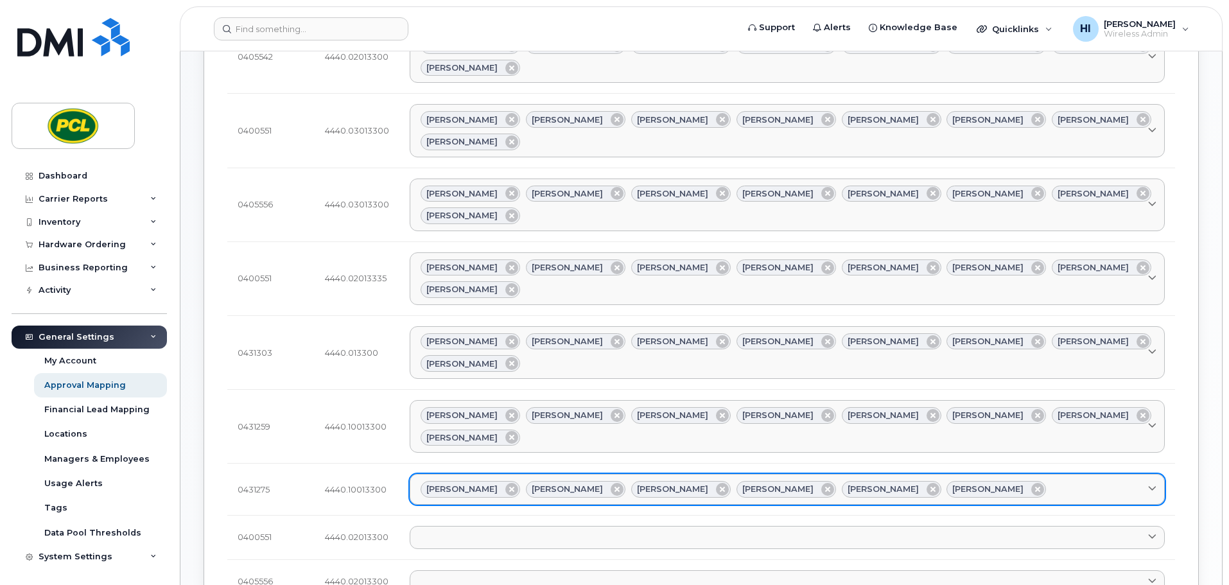
click at [1009, 481] on div "Amanda Lucier Anna Slater Duy Huynh Heather Innes Rob Wilkins Kimberley Kim" at bounding box center [788, 489] width 734 height 17
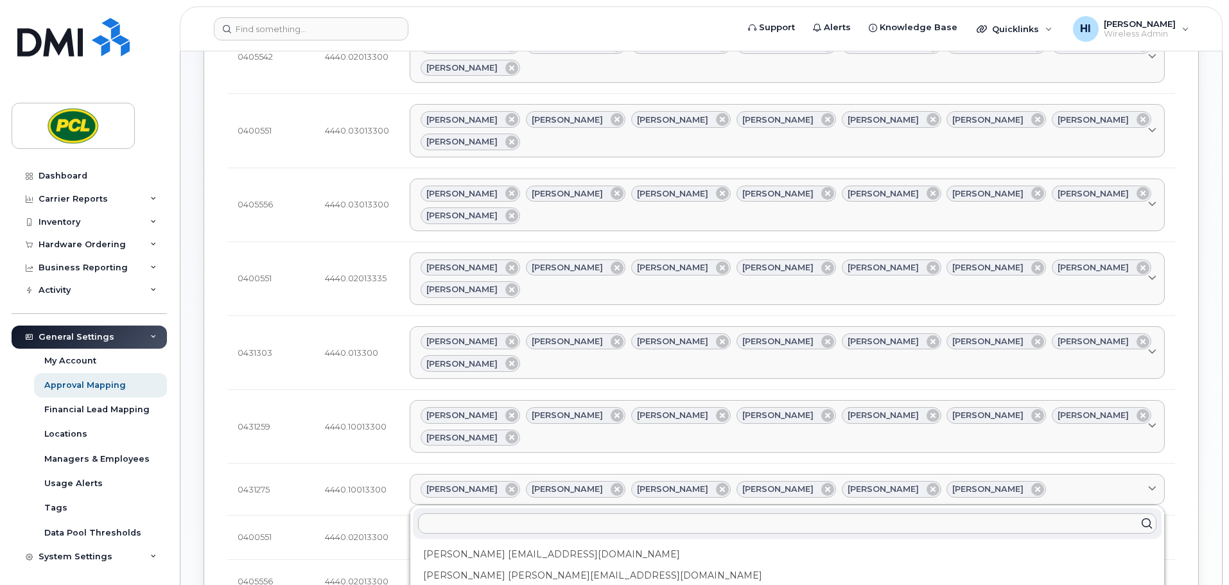
drag, startPoint x: 463, startPoint y: 540, endPoint x: 473, endPoint y: 539, distance: 9.7
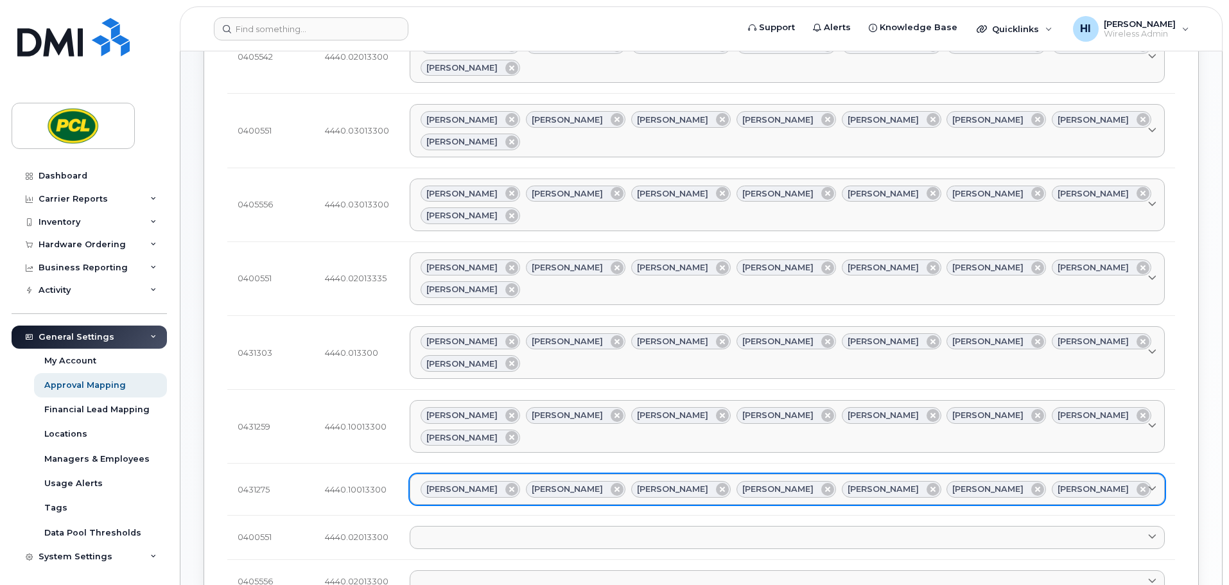
click at [1055, 481] on div "Amanda Lucier Anna Slater Duy Huynh Heather Innes Rob Wilkins Kimberley Kim Yvo…" at bounding box center [788, 489] width 734 height 17
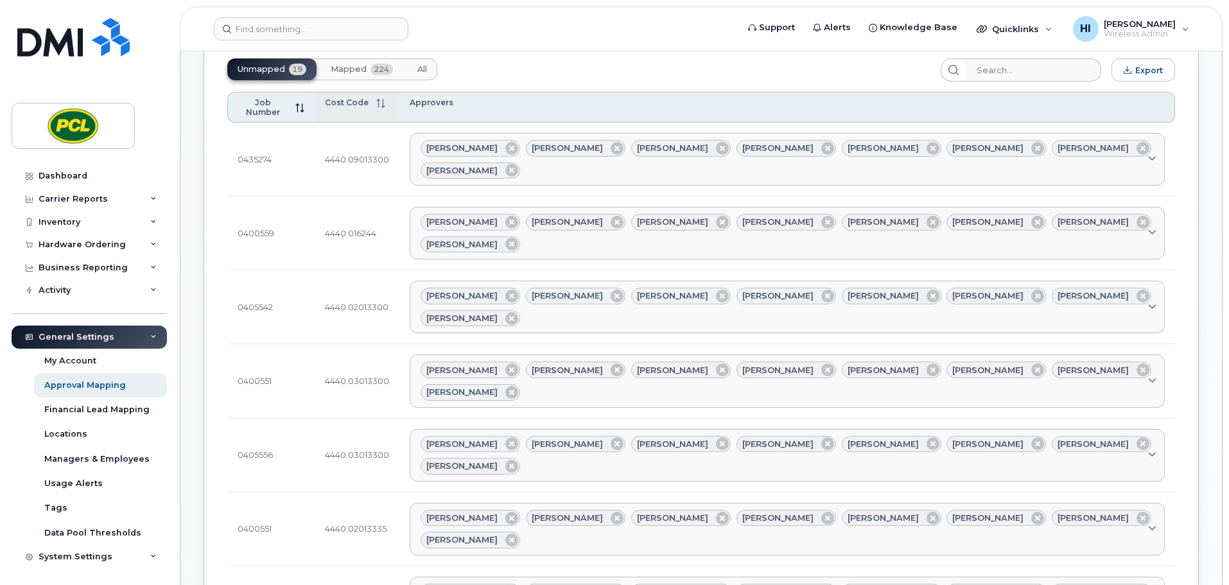
scroll to position [80, 0]
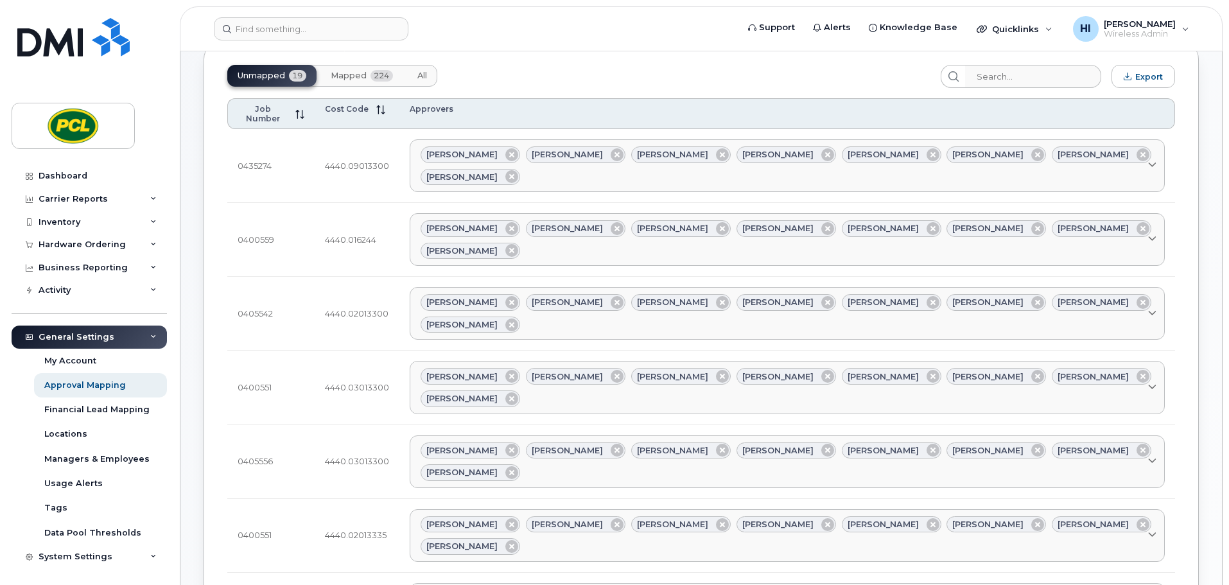
click at [357, 83] on button "Mapped 224" at bounding box center [362, 76] width 83 height 22
click at [283, 77] on span "Unmapped" at bounding box center [262, 76] width 48 height 10
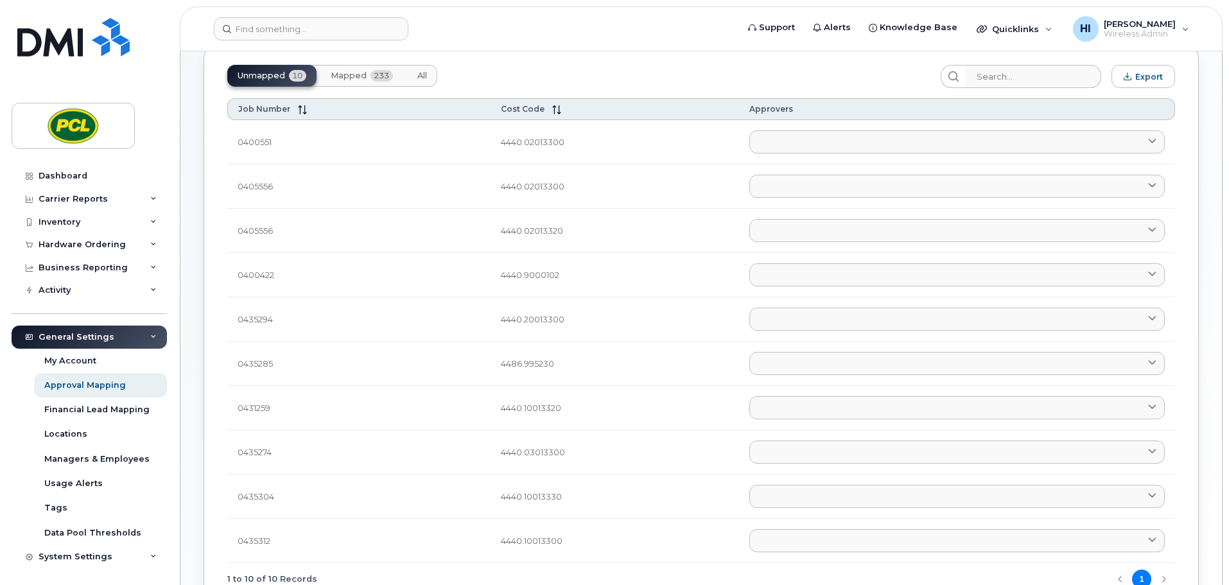
click at [772, 151] on link at bounding box center [958, 141] width 416 height 23
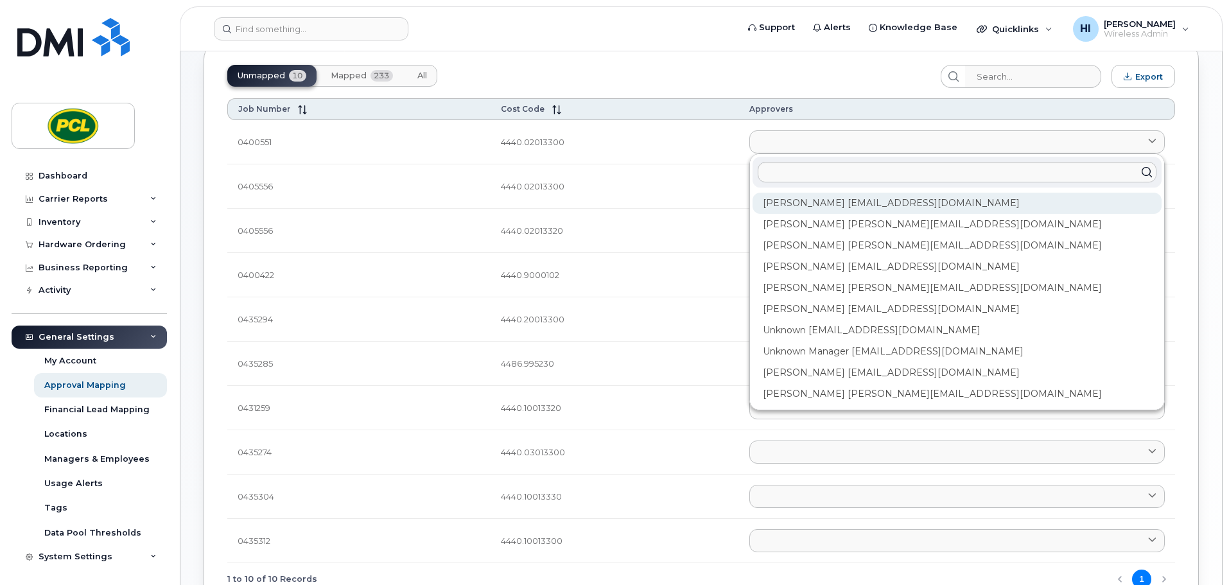
click at [779, 211] on div "Amanda Lucier alucier@pcl.com" at bounding box center [957, 203] width 409 height 21
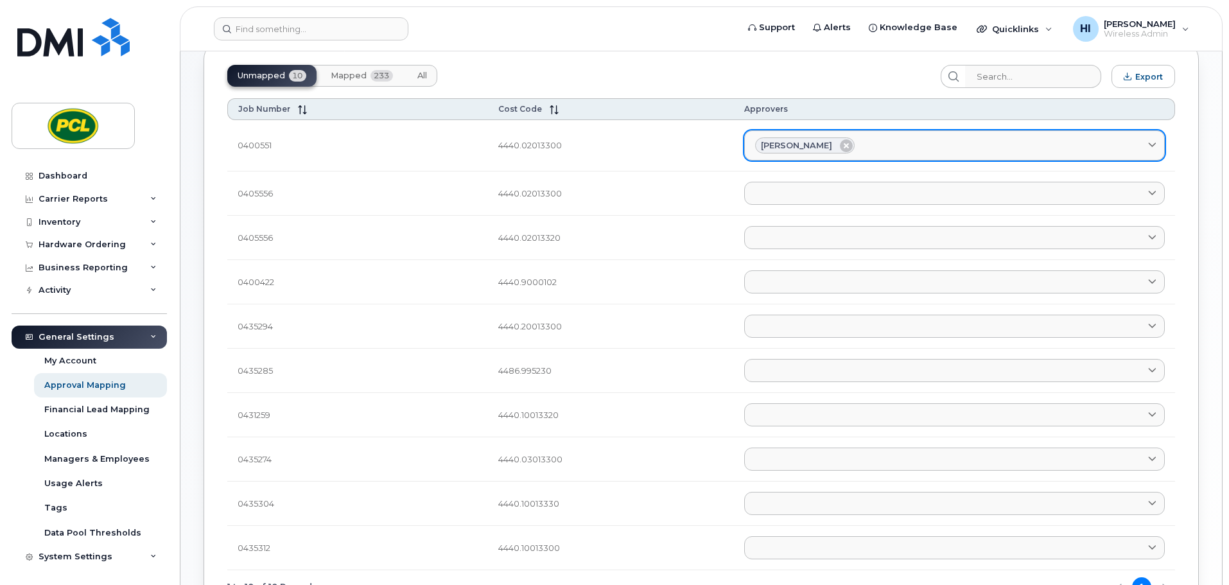
click at [868, 138] on div "Amanda Lucier" at bounding box center [954, 145] width 399 height 17
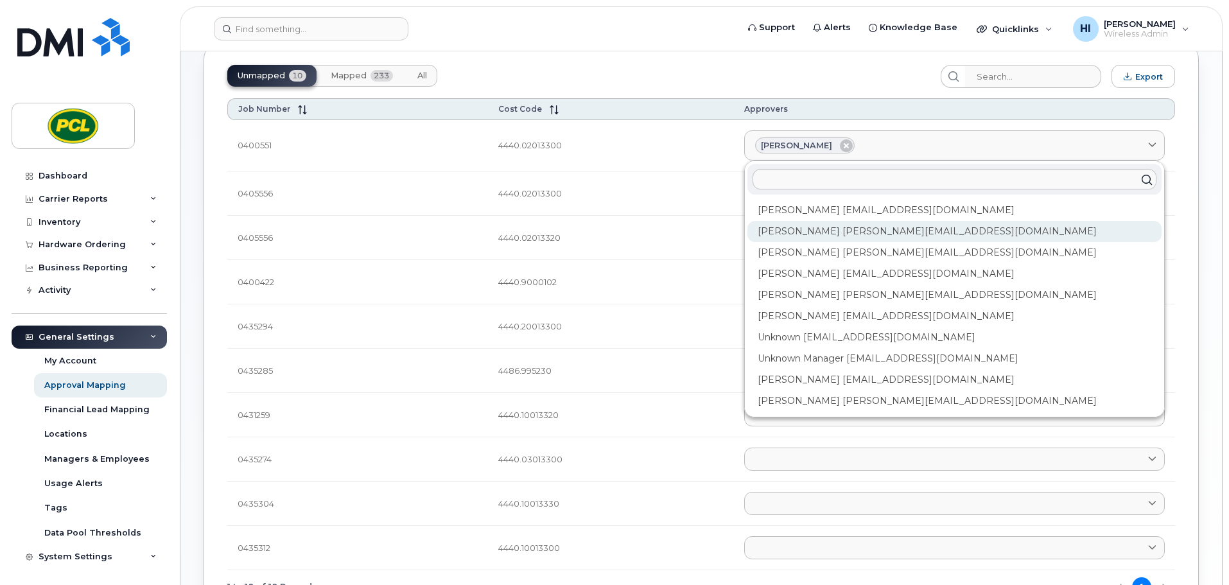
click at [829, 226] on div "Anna Slater AMSlater@pcl.com" at bounding box center [955, 231] width 414 height 21
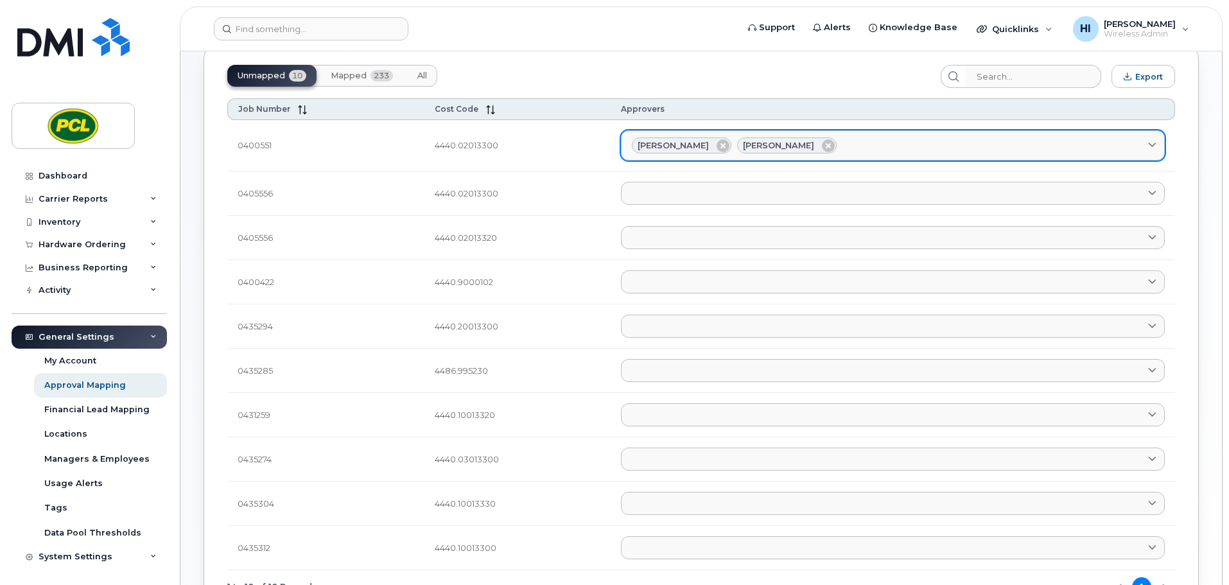
click at [861, 139] on div "Amanda Lucier Anna Slater" at bounding box center [893, 145] width 522 height 17
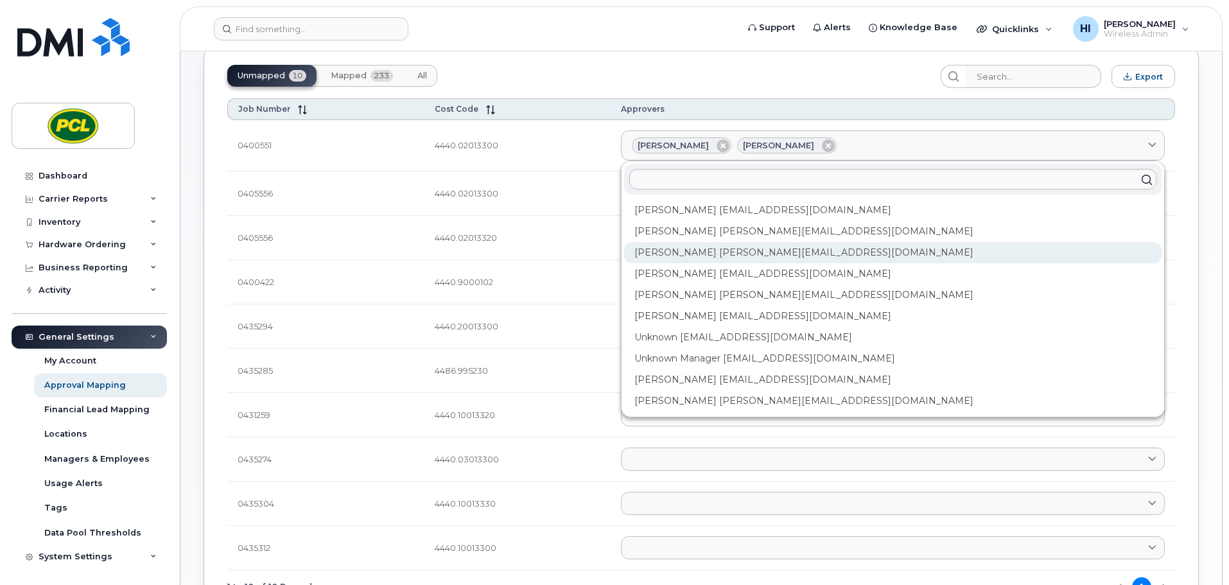
click at [725, 249] on div "Duy Huynh Duyhuynh@pcl.com" at bounding box center [893, 252] width 538 height 21
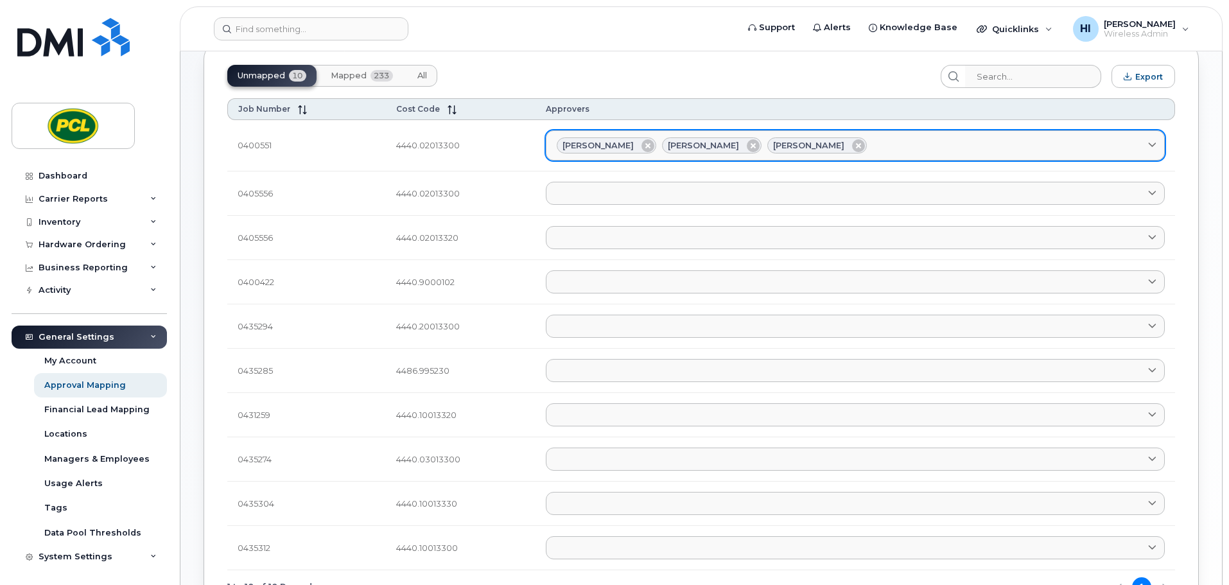
click at [887, 145] on div "Amanda Lucier Anna Slater Duy Huynh" at bounding box center [855, 145] width 597 height 17
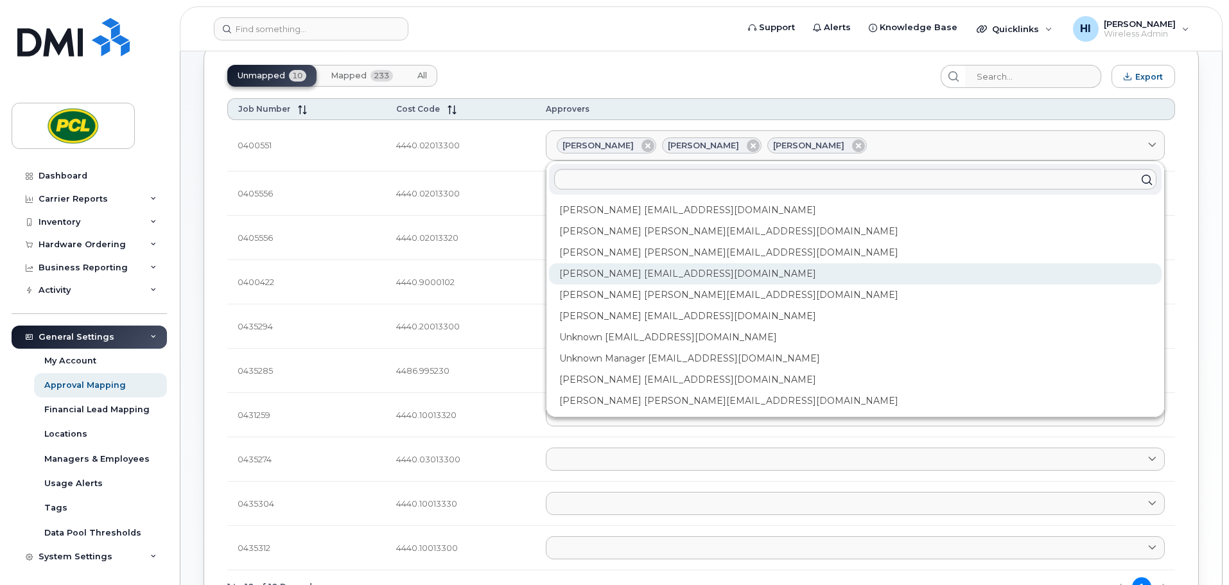
click at [721, 274] on div "Heather Innes HMInnes@pcl.com" at bounding box center [855, 273] width 613 height 21
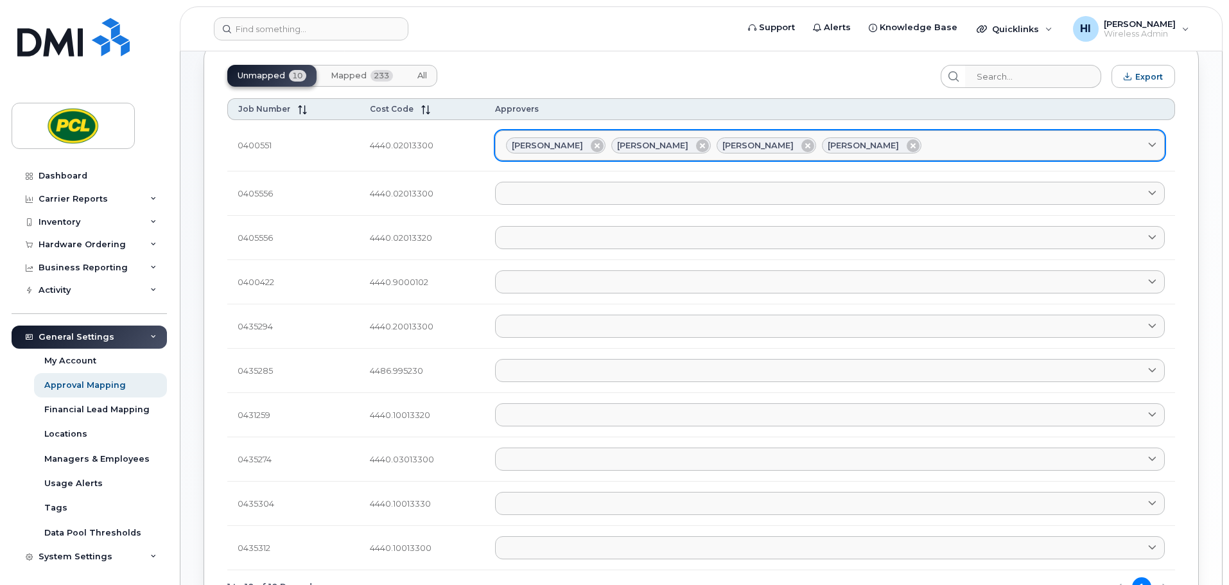
click at [908, 145] on div "Amanda Lucier Anna Slater Duy Huynh Heather Innes" at bounding box center [830, 145] width 648 height 17
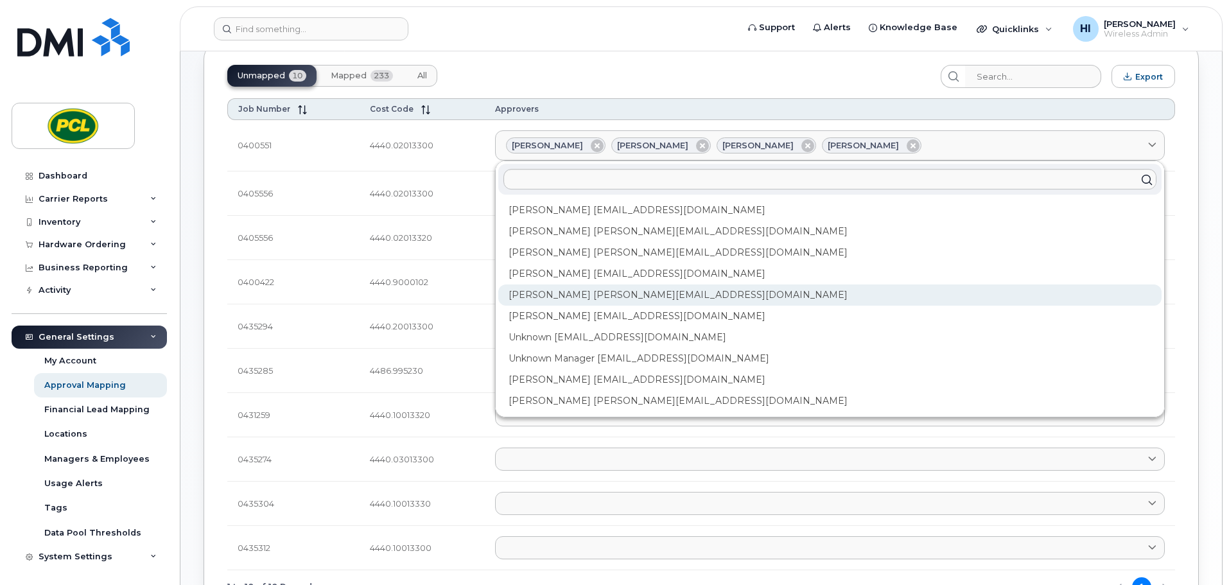
click at [681, 296] on div "Kimberley Kim kimberleykim@pcl.com" at bounding box center [830, 295] width 664 height 21
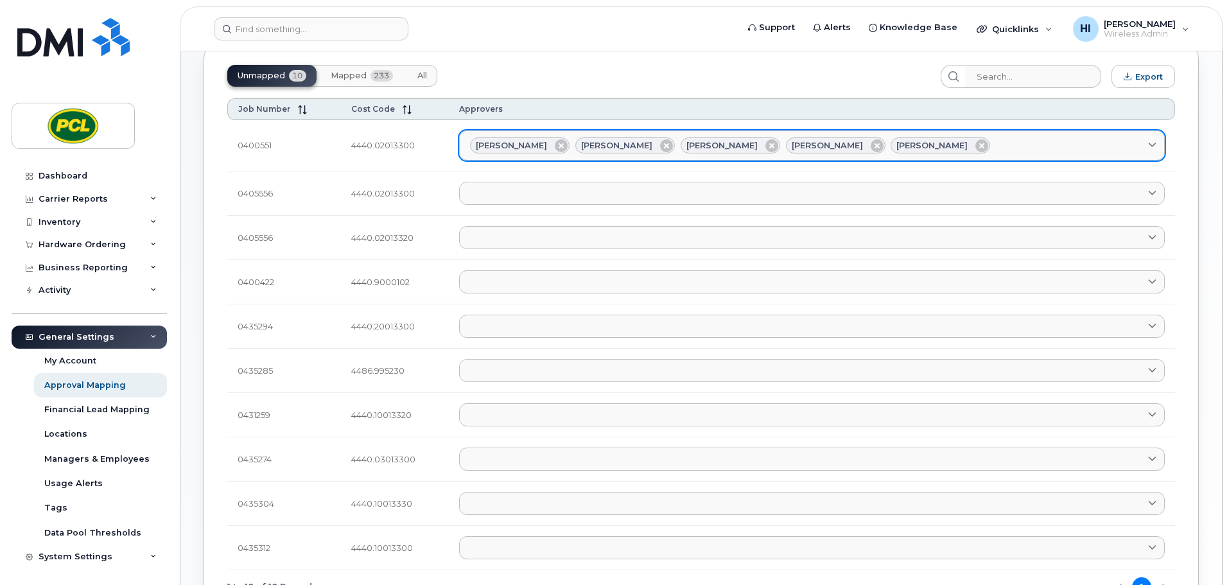
click at [962, 139] on div "Amanda Lucier Anna Slater Duy Huynh Heather Innes Kimberley Kim" at bounding box center [812, 145] width 684 height 17
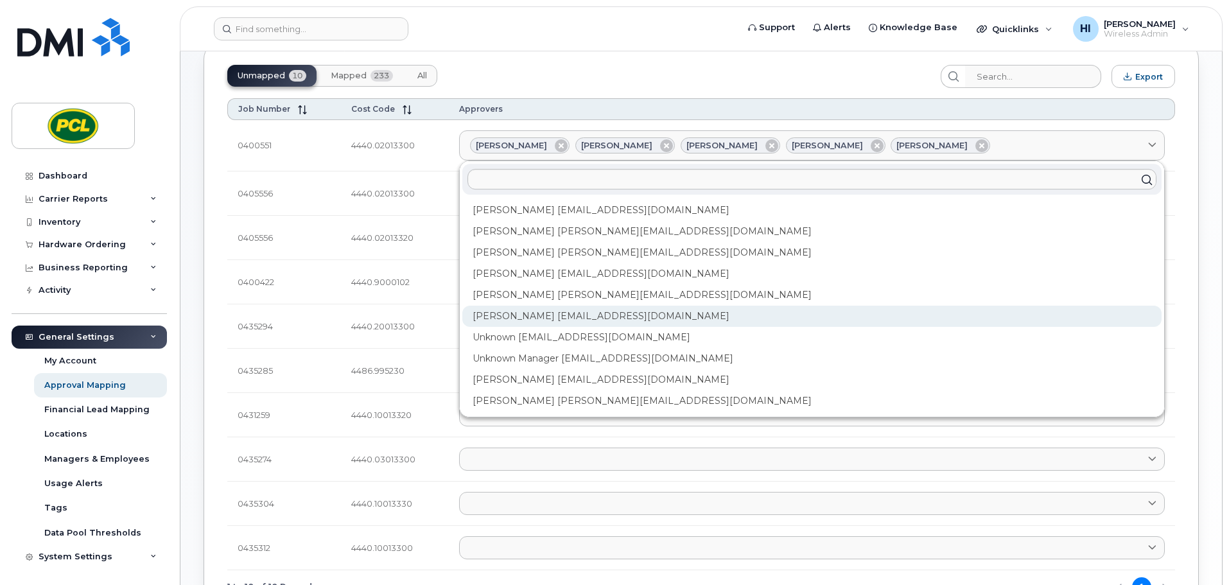
click at [565, 320] on div "Rob Wilkins RFWilkins@pcl.com" at bounding box center [813, 316] width 700 height 21
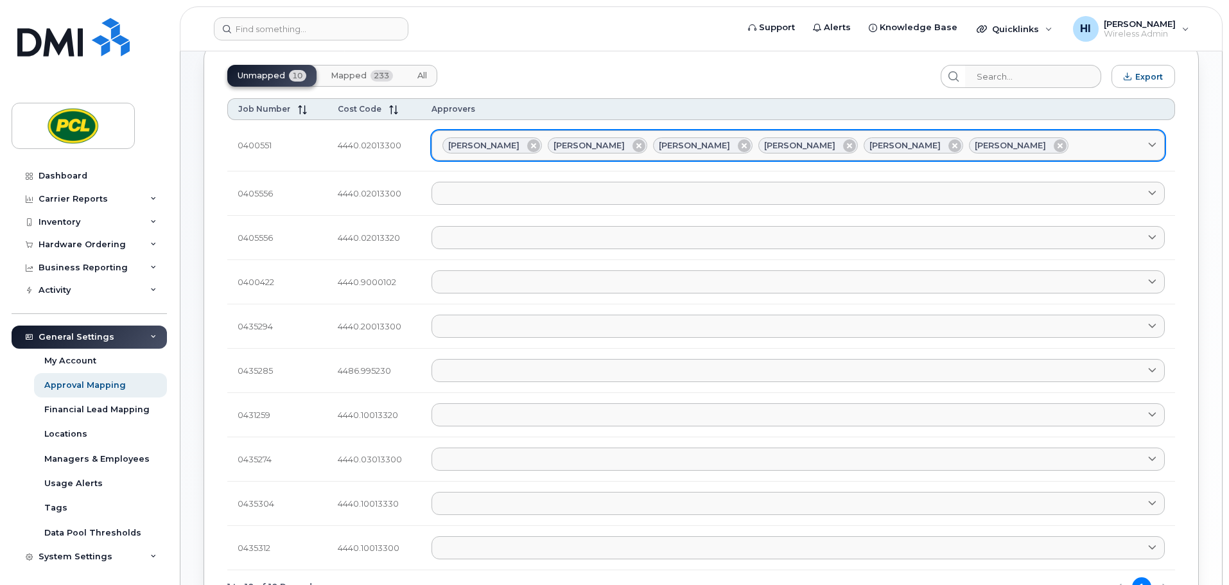
click at [1014, 151] on div "Amanda Lucier Anna Slater Duy Huynh Heather Innes Kimberley Kim Rob Wilkins" at bounding box center [799, 145] width 712 height 17
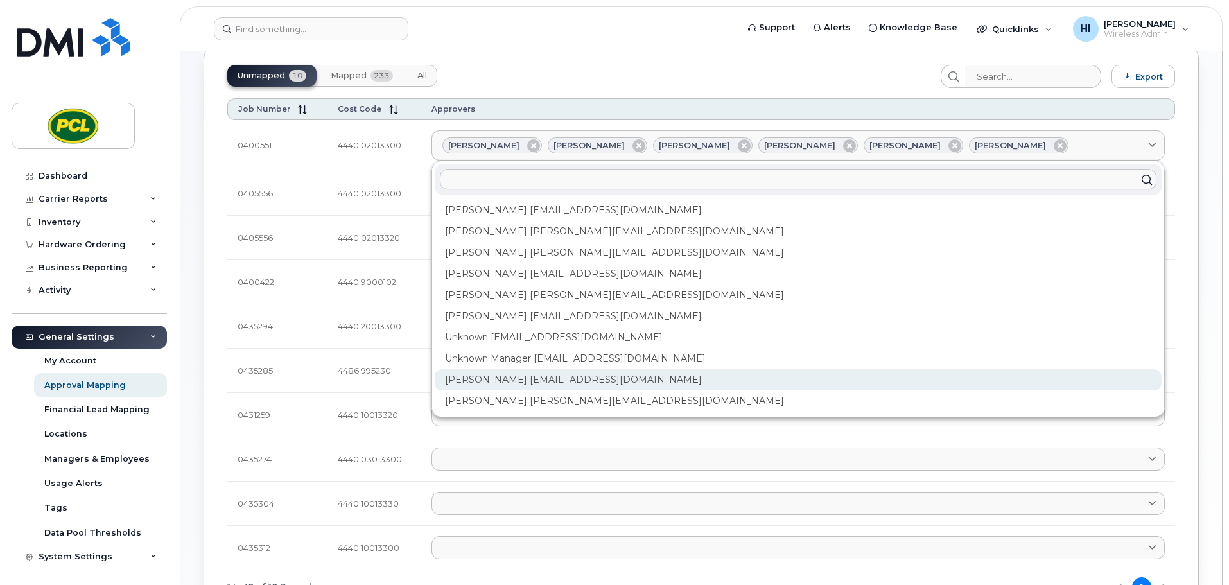
click at [558, 382] on div "Yvonne Love YCLove@pcl.com" at bounding box center [798, 379] width 727 height 21
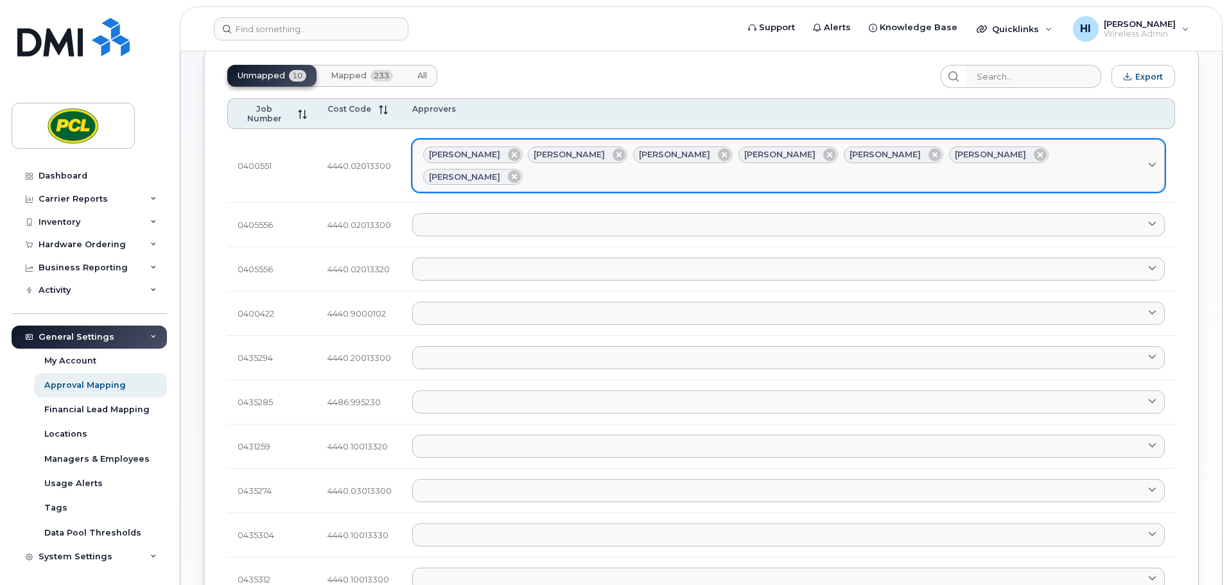
click at [1101, 147] on div "Amanda Lucier Anna Slater Duy Huynh Heather Innes Kimberley Kim Rob Wilkins Yvo…" at bounding box center [788, 165] width 731 height 39
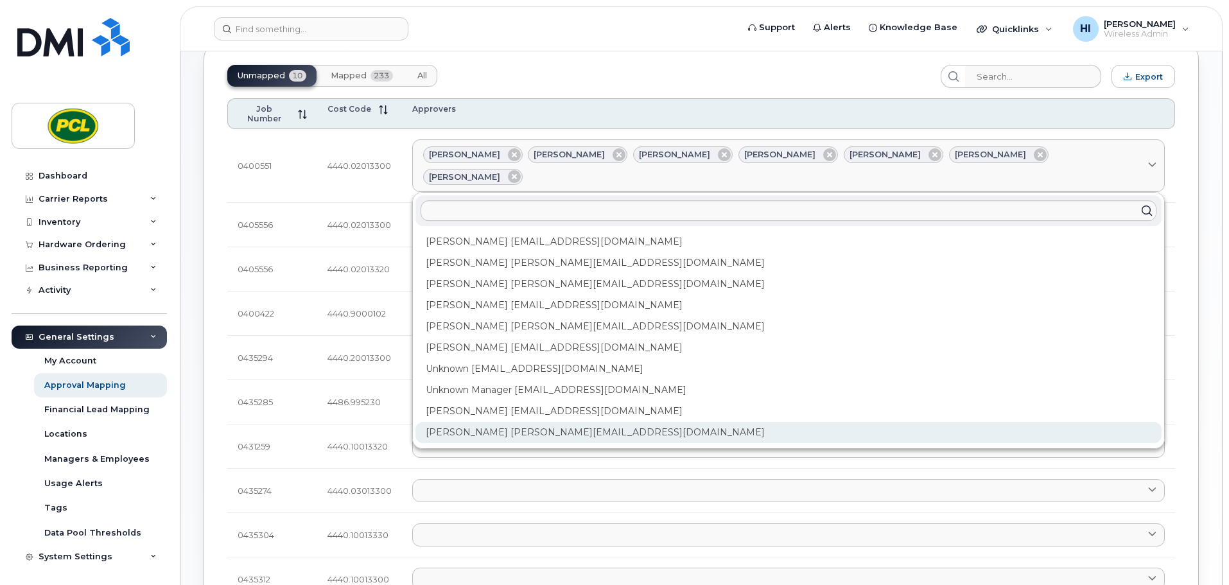
click at [531, 422] on div "Zuhaib Nasser ZfNasser@pcl.com" at bounding box center [789, 432] width 746 height 21
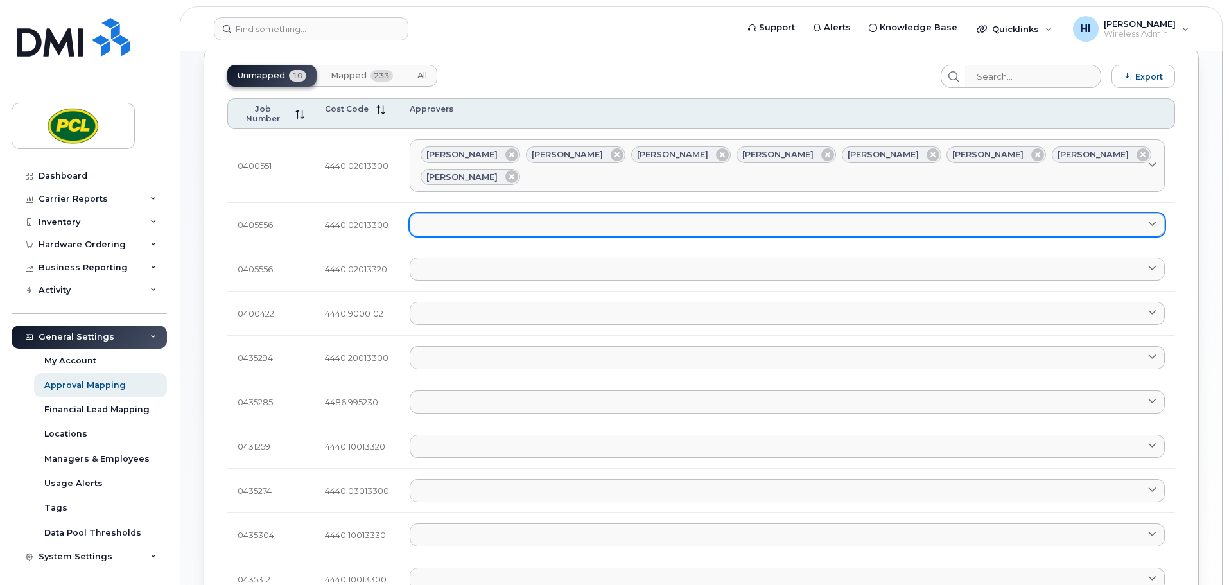
click at [464, 213] on link at bounding box center [787, 224] width 755 height 23
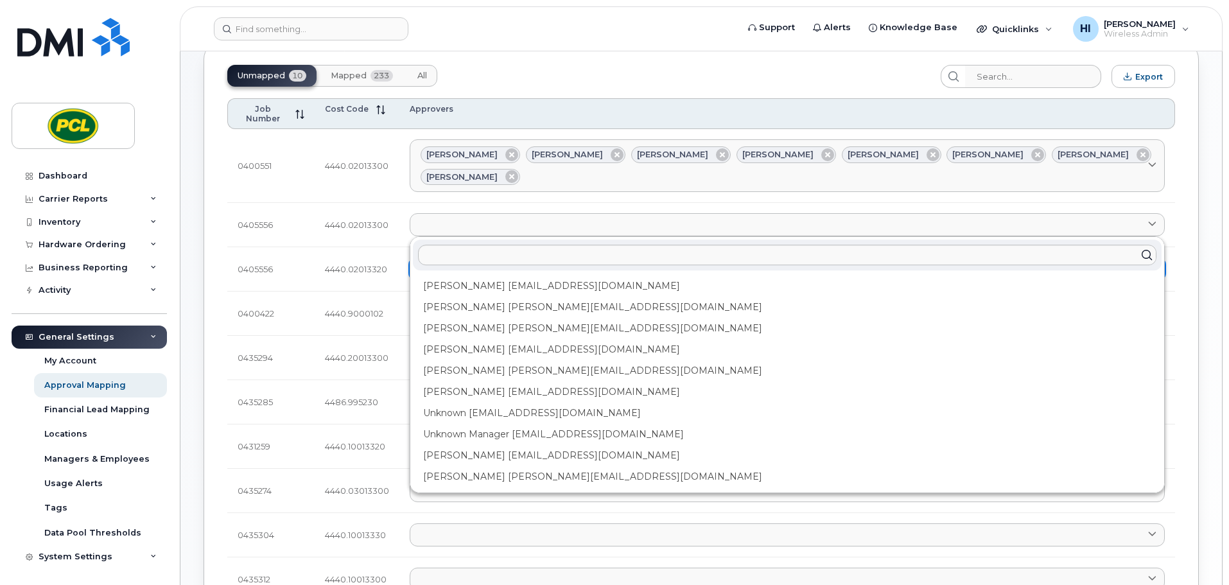
click at [454, 276] on div "Amanda Lucier alucier@pcl.com" at bounding box center [787, 286] width 749 height 21
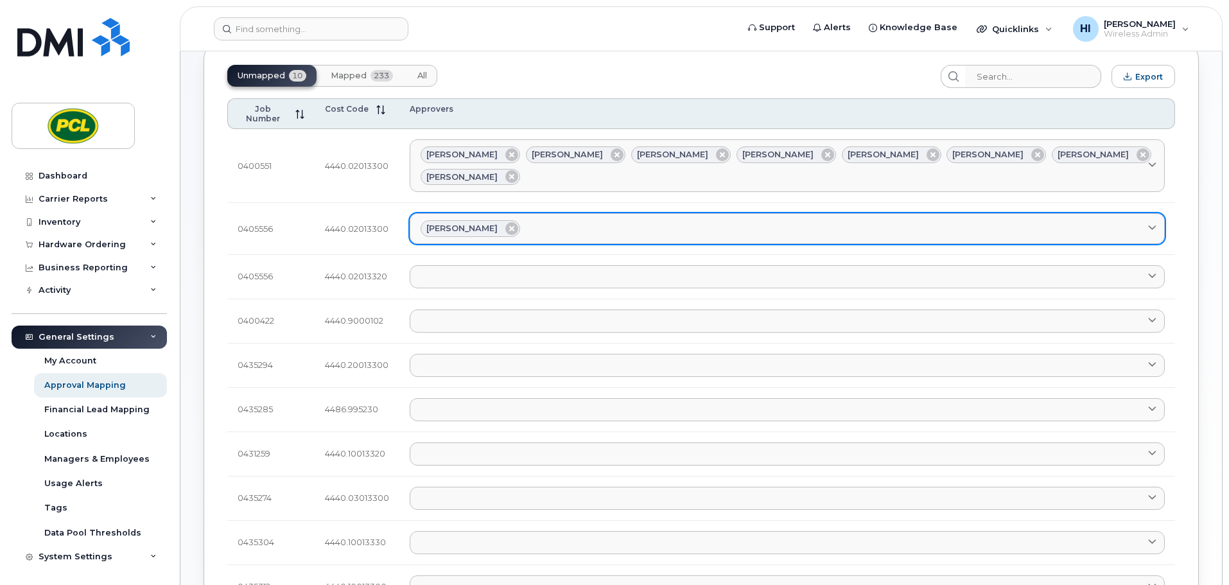
click at [557, 220] on div "Amanda Lucier" at bounding box center [788, 228] width 734 height 17
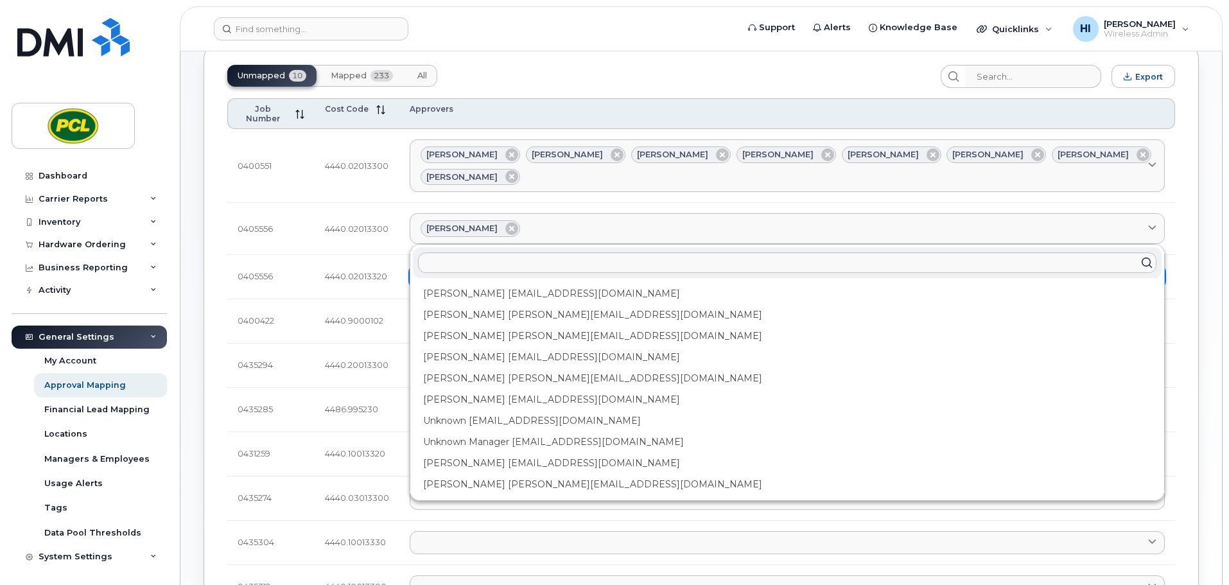
drag, startPoint x: 505, startPoint y: 285, endPoint x: 595, endPoint y: 243, distance: 99.4
click at [506, 304] on div "Anna Slater AMSlater@pcl.com" at bounding box center [787, 314] width 749 height 21
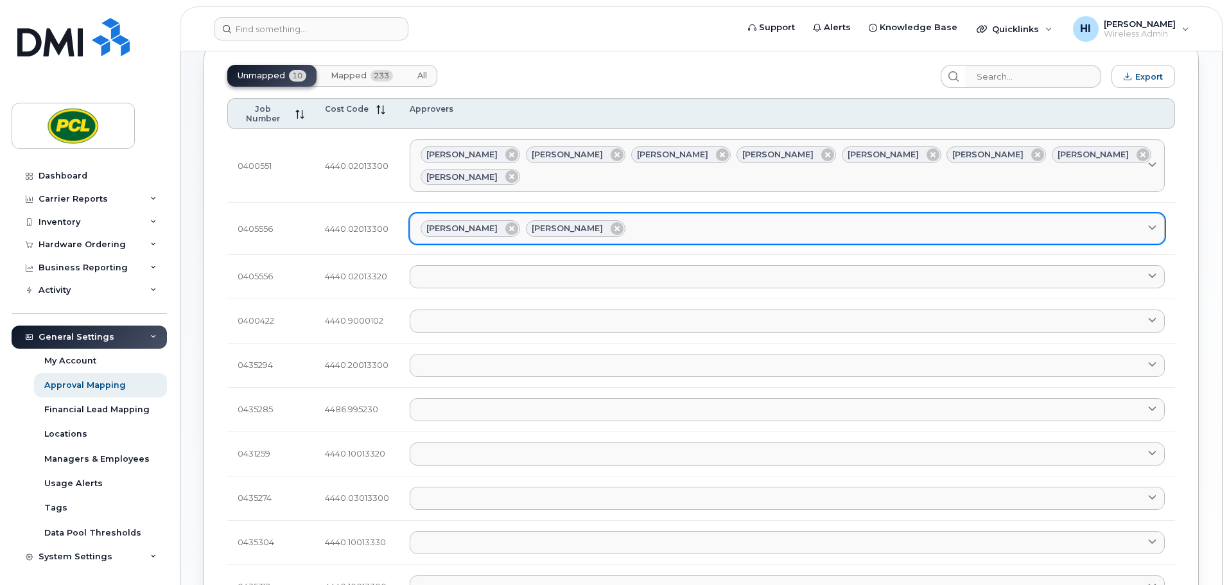
click at [628, 220] on div "Amanda Lucier Anna Slater" at bounding box center [788, 228] width 734 height 17
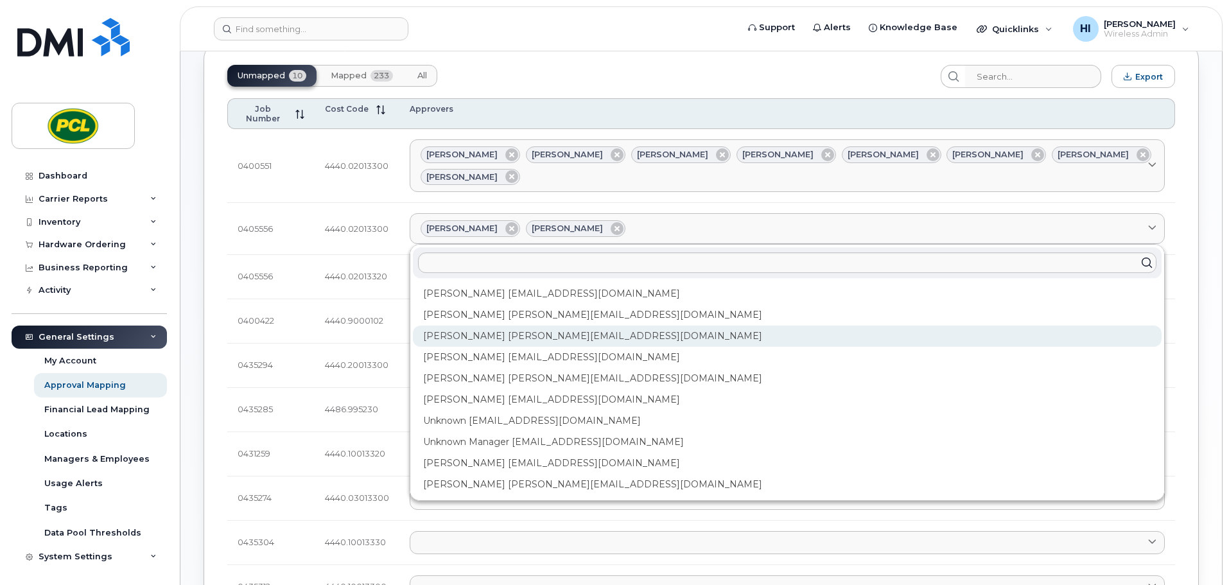
click at [502, 326] on div "Duy Huynh Duyhuynh@pcl.com" at bounding box center [787, 336] width 749 height 21
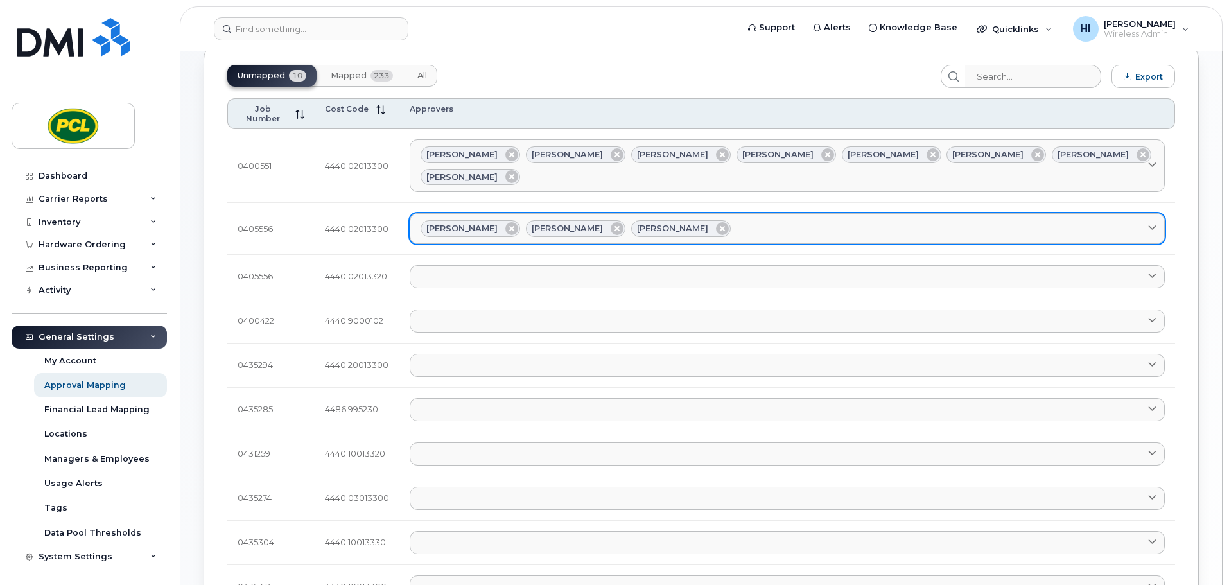
click at [714, 220] on div "Amanda Lucier Anna Slater Duy Huynh" at bounding box center [788, 228] width 734 height 17
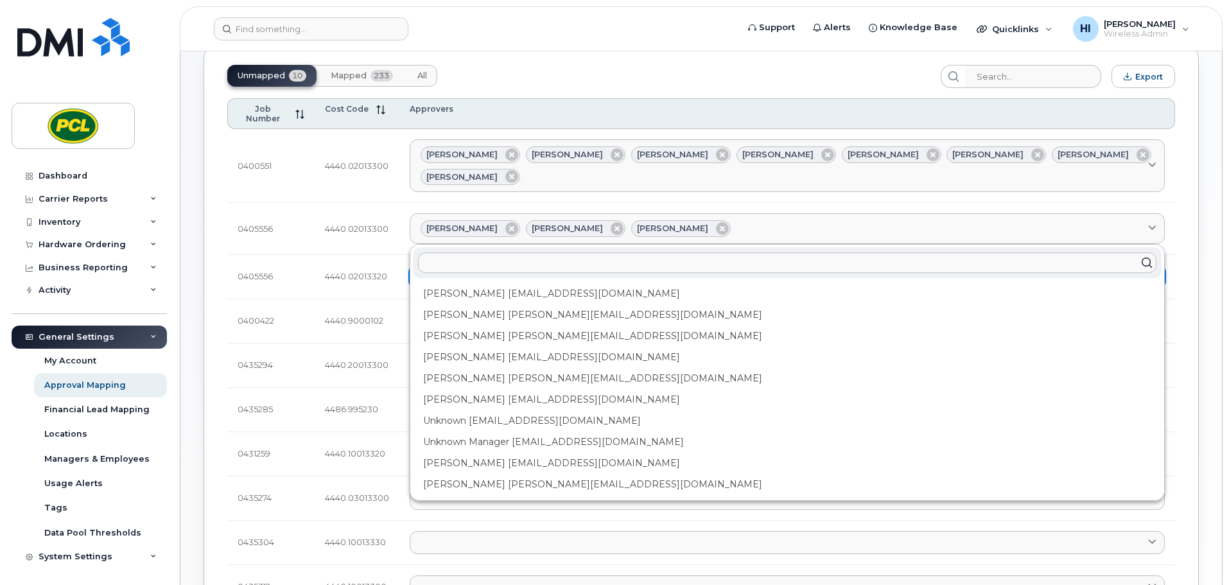
drag, startPoint x: 517, startPoint y: 324, endPoint x: 710, endPoint y: 245, distance: 208.3
click at [518, 347] on div "Heather Innes HMInnes@pcl.com" at bounding box center [787, 357] width 749 height 21
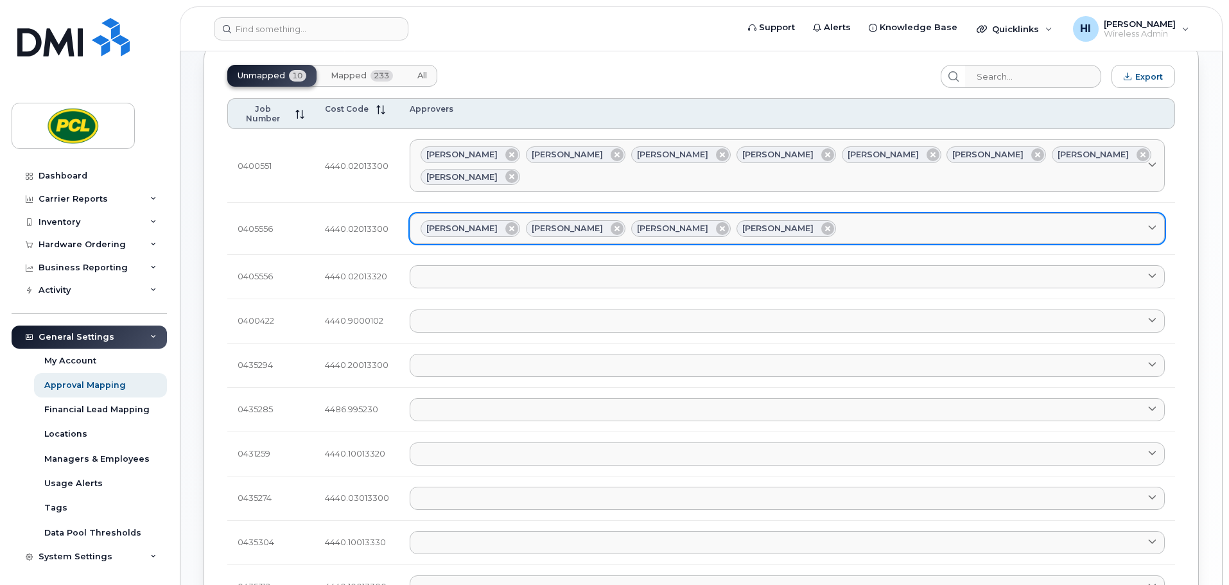
click at [801, 220] on div "Amanda Lucier Anna Slater Duy Huynh Heather Innes" at bounding box center [788, 228] width 734 height 17
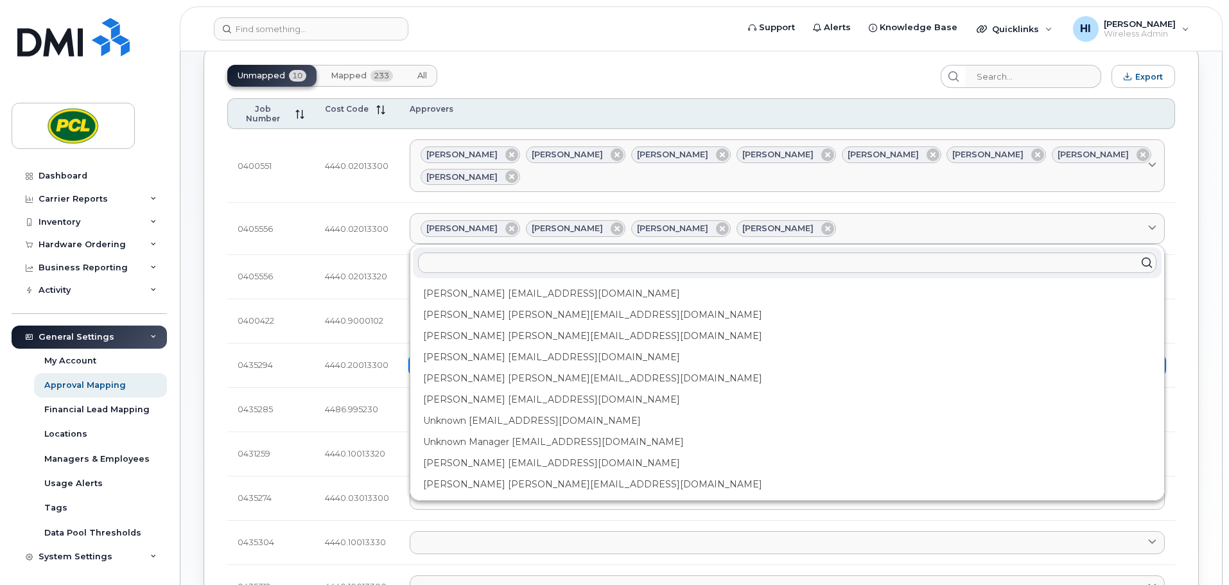
drag, startPoint x: 485, startPoint y: 342, endPoint x: 553, endPoint y: 335, distance: 68.5
click at [487, 368] on div "Kimberley Kim kimberleykim@pcl.com" at bounding box center [787, 378] width 749 height 21
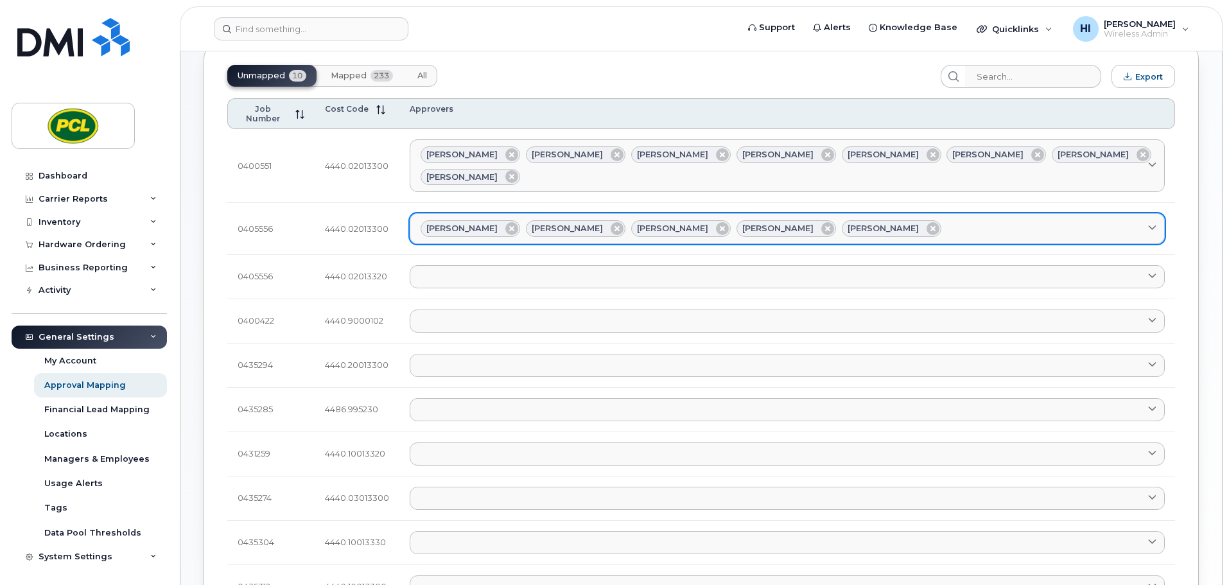
click at [892, 220] on div "Amanda Lucier Anna Slater Duy Huynh Heather Innes Kimberley Kim" at bounding box center [788, 228] width 734 height 17
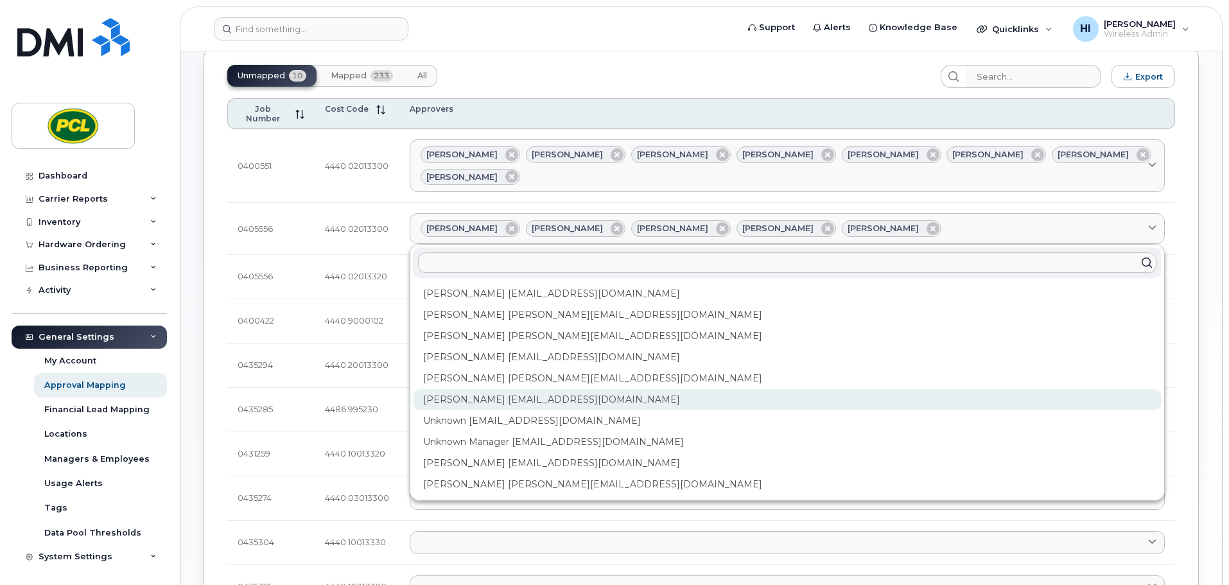
click at [520, 389] on div "Rob Wilkins RFWilkins@pcl.com" at bounding box center [787, 399] width 749 height 21
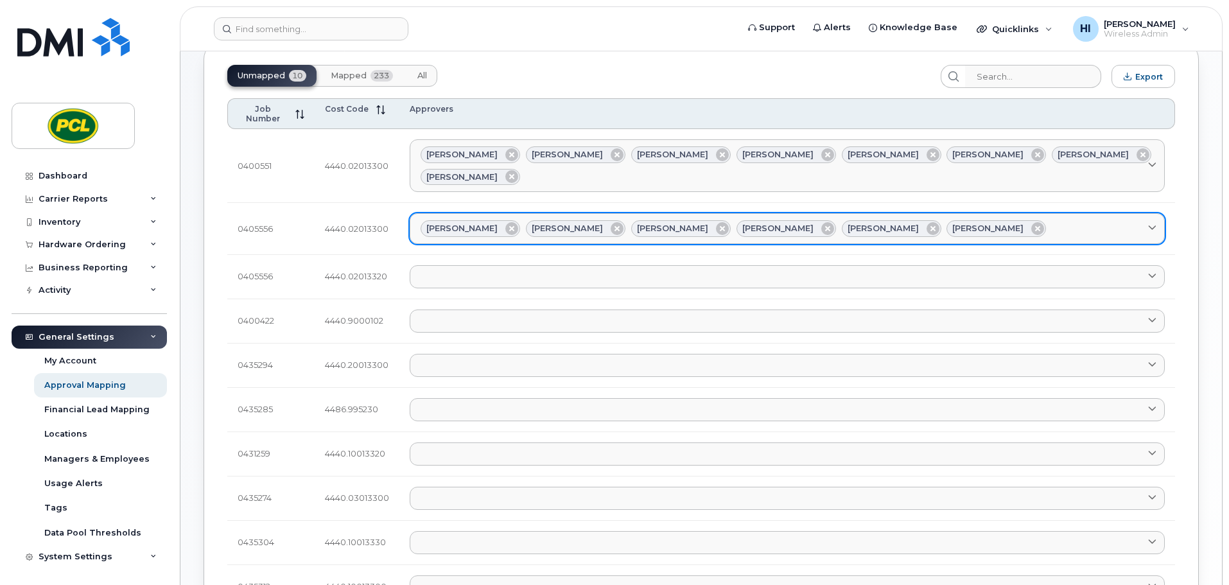
click at [994, 220] on div "Amanda Lucier Anna Slater Duy Huynh Heather Innes Kimberley Kim Rob Wilkins" at bounding box center [788, 228] width 734 height 17
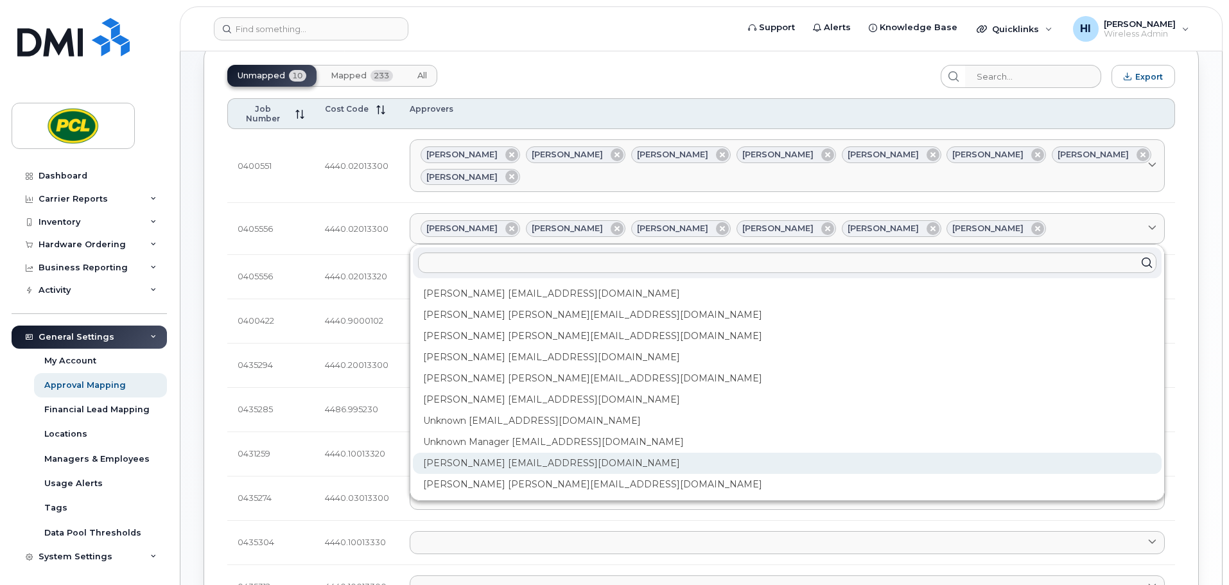
click at [513, 453] on div "Yvonne Love YCLove@pcl.com" at bounding box center [787, 463] width 749 height 21
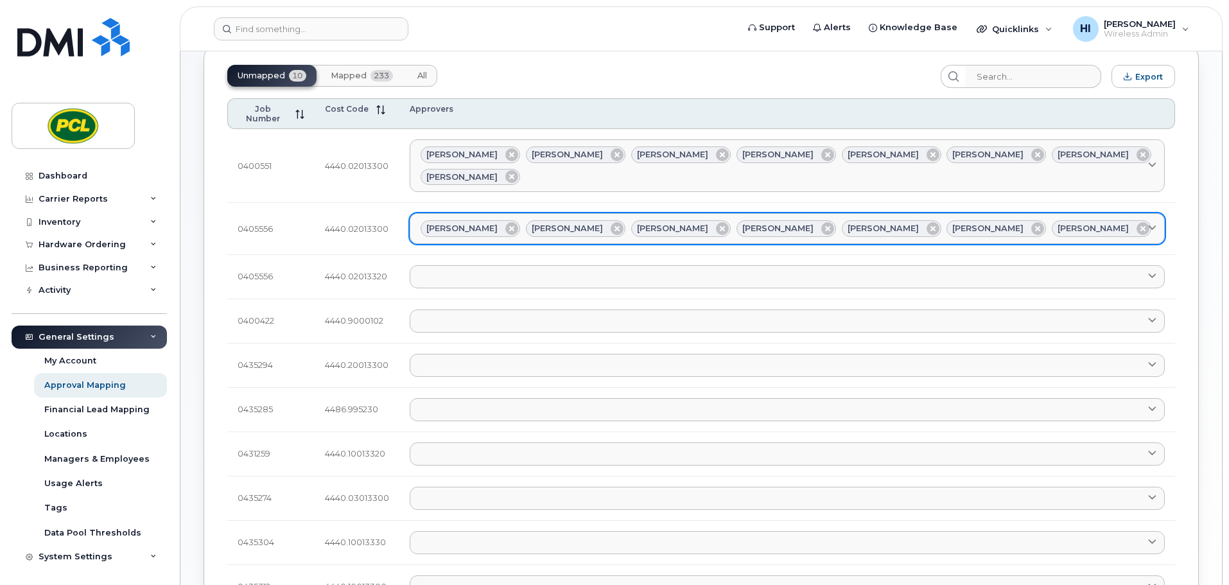
drag, startPoint x: 1086, startPoint y: 198, endPoint x: 1057, endPoint y: 202, distance: 29.2
click at [1087, 220] on div "Amanda Lucier Anna Slater Duy Huynh Heather Innes Kimberley Kim Rob Wilkins Yvo…" at bounding box center [788, 228] width 734 height 17
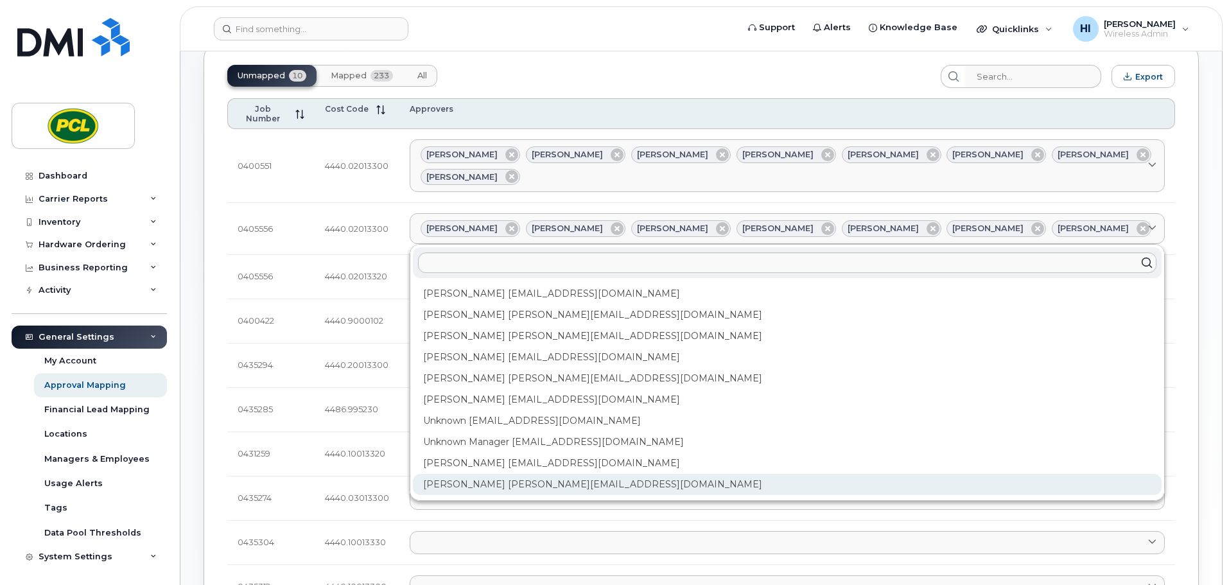
click at [545, 474] on div "Zuhaib Nasser ZfNasser@pcl.com" at bounding box center [787, 484] width 749 height 21
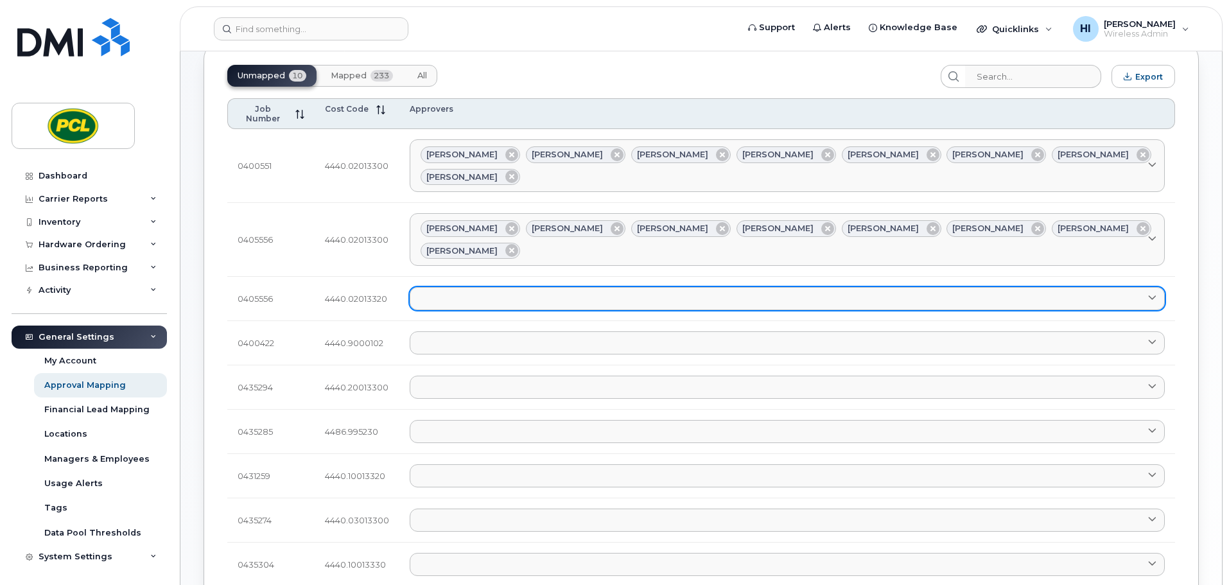
click at [451, 287] on link at bounding box center [787, 298] width 755 height 23
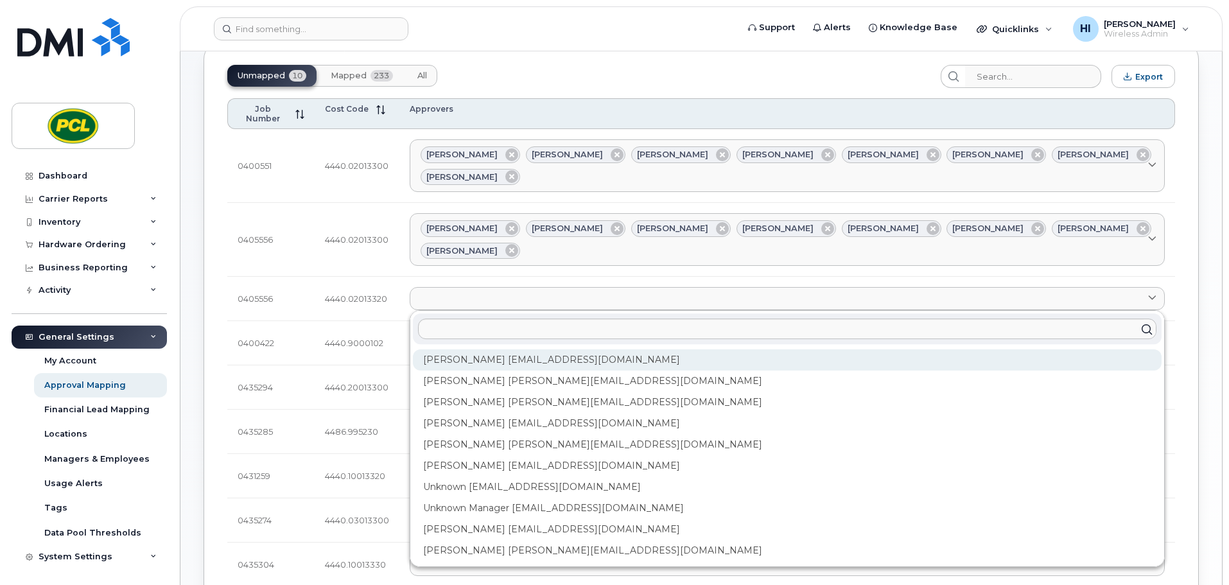
click at [454, 349] on div "Amanda Lucier alucier@pcl.com" at bounding box center [787, 359] width 749 height 21
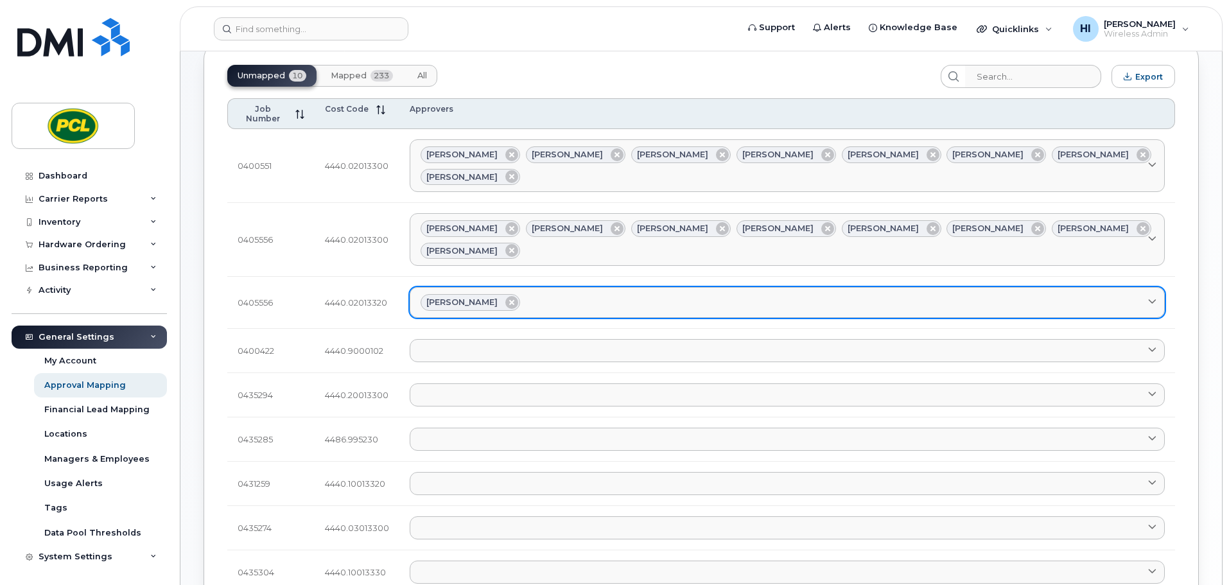
click at [531, 294] on div "Amanda Lucier" at bounding box center [788, 302] width 734 height 17
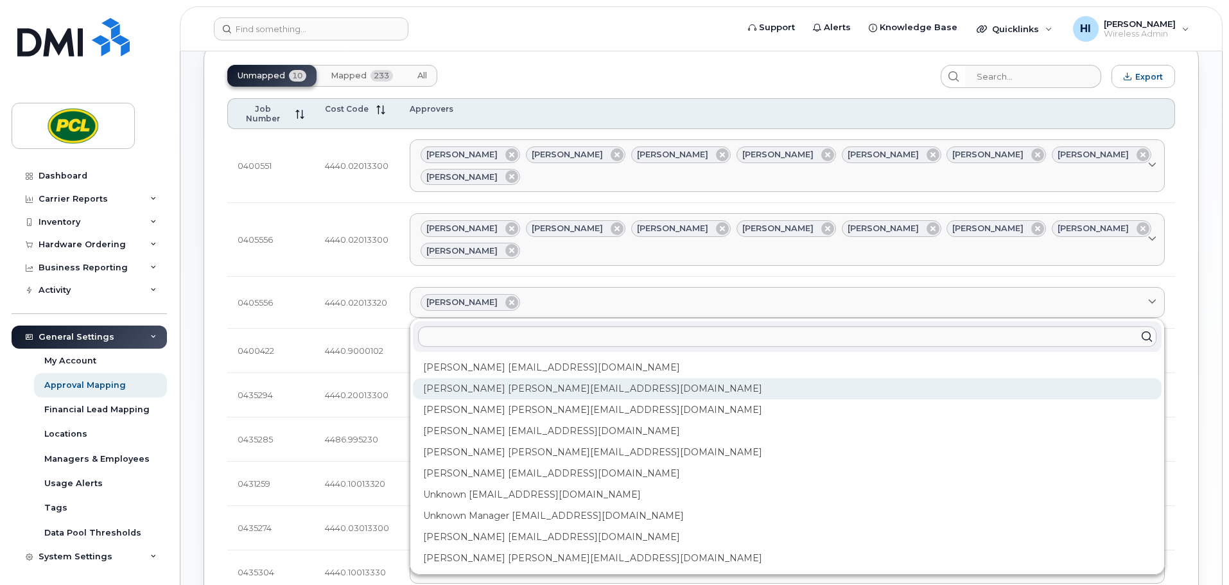
click at [508, 378] on div "Anna Slater AMSlater@pcl.com" at bounding box center [787, 388] width 749 height 21
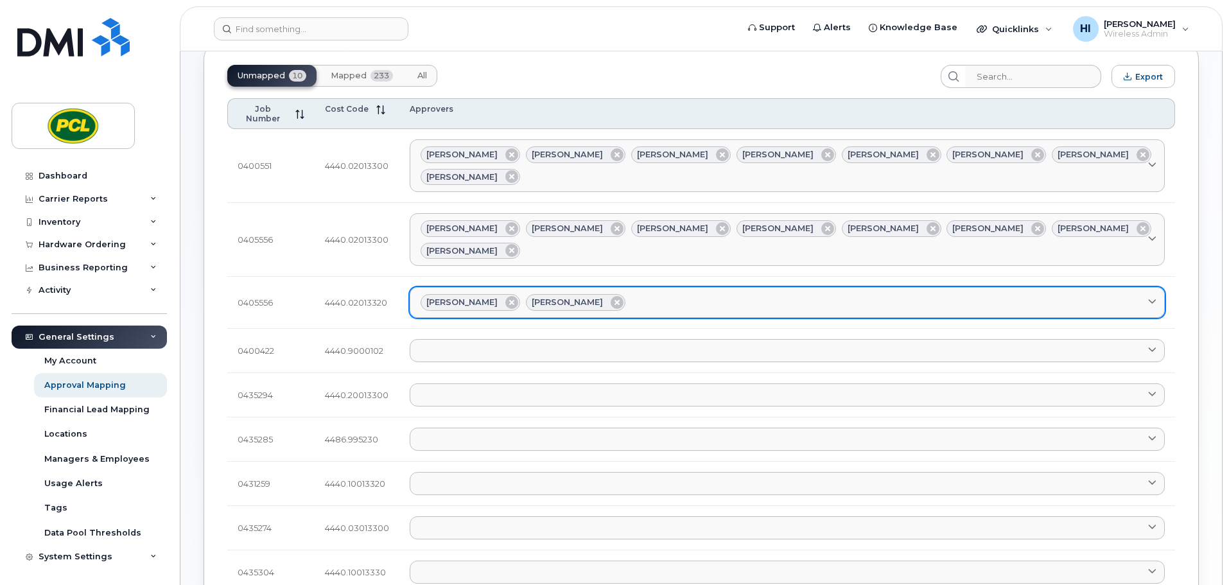
click at [649, 294] on div "Amanda Lucier Anna Slater" at bounding box center [788, 302] width 734 height 17
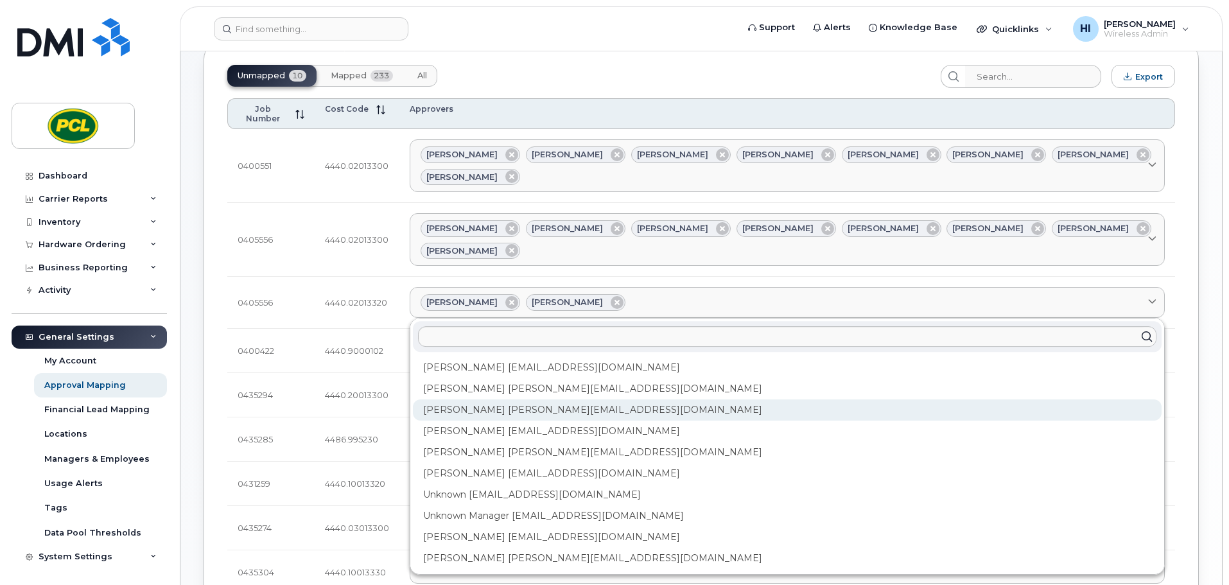
click at [505, 400] on div "Duy Huynh Duyhuynh@pcl.com" at bounding box center [787, 410] width 749 height 21
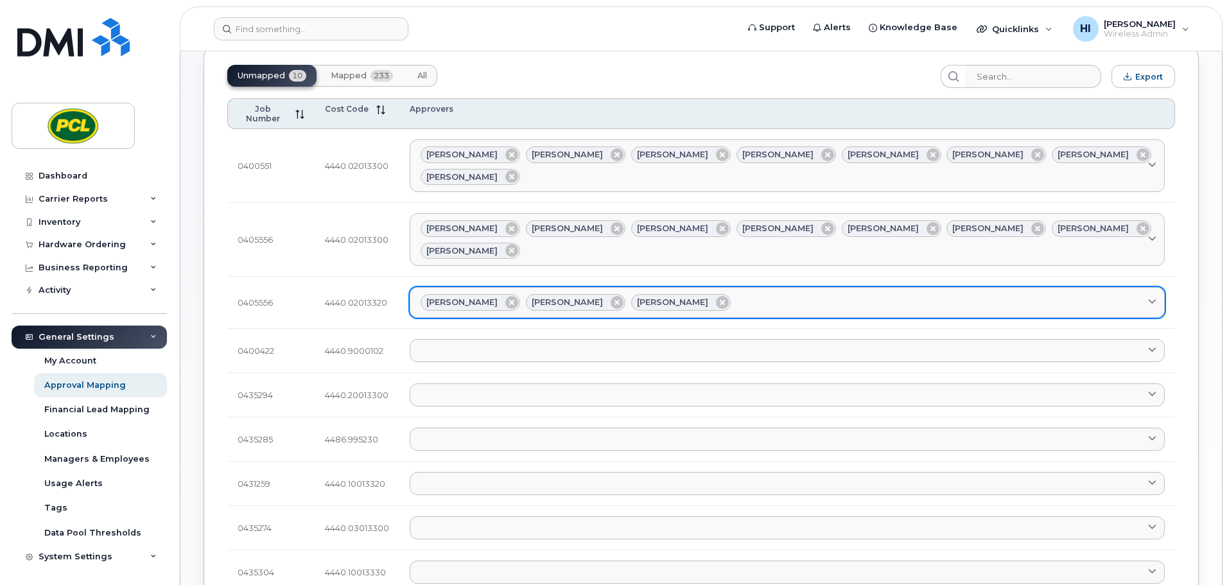
click at [714, 294] on div "Amanda Lucier Anna Slater Duy Huynh" at bounding box center [788, 302] width 734 height 17
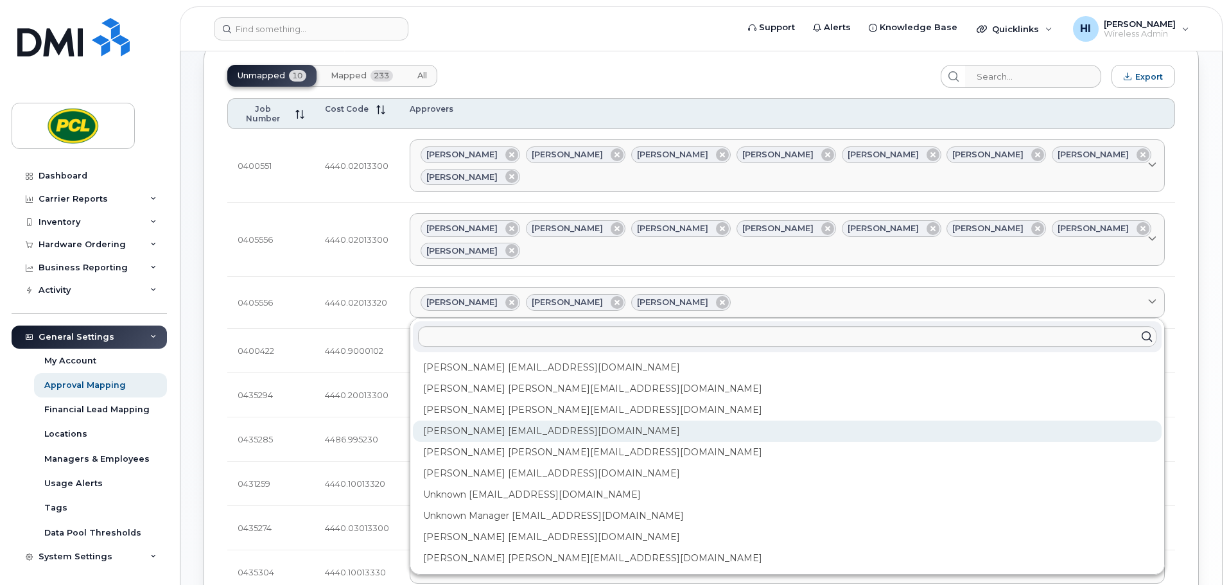
click at [494, 421] on div "Heather Innes HMInnes@pcl.com" at bounding box center [787, 431] width 749 height 21
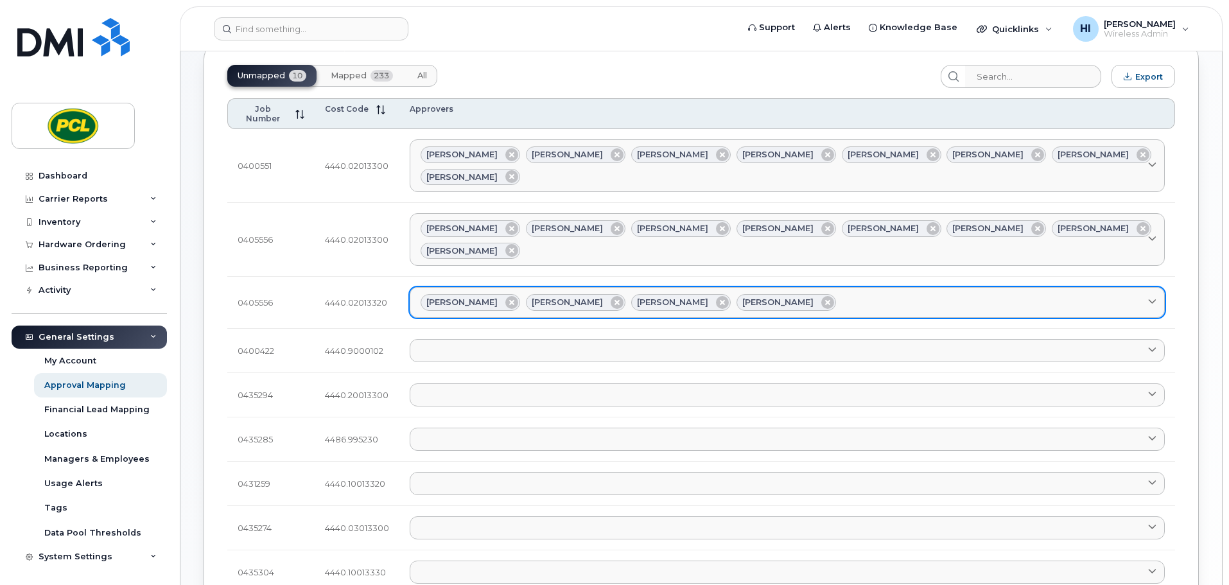
click at [784, 294] on div "Amanda Lucier Anna Slater Duy Huynh Heather Innes" at bounding box center [788, 302] width 734 height 17
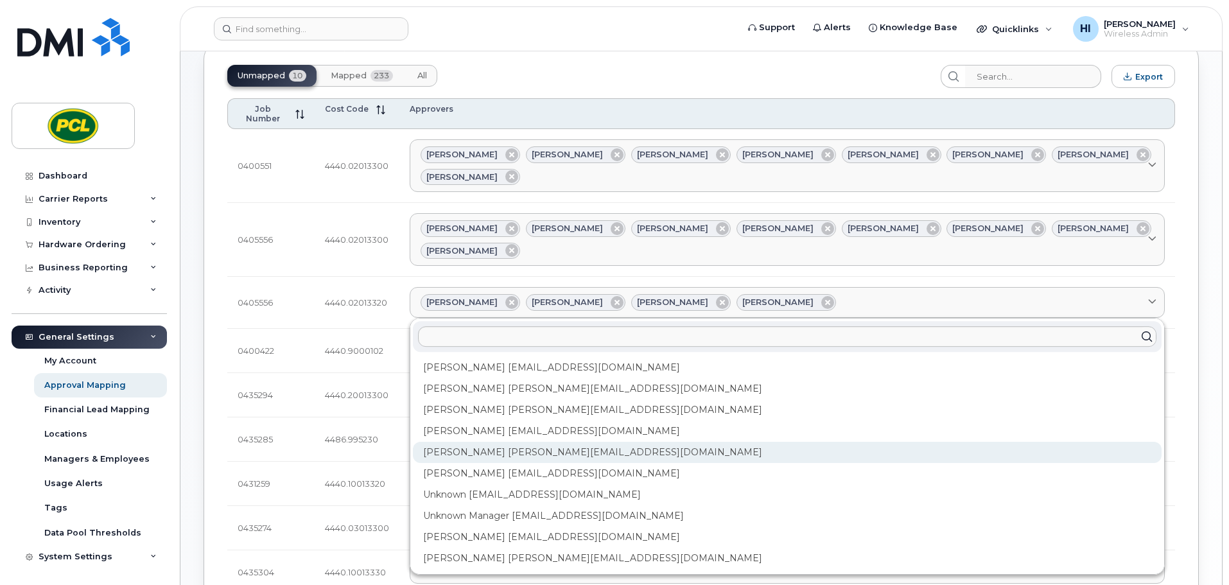
click at [466, 442] on div "Kimberley Kim kimberleykim@pcl.com" at bounding box center [787, 452] width 749 height 21
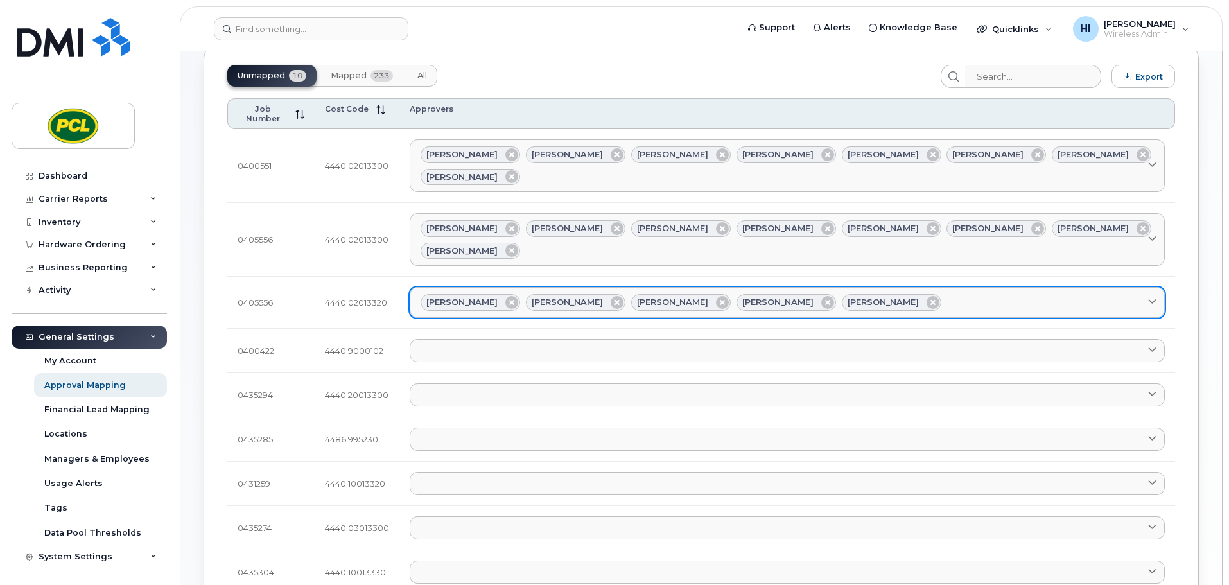
click at [906, 294] on div "Amanda Lucier Anna Slater Duy Huynh Heather Innes Kimberley Kim" at bounding box center [788, 302] width 734 height 17
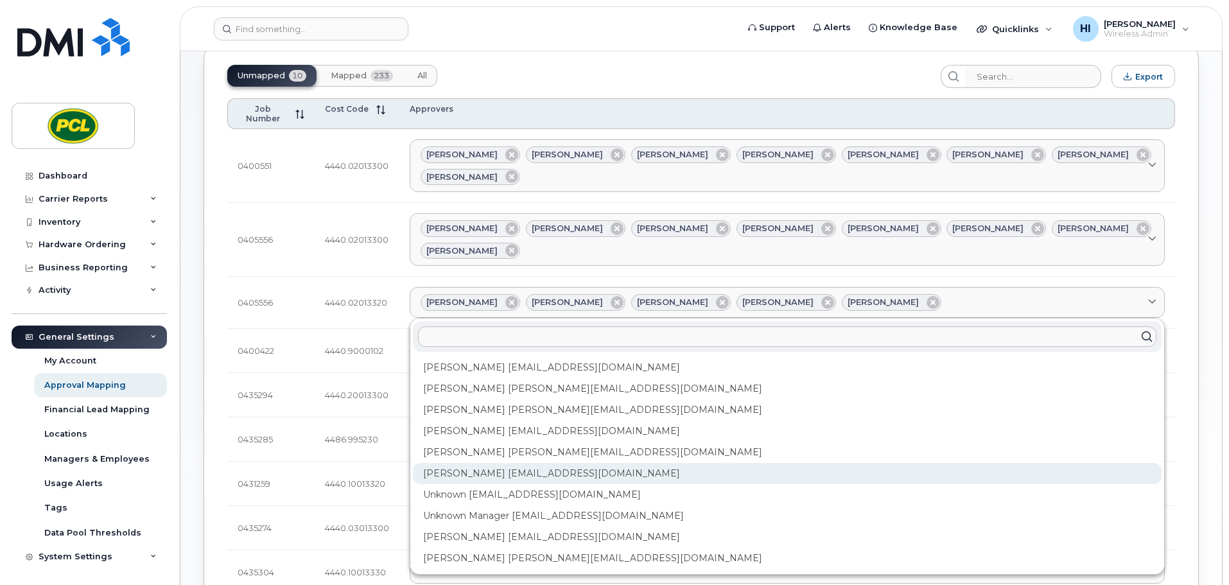
click at [485, 463] on div "Rob Wilkins RFWilkins@pcl.com" at bounding box center [787, 473] width 749 height 21
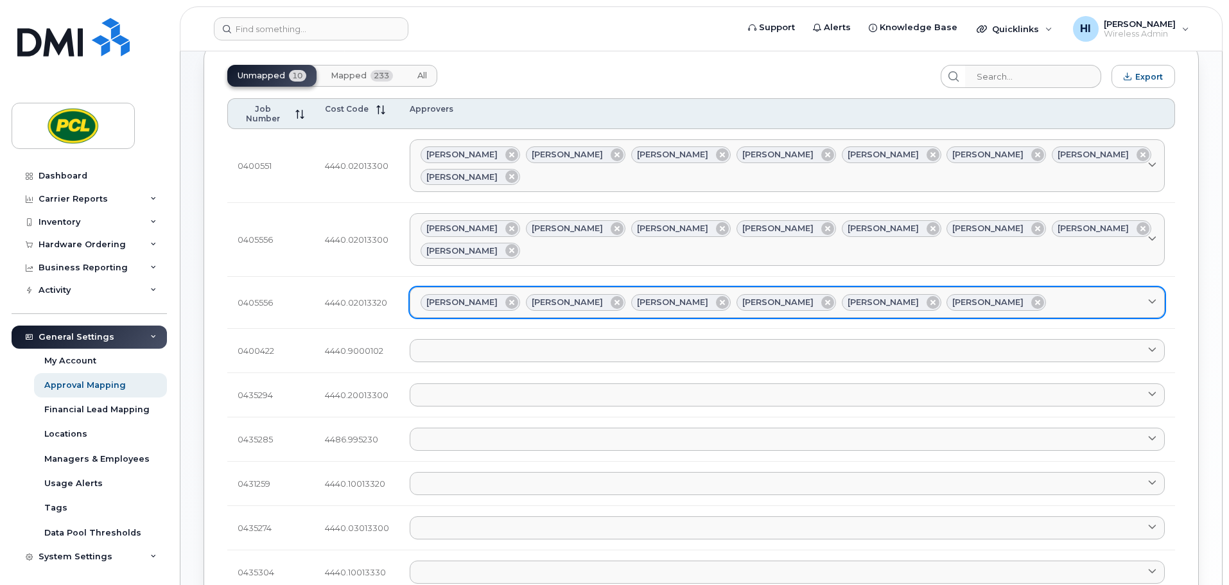
click at [989, 294] on div "Amanda Lucier Anna Slater Duy Huynh Heather Innes Kimberley Kim Rob Wilkins" at bounding box center [788, 302] width 734 height 17
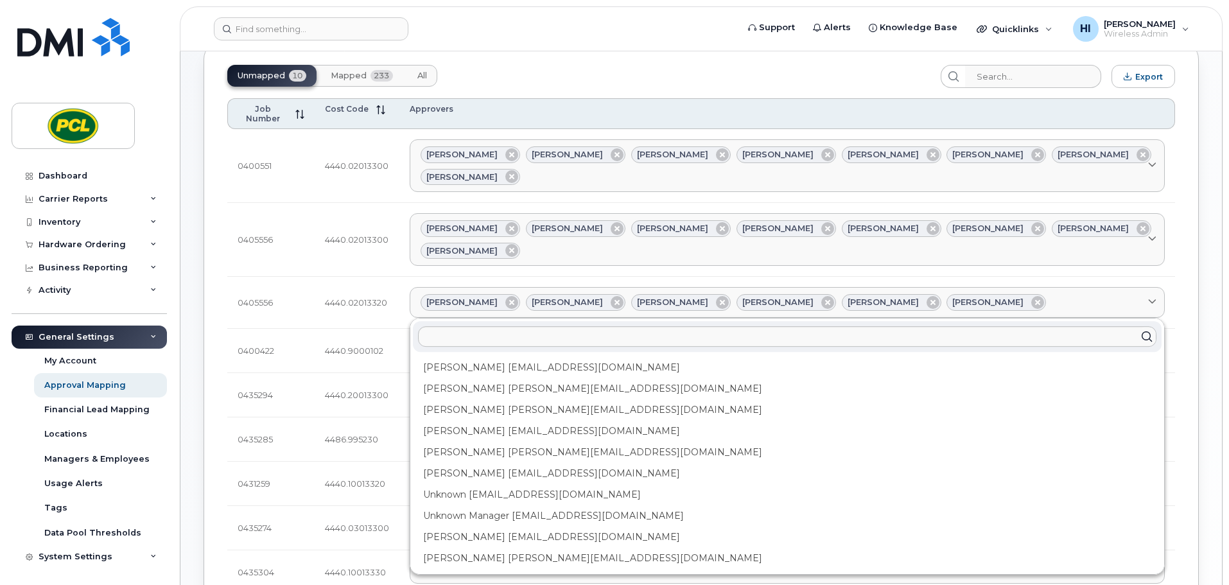
click at [547, 527] on div "Yvonne Love YCLove@pcl.com" at bounding box center [787, 537] width 749 height 21
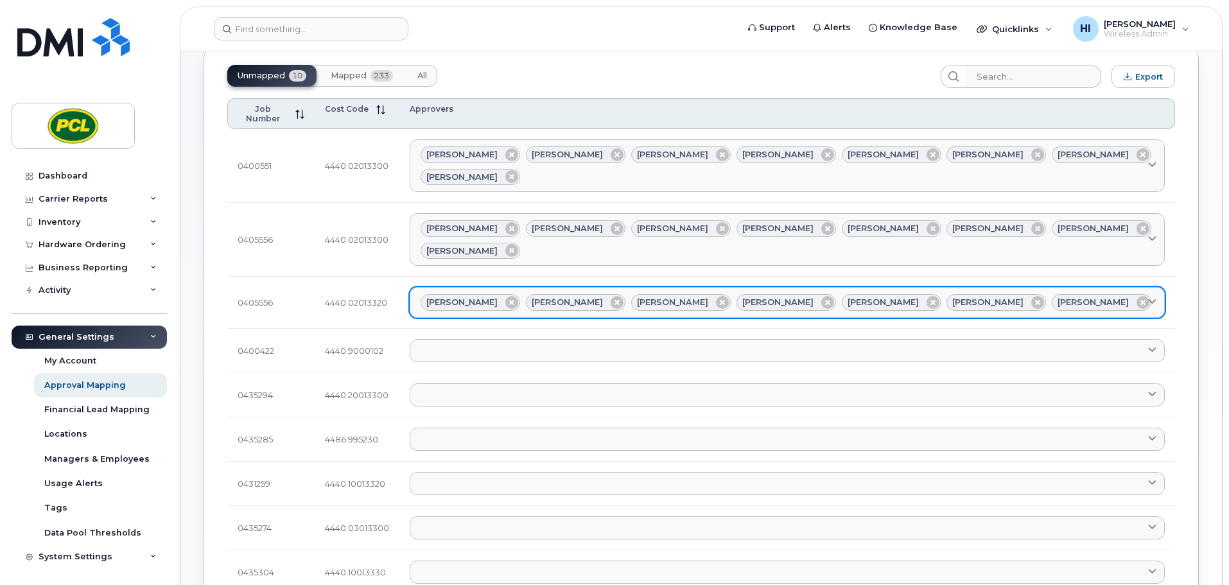
click at [1077, 294] on div "Amanda Lucier Anna Slater Duy Huynh Heather Innes Kimberley Kim Rob Wilkins Yvo…" at bounding box center [788, 302] width 734 height 17
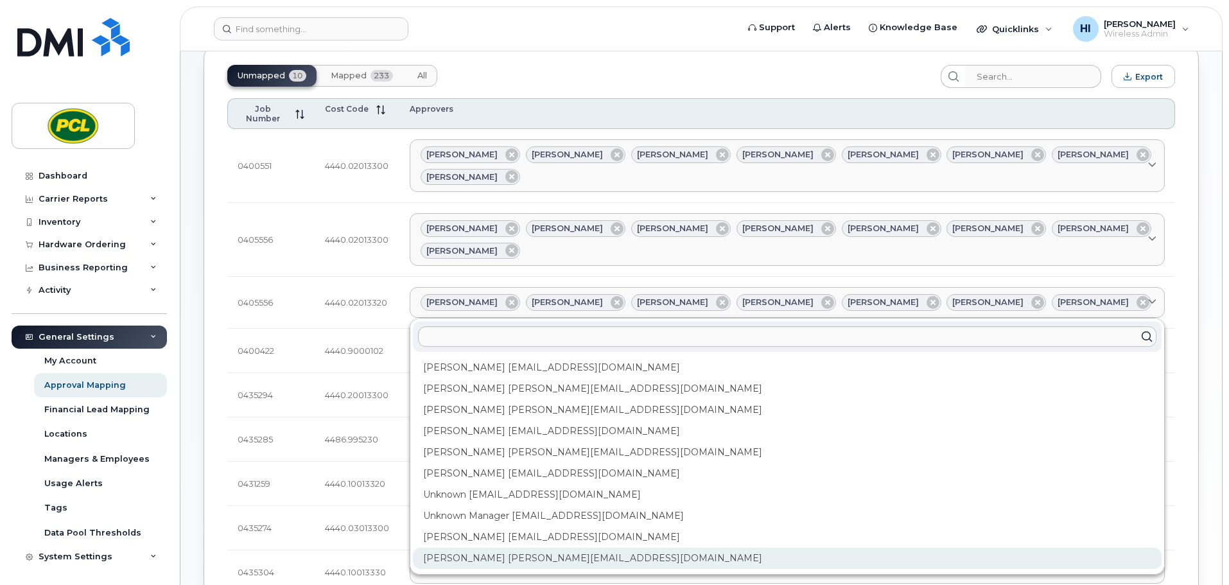
click at [516, 548] on div "Zuhaib Nasser ZfNasser@pcl.com" at bounding box center [787, 558] width 749 height 21
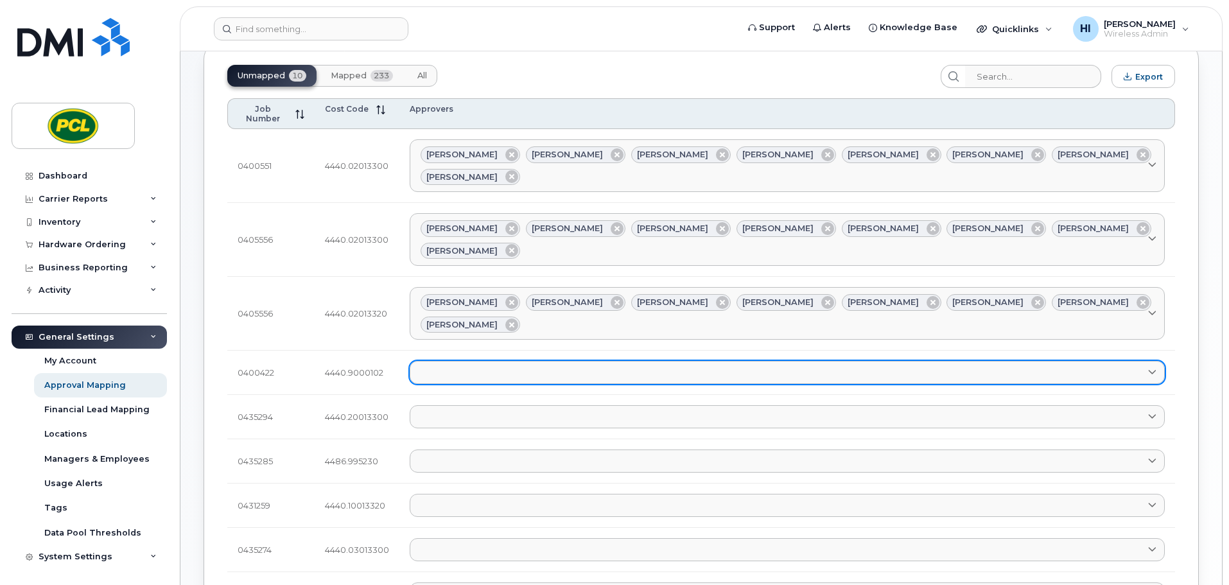
click at [433, 361] on link at bounding box center [787, 372] width 755 height 23
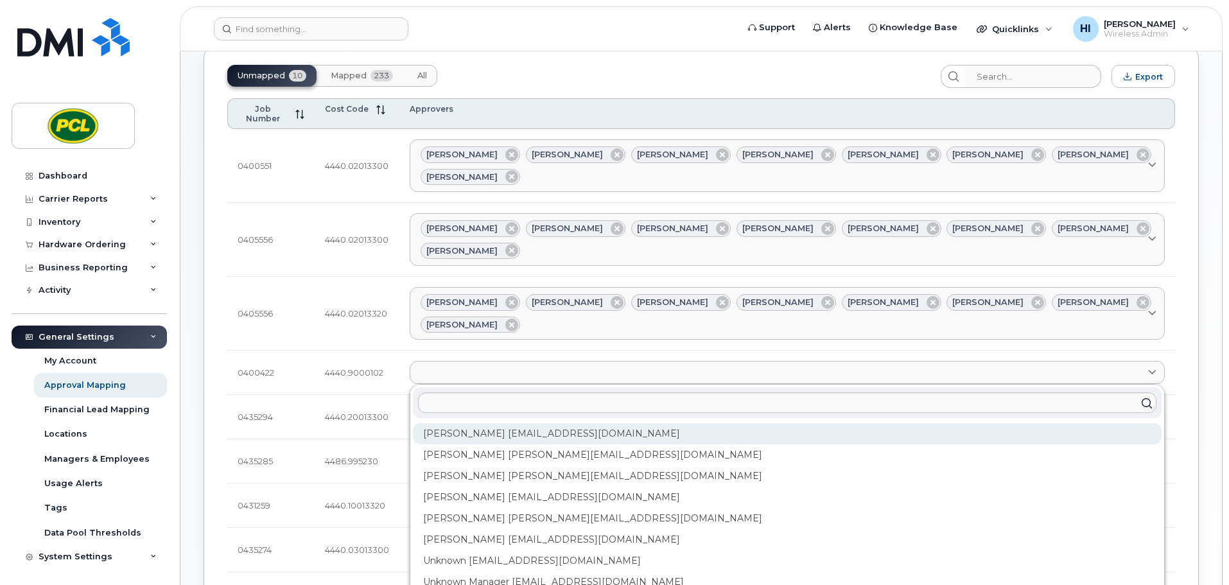
click at [451, 423] on div "Amanda Lucier alucier@pcl.com" at bounding box center [787, 433] width 749 height 21
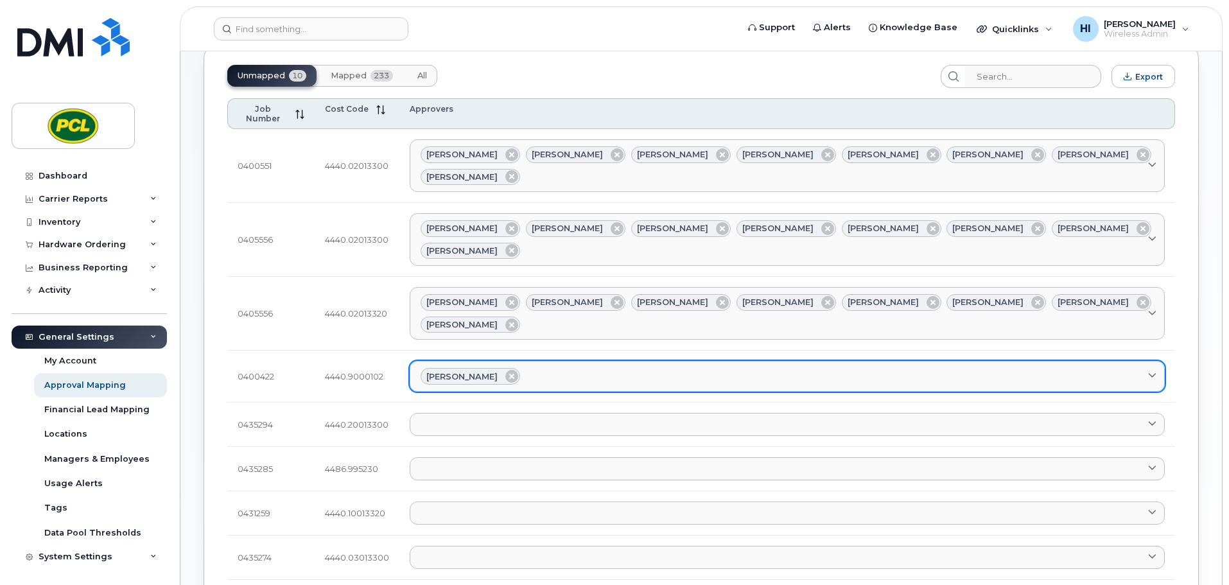
click at [552, 368] on div "Amanda Lucier" at bounding box center [788, 376] width 734 height 17
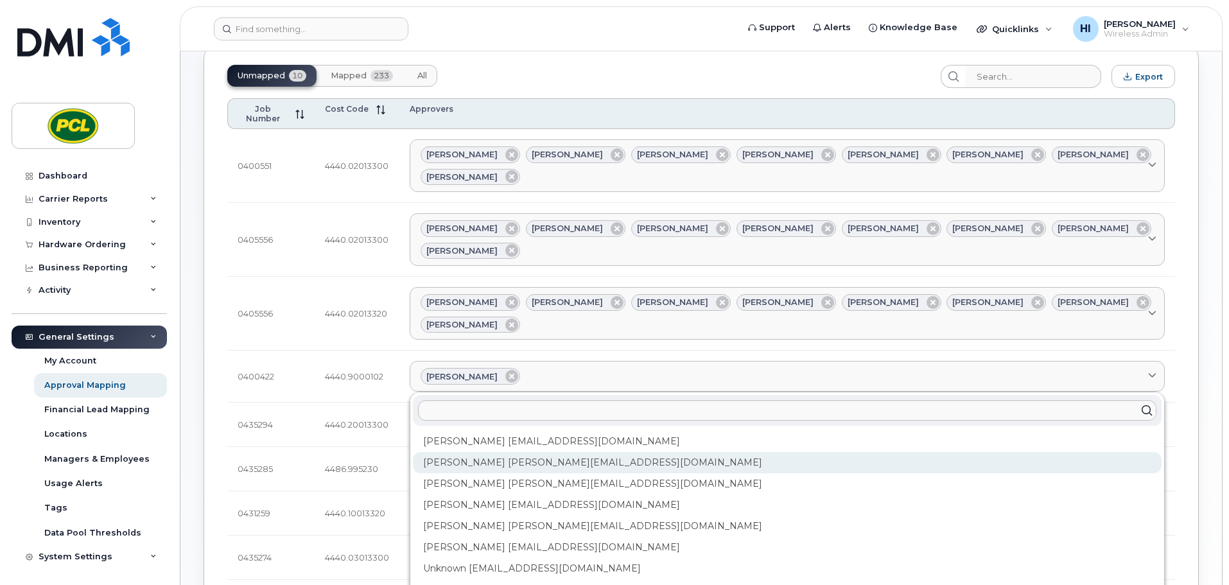
click at [492, 452] on div "Anna Slater AMSlater@pcl.com" at bounding box center [787, 462] width 749 height 21
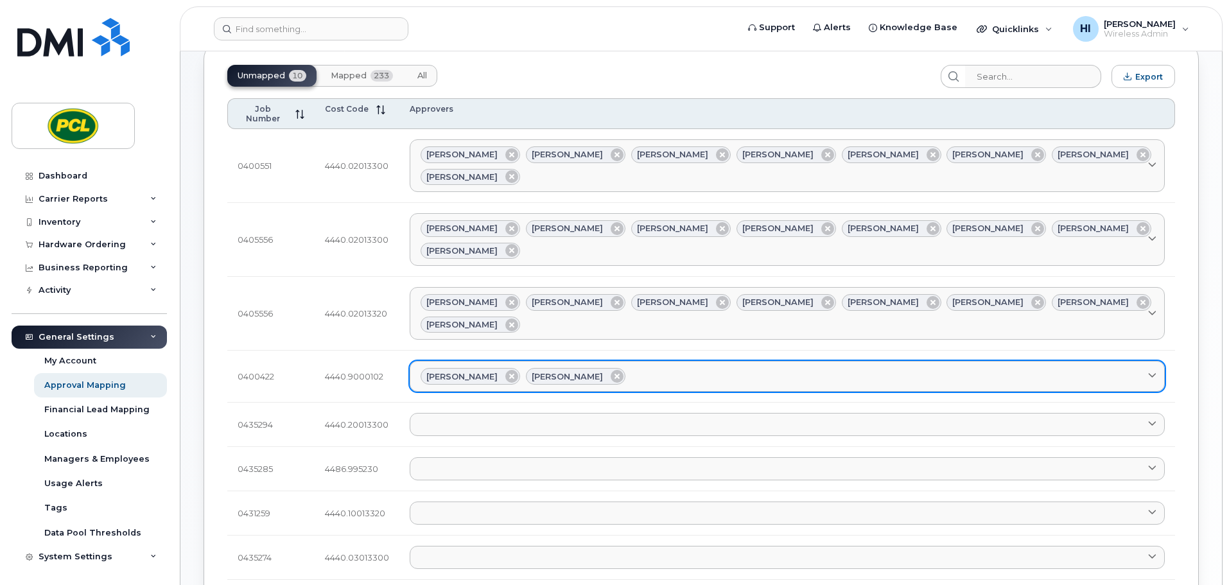
click at [631, 368] on div "Amanda Lucier Anna Slater" at bounding box center [788, 376] width 734 height 17
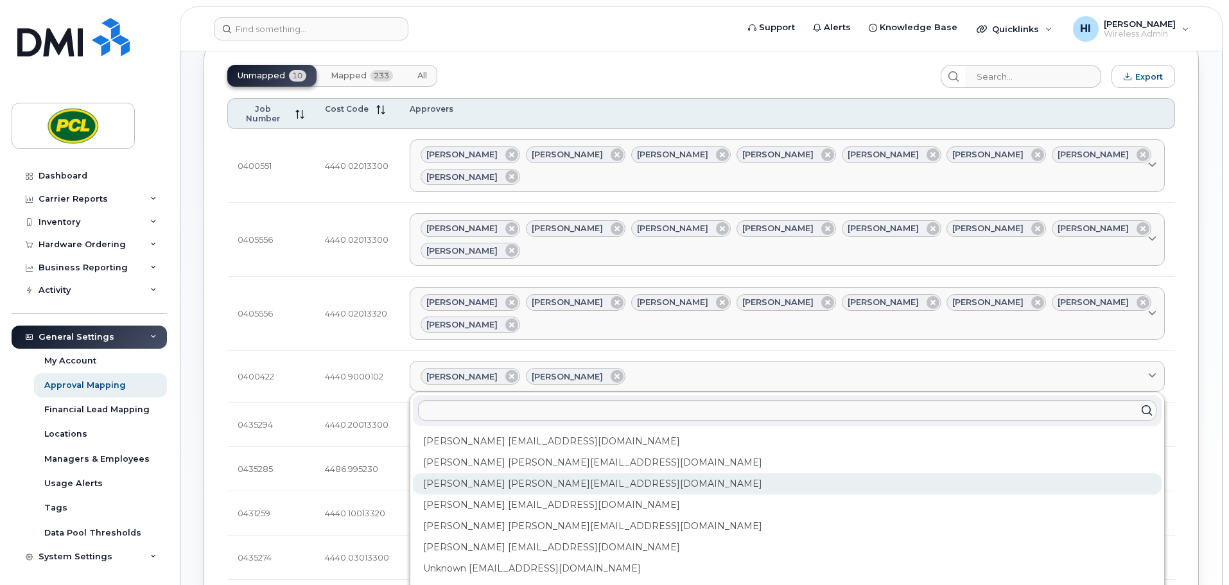
click at [509, 473] on div "Duy Huynh Duyhuynh@pcl.com" at bounding box center [787, 483] width 749 height 21
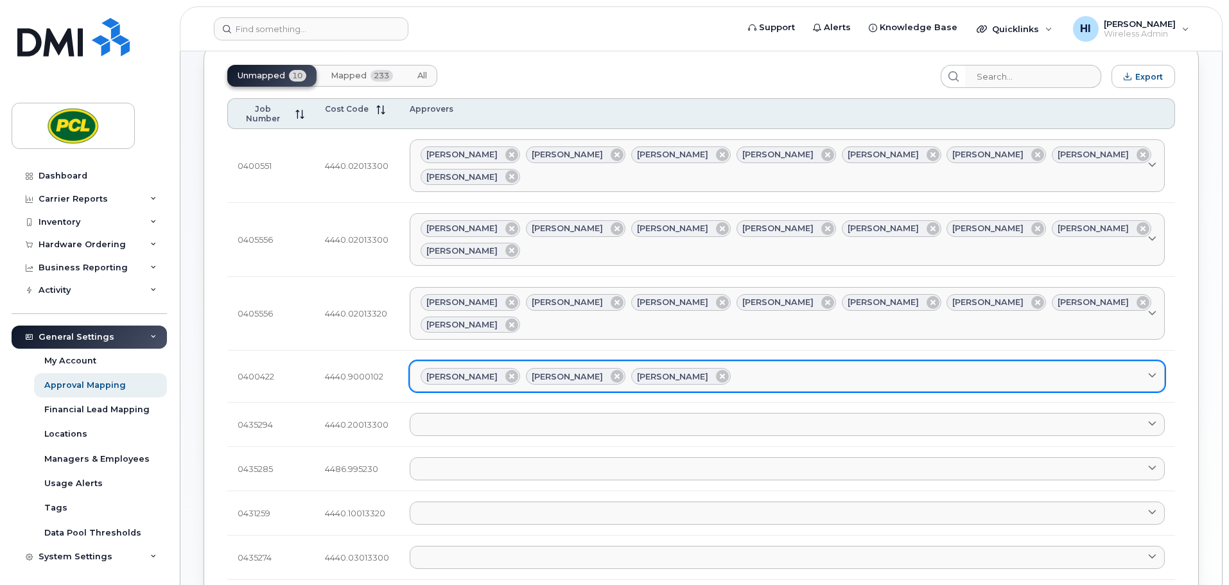
click at [710, 361] on link "Amanda Lucier Anna Slater Duy Huynh" at bounding box center [787, 376] width 755 height 31
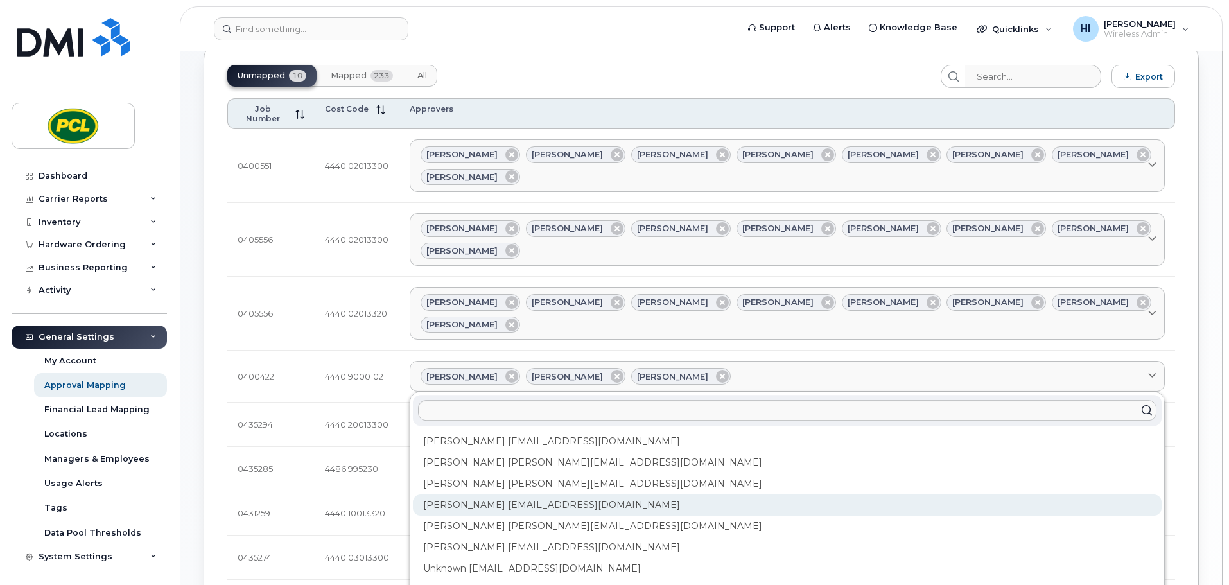
click at [516, 495] on div "Heather Innes HMInnes@pcl.com" at bounding box center [787, 505] width 749 height 21
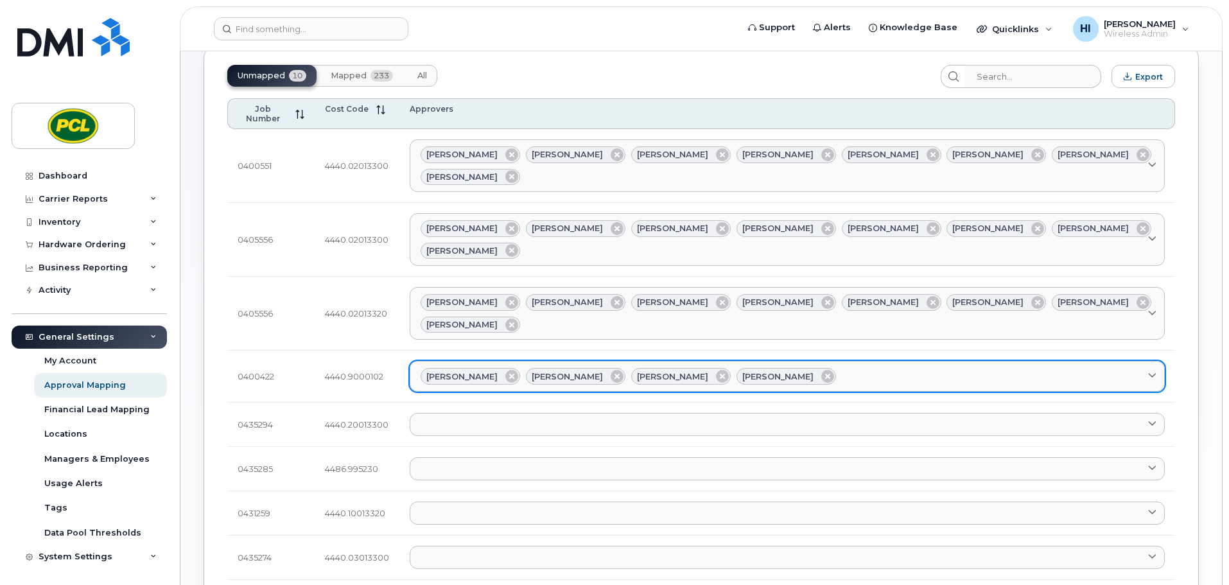
click at [818, 368] on div "Amanda Lucier Anna Slater Duy Huynh Heather Innes" at bounding box center [788, 376] width 734 height 17
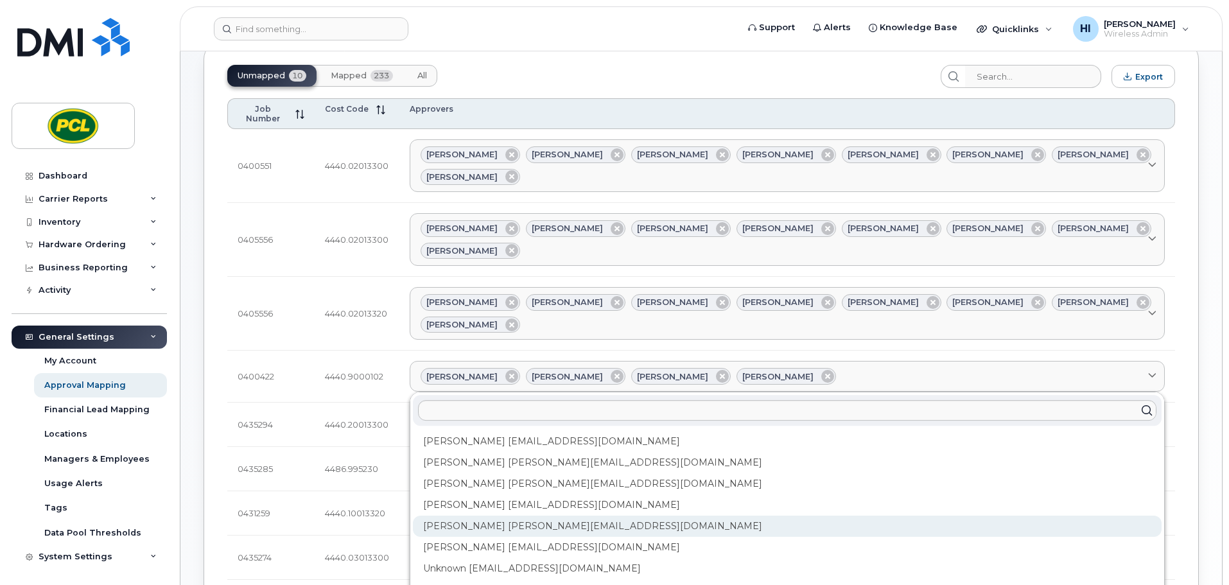
click at [534, 516] on div "Kimberley Kim kimberleykim@pcl.com" at bounding box center [787, 526] width 749 height 21
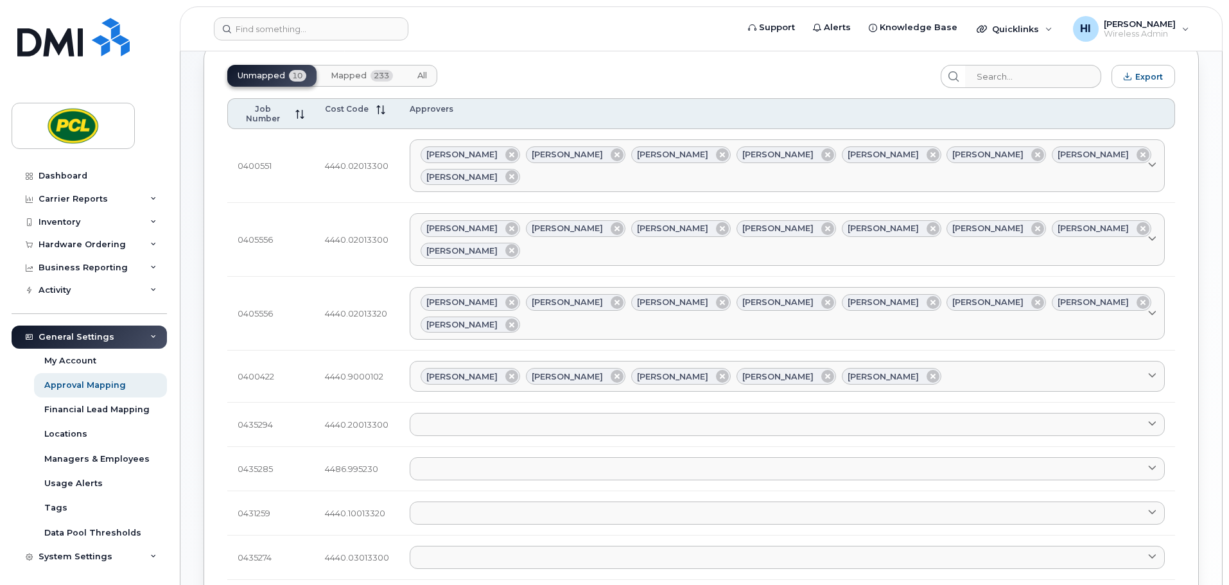
drag, startPoint x: 900, startPoint y: 303, endPoint x: 784, endPoint y: 323, distance: 117.3
click at [901, 368] on div "Amanda Lucier Anna Slater Duy Huynh Heather Innes Kimberley Kim" at bounding box center [788, 376] width 734 height 17
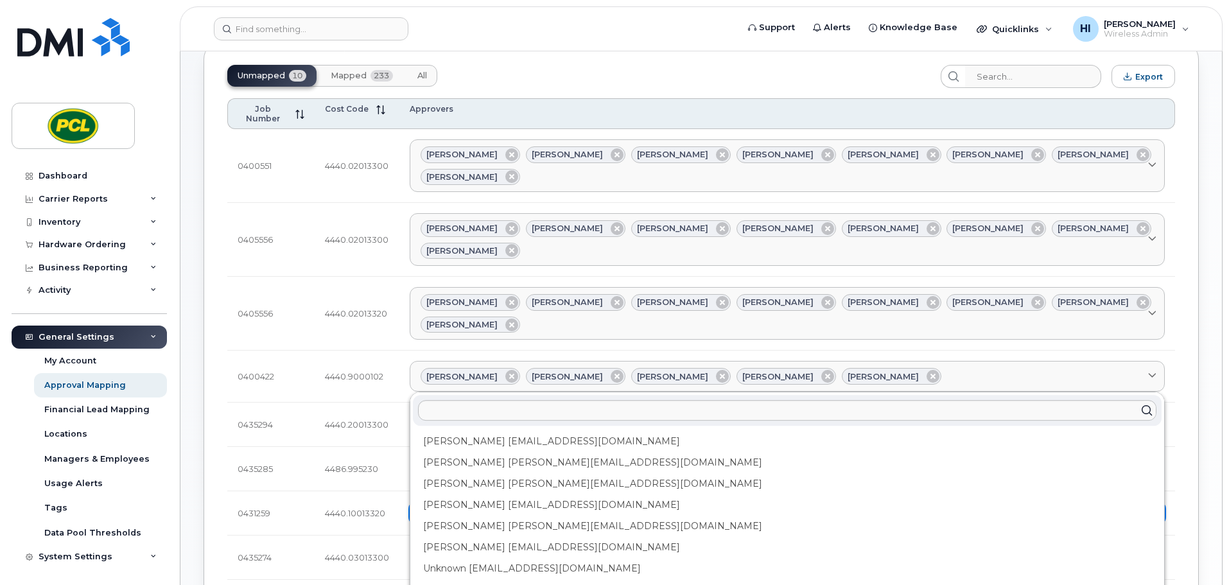
drag, startPoint x: 461, startPoint y: 471, endPoint x: 599, endPoint y: 440, distance: 142.3
click at [461, 537] on div "Rob Wilkins RFWilkins@pcl.com" at bounding box center [787, 547] width 749 height 21
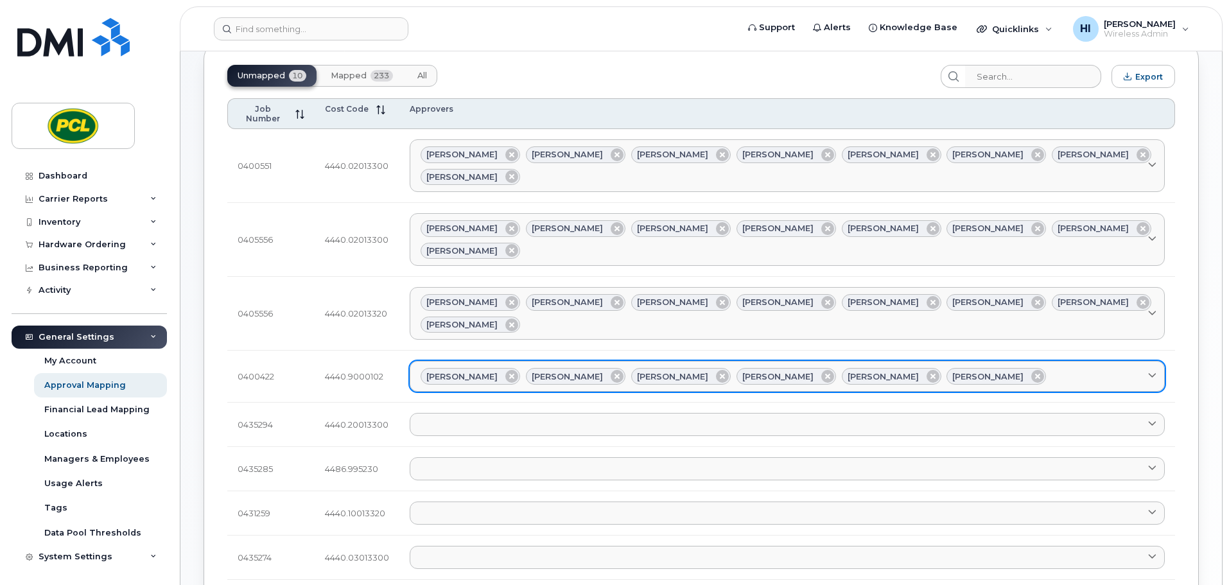
click at [980, 368] on div "Amanda Lucier Anna Slater Duy Huynh Heather Innes Kimberley Kim Rob Wilkins" at bounding box center [788, 376] width 734 height 17
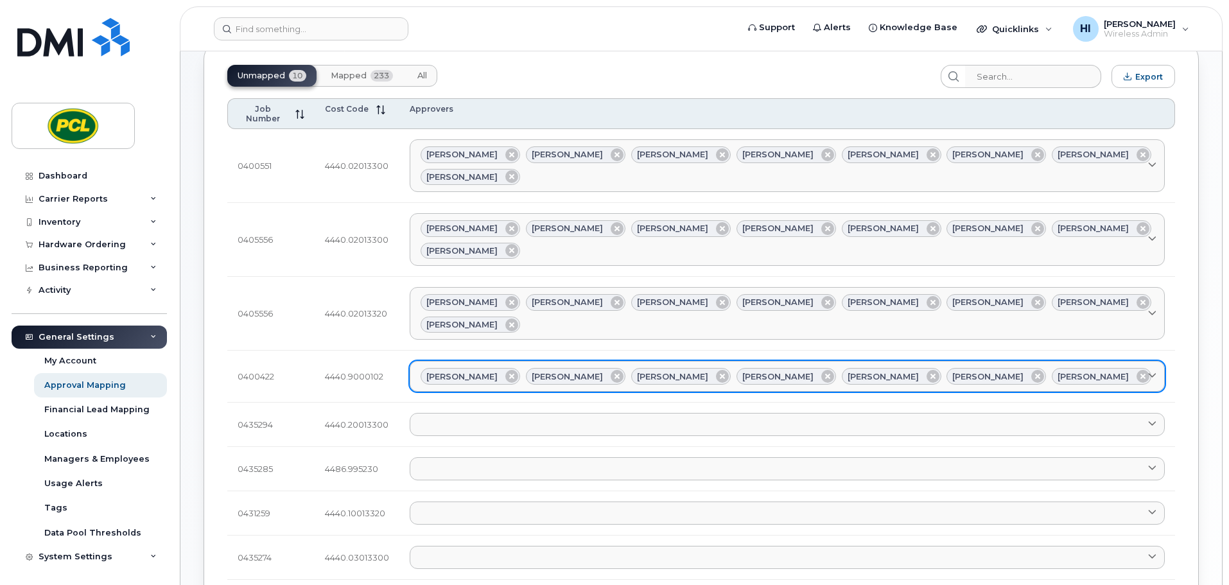
click at [1071, 368] on div "Amanda Lucier Anna Slater Duy Huynh Heather Innes Kimberley Kim Rob Wilkins Yvo…" at bounding box center [788, 376] width 734 height 17
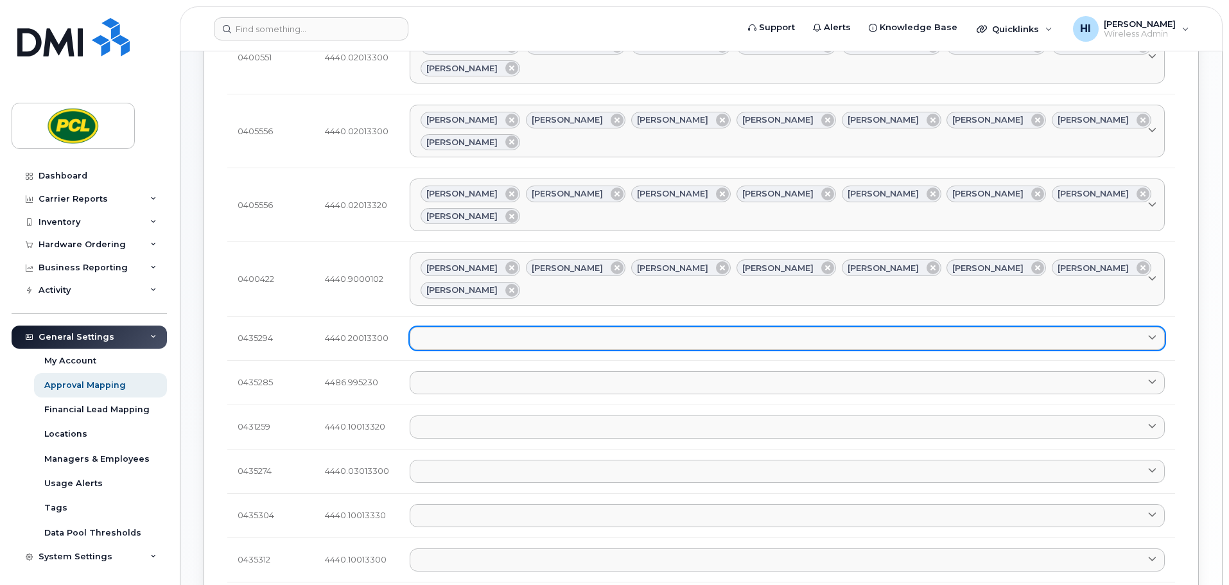
scroll to position [208, 0]
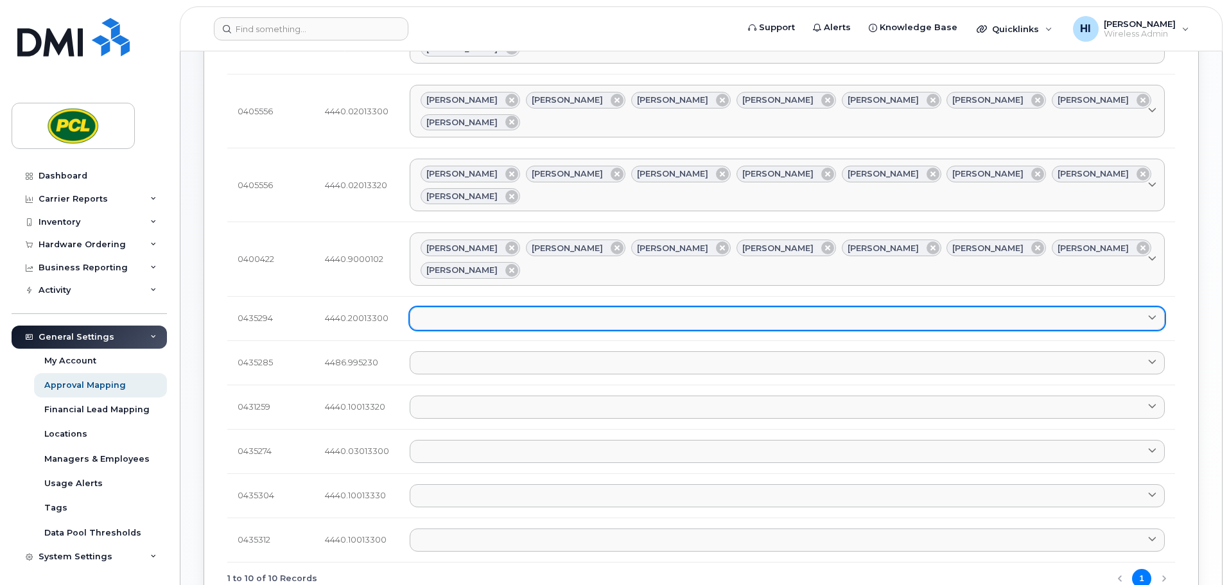
click at [447, 307] on link at bounding box center [787, 318] width 755 height 23
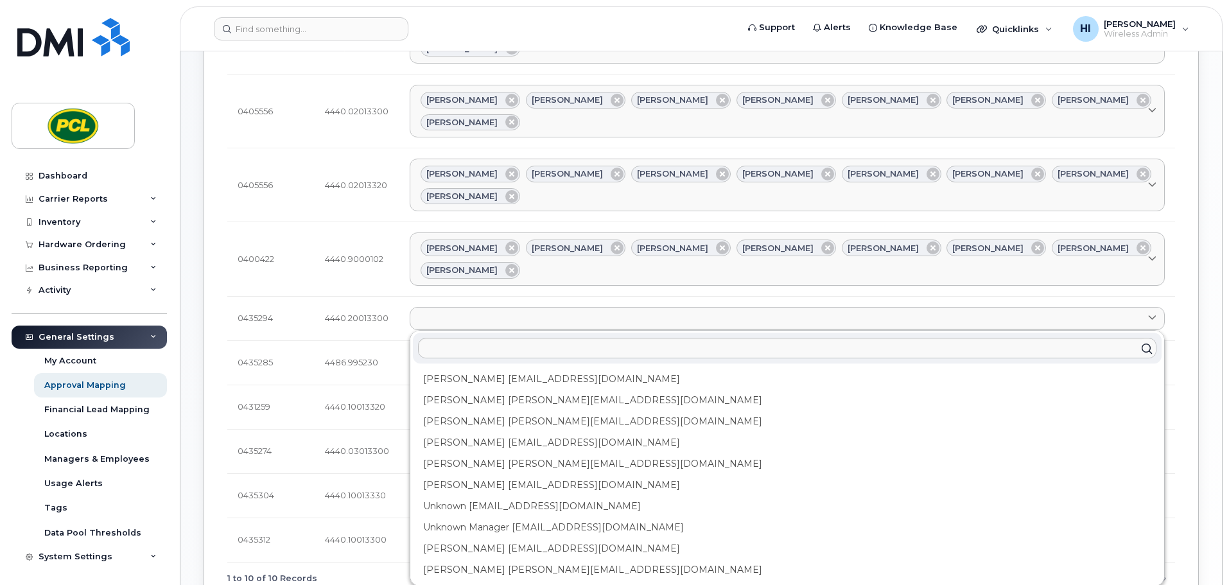
drag, startPoint x: 461, startPoint y: 278, endPoint x: 498, endPoint y: 248, distance: 47.1
click at [463, 369] on div "Amanda Lucier alucier@pcl.com" at bounding box center [787, 379] width 749 height 21
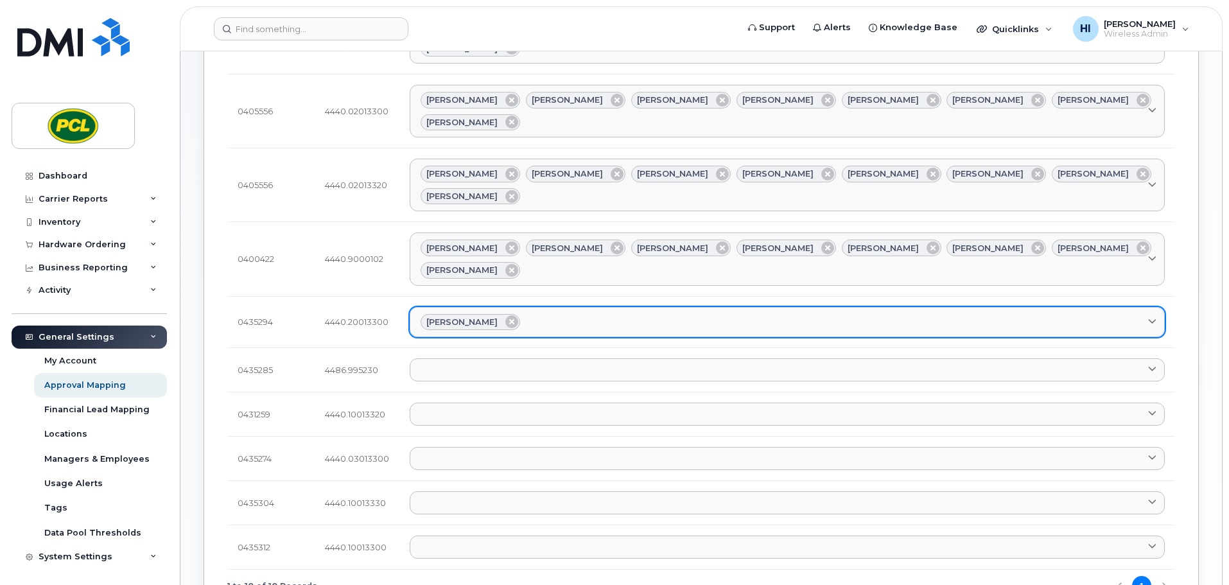
click at [554, 314] on div "Amanda Lucier" at bounding box center [788, 322] width 734 height 17
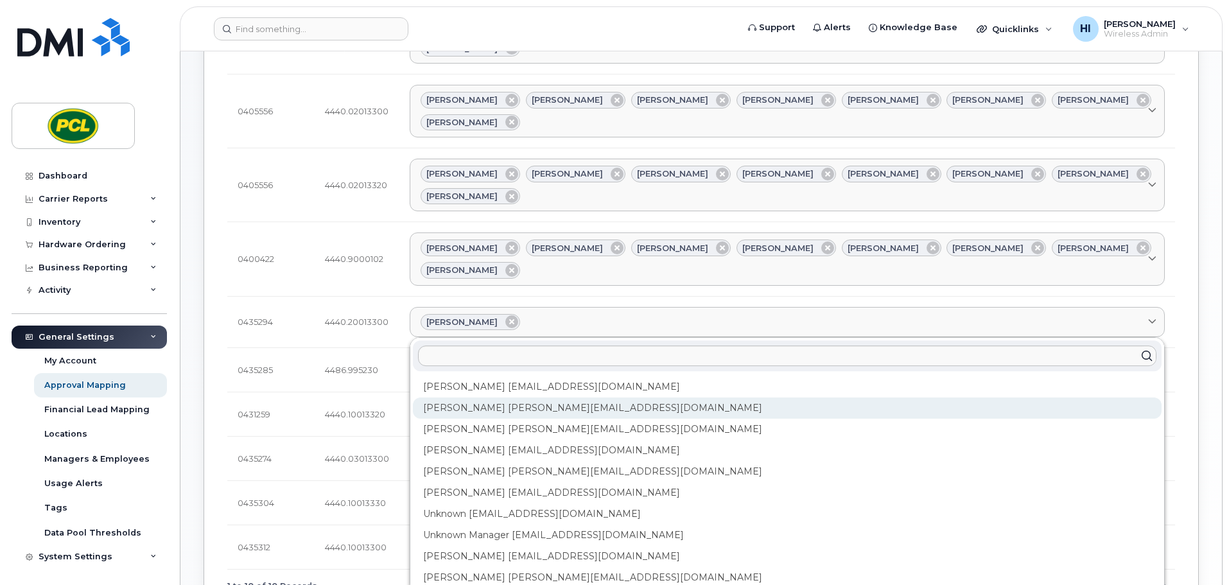
click at [498, 398] on div "Anna Slater AMSlater@pcl.com" at bounding box center [787, 408] width 749 height 21
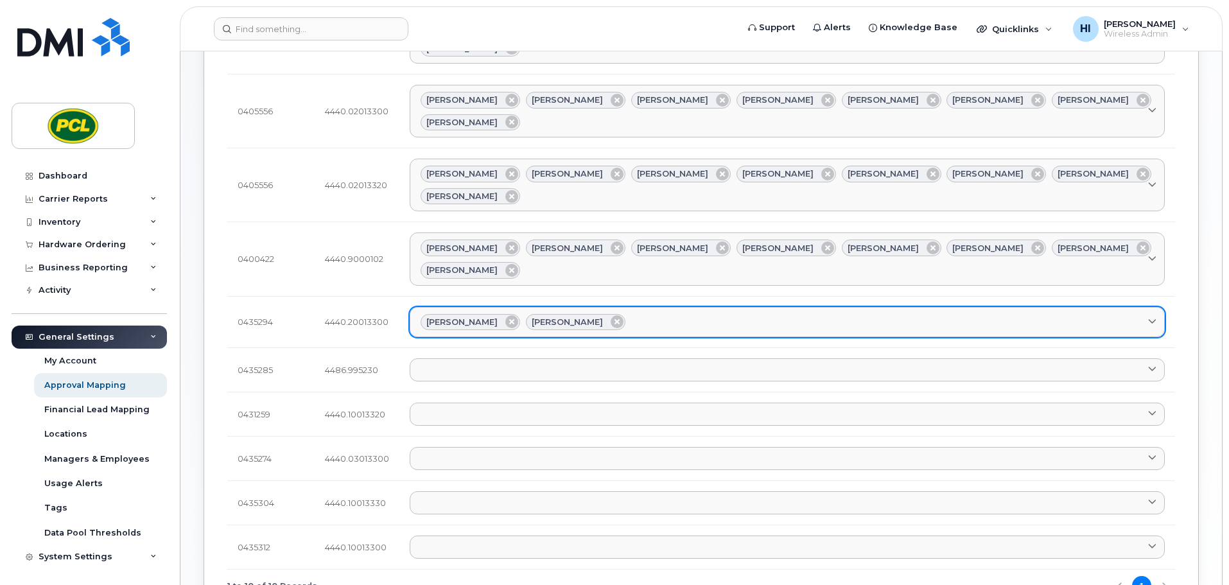
click at [646, 307] on link "Amanda Lucier Anna Slater" at bounding box center [787, 322] width 755 height 31
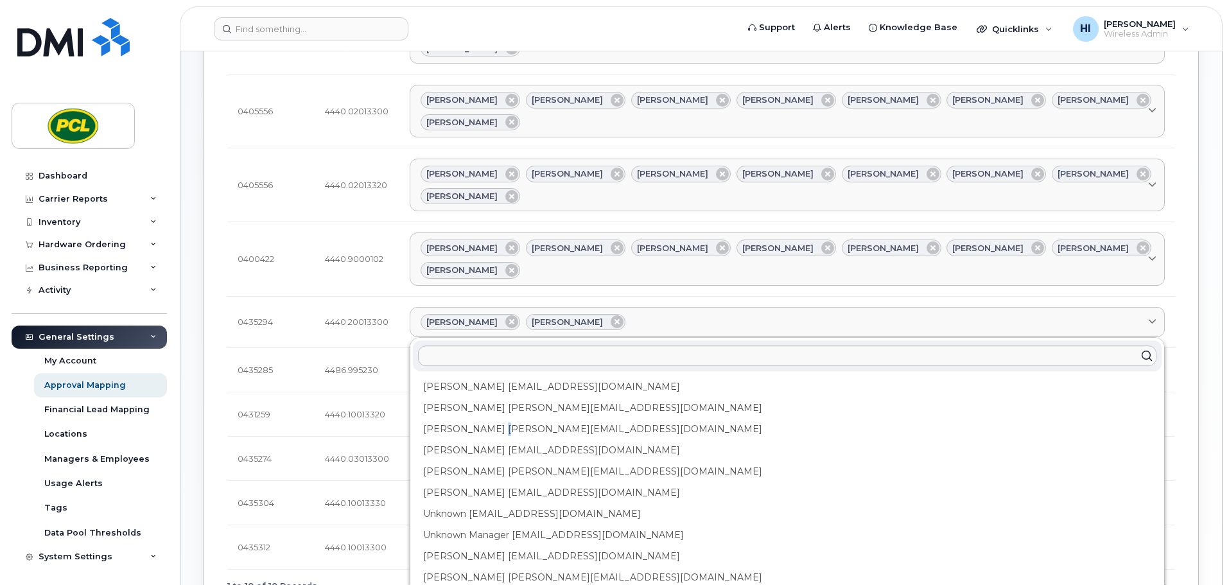
click at [506, 419] on div "Duy Huynh Duyhuynh@pcl.com" at bounding box center [787, 429] width 749 height 21
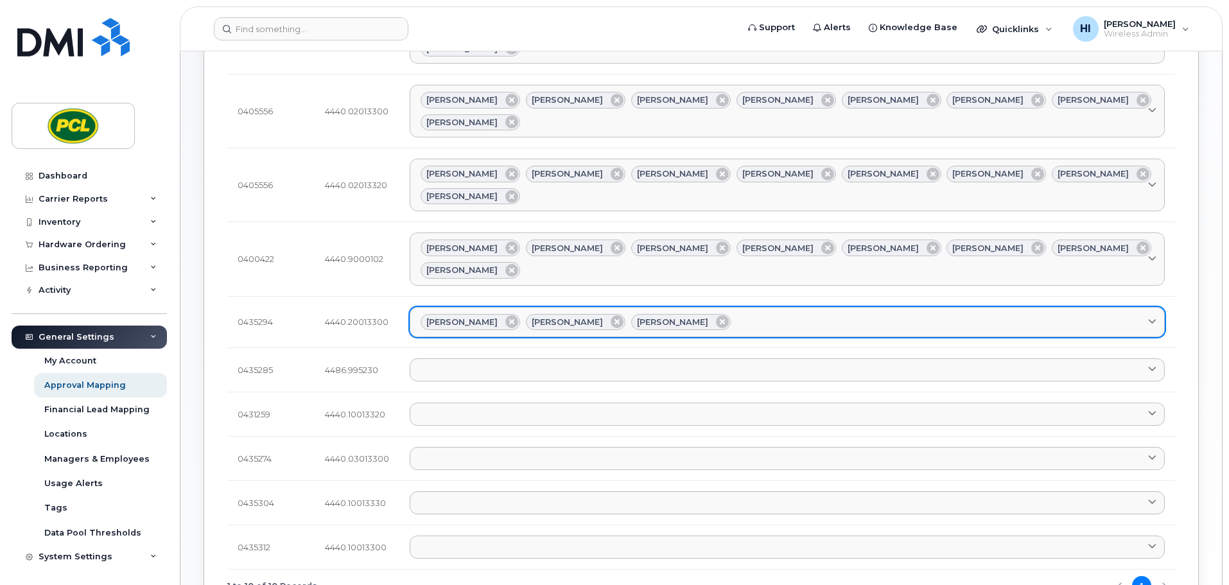
click at [723, 314] on div "Amanda Lucier Anna Slater Duy Huynh" at bounding box center [788, 322] width 734 height 17
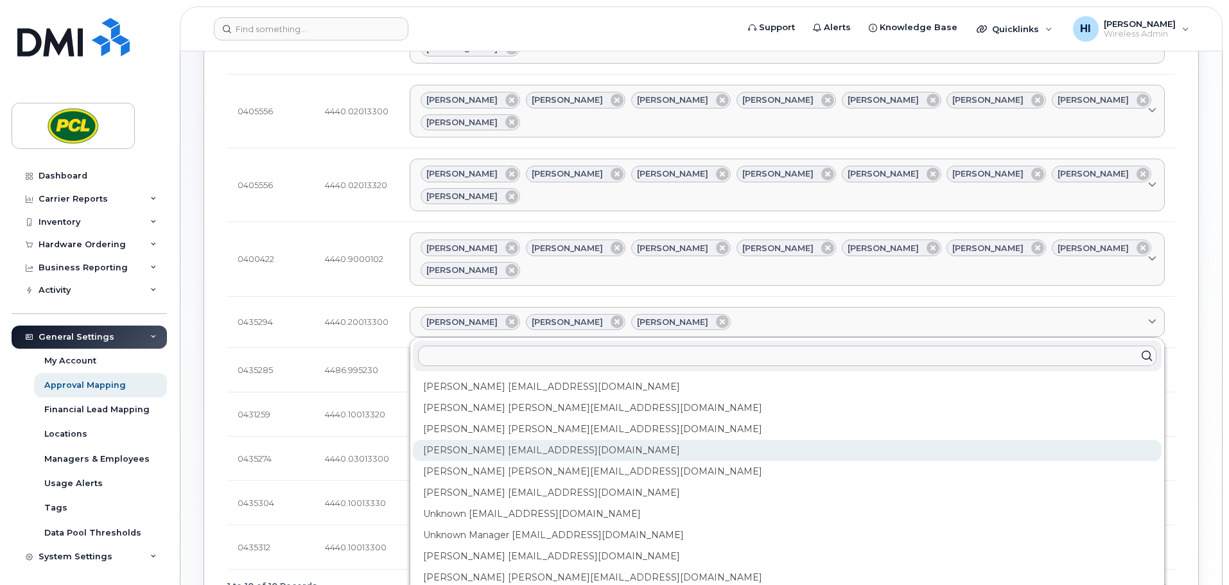
click at [519, 440] on div "Heather Innes HMInnes@pcl.com" at bounding box center [787, 450] width 749 height 21
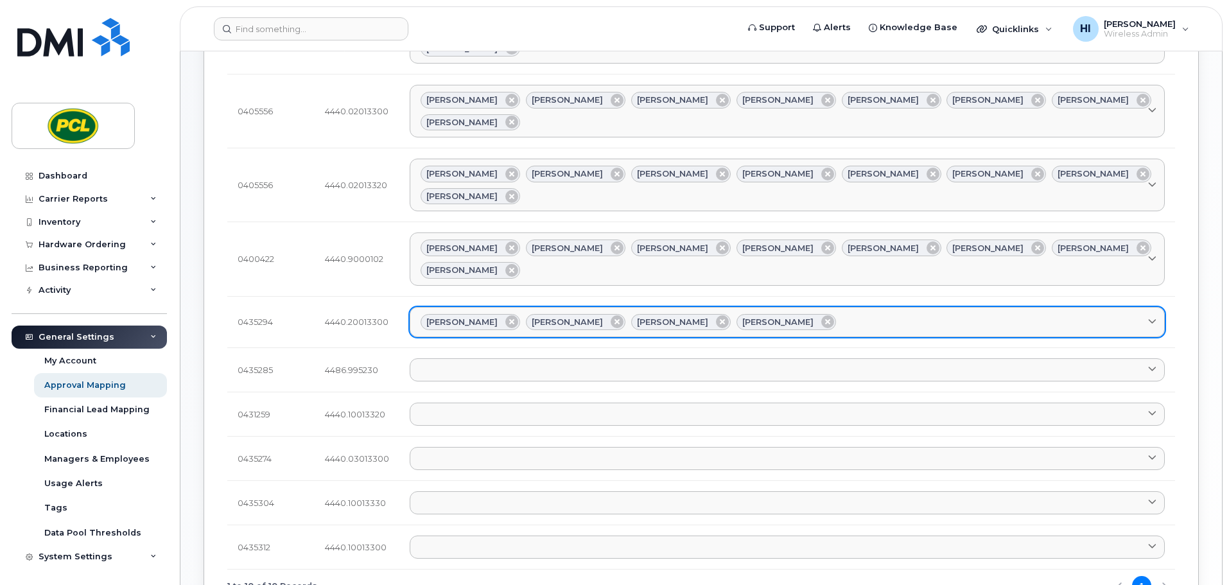
click at [809, 314] on div "Amanda Lucier Anna Slater Duy Huynh Heather Innes" at bounding box center [788, 322] width 734 height 17
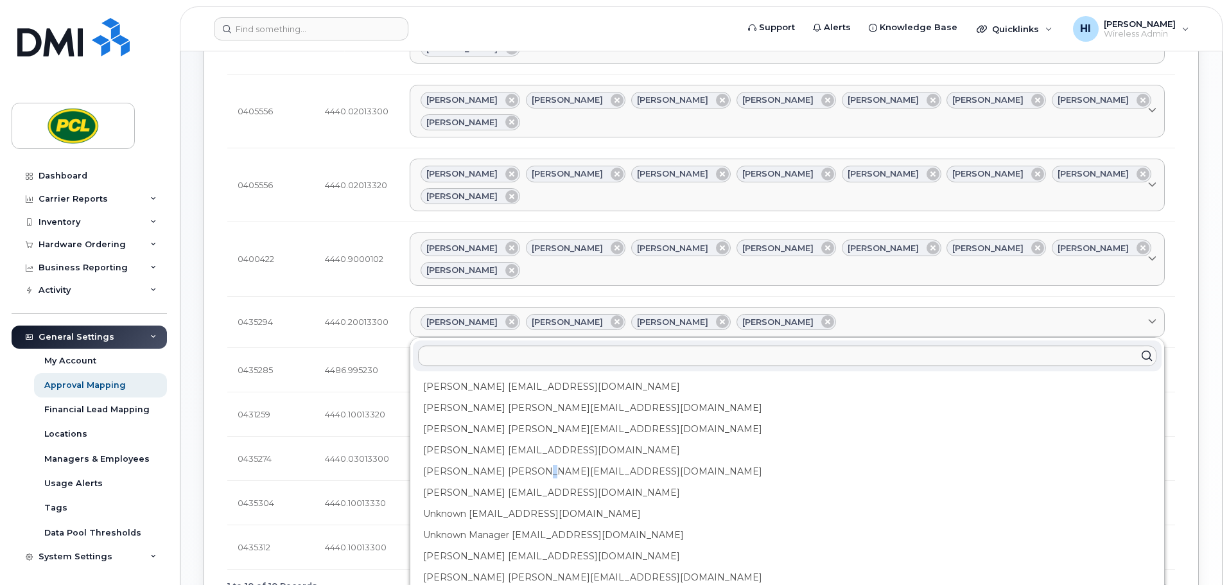
click at [533, 461] on div "Kimberley Kim kimberleykim@pcl.com" at bounding box center [787, 471] width 749 height 21
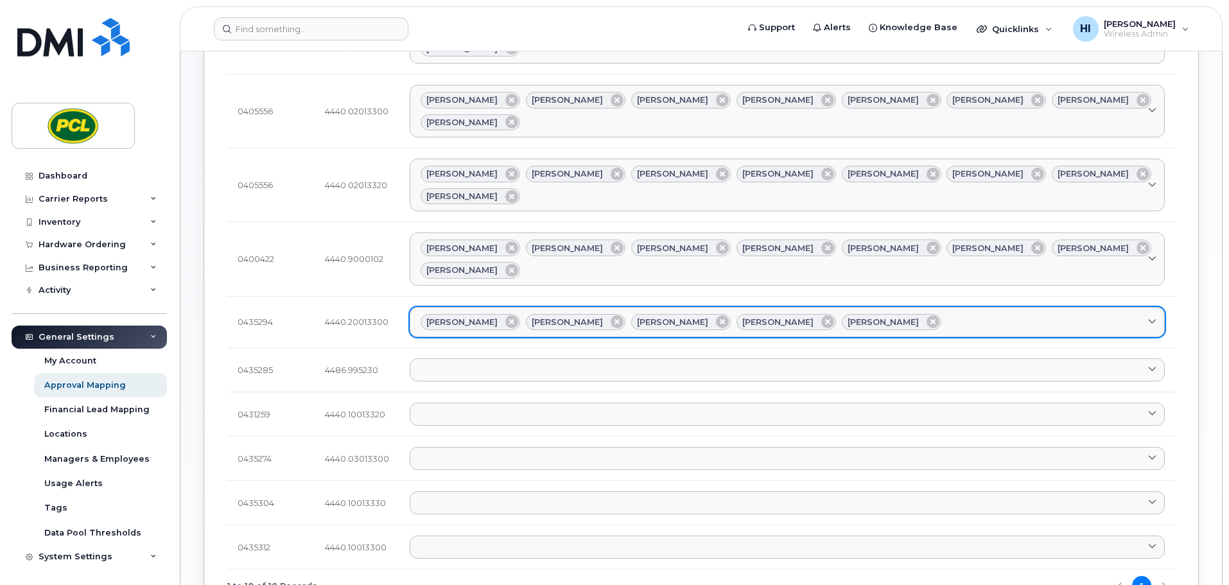
click at [926, 314] on div "Amanda Lucier Anna Slater Duy Huynh Heather Innes Kimberley Kim" at bounding box center [788, 322] width 734 height 17
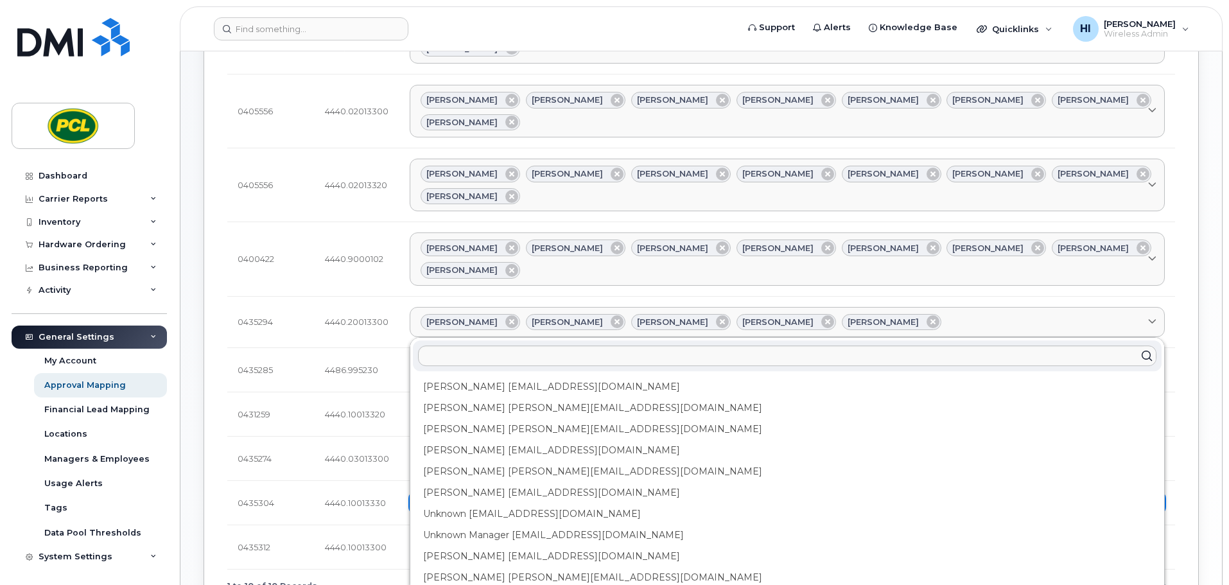
drag, startPoint x: 513, startPoint y: 397, endPoint x: 563, endPoint y: 396, distance: 50.1
click at [513, 482] on div "Rob Wilkins RFWilkins@pcl.com" at bounding box center [787, 492] width 749 height 21
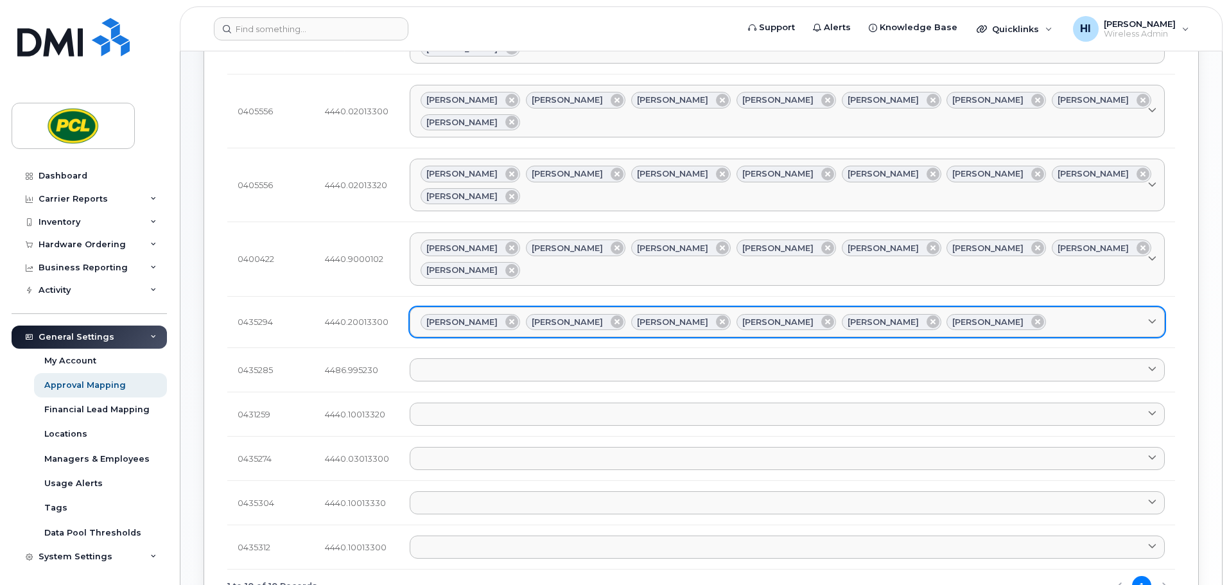
click at [978, 314] on div "Amanda Lucier Anna Slater Duy Huynh Heather Innes Kimberley Kim Rob Wilkins" at bounding box center [788, 322] width 734 height 17
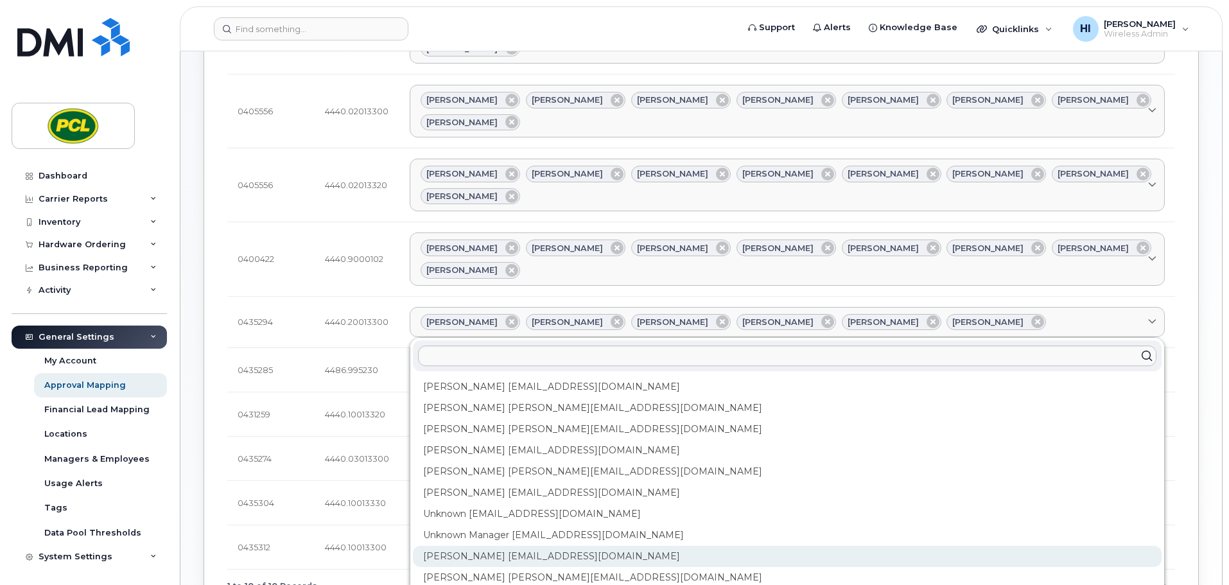
click at [480, 546] on div "Yvonne Love YCLove@pcl.com" at bounding box center [787, 556] width 749 height 21
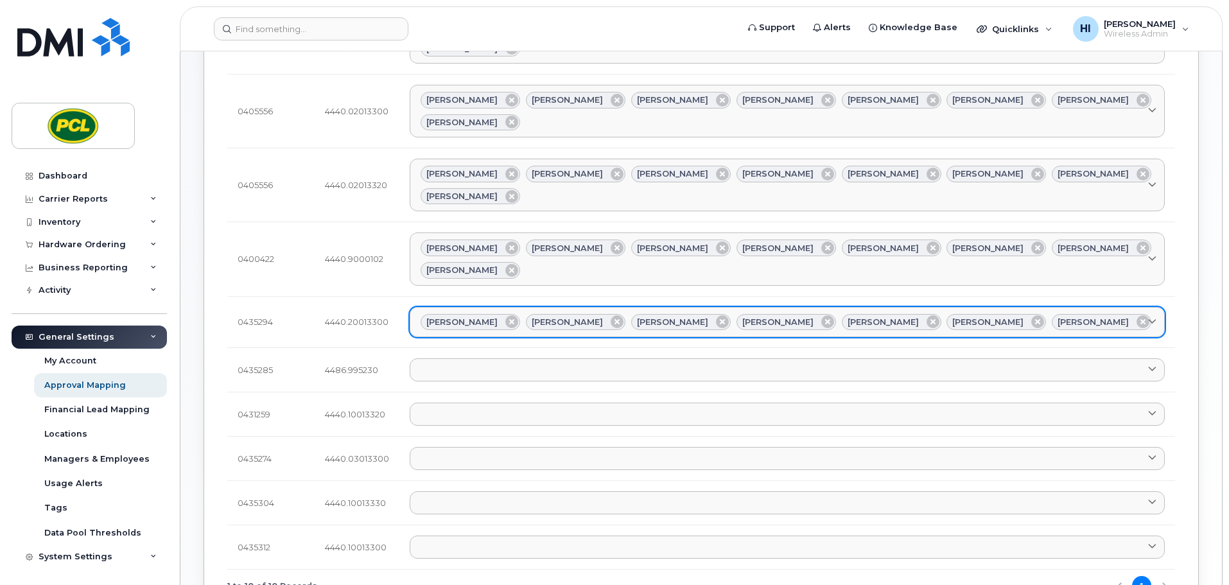
click at [1054, 314] on div "Amanda Lucier Anna Slater Duy Huynh Heather Innes Kimberley Kim Rob Wilkins Yvo…" at bounding box center [788, 322] width 734 height 17
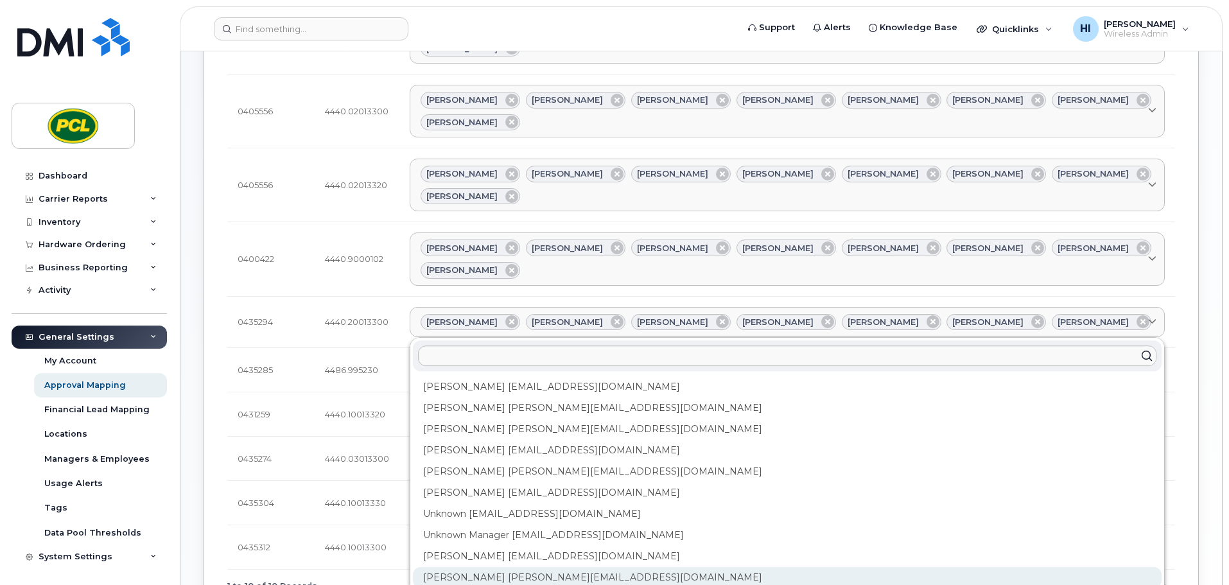
click at [547, 567] on div "Zuhaib Nasser ZfNasser@pcl.com" at bounding box center [787, 577] width 749 height 21
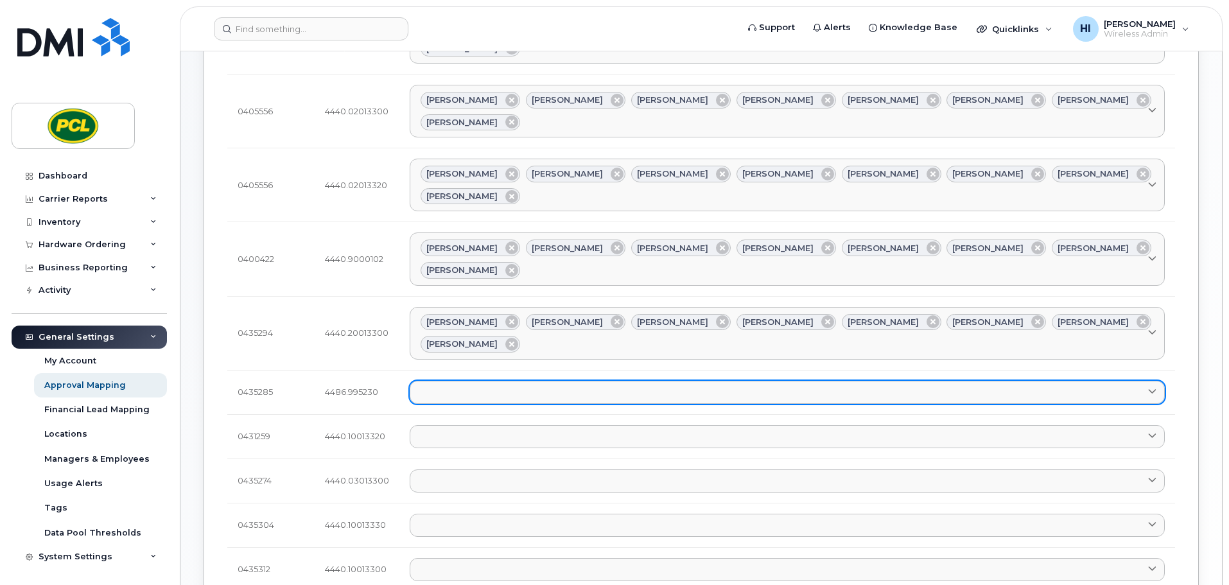
click at [455, 381] on link at bounding box center [787, 392] width 755 height 23
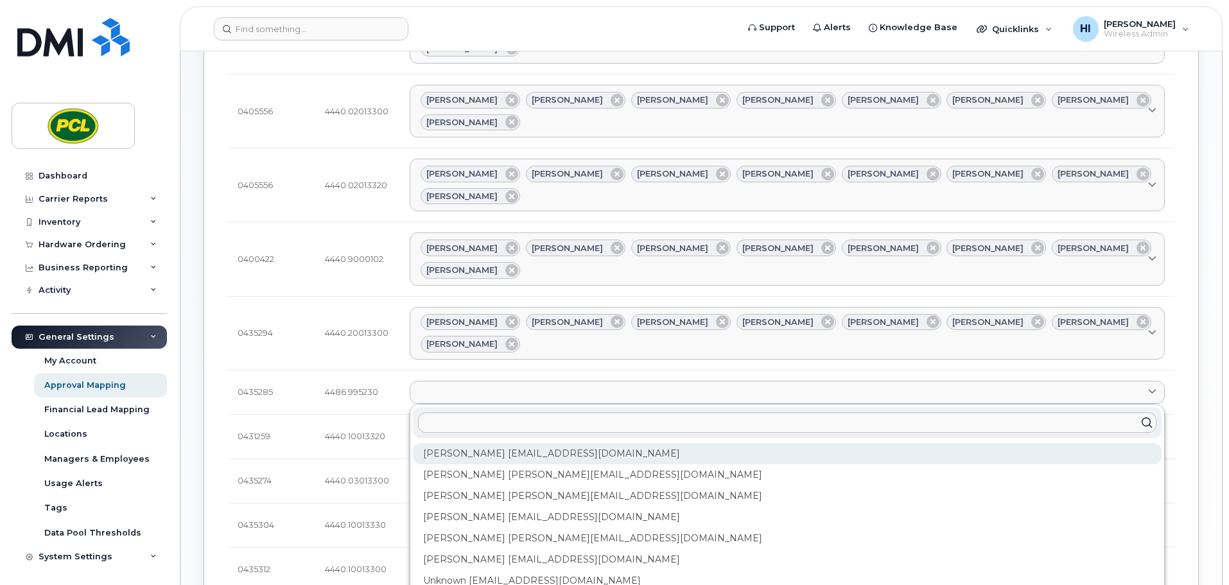
click at [463, 443] on div "Amanda Lucier alucier@pcl.com" at bounding box center [787, 453] width 749 height 21
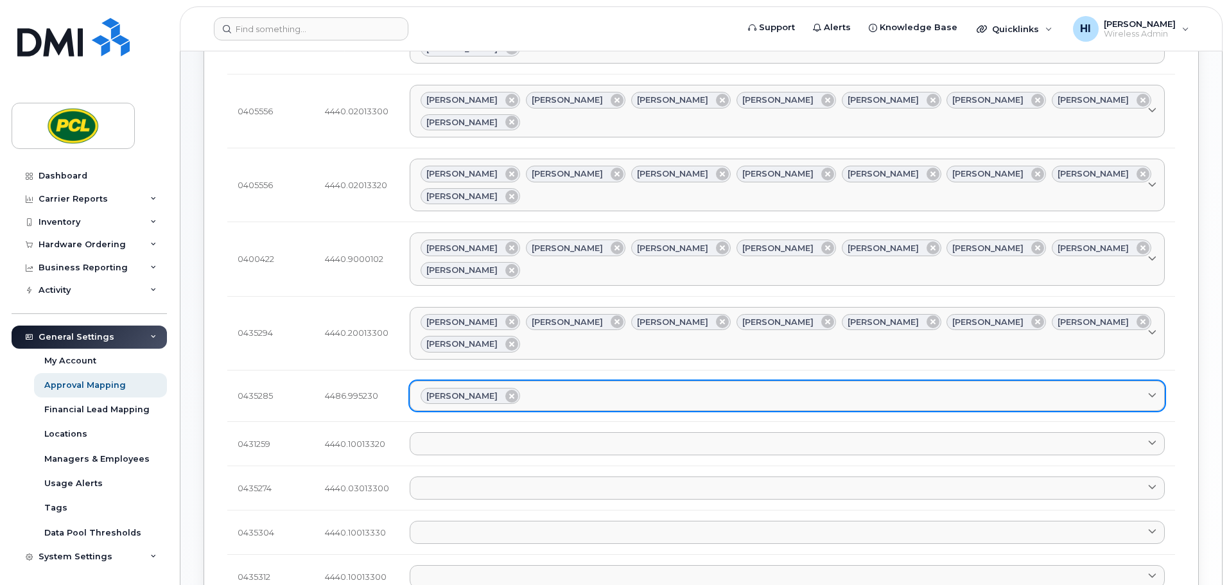
click at [541, 388] on div "Amanda Lucier" at bounding box center [788, 396] width 734 height 17
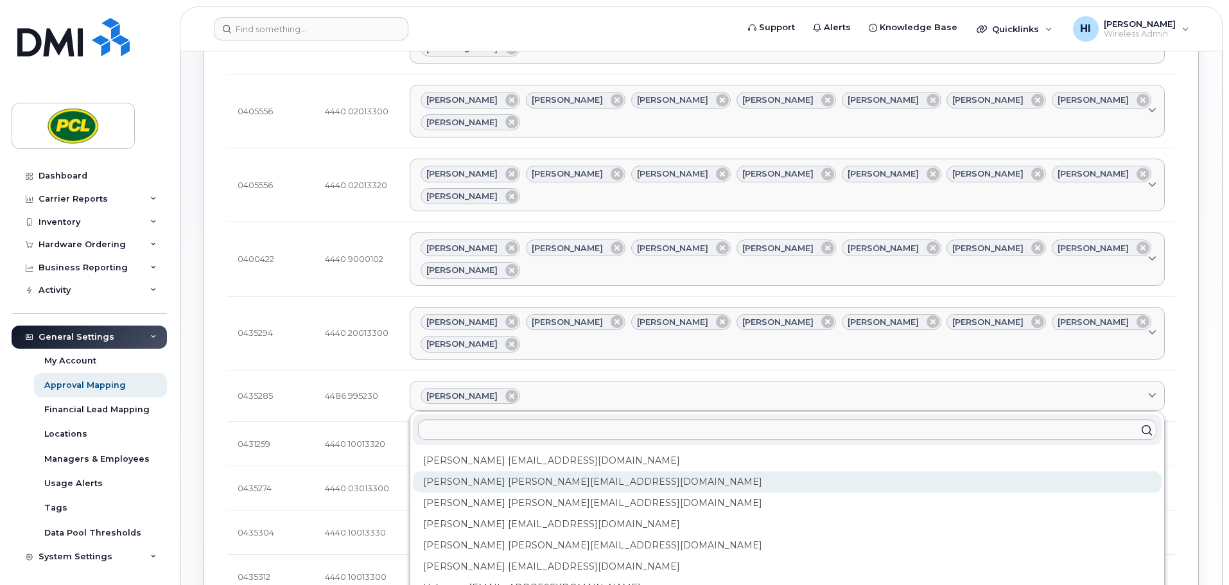
click at [516, 471] on div "Anna Slater AMSlater@pcl.com" at bounding box center [787, 481] width 749 height 21
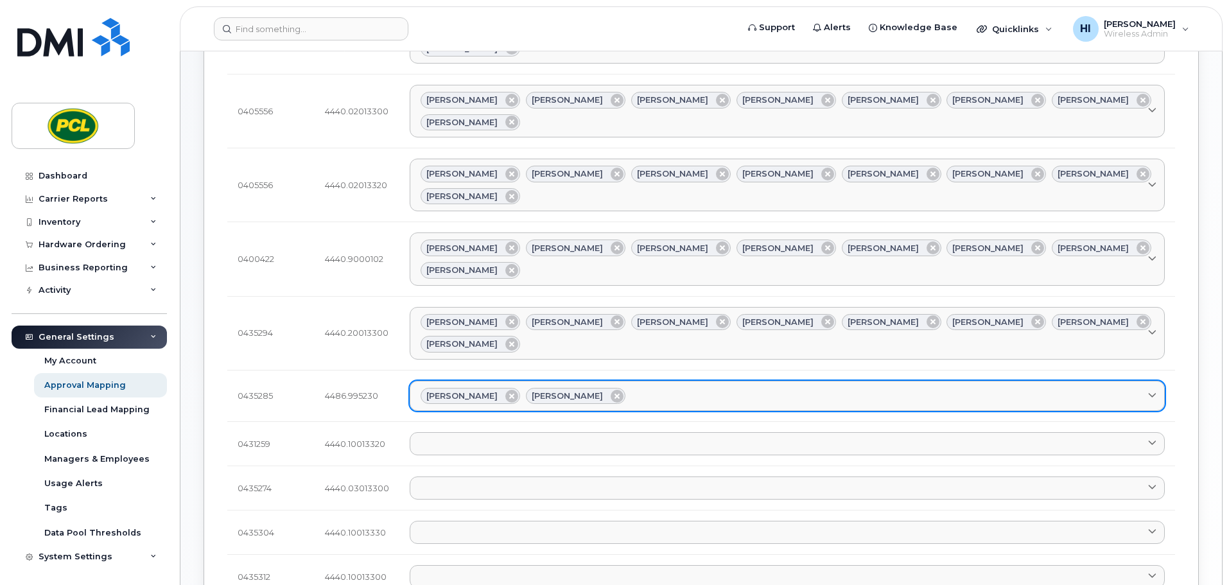
click at [639, 388] on div "Amanda Lucier Anna Slater" at bounding box center [788, 396] width 734 height 17
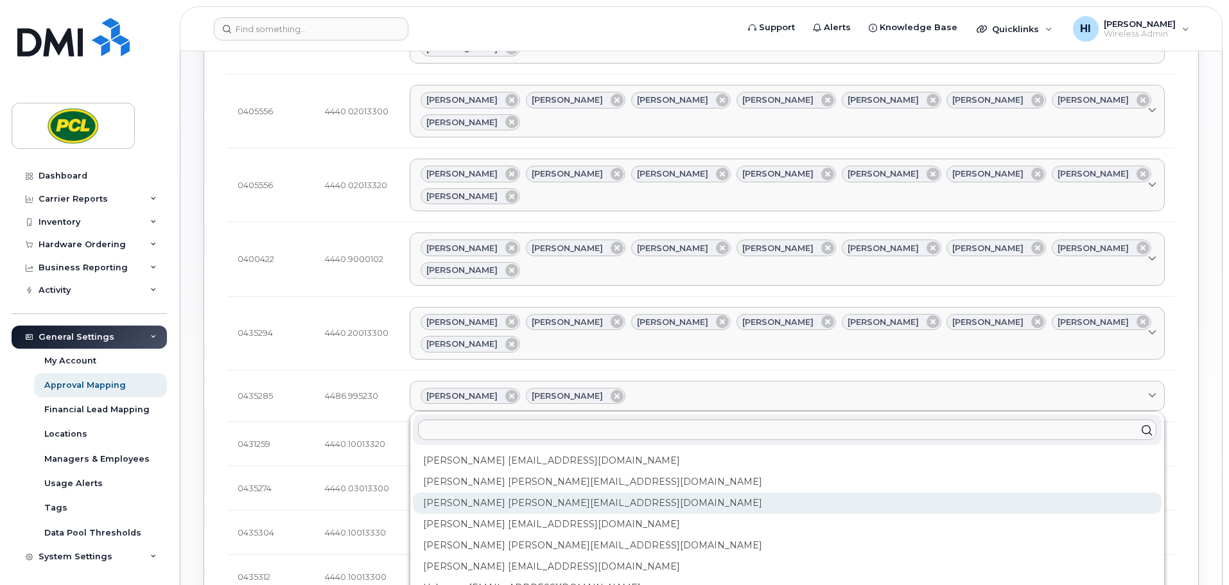
click at [515, 493] on div "Duy Huynh Duyhuynh@pcl.com" at bounding box center [787, 503] width 749 height 21
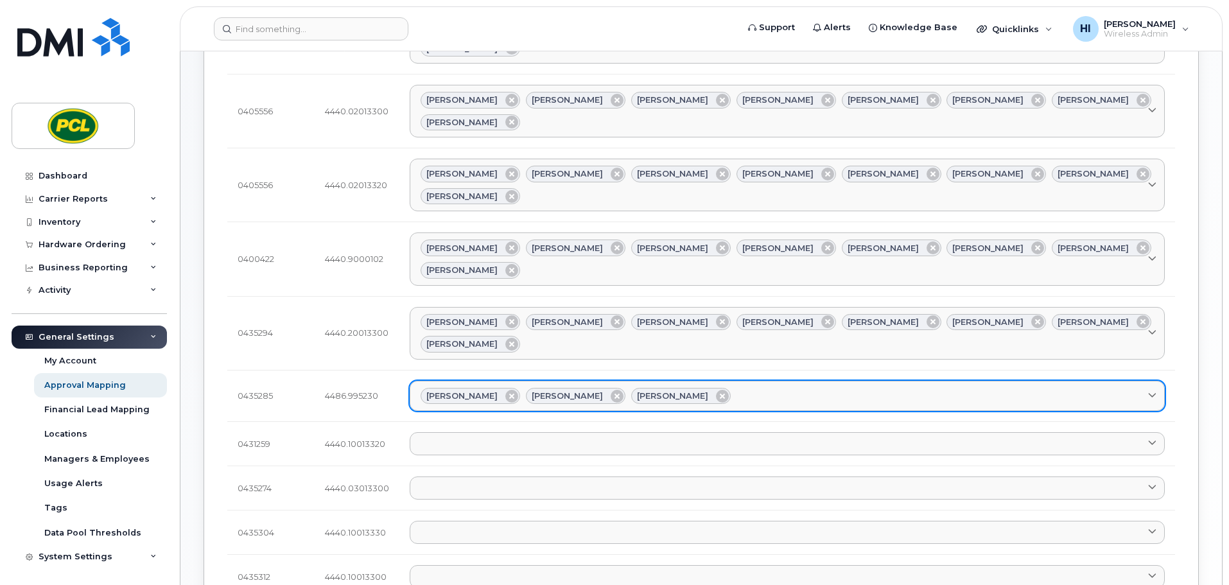
click at [726, 388] on div "Amanda Lucier Anna Slater Duy Huynh" at bounding box center [788, 396] width 734 height 17
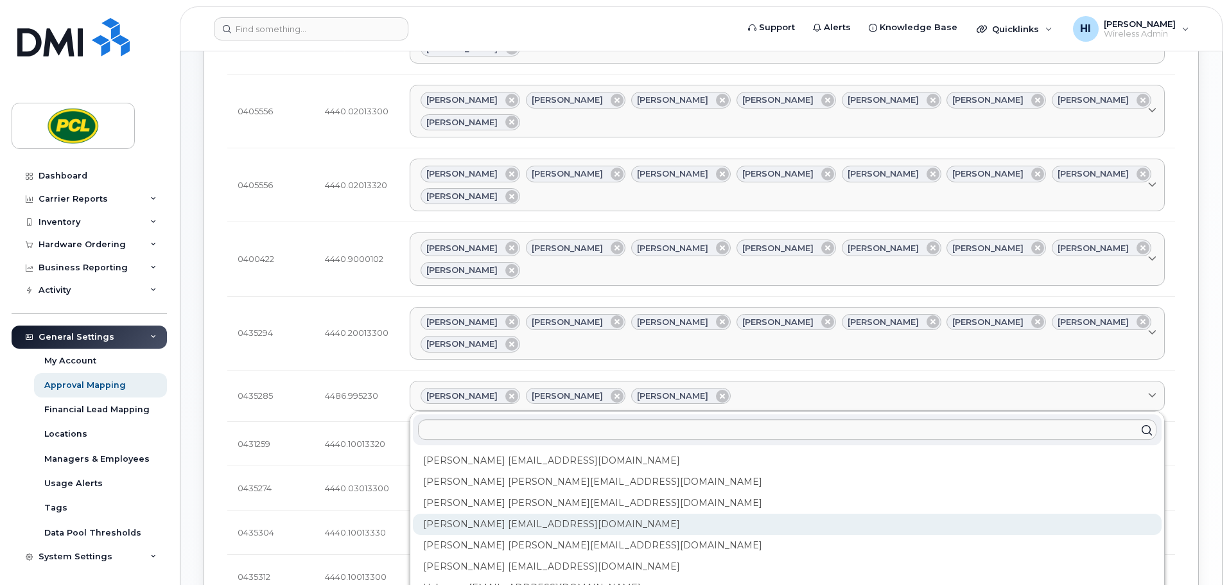
click at [489, 514] on div "Heather Innes HMInnes@pcl.com" at bounding box center [787, 524] width 749 height 21
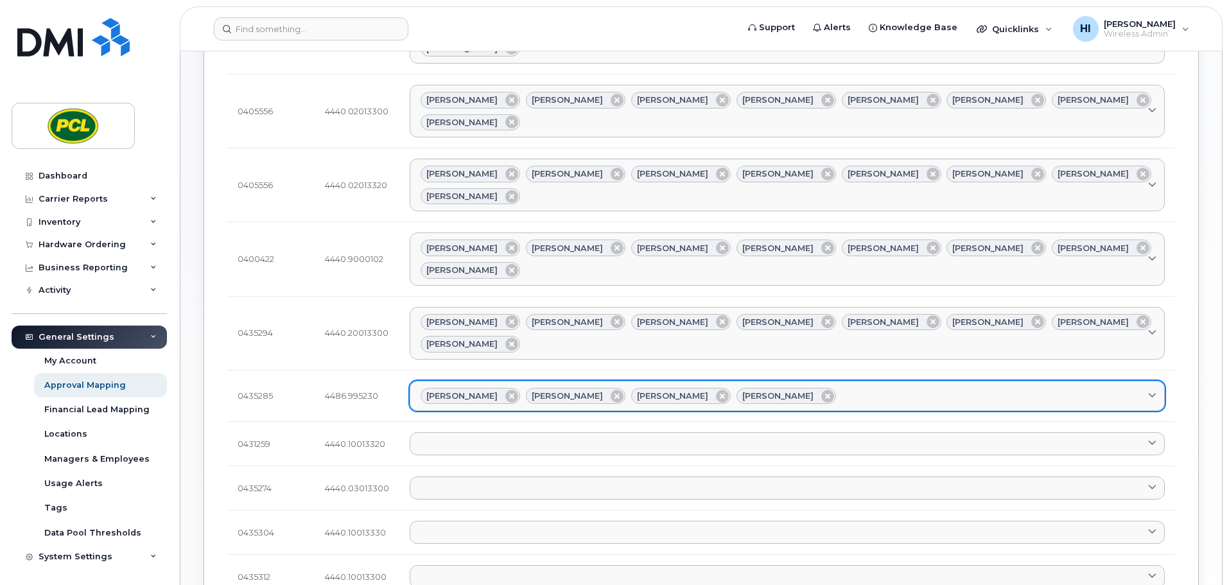
click at [797, 388] on div "Amanda Lucier Anna Slater Duy Huynh Heather Innes" at bounding box center [788, 396] width 734 height 17
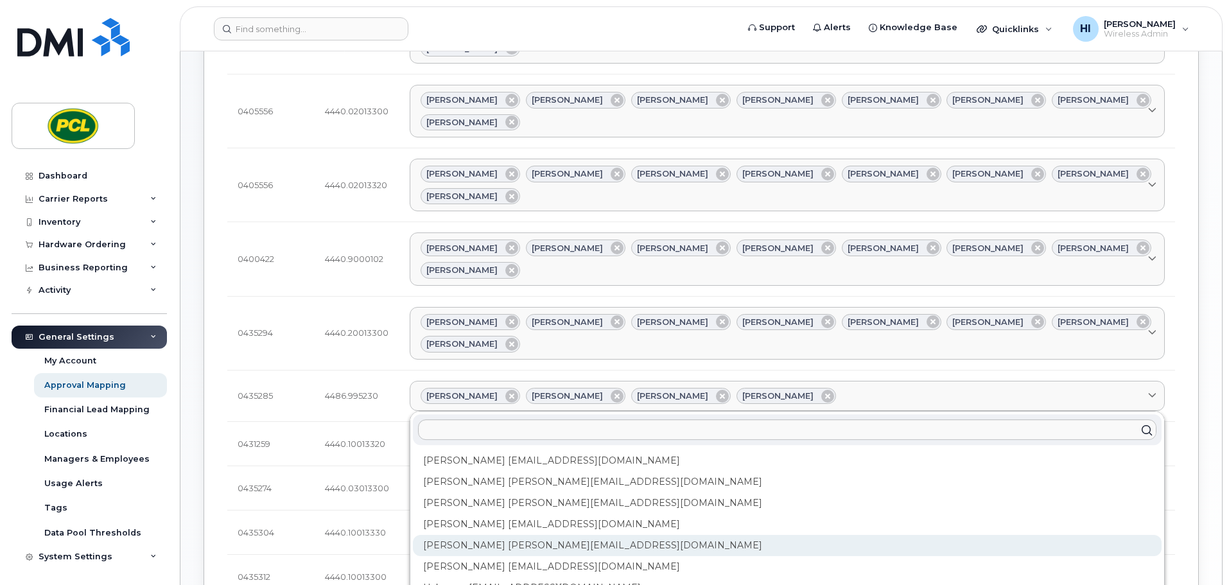
click at [473, 535] on div "Kimberley Kim kimberleykim@pcl.com" at bounding box center [787, 545] width 749 height 21
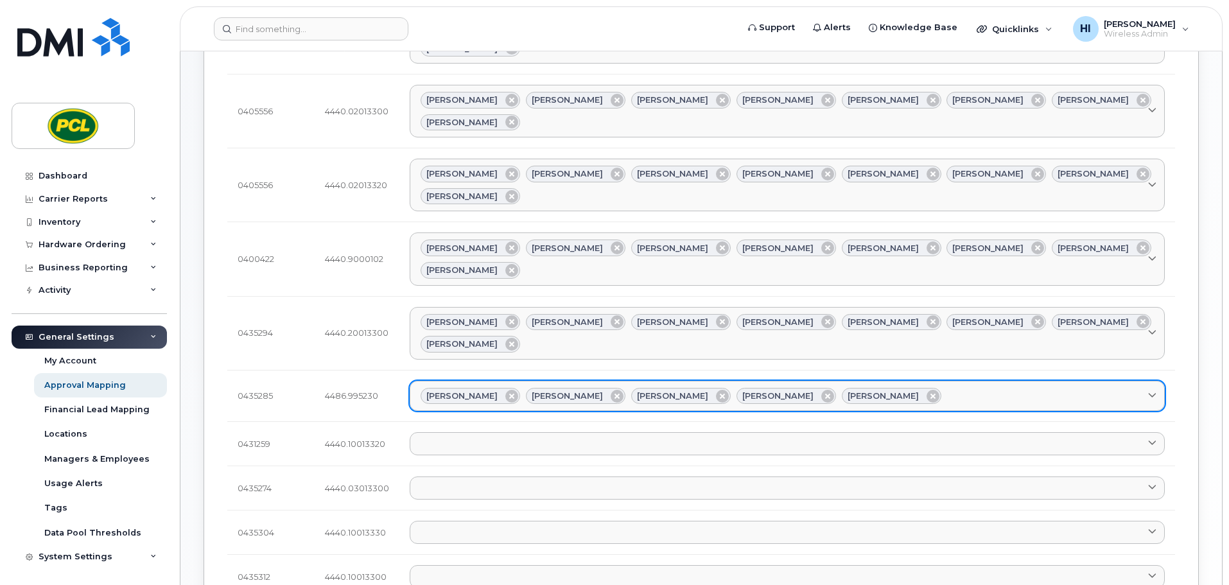
click at [908, 388] on div "Amanda Lucier Anna Slater Duy Huynh Heather Innes Kimberley Kim" at bounding box center [788, 396] width 734 height 17
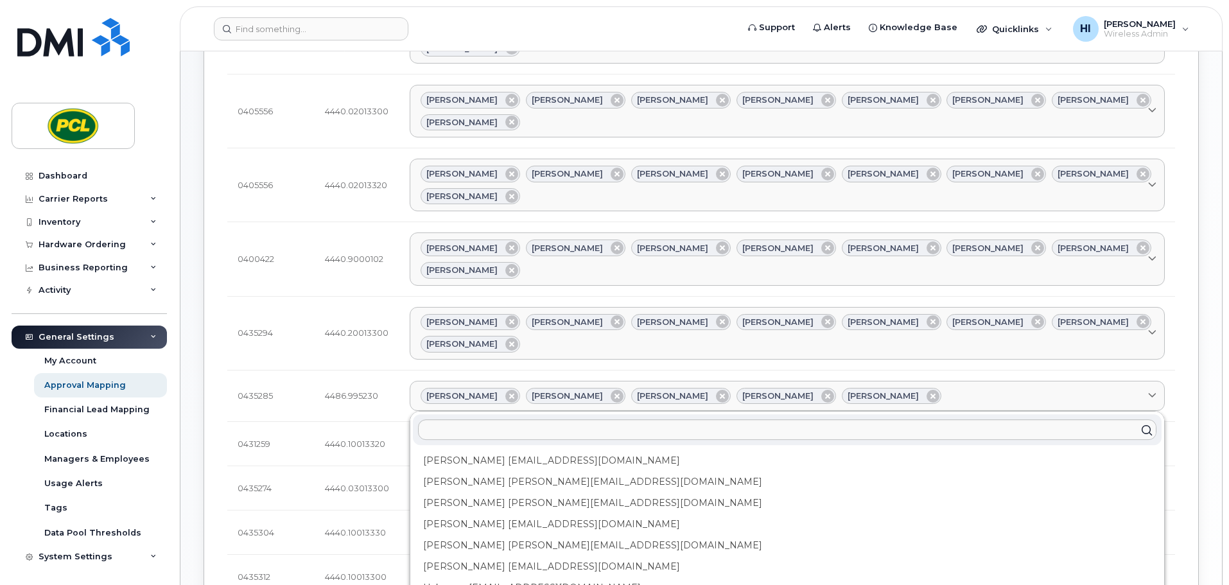
drag, startPoint x: 498, startPoint y: 448, endPoint x: 598, endPoint y: 432, distance: 101.4
click at [500, 556] on div "Rob Wilkins RFWilkins@pcl.com" at bounding box center [787, 566] width 749 height 21
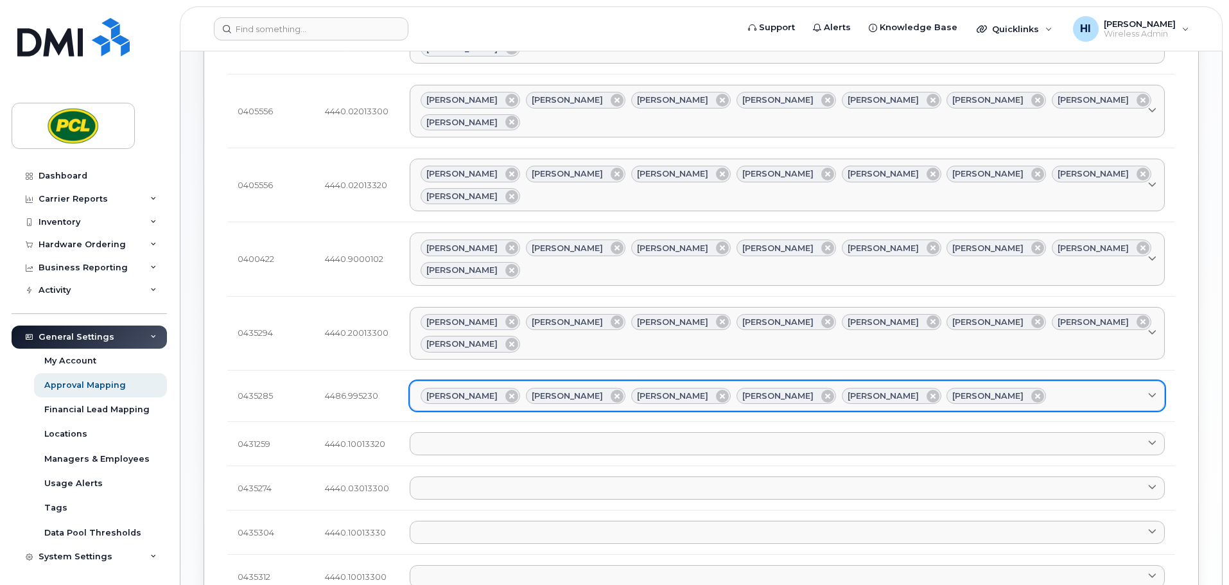
click at [1003, 388] on div "Amanda Lucier Anna Slater Duy Huynh Heather Innes Kimberley Kim Rob Wilkins" at bounding box center [788, 396] width 734 height 17
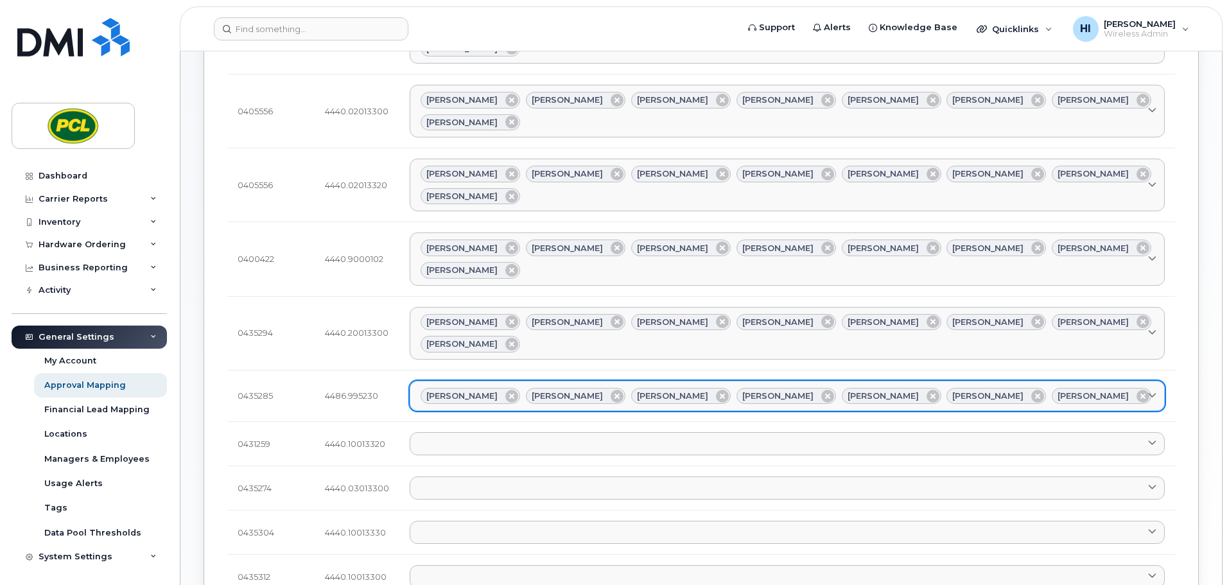
click at [1068, 388] on div "Amanda Lucier Anna Slater Duy Huynh Heather Innes Kimberley Kim Rob Wilkins Yvo…" at bounding box center [788, 396] width 734 height 17
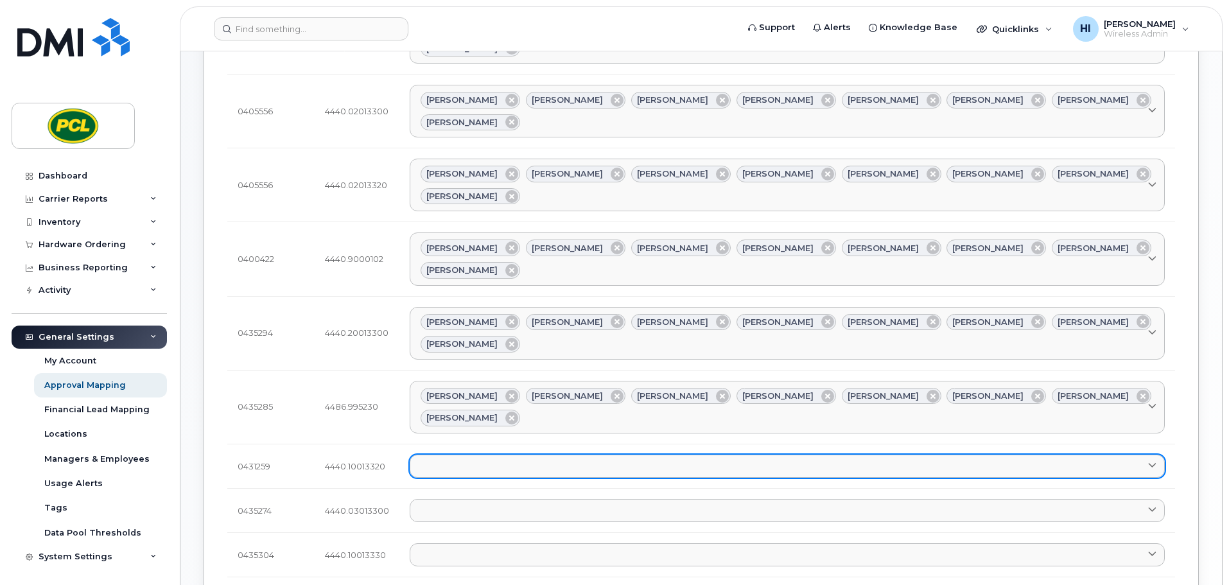
click at [450, 455] on link at bounding box center [787, 466] width 755 height 23
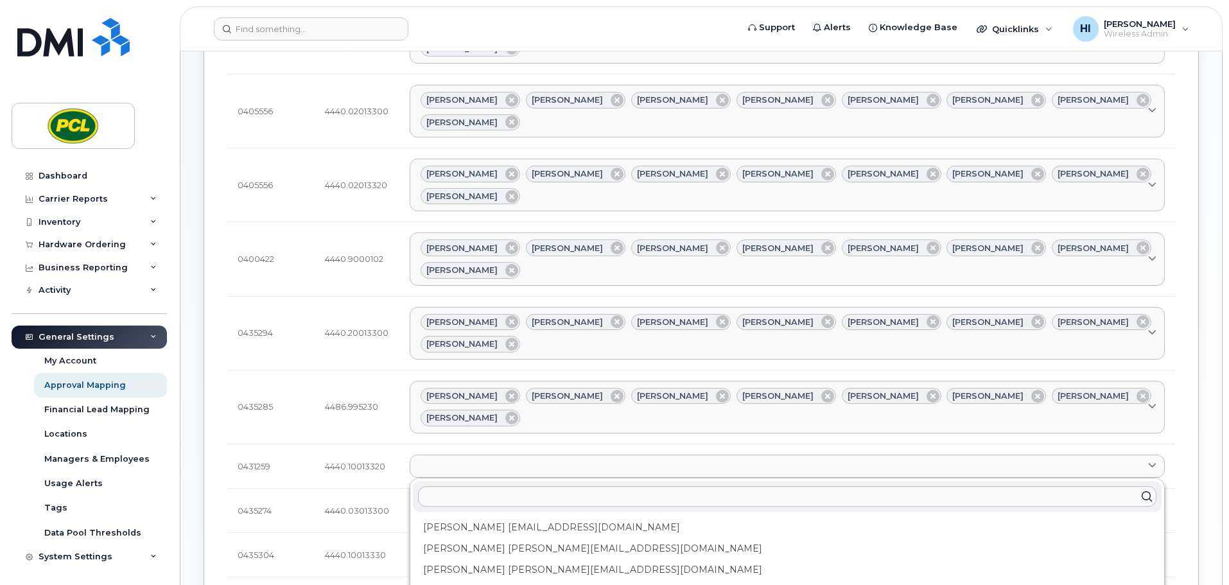
drag, startPoint x: 471, startPoint y: 383, endPoint x: 507, endPoint y: 361, distance: 41.9
click at [471, 517] on div "Amanda Lucier alucier@pcl.com" at bounding box center [787, 527] width 749 height 21
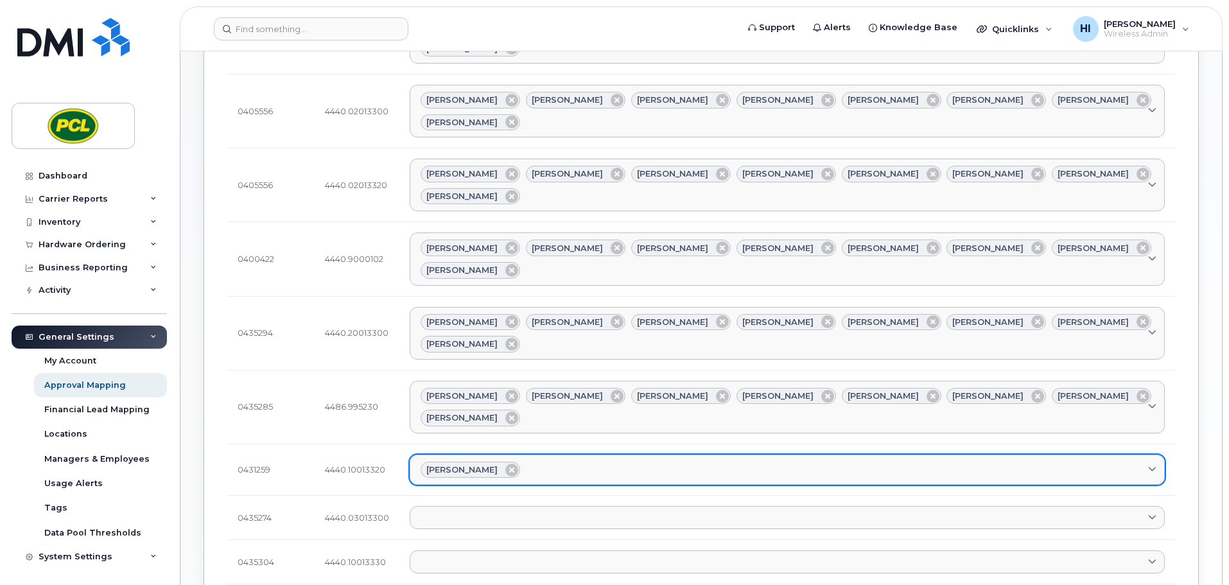
click at [543, 462] on div "Amanda Lucier" at bounding box center [788, 470] width 734 height 17
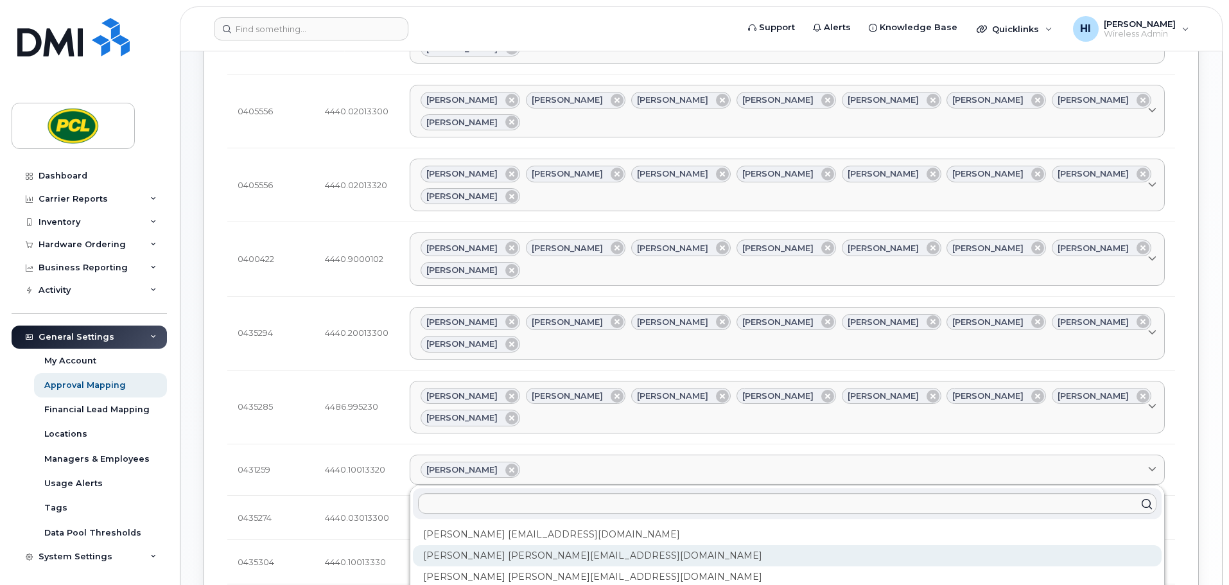
click at [511, 545] on div "Anna Slater AMSlater@pcl.com" at bounding box center [787, 555] width 749 height 21
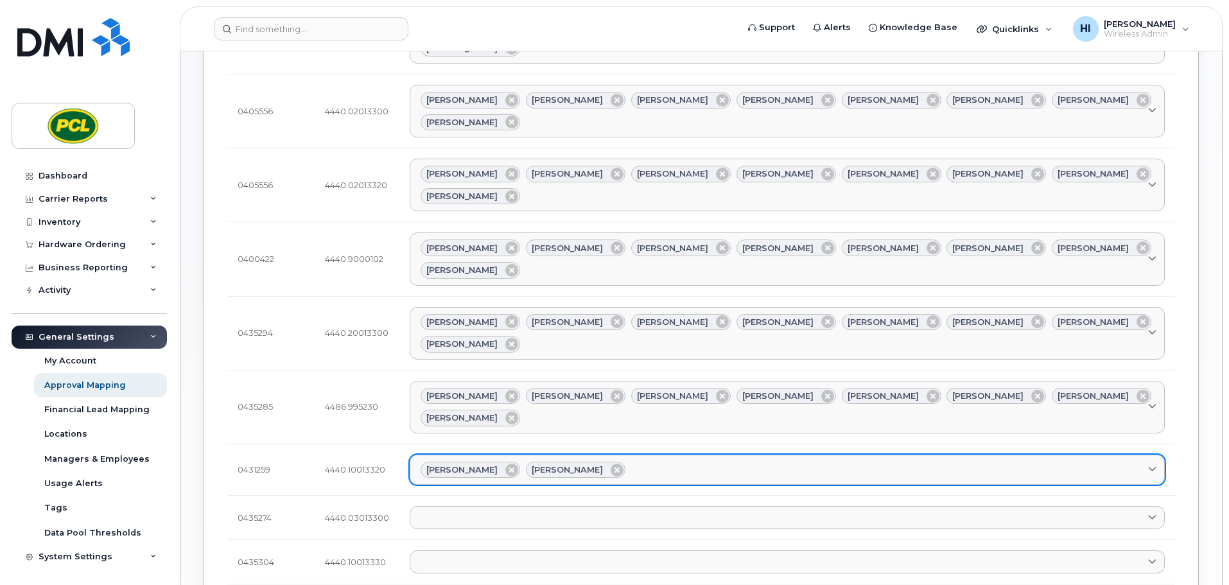
click at [632, 462] on div "Amanda Lucier Anna Slater" at bounding box center [788, 470] width 734 height 17
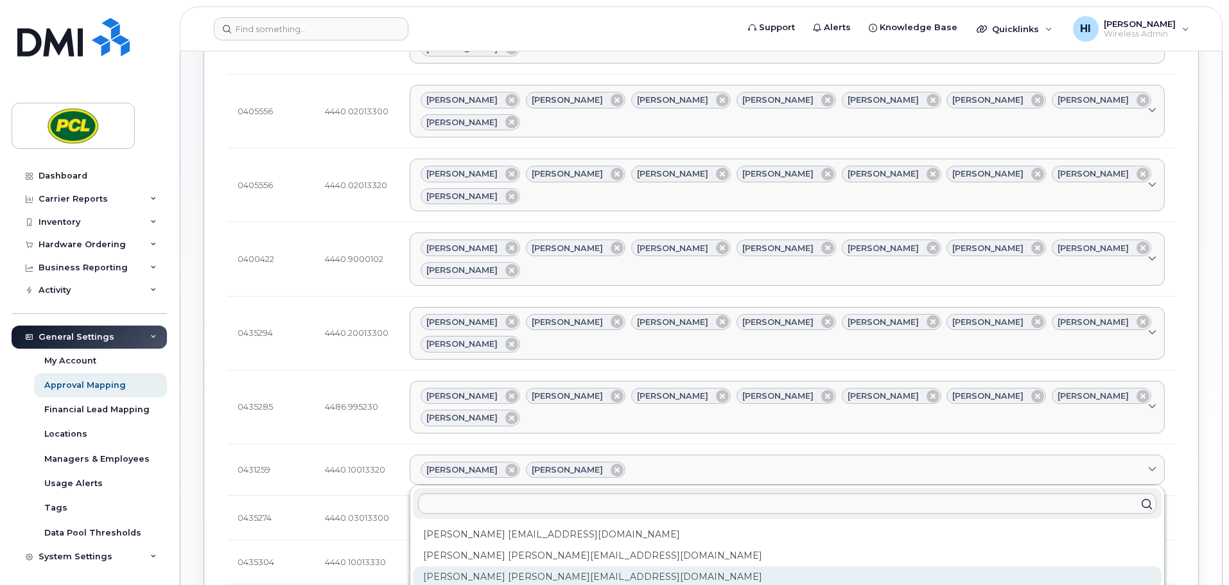
click at [512, 567] on div "Duy Huynh Duyhuynh@pcl.com" at bounding box center [787, 577] width 749 height 21
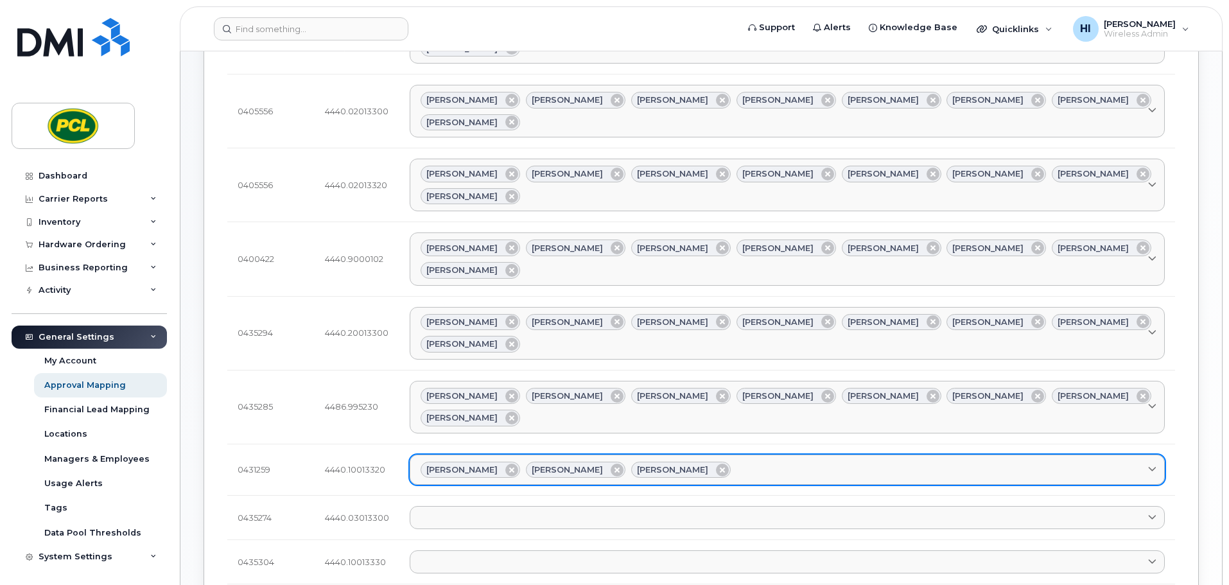
click at [720, 462] on div "Amanda Lucier Anna Slater Duy Huynh" at bounding box center [788, 470] width 734 height 17
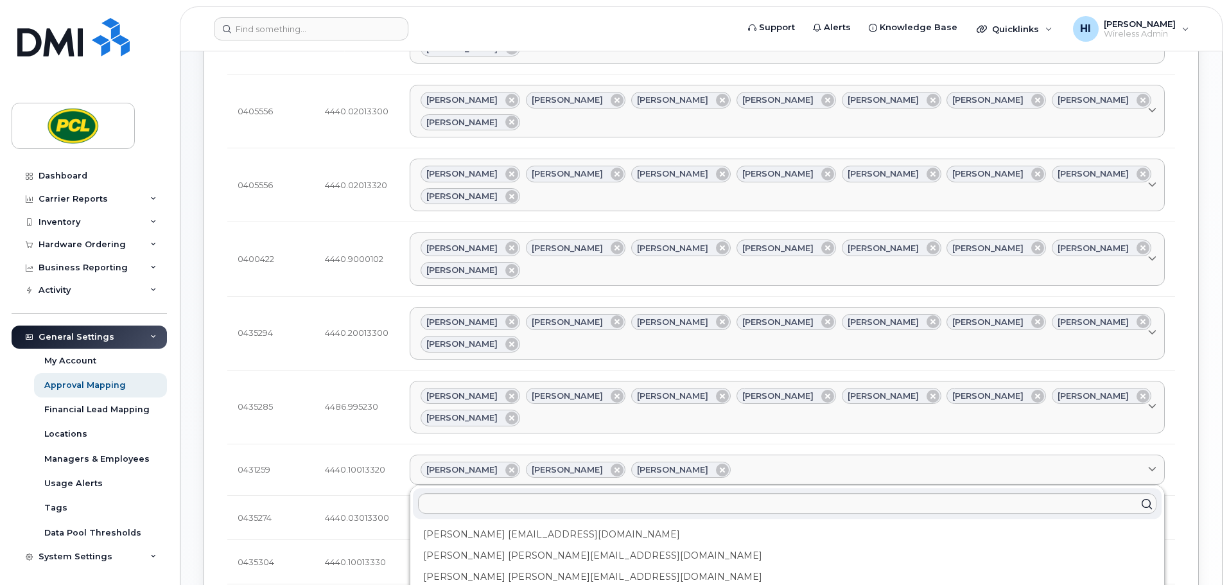
drag, startPoint x: 478, startPoint y: 455, endPoint x: 576, endPoint y: 446, distance: 98.1
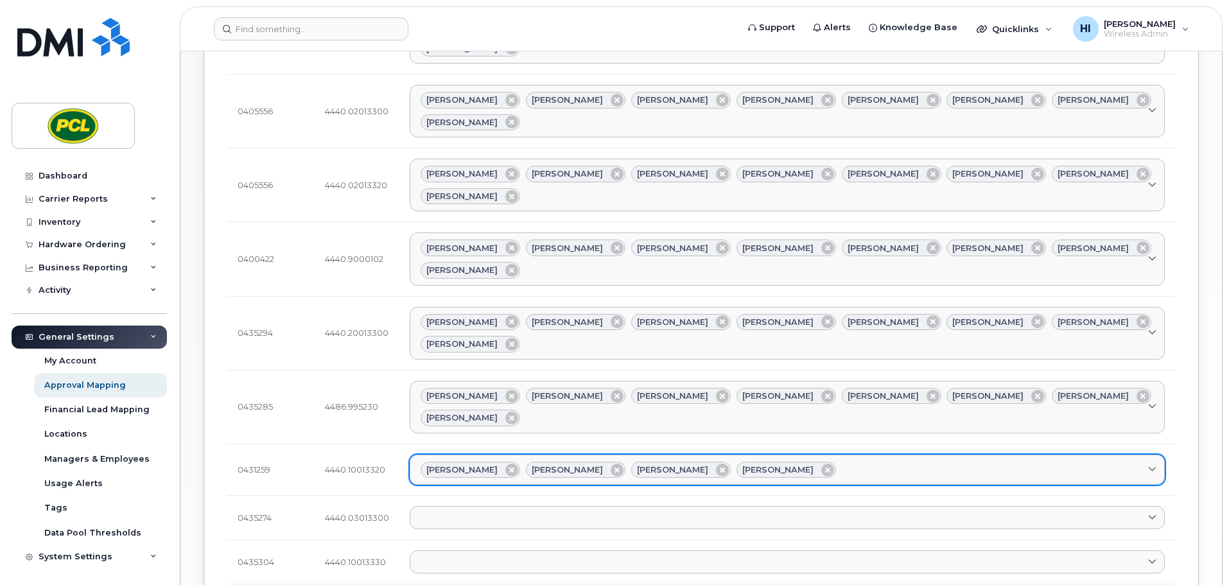
click at [817, 462] on div "Amanda Lucier Anna Slater Duy Huynh Heather Innes" at bounding box center [788, 470] width 734 height 17
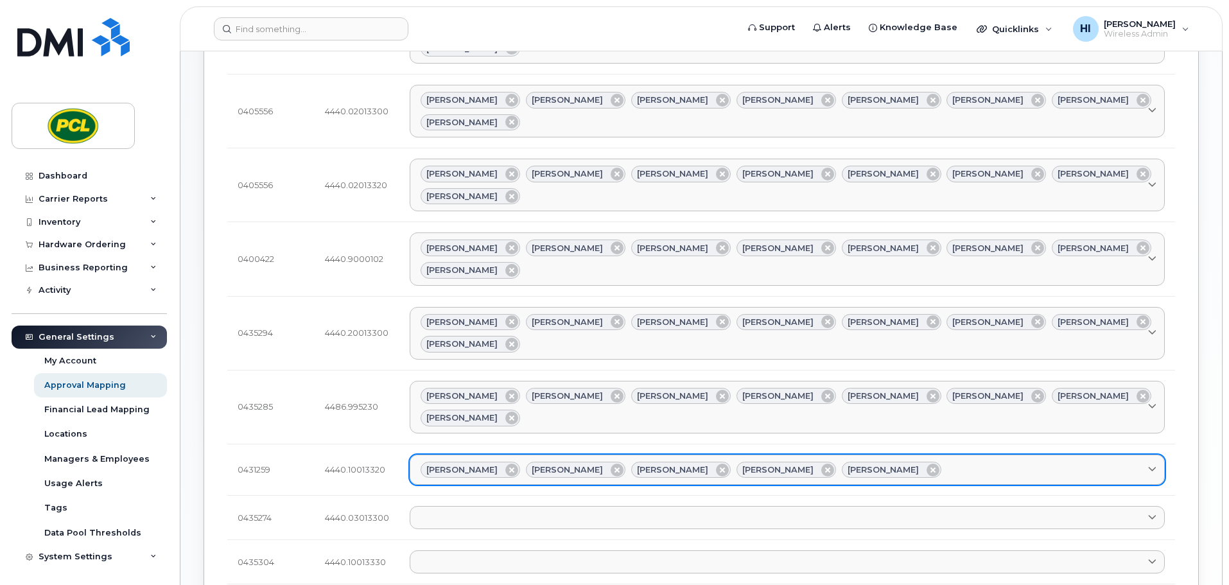
click at [915, 462] on div "Amanda Lucier Anna Slater Duy Huynh Heather Innes Kimberley Kim" at bounding box center [788, 470] width 734 height 17
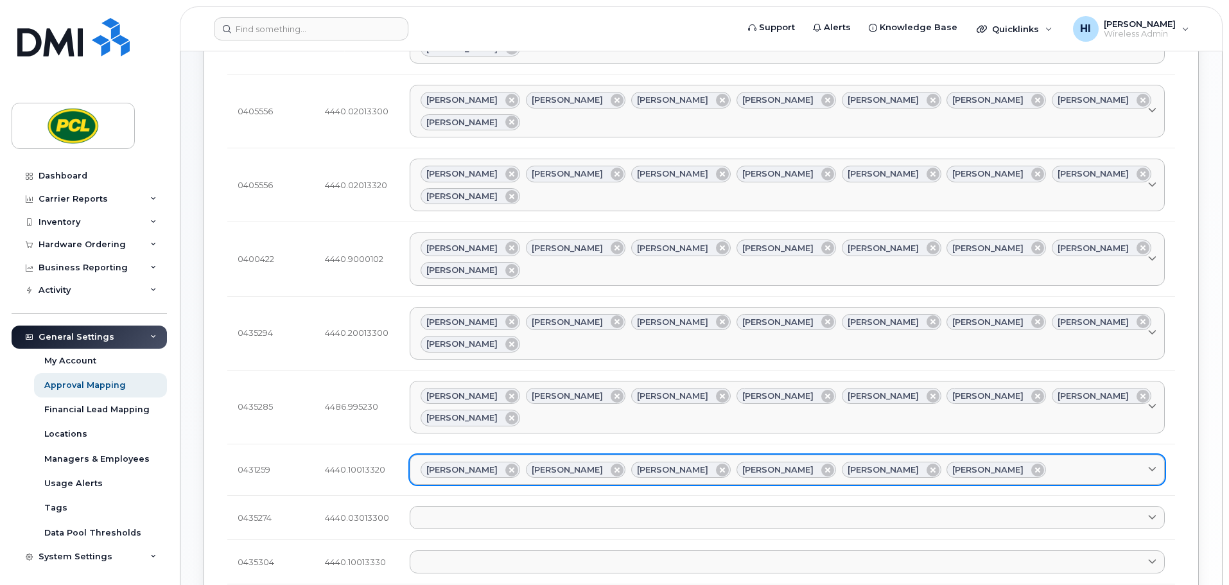
click at [1000, 462] on div "Amanda Lucier Anna Slater Duy Huynh Heather Innes Kimberley Kim Rob Wilkins" at bounding box center [788, 470] width 734 height 17
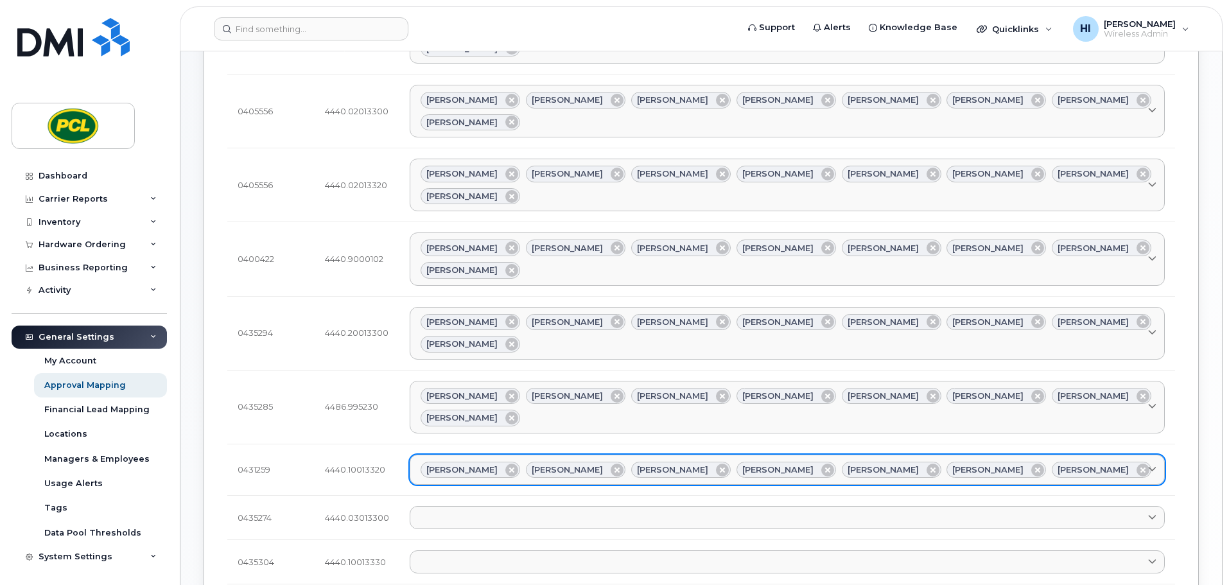
click at [1063, 462] on div "Amanda Lucier Anna Slater Duy Huynh Heather Innes Kimberley Kim Rob Wilkins Yvo…" at bounding box center [788, 470] width 734 height 17
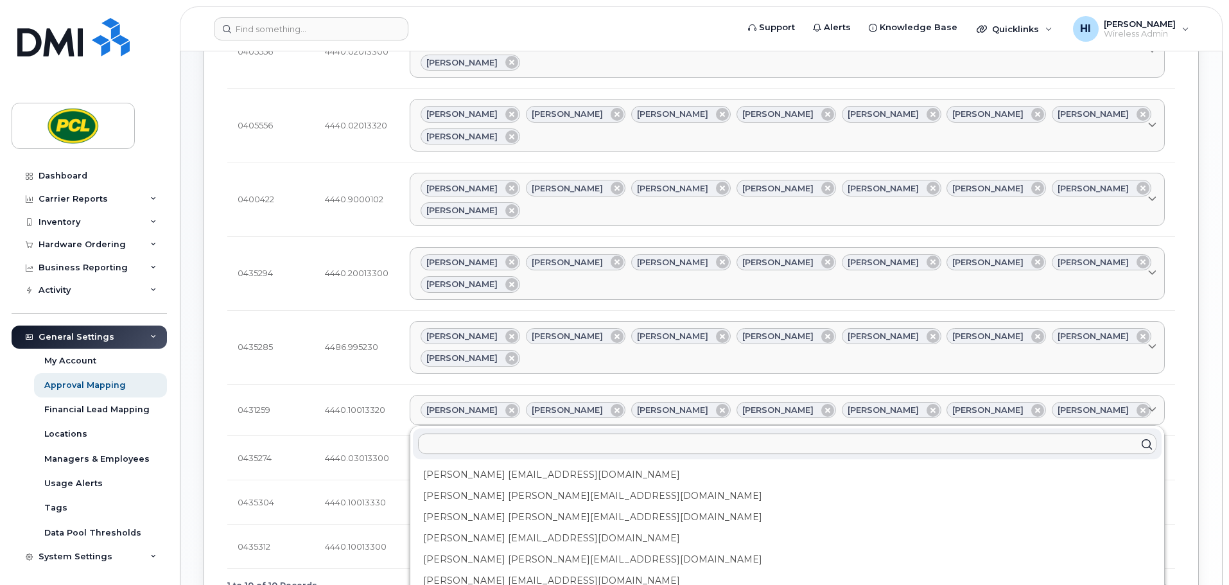
scroll to position [321, 0]
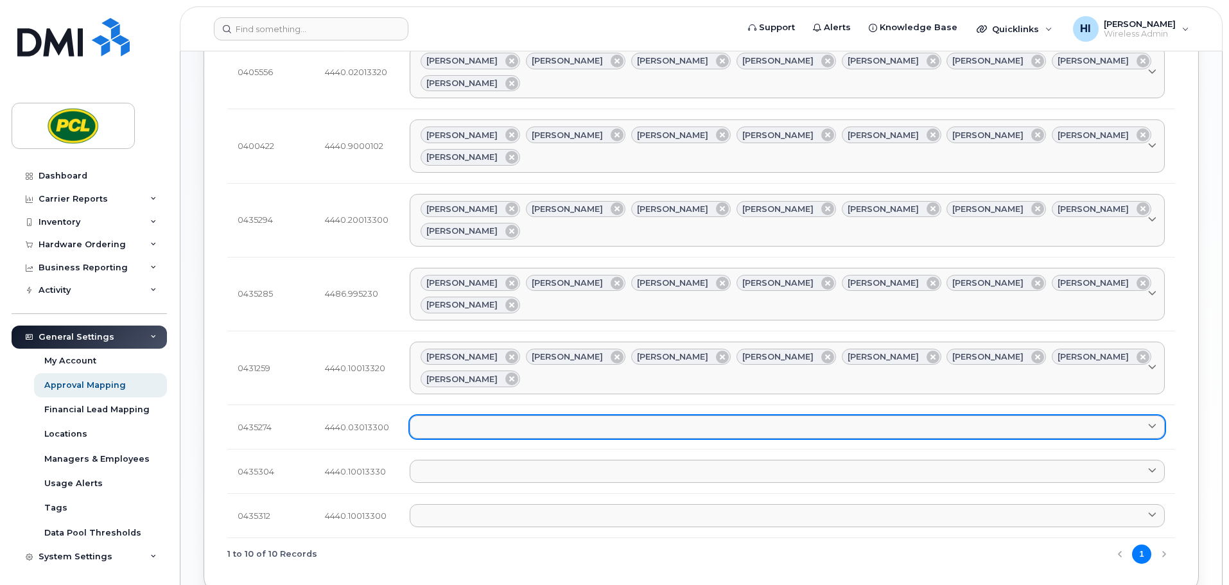
click at [446, 416] on link at bounding box center [787, 427] width 755 height 23
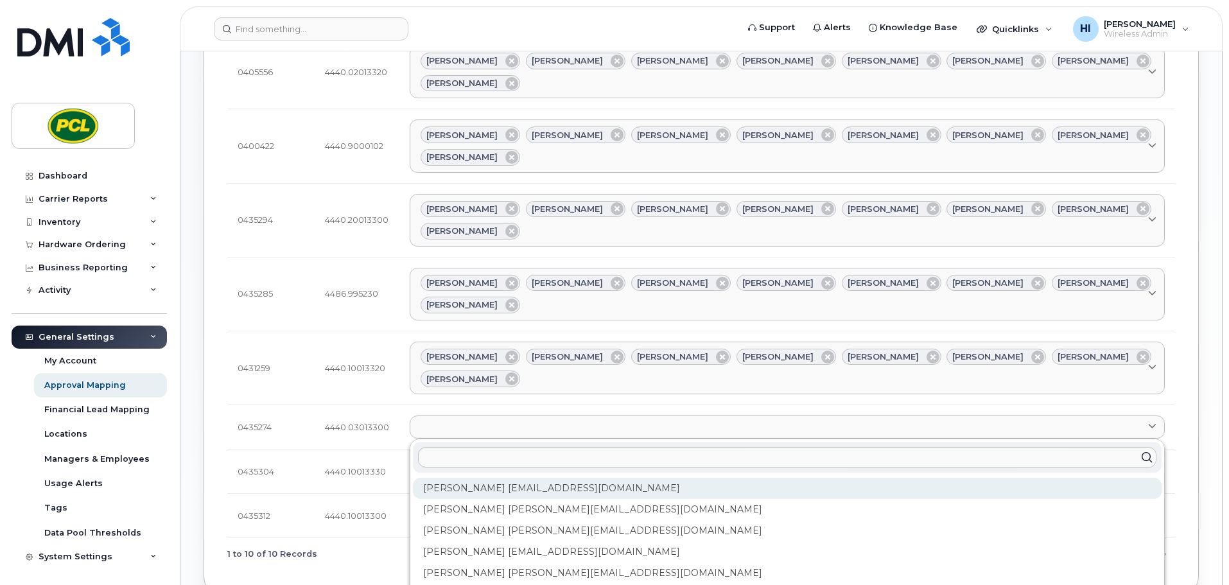
click at [468, 478] on div "Amanda Lucier alucier@pcl.com" at bounding box center [787, 488] width 749 height 21
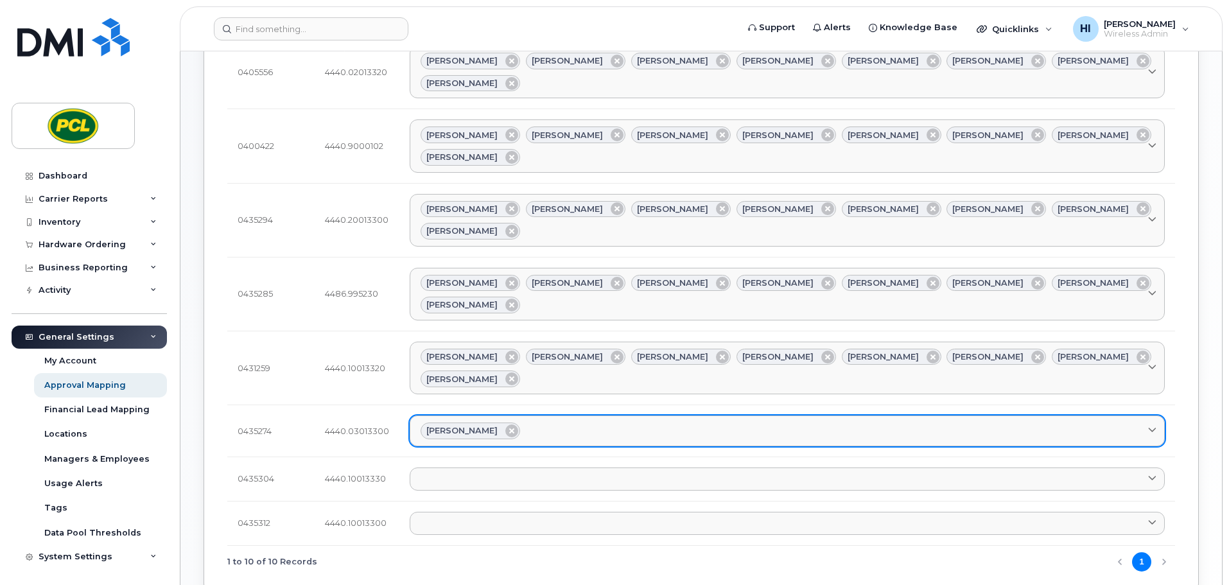
click at [549, 423] on div "Amanda Lucier" at bounding box center [788, 431] width 734 height 17
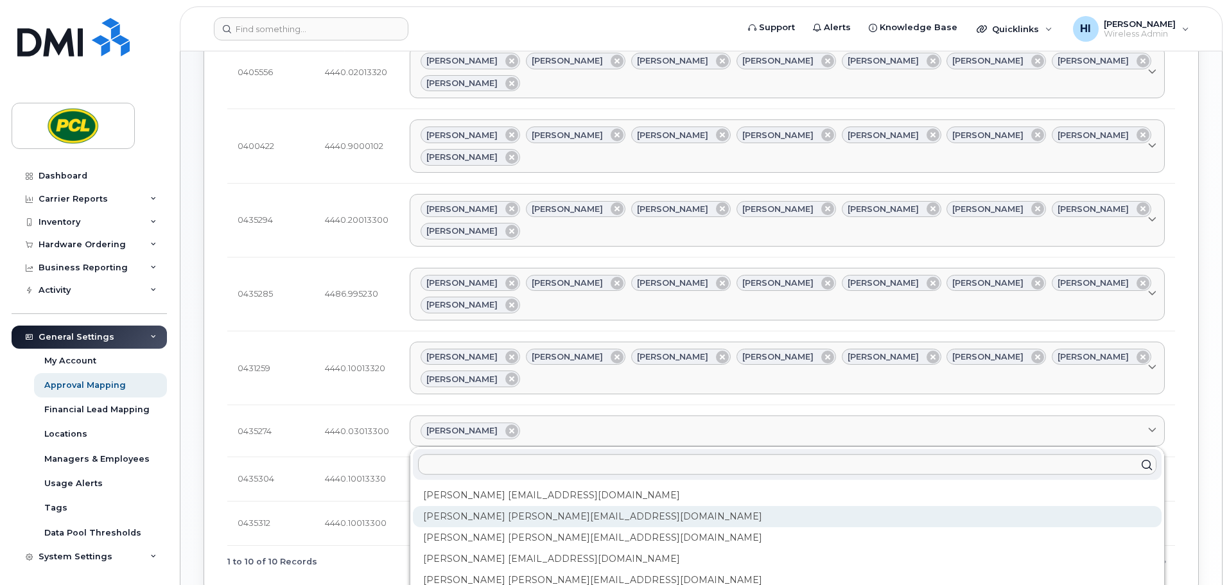
click at [533, 506] on div "Anna Slater AMSlater@pcl.com" at bounding box center [787, 516] width 749 height 21
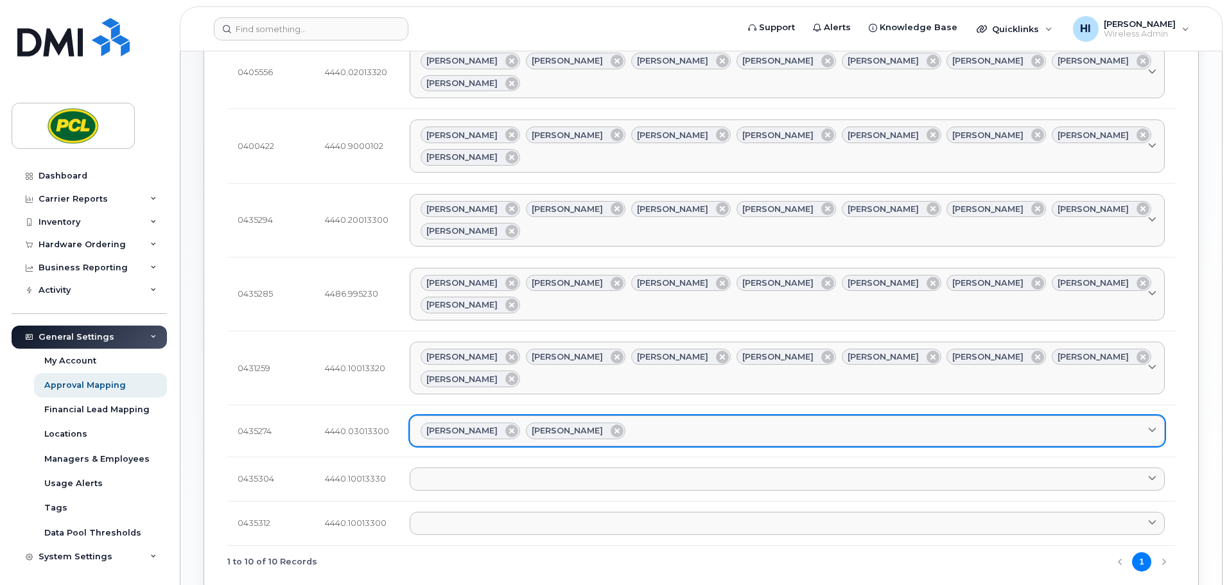
click at [640, 423] on div "Amanda Lucier Anna Slater" at bounding box center [788, 431] width 734 height 17
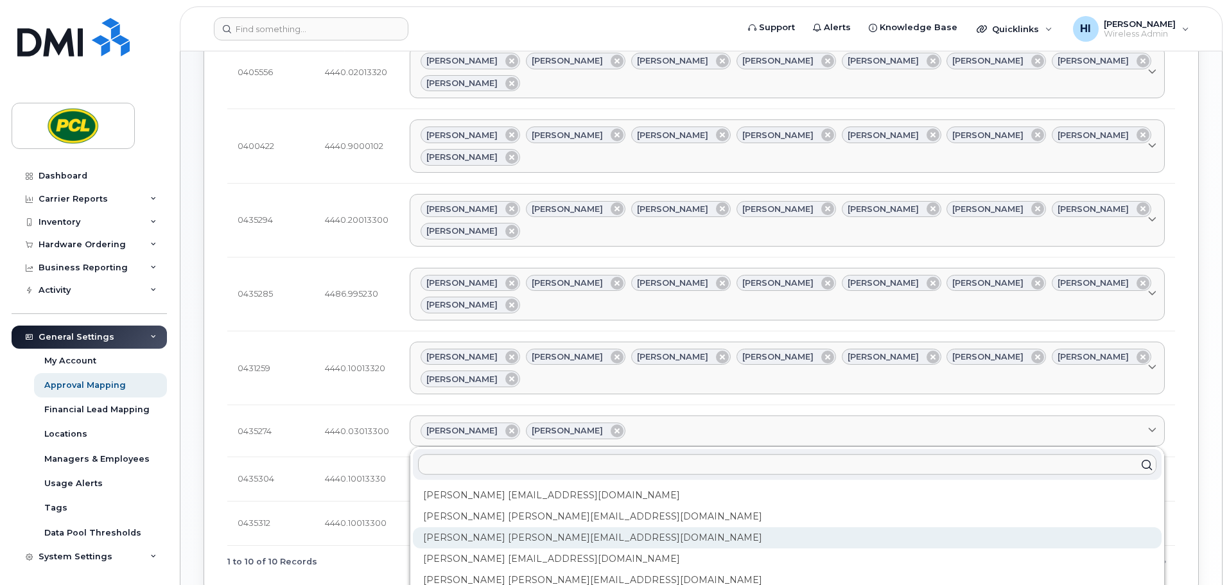
click at [504, 527] on div "Duy Huynh Duyhuynh@pcl.com" at bounding box center [787, 537] width 749 height 21
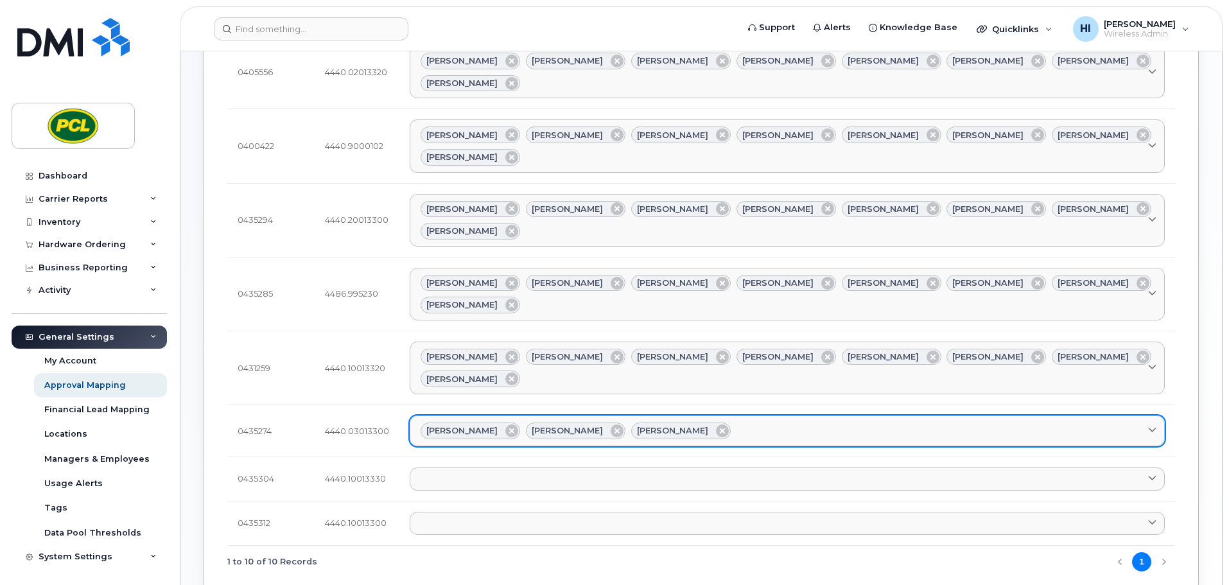
click at [703, 423] on div "Amanda Lucier Anna Slater Duy Huynh" at bounding box center [788, 431] width 734 height 17
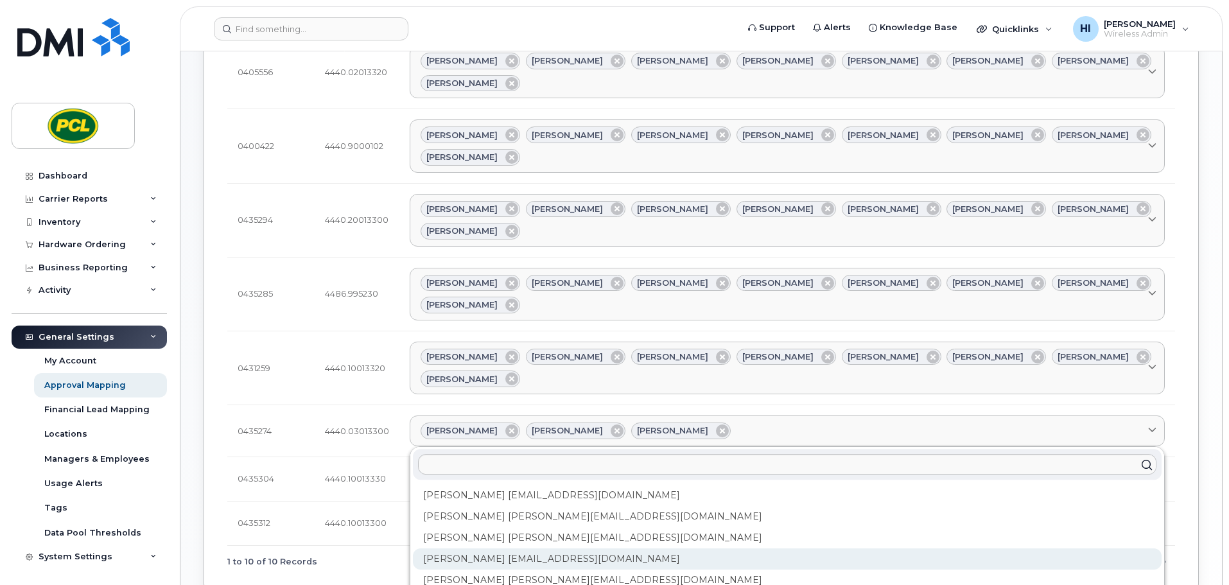
click at [529, 549] on div "Heather Innes HMInnes@pcl.com" at bounding box center [787, 559] width 749 height 21
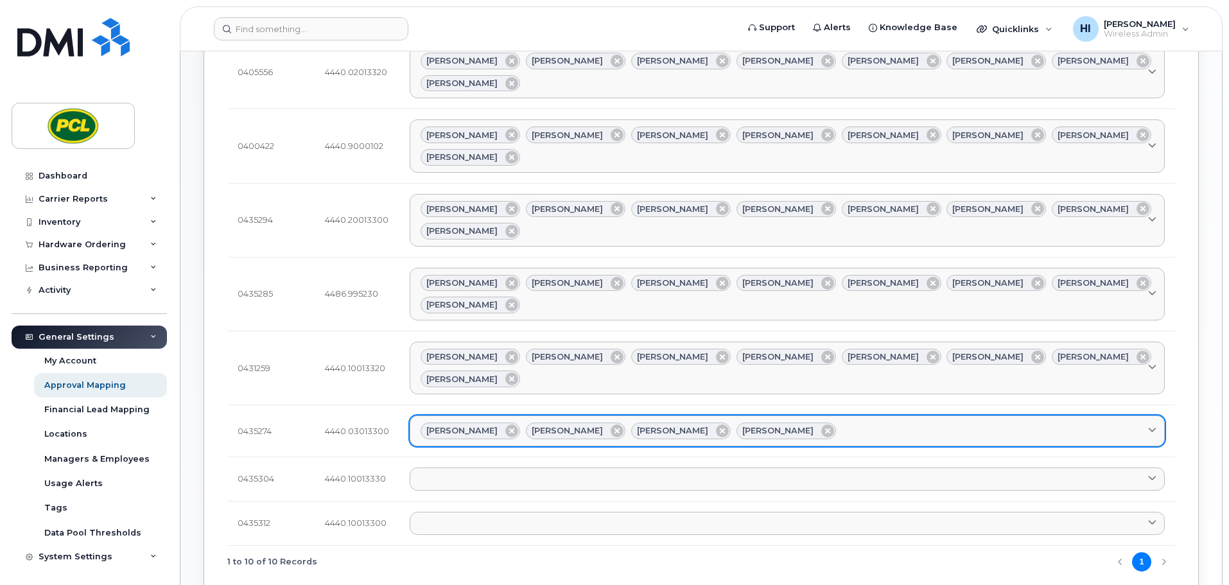
click at [811, 423] on div "Amanda Lucier Anna Slater Duy Huynh Heather Innes" at bounding box center [788, 431] width 734 height 17
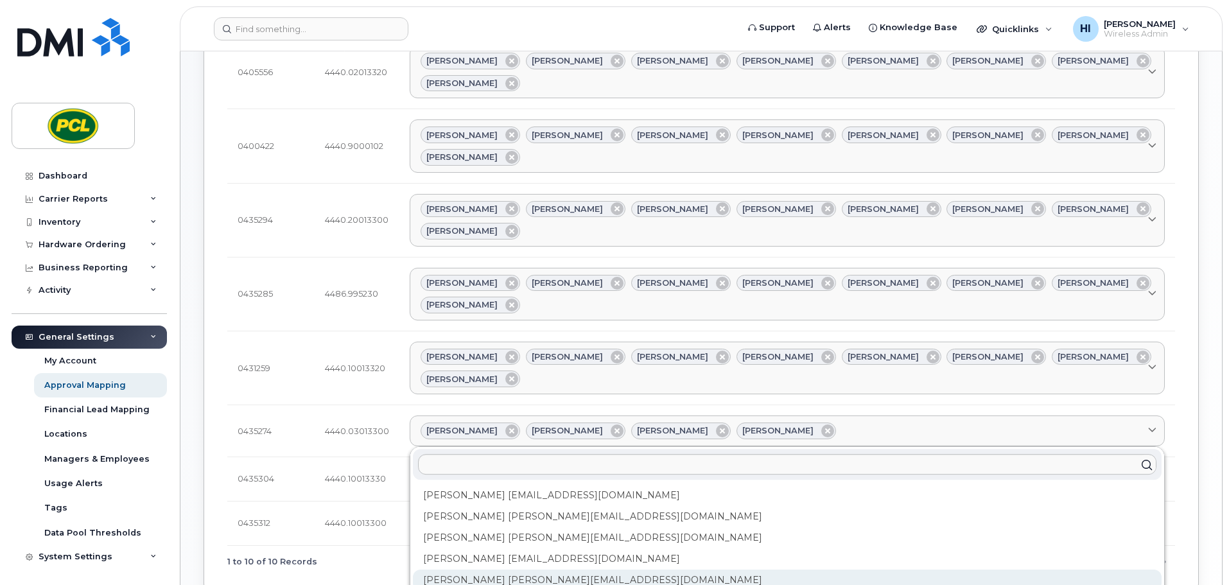
click at [493, 570] on div "Kimberley Kim kimberleykim@pcl.com" at bounding box center [787, 580] width 749 height 21
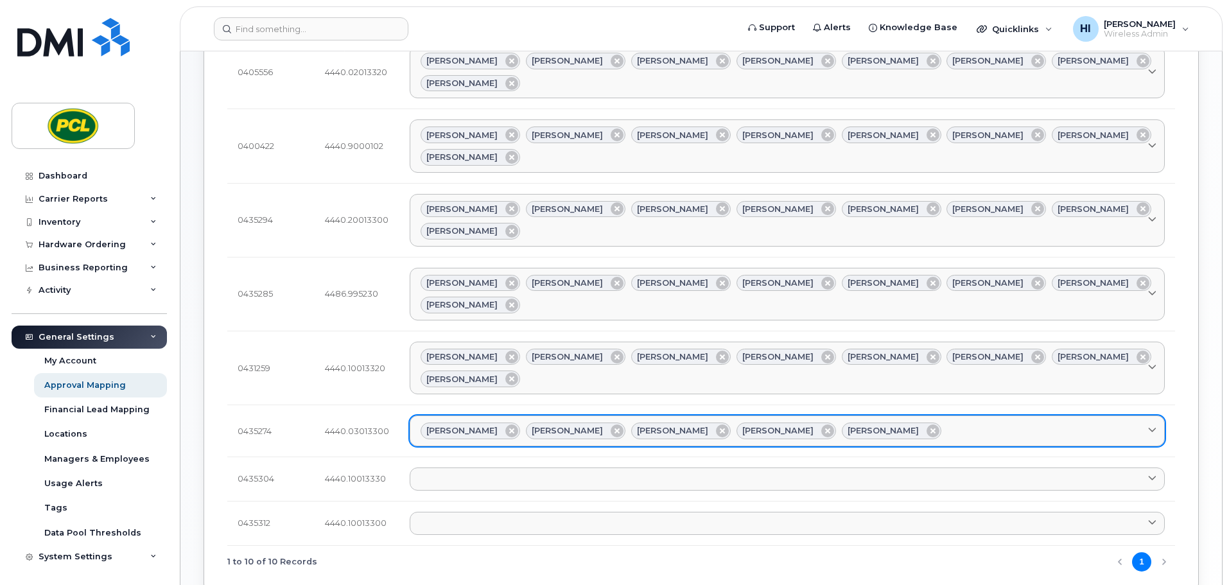
click at [920, 423] on div "Amanda Lucier Anna Slater Duy Huynh Heather Innes Kimberley Kim" at bounding box center [788, 431] width 734 height 17
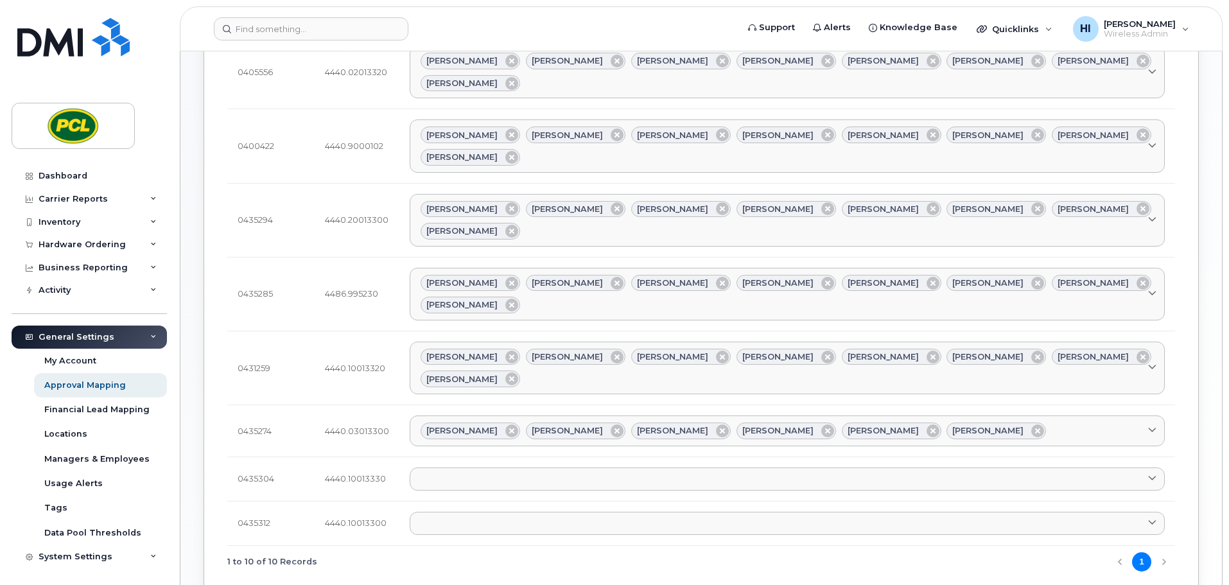
drag, startPoint x: 978, startPoint y: 263, endPoint x: 585, endPoint y: 445, distance: 433.1
click at [977, 423] on div "Amanda Lucier Anna Slater Duy Huynh Heather Innes Kimberley Kim Rob Wilkins" at bounding box center [788, 431] width 734 height 17
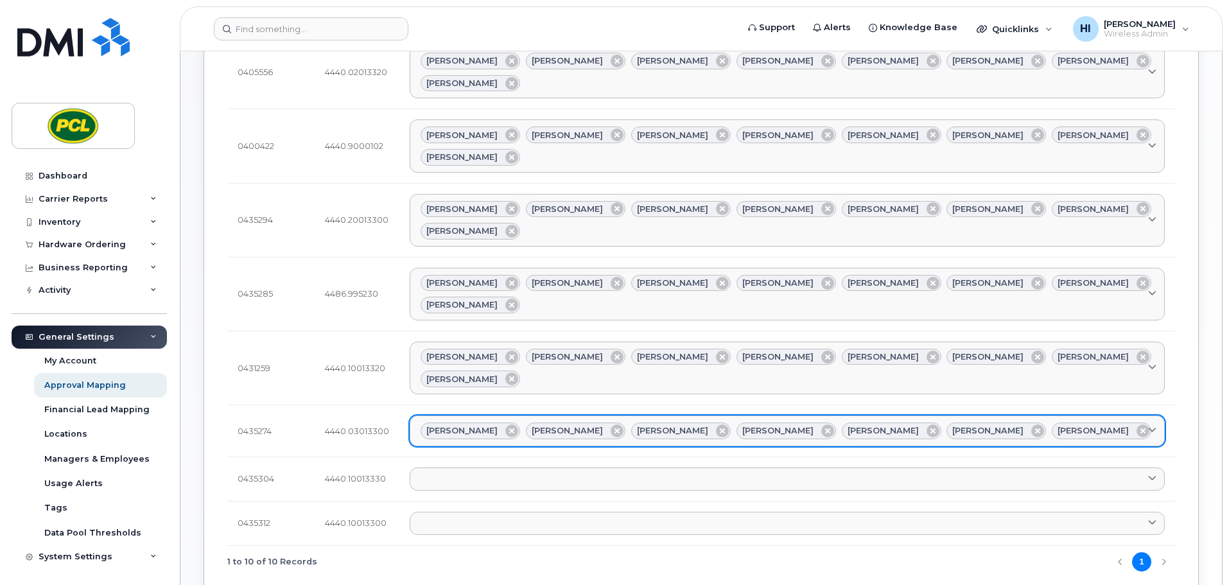
click at [1078, 423] on div "Amanda Lucier Anna Slater Duy Huynh Heather Innes Kimberley Kim Rob Wilkins Yvo…" at bounding box center [788, 431] width 734 height 17
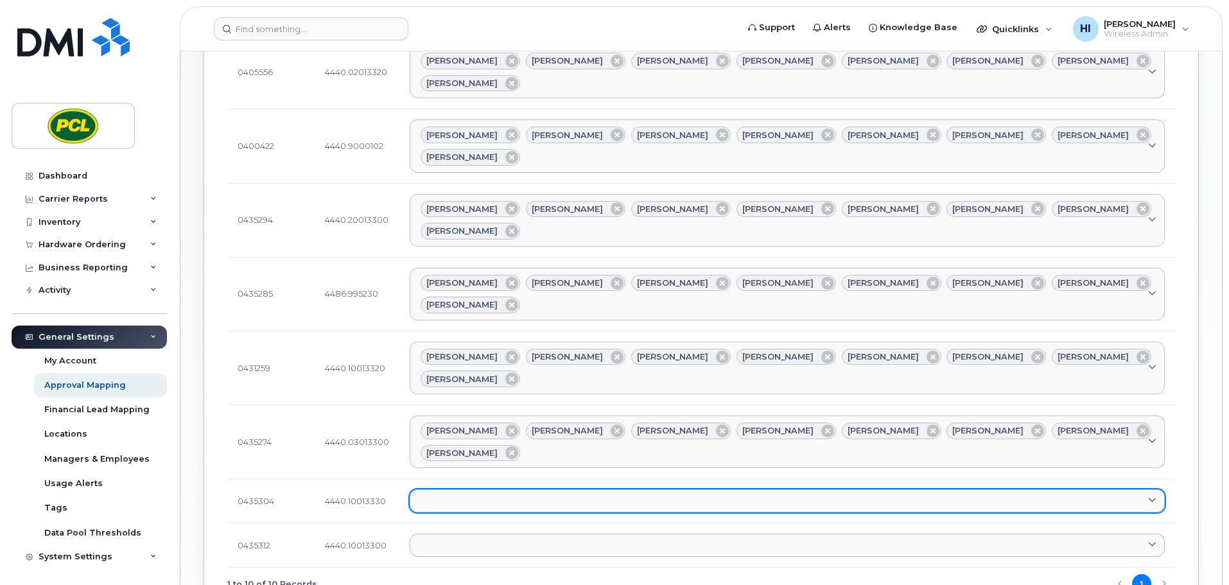
click at [437, 489] on link at bounding box center [787, 500] width 755 height 23
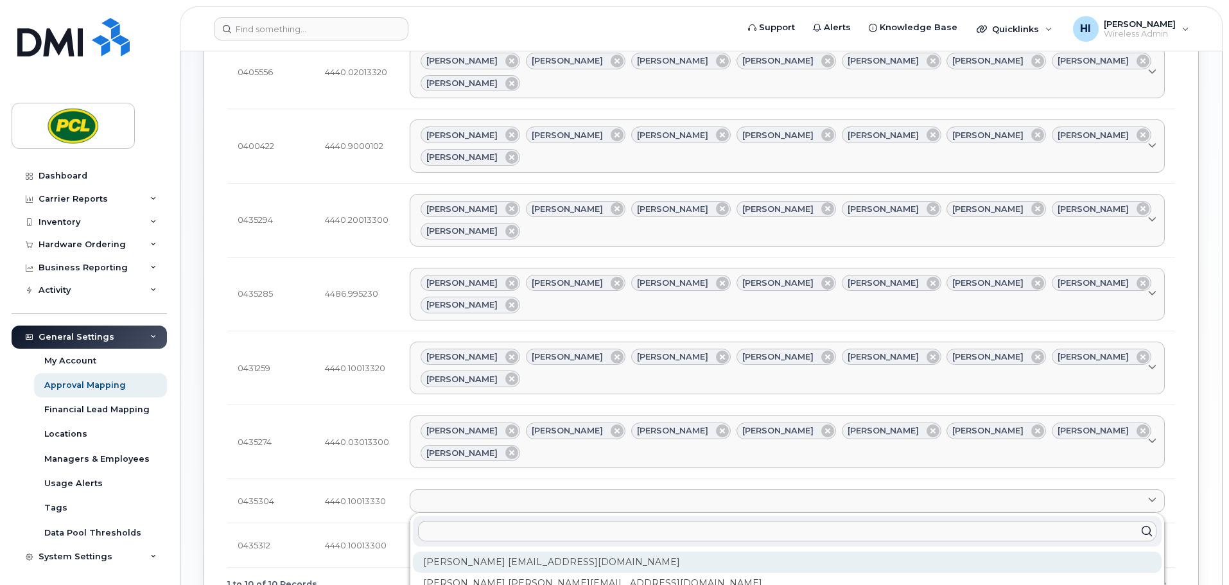
click at [472, 552] on div "Amanda Lucier alucier@pcl.com" at bounding box center [787, 562] width 749 height 21
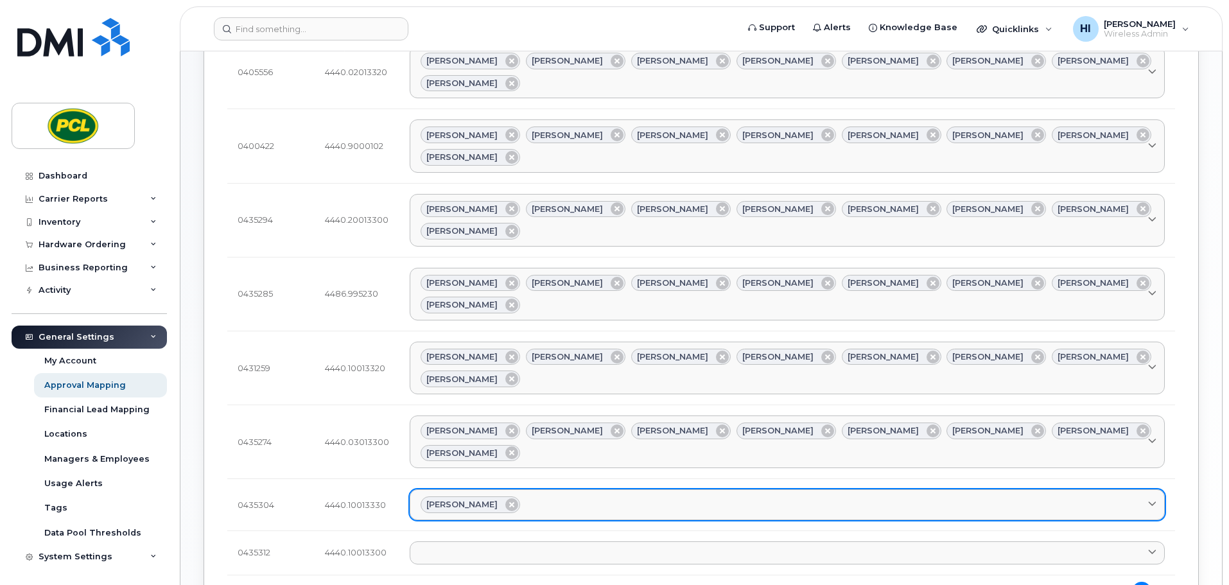
click at [545, 497] on div "Amanda Lucier" at bounding box center [788, 505] width 734 height 17
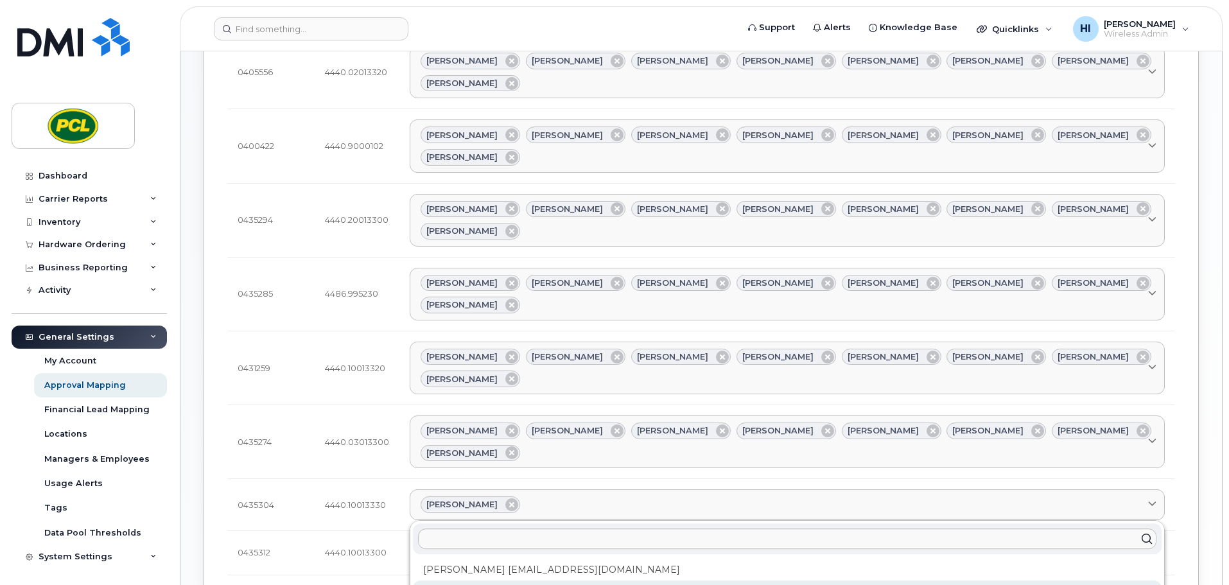
click at [494, 581] on div "Anna Slater AMSlater@pcl.com" at bounding box center [787, 591] width 749 height 21
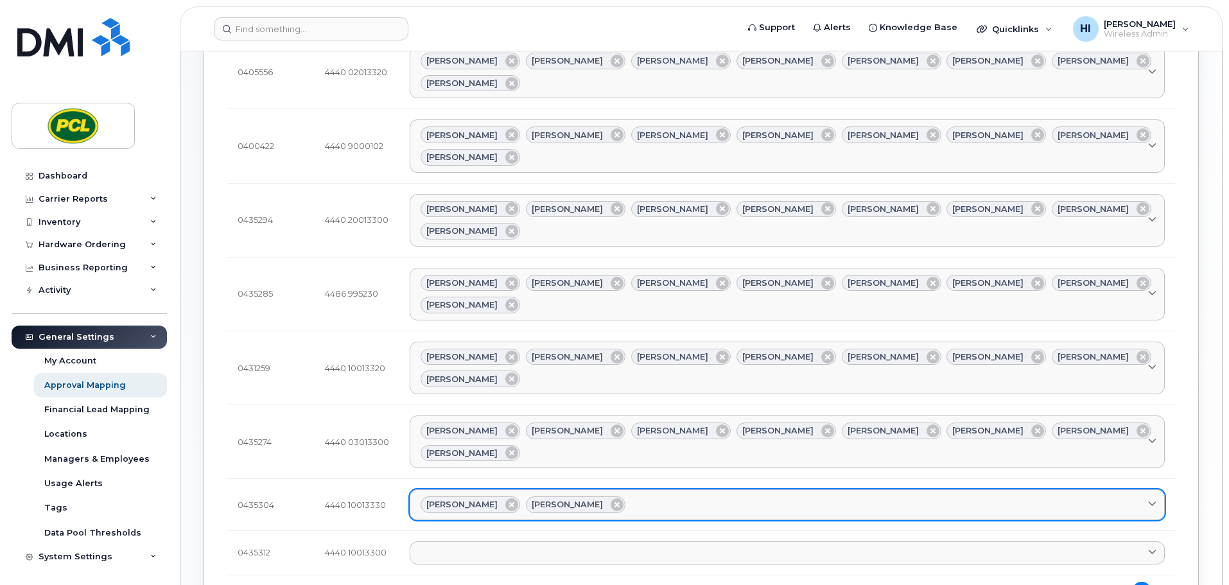
click at [644, 497] on div "Amanda Lucier Anna Slater" at bounding box center [788, 505] width 734 height 17
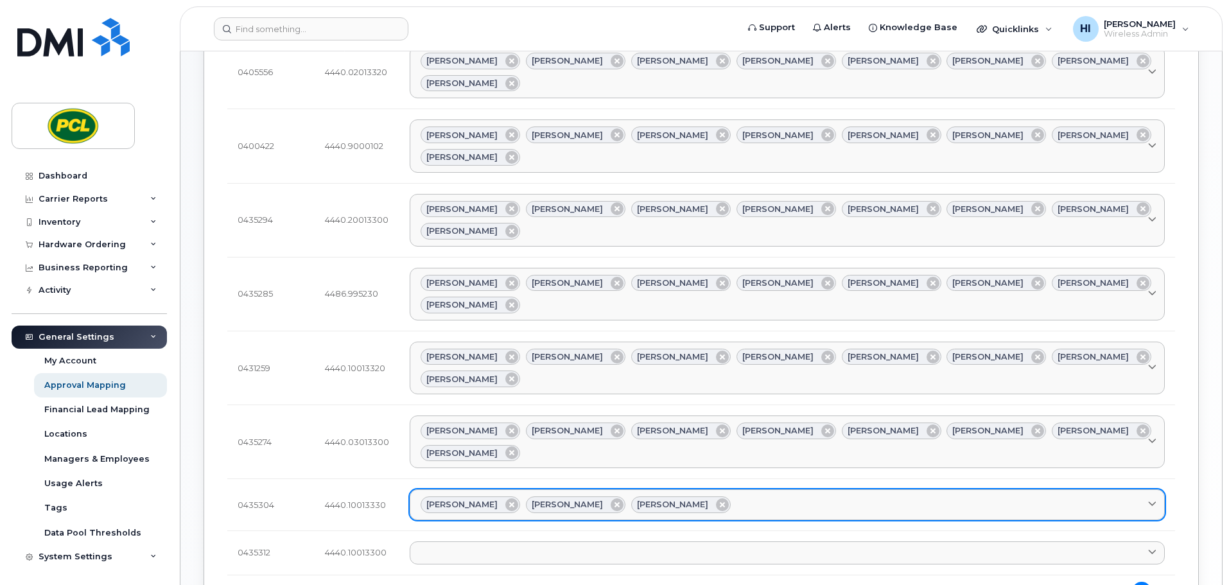
click at [727, 497] on div "Amanda Lucier Anna Slater Duy Huynh" at bounding box center [788, 505] width 734 height 17
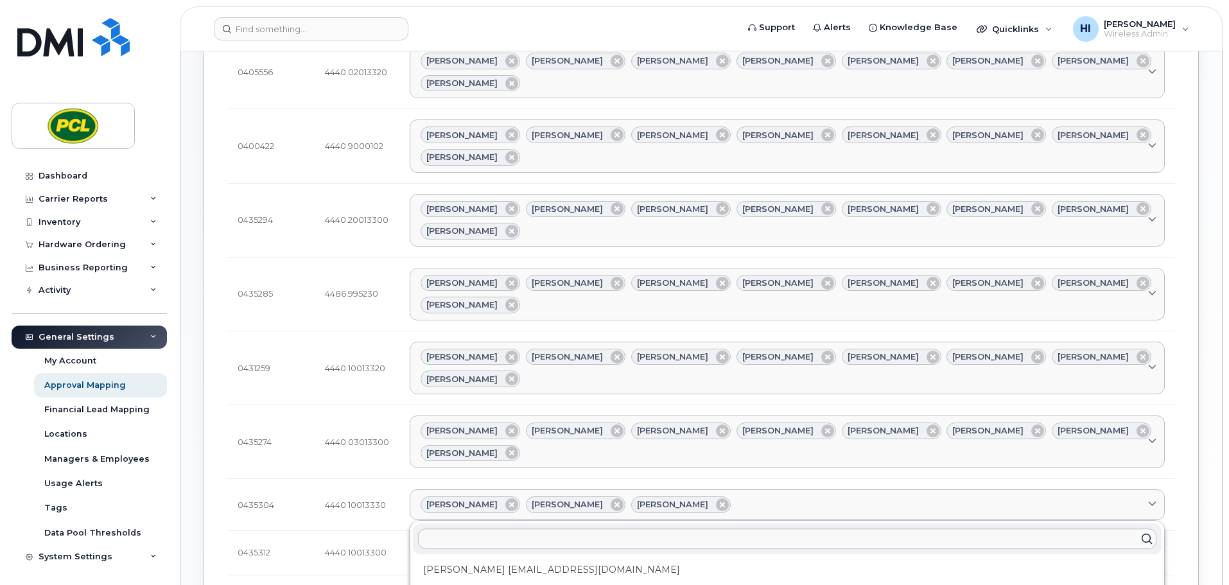
drag, startPoint x: 516, startPoint y: 446, endPoint x: 542, endPoint y: 439, distance: 27.3
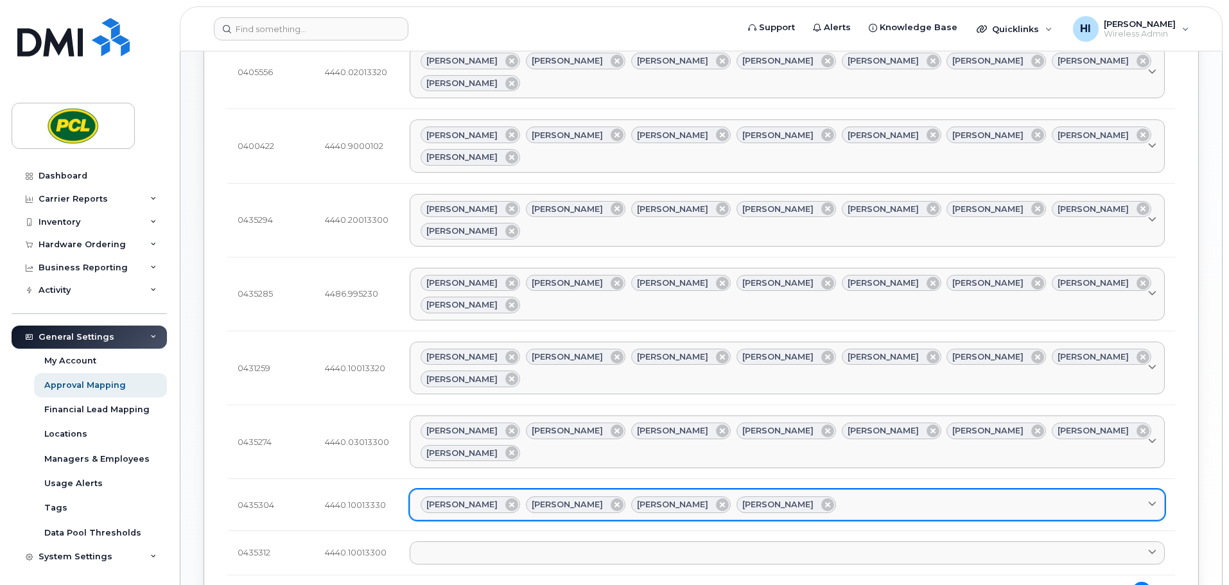
click at [813, 497] on div "Amanda Lucier Anna Slater Duy Huynh Heather Innes" at bounding box center [788, 505] width 734 height 17
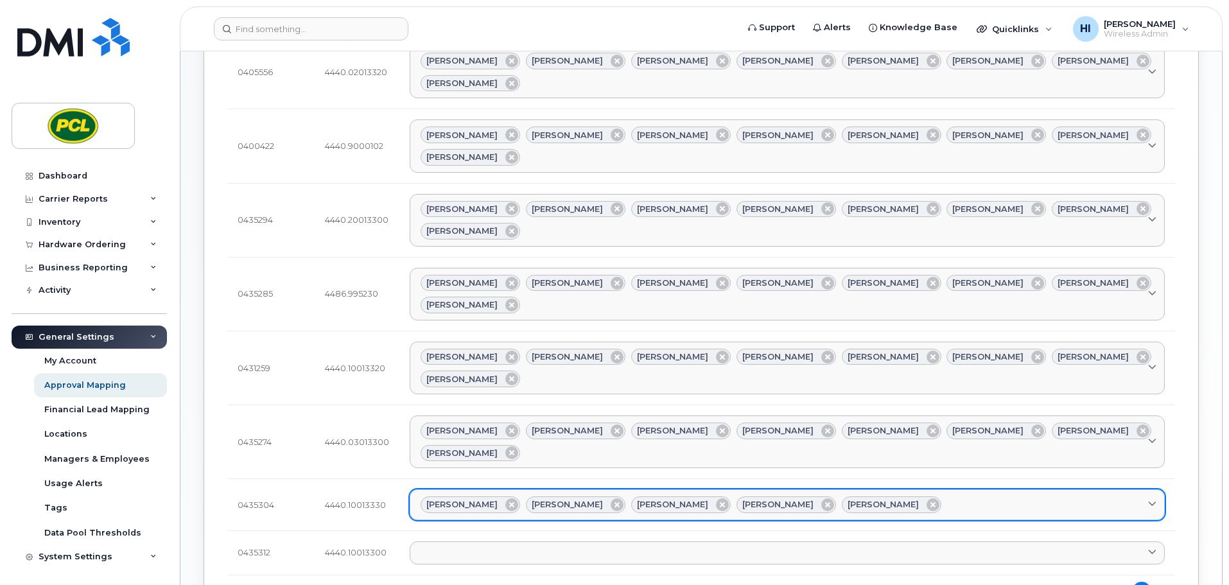
click at [910, 497] on div "Amanda Lucier Anna Slater Duy Huynh Heather Innes Kimberley Kim" at bounding box center [788, 505] width 734 height 17
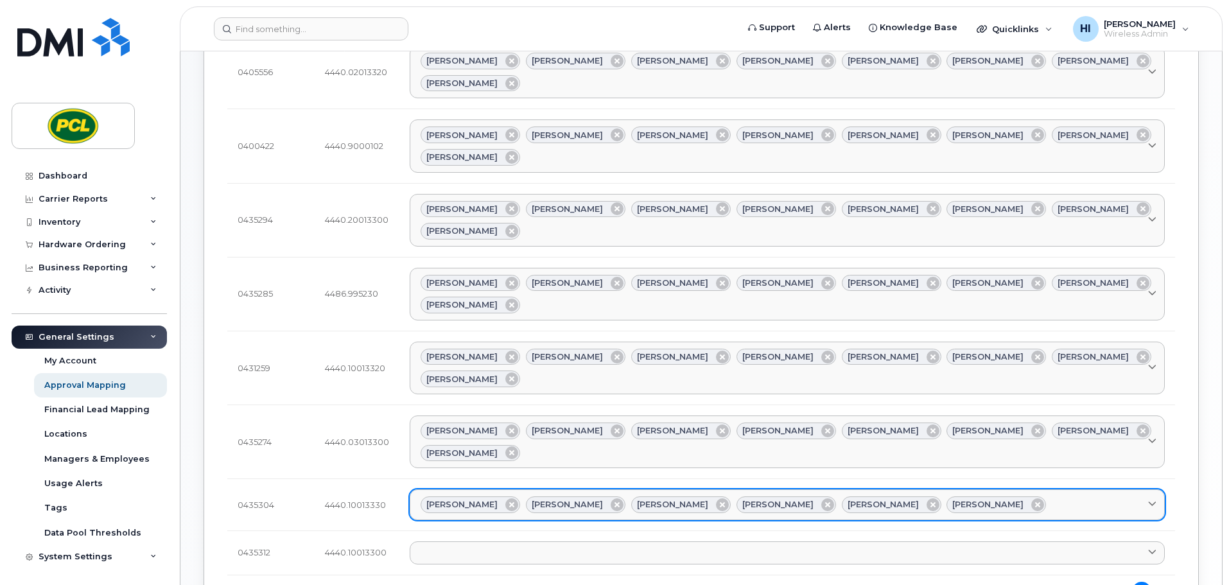
click at [998, 497] on div "Amanda Lucier Anna Slater Duy Huynh Heather Innes Kimberley Kim Rob Wilkins" at bounding box center [788, 505] width 734 height 17
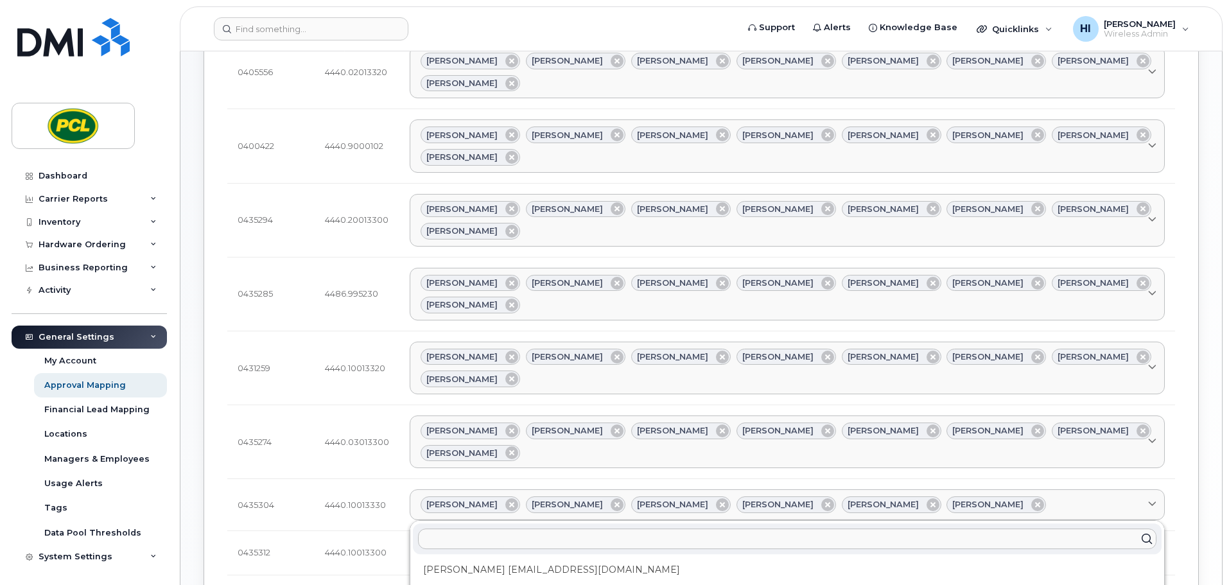
scroll to position [336, 0]
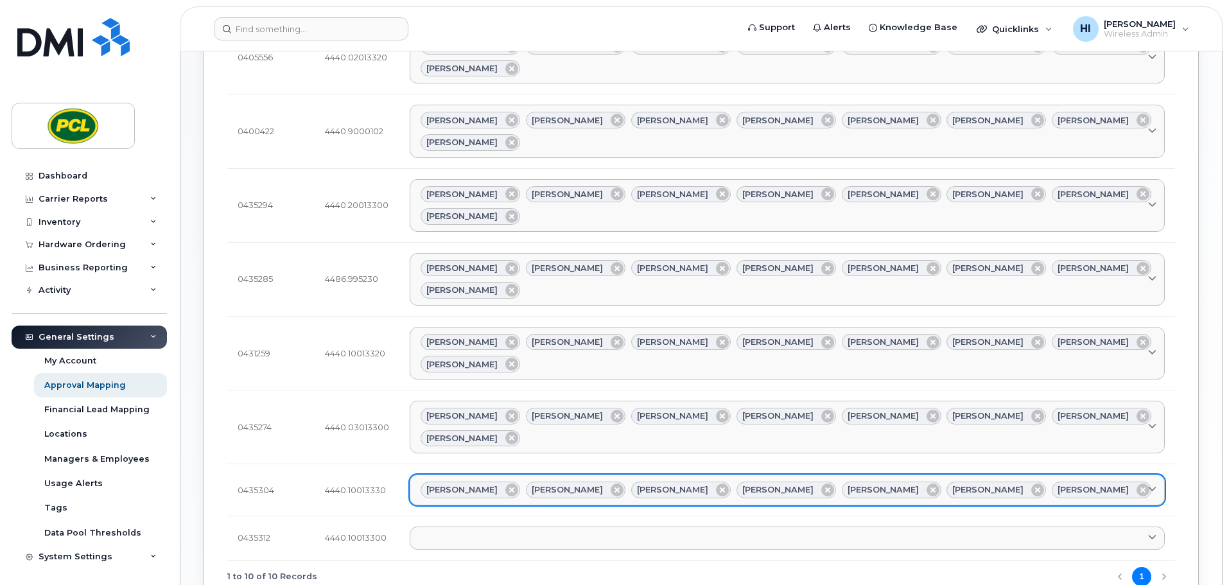
drag, startPoint x: 1053, startPoint y: 305, endPoint x: 1036, endPoint y: 317, distance: 20.8
click at [1054, 482] on div "Amanda Lucier Anna Slater Duy Huynh Heather Innes Kimberley Kim Rob Wilkins Yvo…" at bounding box center [788, 490] width 734 height 17
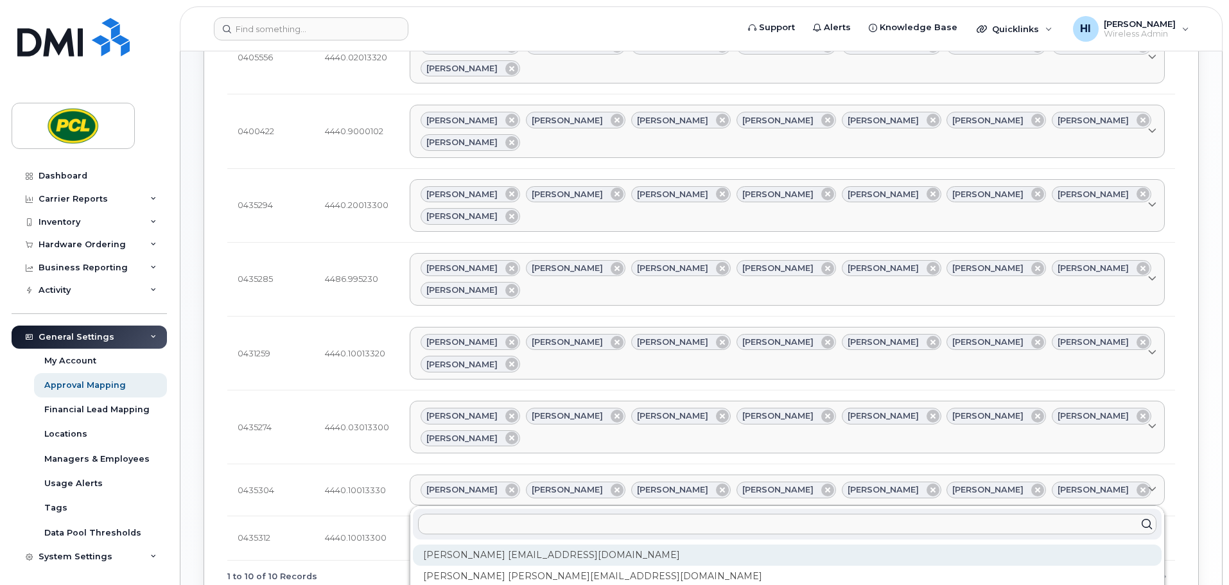
type input "z"
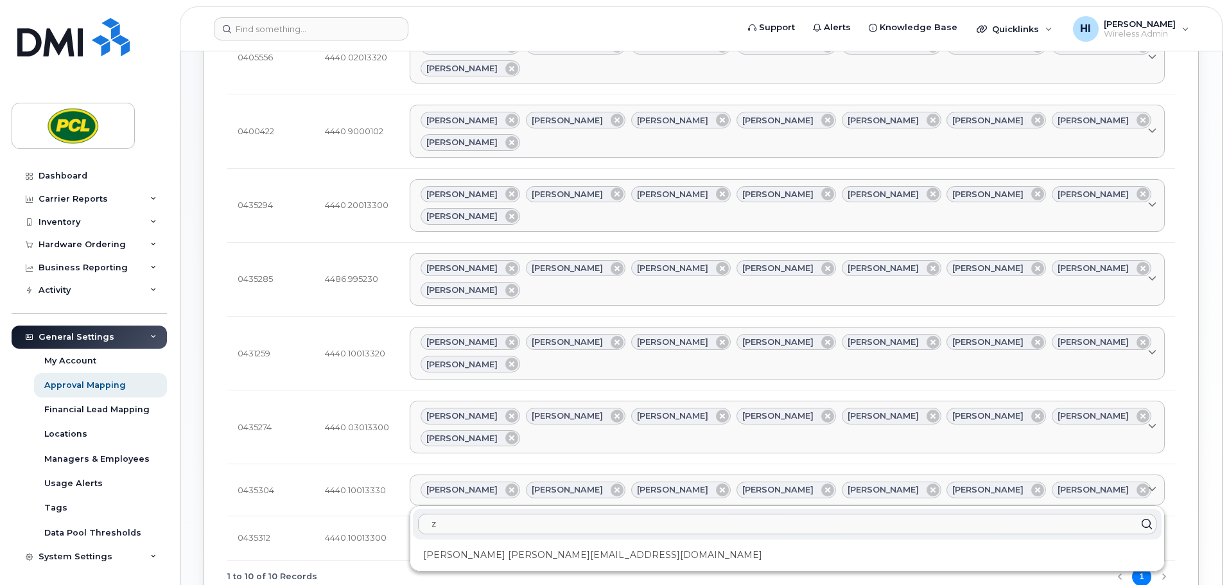
type input "z"
click at [480, 545] on div "Zuhaib Nasser ZfNasser@pcl.com" at bounding box center [787, 555] width 749 height 21
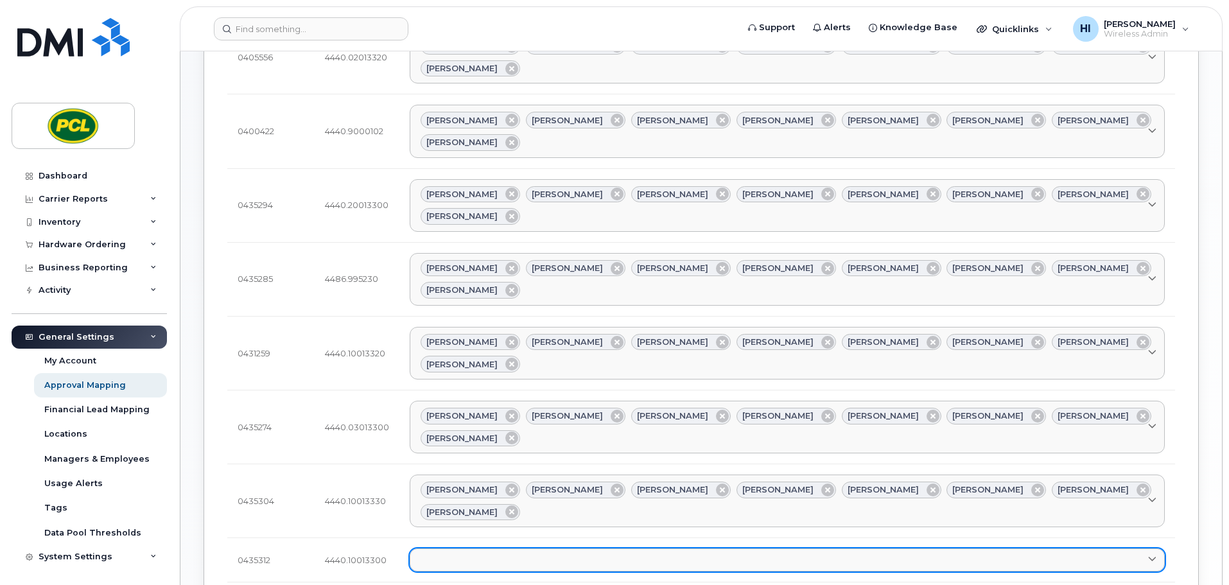
drag, startPoint x: 454, startPoint y: 355, endPoint x: 477, endPoint y: 360, distance: 23.7
click at [456, 549] on link at bounding box center [787, 560] width 755 height 23
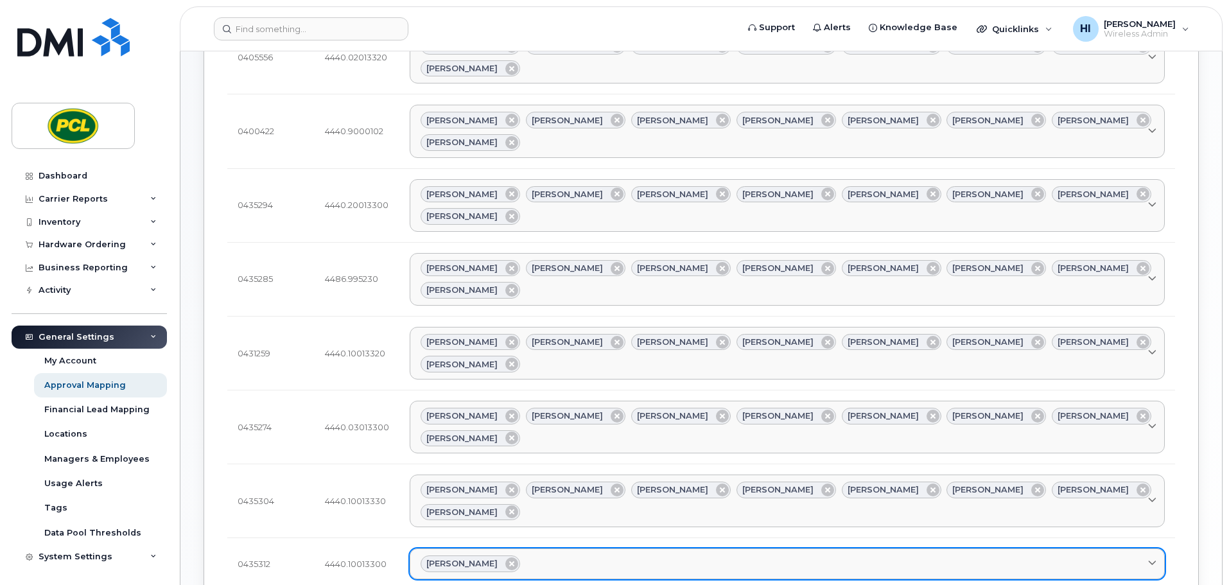
click at [542, 556] on div "Amanda Lucier" at bounding box center [788, 564] width 734 height 17
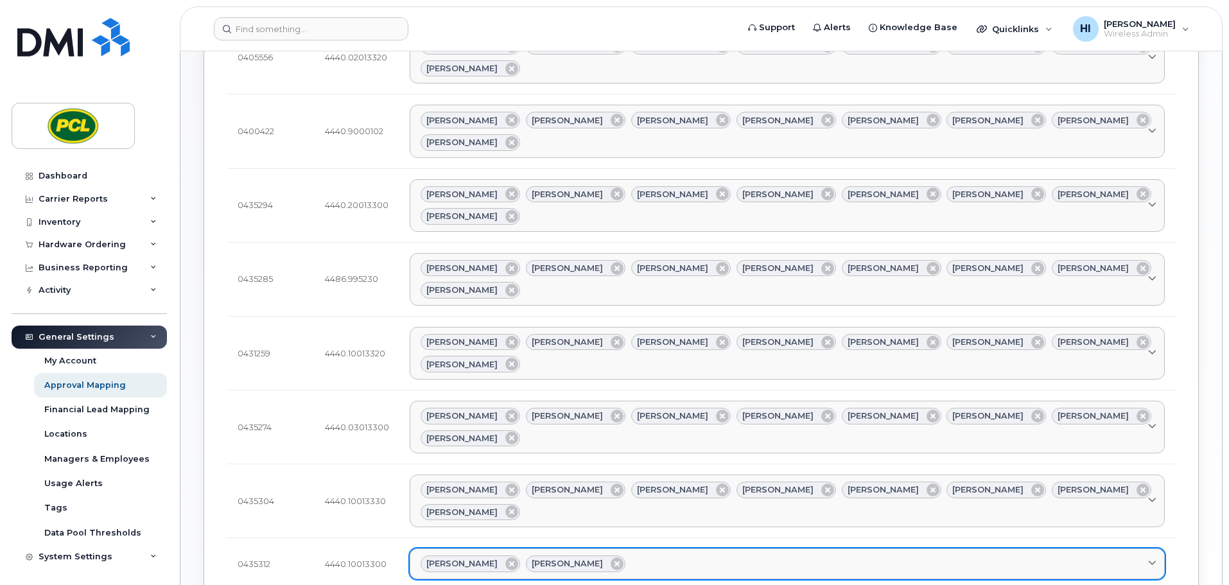
click at [613, 556] on div "Amanda Lucier Anna Slater" at bounding box center [788, 564] width 734 height 17
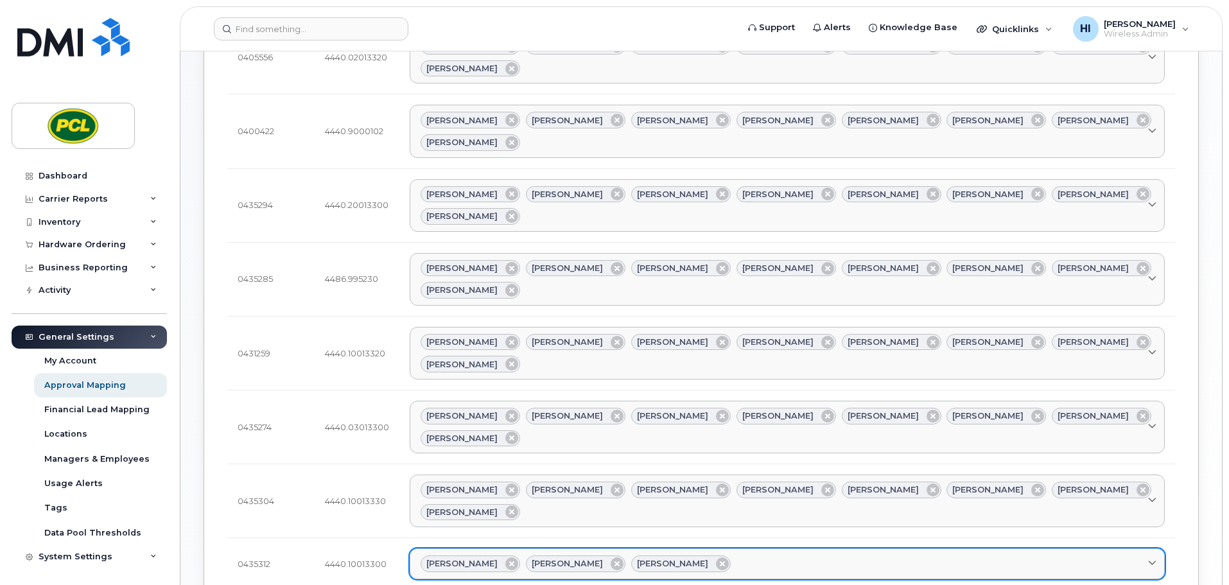
click at [714, 556] on div "Amanda Lucier Anna Slater Duy Huynh" at bounding box center [788, 564] width 734 height 17
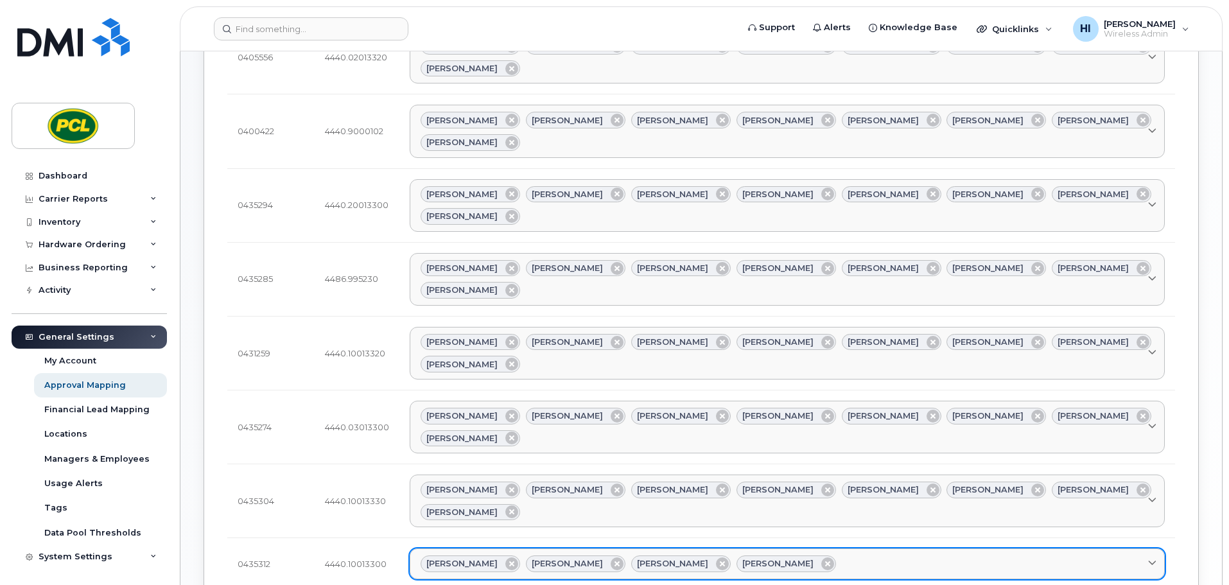
click at [814, 549] on link "Amanda Lucier Anna Slater Duy Huynh Heather Innes" at bounding box center [787, 564] width 755 height 31
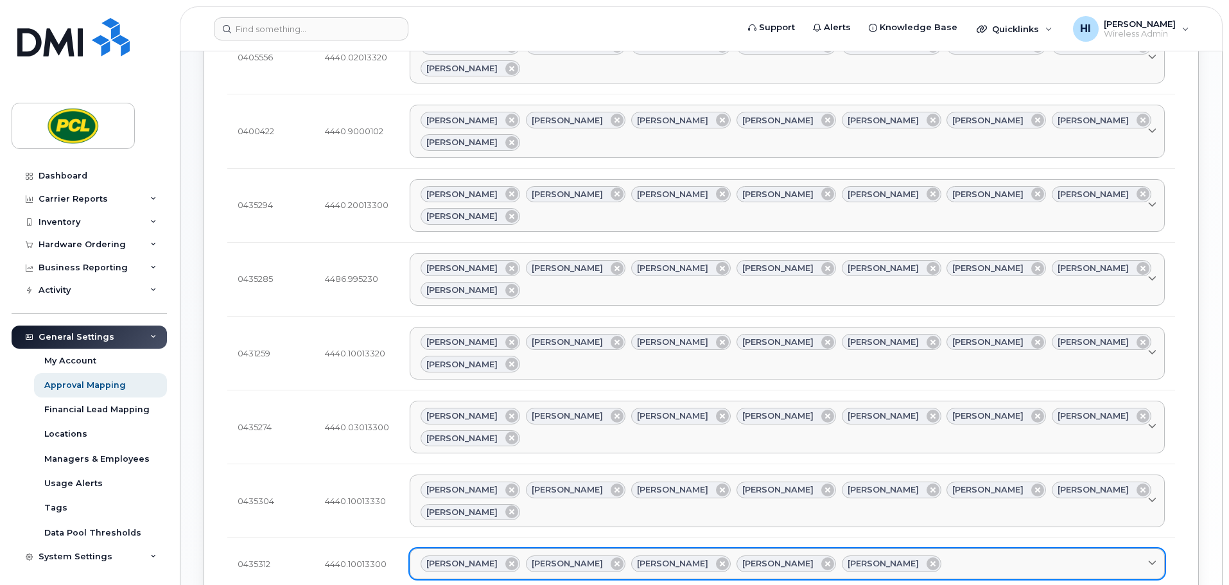
click at [904, 556] on div "Amanda Lucier Anna Slater Duy Huynh Heather Innes Kimberley Kim" at bounding box center [788, 564] width 734 height 17
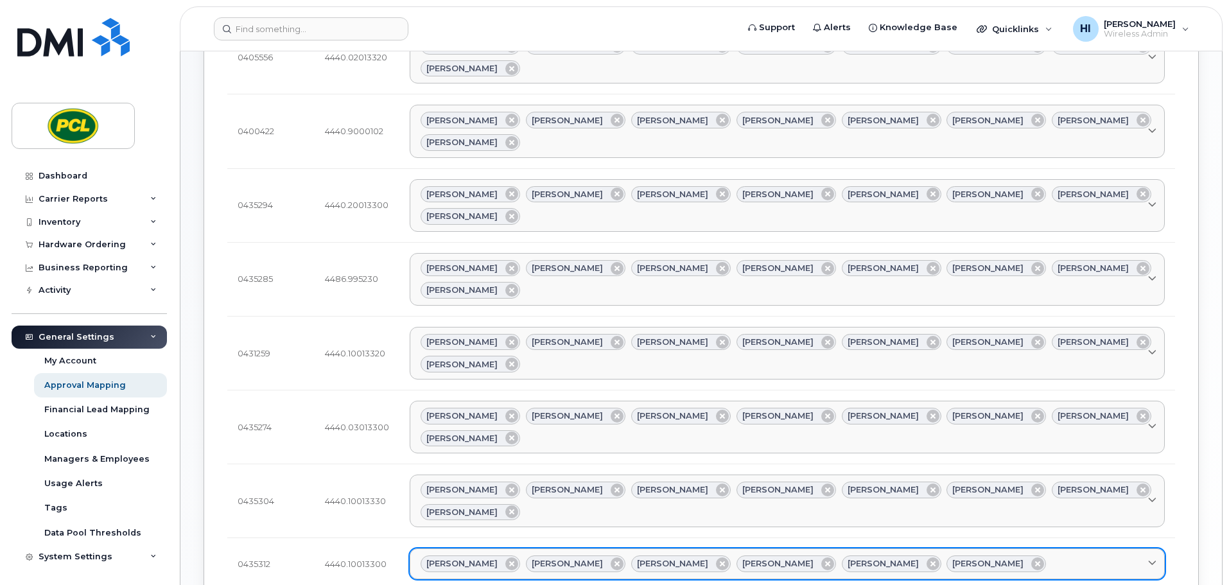
click at [1005, 556] on div "Amanda Lucier Anna Slater Duy Huynh Heather Innes Kimberley Kim Rob Wilkins" at bounding box center [788, 564] width 734 height 17
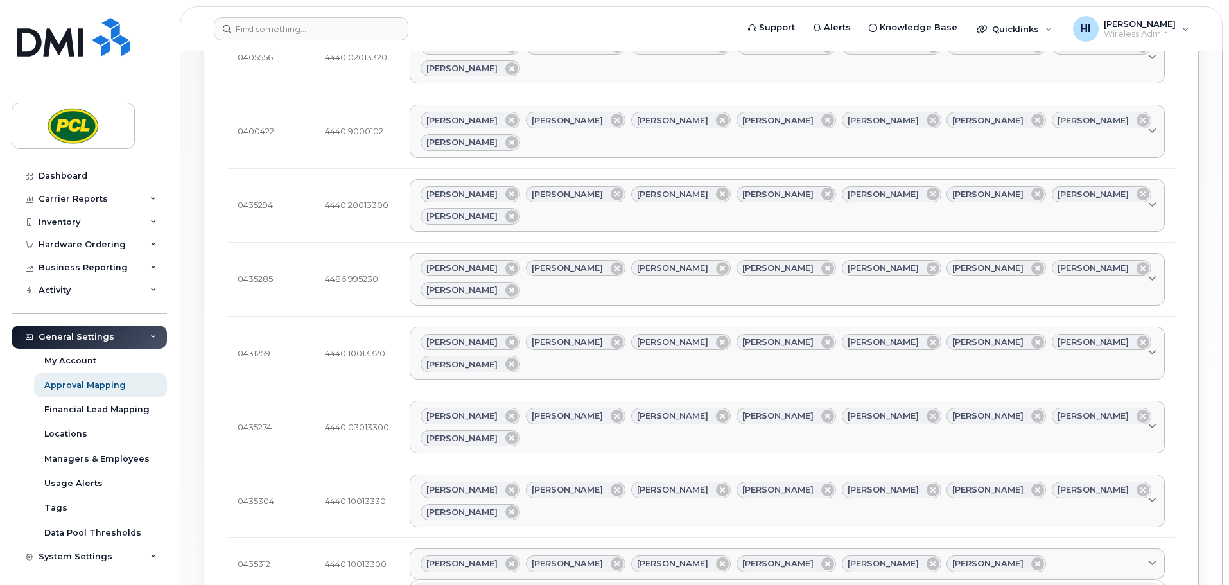
drag, startPoint x: 537, startPoint y: 513, endPoint x: 545, endPoint y: 510, distance: 8.1
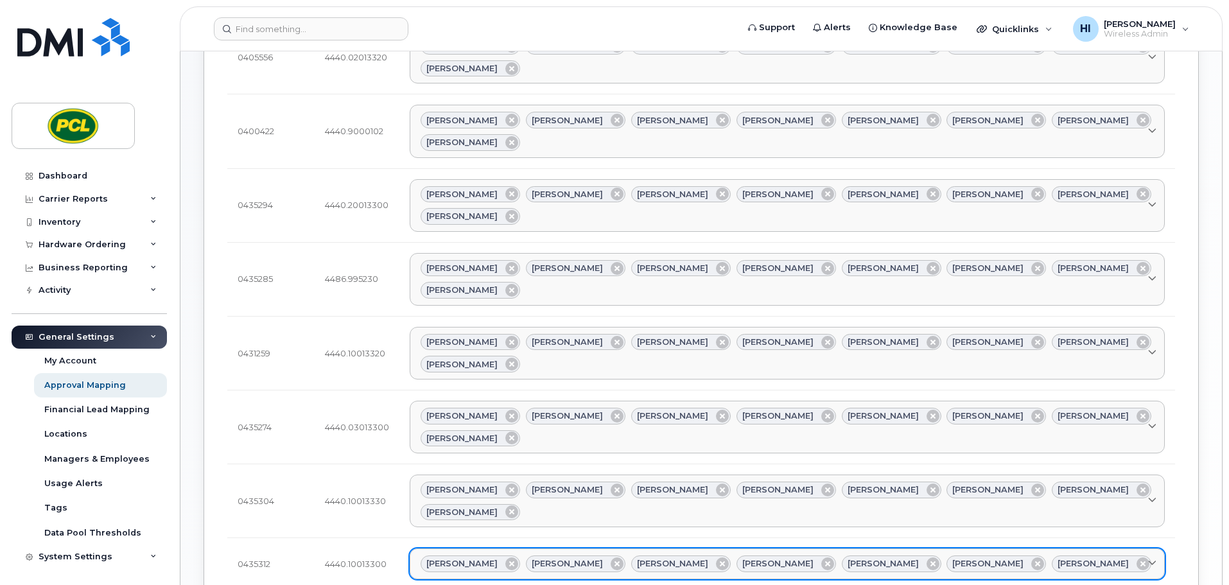
click at [1059, 556] on div "Amanda Lucier Anna Slater Duy Huynh Heather Innes Kimberley Kim Rob Wilkins Yvo…" at bounding box center [788, 564] width 734 height 17
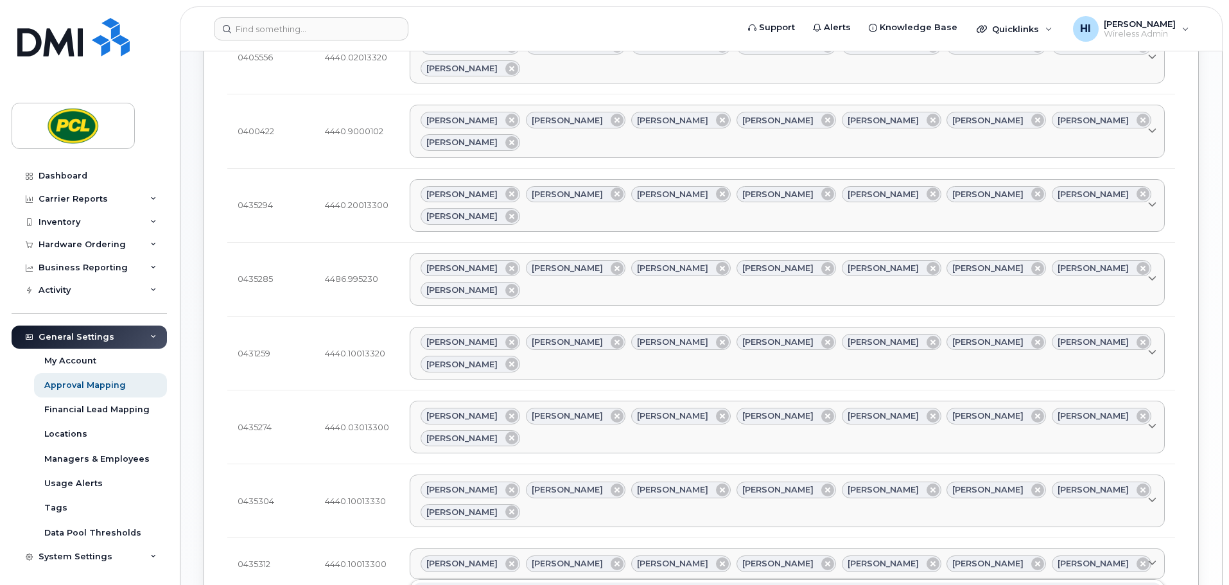
type input "z"
click at [1190, 369] on div "Unmapped 10 Mapped 233 All Export Job Number Cost Code Approvers 0400551 4440.0…" at bounding box center [702, 227] width 996 height 884
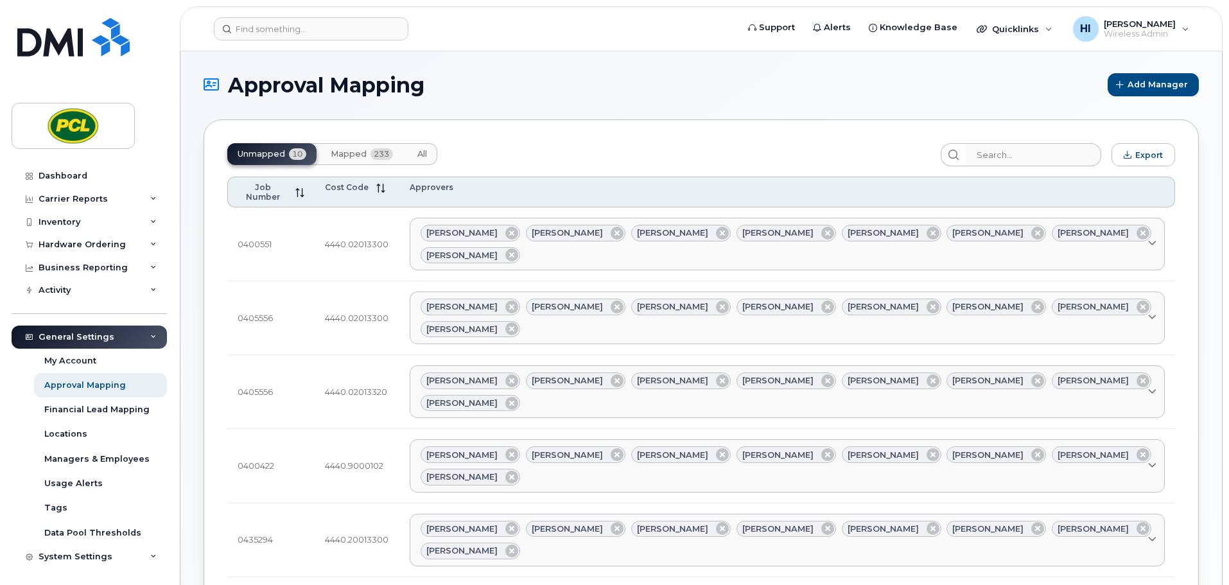
scroll to position [0, 0]
click at [350, 156] on span "Mapped" at bounding box center [349, 155] width 36 height 10
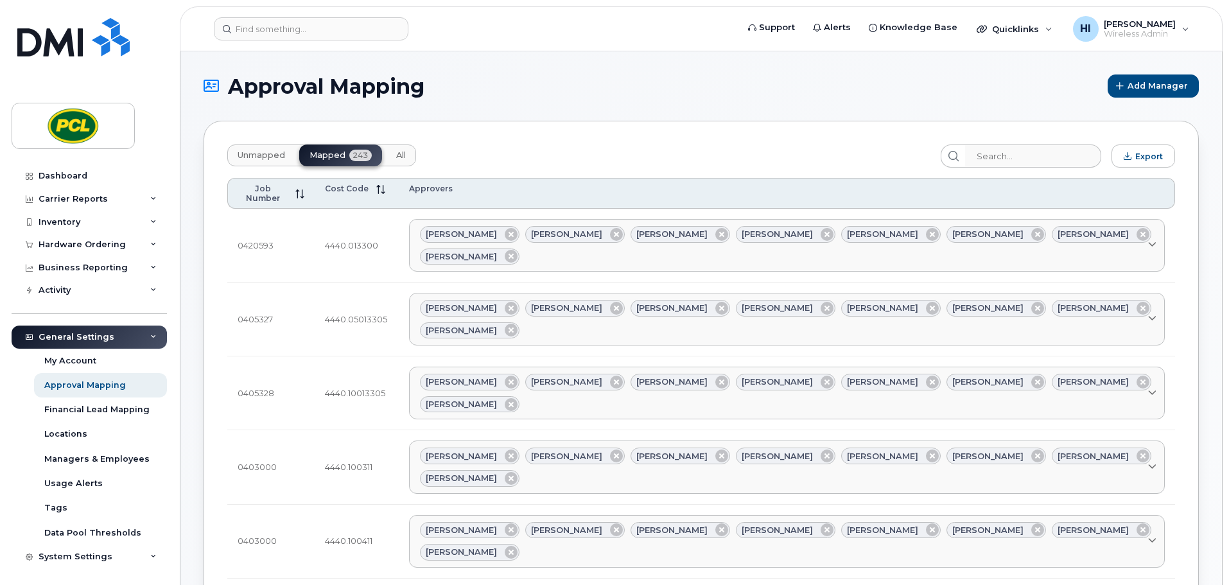
click at [254, 155] on span "Unmapped" at bounding box center [262, 155] width 48 height 10
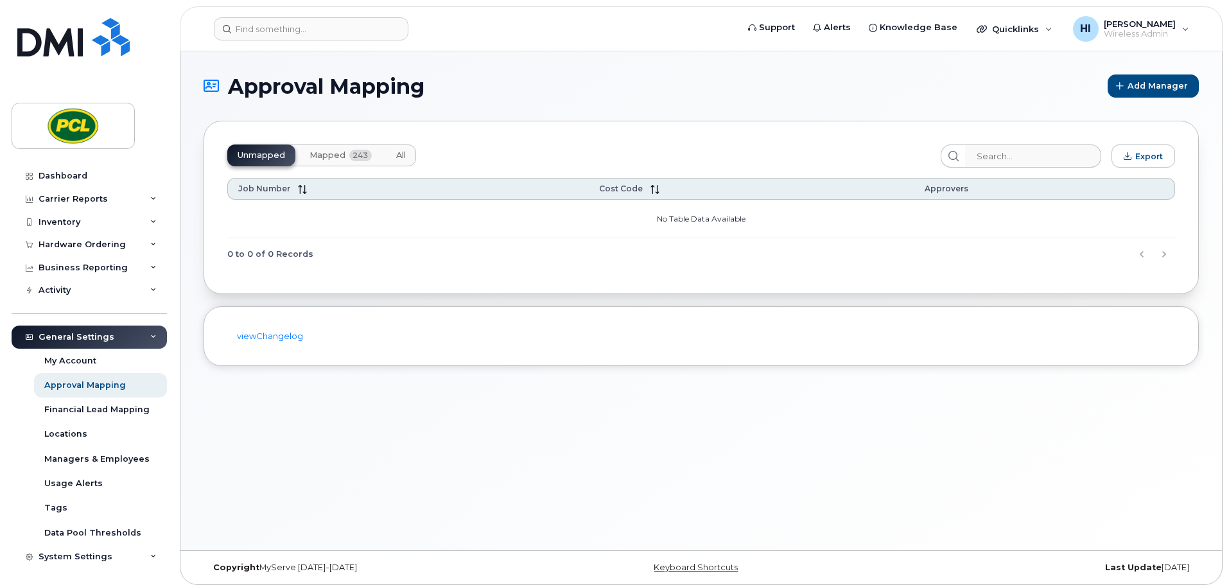
click at [540, 91] on h1 "Approval Mapping" at bounding box center [653, 86] width 898 height 22
drag, startPoint x: 78, startPoint y: 174, endPoint x: 400, endPoint y: 439, distance: 416.6
click at [78, 174] on div "Dashboard" at bounding box center [63, 176] width 49 height 10
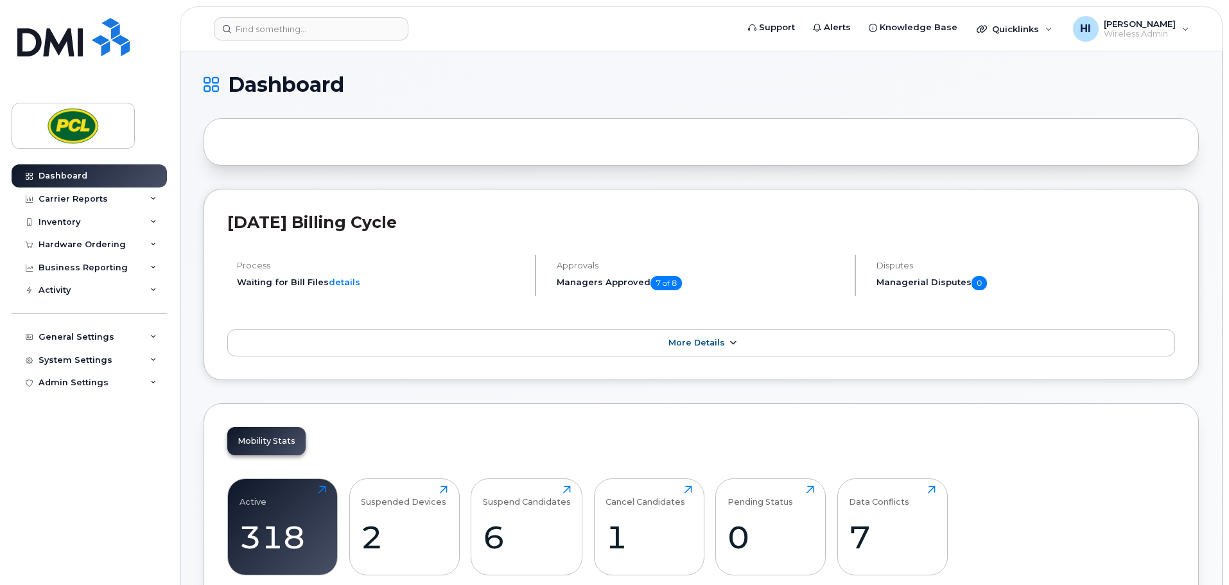
click at [739, 347] on link "More Details" at bounding box center [701, 343] width 948 height 27
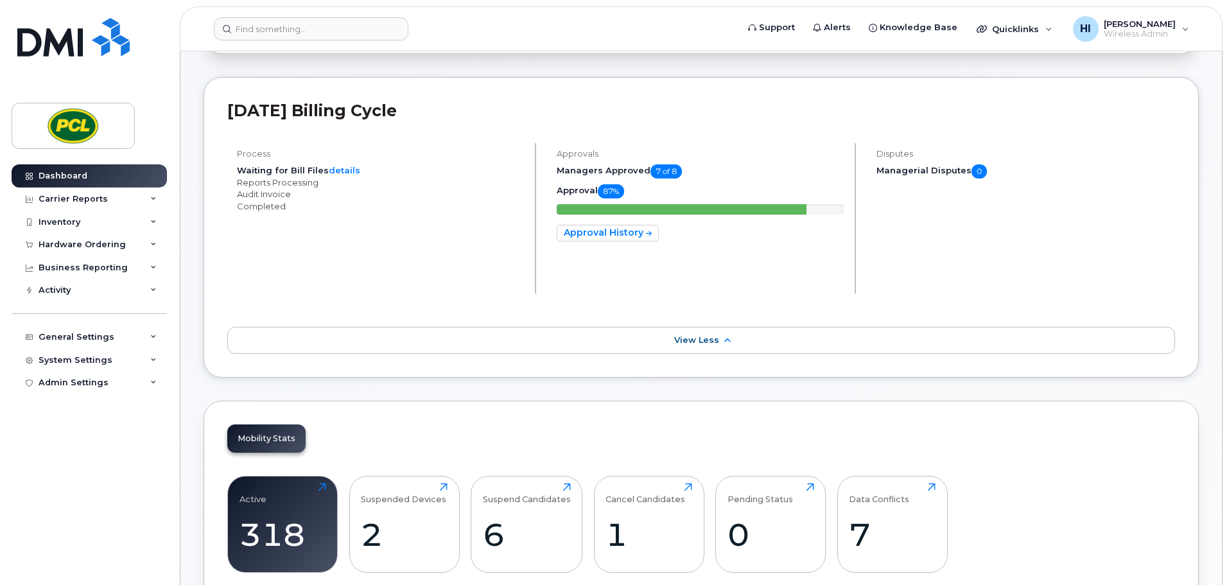
scroll to position [112, 0]
drag, startPoint x: 622, startPoint y: 234, endPoint x: 615, endPoint y: 297, distance: 63.3
click at [622, 234] on link "Approval History" at bounding box center [608, 232] width 102 height 17
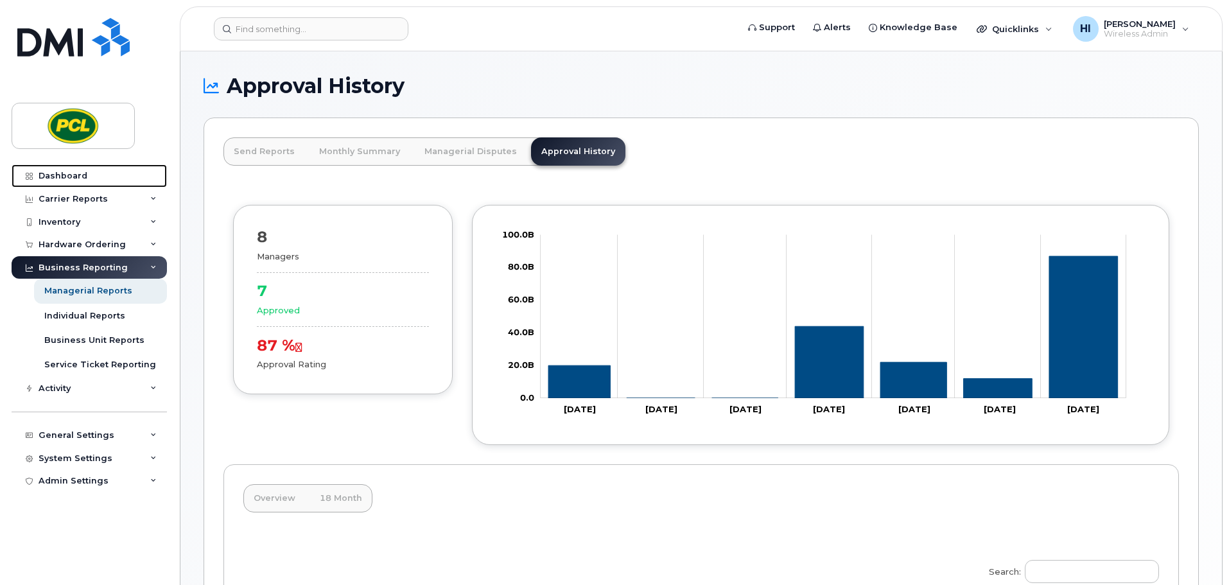
drag, startPoint x: 74, startPoint y: 174, endPoint x: 450, endPoint y: 180, distance: 376.5
click at [74, 174] on div "Dashboard" at bounding box center [63, 176] width 49 height 10
